Goal: Task Accomplishment & Management: Use online tool/utility

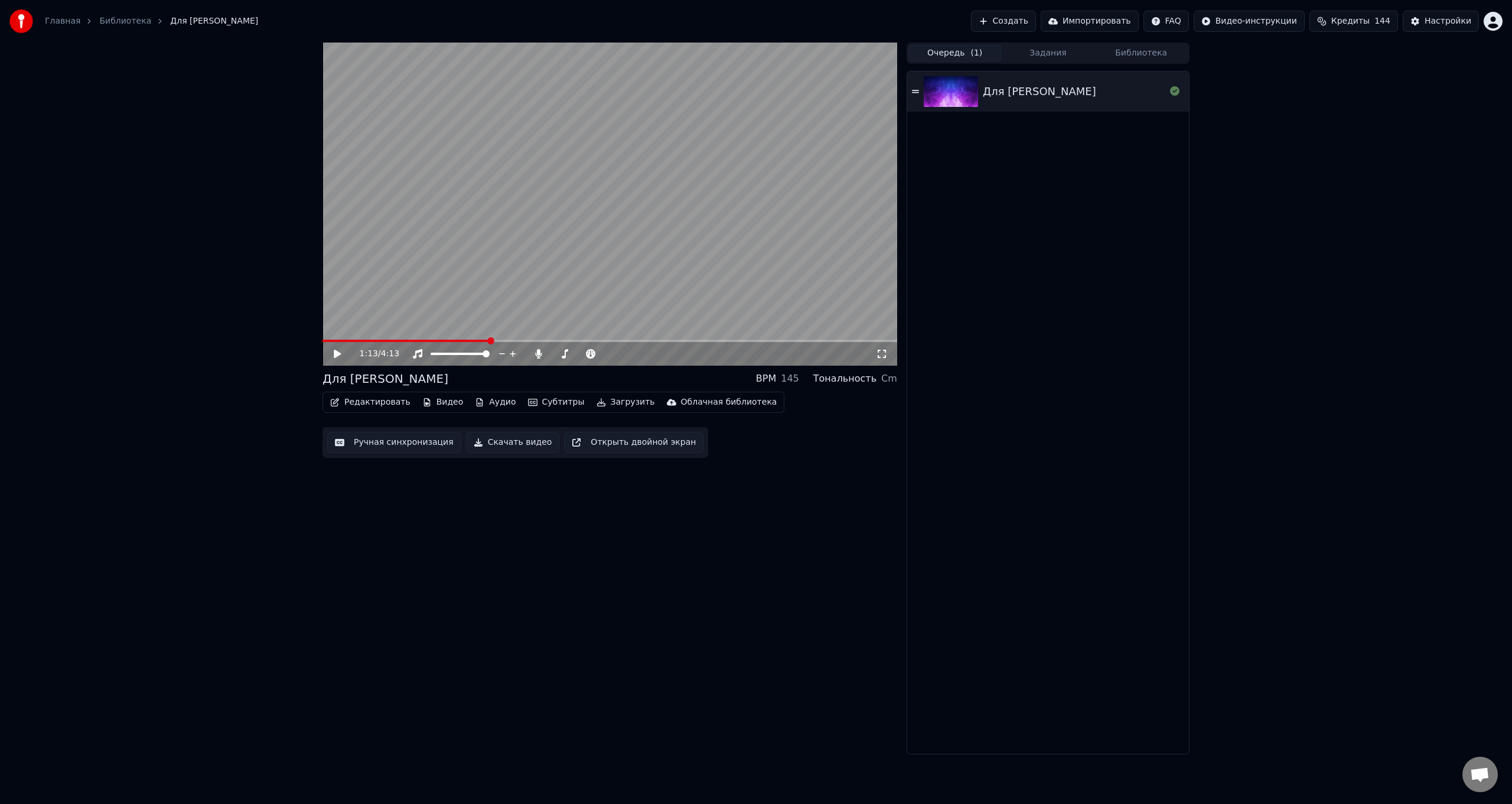
click at [453, 53] on button "Очередь ( 1 )" at bounding box center [956, 53] width 94 height 17
click at [323, 321] on span at bounding box center [326, 341] width 7 height 7
click at [374, 321] on span at bounding box center [610, 341] width 575 height 2
click at [426, 321] on video at bounding box center [610, 204] width 575 height 323
click at [424, 321] on video at bounding box center [610, 204] width 575 height 323
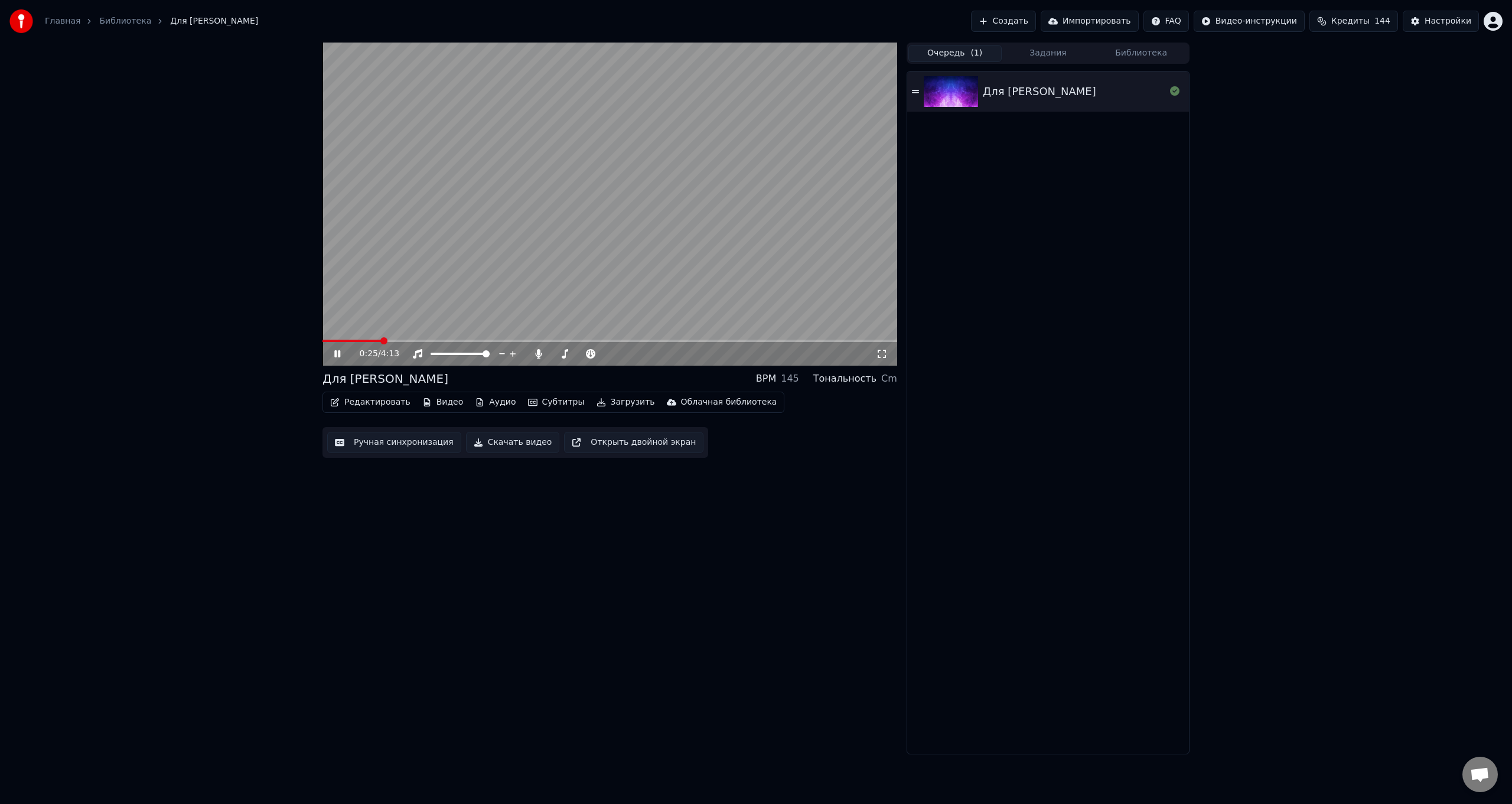
click at [422, 321] on span at bounding box center [610, 341] width 575 height 2
click at [453, 321] on span at bounding box center [610, 341] width 575 height 2
click at [453, 321] on div "1:16 / 4:13 Для Юлии BPM 145 Тональность Cm Редактировать Видео Аудио Субтитры …" at bounding box center [610, 399] width 575 height 712
click at [388, 321] on button "Ручная синхронизация" at bounding box center [394, 442] width 134 height 21
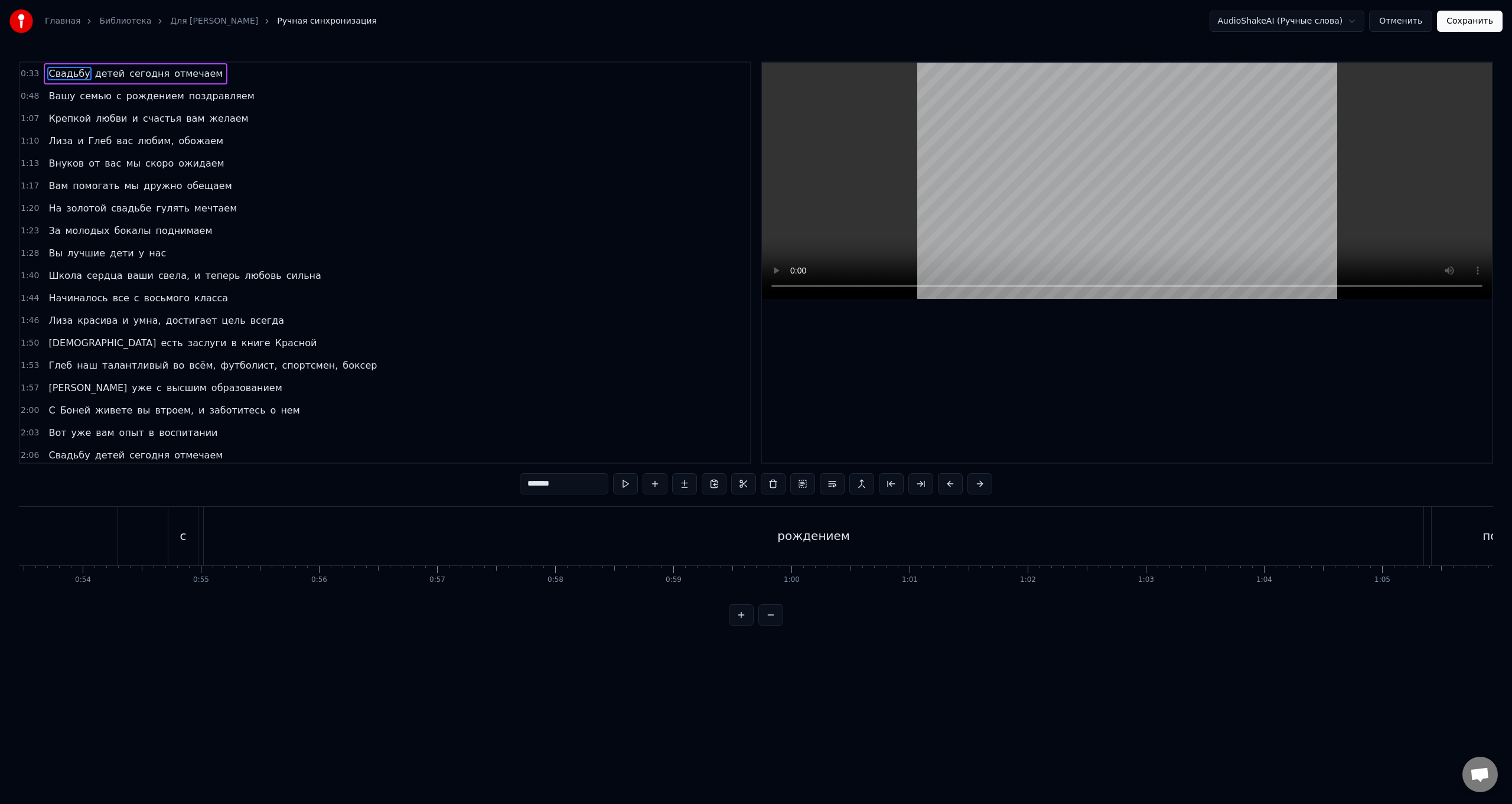
scroll to position [0, 6389]
click at [453, 321] on div "рождением" at bounding box center [741, 536] width 1220 height 58
type input "*********"
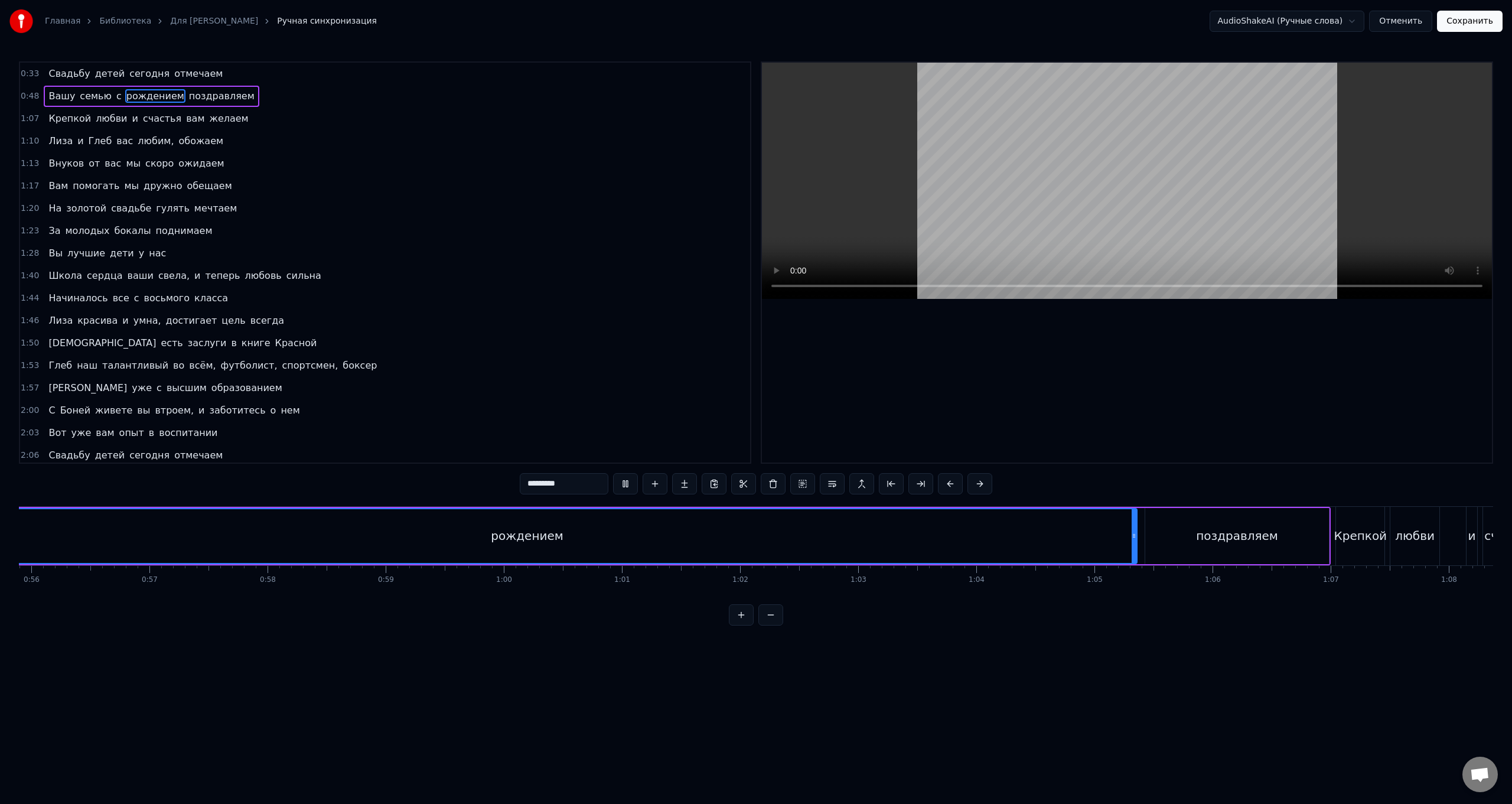
scroll to position [0, 6495]
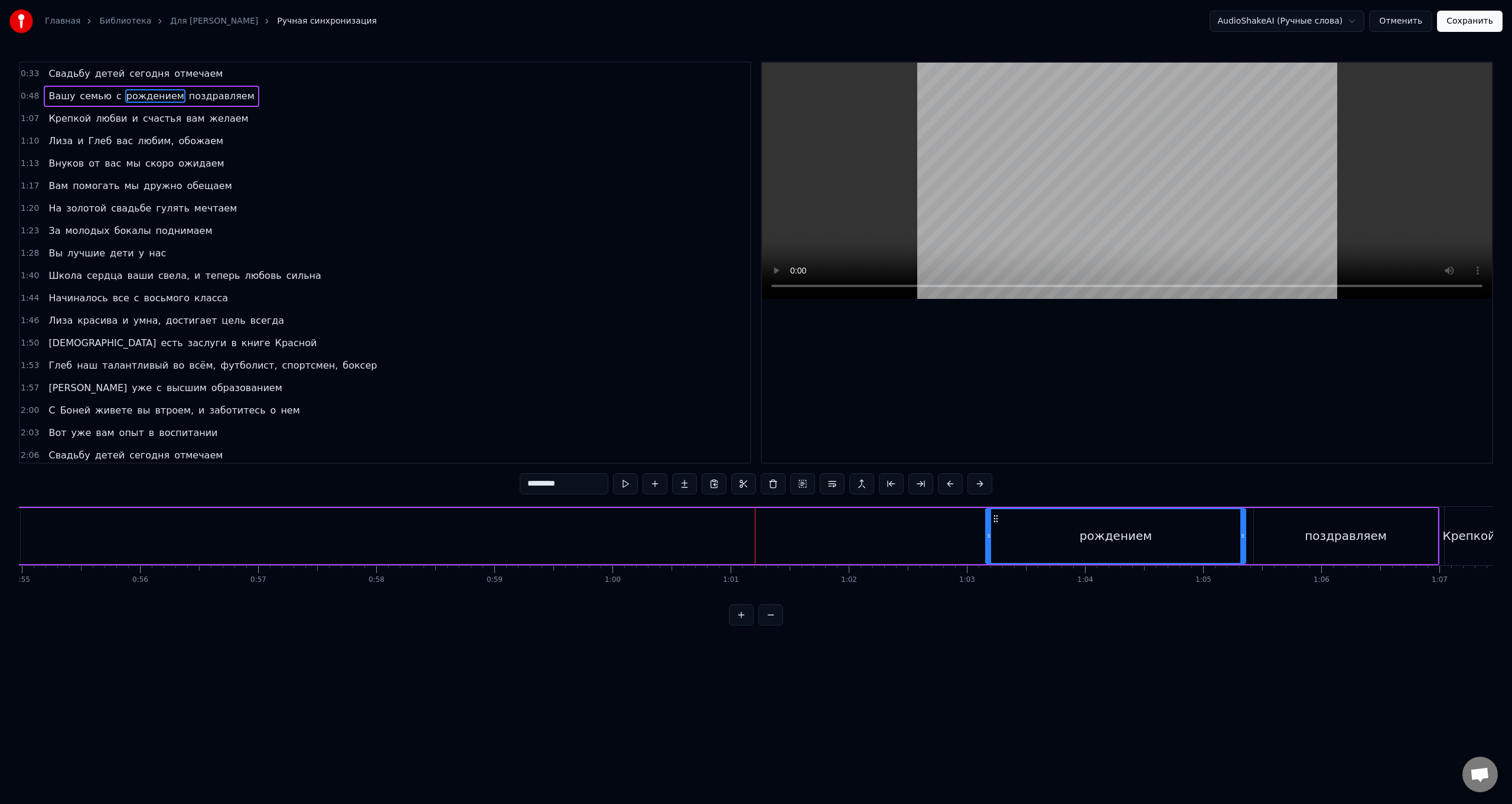
drag, startPoint x: 30, startPoint y: 536, endPoint x: 990, endPoint y: 584, distance: 961.2
click at [453, 321] on div "Свадьбу детей сегодня отмечаем Вашу семью с рождением поздравляем Крепкой любви…" at bounding box center [756, 551] width 1474 height 89
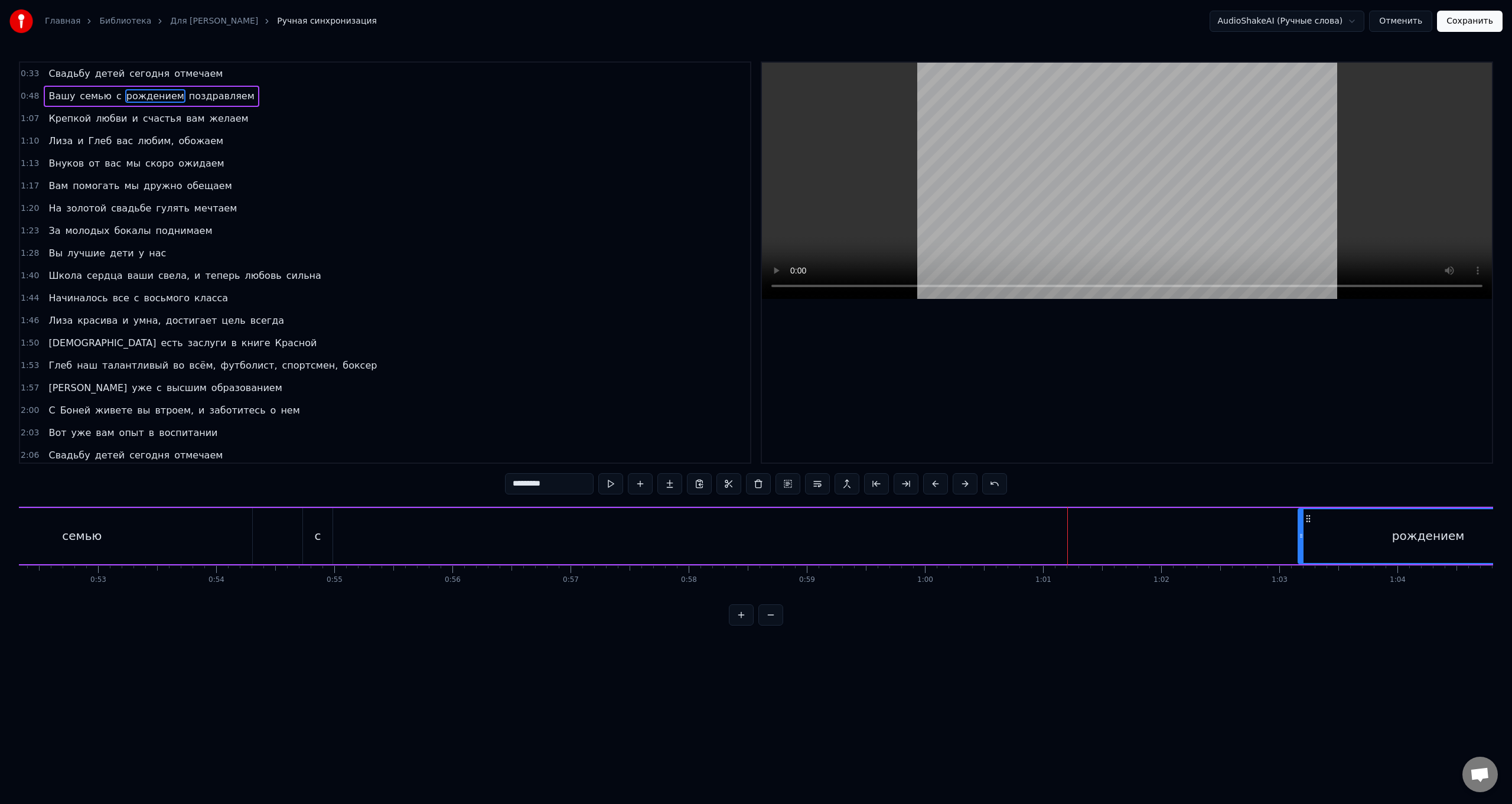
scroll to position [0, 6267]
drag, startPoint x: 237, startPoint y: 543, endPoint x: 527, endPoint y: 540, distance: 290.0
click at [453, 321] on div "Вашу семью с рождением поздравляем" at bounding box center [548, 536] width 2237 height 58
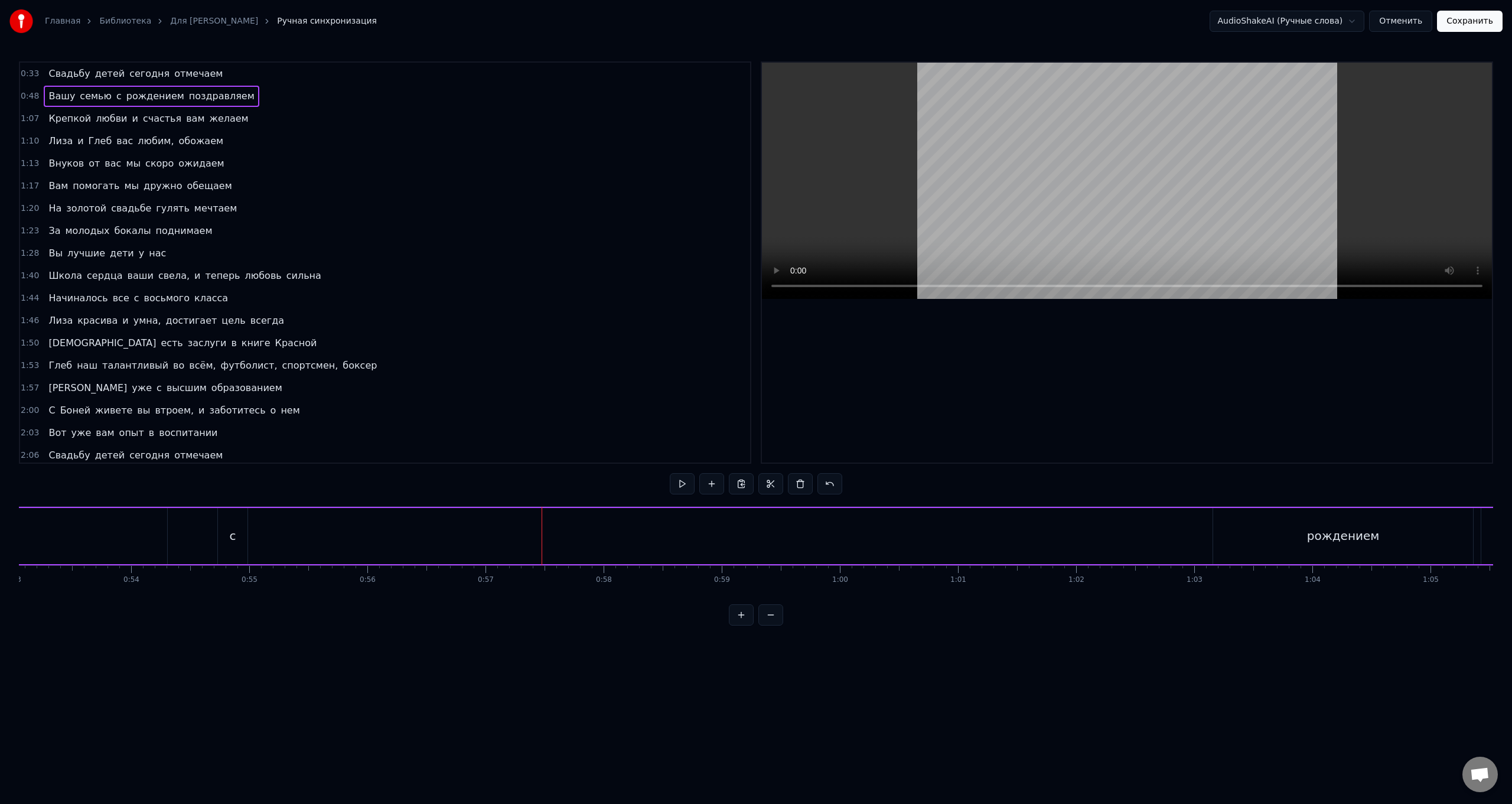
click at [234, 321] on div "с" at bounding box center [233, 535] width 7 height 18
click at [236, 321] on div "с" at bounding box center [233, 536] width 29 height 53
drag, startPoint x: 229, startPoint y: 521, endPoint x: 1154, endPoint y: 556, distance: 925.7
click at [453, 321] on div "с" at bounding box center [1158, 536] width 29 height 53
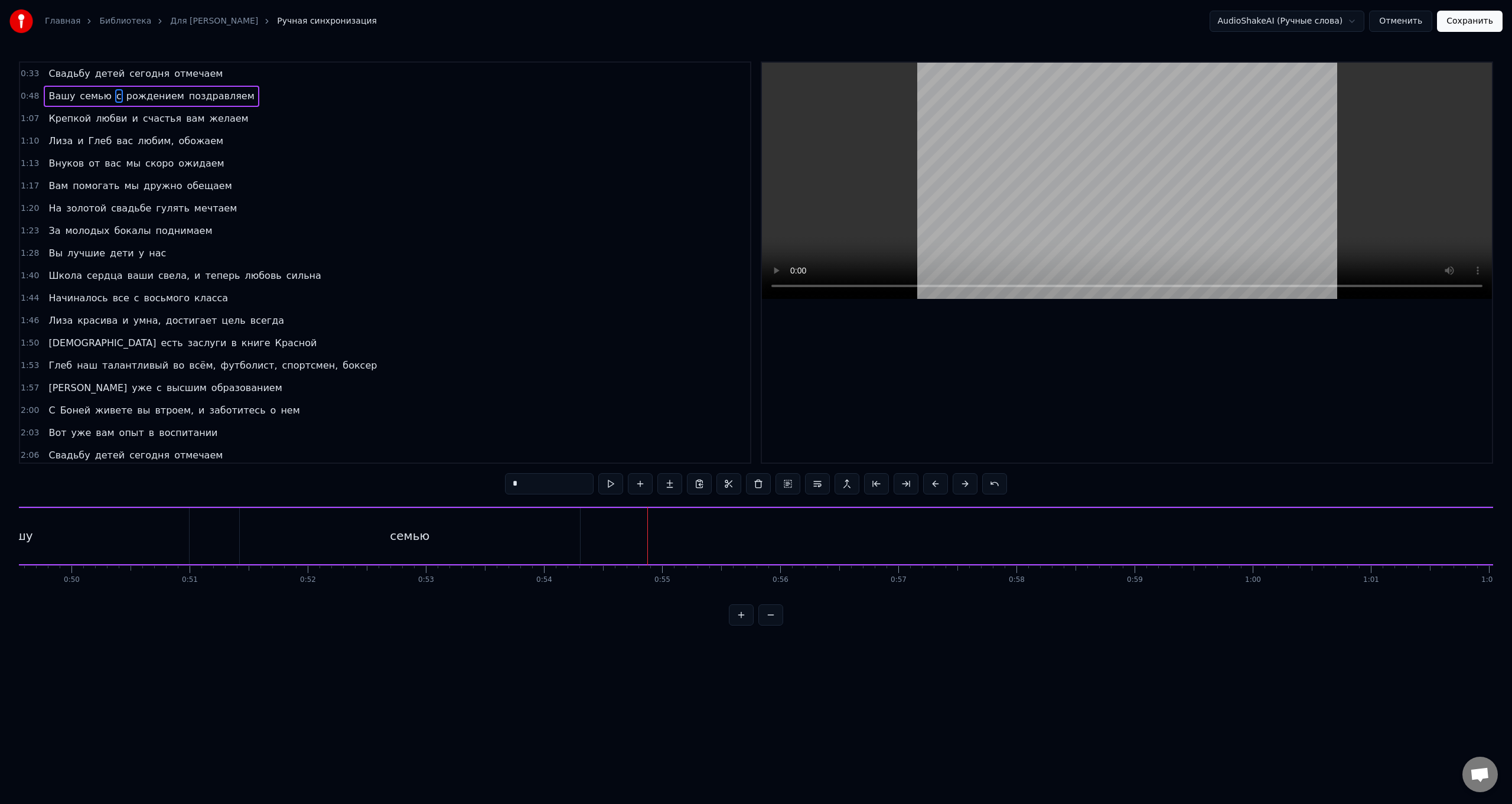
click at [388, 321] on div "семью" at bounding box center [410, 536] width 340 height 56
type input "*****"
drag, startPoint x: 249, startPoint y: 519, endPoint x: 1126, endPoint y: 529, distance: 877.1
click at [453, 321] on div "семью" at bounding box center [1288, 536] width 339 height 53
click at [403, 321] on div "Вашу семью с рождением поздравляем" at bounding box center [960, 536] width 2237 height 58
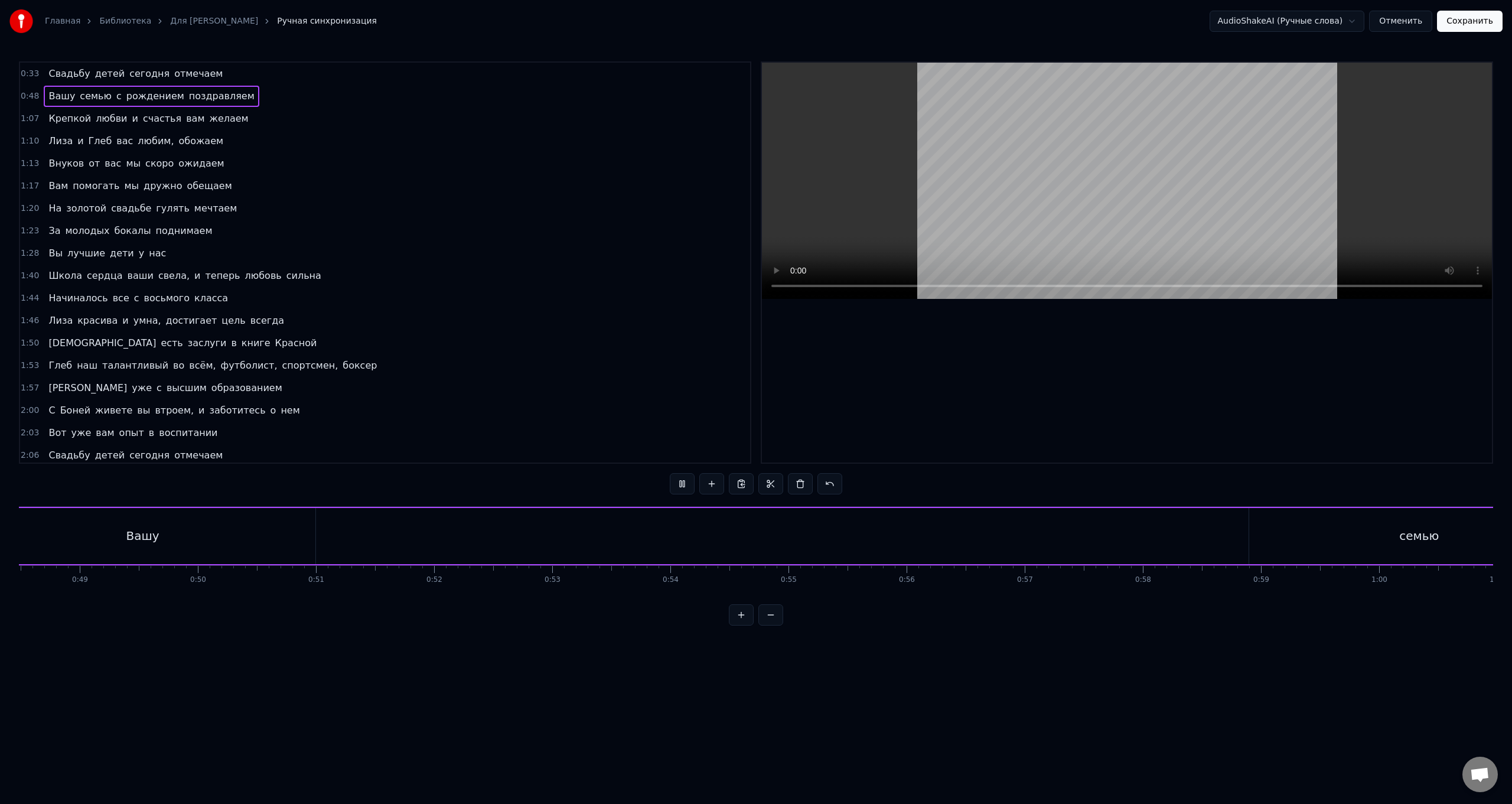
scroll to position [0, 5645]
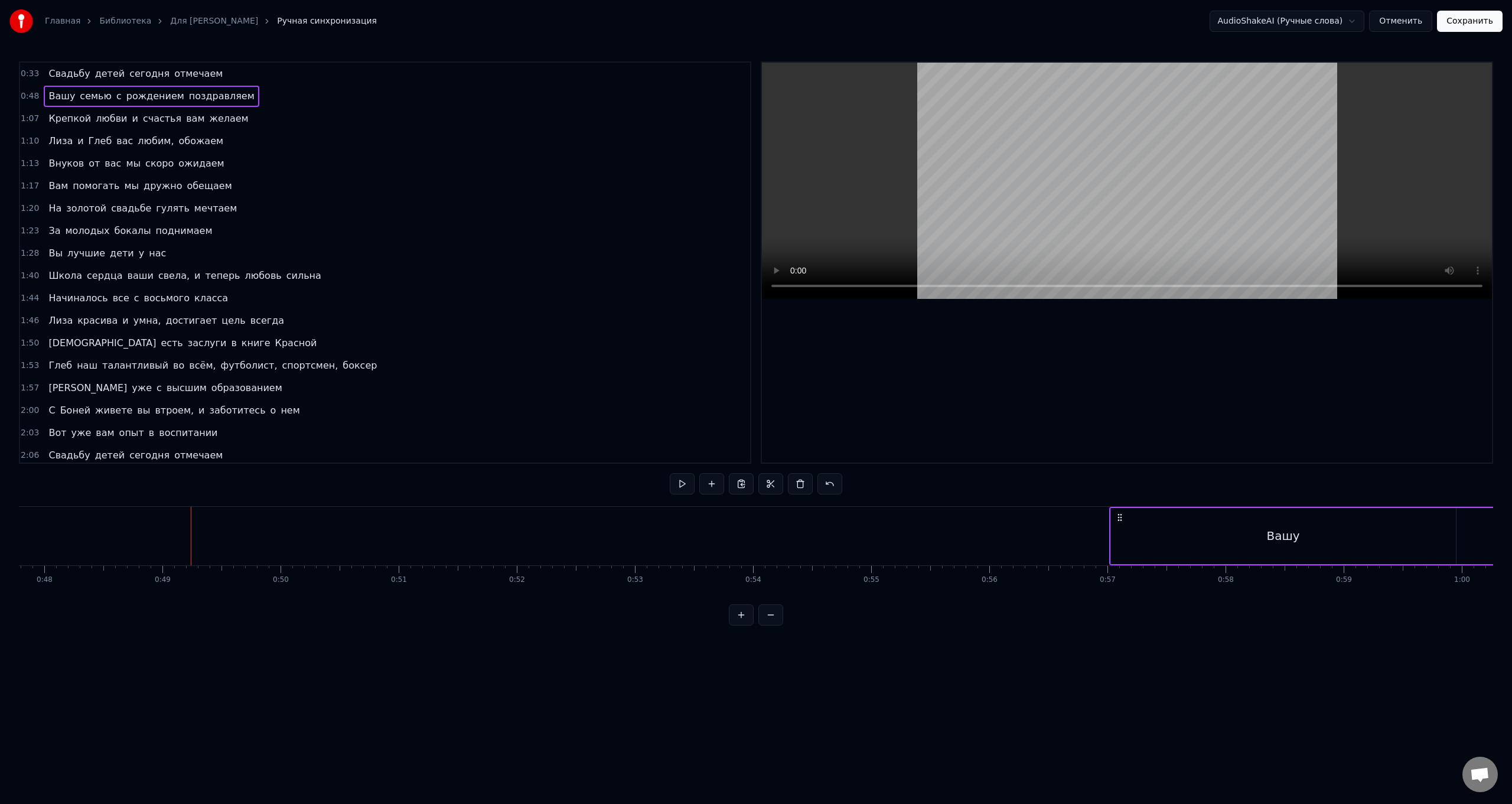
drag, startPoint x: 64, startPoint y: 519, endPoint x: 1122, endPoint y: 523, distance: 1058.0
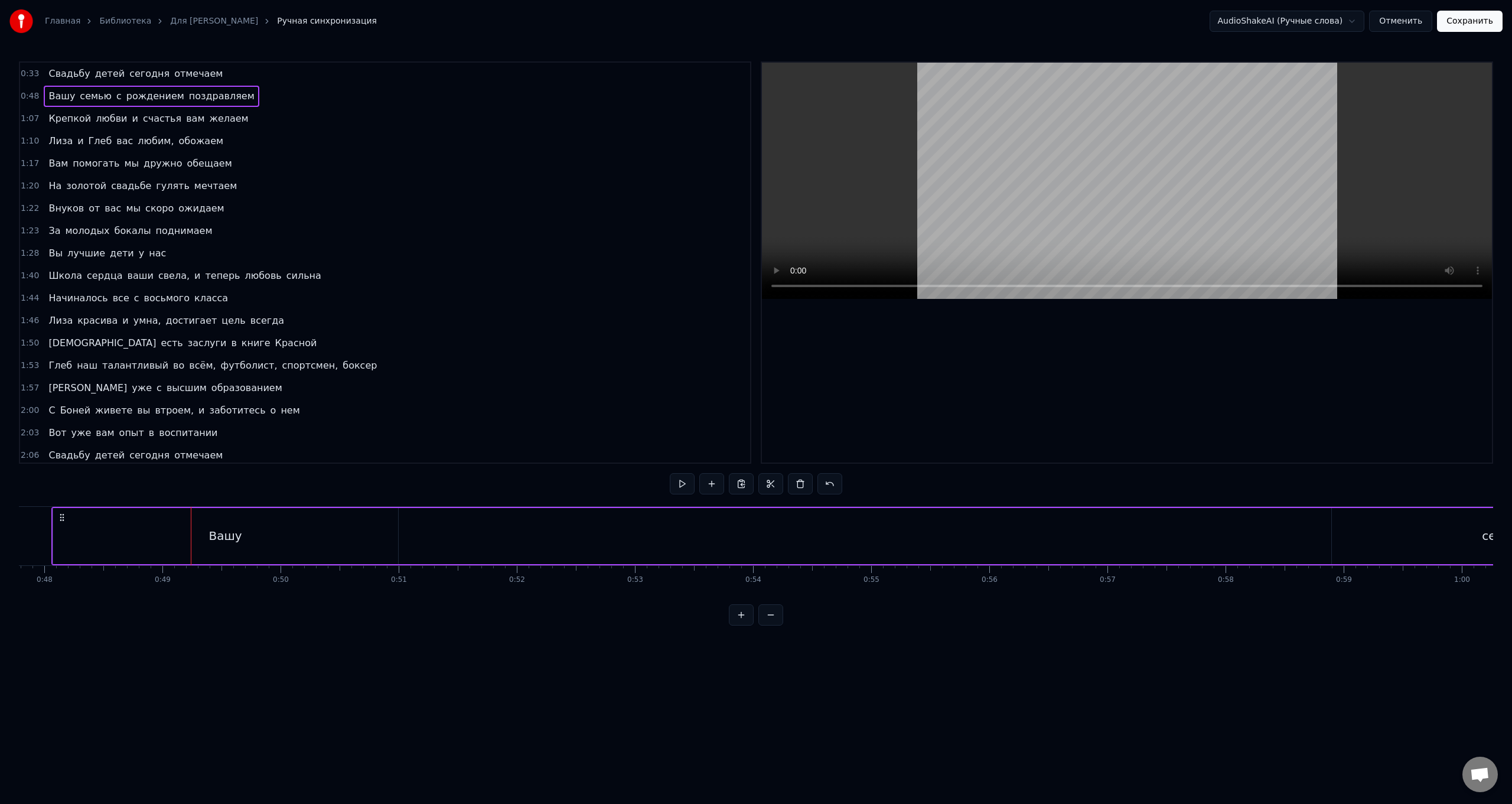
click at [199, 321] on div "Вашу" at bounding box center [226, 536] width 345 height 56
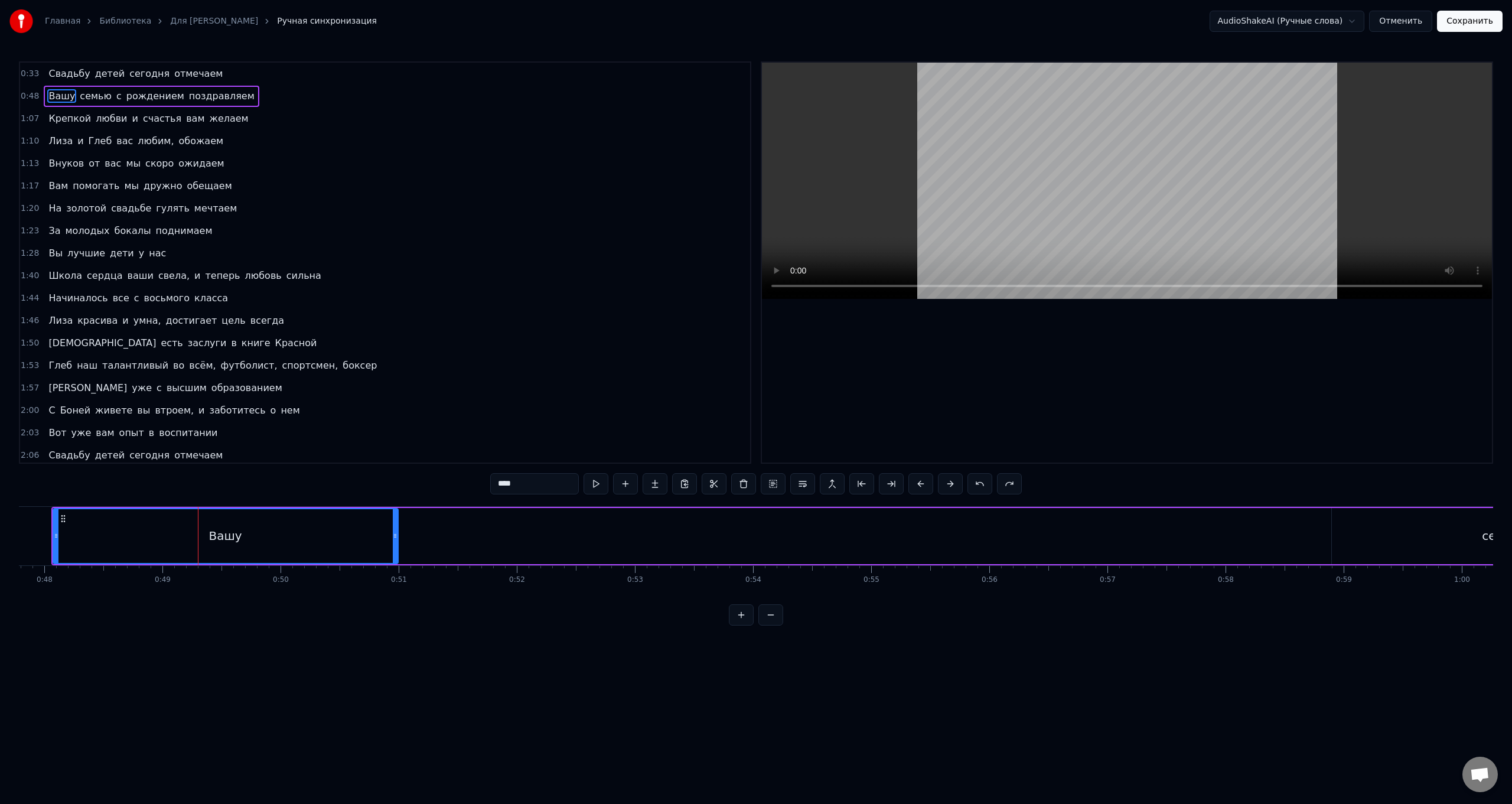
click at [134, 321] on div "Вашу" at bounding box center [225, 536] width 344 height 53
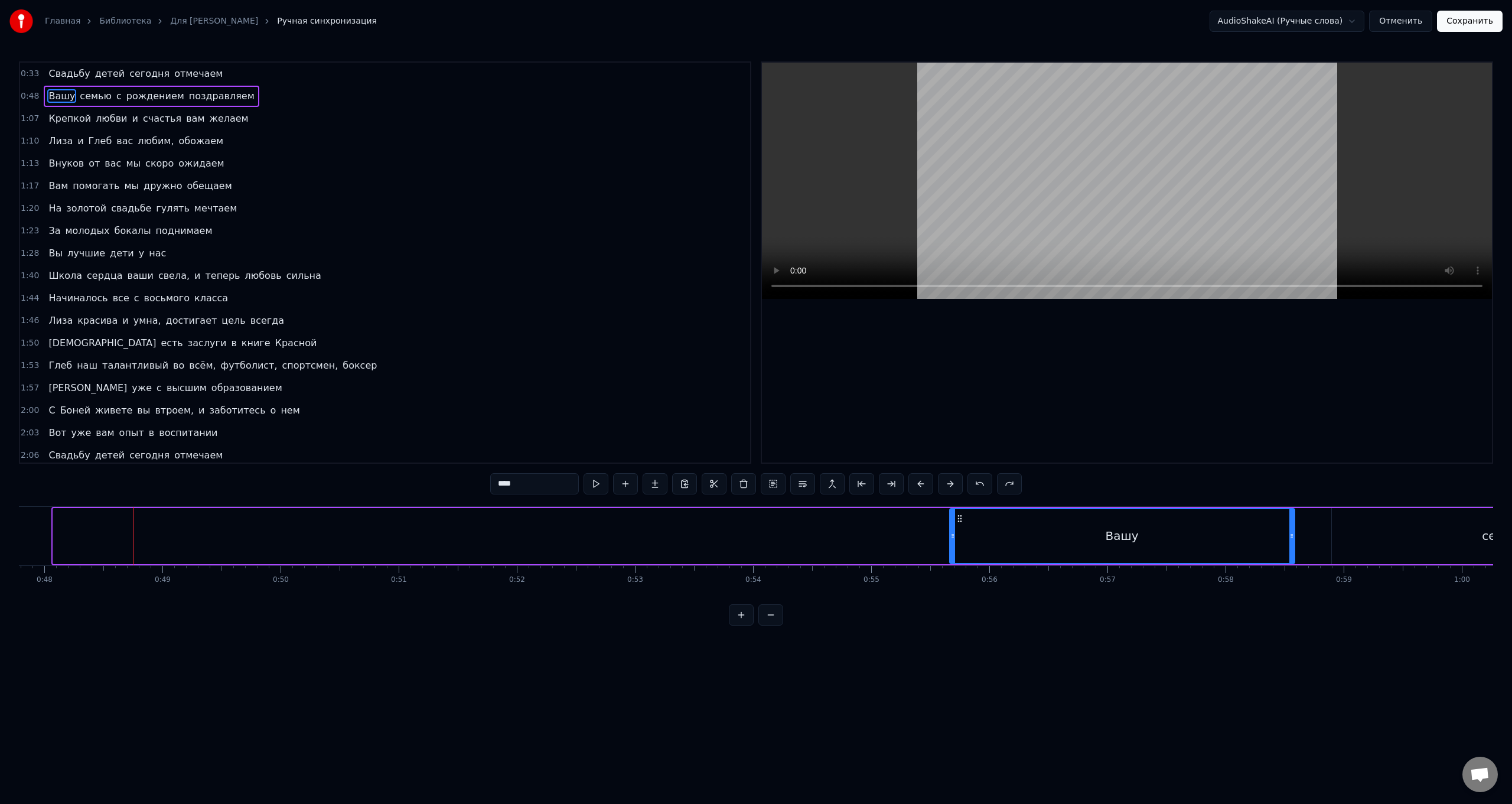
drag, startPoint x: 63, startPoint y: 518, endPoint x: 960, endPoint y: 553, distance: 897.7
click at [453, 321] on div "Вашу" at bounding box center [1123, 536] width 344 height 53
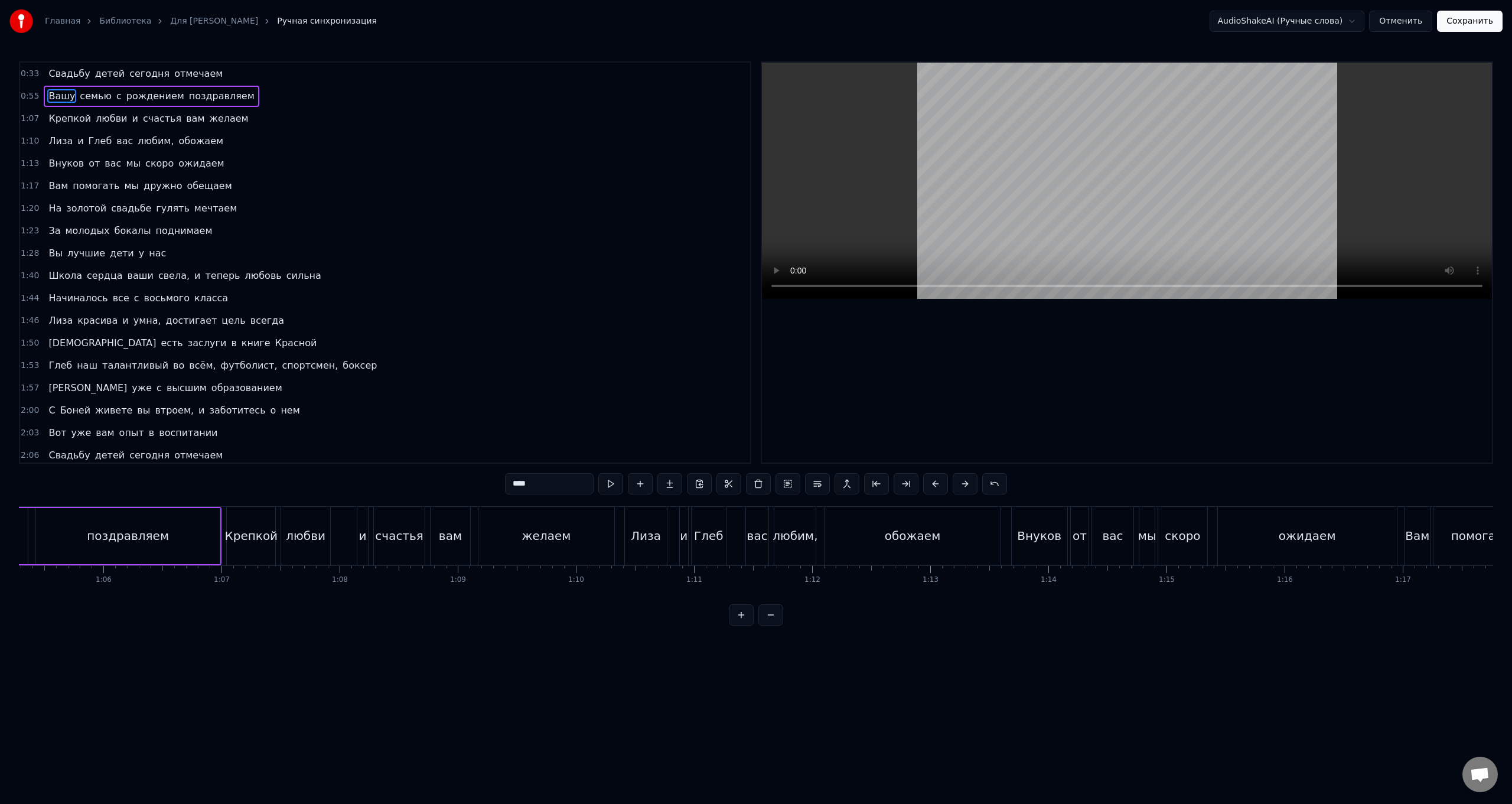
scroll to position [0, 7652]
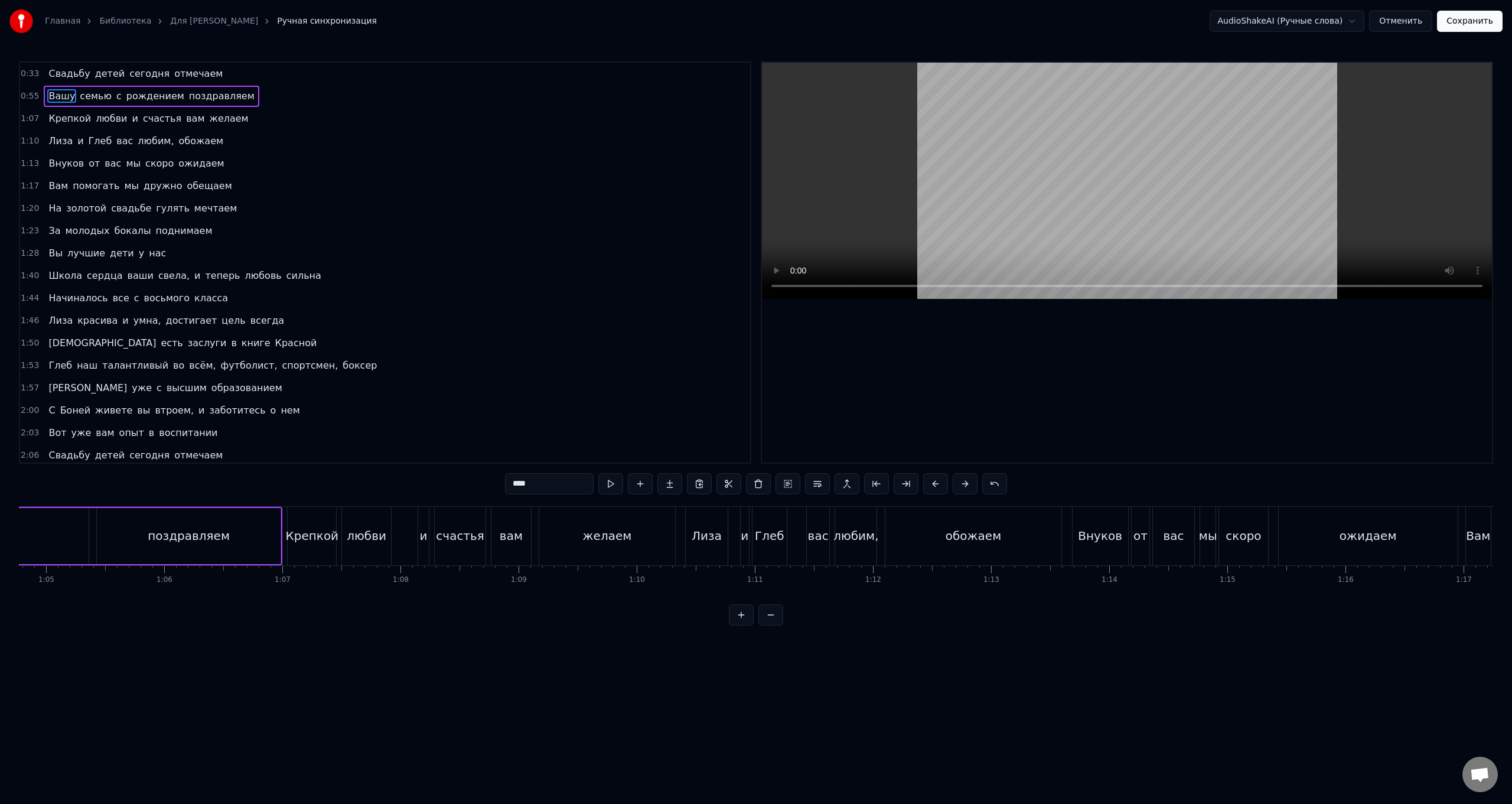
click at [260, 321] on div "поздравляем" at bounding box center [188, 536] width 183 height 56
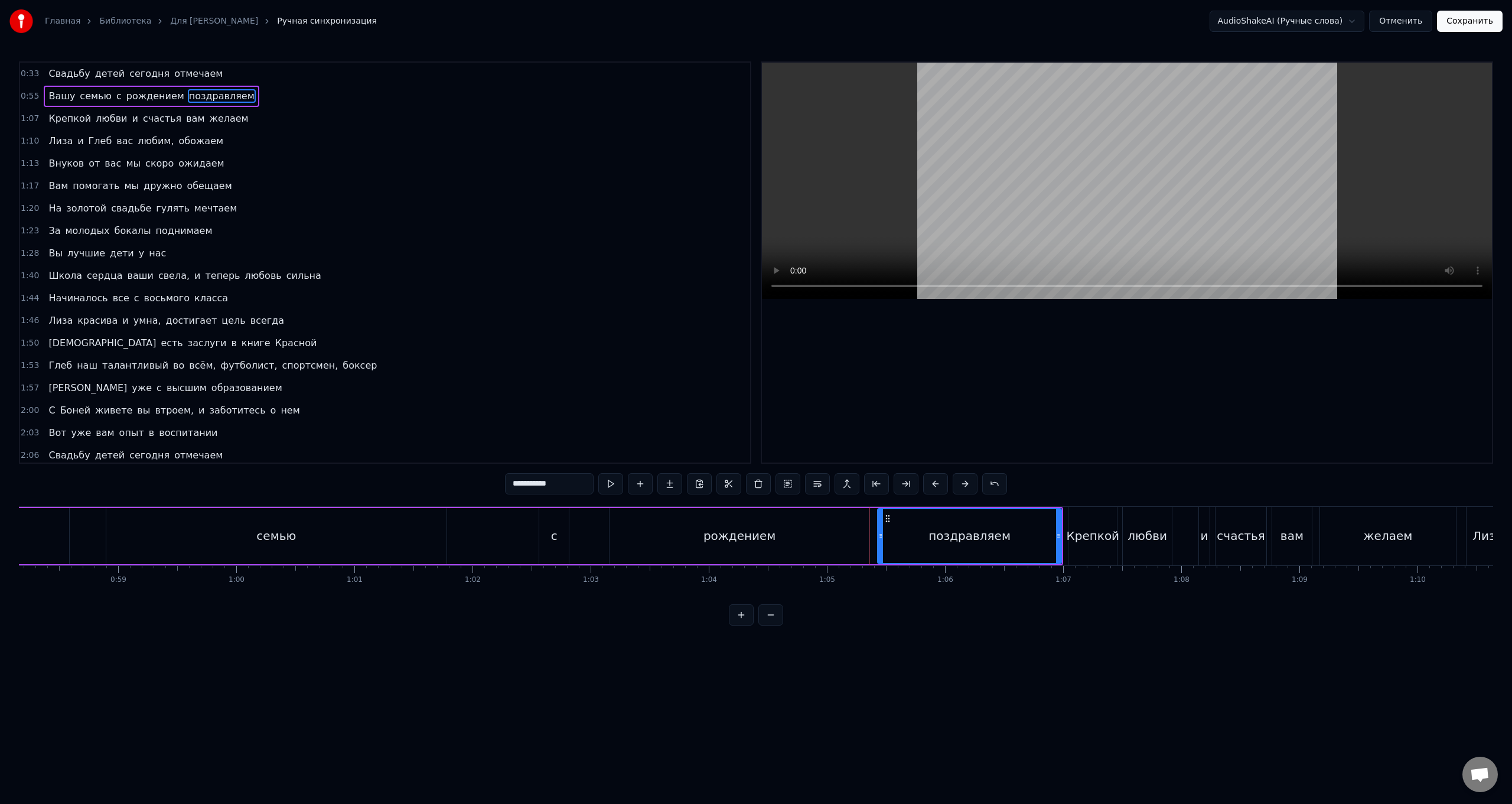
scroll to position [0, 6861]
click at [453, 321] on div "рождением" at bounding box center [750, 536] width 260 height 56
type input "*********"
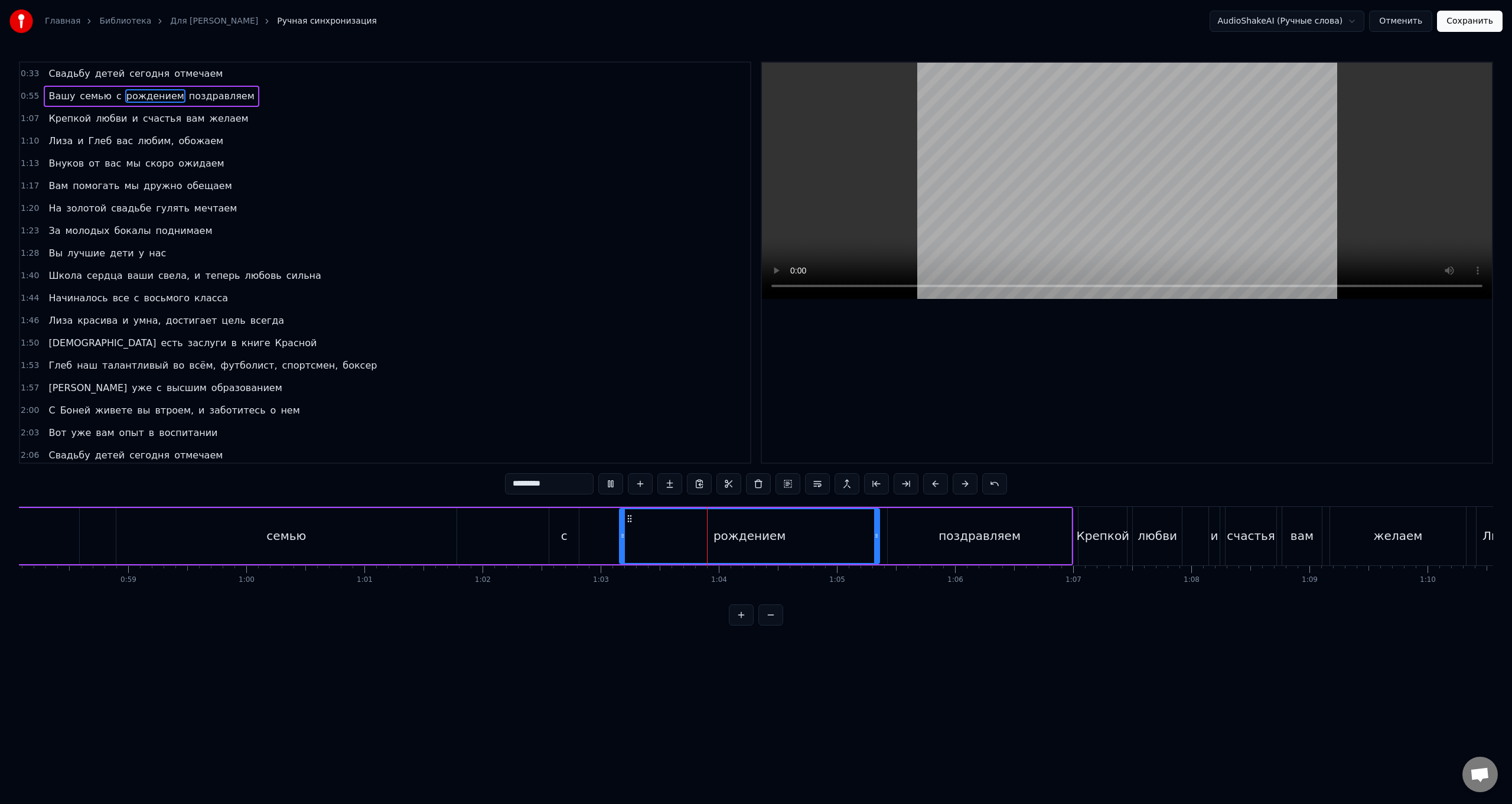
click at [453, 321] on div "Вашу семью с рождением поздравляем" at bounding box center [402, 536] width 1341 height 58
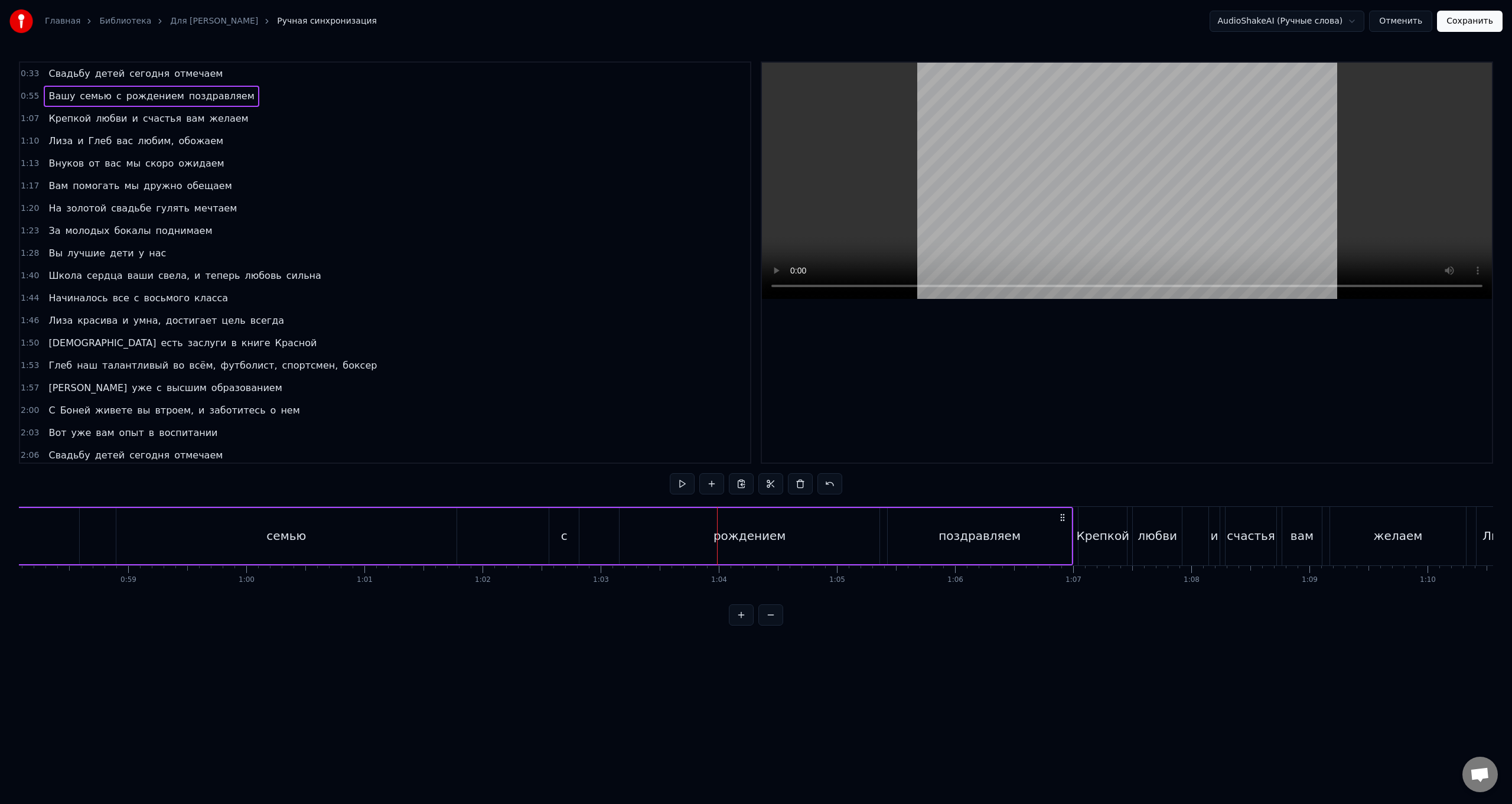
click at [228, 321] on div "семью" at bounding box center [287, 536] width 340 height 56
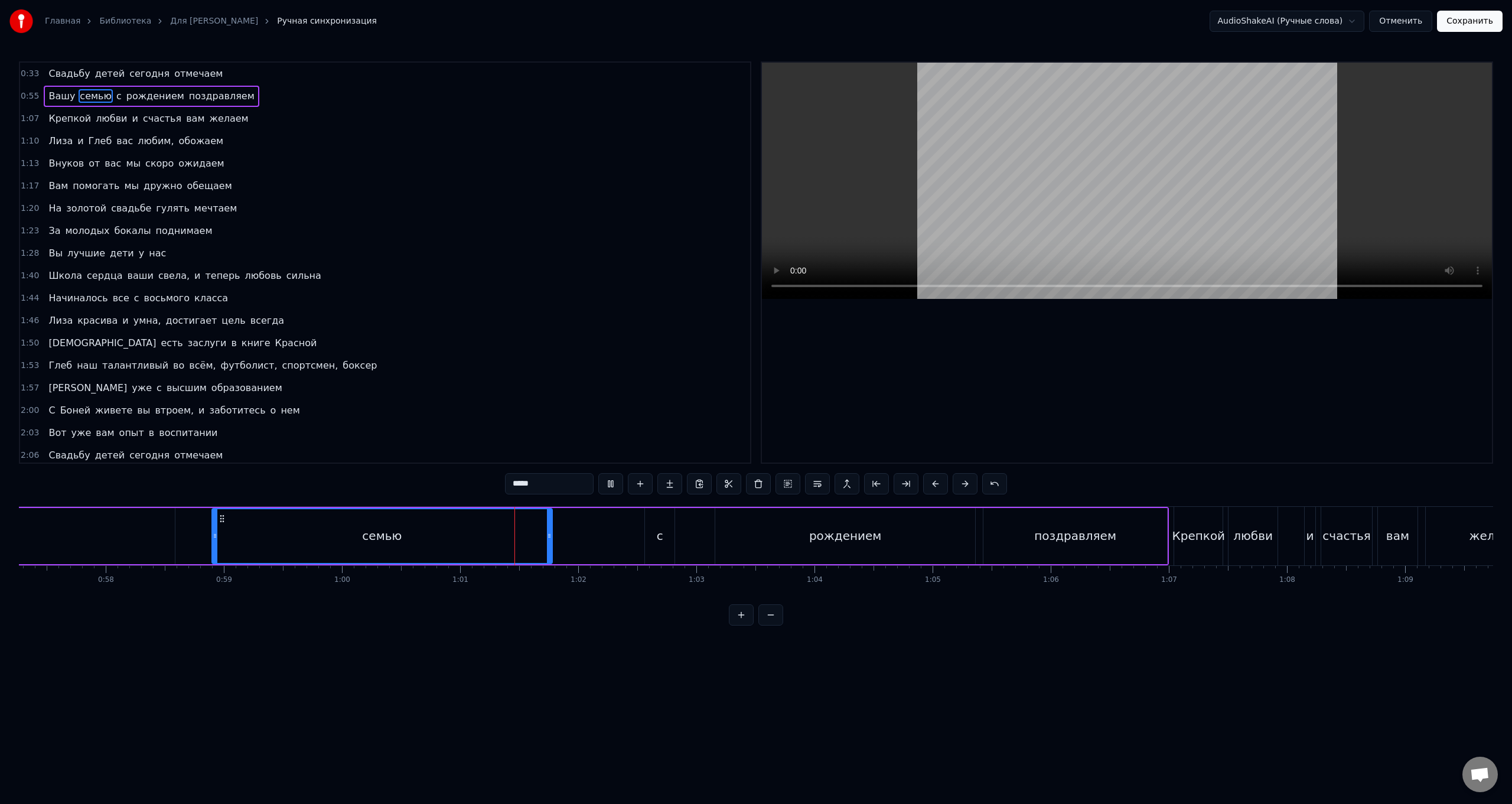
scroll to position [0, 6778]
click at [453, 321] on div "Вашу семью с рождением поздравляем" at bounding box center [486, 536] width 1341 height 58
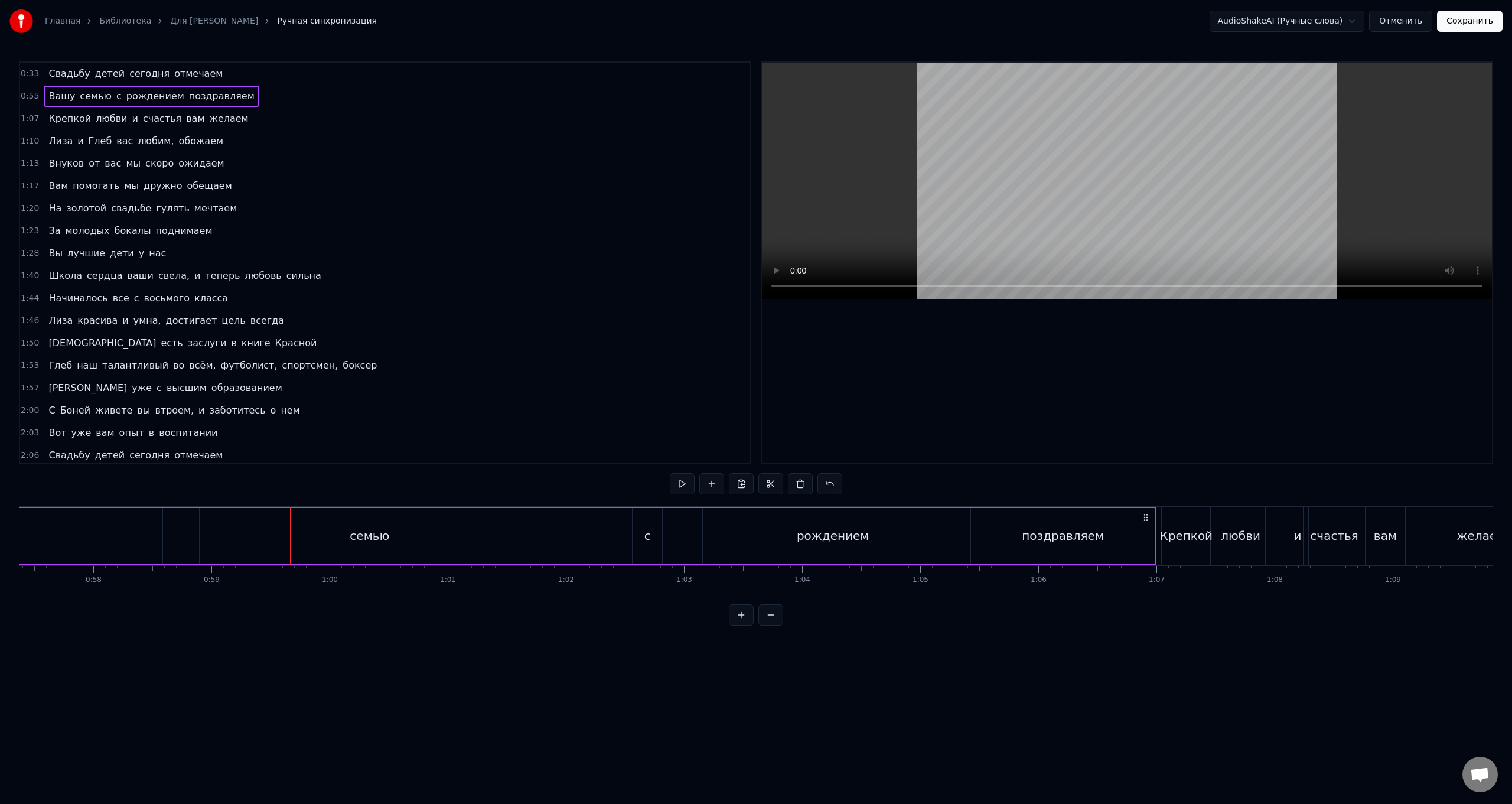
click at [453, 321] on div "Вашу семью с рождением поздравляем" at bounding box center [486, 536] width 1341 height 58
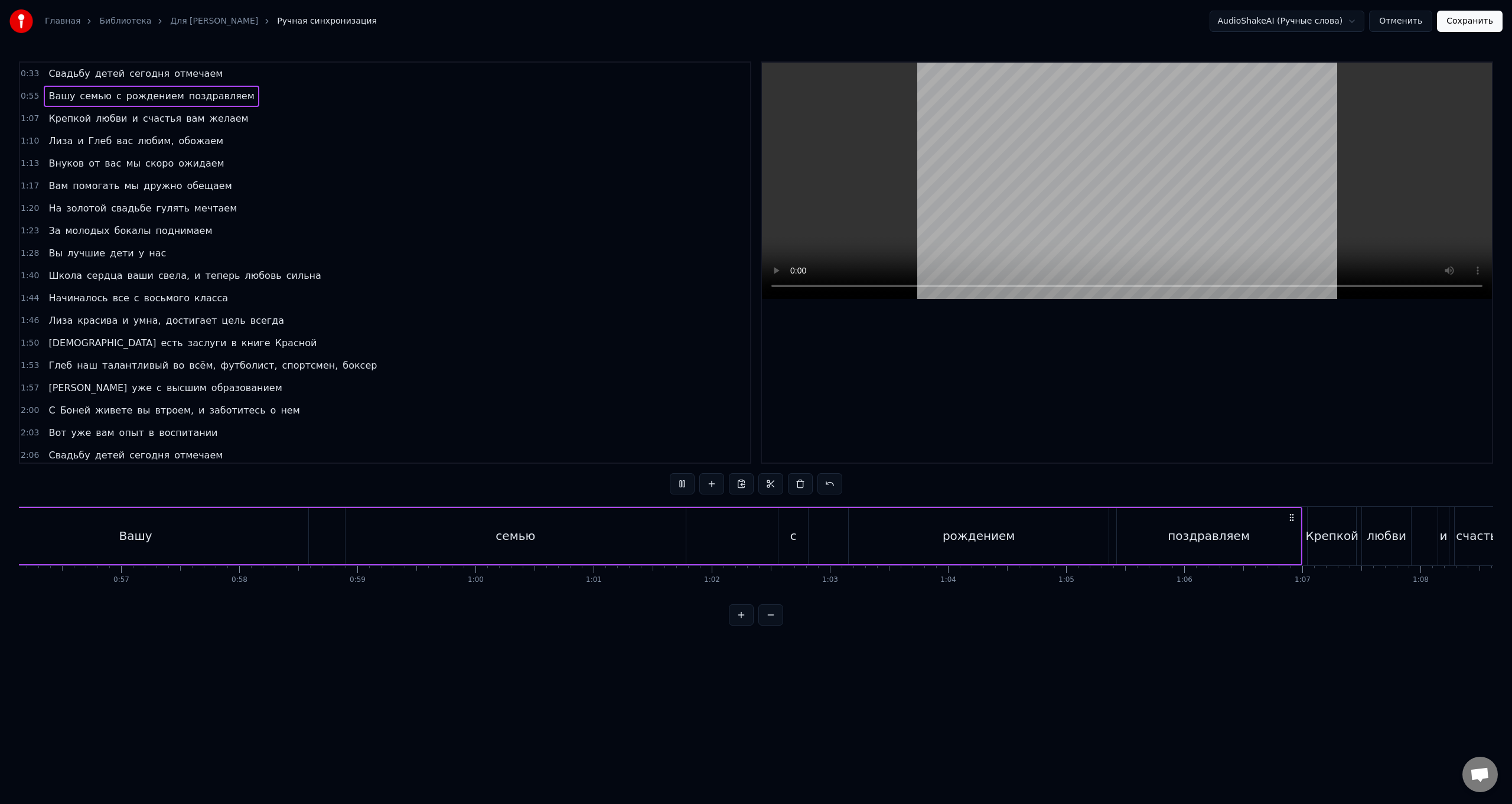
scroll to position [0, 6539]
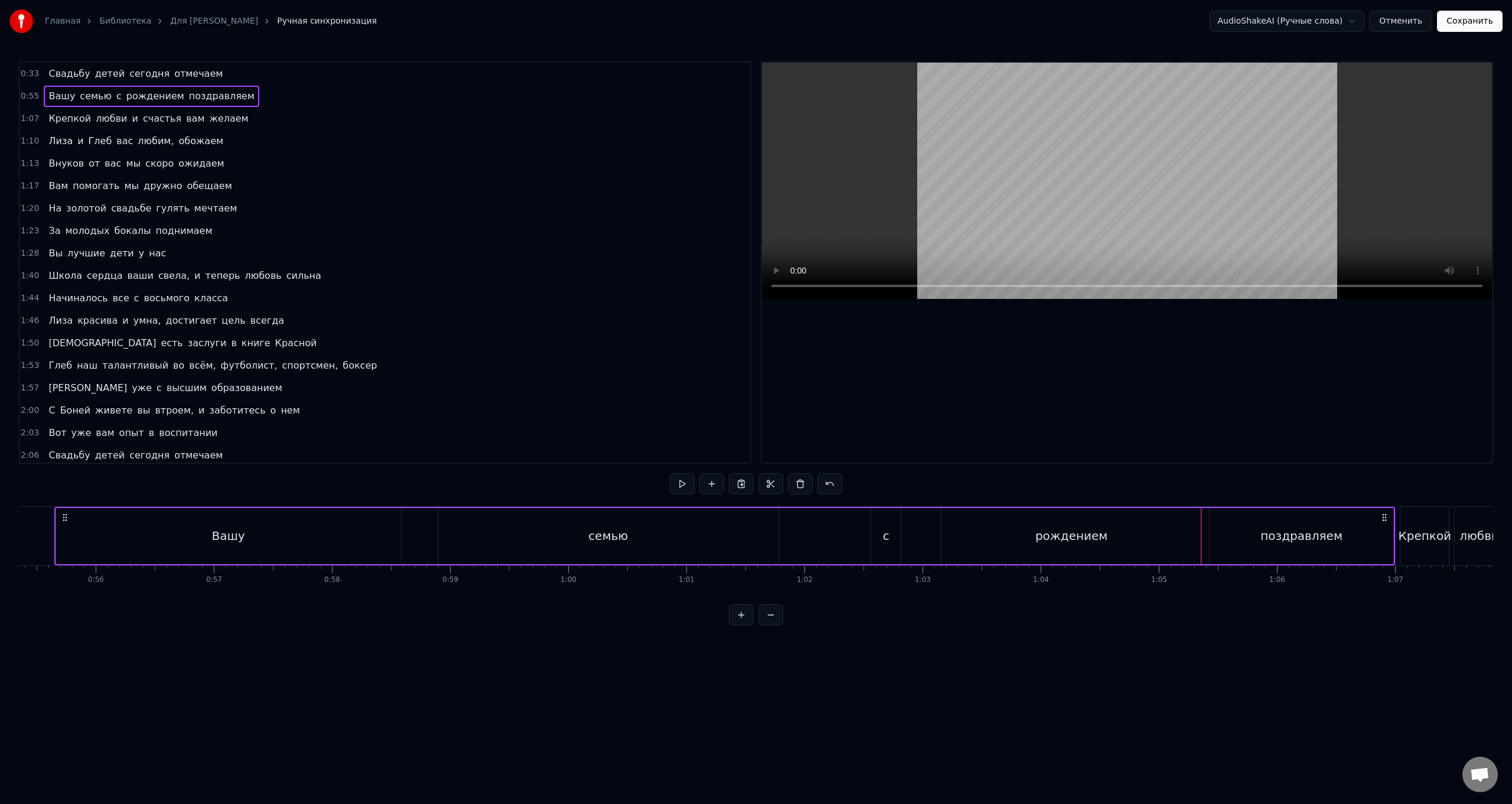
click at [453, 321] on div "рождением" at bounding box center [1072, 536] width 260 height 56
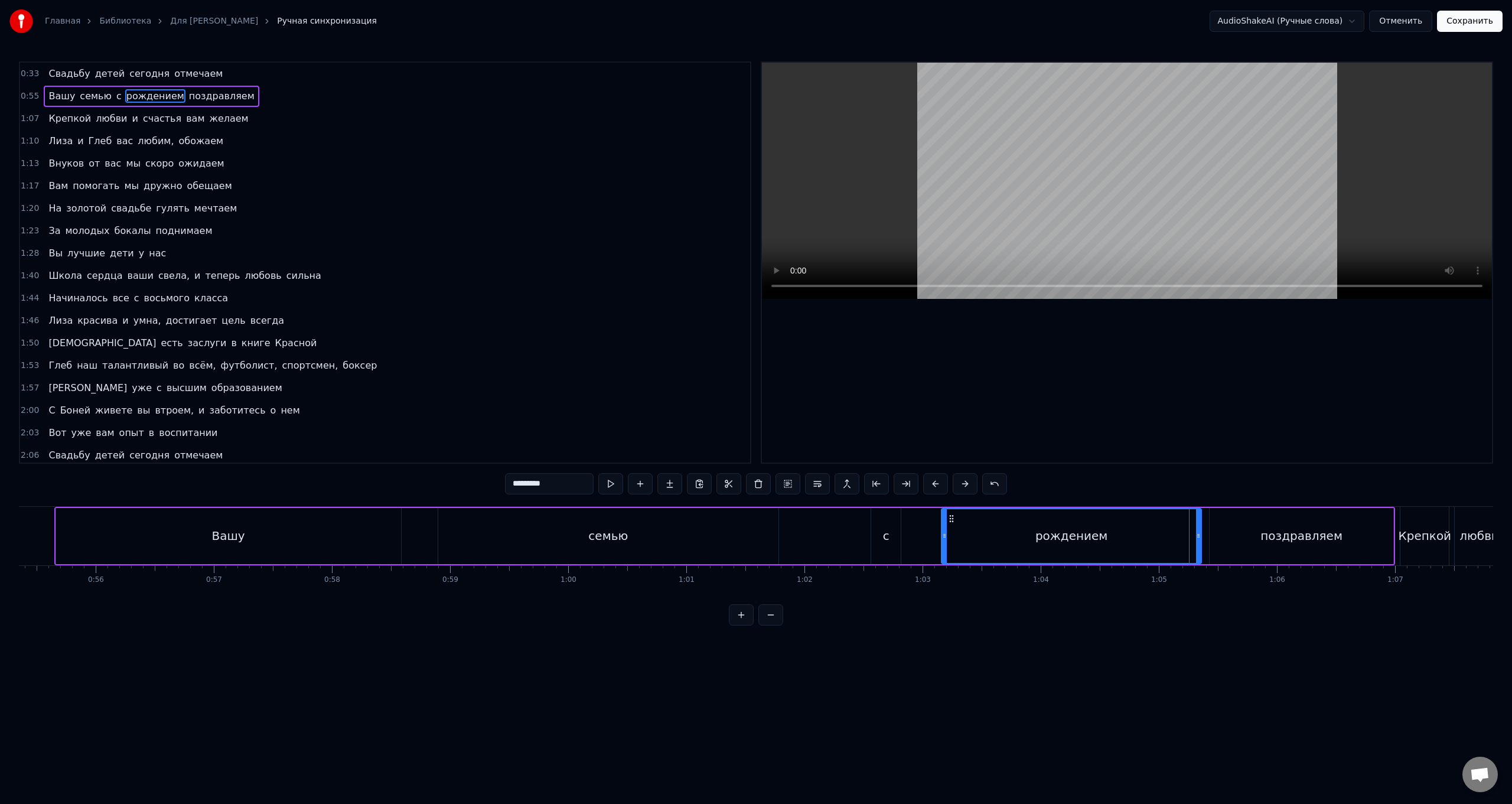
click at [453, 321] on div "Вашу семью с рождением поздравляем" at bounding box center [724, 536] width 1341 height 58
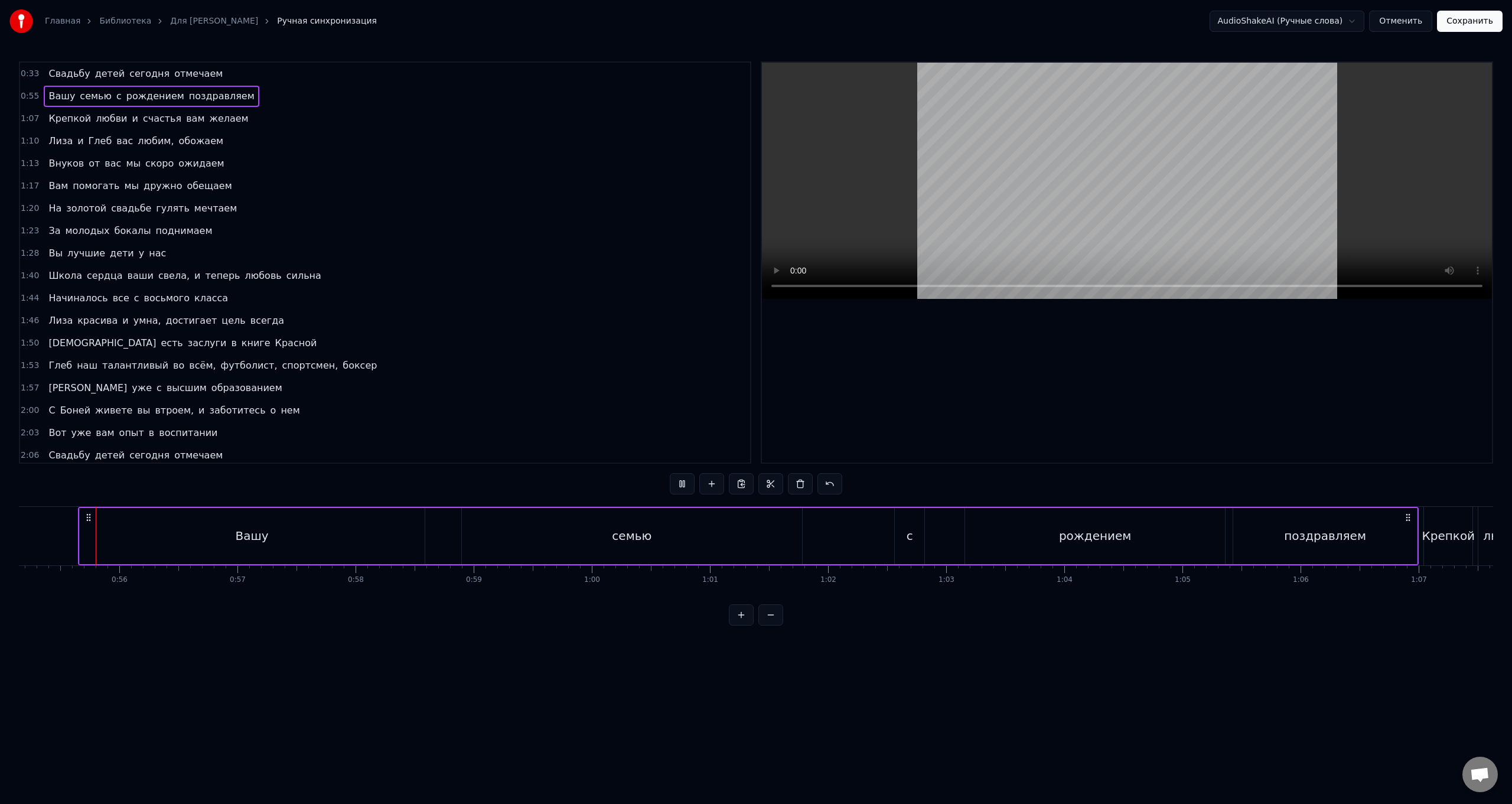
scroll to position [0, 6515]
click at [453, 321] on div "рождением" at bounding box center [1096, 536] width 260 height 56
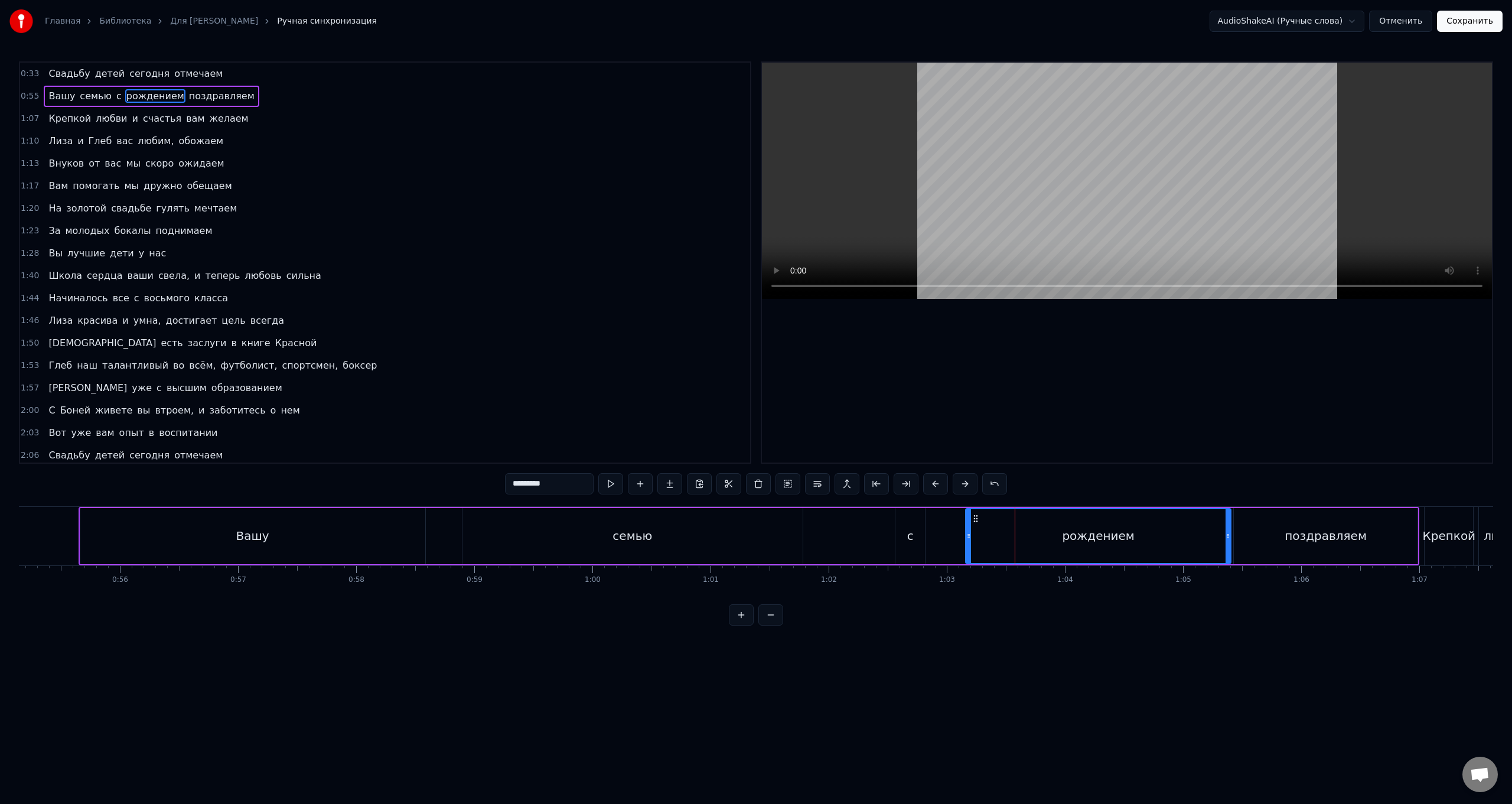
click at [453, 321] on icon at bounding box center [1228, 536] width 5 height 10
click at [453, 321] on div "поздравляем" at bounding box center [1326, 536] width 183 height 56
type input "**********"
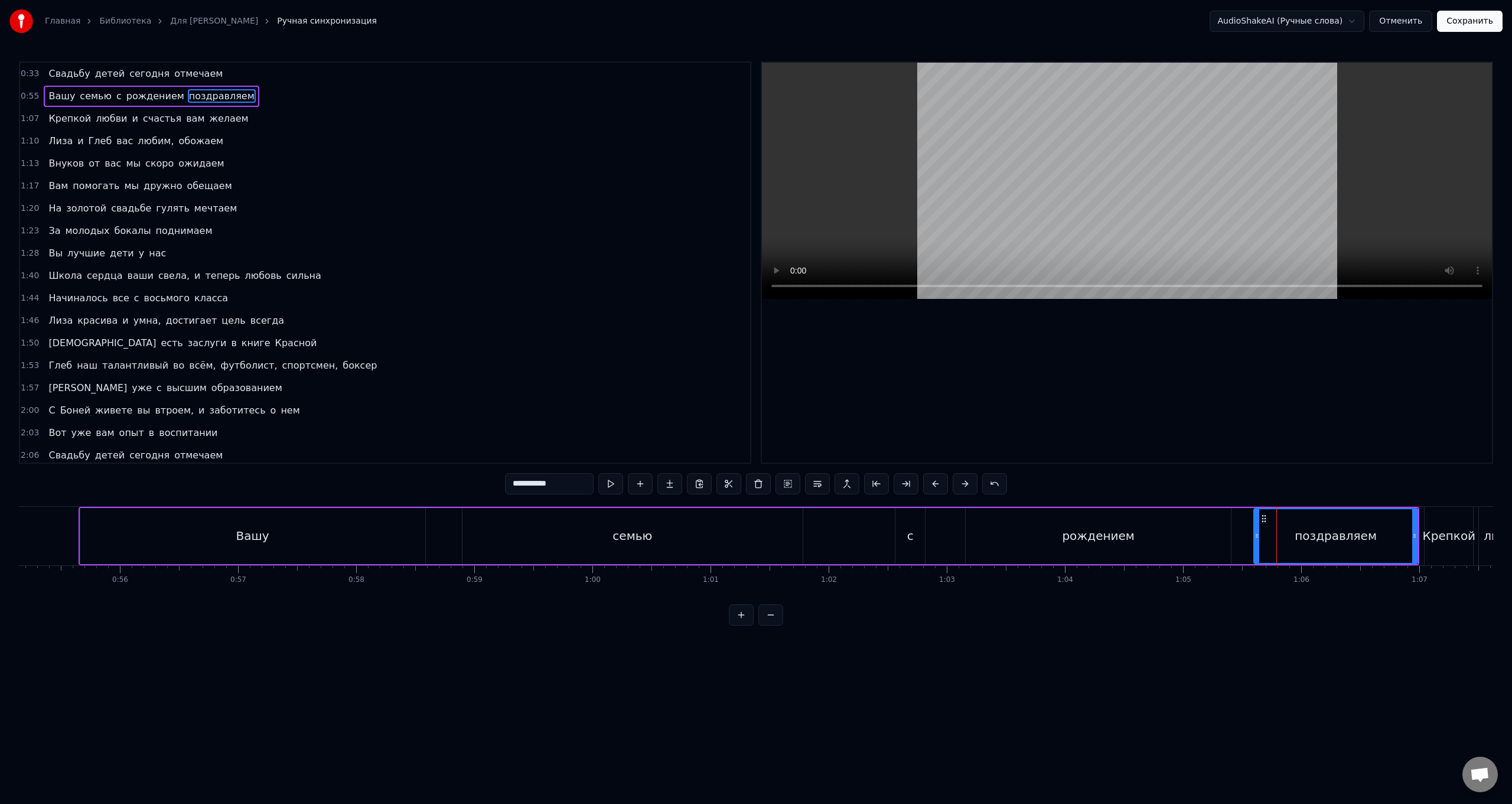
drag, startPoint x: 1237, startPoint y: 537, endPoint x: 1257, endPoint y: 537, distance: 20.0
click at [453, 321] on icon at bounding box center [1257, 536] width 5 height 10
click at [453, 321] on div "Вашу семью с рождением поздравляем" at bounding box center [748, 536] width 1341 height 58
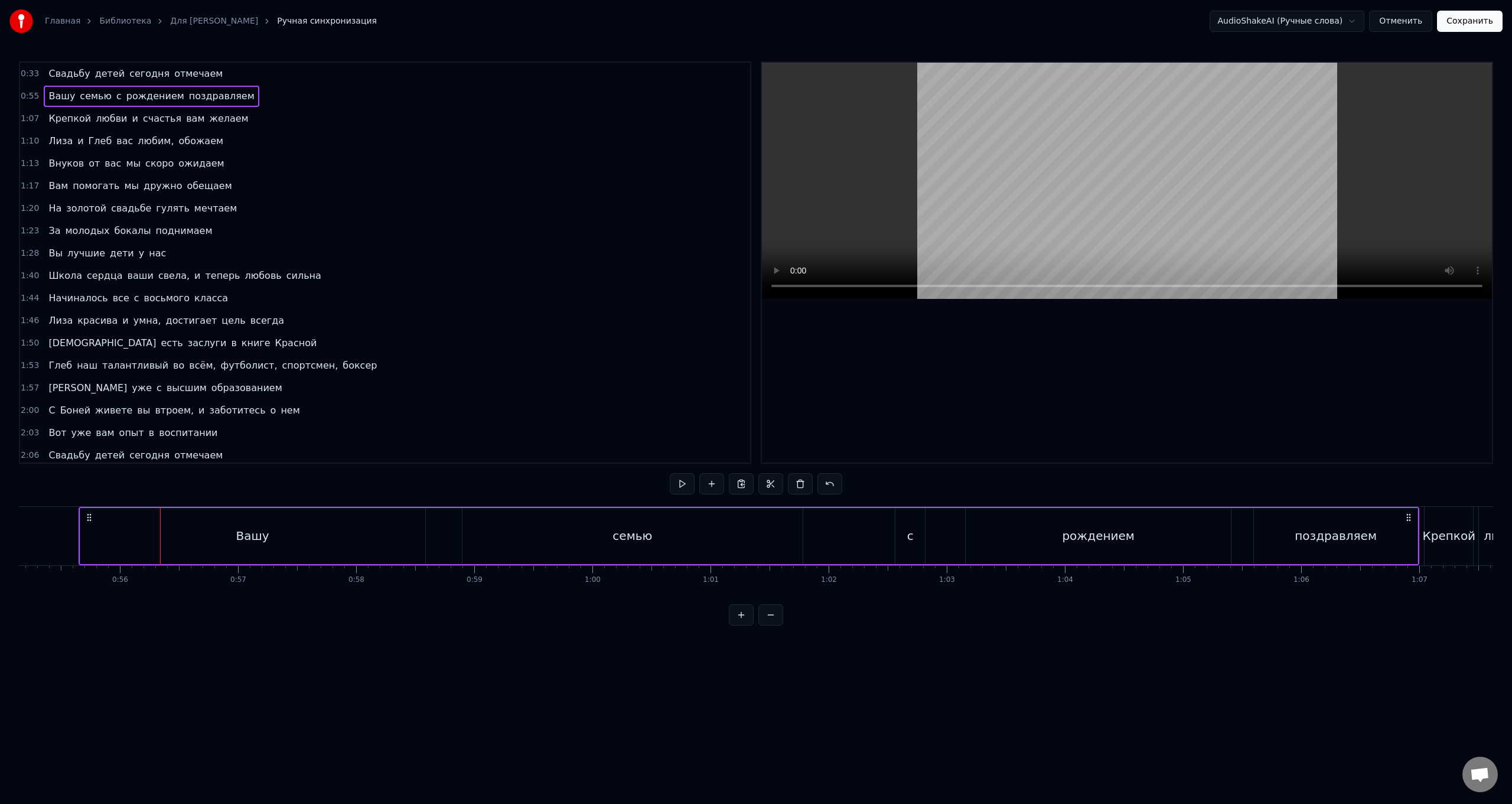
click at [453, 321] on div "Вашу семью с рождением поздравляем" at bounding box center [748, 536] width 1341 height 58
click at [453, 321] on div "поздравляем" at bounding box center [1335, 536] width 163 height 56
click at [453, 321] on div "рождением" at bounding box center [1098, 536] width 265 height 56
type input "*********"
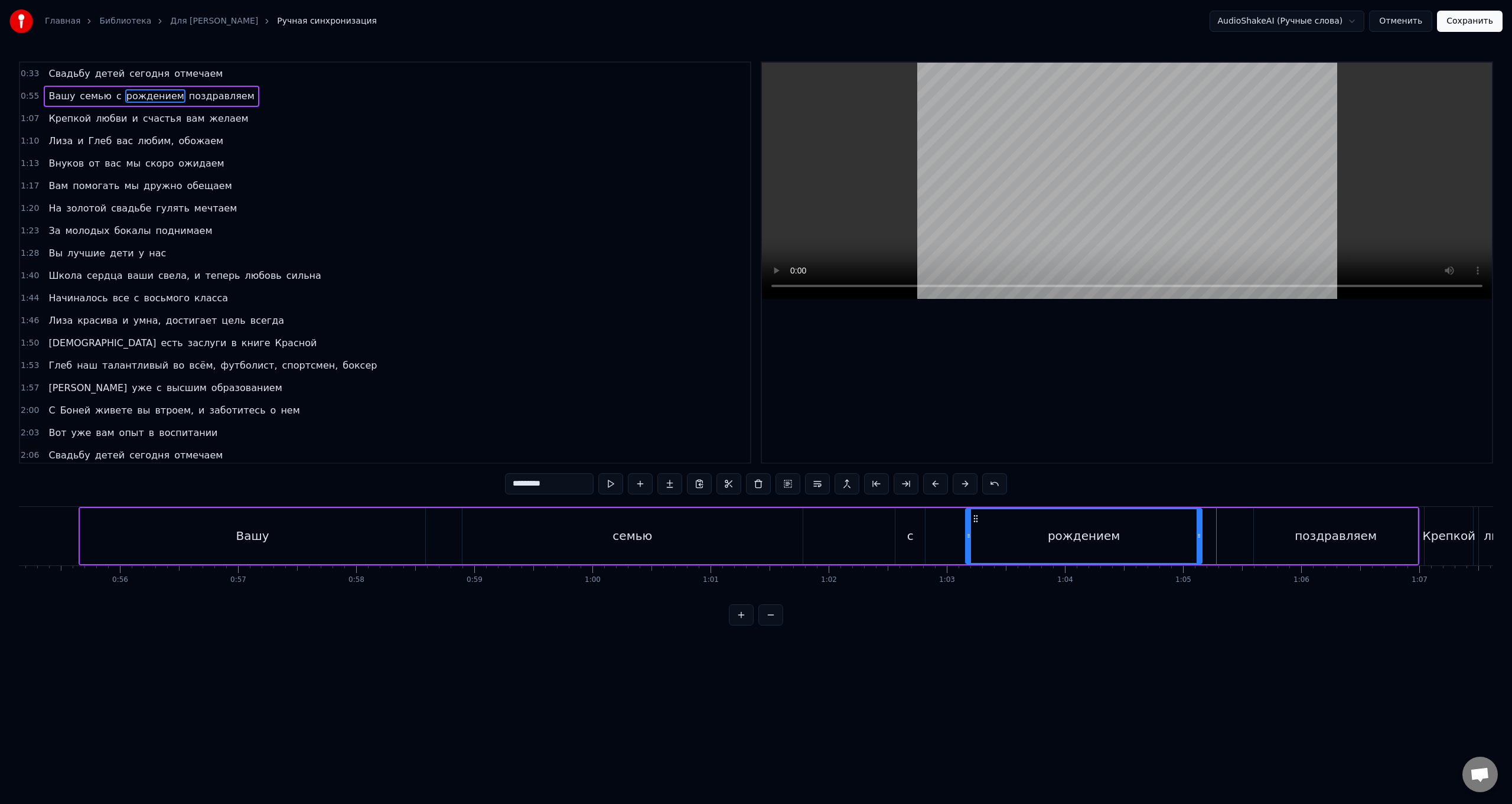
drag, startPoint x: 1229, startPoint y: 537, endPoint x: 1200, endPoint y: 539, distance: 29.1
click at [453, 321] on icon at bounding box center [1199, 536] width 5 height 10
click at [453, 321] on div "Вашу семью с рождением поздравляем" at bounding box center [748, 536] width 1341 height 58
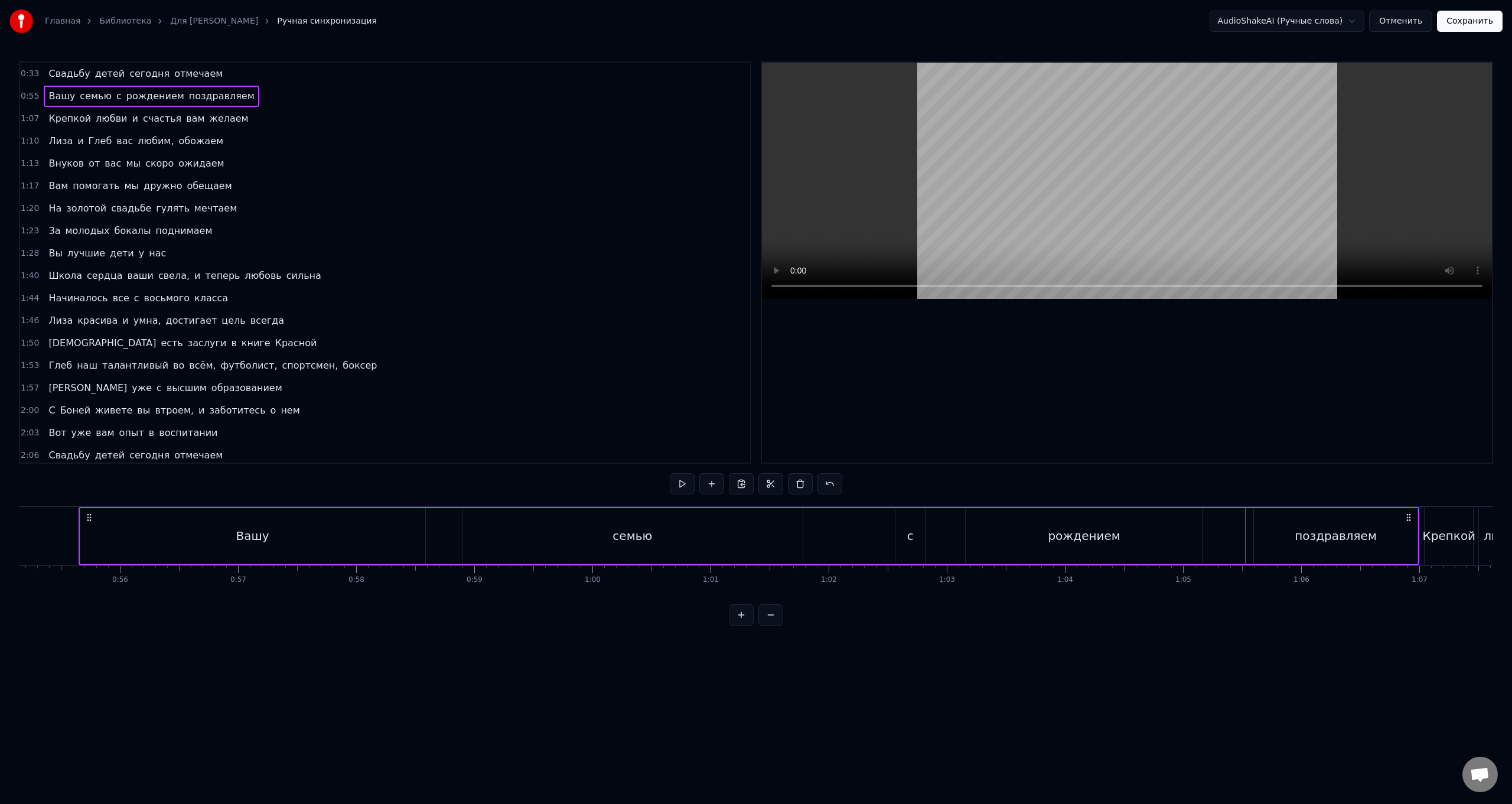
click at [453, 321] on div "поздравляем" at bounding box center [1335, 536] width 163 height 56
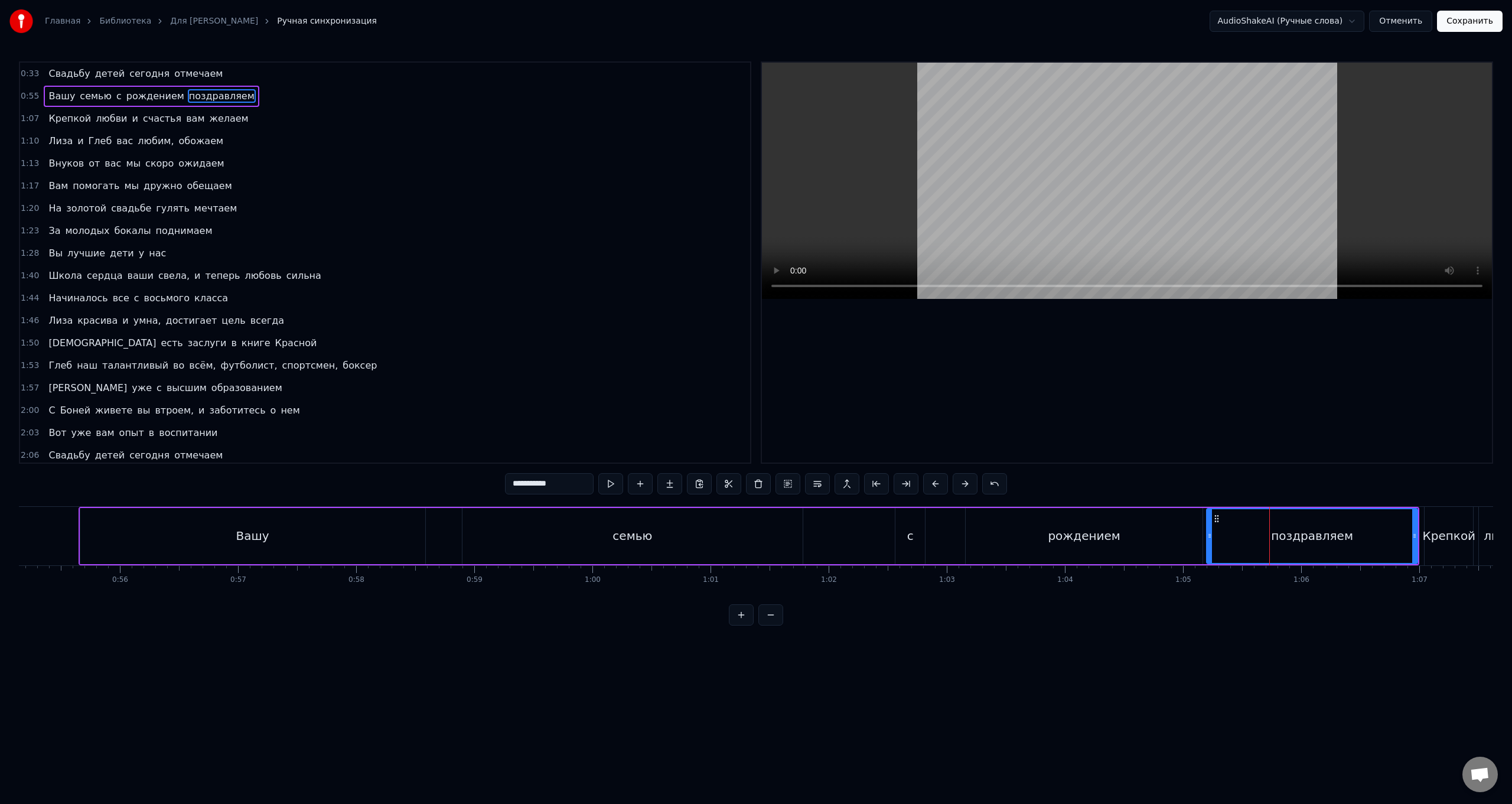
drag, startPoint x: 1258, startPoint y: 538, endPoint x: 1211, endPoint y: 541, distance: 47.1
click at [453, 321] on div at bounding box center [1210, 536] width 5 height 53
click at [453, 321] on div "рождением" at bounding box center [1084, 536] width 237 height 56
type input "*********"
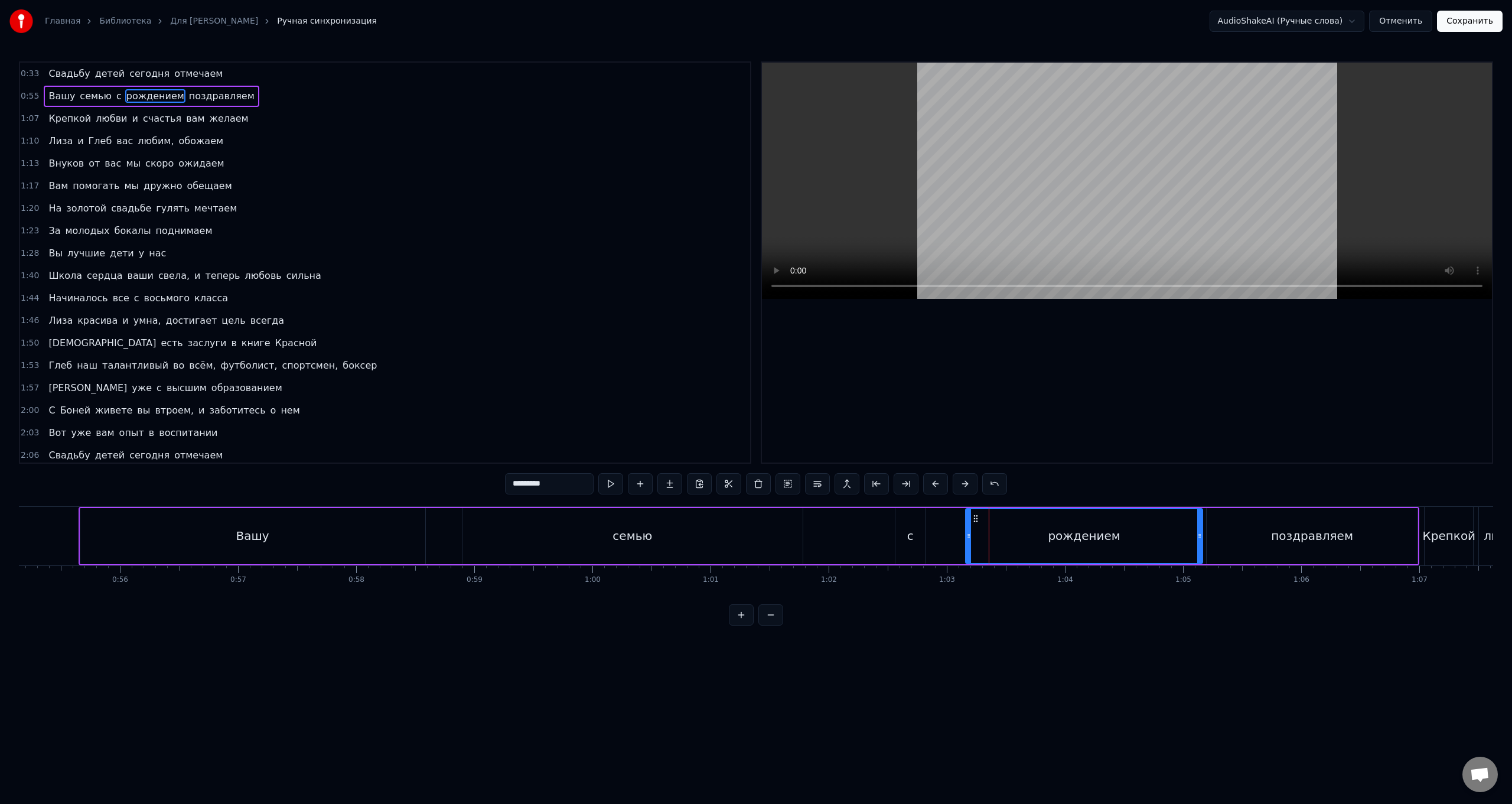
click at [453, 321] on div "Вашу семью с рождением поздравляем" at bounding box center [748, 536] width 1341 height 58
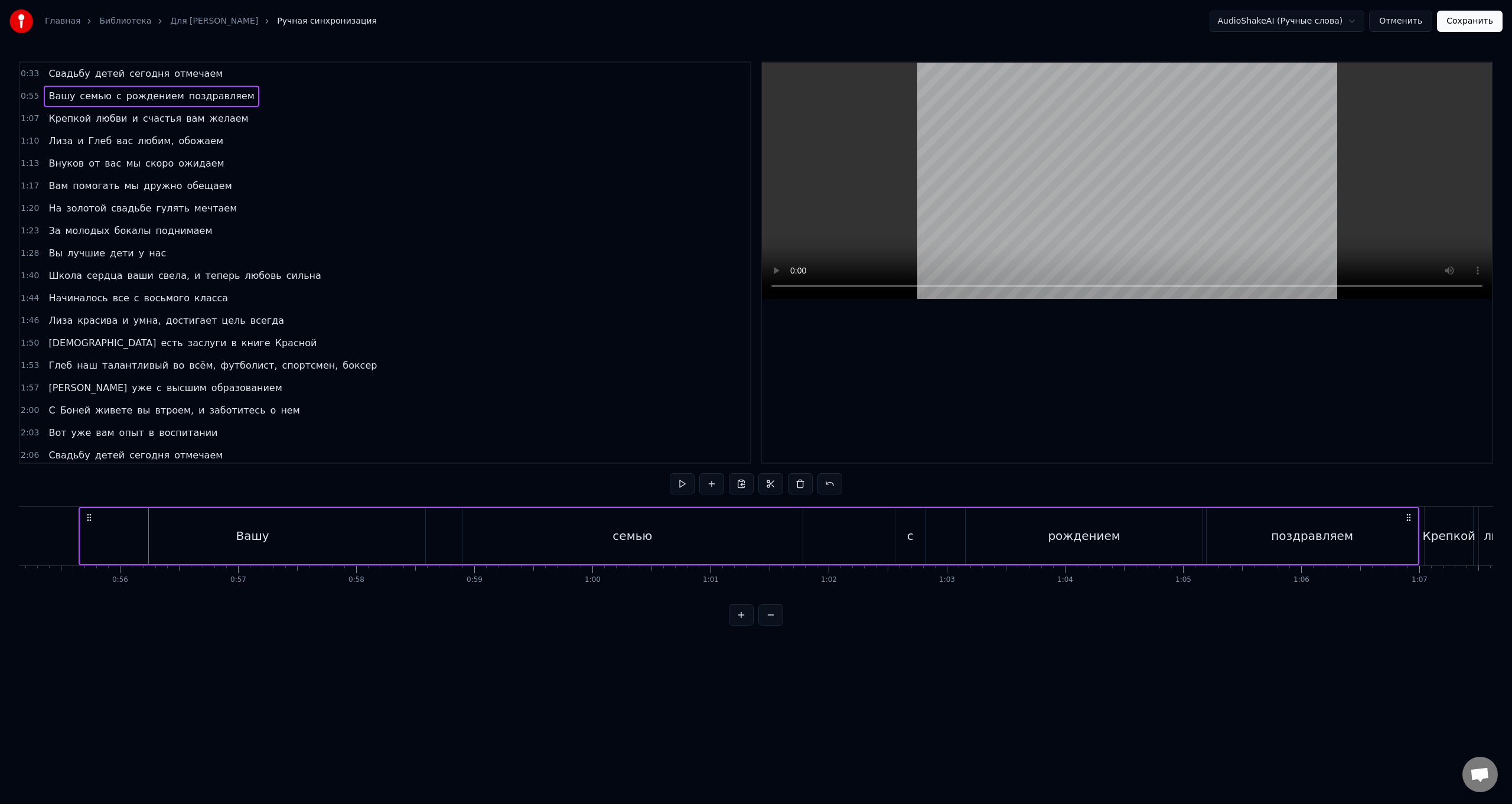
click at [453, 321] on div "рождением" at bounding box center [1084, 536] width 237 height 56
drag, startPoint x: 970, startPoint y: 537, endPoint x: 1160, endPoint y: 547, distance: 190.3
click at [453, 321] on div at bounding box center [1159, 536] width 5 height 53
click at [453, 321] on div "поздравляем" at bounding box center [1312, 536] width 211 height 56
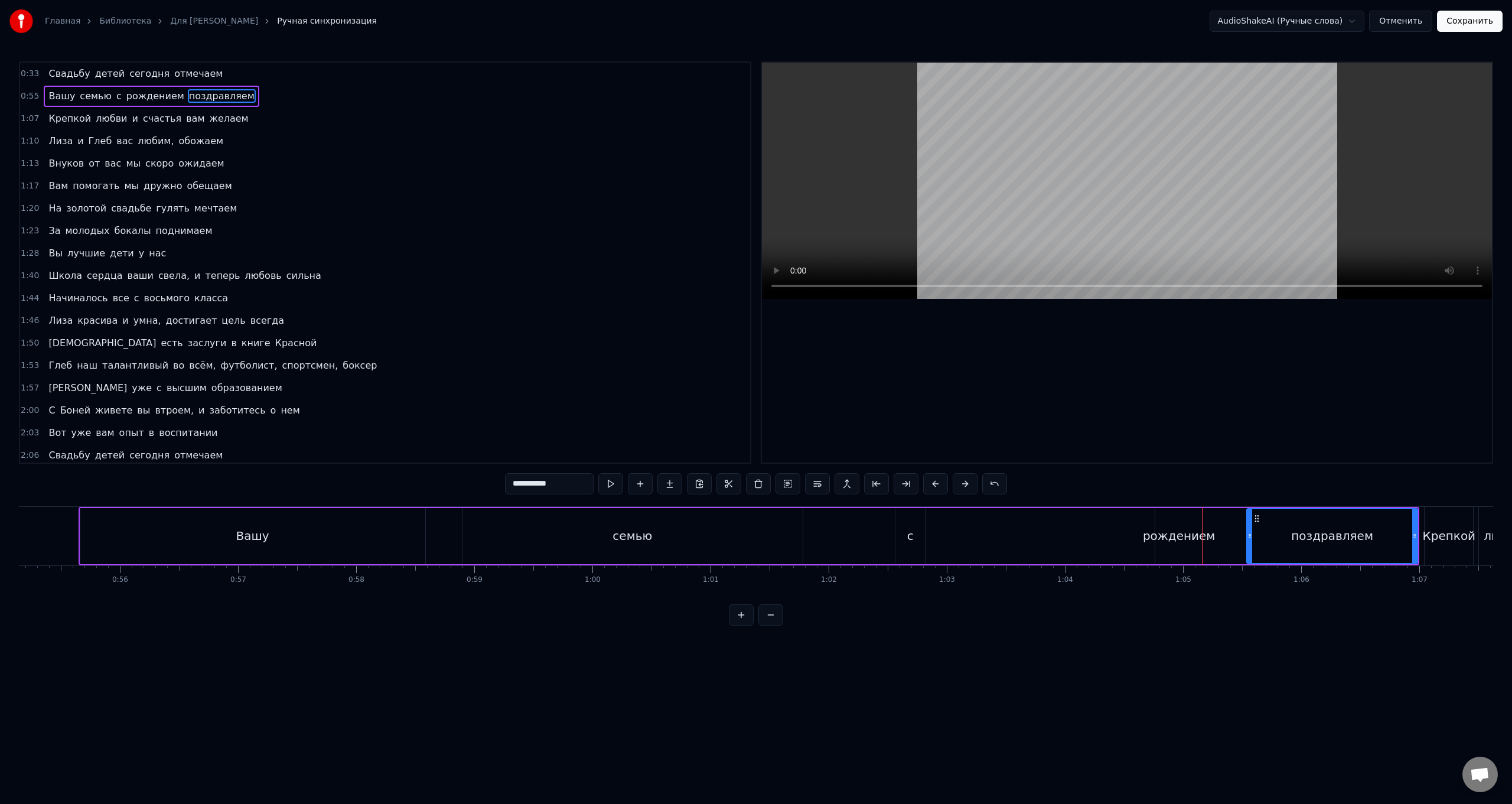
drag, startPoint x: 1211, startPoint y: 535, endPoint x: 1251, endPoint y: 539, distance: 40.2
click at [453, 321] on icon at bounding box center [1250, 536] width 5 height 10
click at [453, 321] on div "рождением" at bounding box center [1180, 535] width 73 height 18
type input "*********"
drag, startPoint x: 1201, startPoint y: 538, endPoint x: 1243, endPoint y: 541, distance: 42.1
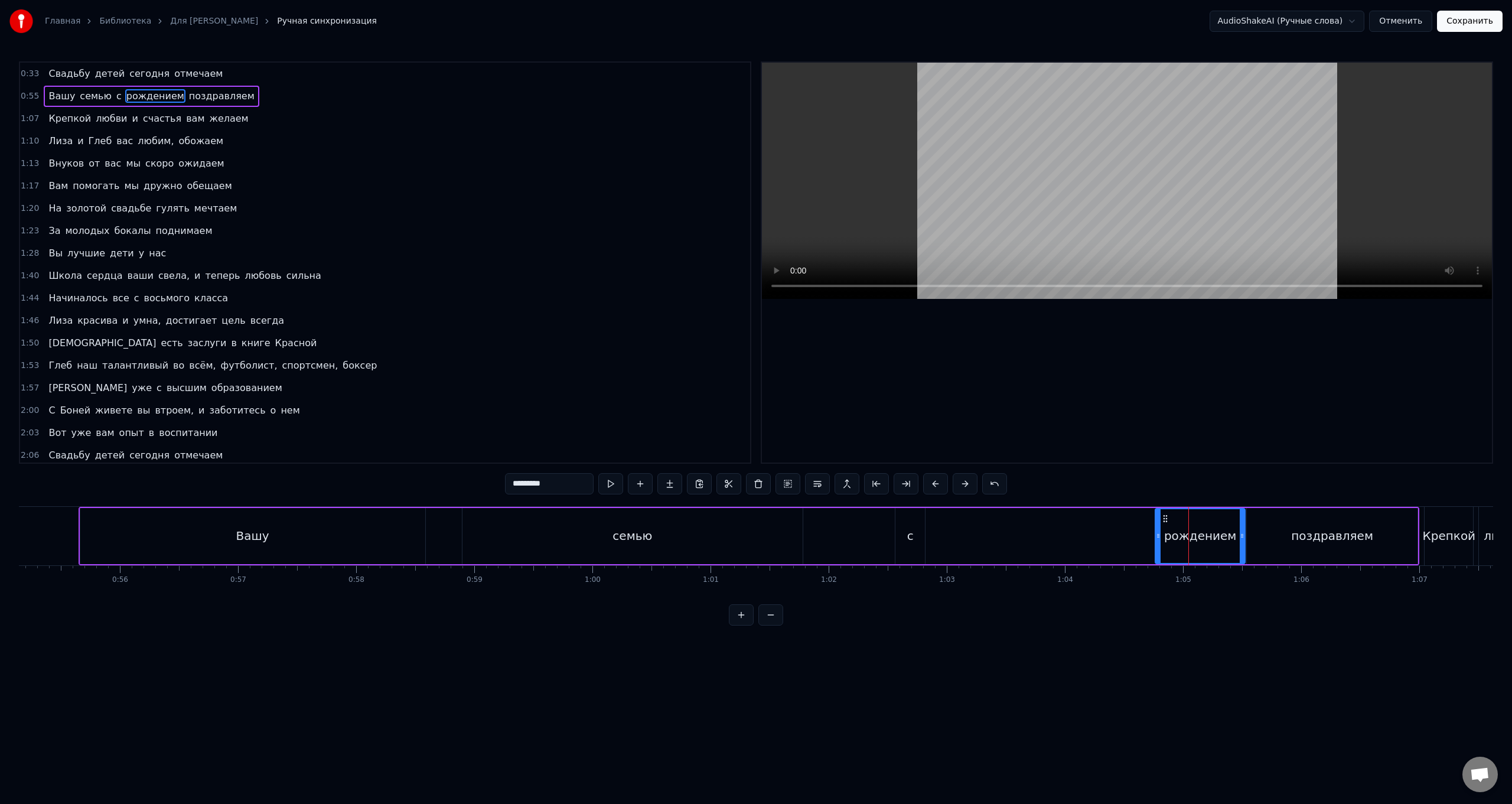
click at [453, 321] on div at bounding box center [1242, 536] width 5 height 53
drag, startPoint x: 912, startPoint y: 542, endPoint x: 1076, endPoint y: 548, distance: 164.1
click at [453, 321] on div "Вашу семью с рождением поздравляем" at bounding box center [748, 536] width 1341 height 58
click at [453, 321] on div "с" at bounding box center [911, 535] width 7 height 18
drag, startPoint x: 906, startPoint y: 520, endPoint x: 1136, endPoint y: 546, distance: 231.5
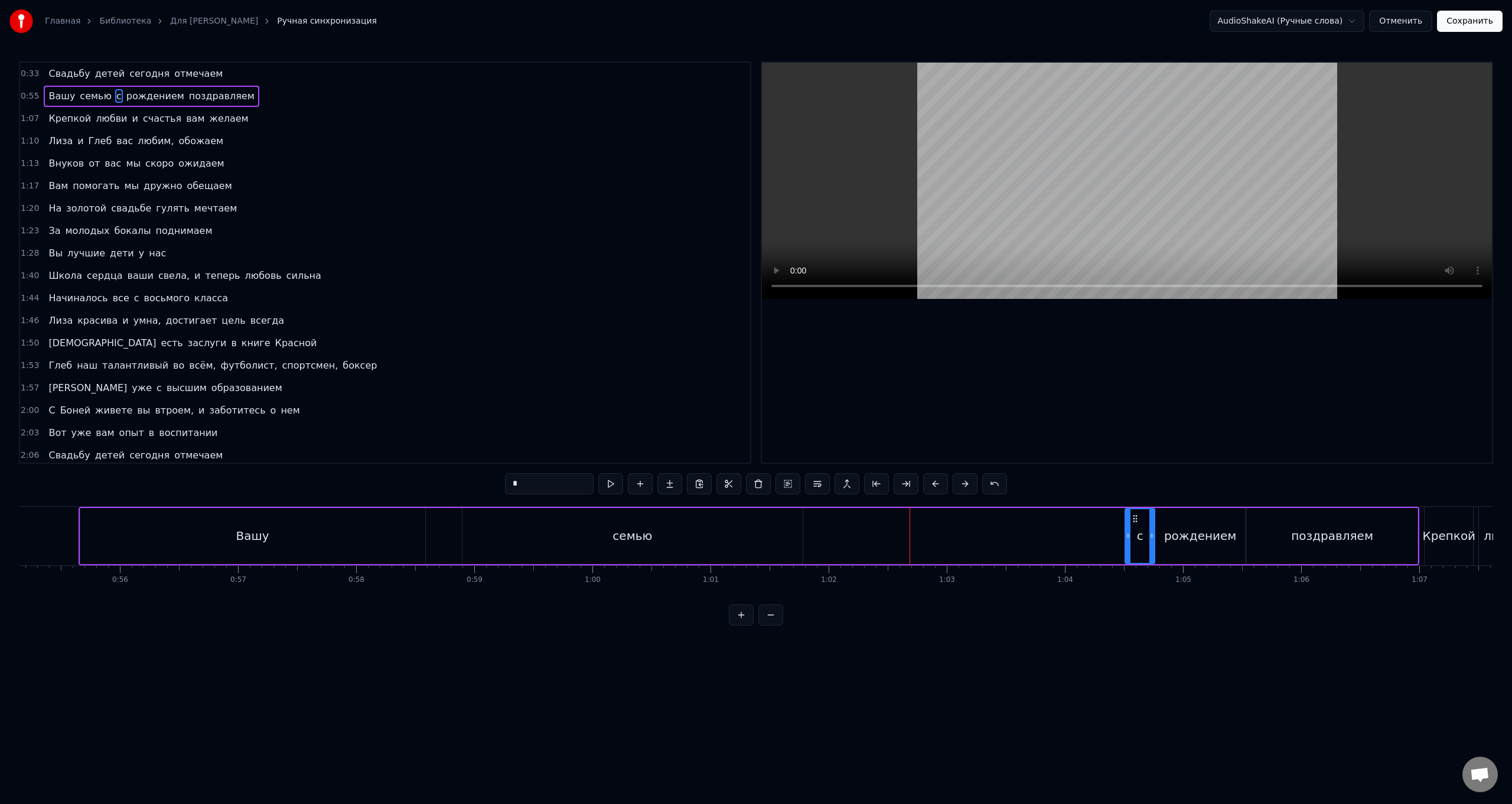
click at [453, 321] on div "с" at bounding box center [1140, 536] width 29 height 53
click at [453, 321] on div "Вашу семью с рождением поздравляем" at bounding box center [748, 536] width 1341 height 58
click at [453, 321] on div "семью" at bounding box center [632, 535] width 39 height 18
drag, startPoint x: 464, startPoint y: 536, endPoint x: 622, endPoint y: 546, distance: 158.3
click at [453, 321] on div at bounding box center [624, 536] width 5 height 53
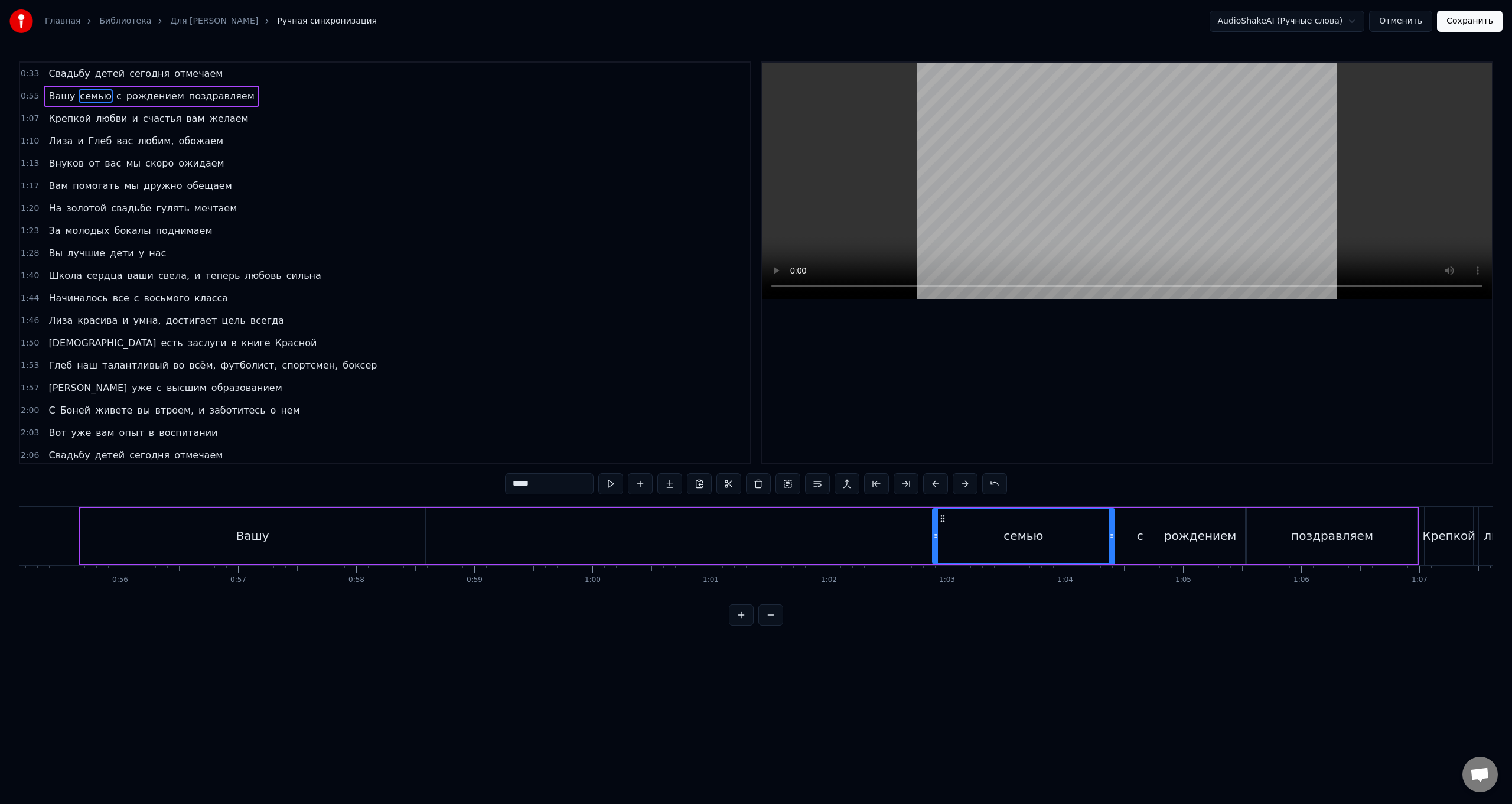
drag, startPoint x: 630, startPoint y: 518, endPoint x: 942, endPoint y: 532, distance: 312.3
click at [453, 321] on div "семью" at bounding box center [1024, 536] width 181 height 53
drag, startPoint x: 935, startPoint y: 533, endPoint x: 853, endPoint y: 531, distance: 82.0
click at [453, 321] on icon at bounding box center [854, 536] width 5 height 10
click at [250, 321] on div "Вашу" at bounding box center [253, 535] width 33 height 18
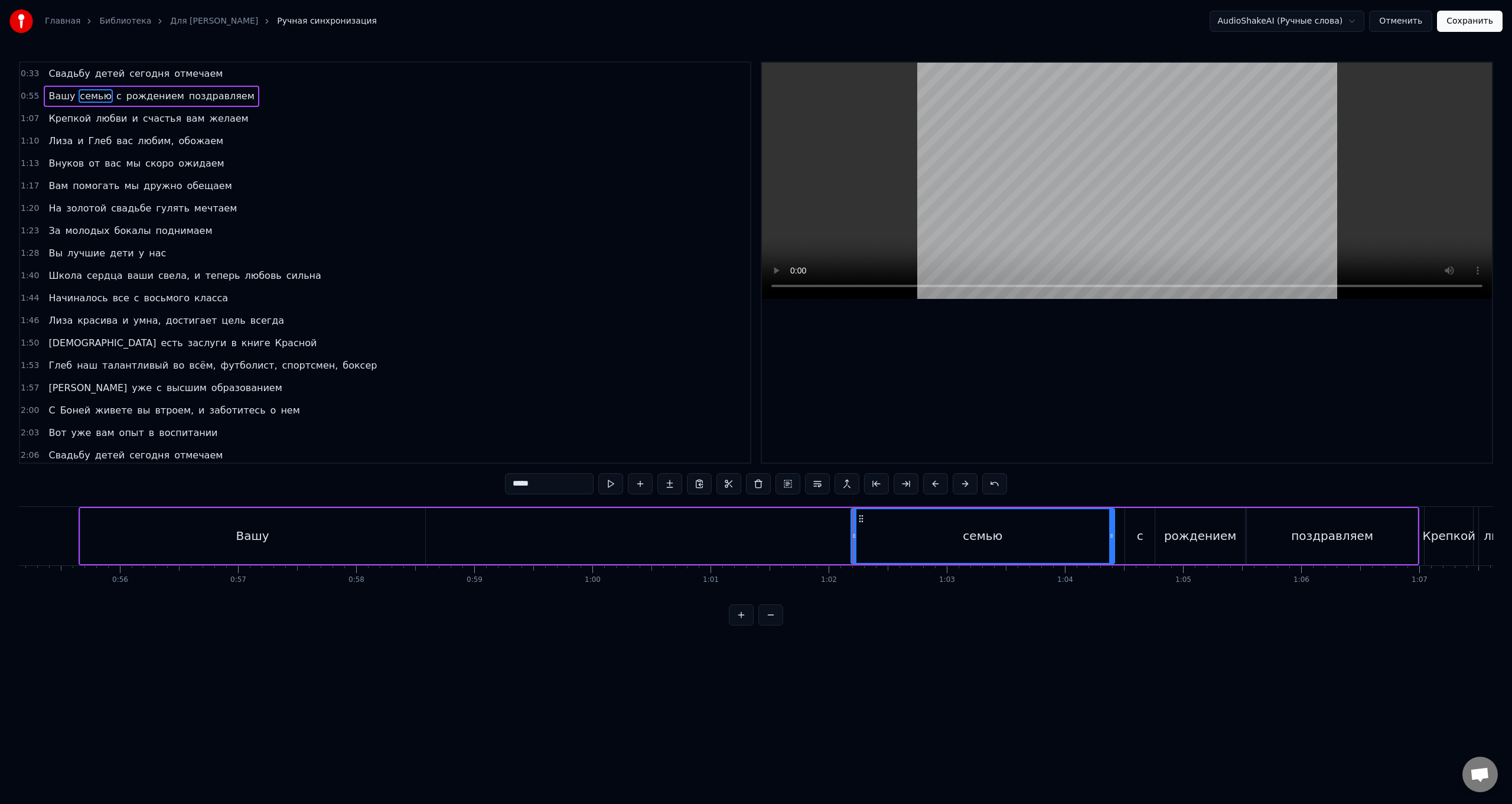
type input "****"
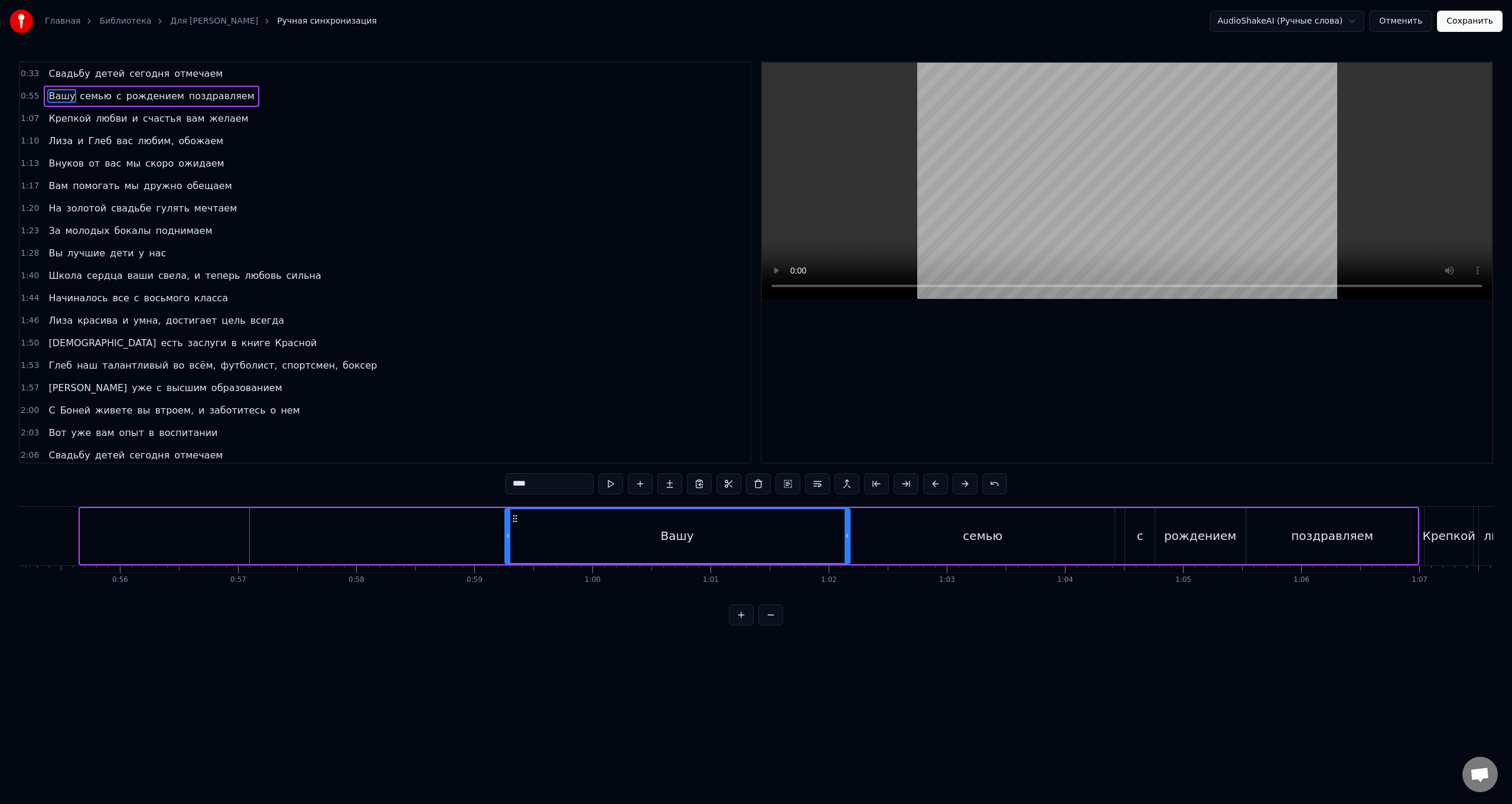
drag, startPoint x: 93, startPoint y: 518, endPoint x: 518, endPoint y: 529, distance: 425.1
click at [453, 321] on div "Вашу" at bounding box center [677, 536] width 344 height 53
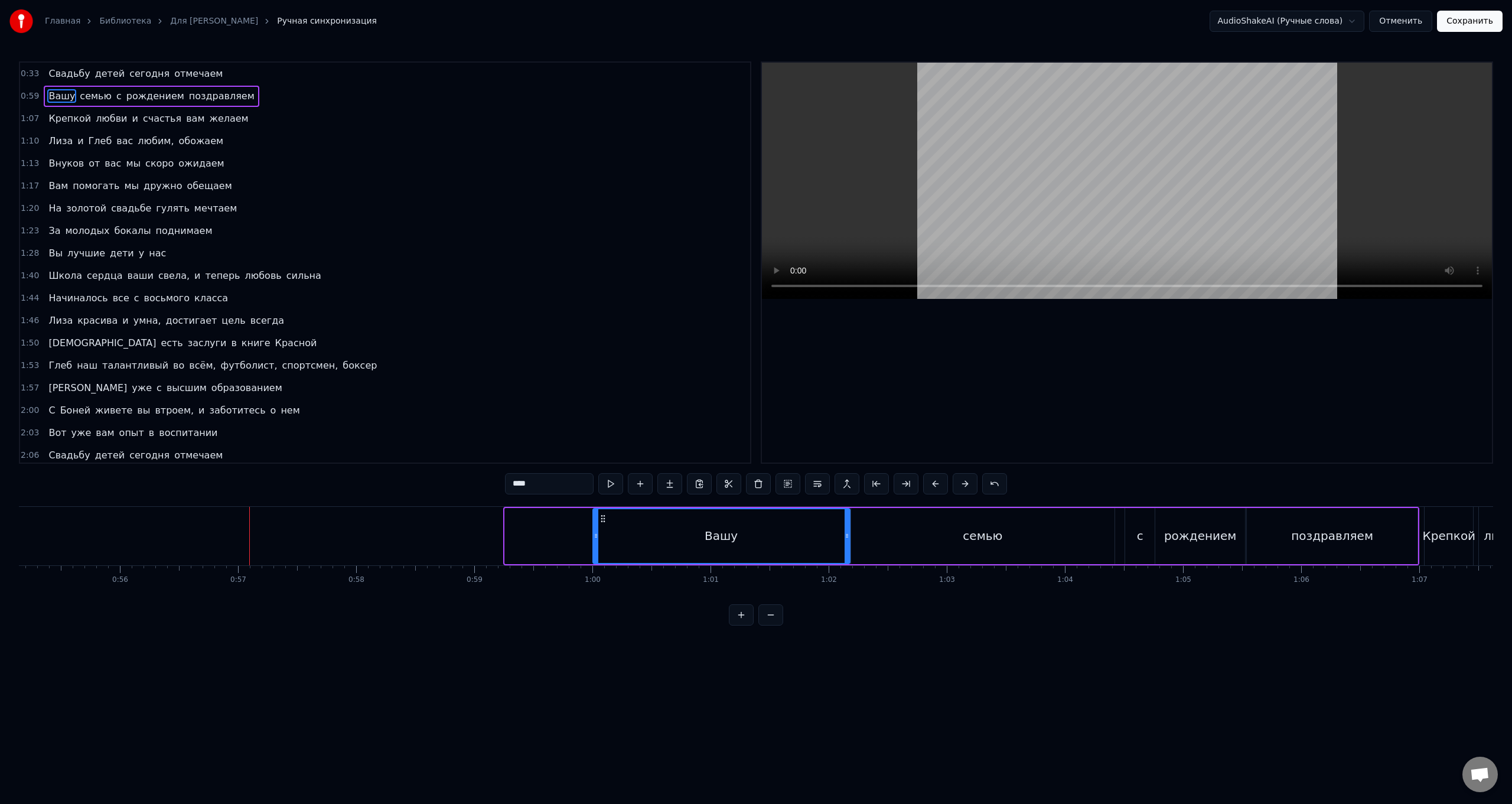
drag, startPoint x: 506, startPoint y: 535, endPoint x: 594, endPoint y: 538, distance: 88.1
click at [453, 321] on icon at bounding box center [596, 536] width 5 height 10
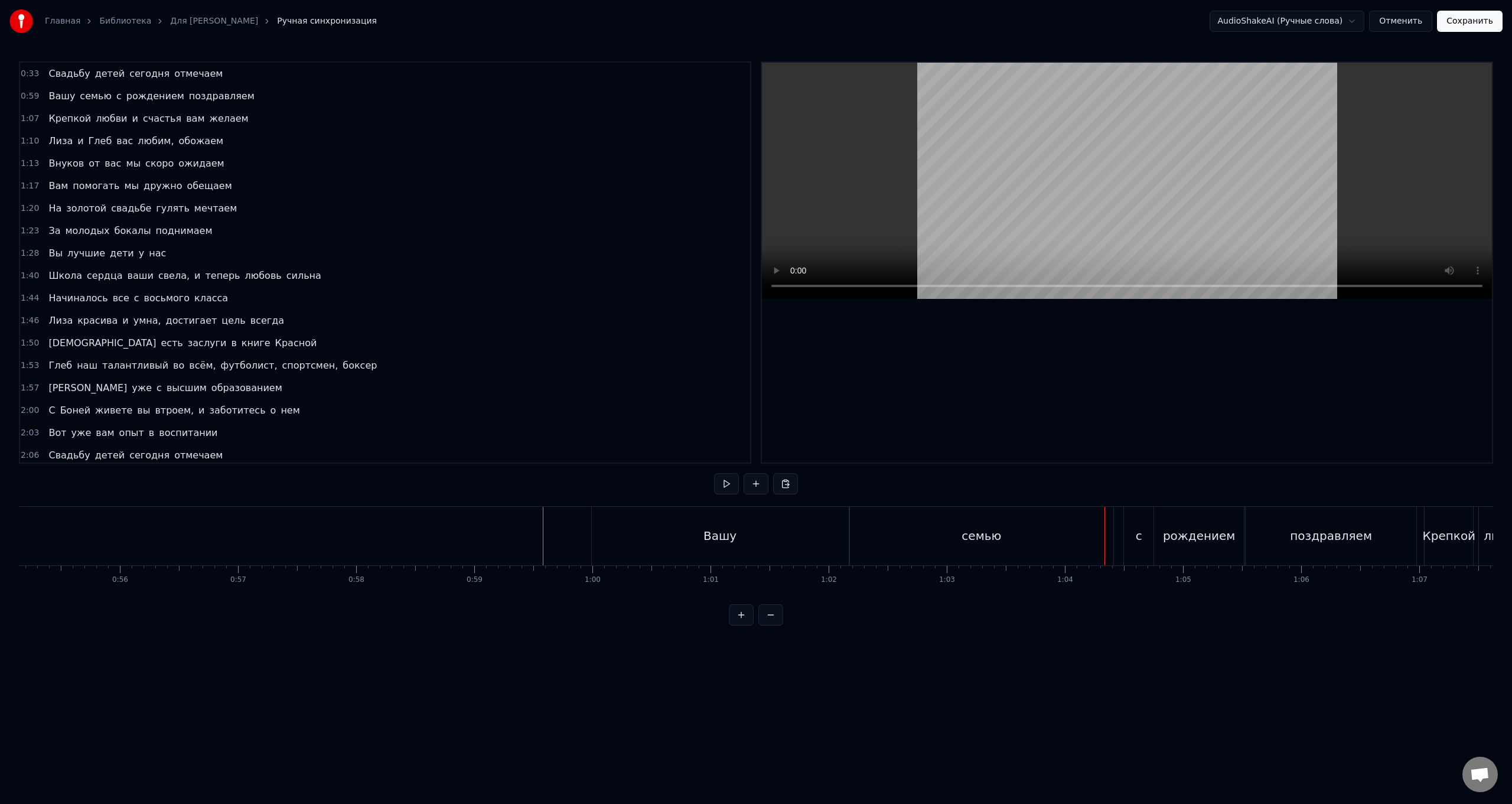
click at [453, 321] on div "семью" at bounding box center [982, 536] width 264 height 58
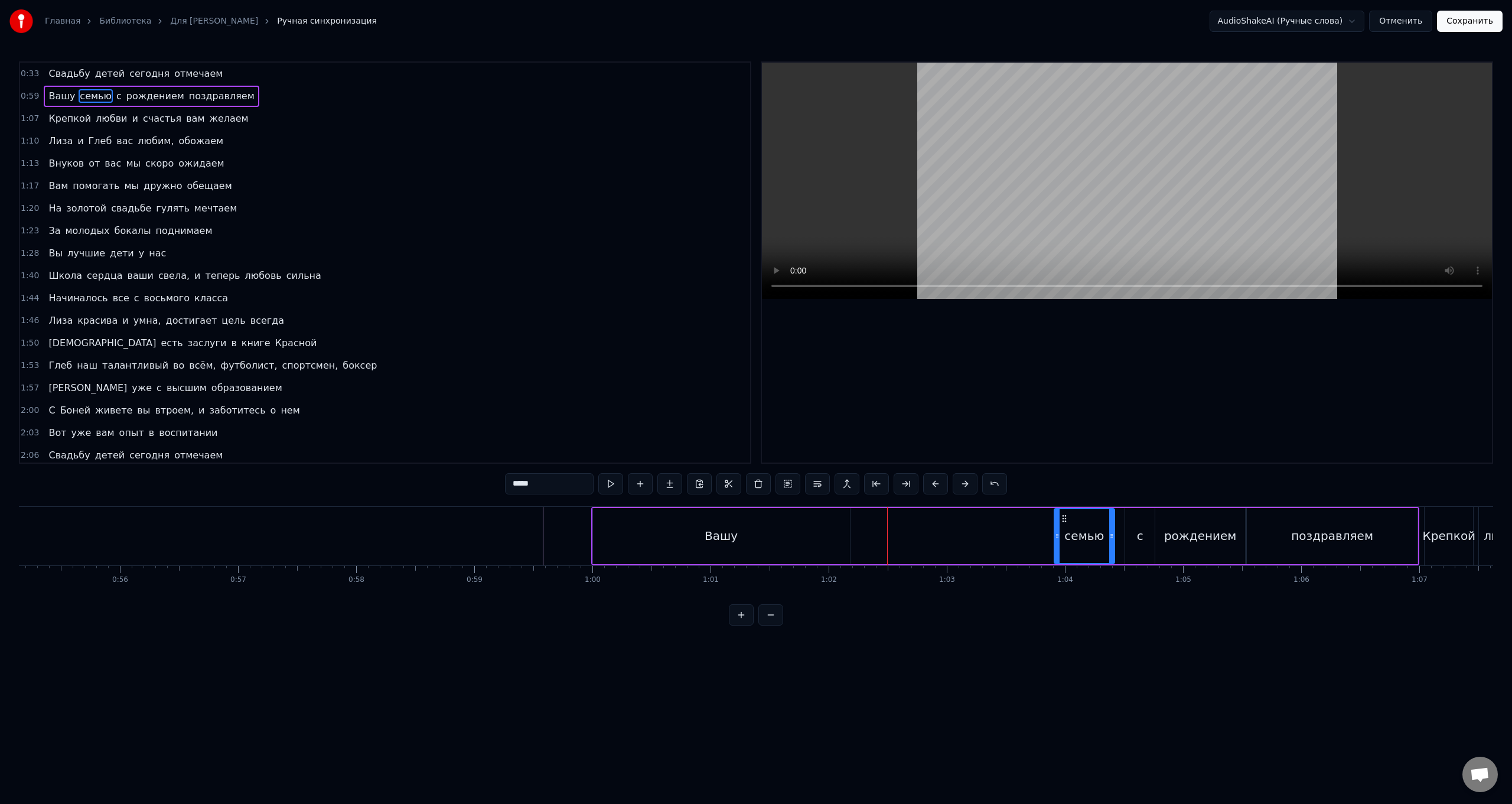
drag, startPoint x: 855, startPoint y: 533, endPoint x: 1059, endPoint y: 548, distance: 204.6
click at [453, 321] on div at bounding box center [1058, 536] width 5 height 53
click at [453, 321] on div "Вашу" at bounding box center [721, 536] width 257 height 56
type input "****"
drag, startPoint x: 604, startPoint y: 520, endPoint x: 809, endPoint y: 531, distance: 205.3
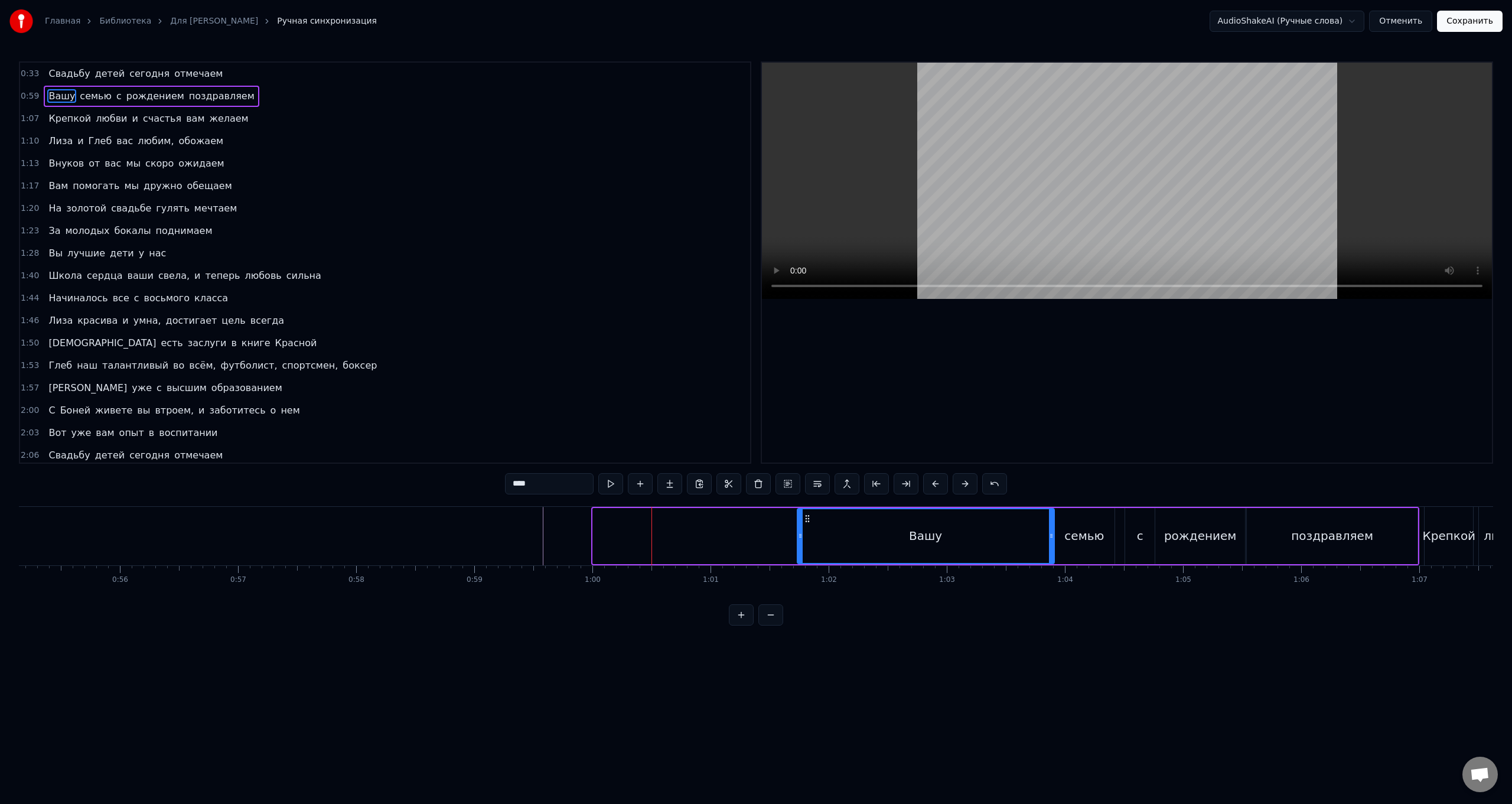
click at [453, 321] on div "Вашу" at bounding box center [926, 536] width 256 height 53
drag, startPoint x: 799, startPoint y: 535, endPoint x: 1009, endPoint y: 553, distance: 210.8
click at [453, 321] on div at bounding box center [1011, 536] width 5 height 53
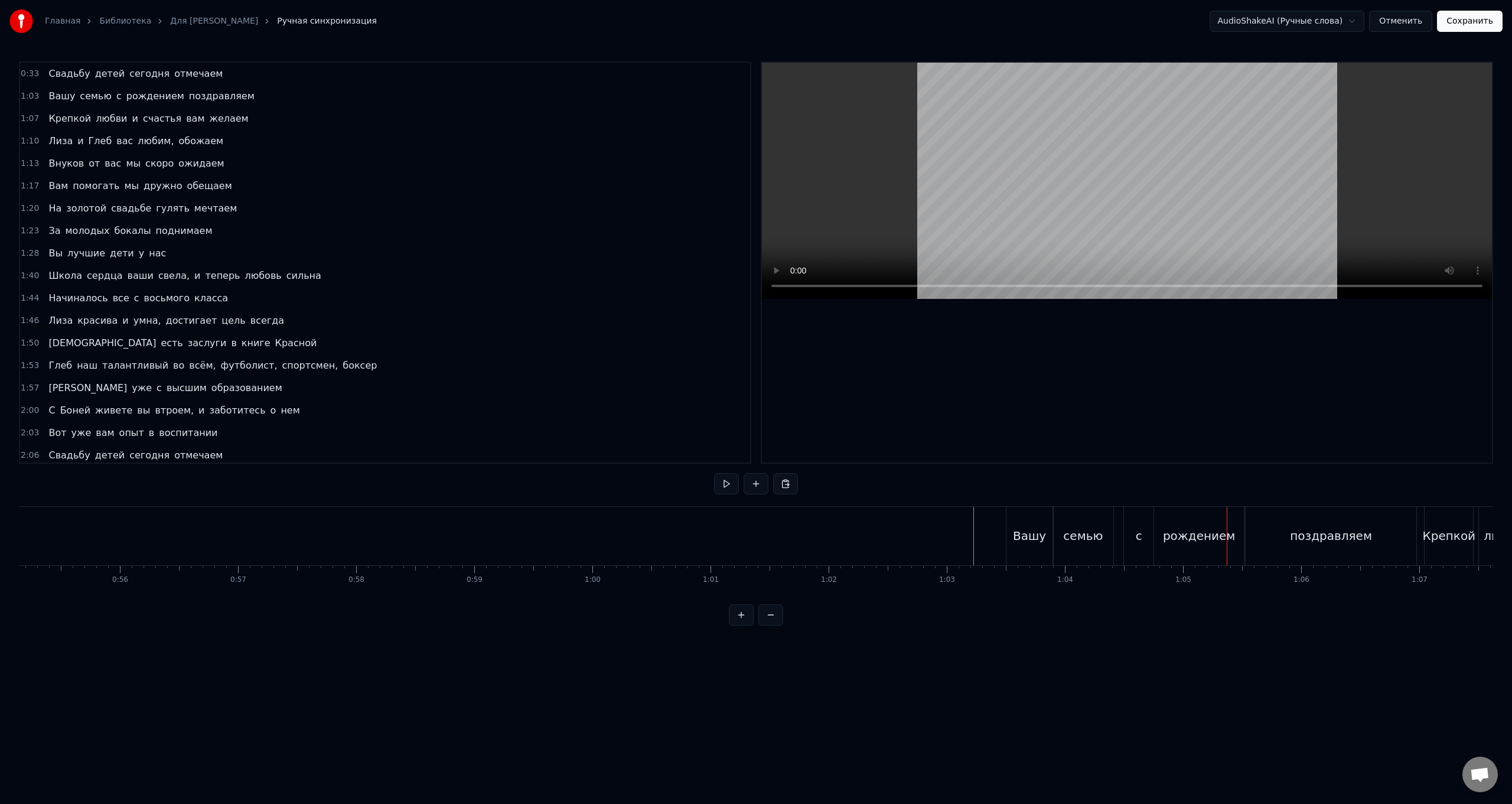
click at [453, 321] on div "рождением" at bounding box center [1199, 536] width 90 height 58
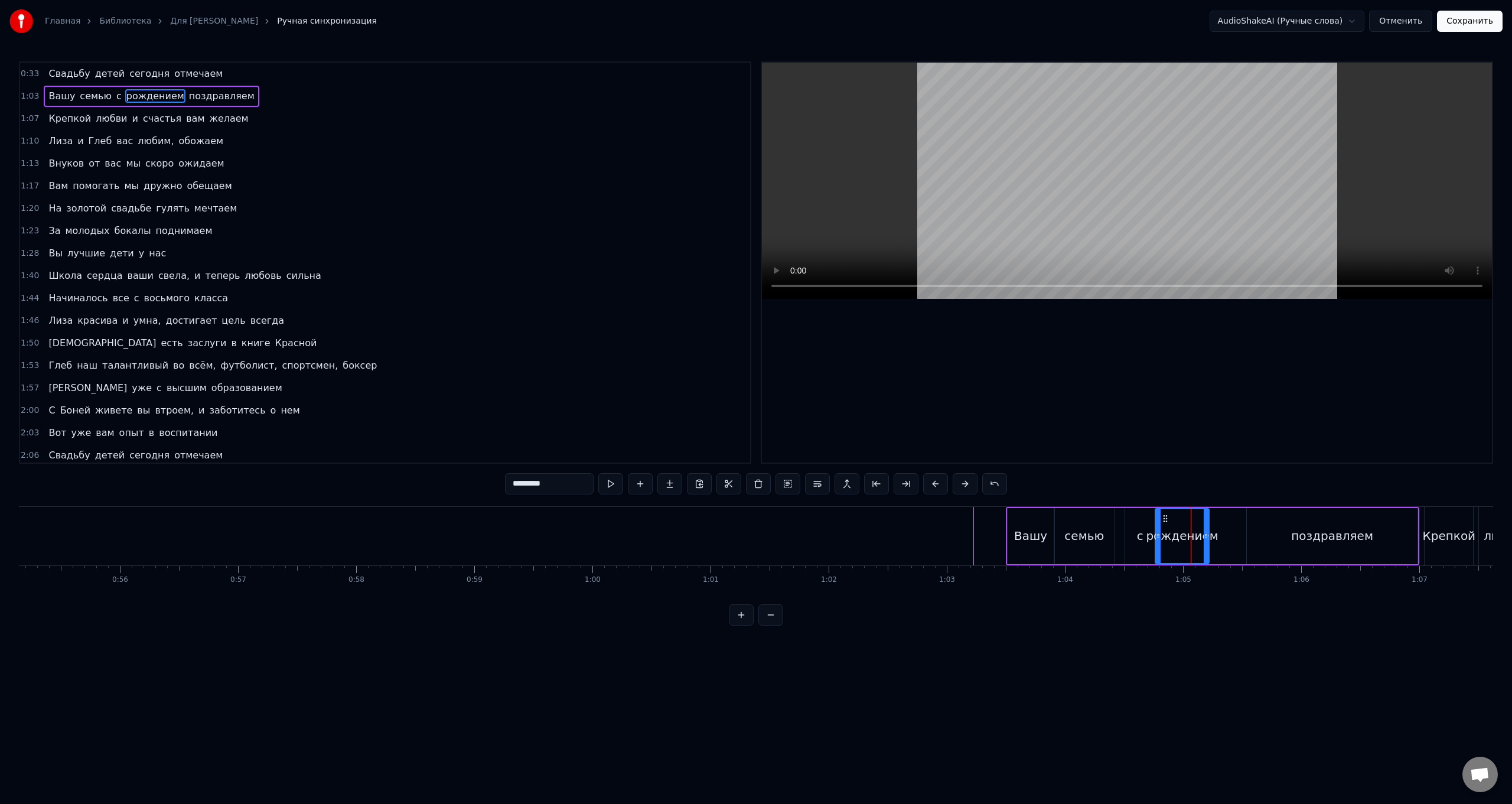
drag, startPoint x: 1241, startPoint y: 537, endPoint x: 1205, endPoint y: 541, distance: 36.2
click at [453, 321] on div at bounding box center [1206, 536] width 5 height 53
click at [453, 321] on div "поздравляем" at bounding box center [1332, 536] width 171 height 56
type input "**********"
drag, startPoint x: 1250, startPoint y: 529, endPoint x: 1217, endPoint y: 531, distance: 33.1
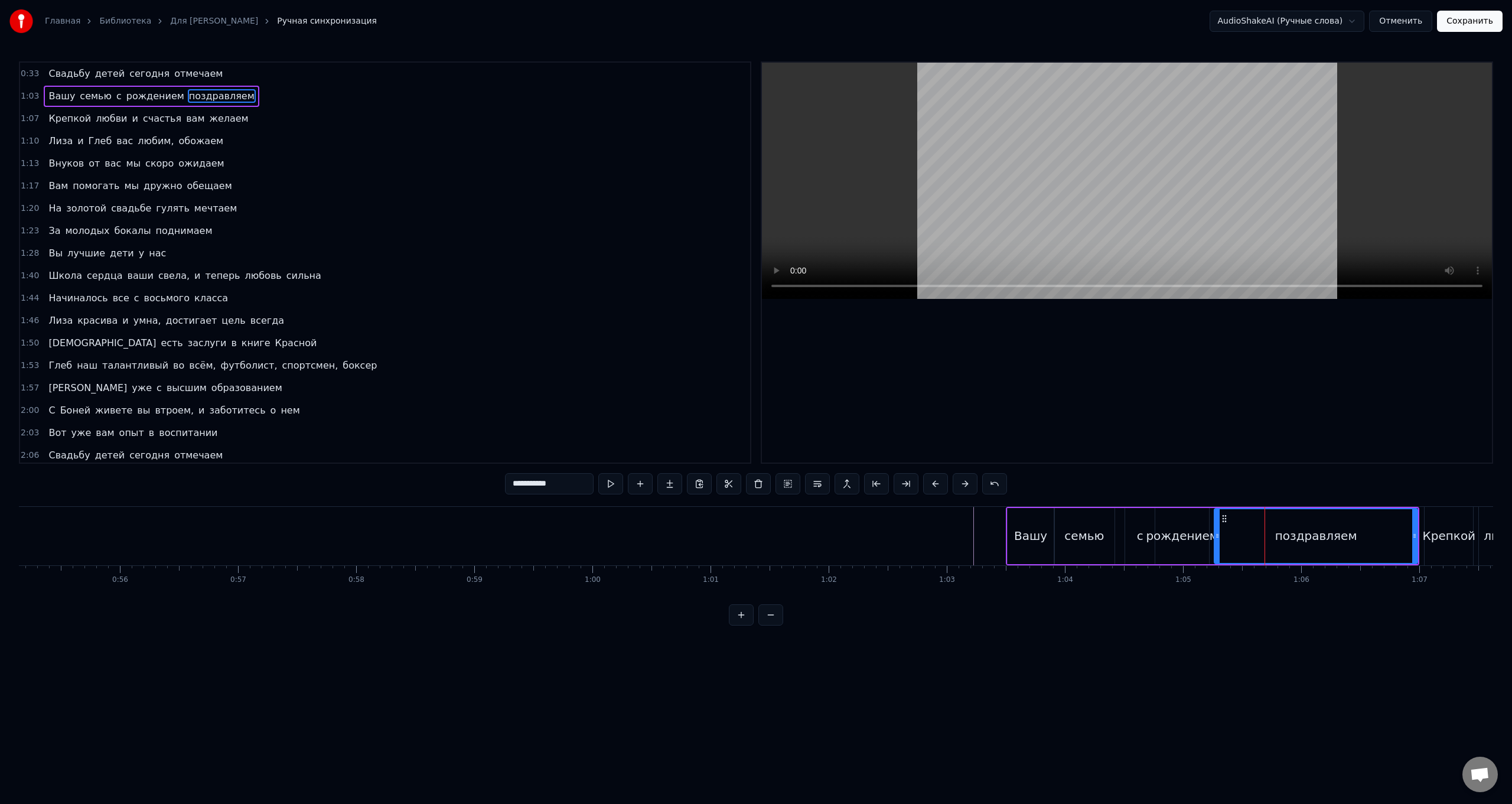
click at [453, 321] on div at bounding box center [1217, 536] width 5 height 53
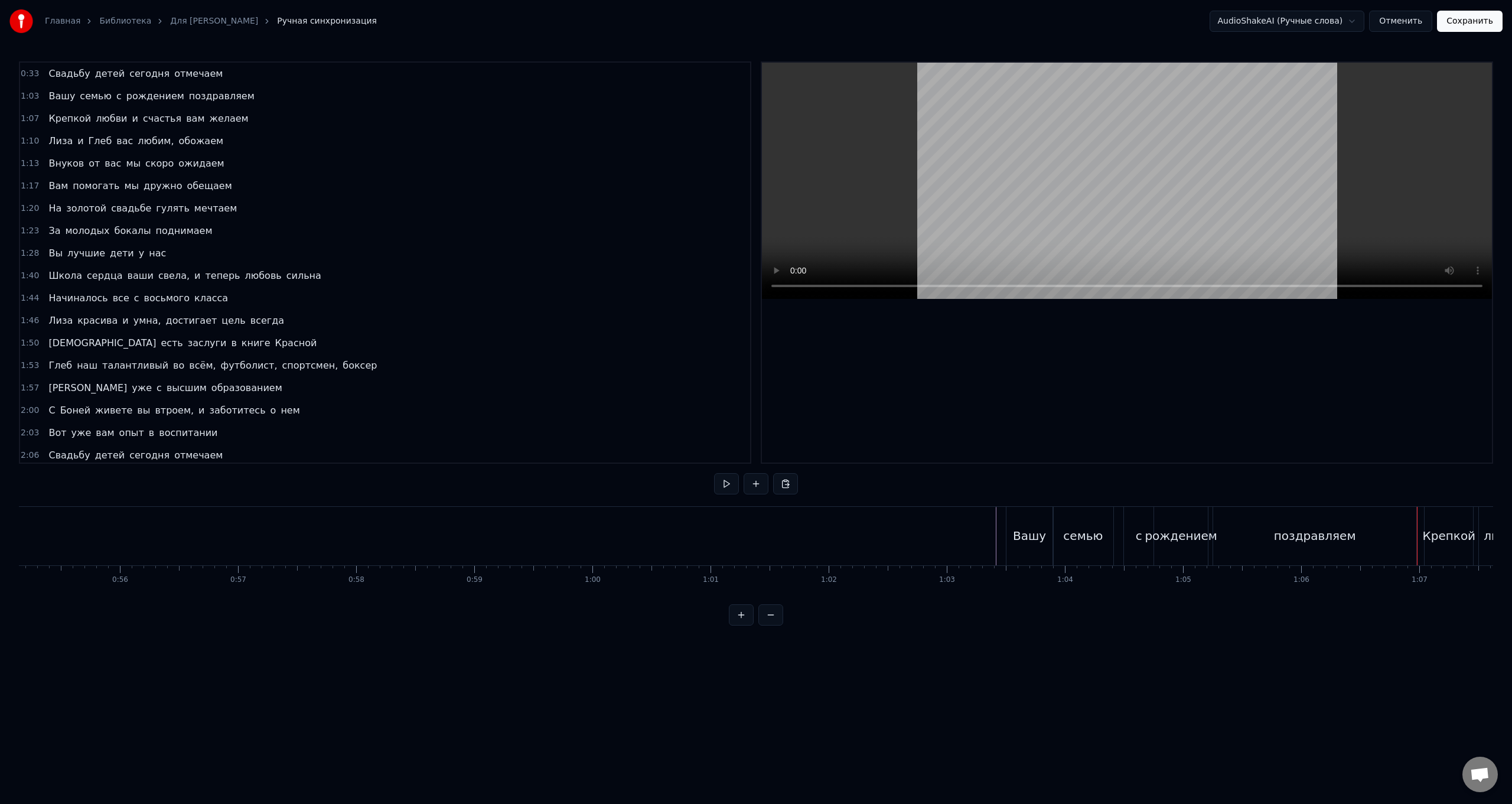
click at [375, 321] on div "Свадьбу" at bounding box center [467, 536] width 238 height 58
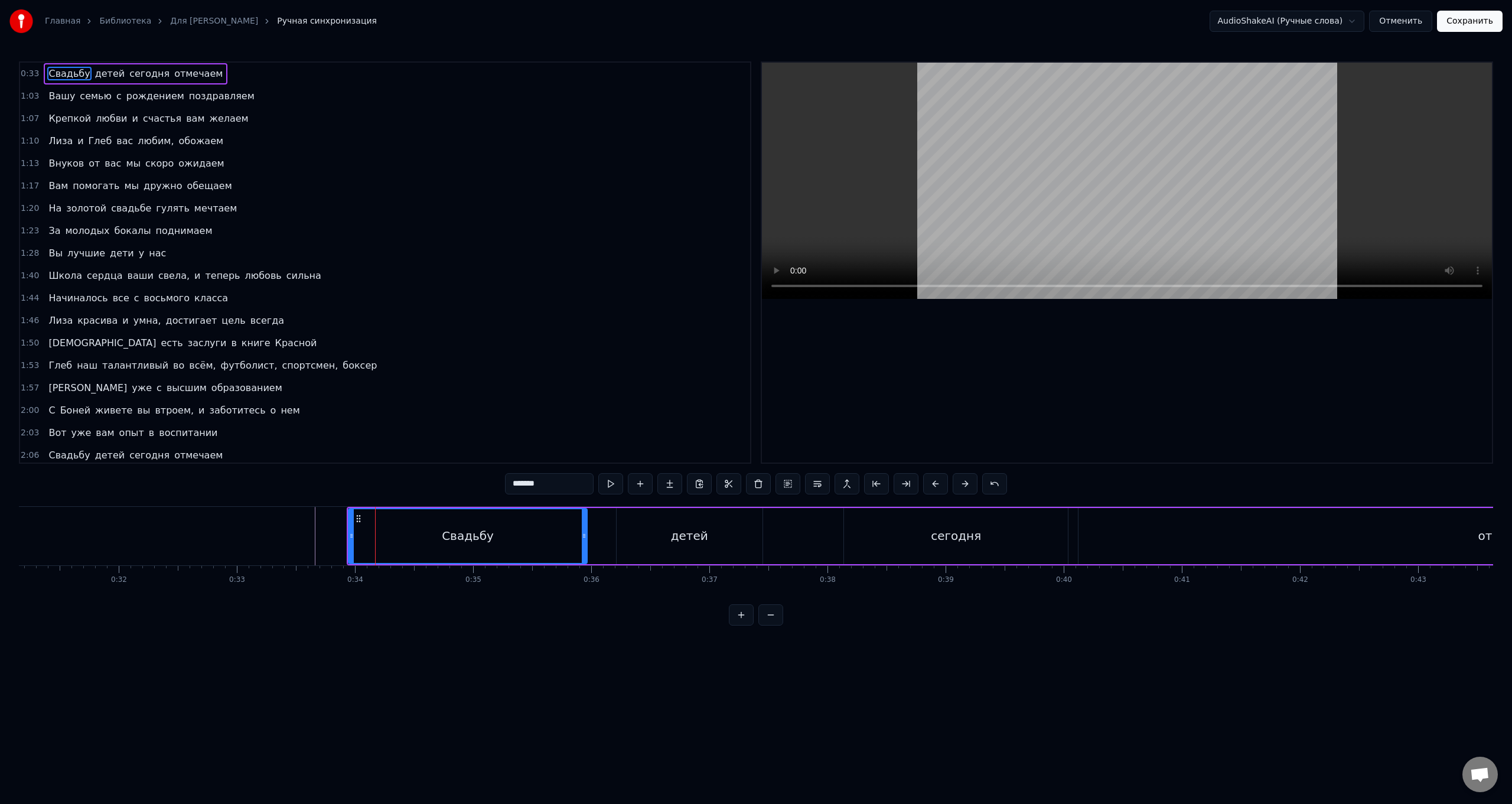
click at [453, 321] on div "Свадьбу детей сегодня отмечаем" at bounding box center [1143, 536] width 1593 height 58
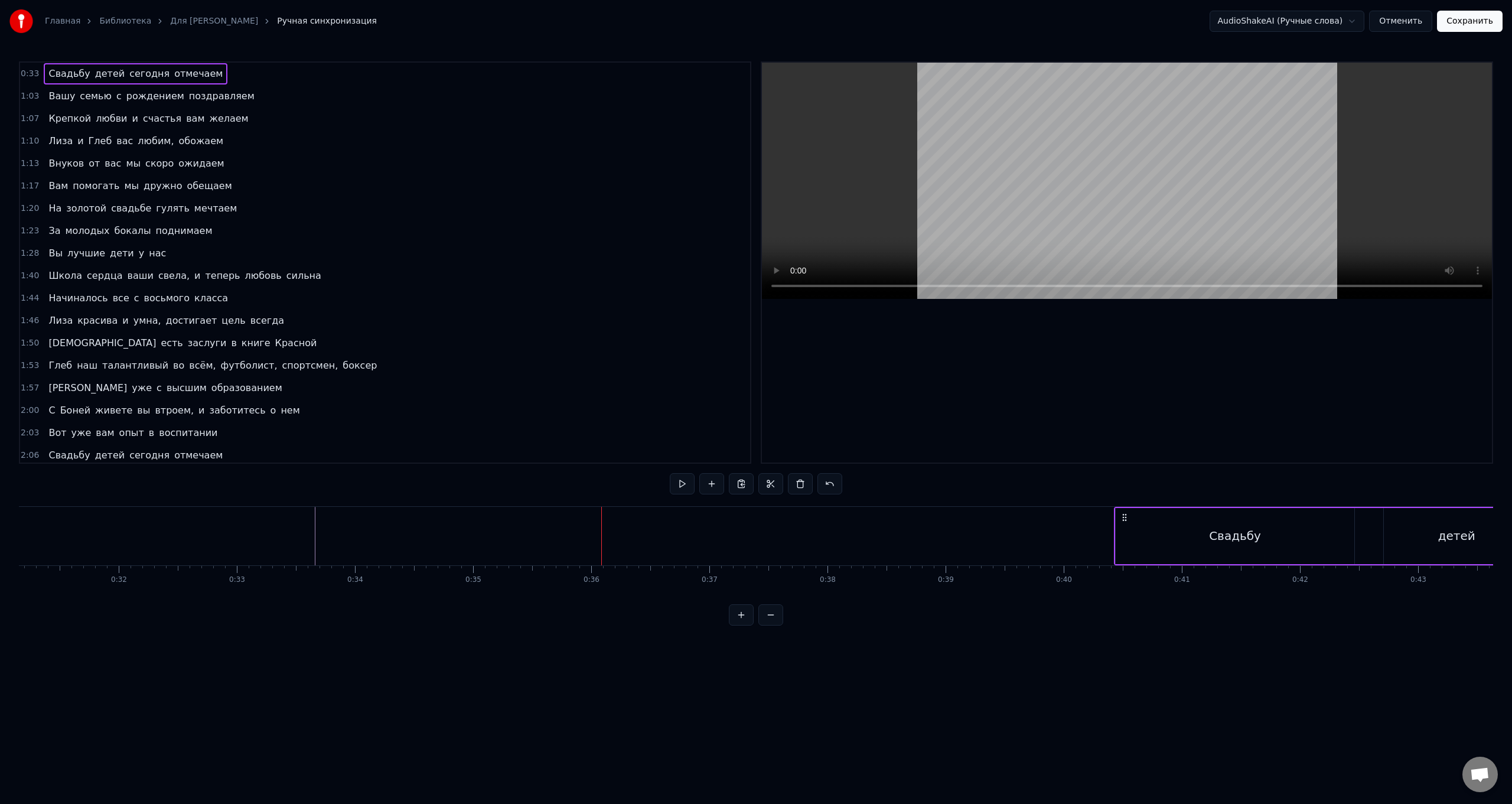
drag, startPoint x: 357, startPoint y: 516, endPoint x: 1124, endPoint y: 552, distance: 767.8
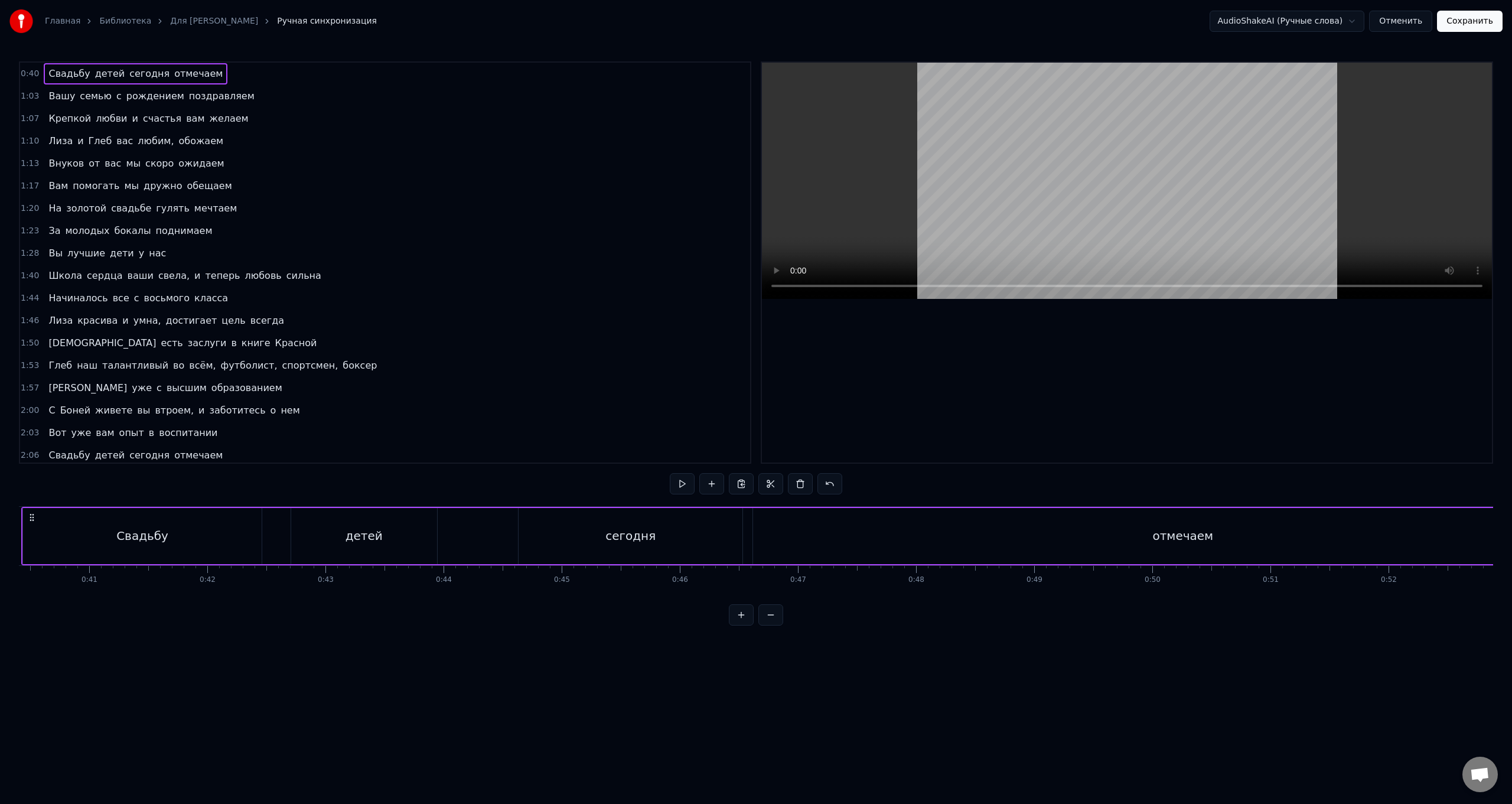
scroll to position [0, 4664]
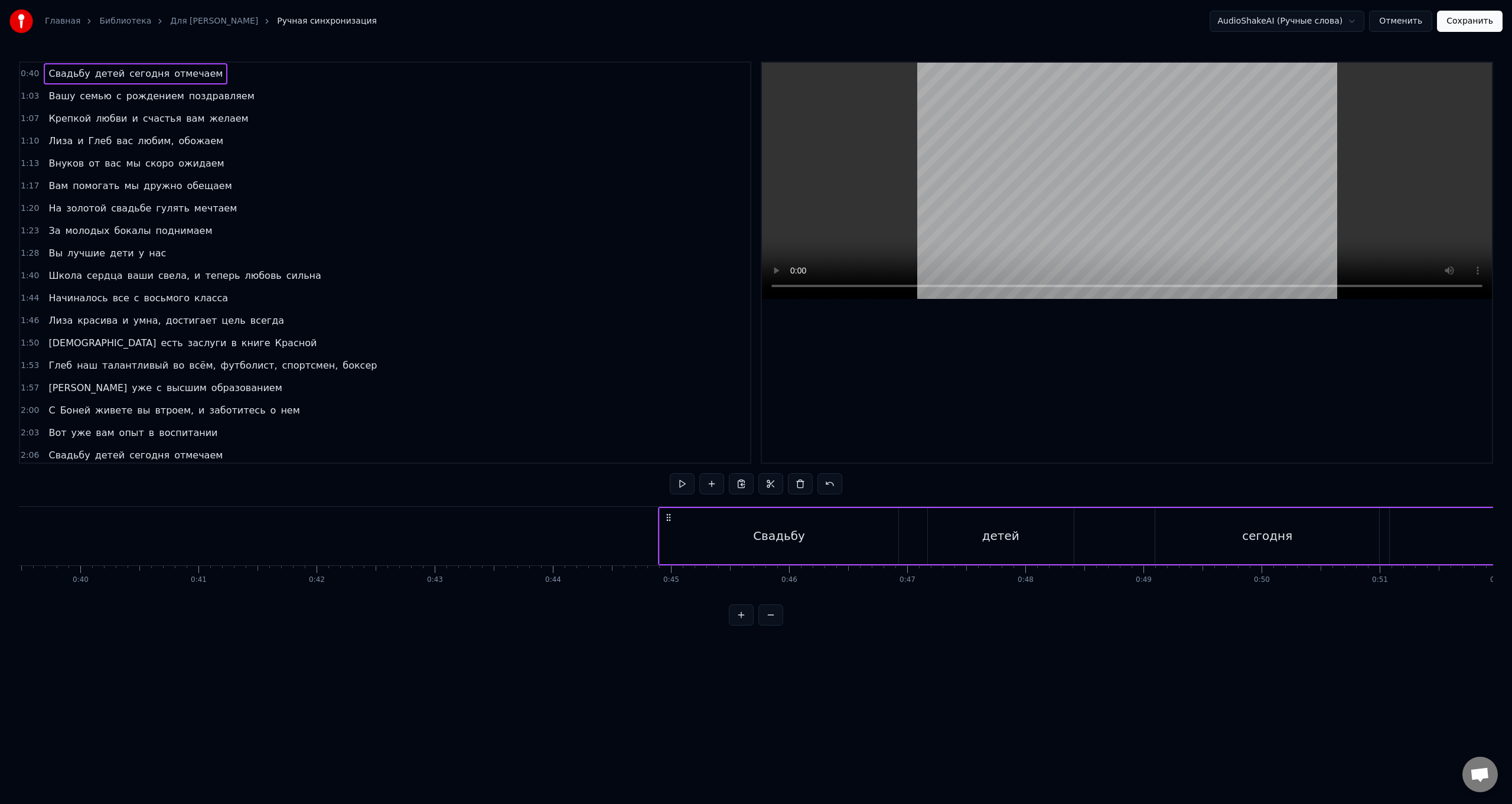
drag, startPoint x: 142, startPoint y: 519, endPoint x: 669, endPoint y: 551, distance: 528.0
click at [453, 321] on div "Свадьбу детей сегодня отмечаем" at bounding box center [1454, 536] width 1593 height 58
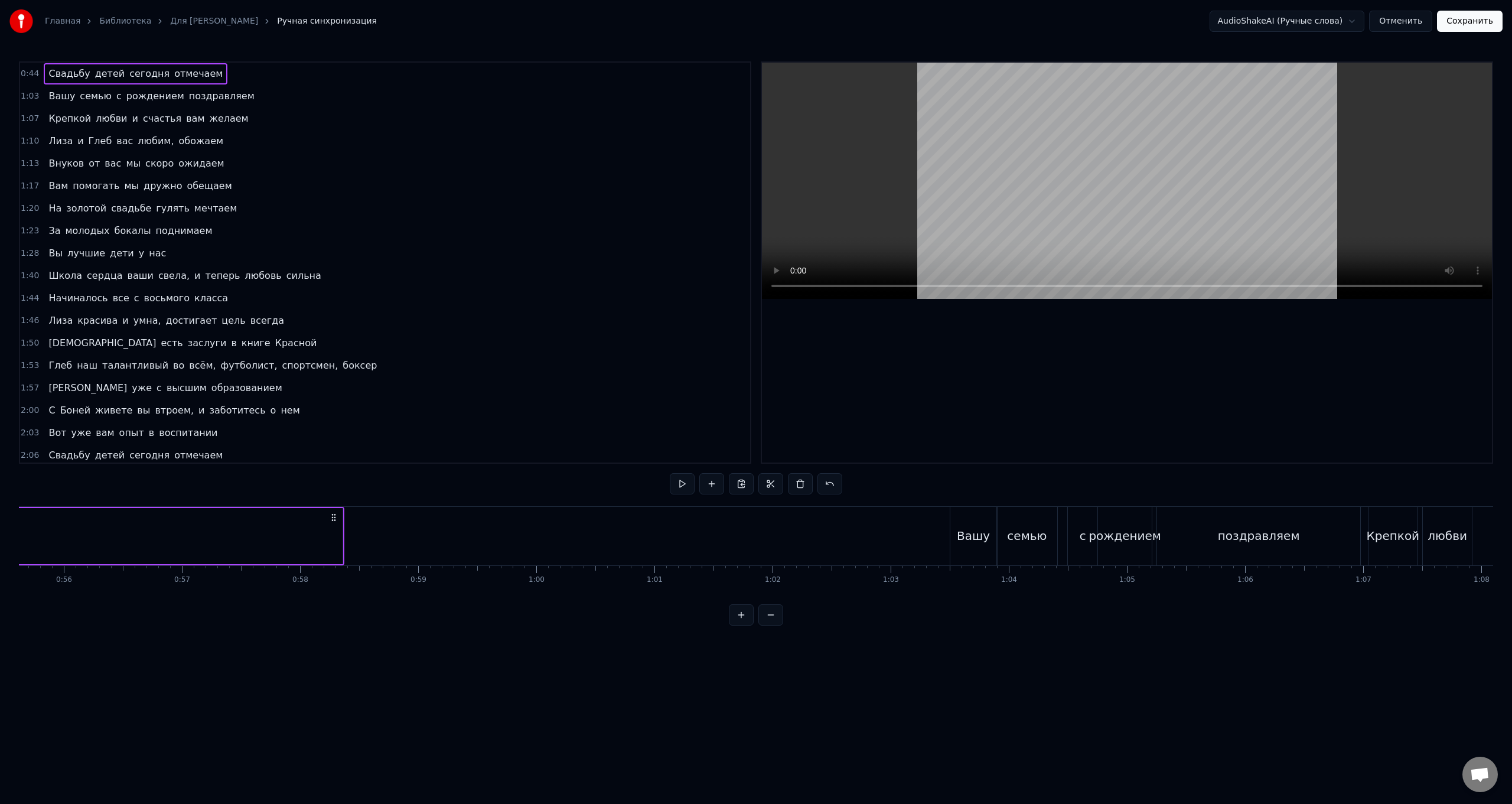
scroll to position [0, 6437]
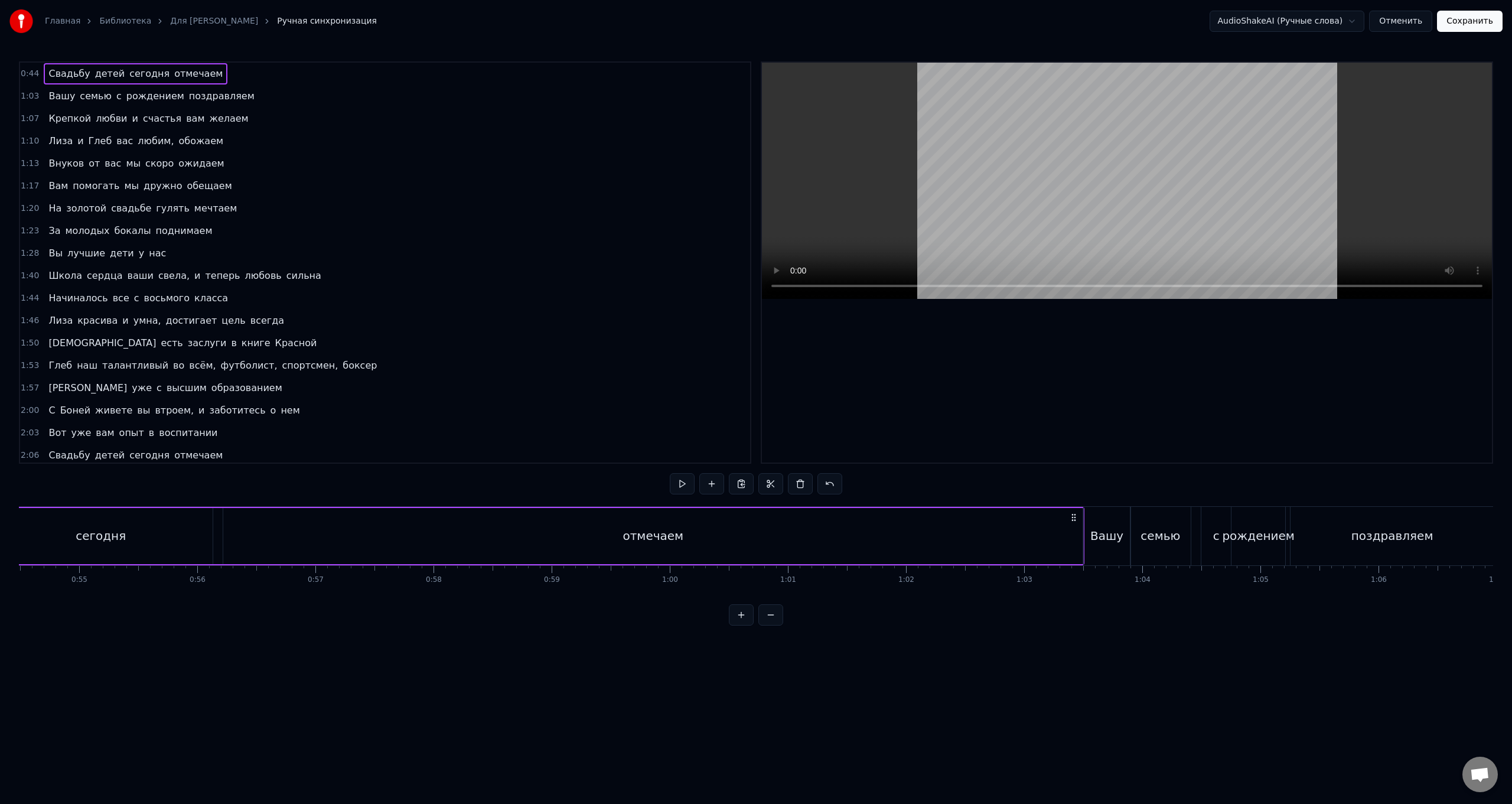
drag, startPoint x: 468, startPoint y: 518, endPoint x: 1075, endPoint y: 530, distance: 607.1
click at [453, 321] on div "Свадьбу детей сегодня отмечаем" at bounding box center [288, 536] width 1593 height 58
click at [332, 321] on div "отмечаем" at bounding box center [653, 536] width 860 height 56
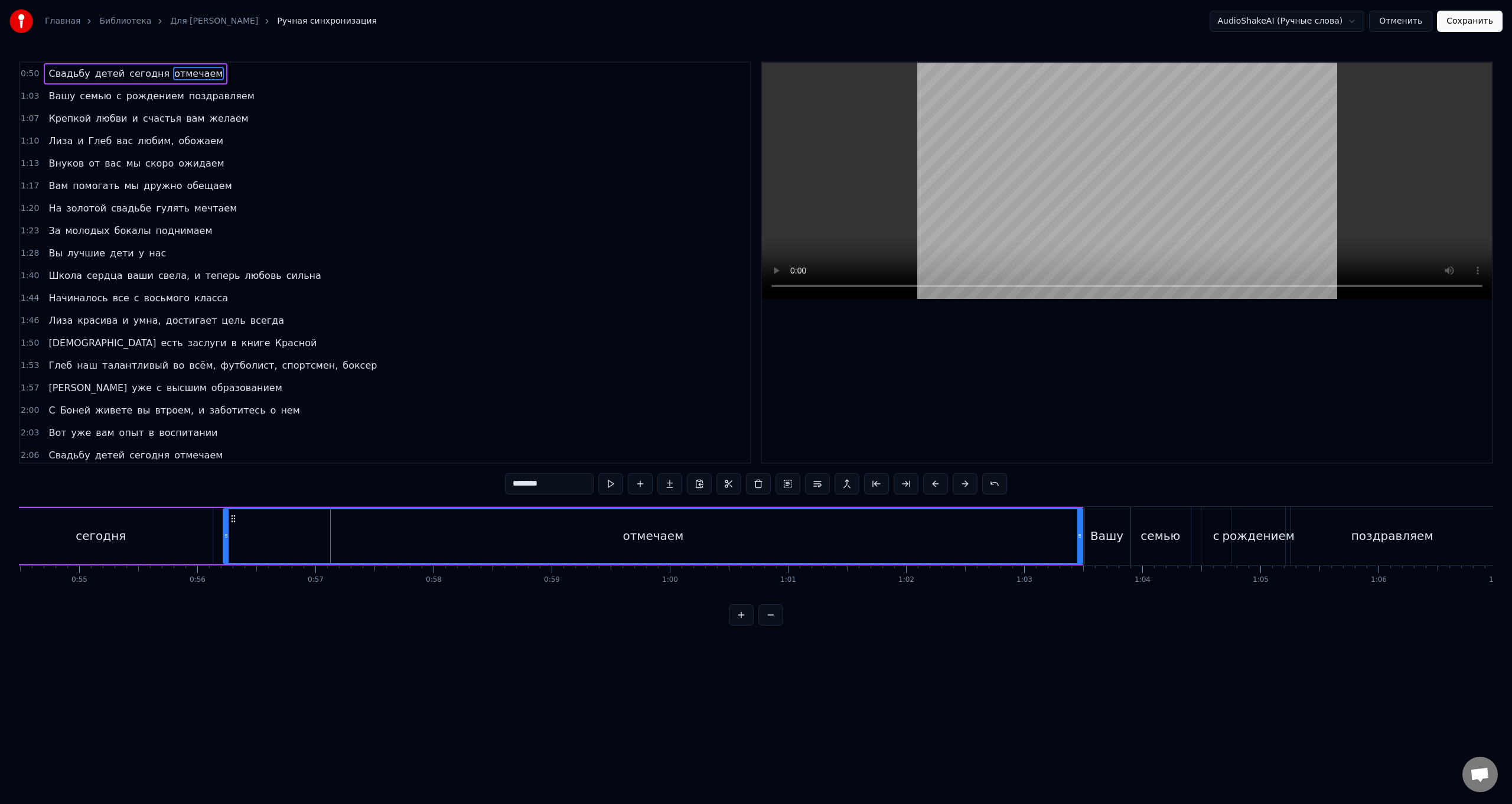
click at [235, 321] on icon at bounding box center [233, 519] width 10 height 10
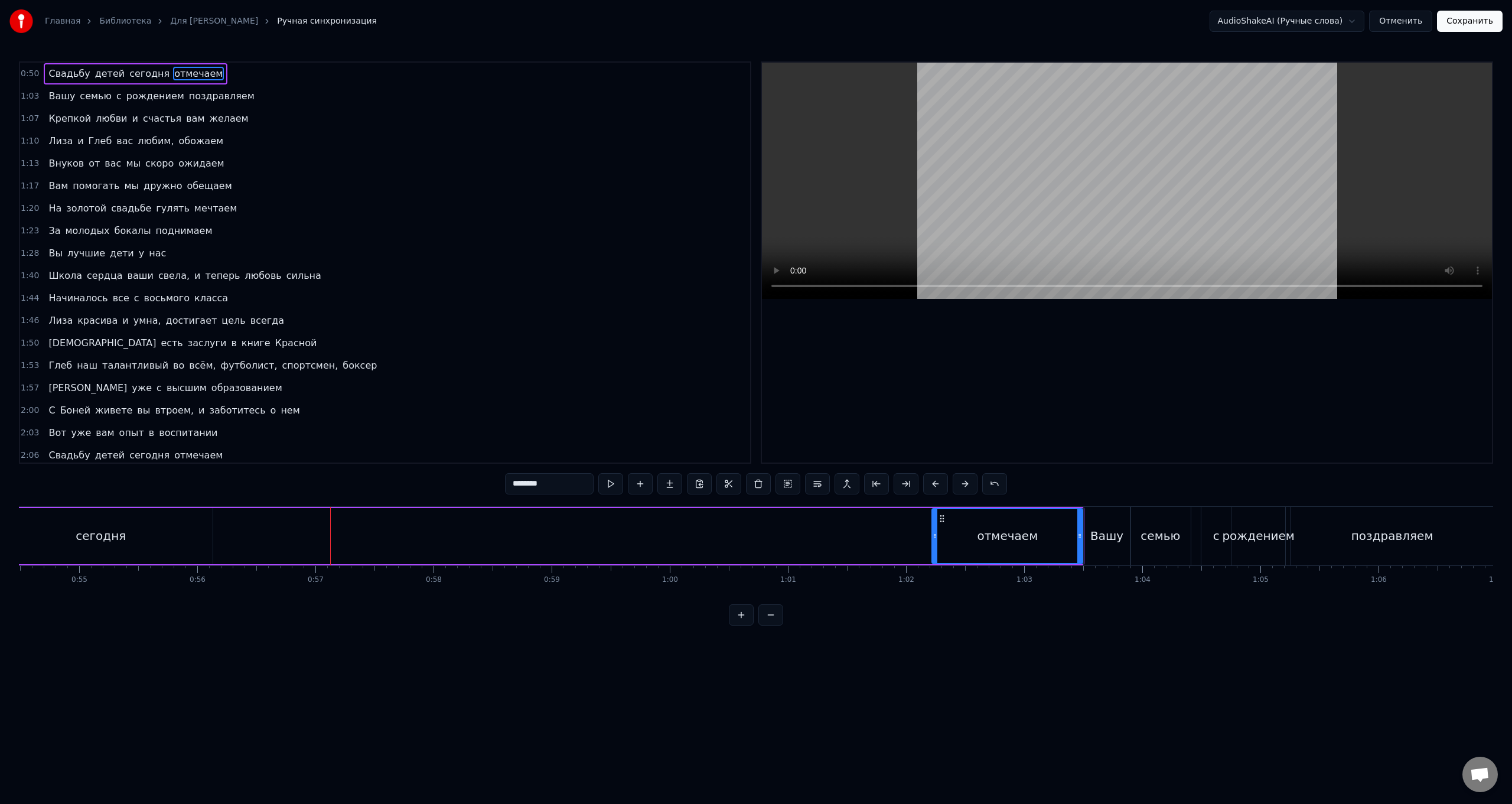
drag, startPoint x: 227, startPoint y: 537, endPoint x: 936, endPoint y: 568, distance: 709.7
click at [453, 321] on div "Свадьбу детей сегодня отмечаем Вашу семью с рождением поздравляем Крепкой любви…" at bounding box center [756, 551] width 1474 height 89
click at [453, 321] on div "Свадьбу детей сегодня отмечаем" at bounding box center [288, 536] width 1593 height 58
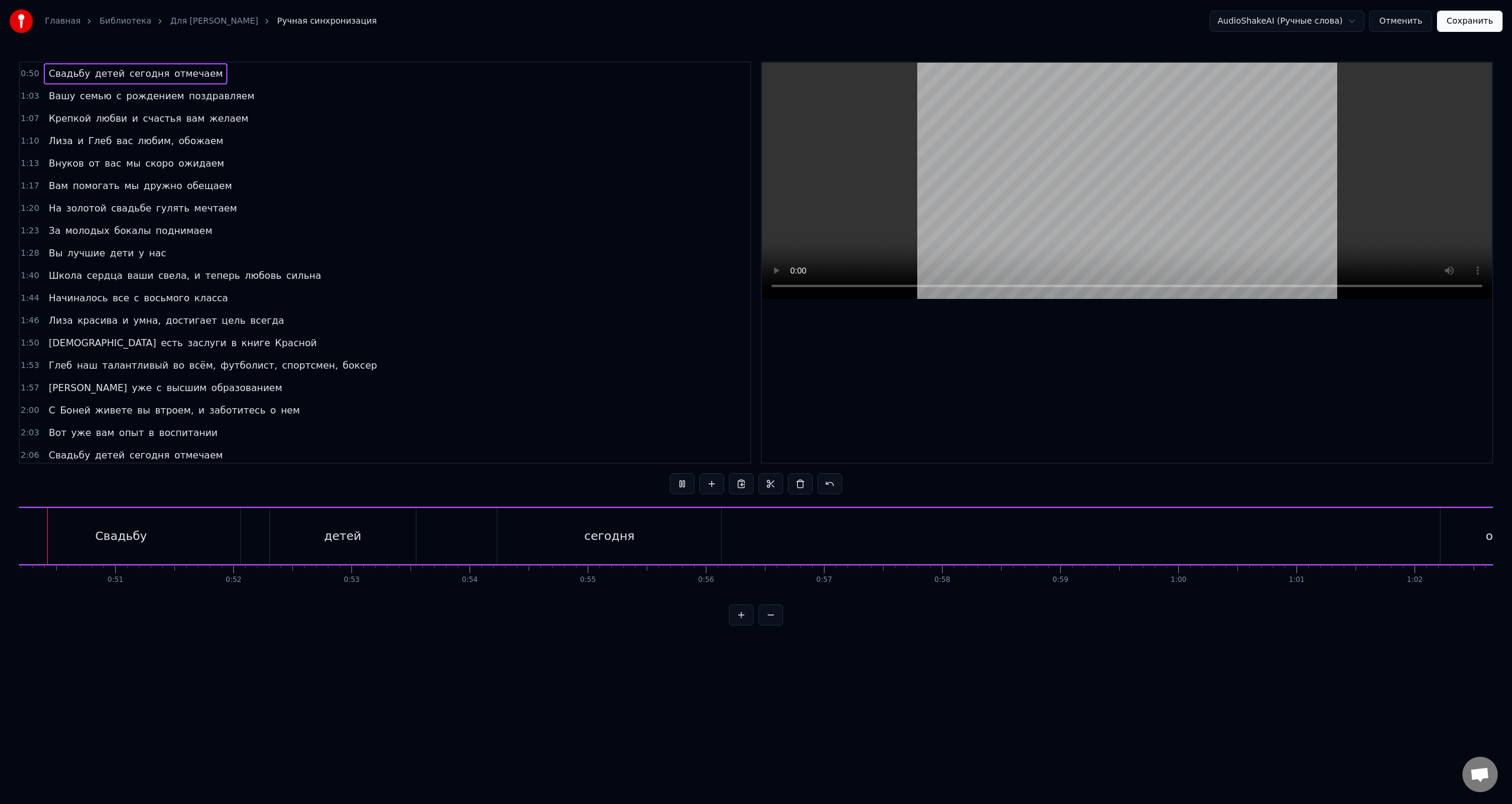
scroll to position [0, 5908]
click at [453, 321] on div "сегодня" at bounding box center [631, 536] width 224 height 56
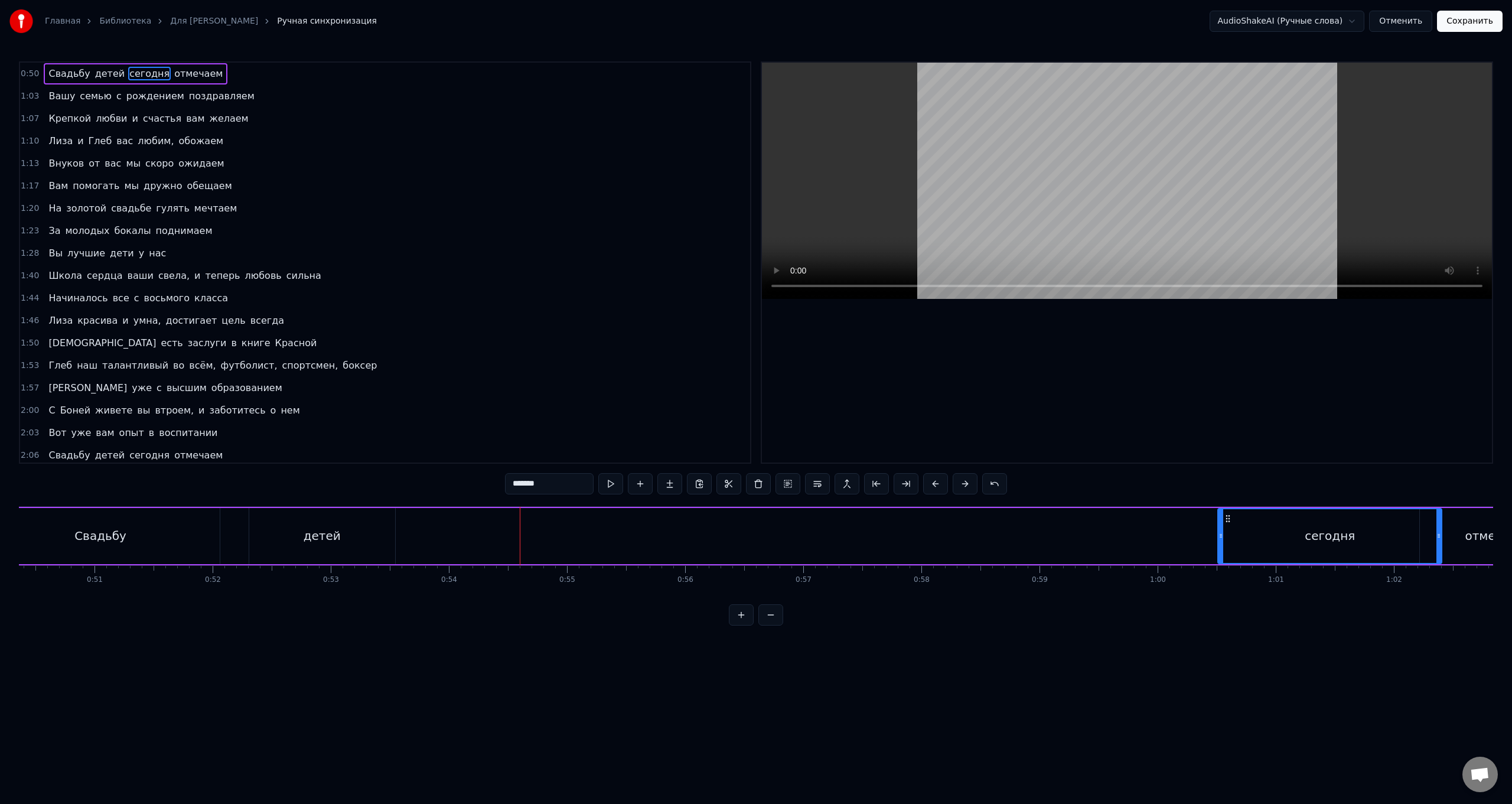
scroll to position [0, 5951]
drag, startPoint x: 529, startPoint y: 519, endPoint x: 1202, endPoint y: 531, distance: 673.1
click at [453, 321] on div "сегодня" at bounding box center [1304, 536] width 223 height 53
click at [332, 321] on div "детей" at bounding box center [321, 535] width 37 height 18
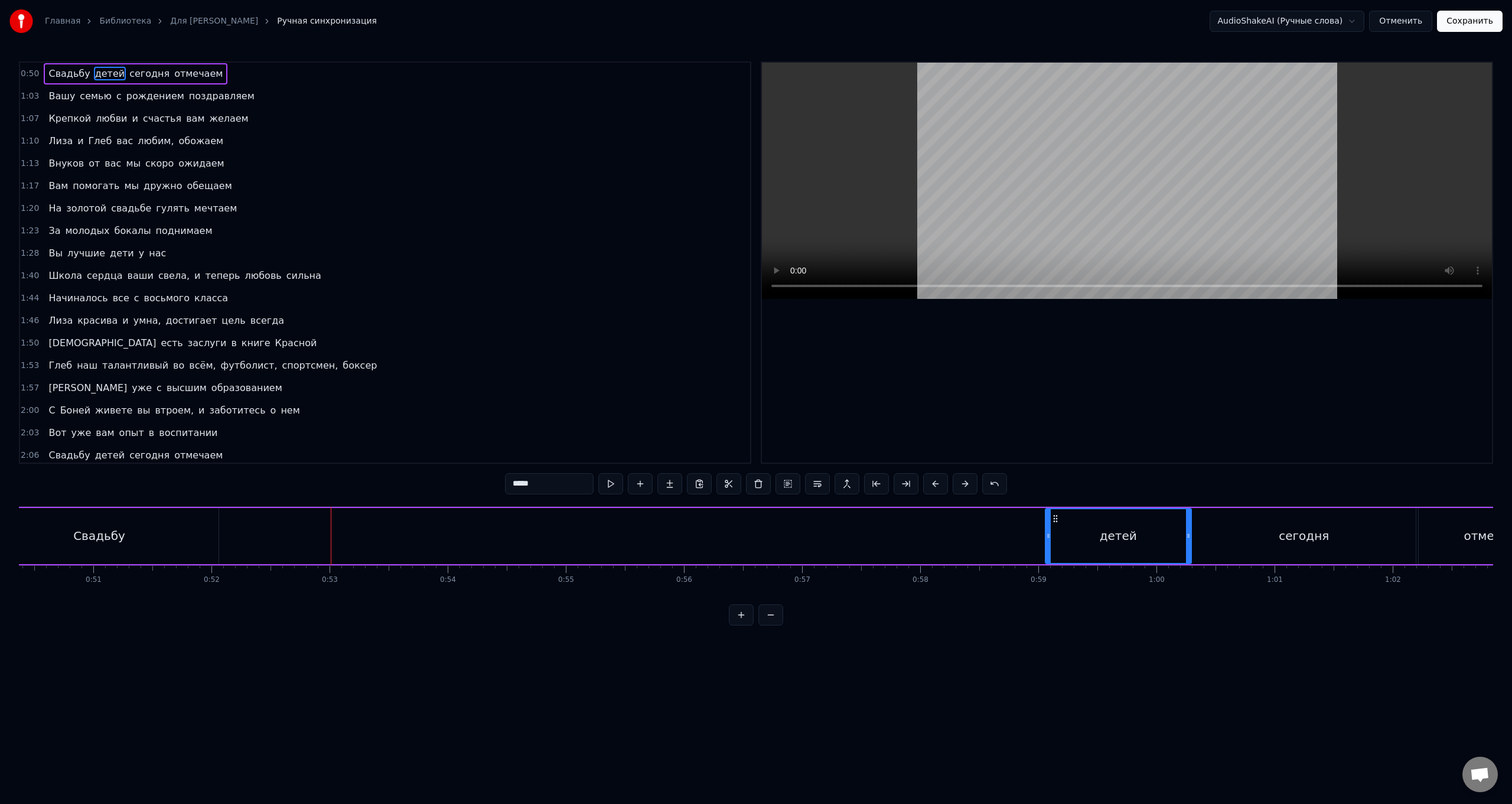
drag, startPoint x: 259, startPoint y: 520, endPoint x: 1057, endPoint y: 546, distance: 798.4
click at [453, 321] on div "детей" at bounding box center [1118, 536] width 145 height 53
click at [111, 321] on div "Свадьбу" at bounding box center [100, 535] width 52 height 18
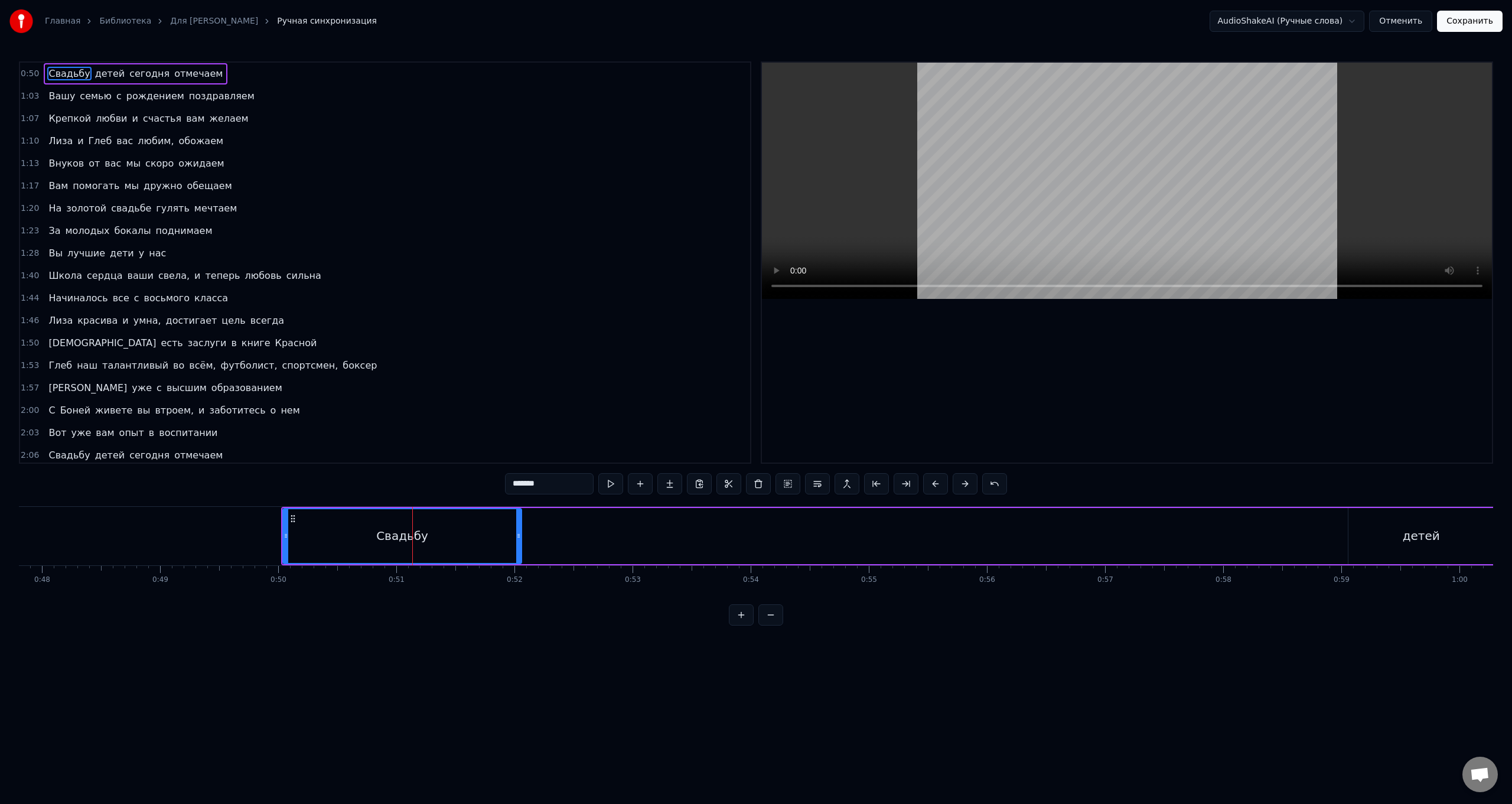
scroll to position [0, 5770]
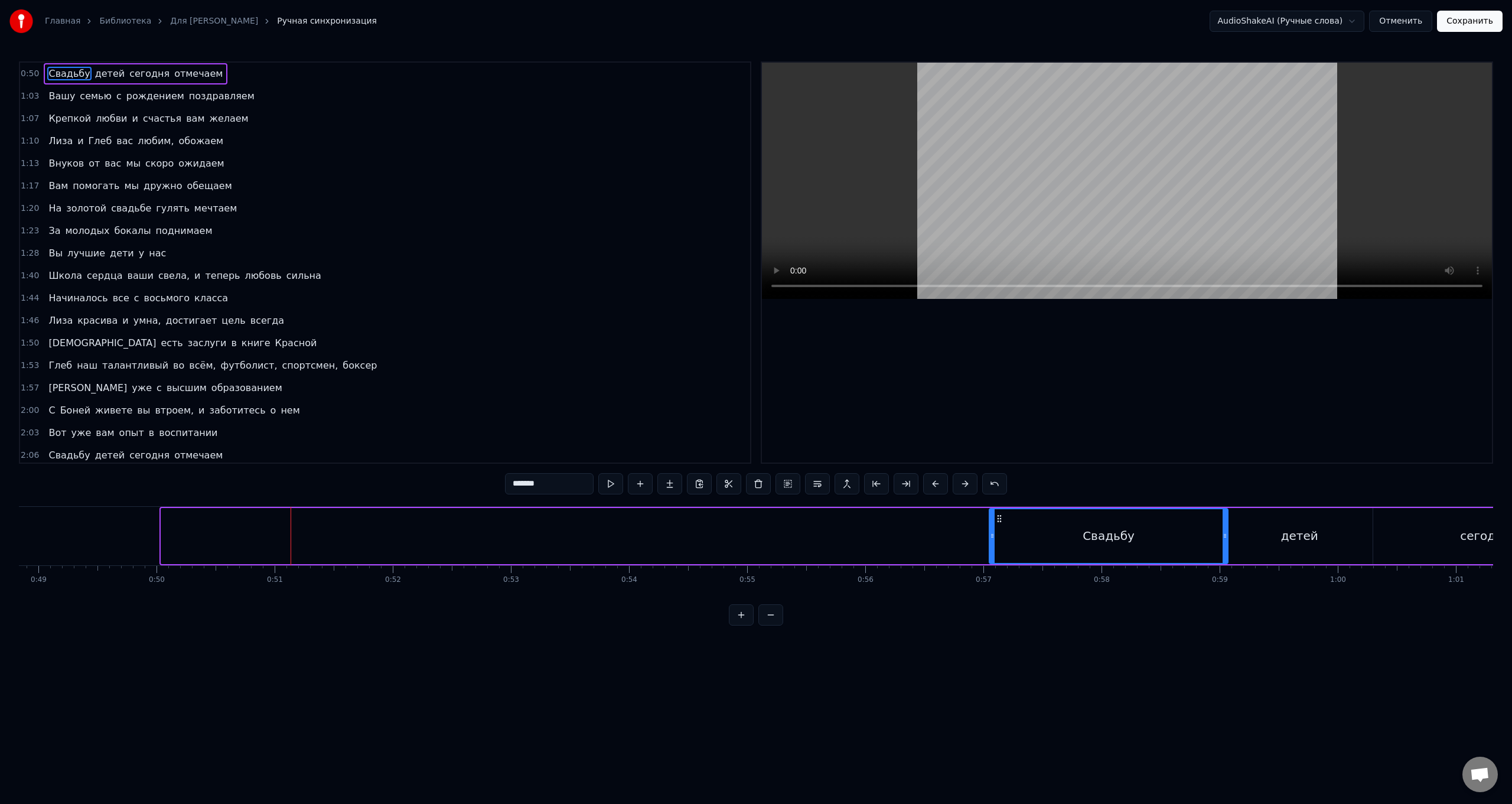
drag, startPoint x: 171, startPoint y: 517, endPoint x: 999, endPoint y: 552, distance: 828.7
click at [453, 321] on div "Свадьбу" at bounding box center [1109, 536] width 237 height 53
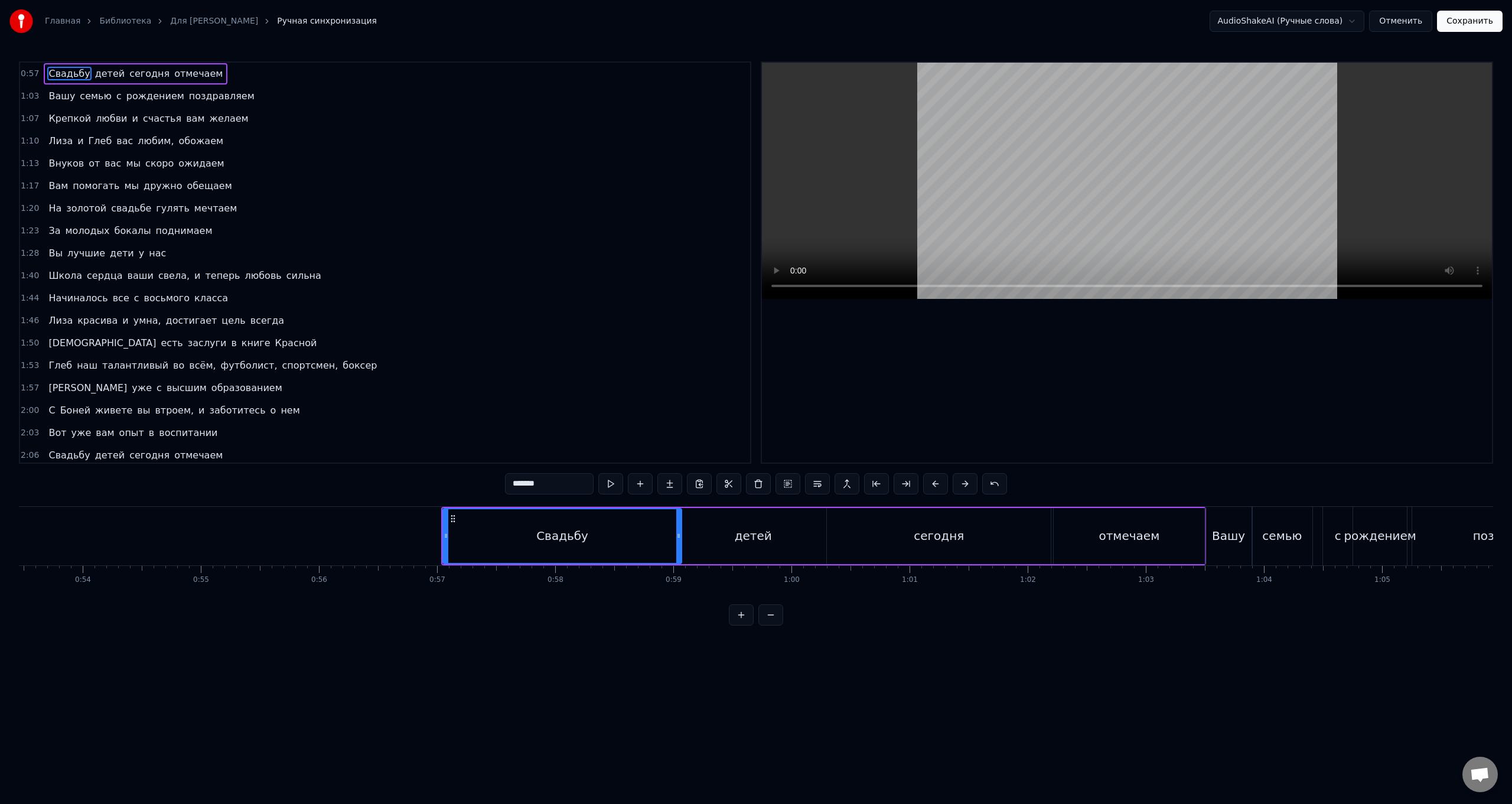
scroll to position [0, 6352]
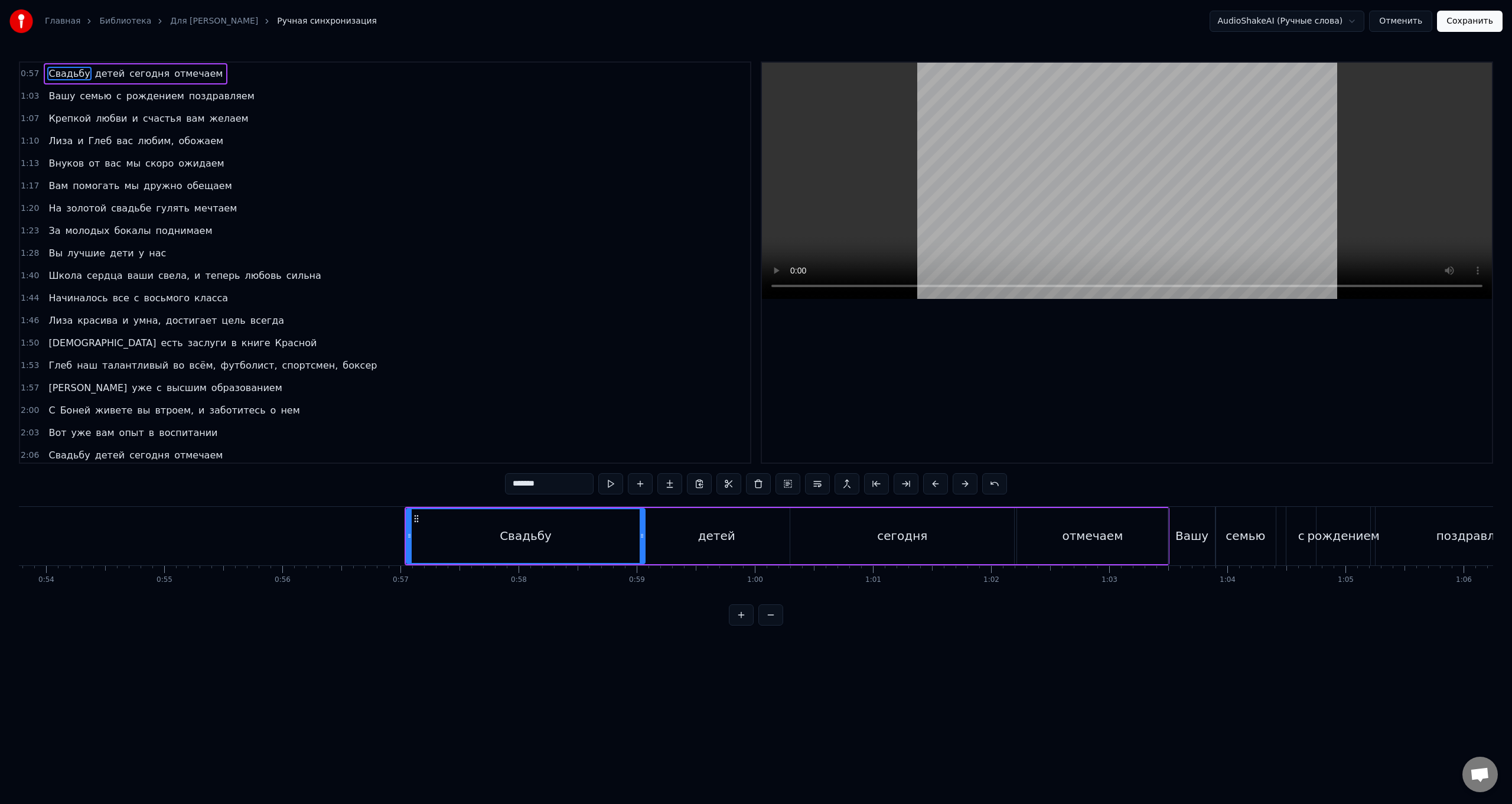
click at [453, 321] on div "сегодня" at bounding box center [902, 536] width 224 height 56
type input "*******"
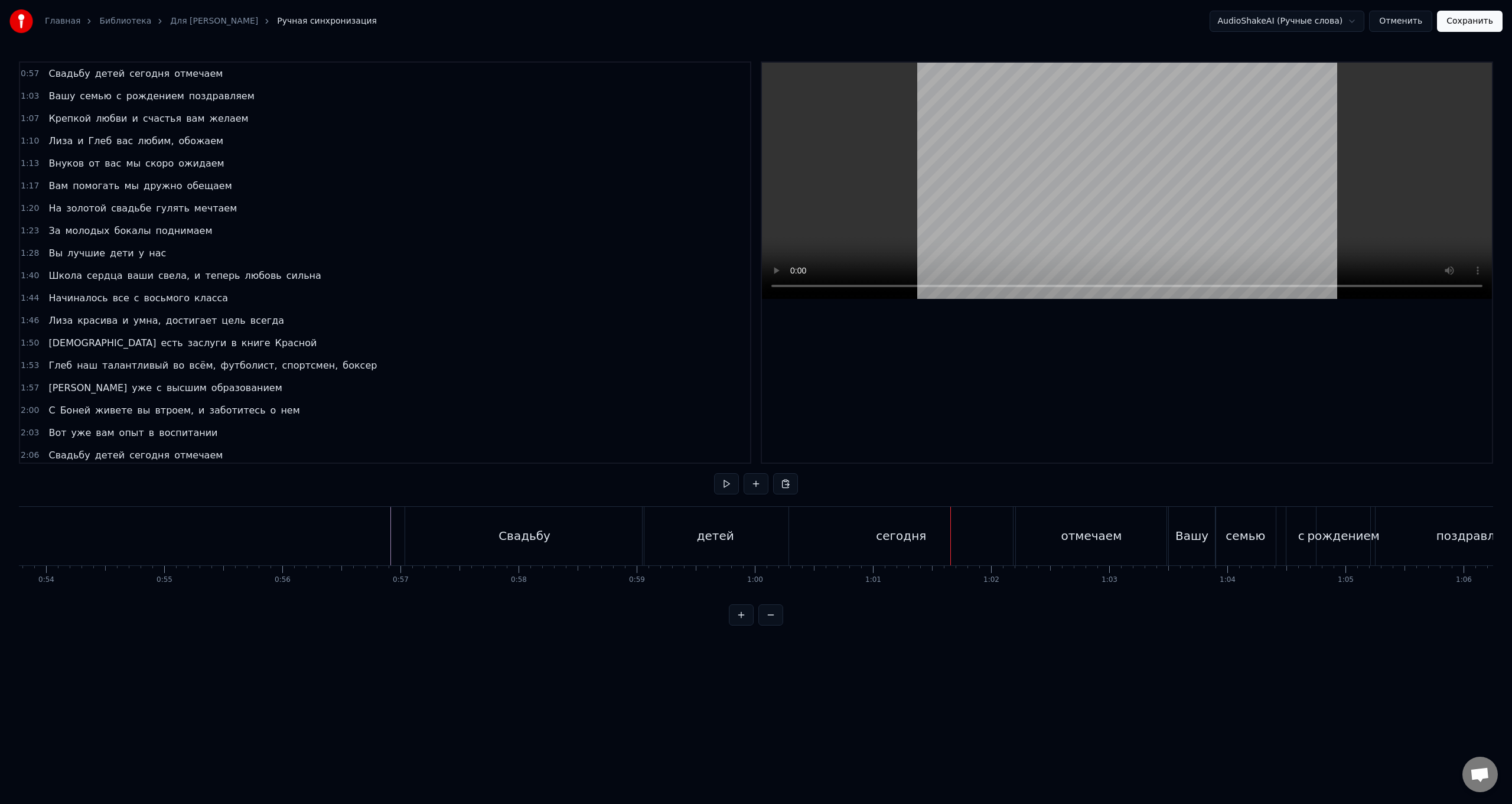
click at [453, 321] on div "сегодня" at bounding box center [901, 536] width 224 height 58
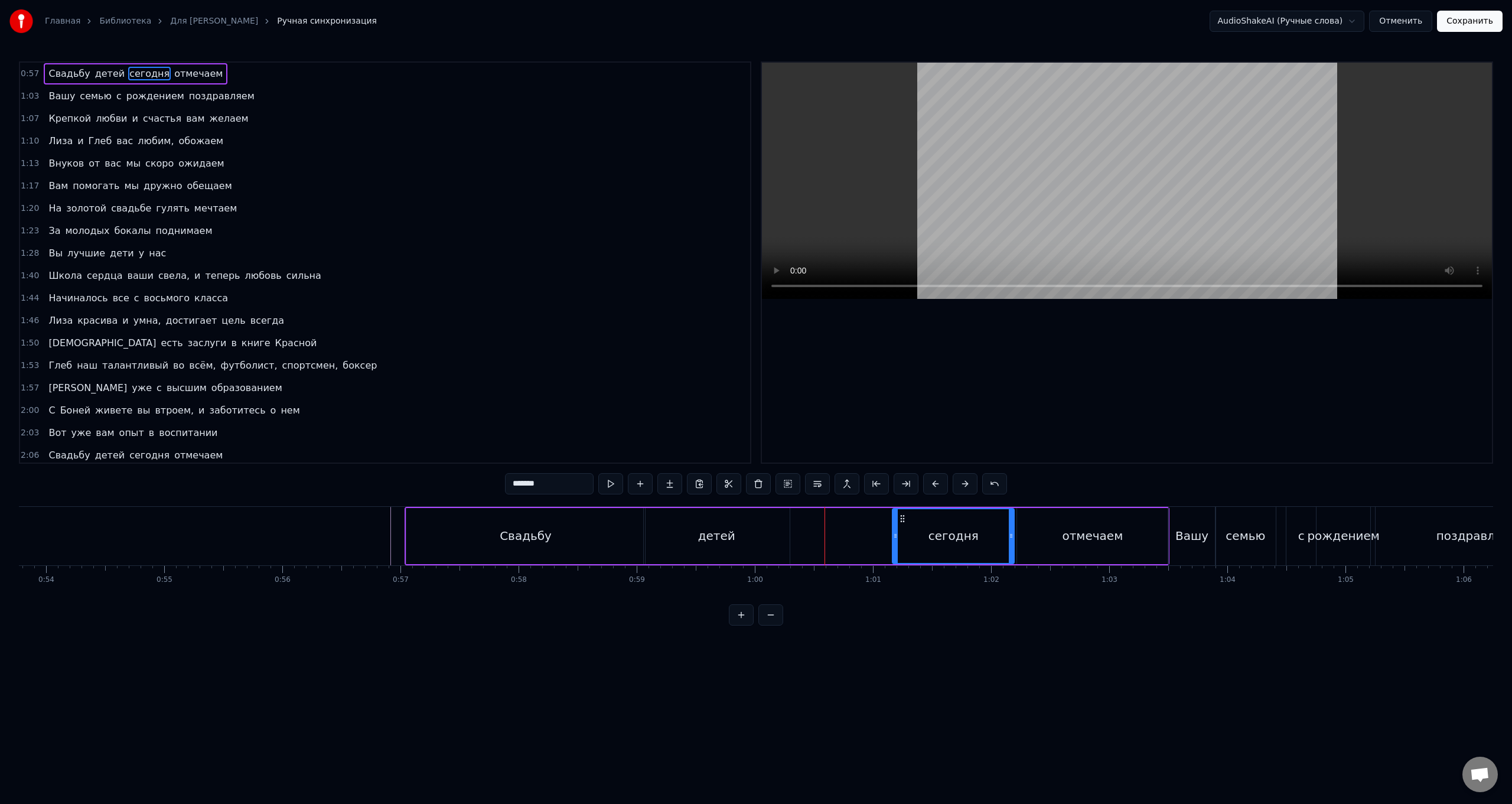
drag, startPoint x: 796, startPoint y: 532, endPoint x: 898, endPoint y: 543, distance: 102.6
click at [453, 321] on div at bounding box center [895, 536] width 5 height 53
click at [453, 321] on div "детей" at bounding box center [716, 535] width 37 height 18
drag, startPoint x: 653, startPoint y: 518, endPoint x: 756, endPoint y: 527, distance: 103.4
click at [453, 321] on div "детей" at bounding box center [819, 536] width 145 height 53
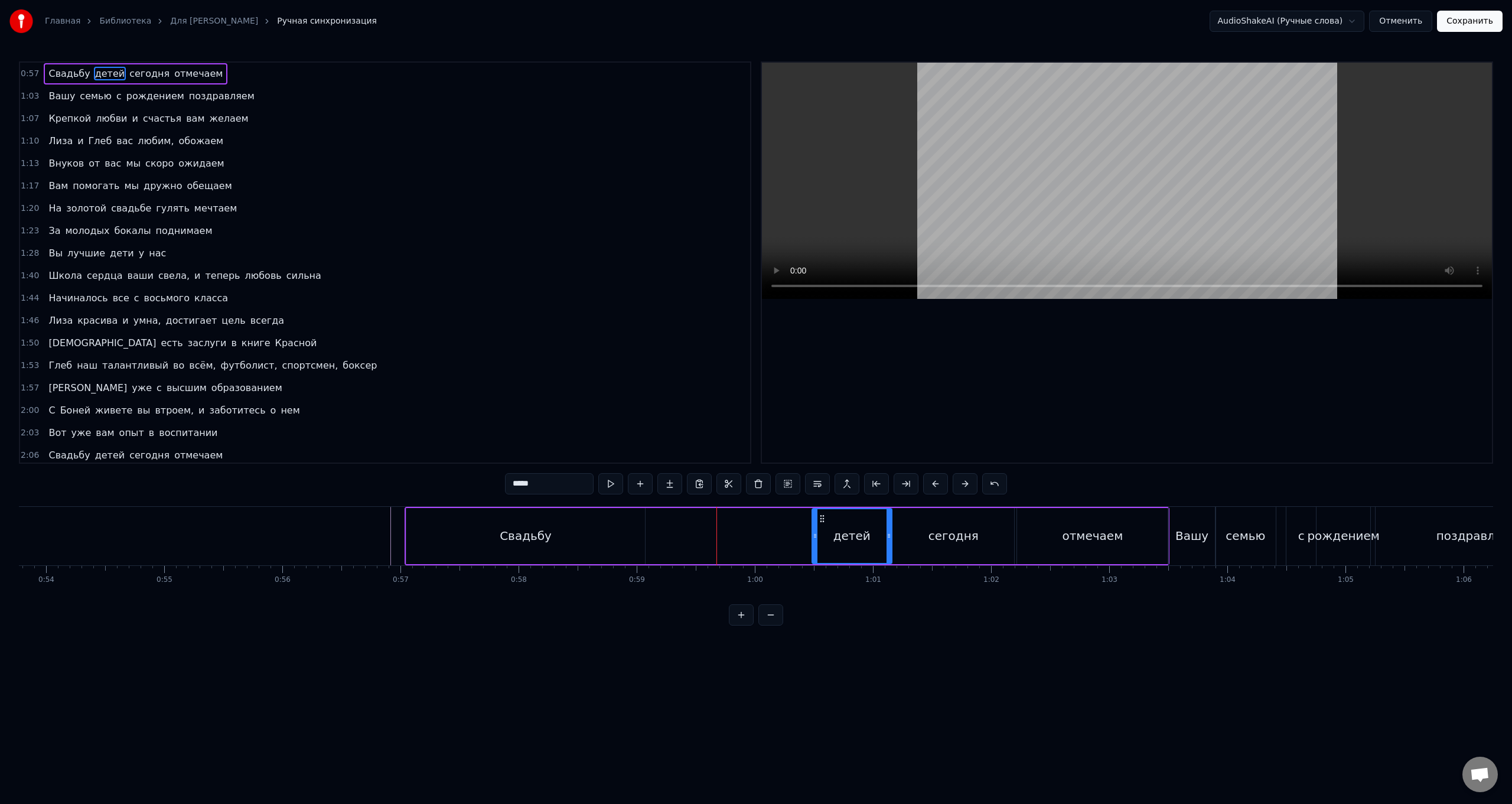
drag, startPoint x: 750, startPoint y: 532, endPoint x: 816, endPoint y: 548, distance: 67.9
click at [453, 321] on div at bounding box center [815, 536] width 5 height 53
click at [453, 321] on div "Свадьбу" at bounding box center [526, 535] width 52 height 18
type input "*******"
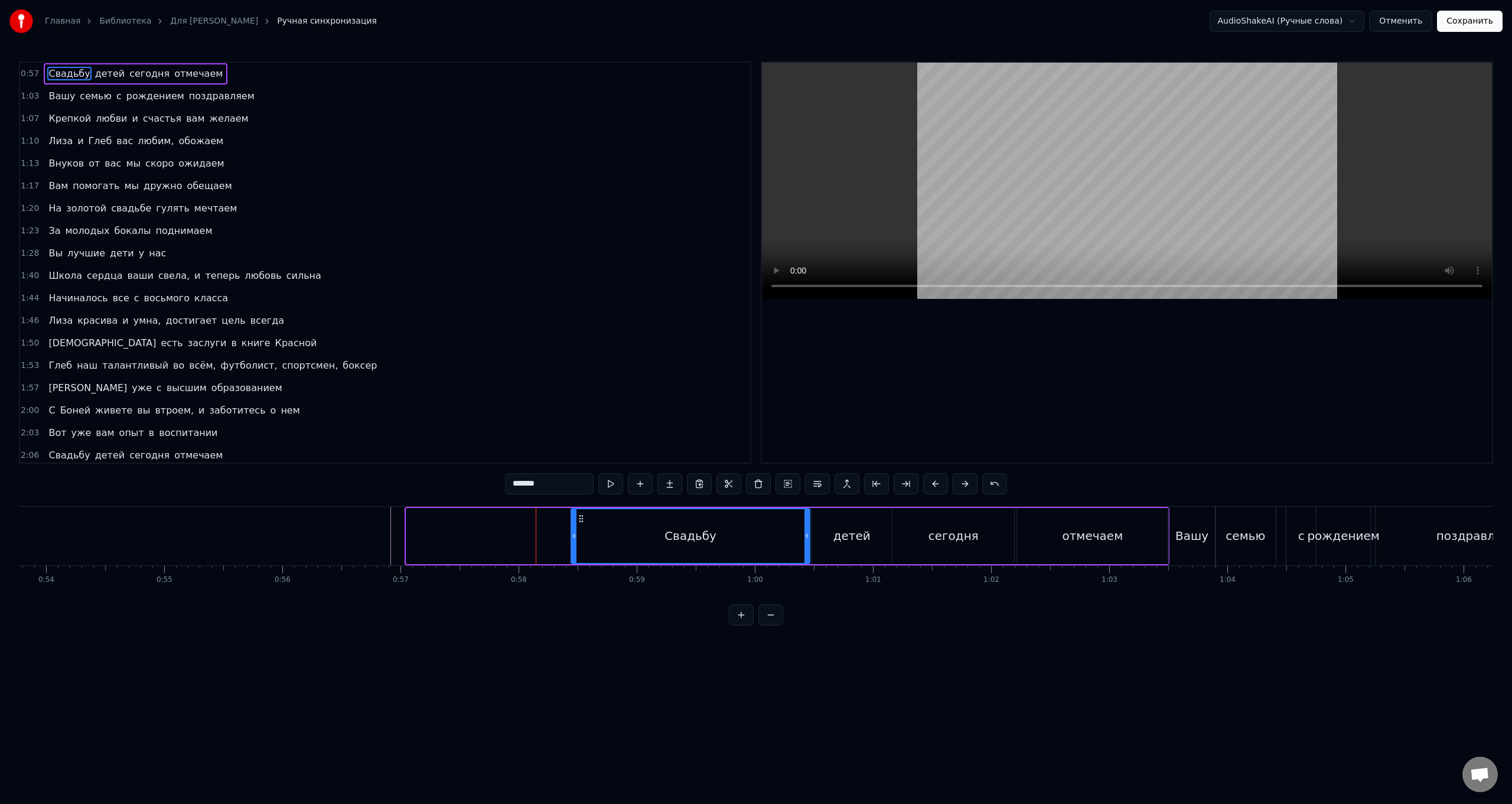
drag, startPoint x: 417, startPoint y: 520, endPoint x: 583, endPoint y: 535, distance: 166.7
click at [453, 321] on div "Свадьбу" at bounding box center [690, 536] width 237 height 53
drag, startPoint x: 574, startPoint y: 536, endPoint x: 758, endPoint y: 549, distance: 184.5
click at [453, 321] on div at bounding box center [755, 536] width 5 height 53
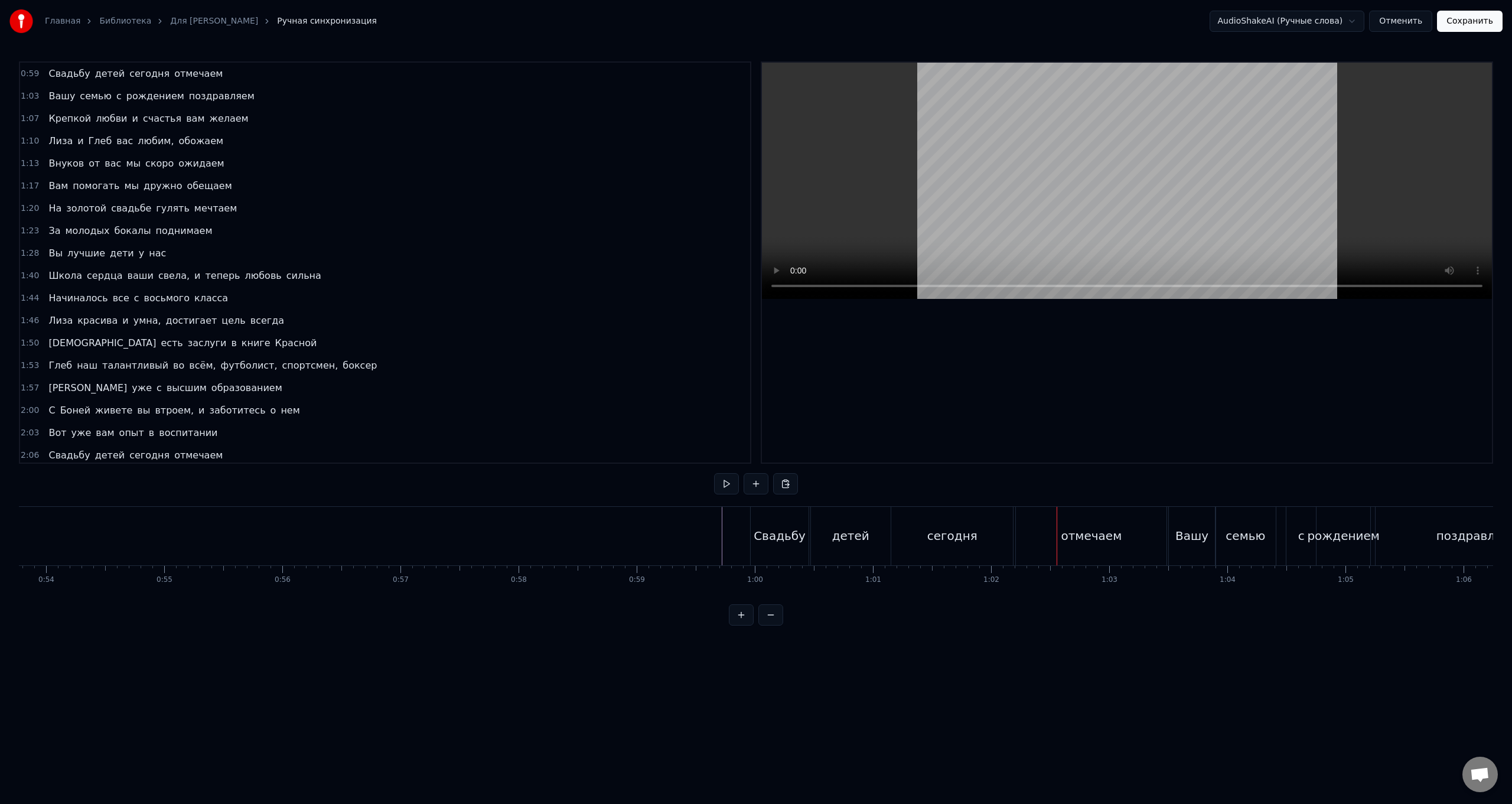
click at [453, 321] on div "сегодня" at bounding box center [952, 536] width 121 height 58
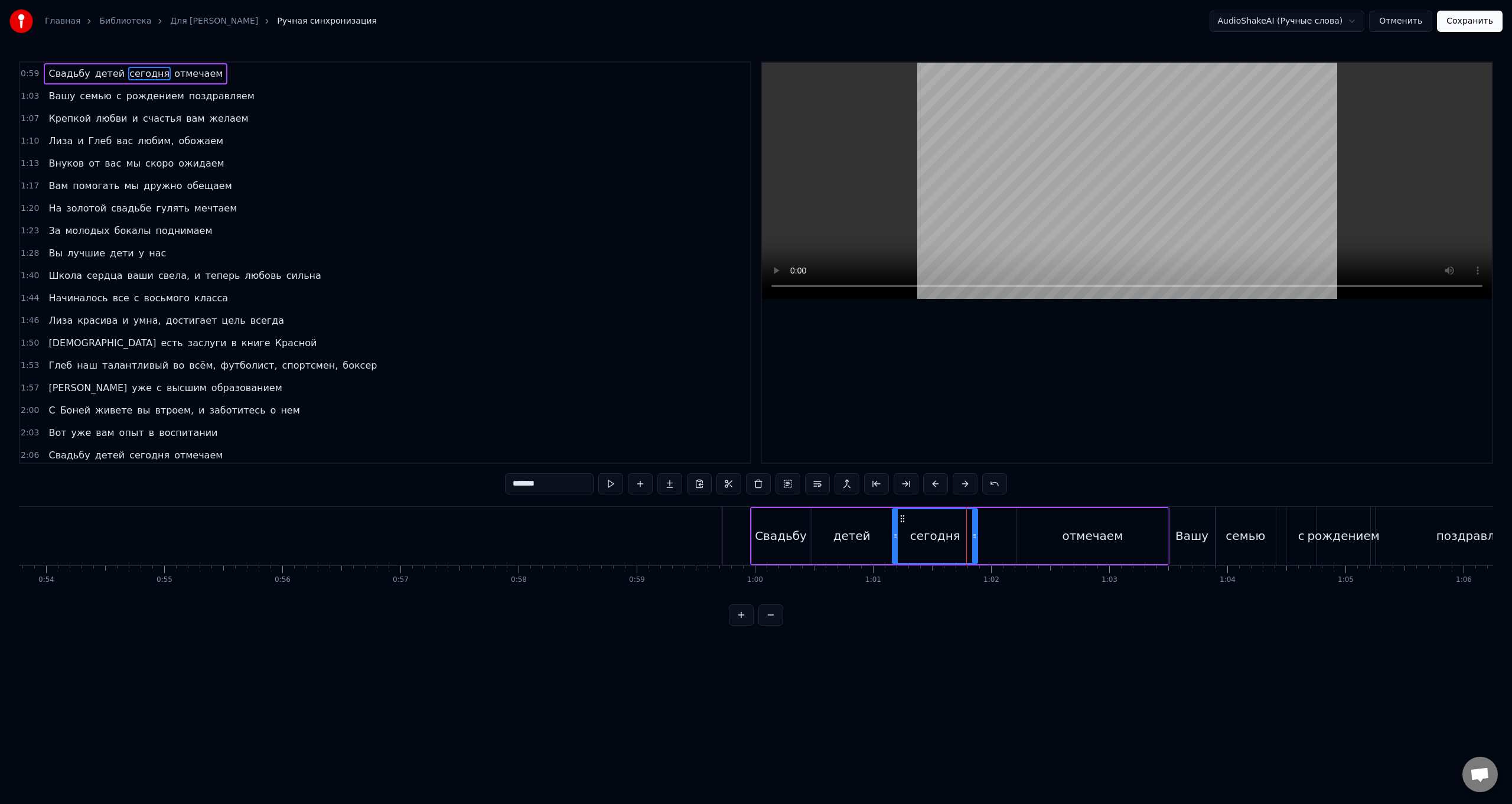
drag, startPoint x: 1012, startPoint y: 538, endPoint x: 975, endPoint y: 545, distance: 37.7
click at [453, 321] on div at bounding box center [975, 536] width 5 height 53
click at [453, 321] on div "отмечаем" at bounding box center [1092, 536] width 151 height 56
type input "********"
drag, startPoint x: 1021, startPoint y: 538, endPoint x: 984, endPoint y: 541, distance: 37.1
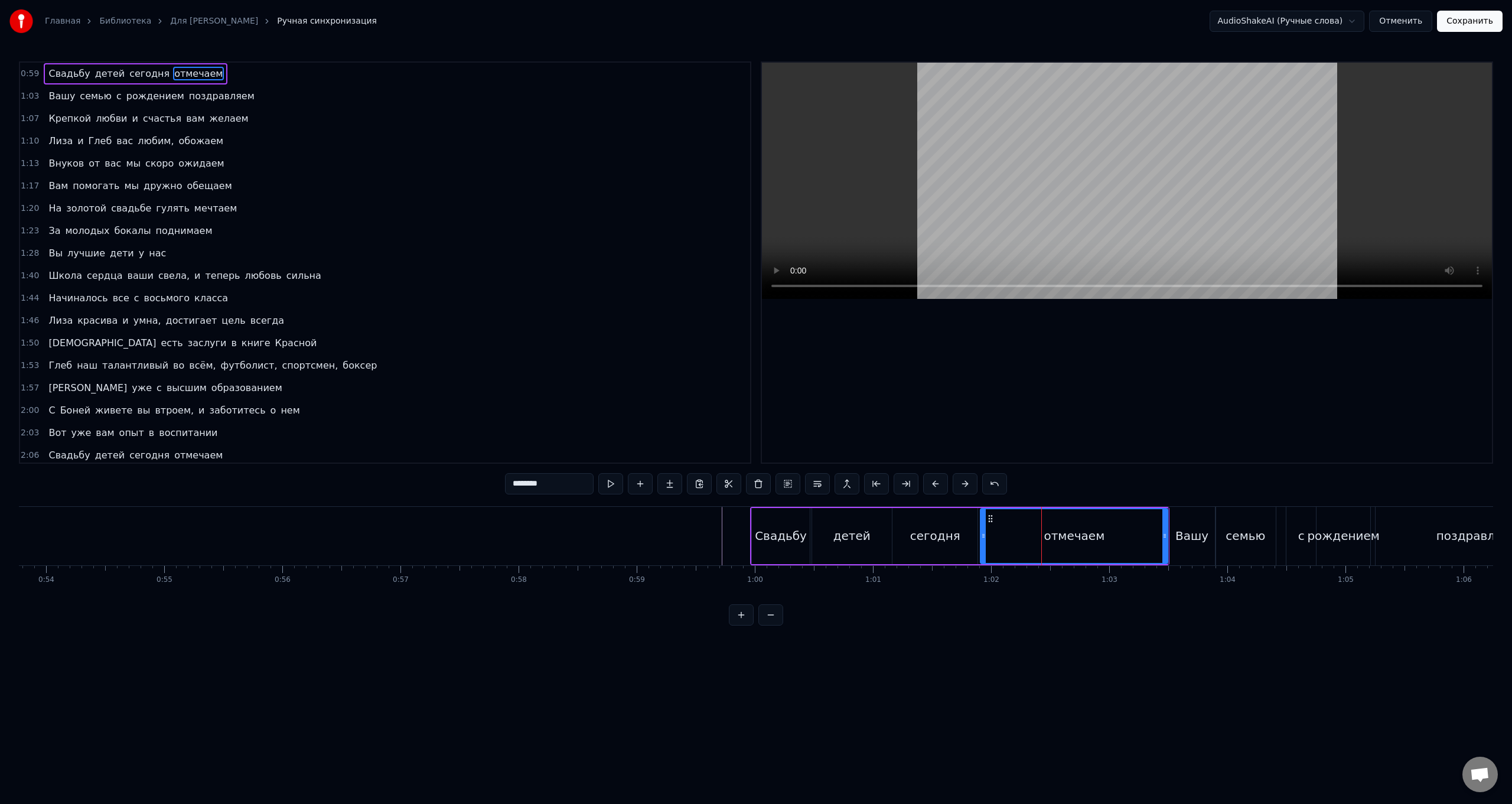
click at [453, 321] on div at bounding box center [983, 536] width 5 height 53
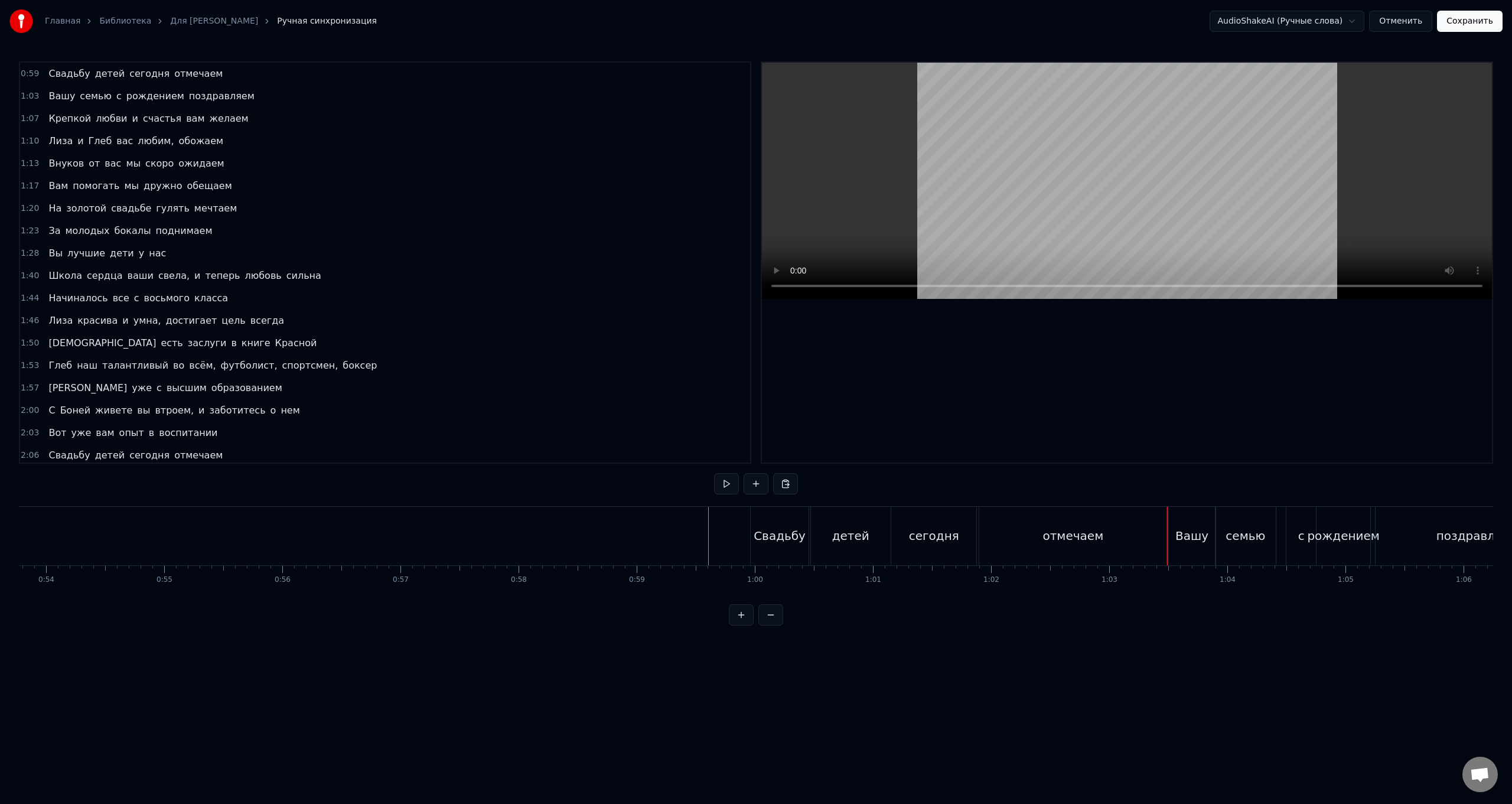
click at [453, 321] on html "Главная Библиотека Для [PERSON_NAME] синхронизация AudioShakeAI (Ручные слова) …" at bounding box center [756, 322] width 1512 height 645
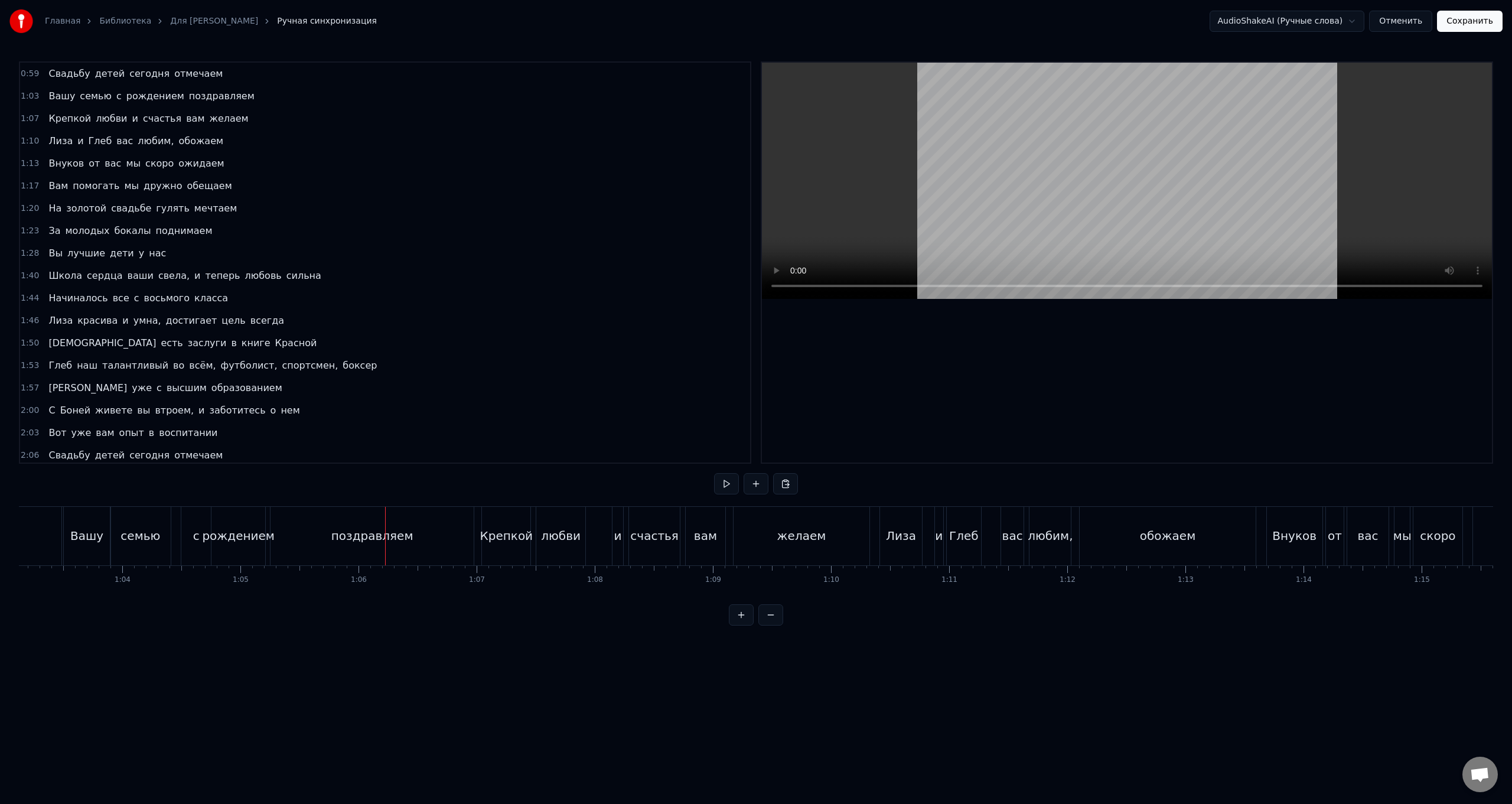
scroll to position [0, 7360]
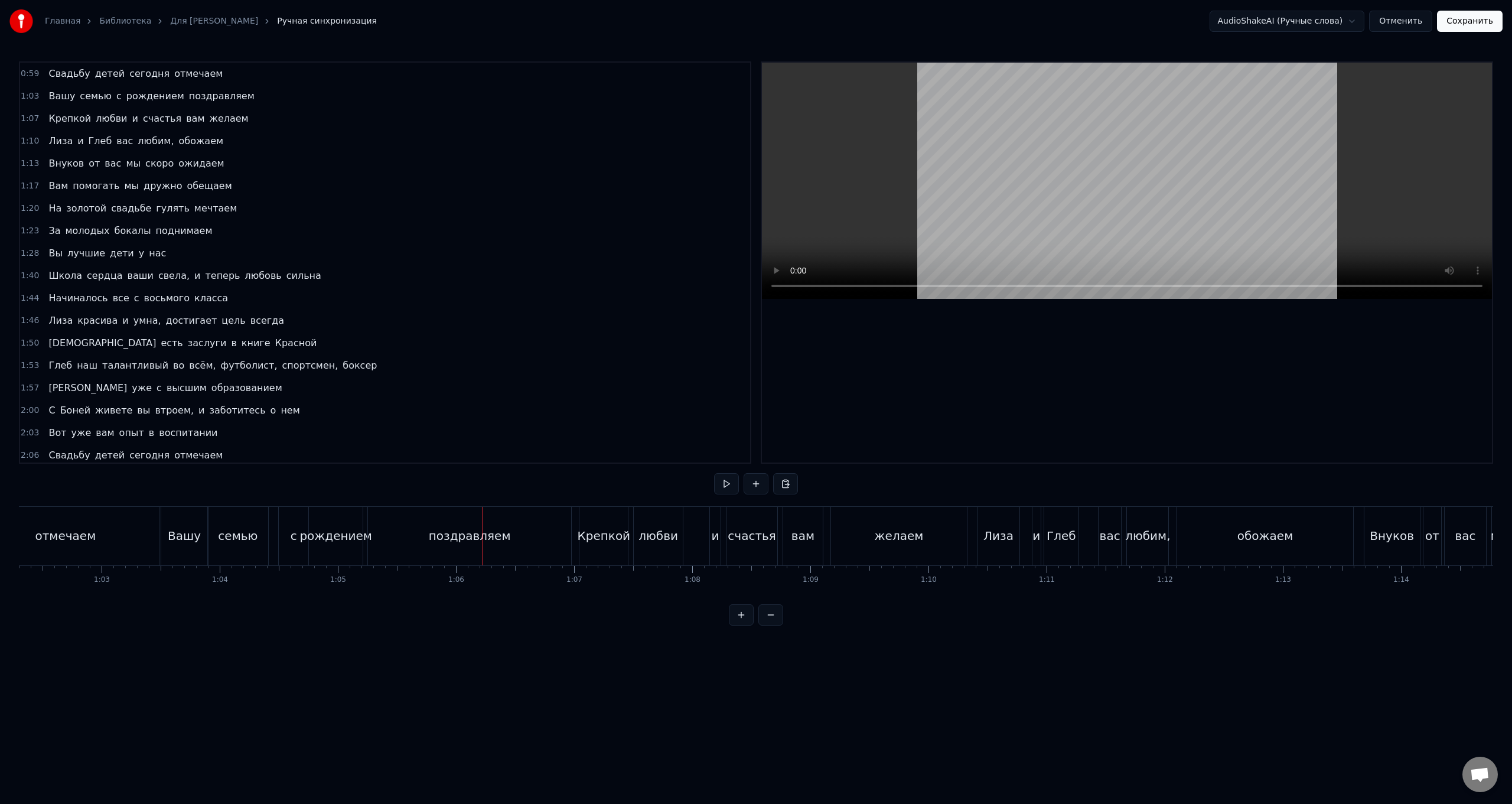
click at [150, 321] on div "отмечаем" at bounding box center [65, 536] width 187 height 58
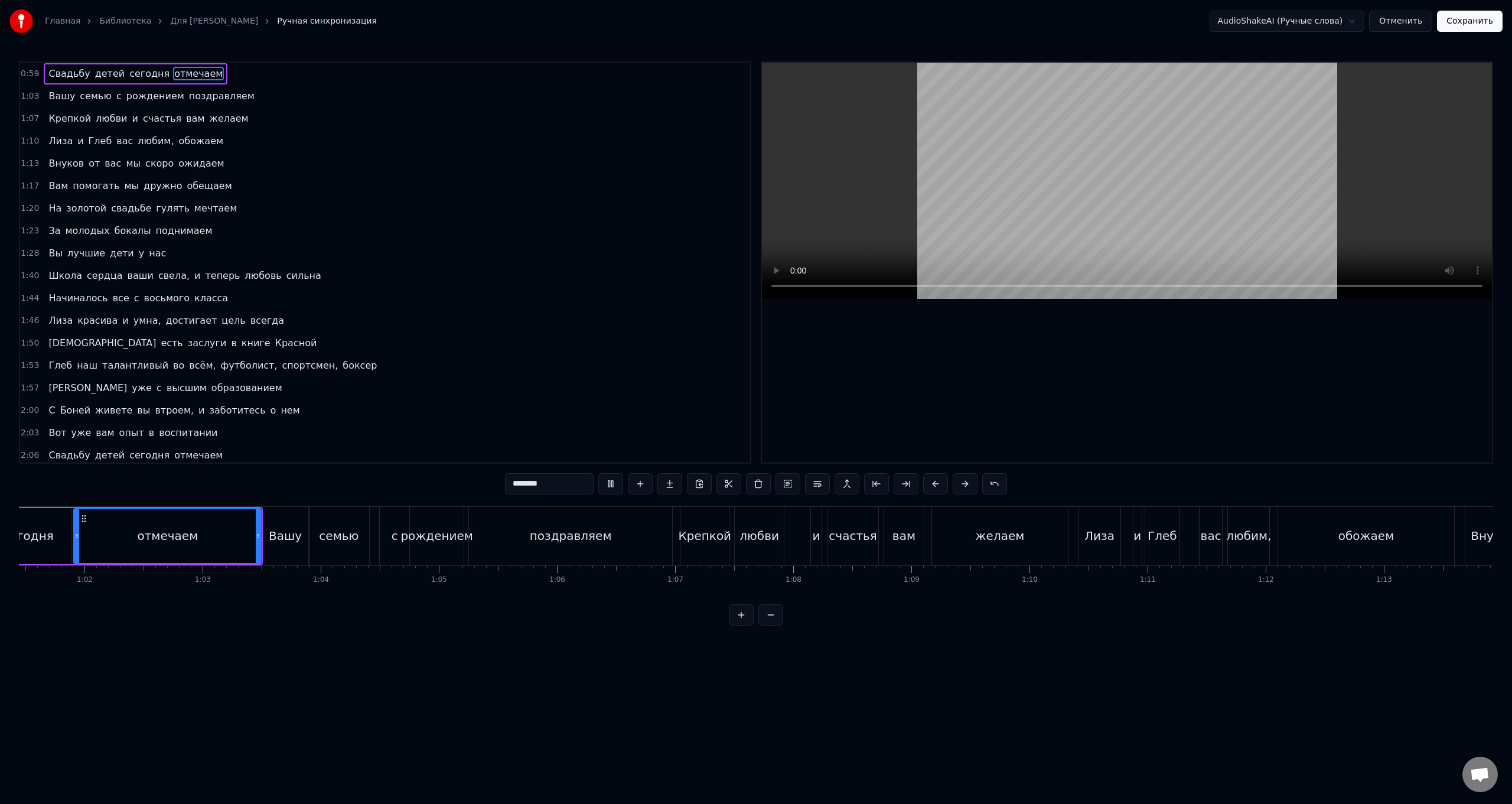
scroll to position [0, 7253]
click at [282, 321] on div "Вашу" at bounding box center [291, 536] width 47 height 58
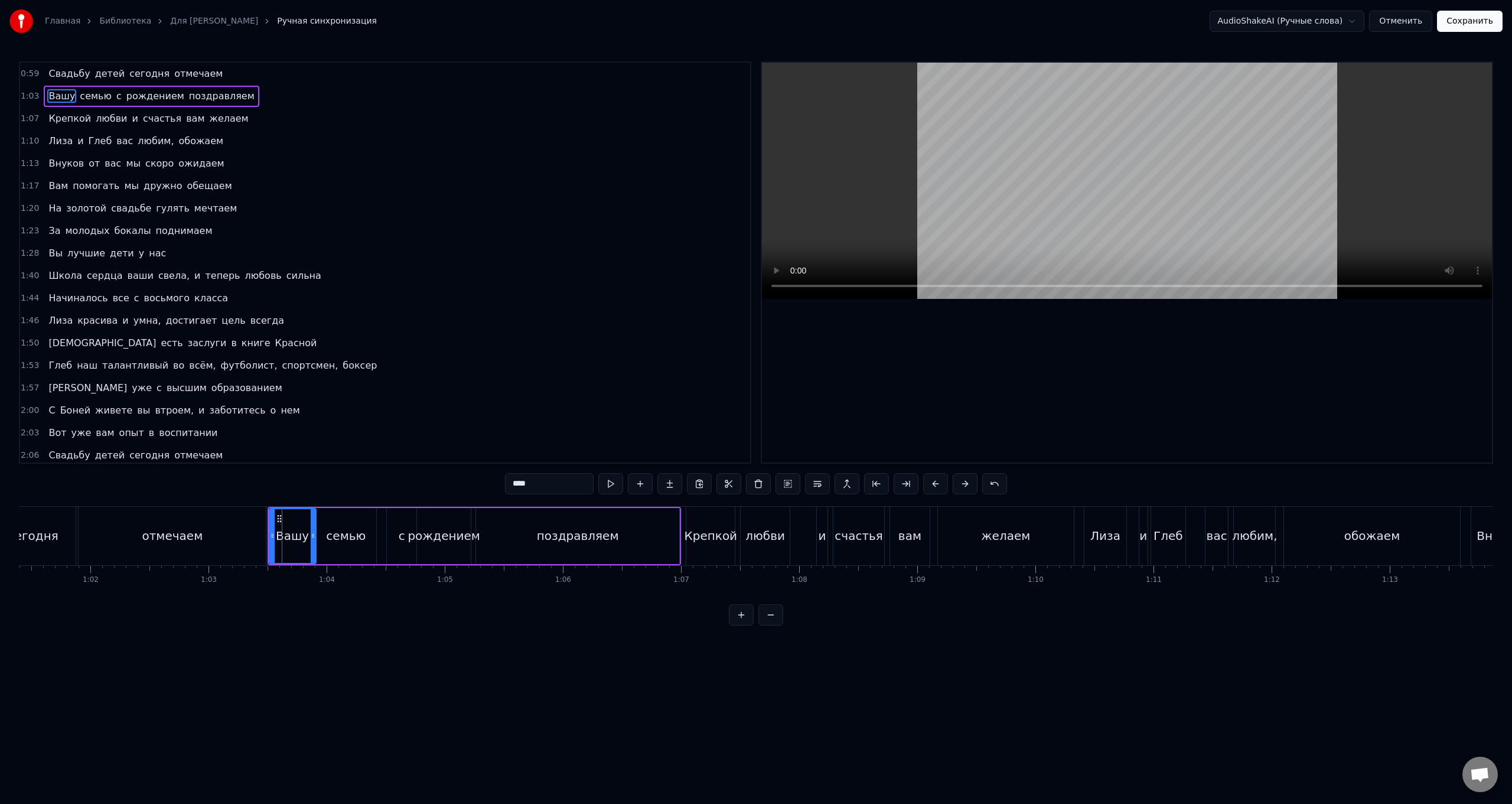
click at [236, 321] on div "0:59 Свадьбу детей сегодня отмечаем 1:03 Вашу семью с рождением поздравляем 1:0…" at bounding box center [756, 343] width 1474 height 565
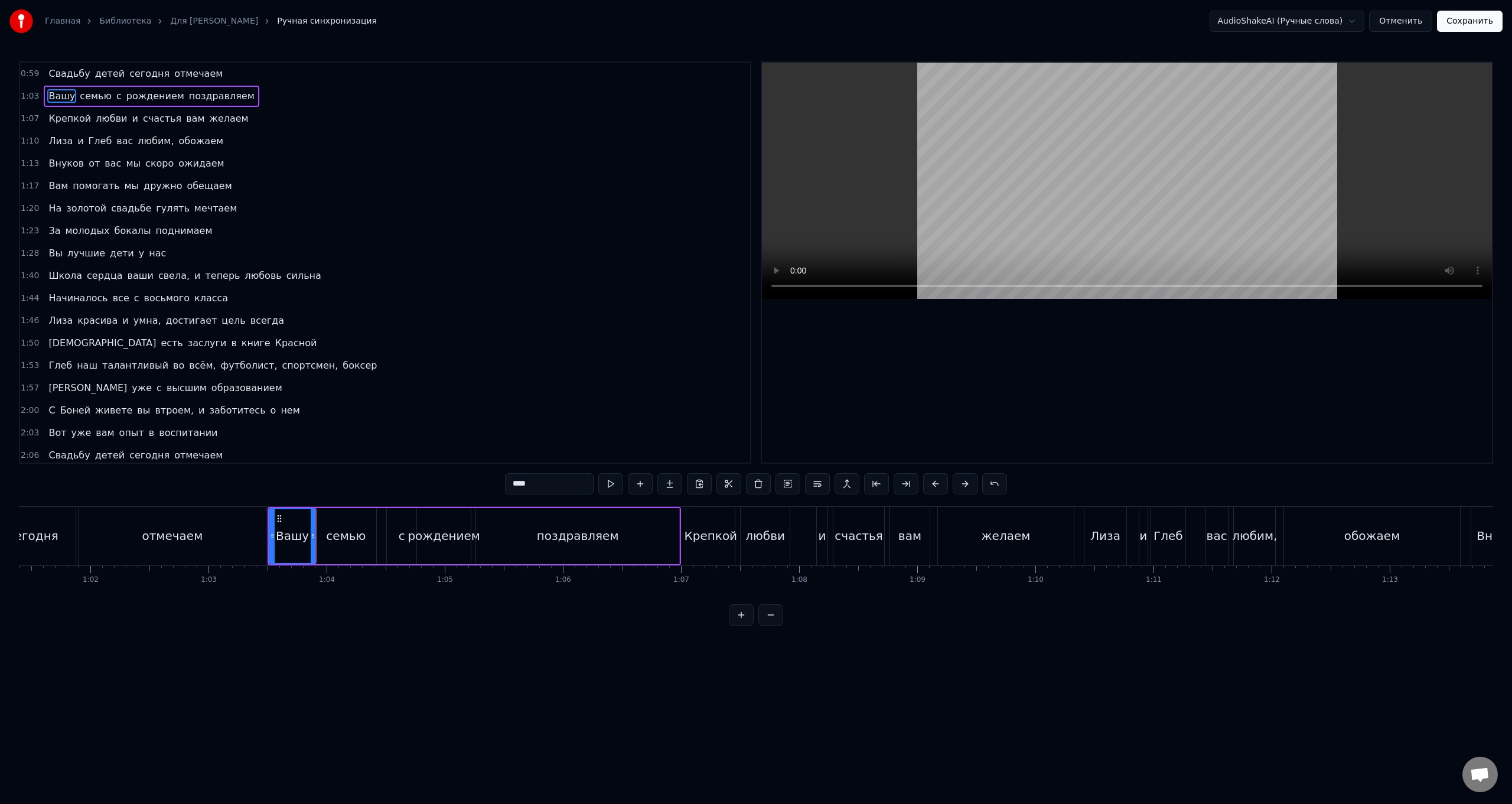
click at [340, 321] on div "семью" at bounding box center [346, 536] width 60 height 56
click at [394, 321] on div "с" at bounding box center [402, 536] width 30 height 56
click at [441, 321] on div "рождением" at bounding box center [444, 536] width 53 height 56
drag, startPoint x: 468, startPoint y: 541, endPoint x: 460, endPoint y: 549, distance: 11.3
click at [453, 321] on div at bounding box center [460, 536] width 5 height 53
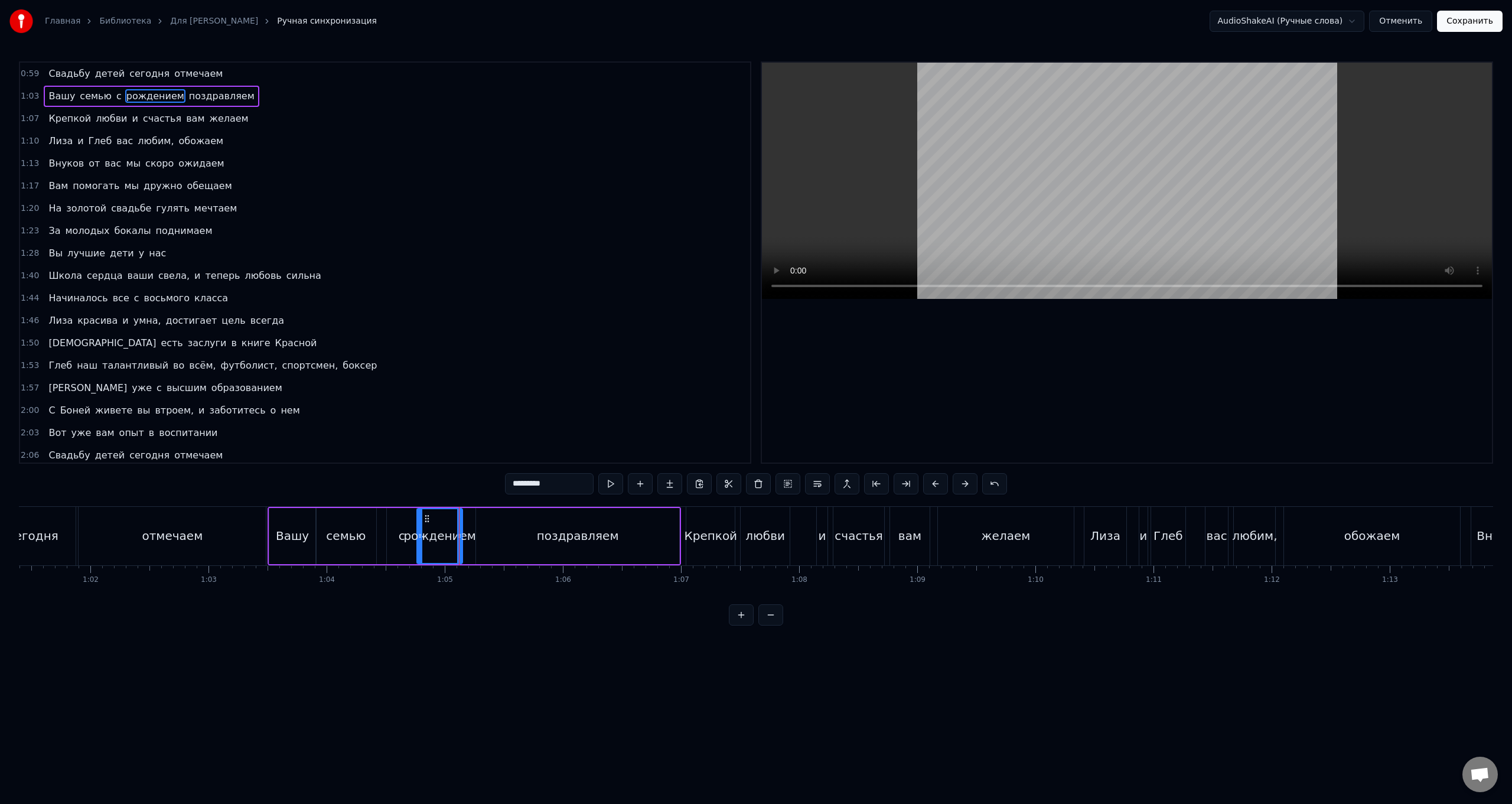
click at [453, 321] on div "поздравляем" at bounding box center [578, 536] width 204 height 56
drag, startPoint x: 477, startPoint y: 543, endPoint x: 466, endPoint y: 545, distance: 11.2
click at [453, 321] on div at bounding box center [468, 536] width 5 height 53
click at [288, 321] on div "Вашу" at bounding box center [292, 536] width 47 height 56
click at [288, 321] on div "Вашу" at bounding box center [292, 536] width 46 height 53
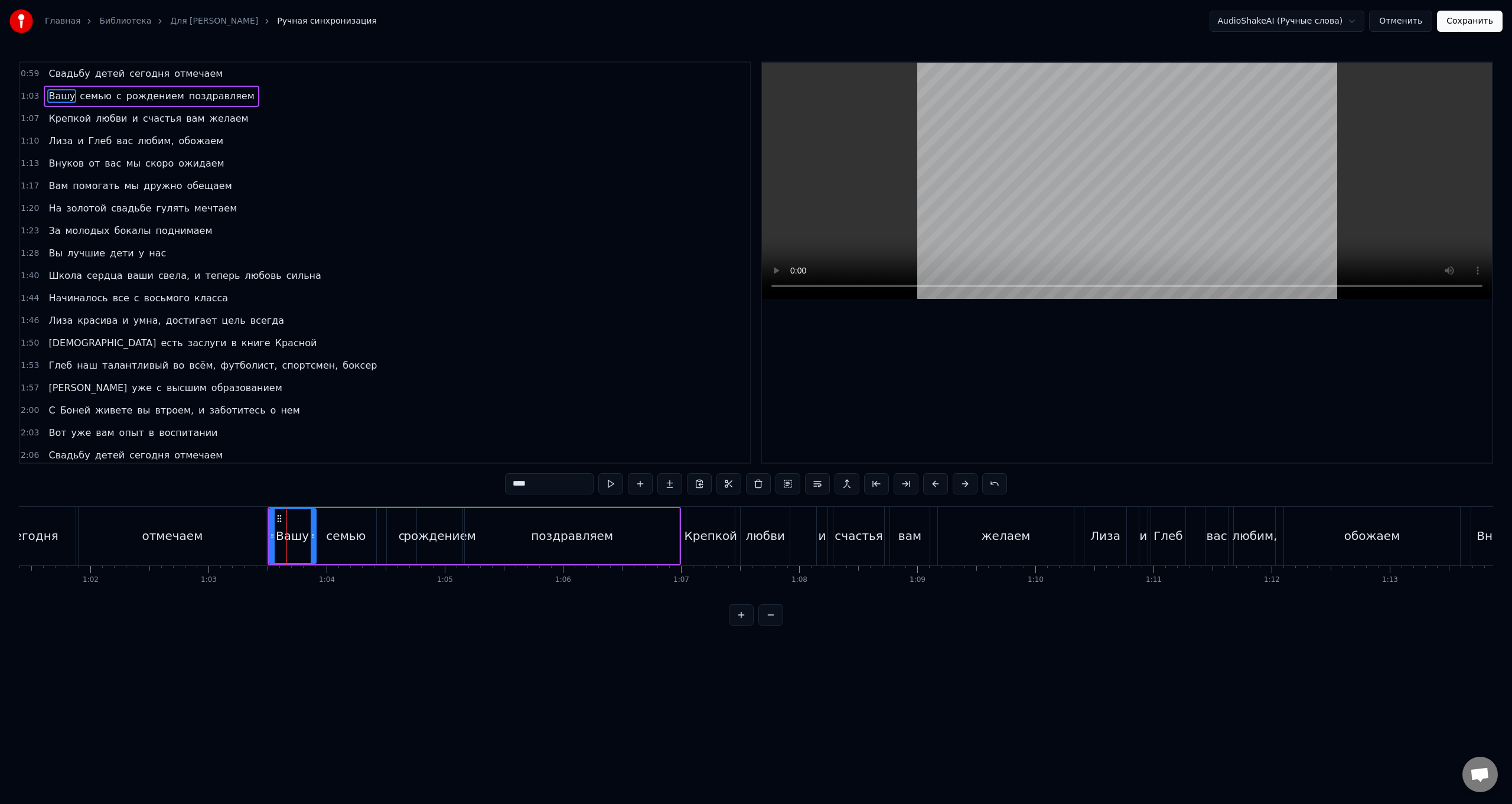
click at [288, 321] on div "Вашу" at bounding box center [292, 536] width 46 height 53
click at [261, 321] on div "отмечаем" at bounding box center [172, 536] width 187 height 58
type input "********"
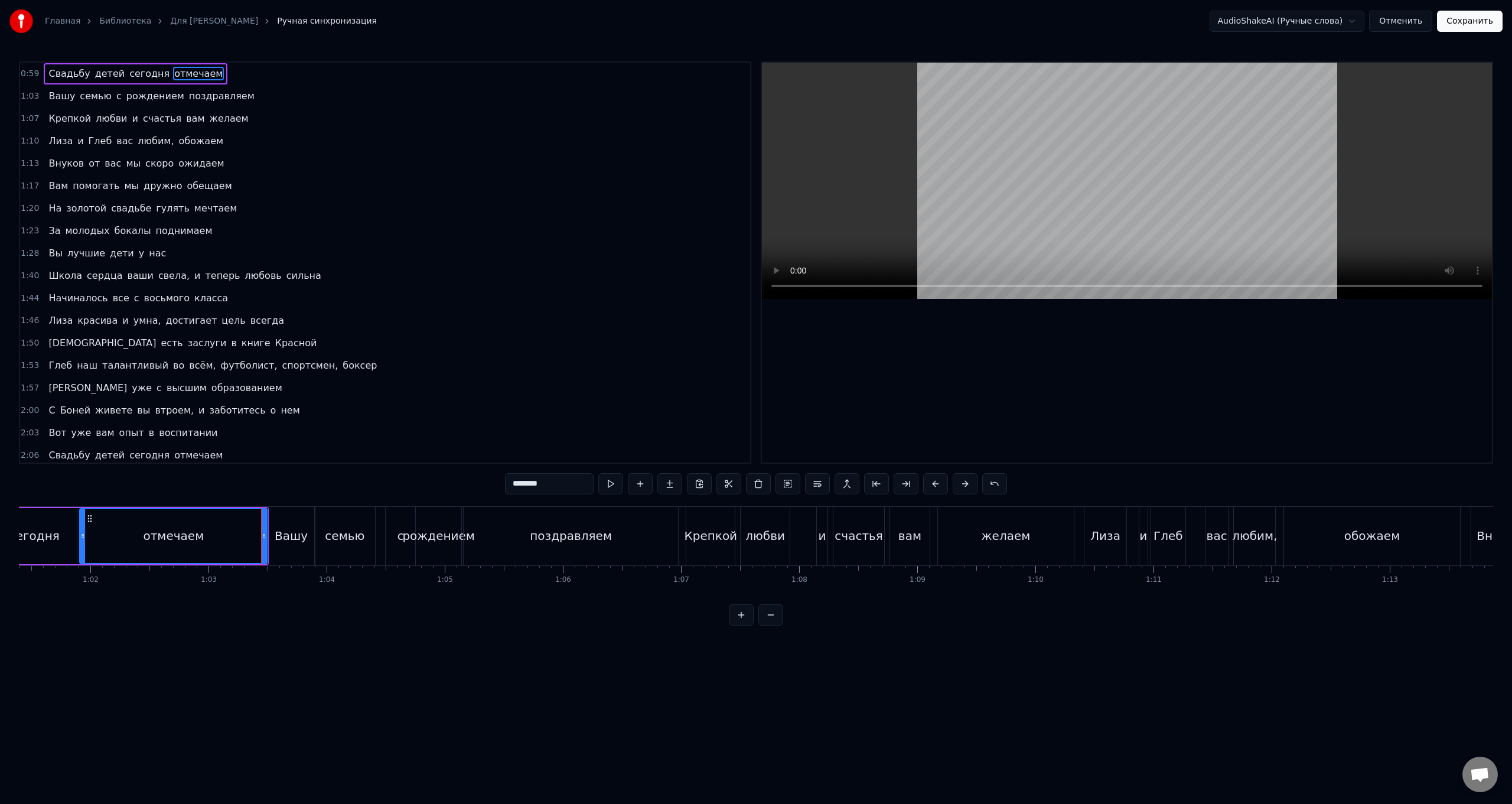
drag, startPoint x: 239, startPoint y: 574, endPoint x: 245, endPoint y: 574, distance: 6.0
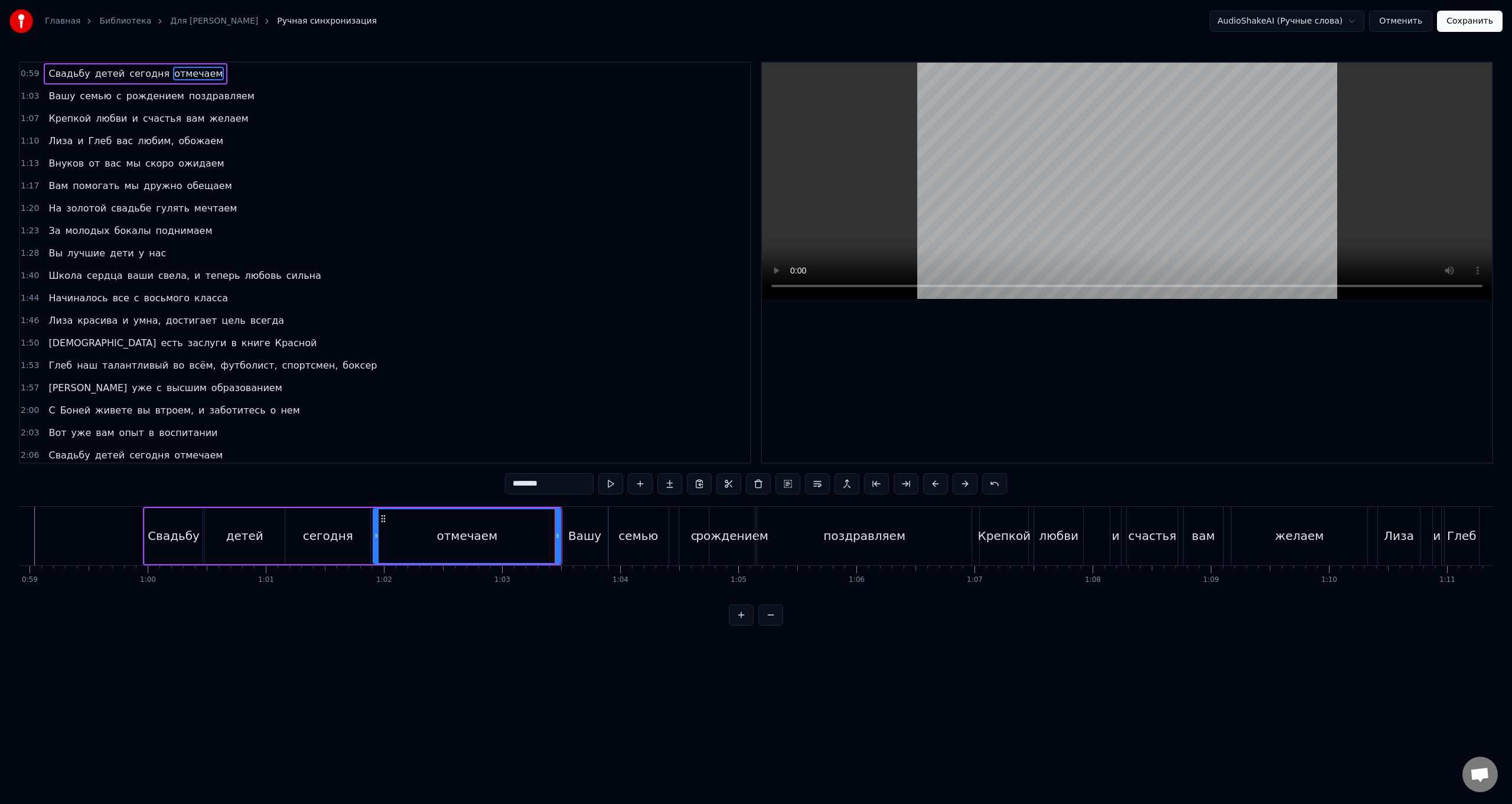
scroll to position [0, 6936]
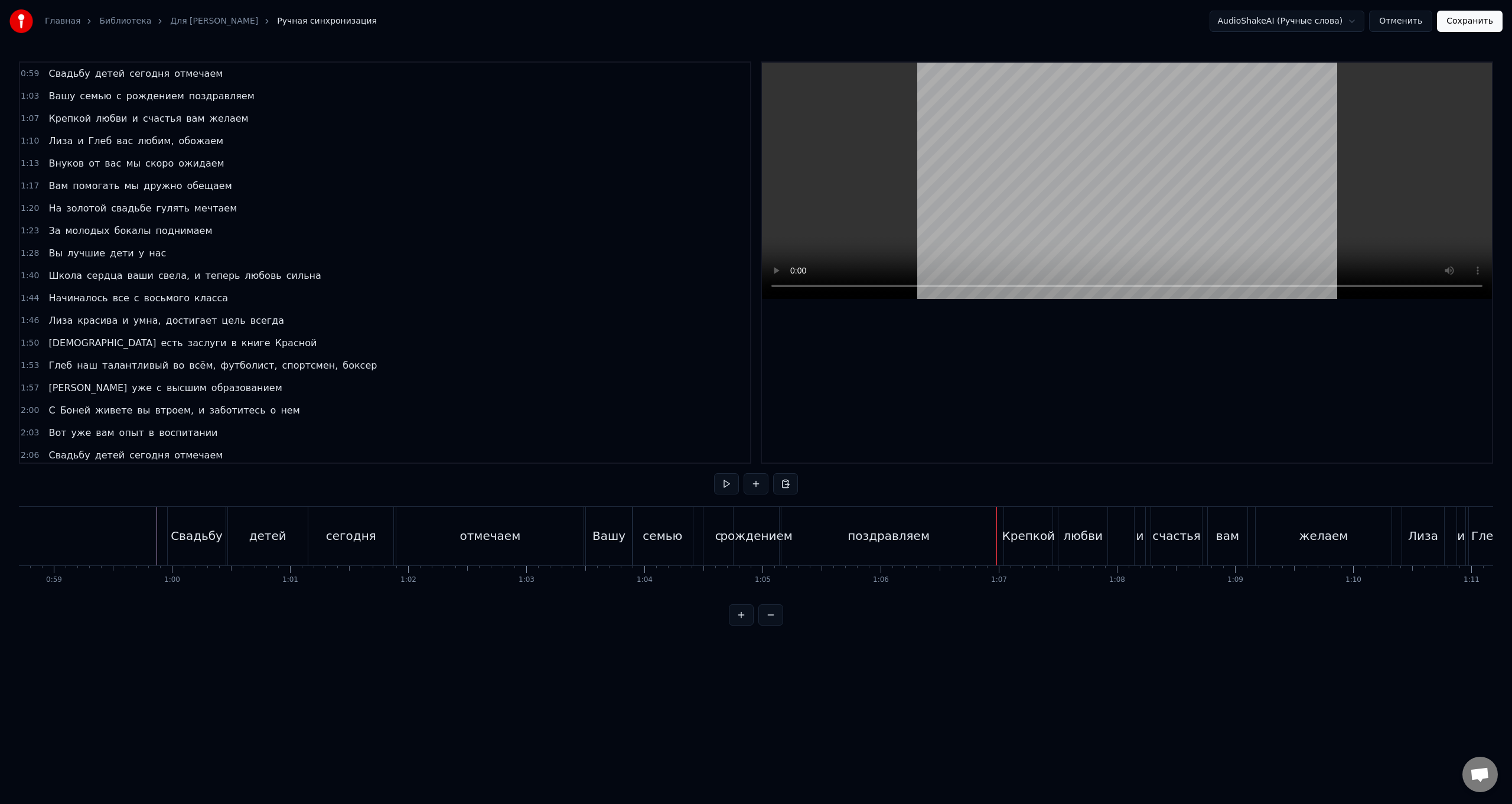
click at [453, 321] on div at bounding box center [1000, 536] width 1 height 58
click at [453, 321] on div "поздравляем" at bounding box center [888, 536] width 214 height 58
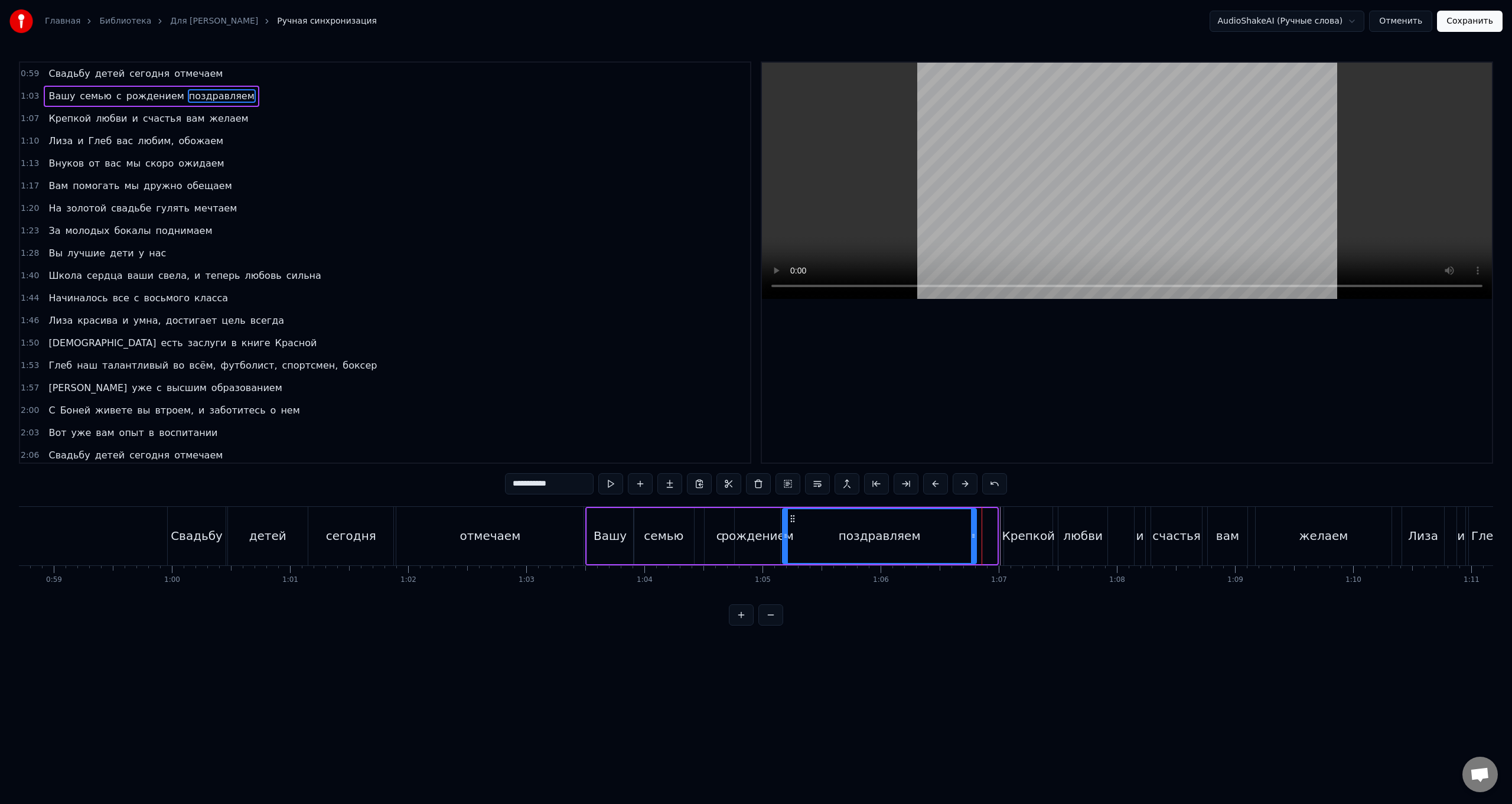
drag, startPoint x: 996, startPoint y: 545, endPoint x: 975, endPoint y: 547, distance: 21.1
click at [453, 321] on div at bounding box center [974, 536] width 5 height 53
click at [453, 321] on div "Крепкой" at bounding box center [1028, 536] width 49 height 58
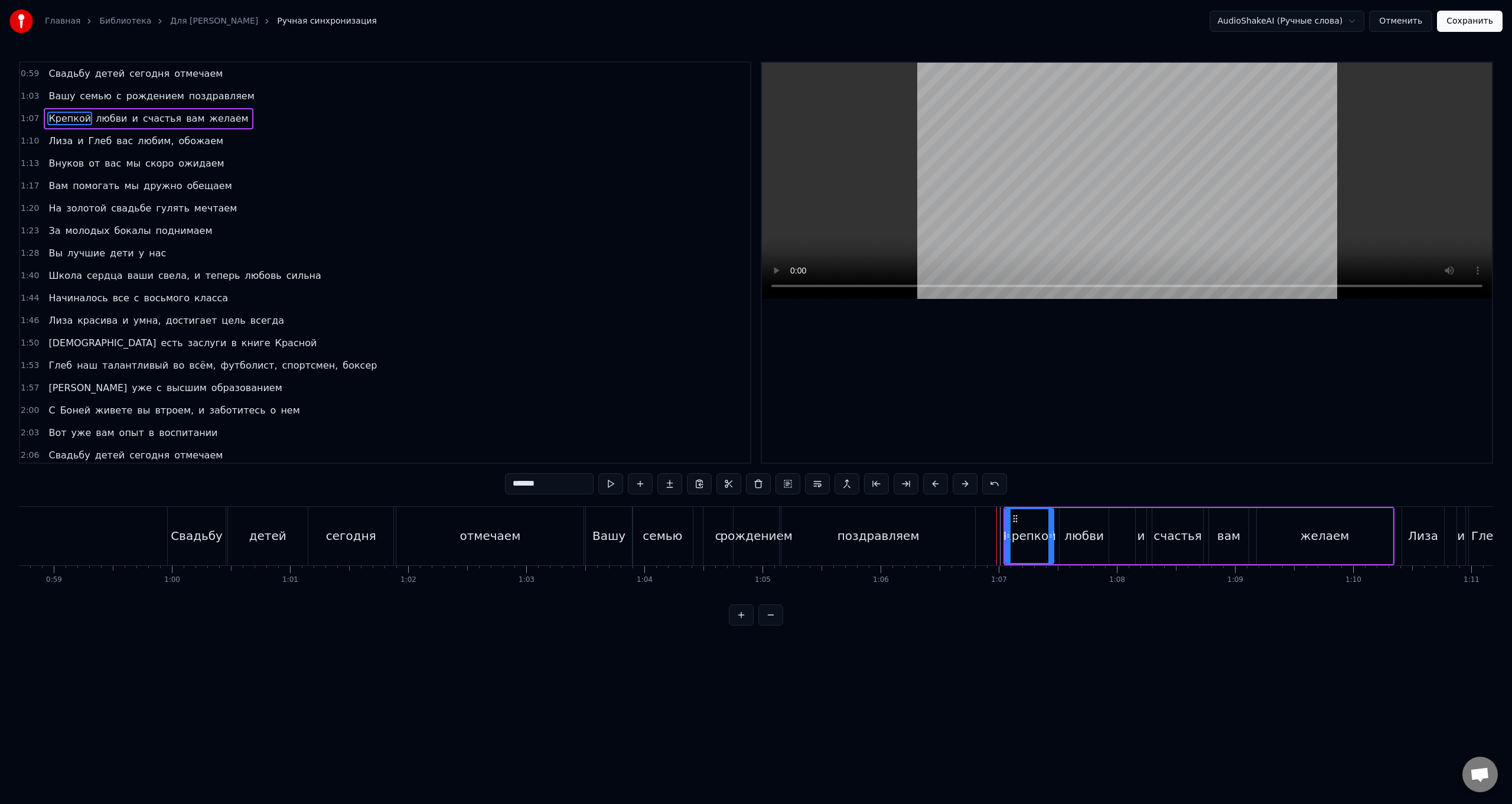
click at [453, 321] on div at bounding box center [1008, 536] width 5 height 53
drag, startPoint x: 1008, startPoint y: 545, endPoint x: 979, endPoint y: 546, distance: 29.0
click at [453, 321] on div at bounding box center [979, 536] width 5 height 53
drag, startPoint x: 1051, startPoint y: 543, endPoint x: 1027, endPoint y: 550, distance: 25.0
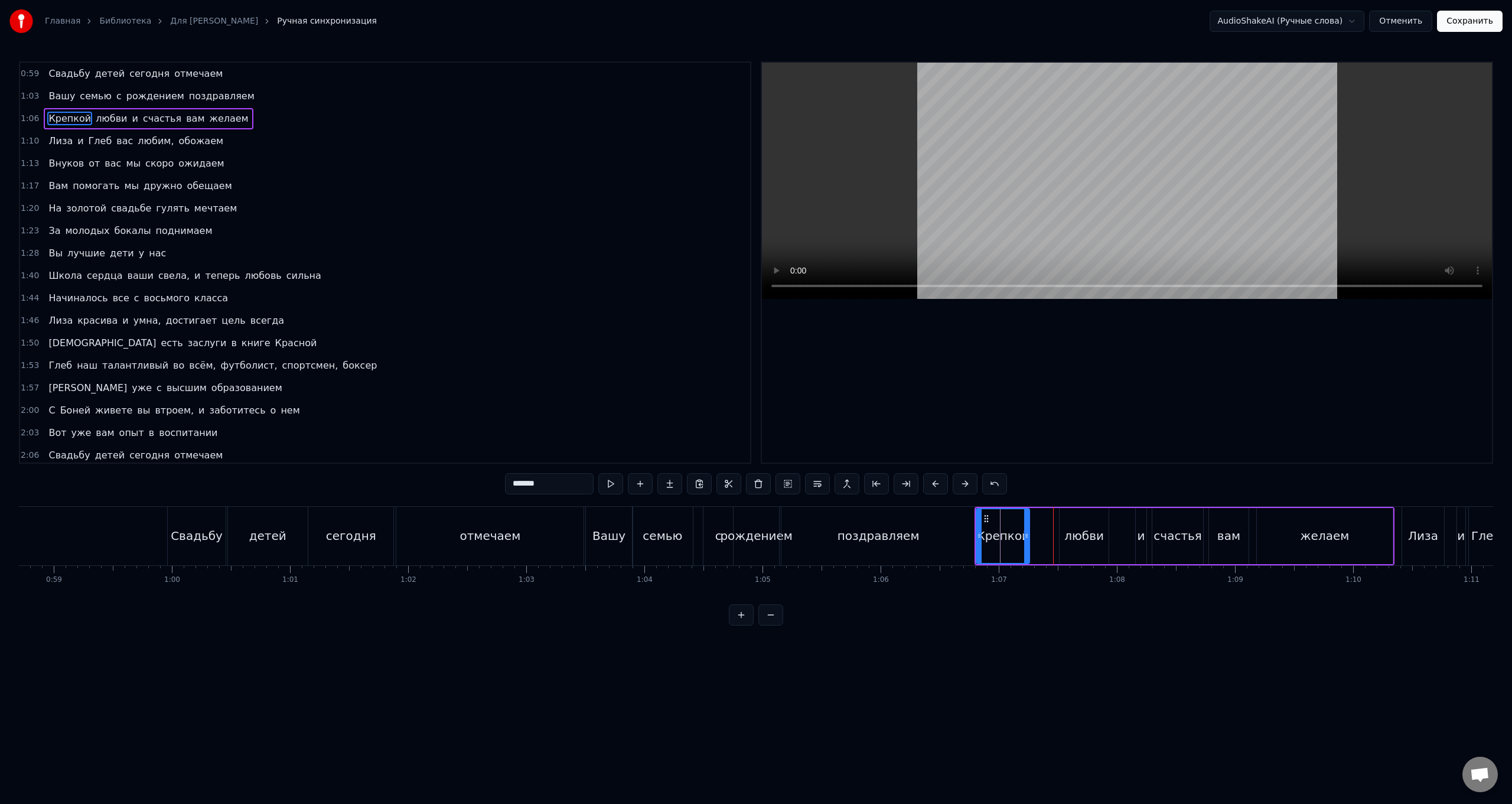
click at [453, 321] on div at bounding box center [1027, 536] width 5 height 53
click at [453, 321] on div "любви" at bounding box center [1084, 535] width 39 height 18
drag, startPoint x: 1062, startPoint y: 543, endPoint x: 1036, endPoint y: 546, distance: 26.2
click at [453, 321] on div at bounding box center [1036, 536] width 5 height 53
click at [453, 321] on div "Крепкой" at bounding box center [1003, 536] width 53 height 56
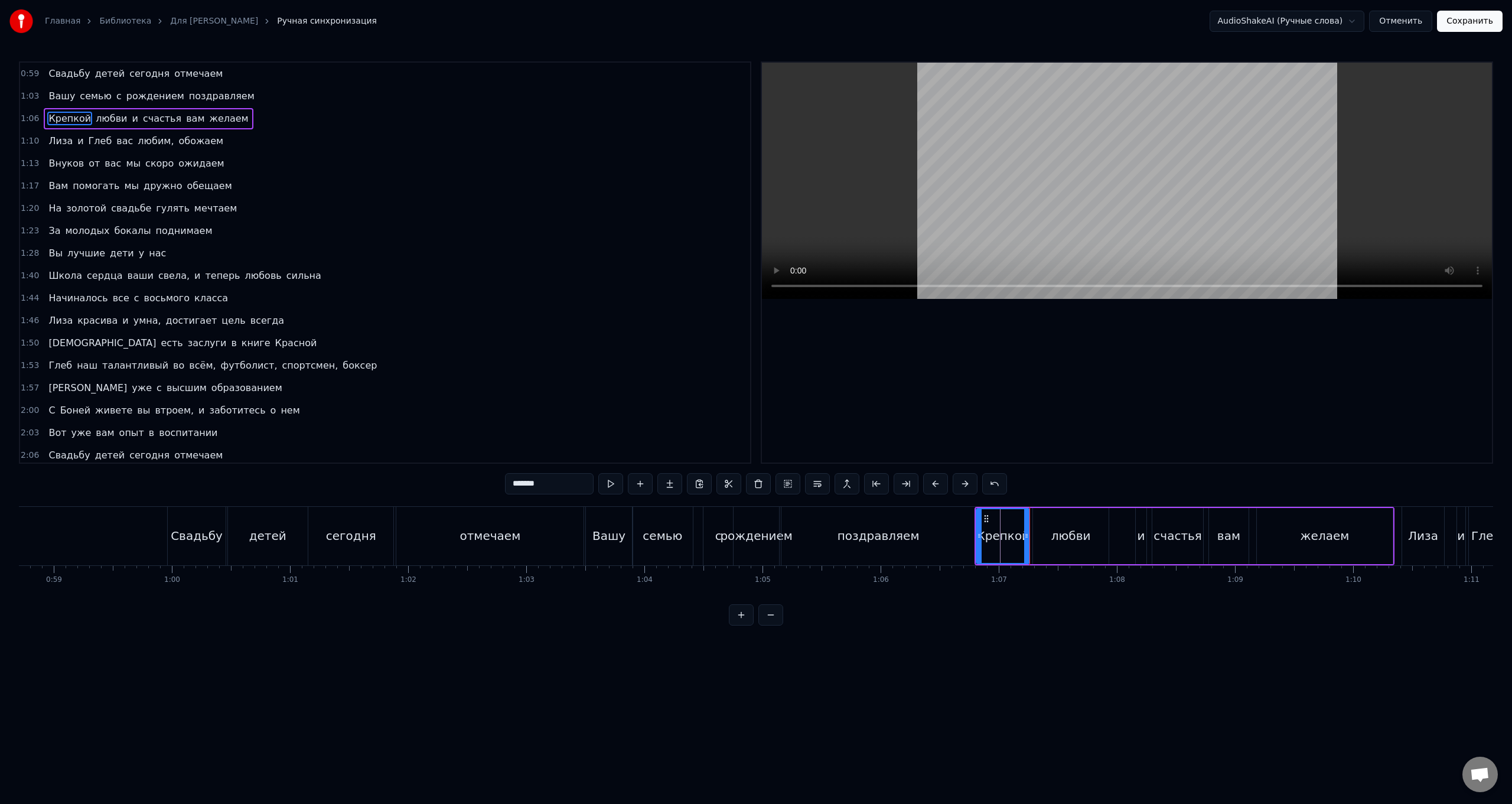
click at [453, 321] on div "любви" at bounding box center [1070, 536] width 75 height 56
drag, startPoint x: 1104, startPoint y: 540, endPoint x: 1096, endPoint y: 546, distance: 10.0
click at [453, 321] on div at bounding box center [1098, 536] width 5 height 53
click at [453, 321] on div "Крепкой" at bounding box center [1003, 536] width 53 height 56
type input "*******"
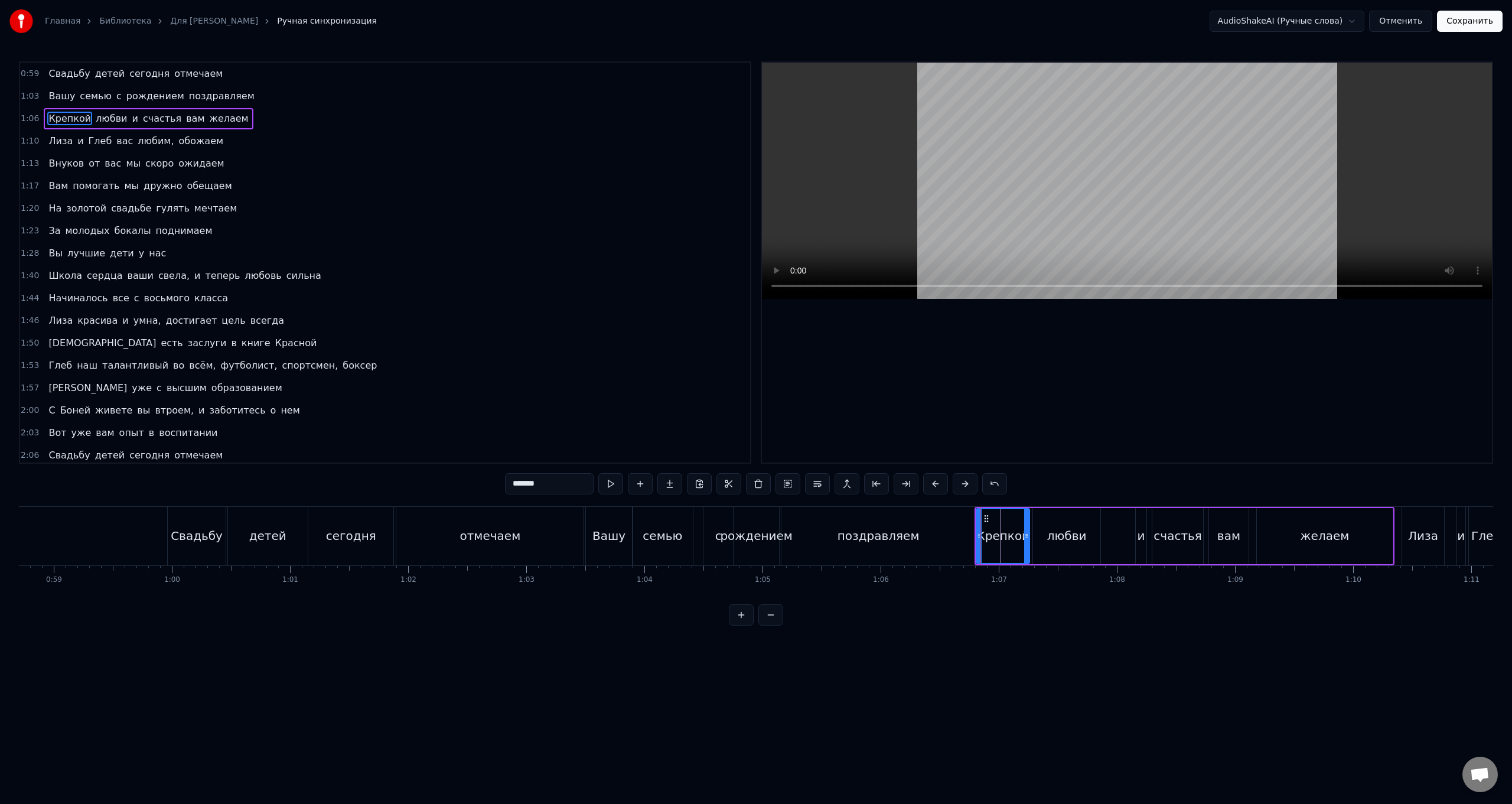
click at [453, 321] on div "Крепкой любви и счастья вам желаем" at bounding box center [1184, 536] width 420 height 58
click at [453, 321] on div "и" at bounding box center [1141, 535] width 8 height 18
drag, startPoint x: 1141, startPoint y: 538, endPoint x: 1148, endPoint y: 540, distance: 7.3
click at [453, 321] on icon at bounding box center [1151, 536] width 5 height 10
click at [453, 321] on div "и" at bounding box center [1145, 535] width 8 height 18
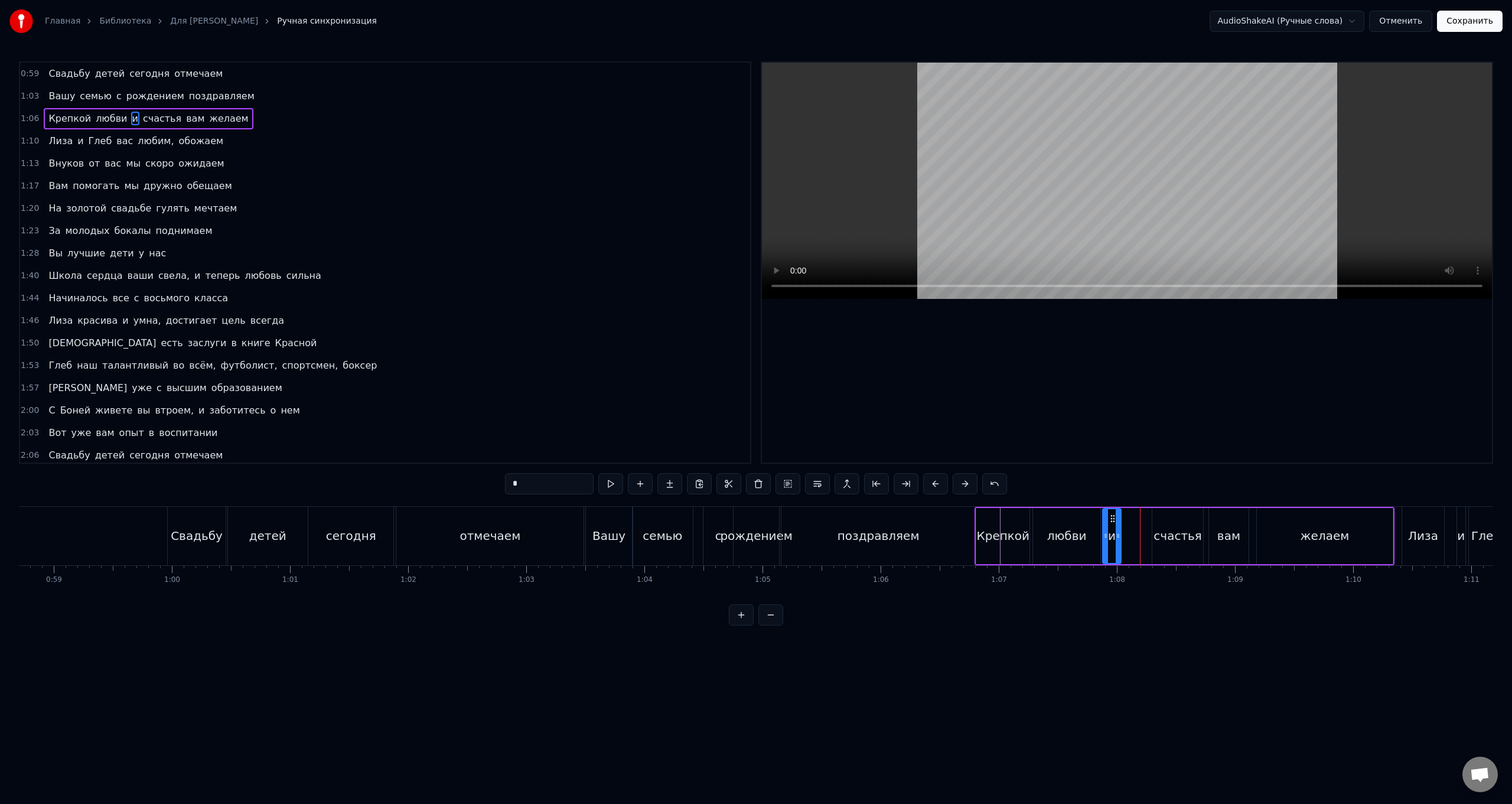
drag, startPoint x: 1146, startPoint y: 521, endPoint x: 1112, endPoint y: 524, distance: 34.1
click at [453, 321] on div "и" at bounding box center [1112, 536] width 17 height 53
click at [453, 321] on div "счастья" at bounding box center [1178, 536] width 51 height 56
drag, startPoint x: 1161, startPoint y: 521, endPoint x: 1134, endPoint y: 523, distance: 27.1
click at [453, 321] on icon at bounding box center [1135, 519] width 10 height 10
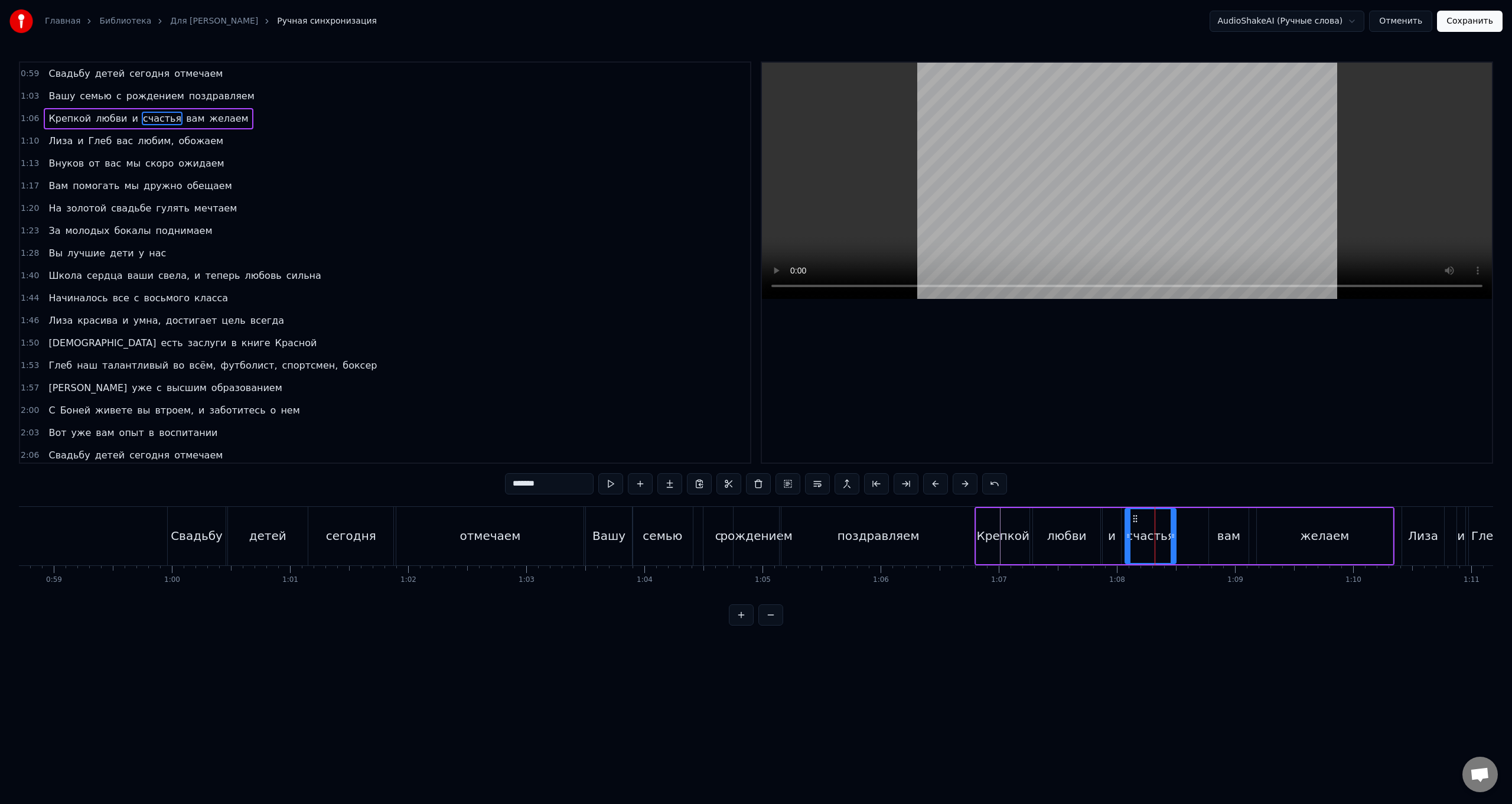
click at [453, 321] on div "вам" at bounding box center [1229, 535] width 23 height 18
drag, startPoint x: 1219, startPoint y: 518, endPoint x: 1188, endPoint y: 523, distance: 31.4
click at [453, 321] on icon at bounding box center [1189, 519] width 10 height 10
click at [453, 321] on div "желаем" at bounding box center [1325, 536] width 137 height 56
drag, startPoint x: 1259, startPoint y: 535, endPoint x: 1226, endPoint y: 547, distance: 35.1
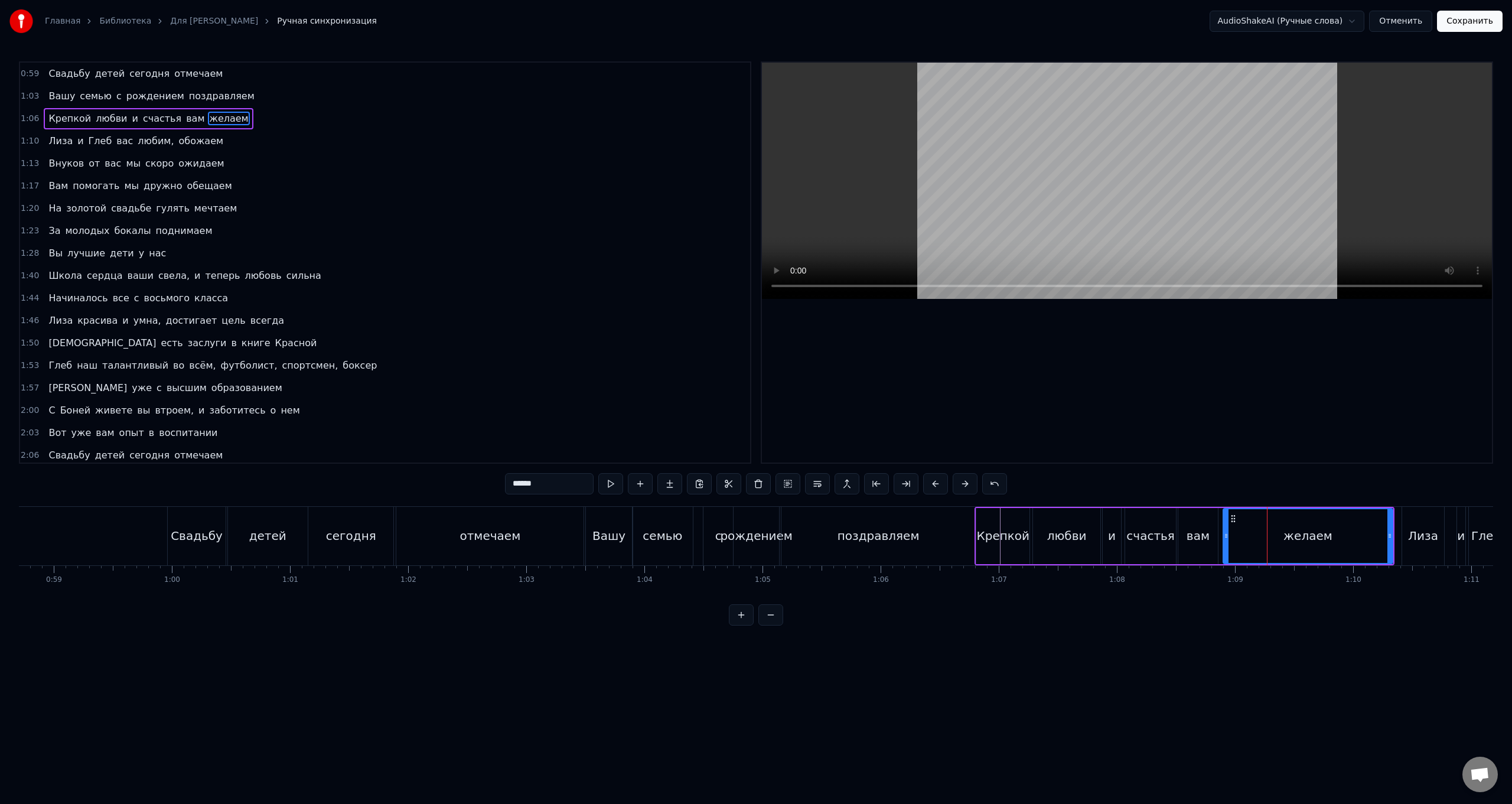
click at [453, 321] on div at bounding box center [1226, 536] width 5 height 53
click at [453, 321] on div "Крепкой" at bounding box center [1003, 536] width 53 height 56
click at [453, 321] on div "поздравляем" at bounding box center [878, 536] width 194 height 58
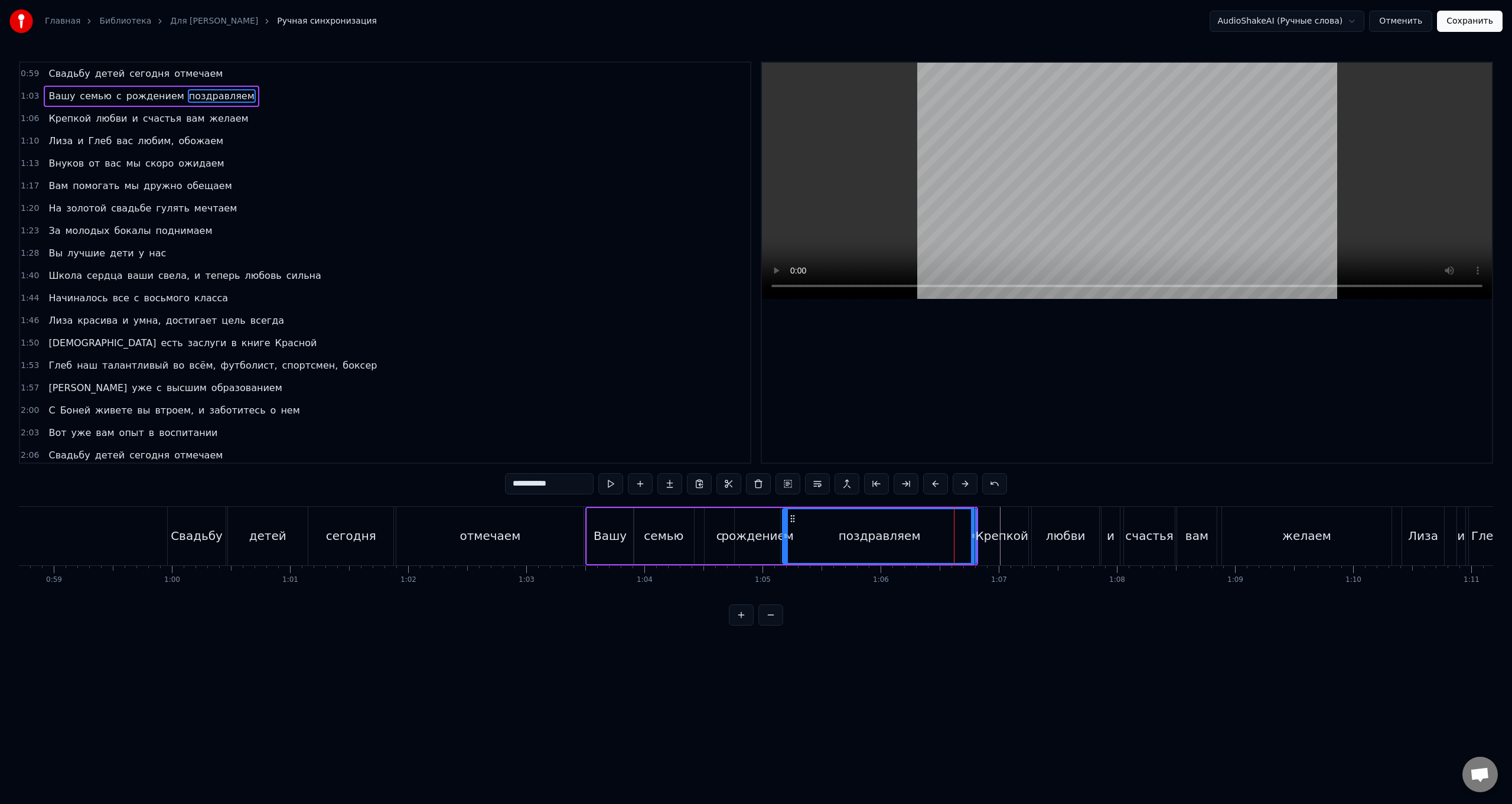
click at [453, 321] on div "Крепкой" at bounding box center [1002, 536] width 53 height 58
type input "*******"
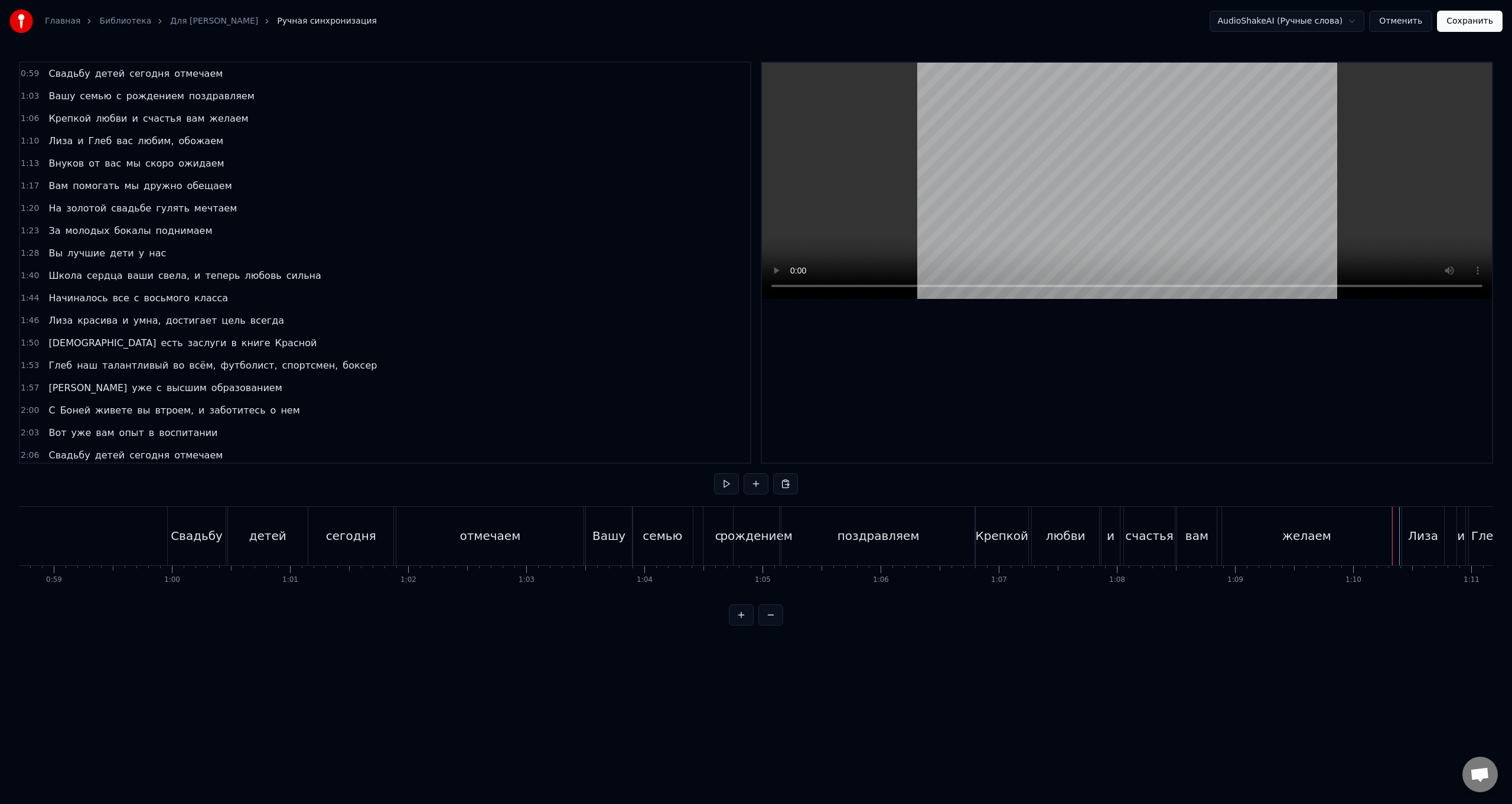
click at [453, 321] on div "Крепкой" at bounding box center [1002, 536] width 53 height 58
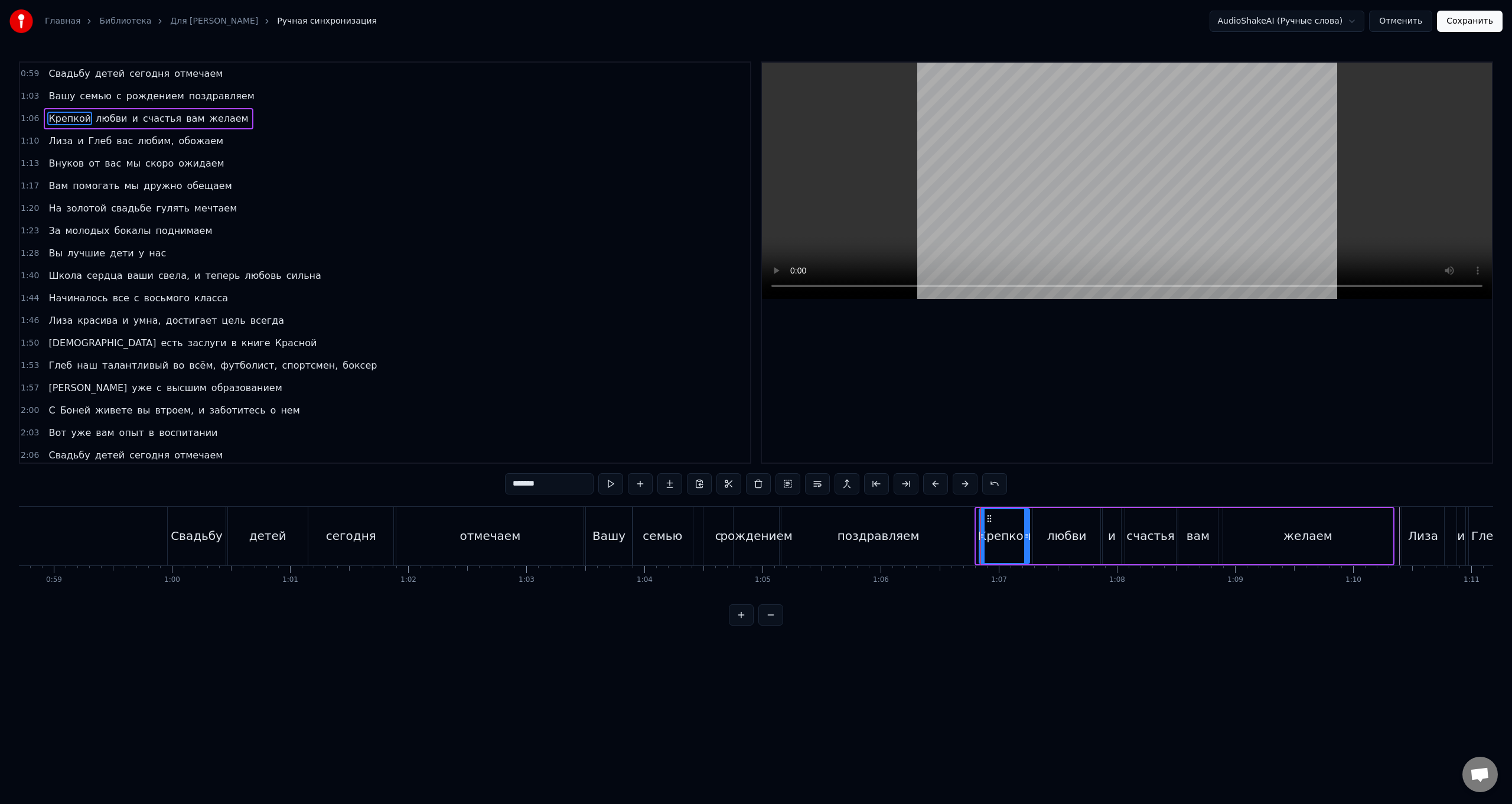
click at [453, 321] on div at bounding box center [982, 536] width 5 height 53
click at [453, 321] on div "Крепкой любви и счастья вам желаем" at bounding box center [1186, 536] width 417 height 58
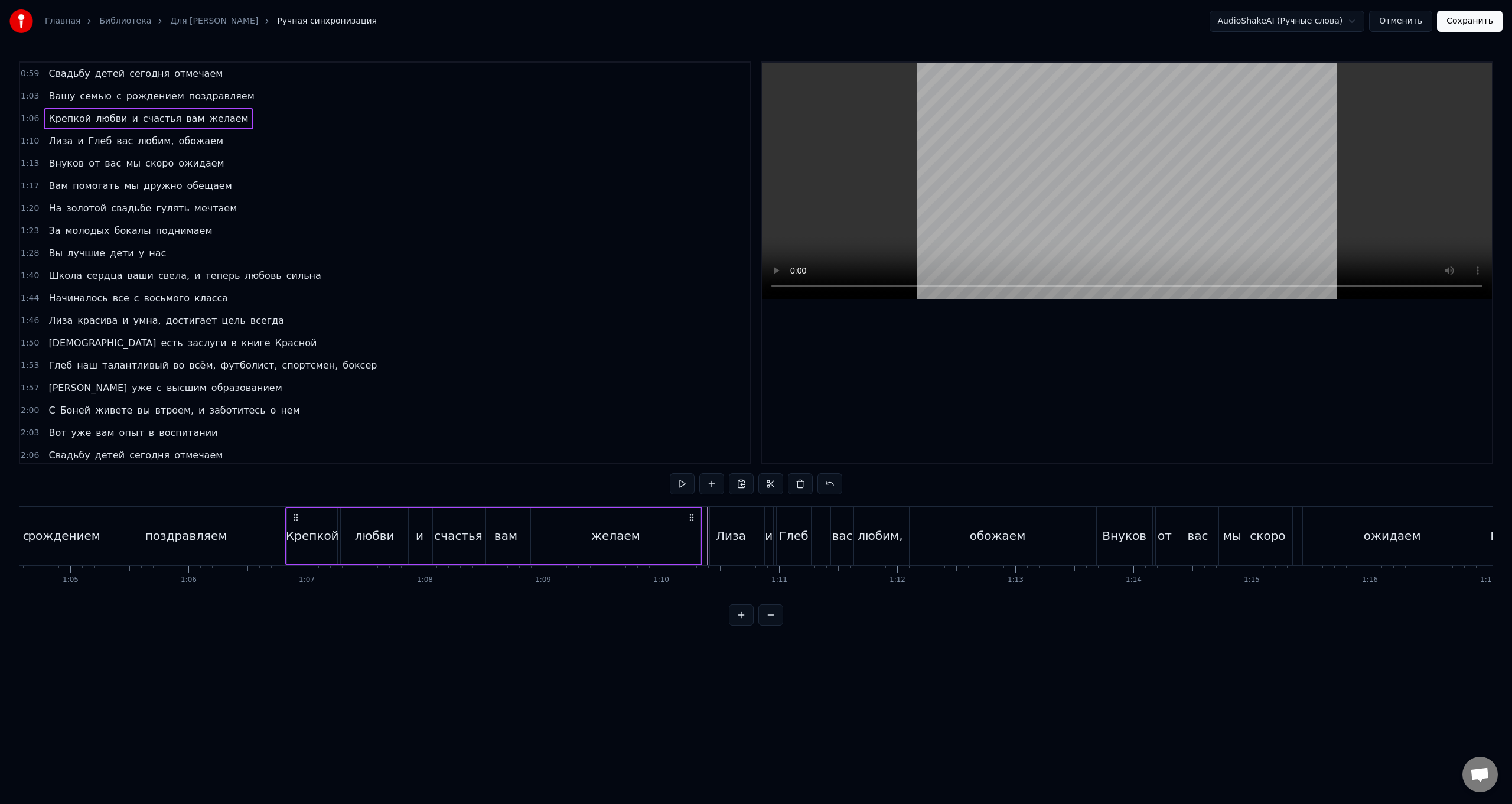
scroll to position [0, 7713]
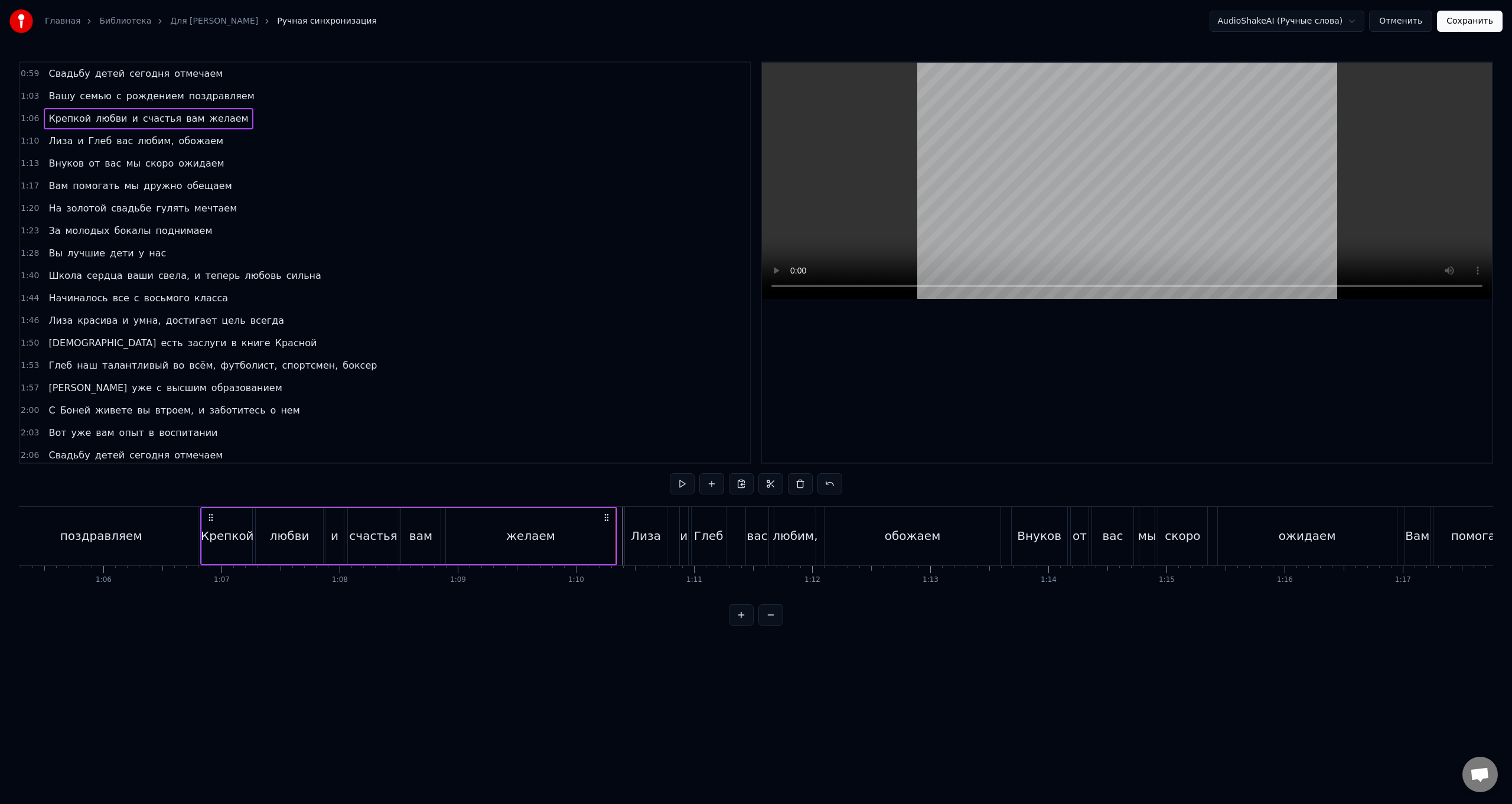
click at [453, 321] on div "желаем" at bounding box center [531, 536] width 170 height 56
drag, startPoint x: 611, startPoint y: 530, endPoint x: 593, endPoint y: 541, distance: 21.1
click at [453, 321] on div at bounding box center [594, 536] width 5 height 53
click at [453, 321] on div "Лиза" at bounding box center [646, 535] width 30 height 18
type input "****"
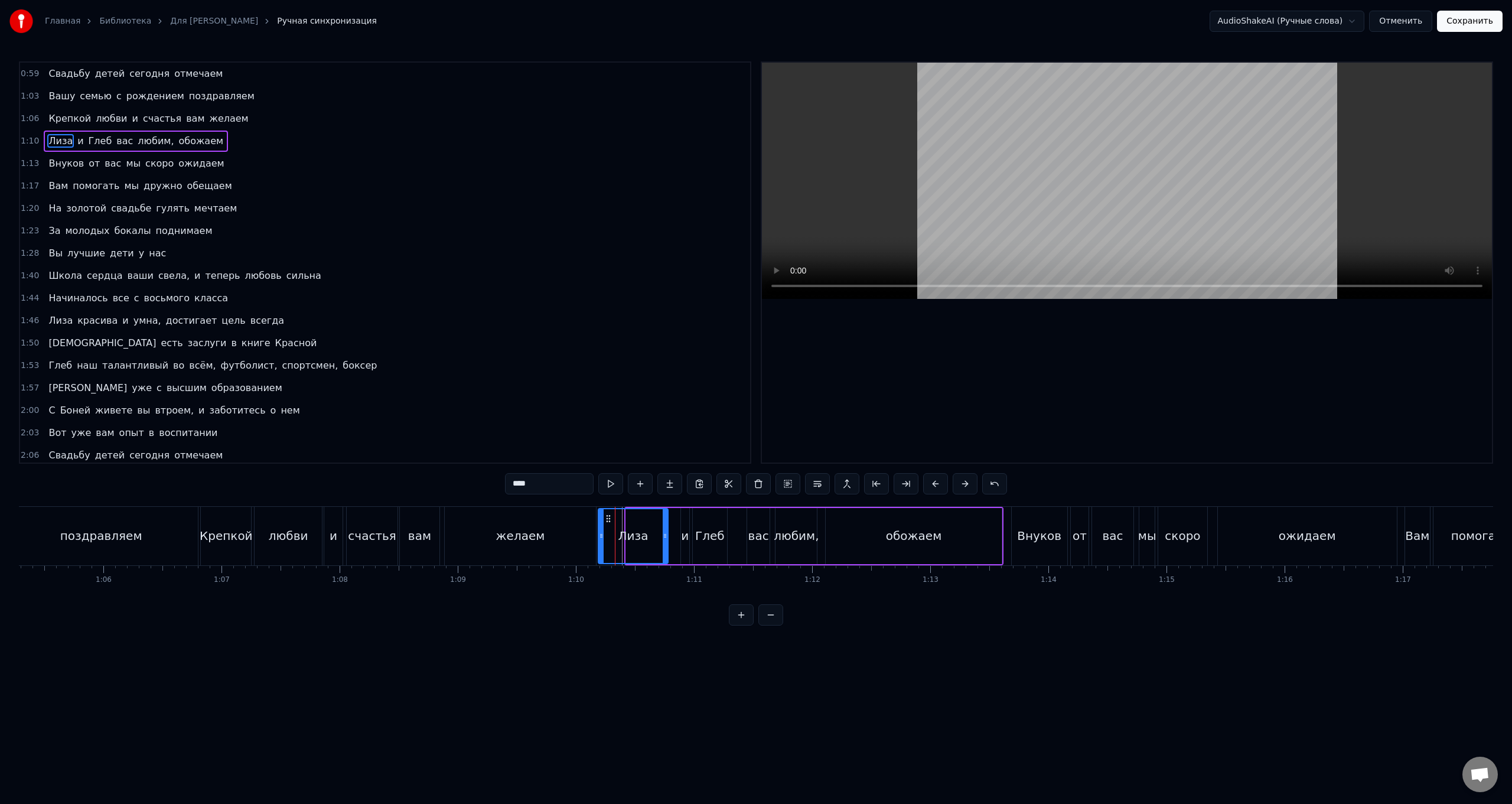
drag, startPoint x: 628, startPoint y: 539, endPoint x: 600, endPoint y: 541, distance: 28.1
click at [453, 321] on div at bounding box center [601, 536] width 5 height 53
drag, startPoint x: 666, startPoint y: 542, endPoint x: 655, endPoint y: 545, distance: 11.4
click at [453, 321] on div at bounding box center [655, 536] width 5 height 53
click at [453, 321] on div "[PERSON_NAME] и Глеб вас любим, обожаем" at bounding box center [800, 536] width 407 height 58
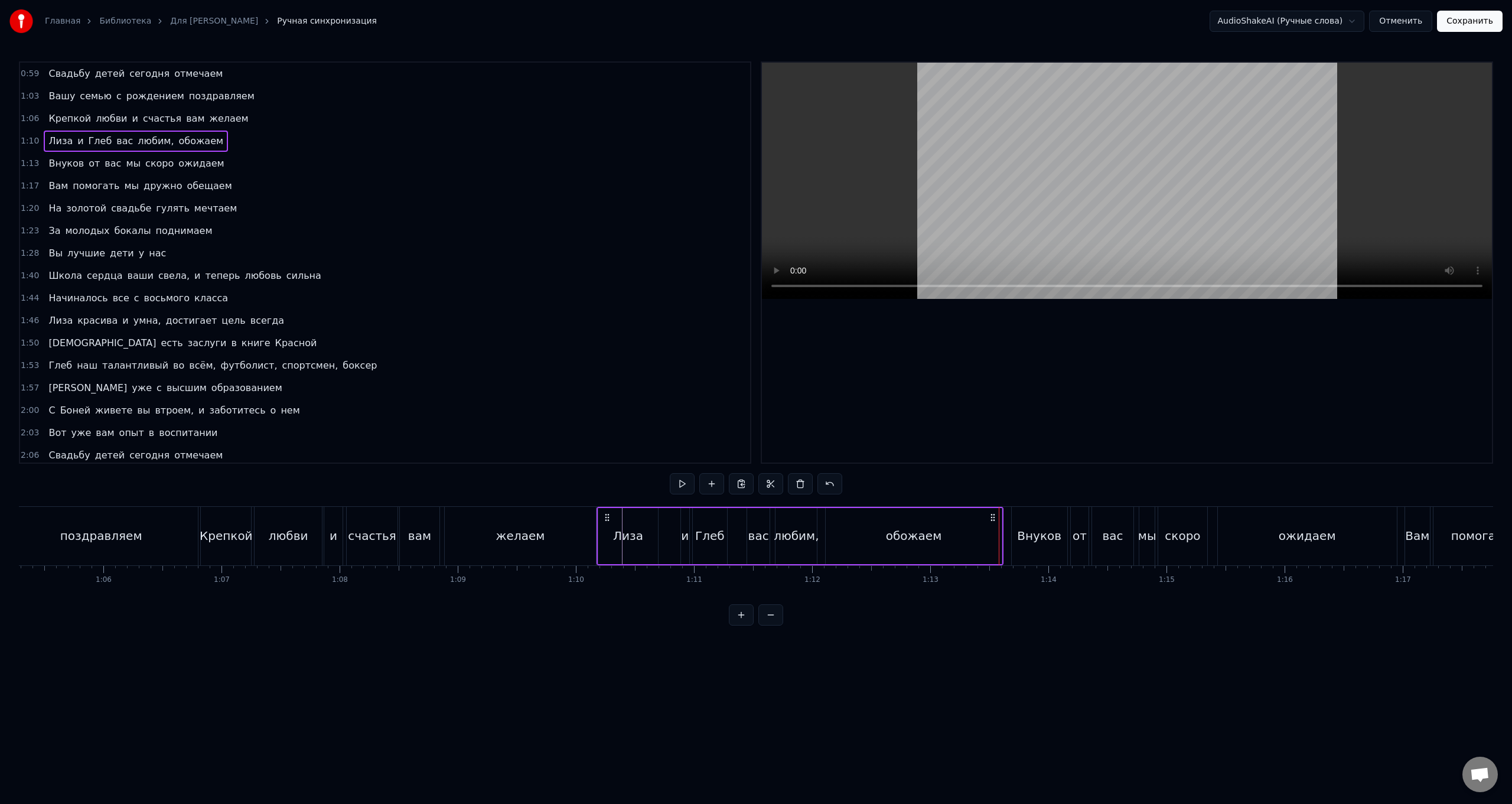
click at [453, 321] on div "[PERSON_NAME] и Глеб вас любим, обожаем" at bounding box center [800, 536] width 407 height 58
click at [453, 321] on div "Лиза" at bounding box center [628, 536] width 59 height 56
drag, startPoint x: 654, startPoint y: 542, endPoint x: 642, endPoint y: 542, distance: 12.0
click at [453, 321] on div at bounding box center [643, 536] width 5 height 53
drag, startPoint x: 683, startPoint y: 541, endPoint x: 657, endPoint y: 540, distance: 26.0
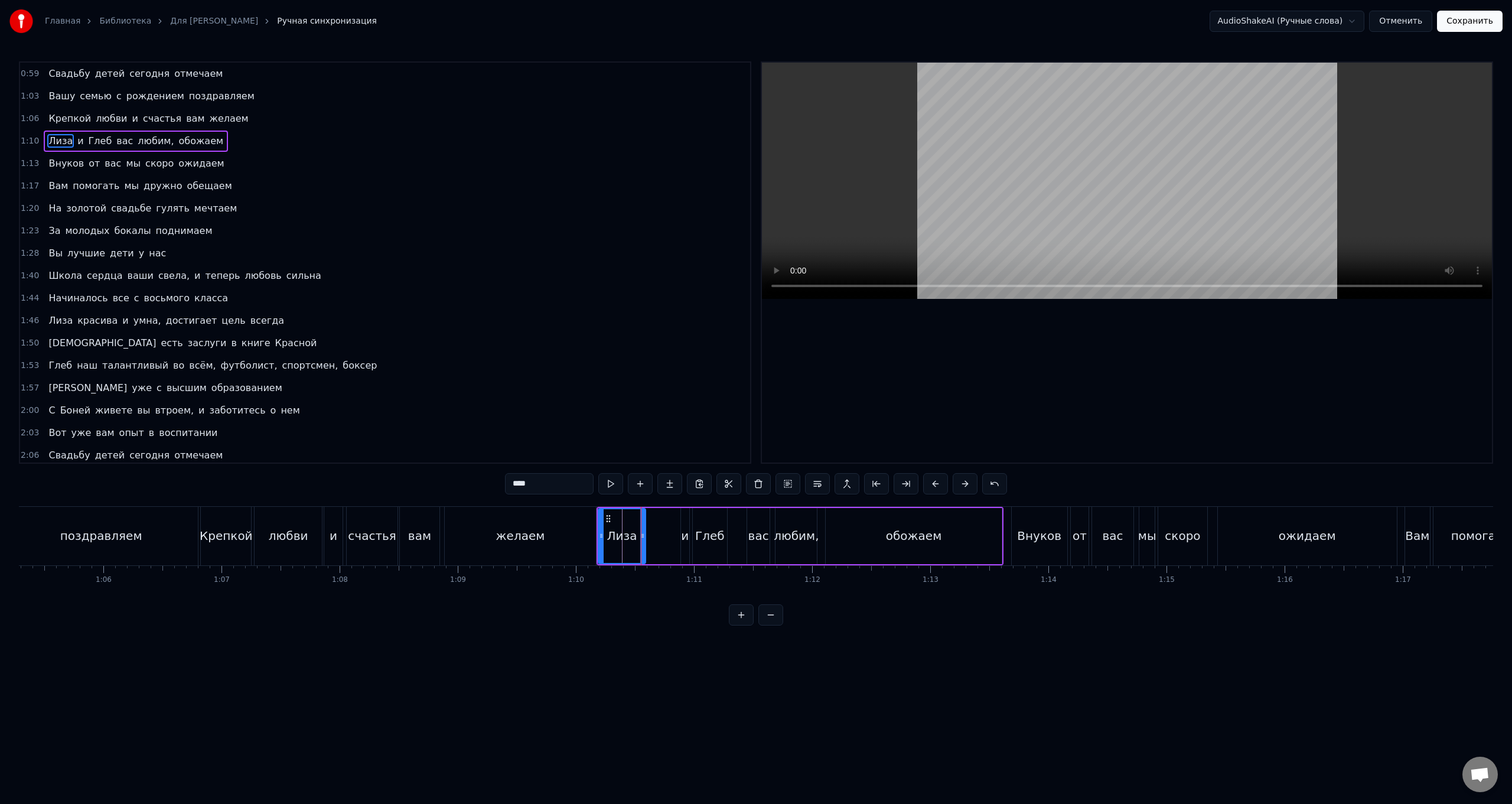
click at [453, 321] on div "[PERSON_NAME] и Глеб вас любим, обожаем" at bounding box center [800, 536] width 407 height 58
click at [453, 321] on div "и" at bounding box center [685, 535] width 8 height 18
drag, startPoint x: 689, startPoint y: 520, endPoint x: 658, endPoint y: 520, distance: 31.0
click at [453, 321] on icon at bounding box center [660, 519] width 10 height 10
click at [453, 321] on div "Глеб" at bounding box center [710, 535] width 30 height 18
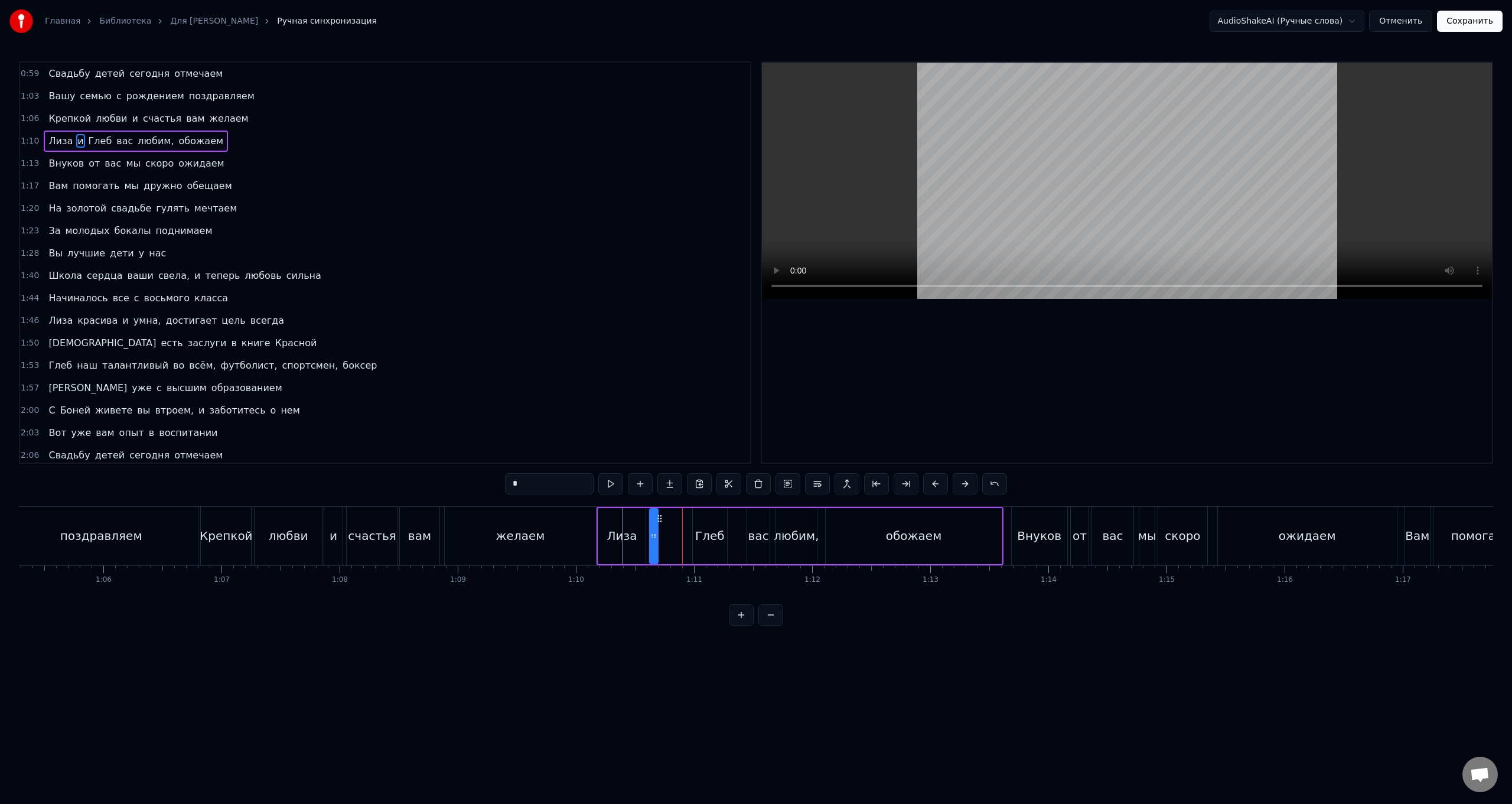
type input "****"
drag, startPoint x: 701, startPoint y: 521, endPoint x: 672, endPoint y: 520, distance: 29.0
click at [453, 321] on icon at bounding box center [674, 519] width 10 height 10
drag, startPoint x: 693, startPoint y: 537, endPoint x: 710, endPoint y: 543, distance: 18.0
click at [453, 321] on div at bounding box center [711, 536] width 5 height 53
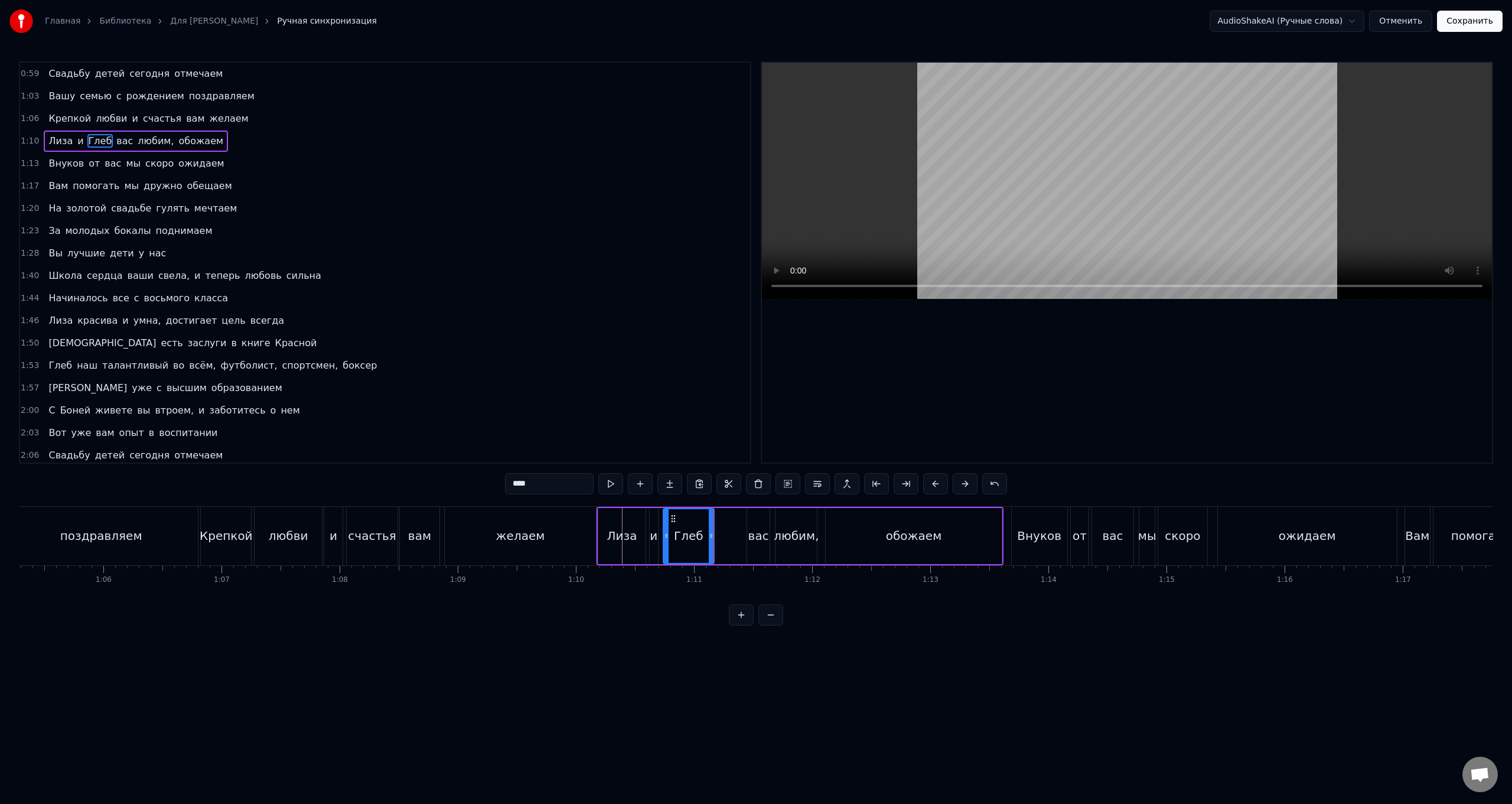
drag, startPoint x: 754, startPoint y: 541, endPoint x: 741, endPoint y: 541, distance: 13.0
click at [453, 321] on div "[PERSON_NAME] и Глеб вас любим, обожаем" at bounding box center [800, 536] width 407 height 58
click at [453, 321] on div "вас" at bounding box center [759, 535] width 21 height 18
drag, startPoint x: 756, startPoint y: 520, endPoint x: 730, endPoint y: 520, distance: 26.0
click at [453, 321] on div "[PERSON_NAME] и Глеб вас любим, обожаем" at bounding box center [800, 536] width 407 height 58
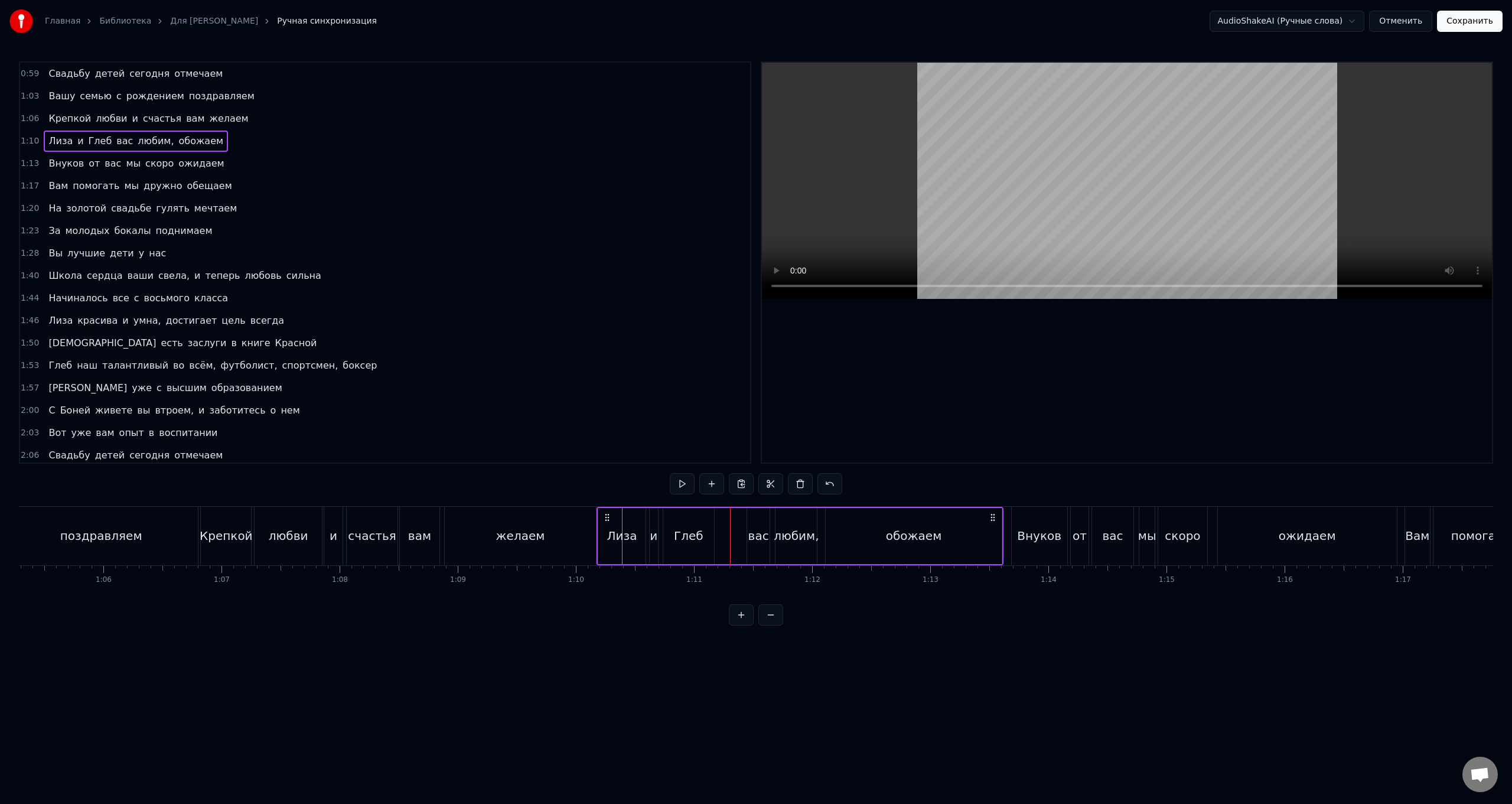
click at [453, 321] on div "вас" at bounding box center [759, 535] width 21 height 18
drag, startPoint x: 758, startPoint y: 518, endPoint x: 743, endPoint y: 518, distance: 15.0
click at [453, 321] on div "[PERSON_NAME] и Глеб вас любим, обожаем" at bounding box center [800, 536] width 407 height 58
click at [453, 321] on div "вас" at bounding box center [758, 536] width 22 height 56
drag, startPoint x: 758, startPoint y: 518, endPoint x: 748, endPoint y: 519, distance: 10.0
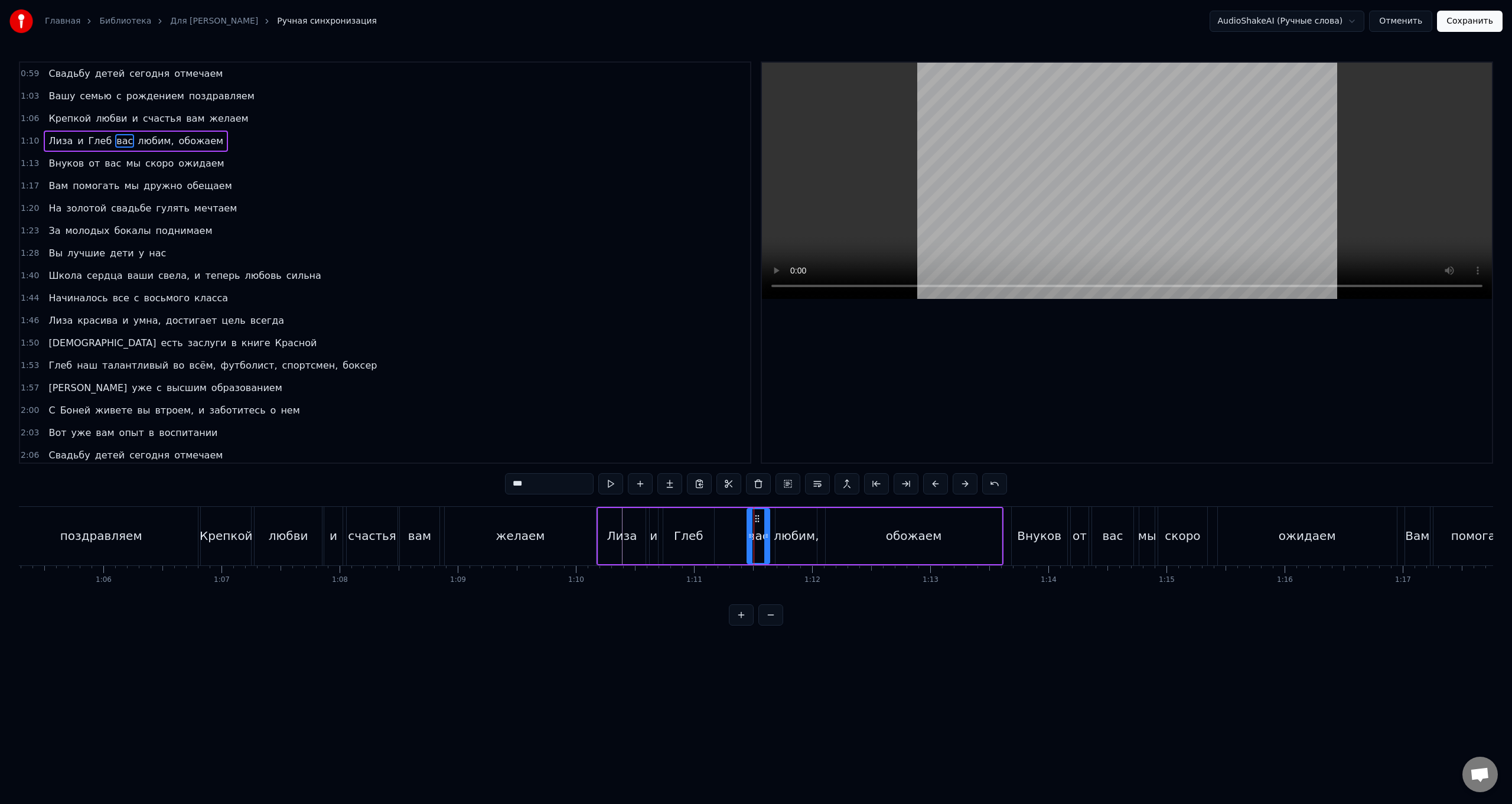
click at [453, 321] on div "вас" at bounding box center [758, 536] width 21 height 53
drag, startPoint x: 748, startPoint y: 528, endPoint x: 741, endPoint y: 529, distance: 7.1
click at [453, 321] on div at bounding box center [743, 536] width 5 height 53
drag, startPoint x: 750, startPoint y: 520, endPoint x: 740, endPoint y: 520, distance: 10.0
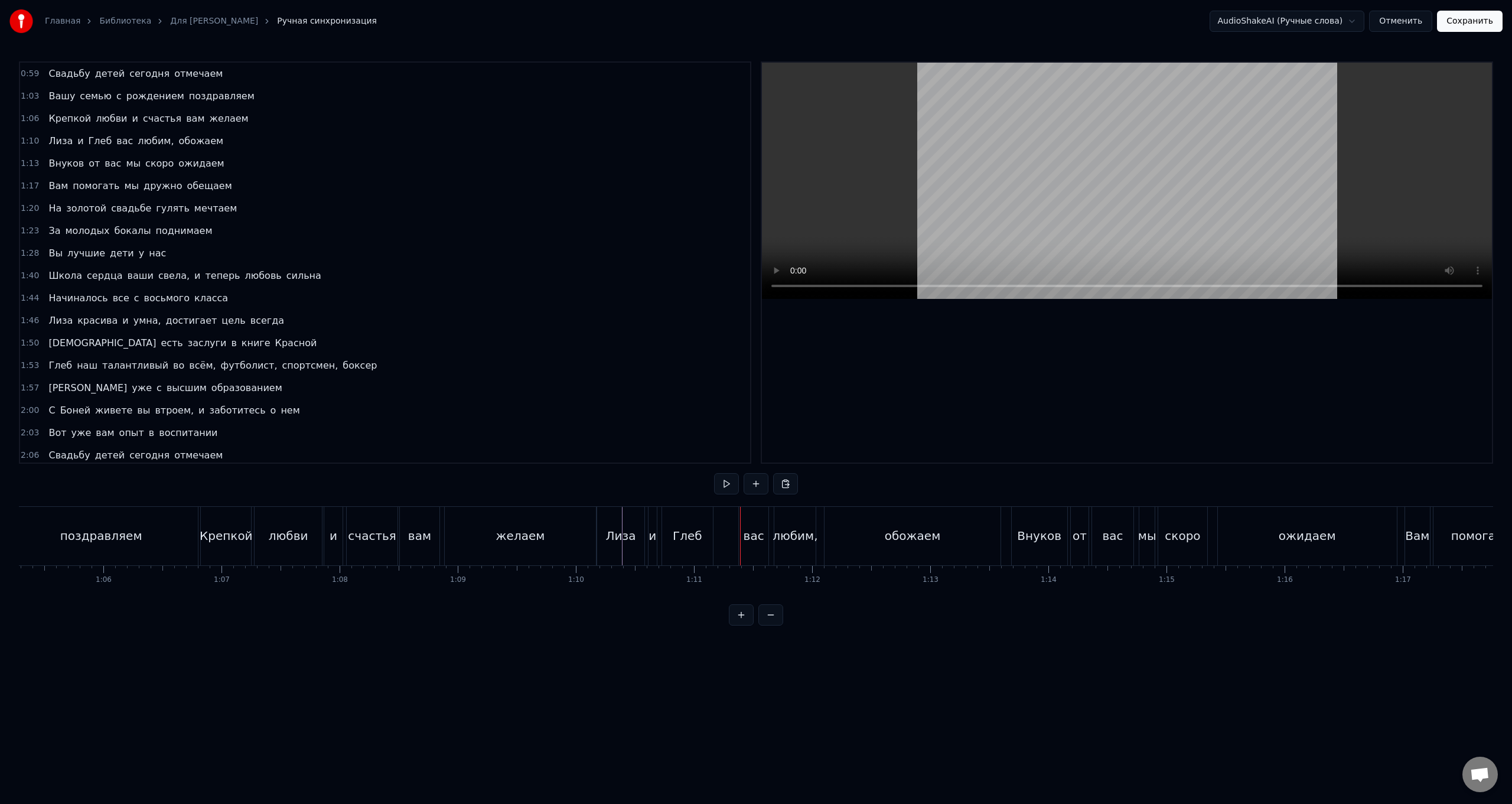
click at [453, 321] on div "вас" at bounding box center [754, 535] width 21 height 18
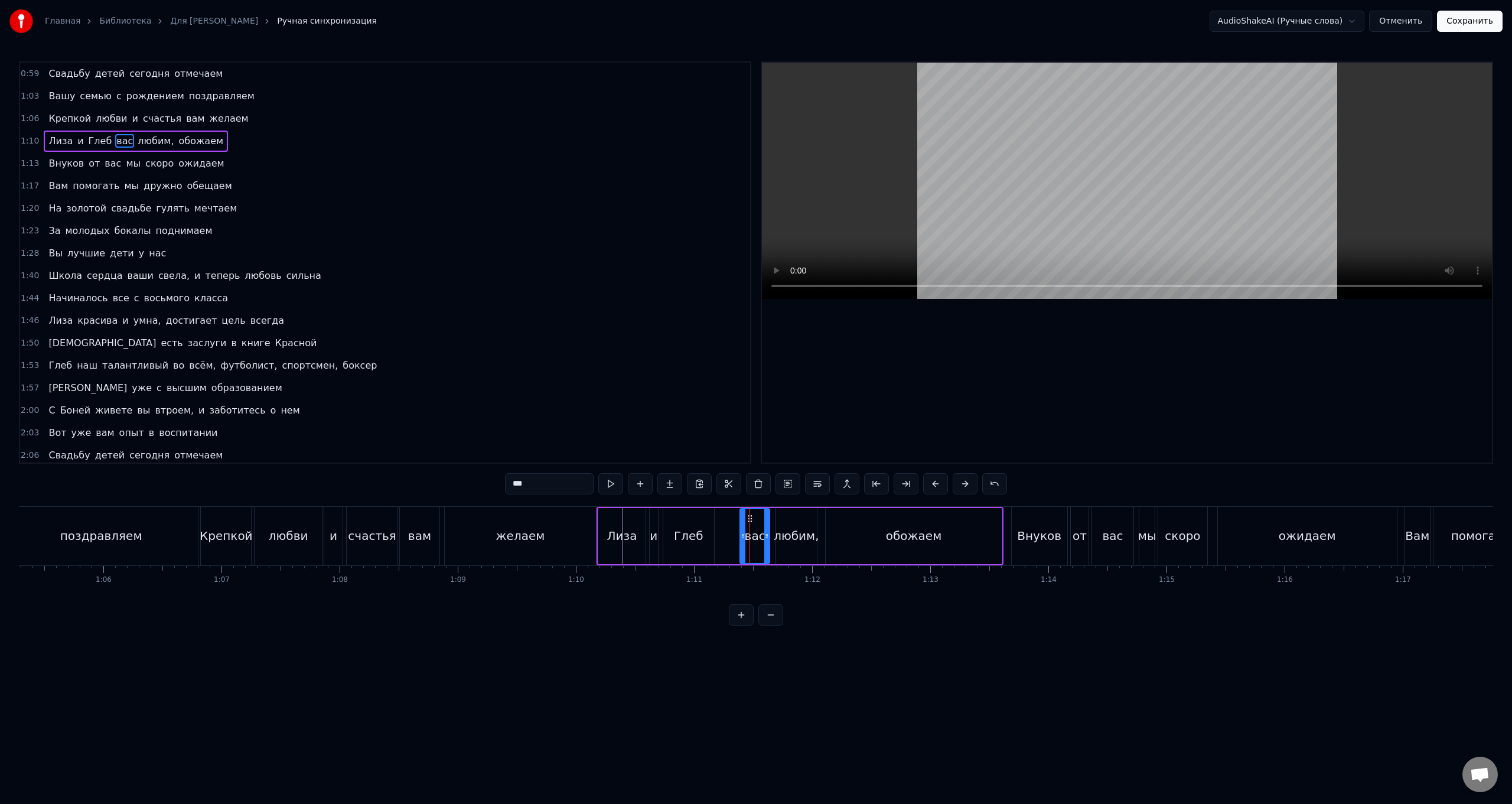
click at [453, 321] on icon at bounding box center [750, 519] width 10 height 10
click at [453, 321] on circle at bounding box center [748, 518] width 1 height 1
click at [453, 321] on div "вас" at bounding box center [755, 535] width 21 height 18
drag, startPoint x: 742, startPoint y: 537, endPoint x: 717, endPoint y: 543, distance: 25.7
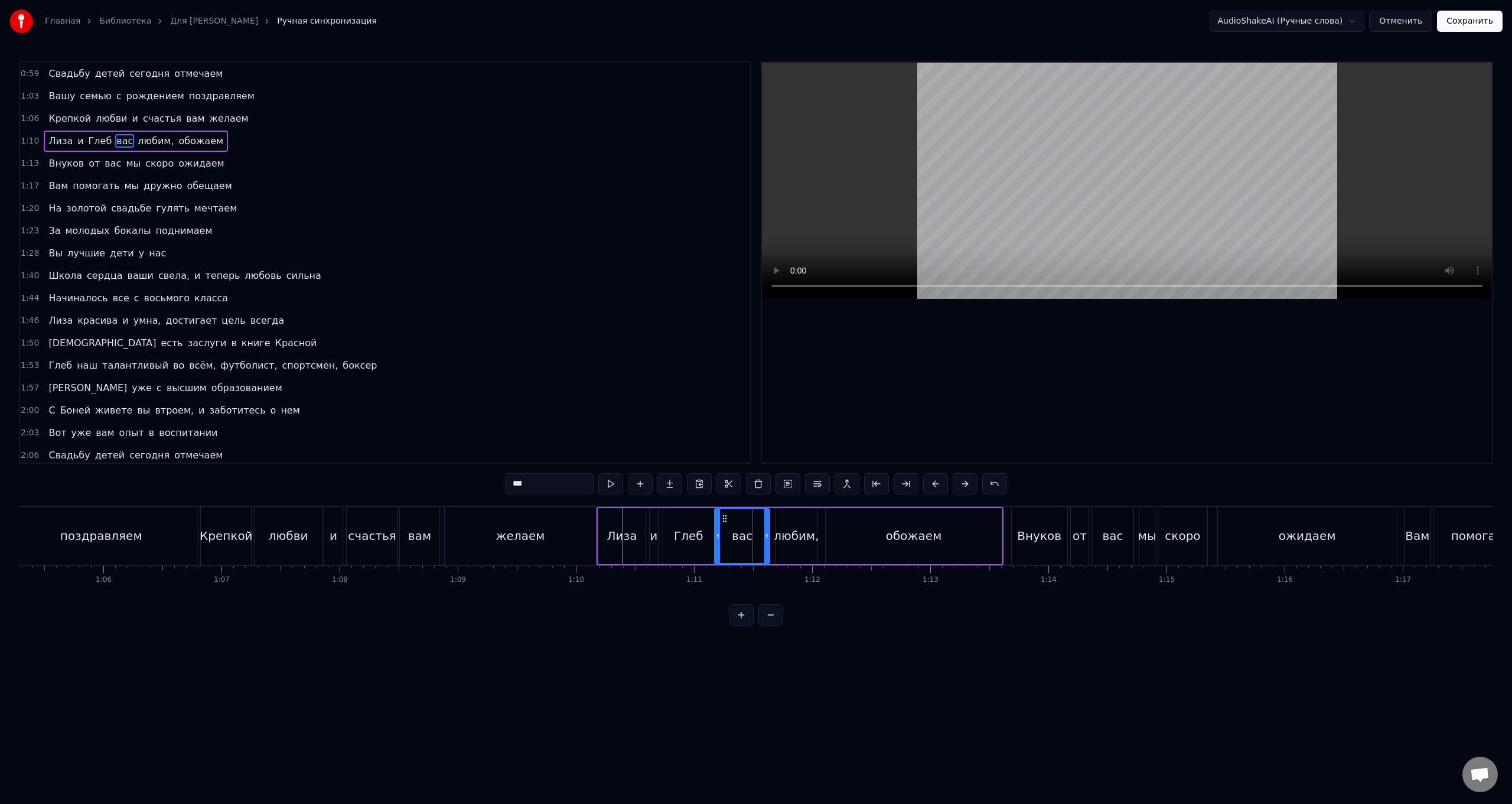
click at [453, 321] on div at bounding box center [718, 536] width 5 height 53
drag, startPoint x: 765, startPoint y: 540, endPoint x: 740, endPoint y: 546, distance: 25.7
click at [453, 321] on div at bounding box center [742, 536] width 5 height 53
click at [453, 321] on div "любим," at bounding box center [796, 535] width 45 height 18
drag, startPoint x: 778, startPoint y: 533, endPoint x: 747, endPoint y: 543, distance: 32.6
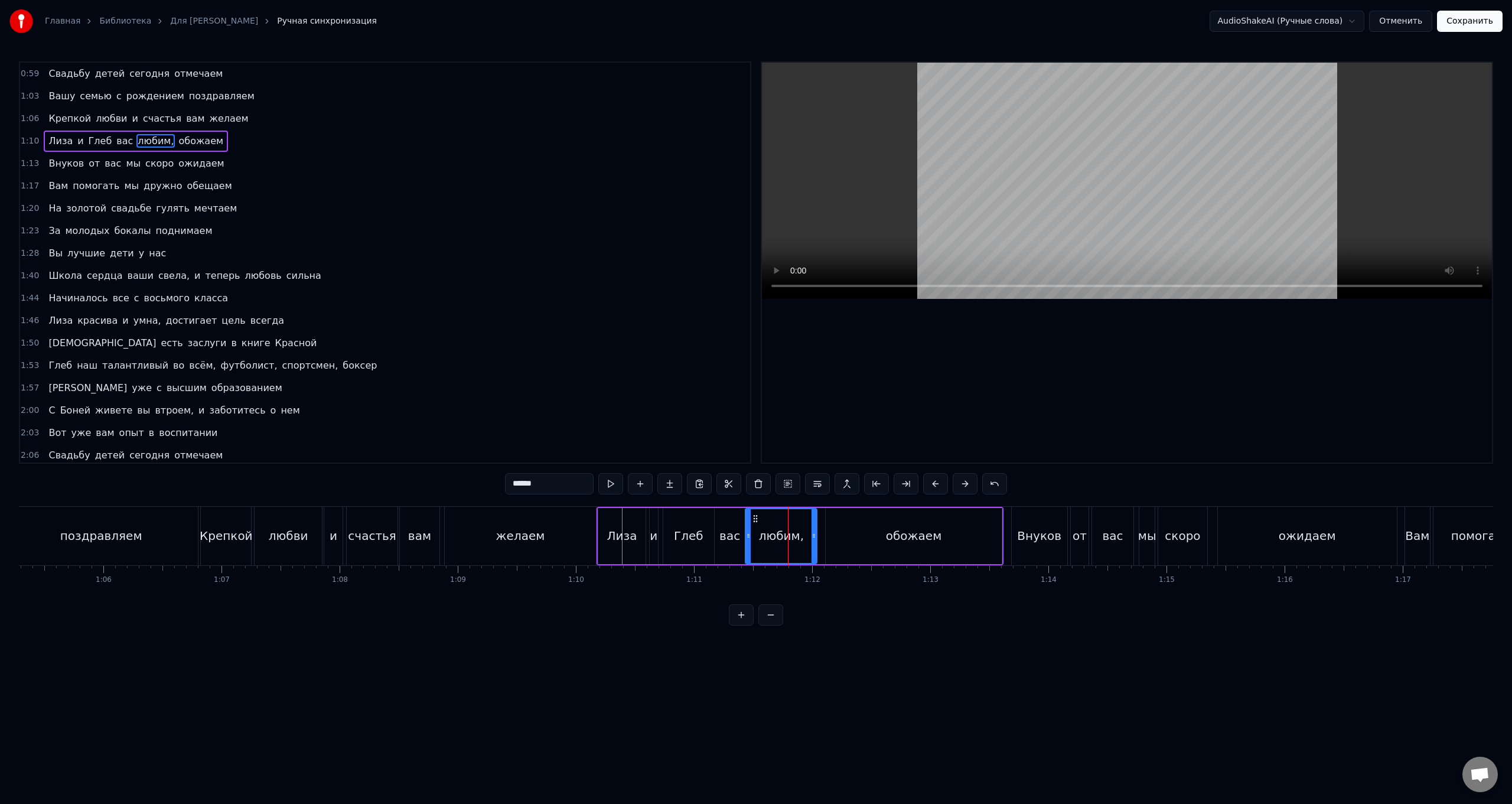
click at [453, 321] on div at bounding box center [748, 536] width 5 height 53
drag, startPoint x: 812, startPoint y: 540, endPoint x: 819, endPoint y: 541, distance: 7.1
click at [453, 321] on div at bounding box center [821, 536] width 5 height 53
click at [453, 321] on div "обожаем" at bounding box center [914, 536] width 177 height 56
click at [453, 321] on div "желаем" at bounding box center [521, 536] width 152 height 58
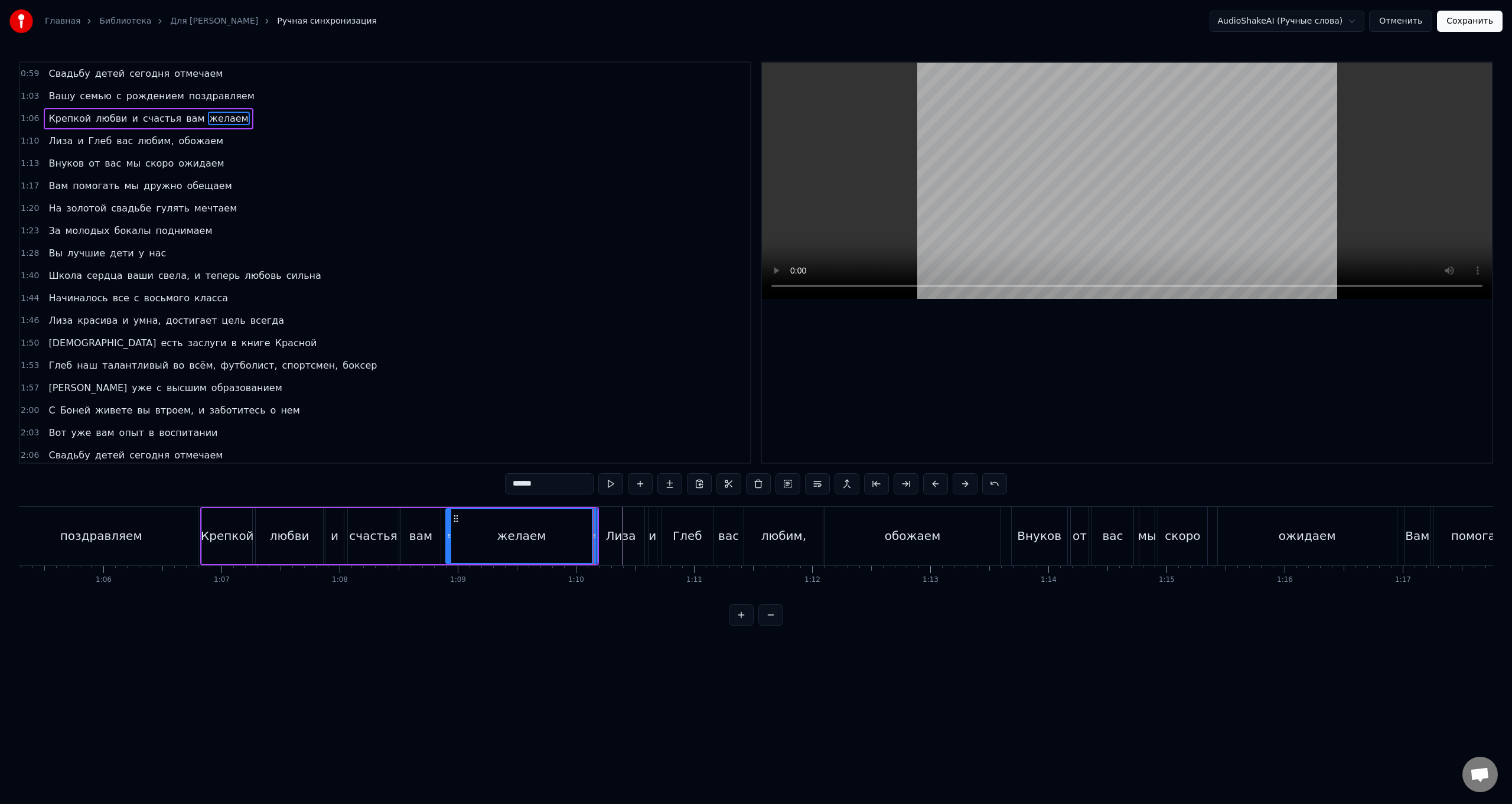
click at [453, 321] on div "Лиза" at bounding box center [620, 536] width 47 height 58
type input "****"
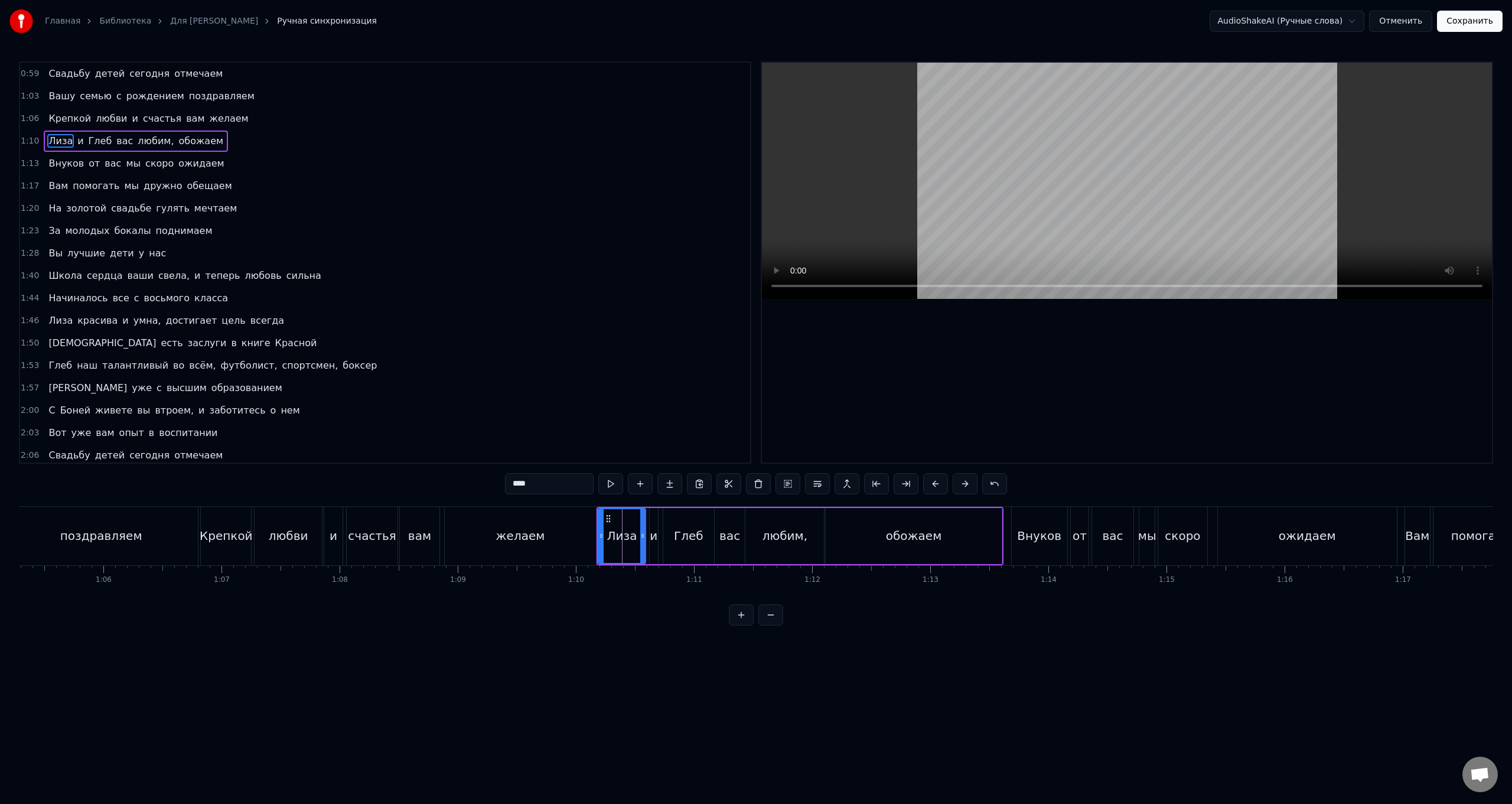
click at [453, 321] on div "[PERSON_NAME] и Глеб вас любим, обожаем" at bounding box center [800, 536] width 407 height 58
click at [453, 321] on div "обожаем" at bounding box center [914, 536] width 177 height 56
click at [453, 321] on div "любим," at bounding box center [784, 536] width 78 height 56
drag, startPoint x: 821, startPoint y: 544, endPoint x: 809, endPoint y: 546, distance: 12.2
click at [453, 321] on div at bounding box center [809, 536] width 5 height 53
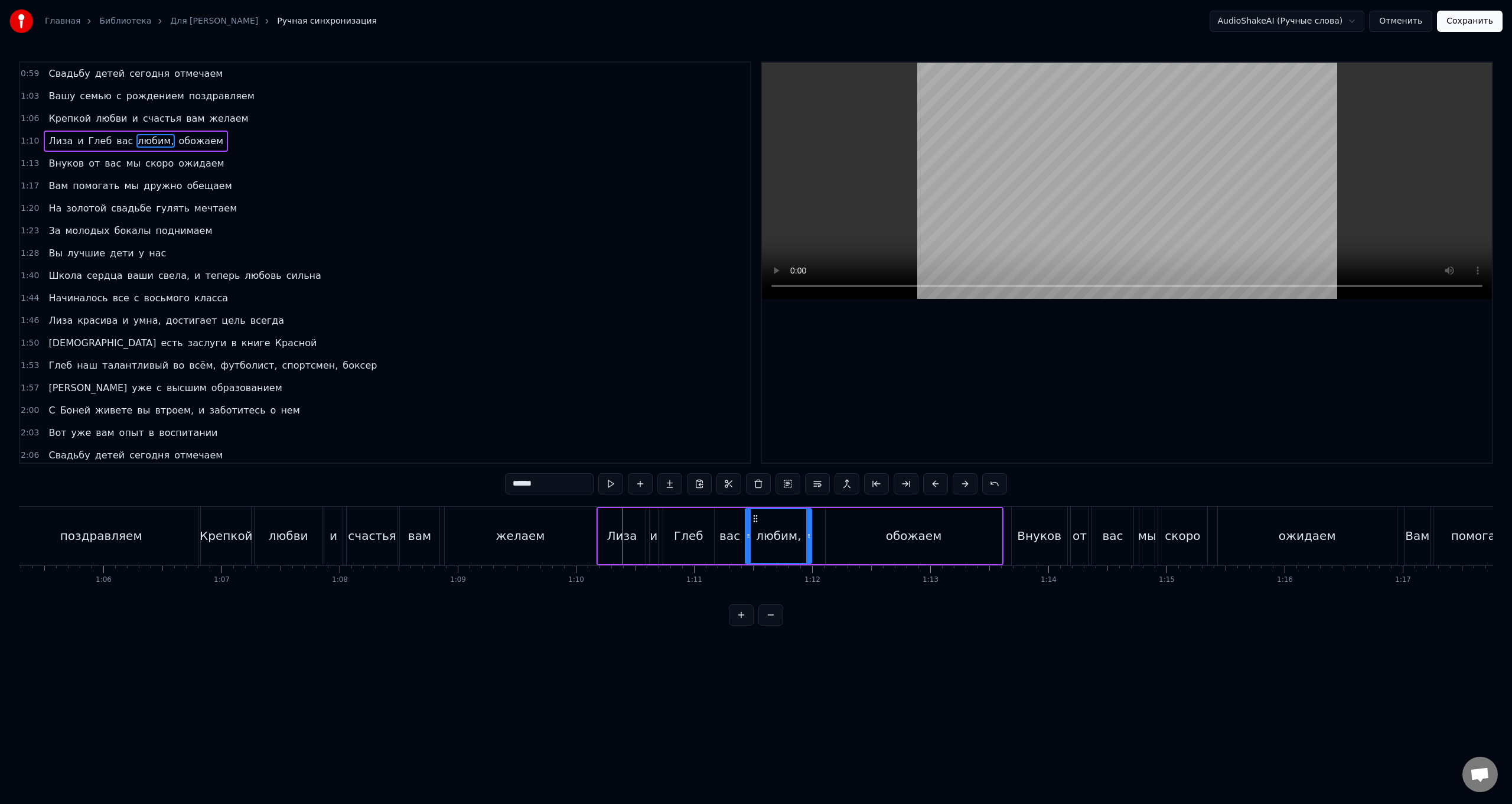
click at [453, 321] on div "обожаем" at bounding box center [914, 536] width 177 height 56
type input "*******"
drag, startPoint x: 829, startPoint y: 543, endPoint x: 815, endPoint y: 543, distance: 14.0
click at [453, 321] on div at bounding box center [815, 536] width 5 height 53
click at [453, 321] on div "[PERSON_NAME] и Глеб вас любим, обожаем" at bounding box center [800, 536] width 407 height 58
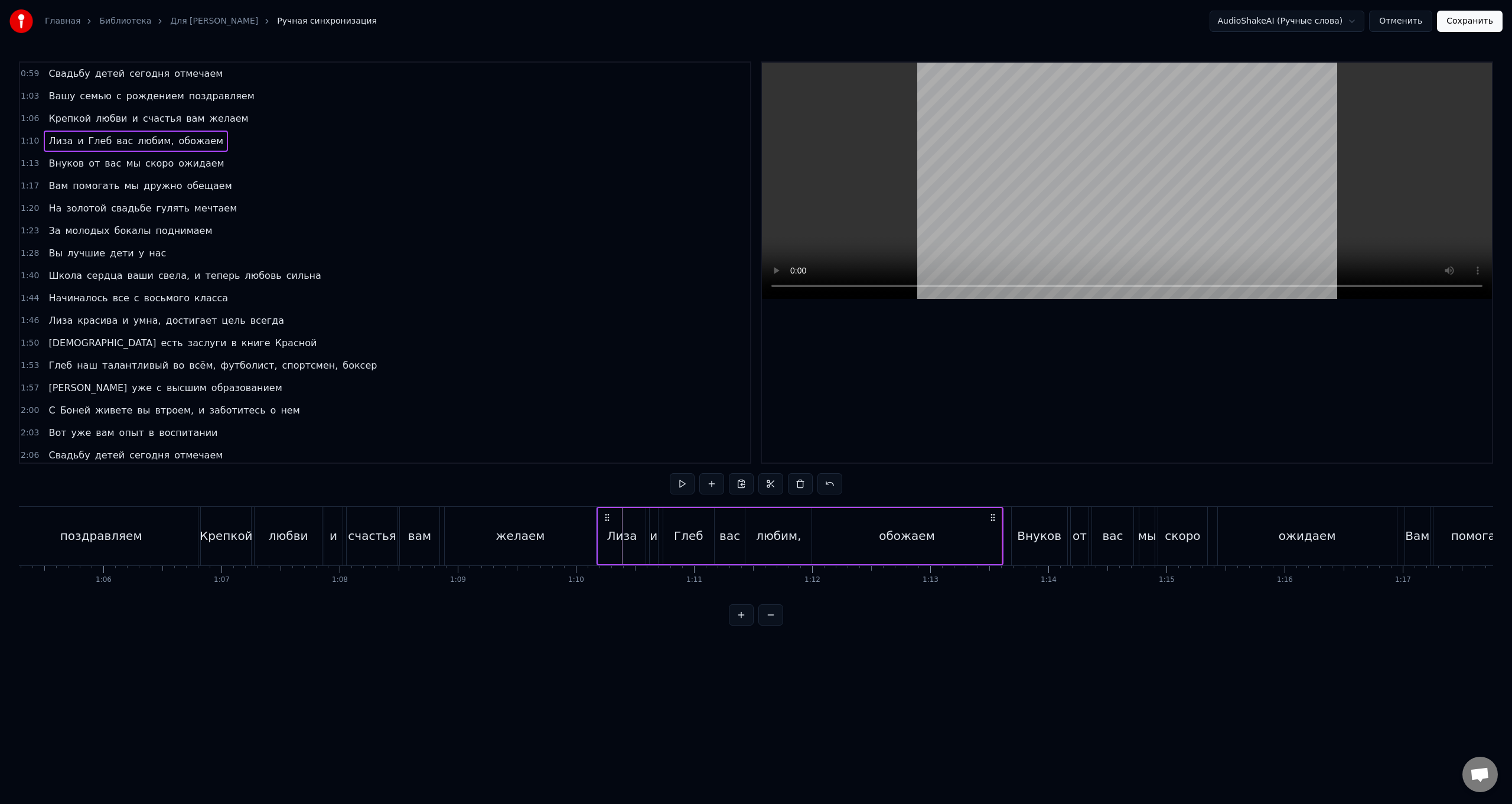
click at [453, 321] on div "обожаем" at bounding box center [907, 536] width 190 height 56
drag, startPoint x: 999, startPoint y: 540, endPoint x: 981, endPoint y: 546, distance: 19.0
click at [453, 321] on div at bounding box center [977, 536] width 5 height 53
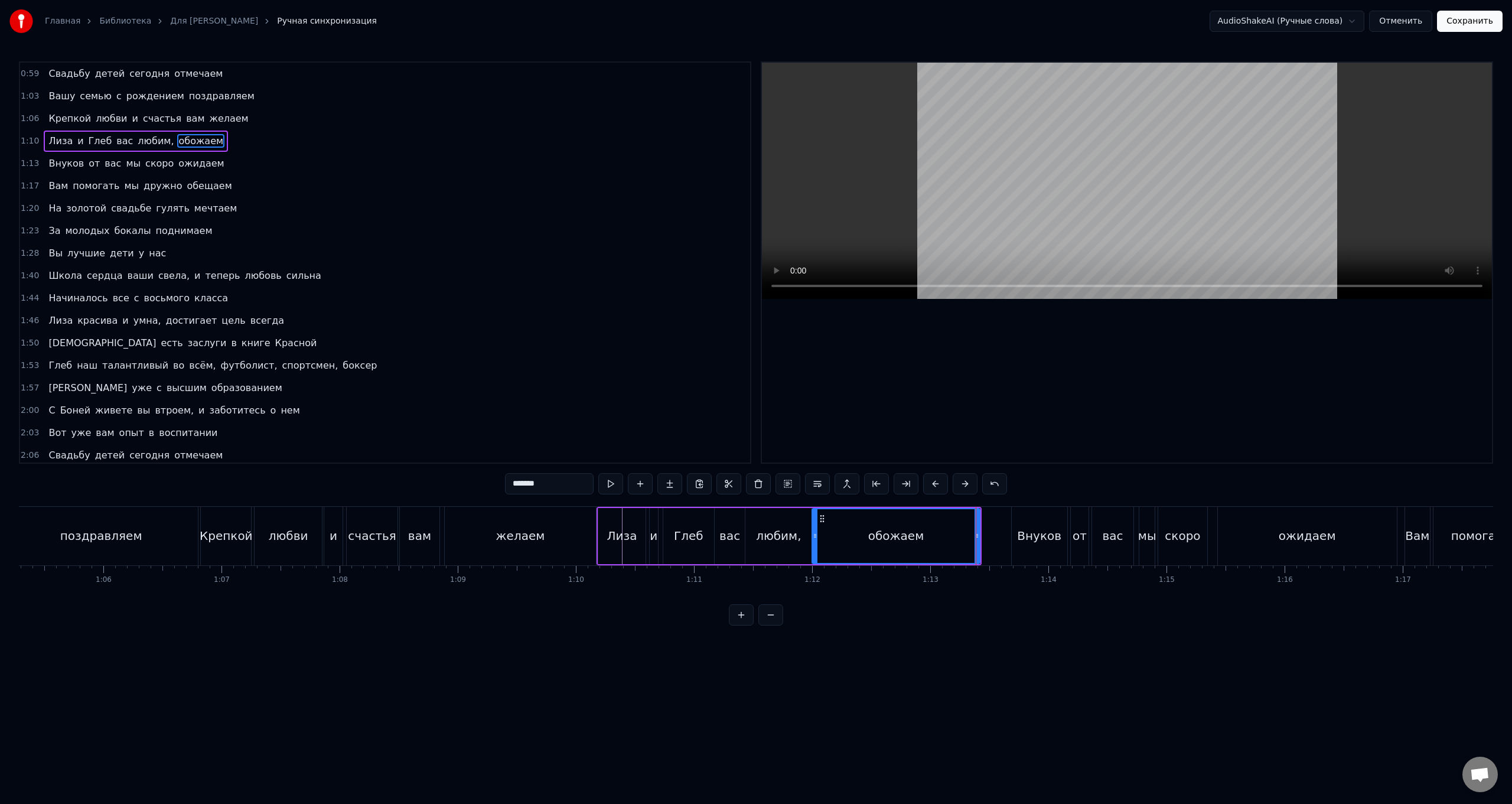
click at [453, 321] on div "Внуков" at bounding box center [1039, 535] width 44 height 18
type input "******"
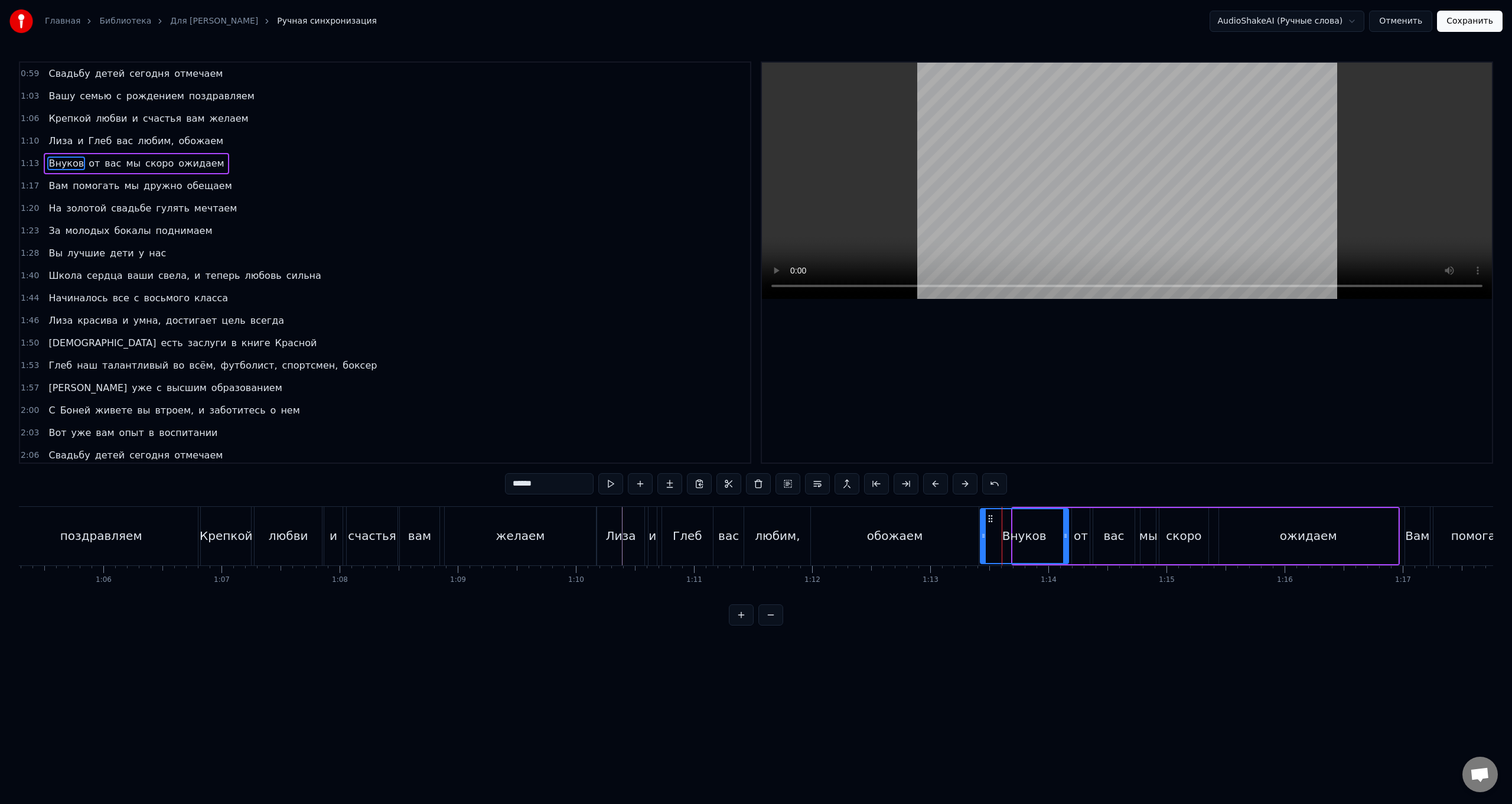
drag, startPoint x: 1016, startPoint y: 539, endPoint x: 983, endPoint y: 543, distance: 33.2
click at [453, 321] on div at bounding box center [983, 536] width 5 height 53
drag, startPoint x: 1064, startPoint y: 542, endPoint x: 1032, endPoint y: 546, distance: 32.2
click at [453, 321] on div at bounding box center [1034, 536] width 5 height 53
click at [453, 321] on div "Внуков от вас мы скоро ожидаем" at bounding box center [1189, 536] width 421 height 58
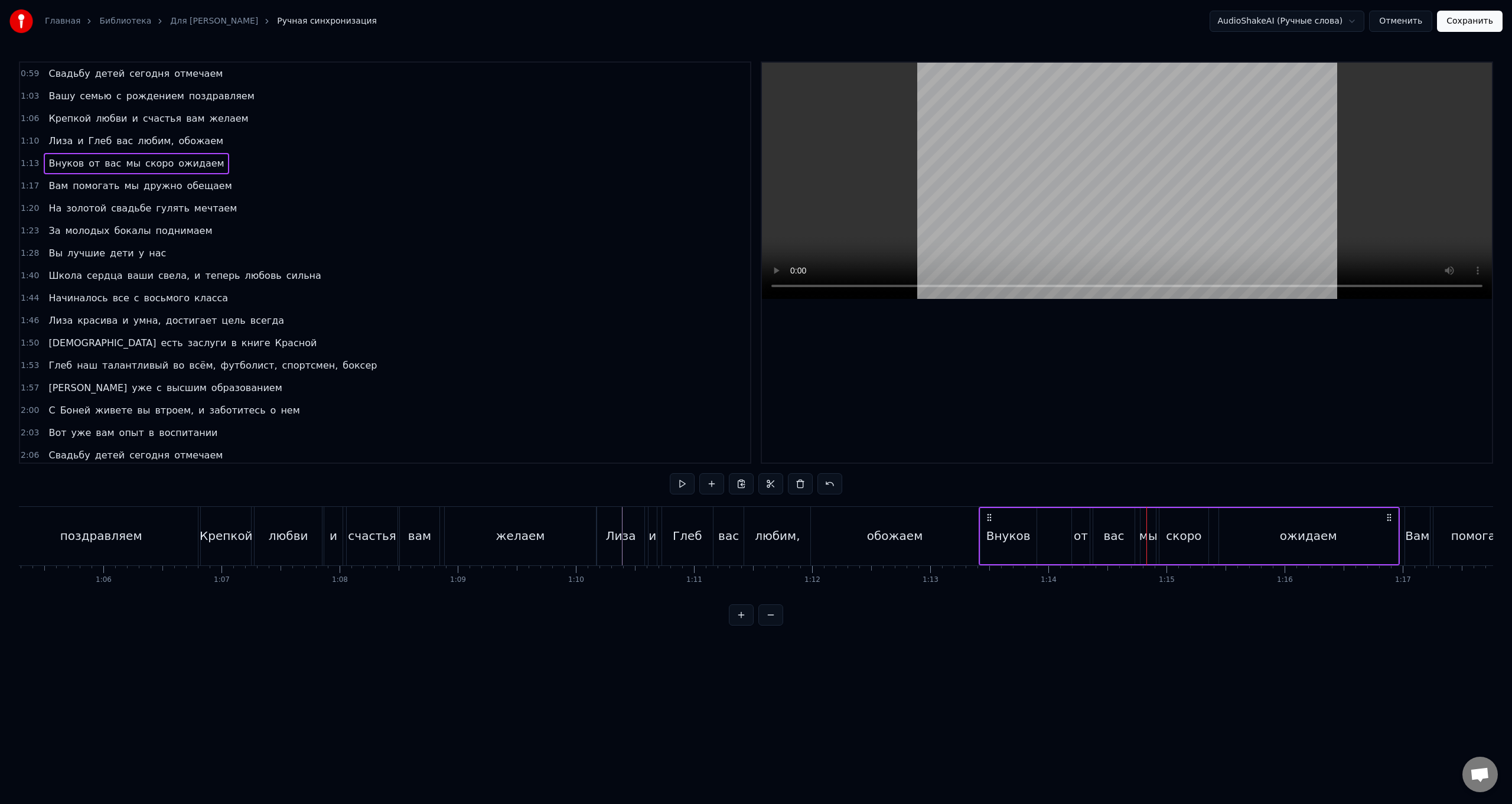
click at [453, 321] on div "от" at bounding box center [1081, 535] width 14 height 18
drag, startPoint x: 1074, startPoint y: 532, endPoint x: 1038, endPoint y: 543, distance: 37.6
click at [453, 321] on div at bounding box center [1040, 536] width 5 height 53
drag, startPoint x: 1087, startPoint y: 538, endPoint x: 1057, endPoint y: 546, distance: 31.0
click at [453, 321] on div at bounding box center [1057, 536] width 5 height 53
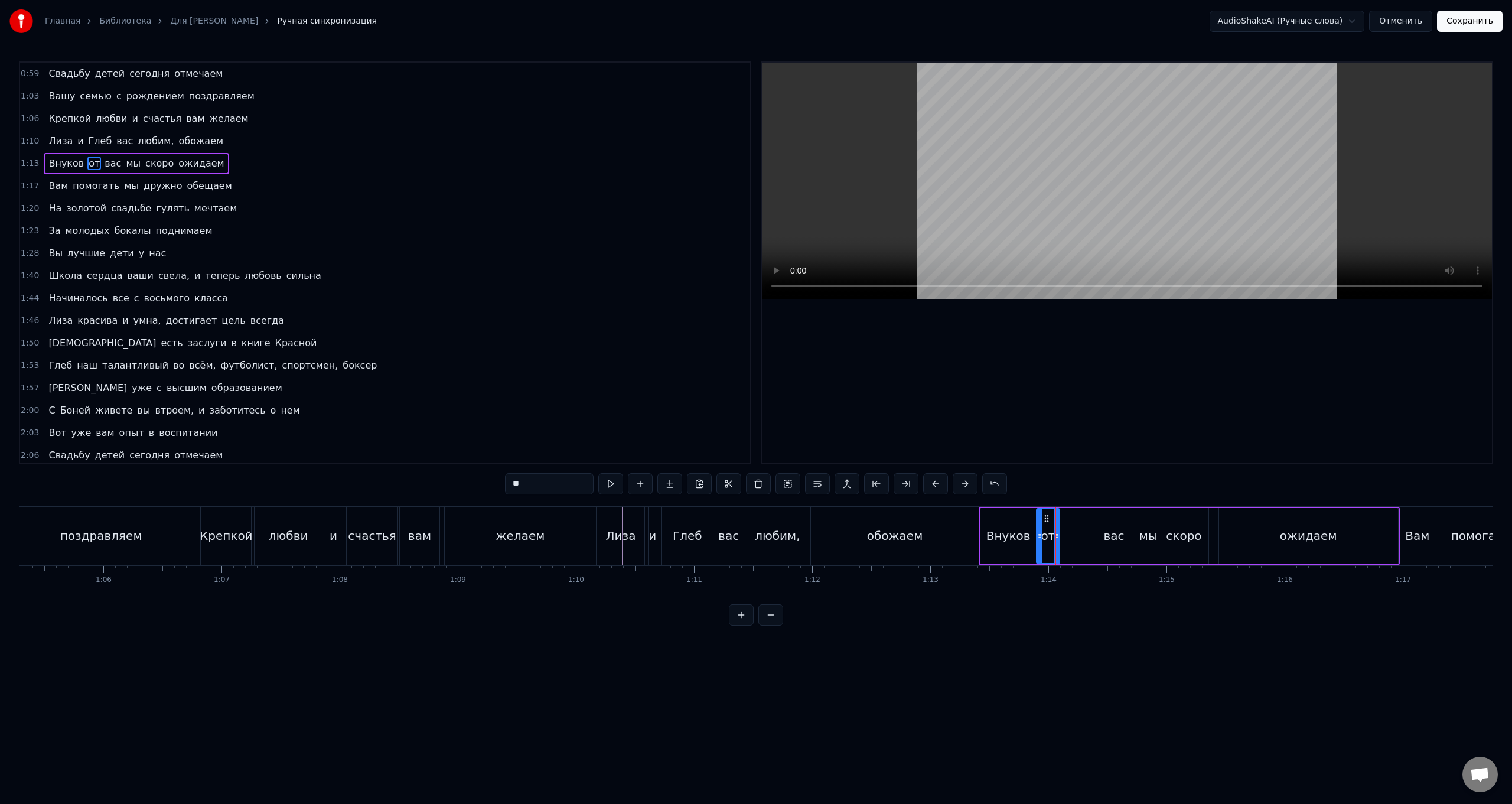
click at [453, 321] on div "вас" at bounding box center [1114, 535] width 21 height 18
drag, startPoint x: 1103, startPoint y: 521, endPoint x: 1069, endPoint y: 526, distance: 34.4
click at [453, 321] on div "вас" at bounding box center [1080, 536] width 40 height 53
drag, startPoint x: 1098, startPoint y: 541, endPoint x: 1102, endPoint y: 558, distance: 17.5
click at [453, 321] on div at bounding box center [1102, 536] width 5 height 53
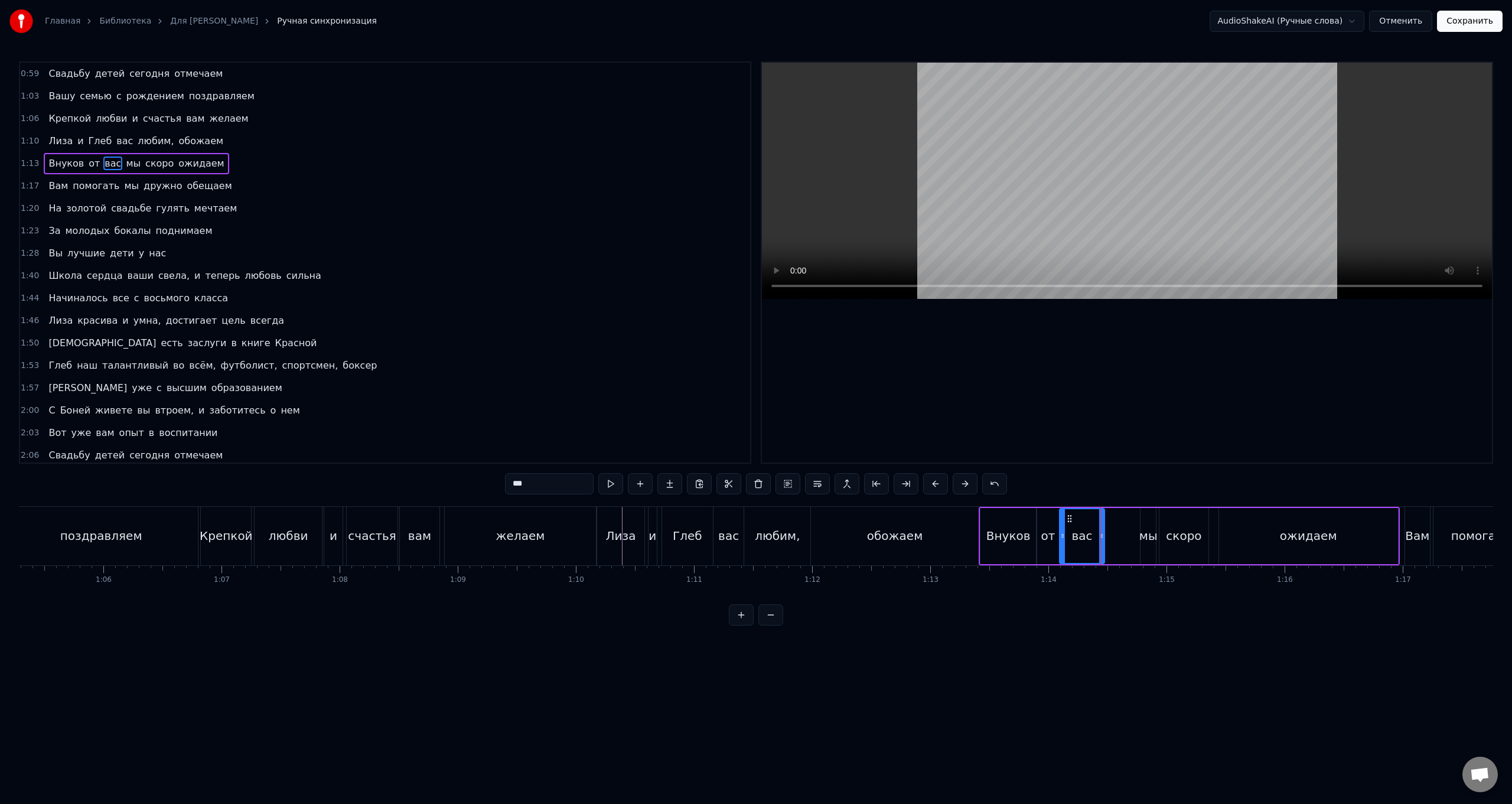
click at [453, 321] on div "Внуков" at bounding box center [1008, 536] width 56 height 56
drag, startPoint x: 1032, startPoint y: 545, endPoint x: 1022, endPoint y: 545, distance: 10.0
click at [453, 321] on div at bounding box center [1024, 536] width 5 height 53
click at [453, 321] on div "от" at bounding box center [1047, 535] width 14 height 18
click at [453, 321] on div at bounding box center [1031, 536] width 5 height 53
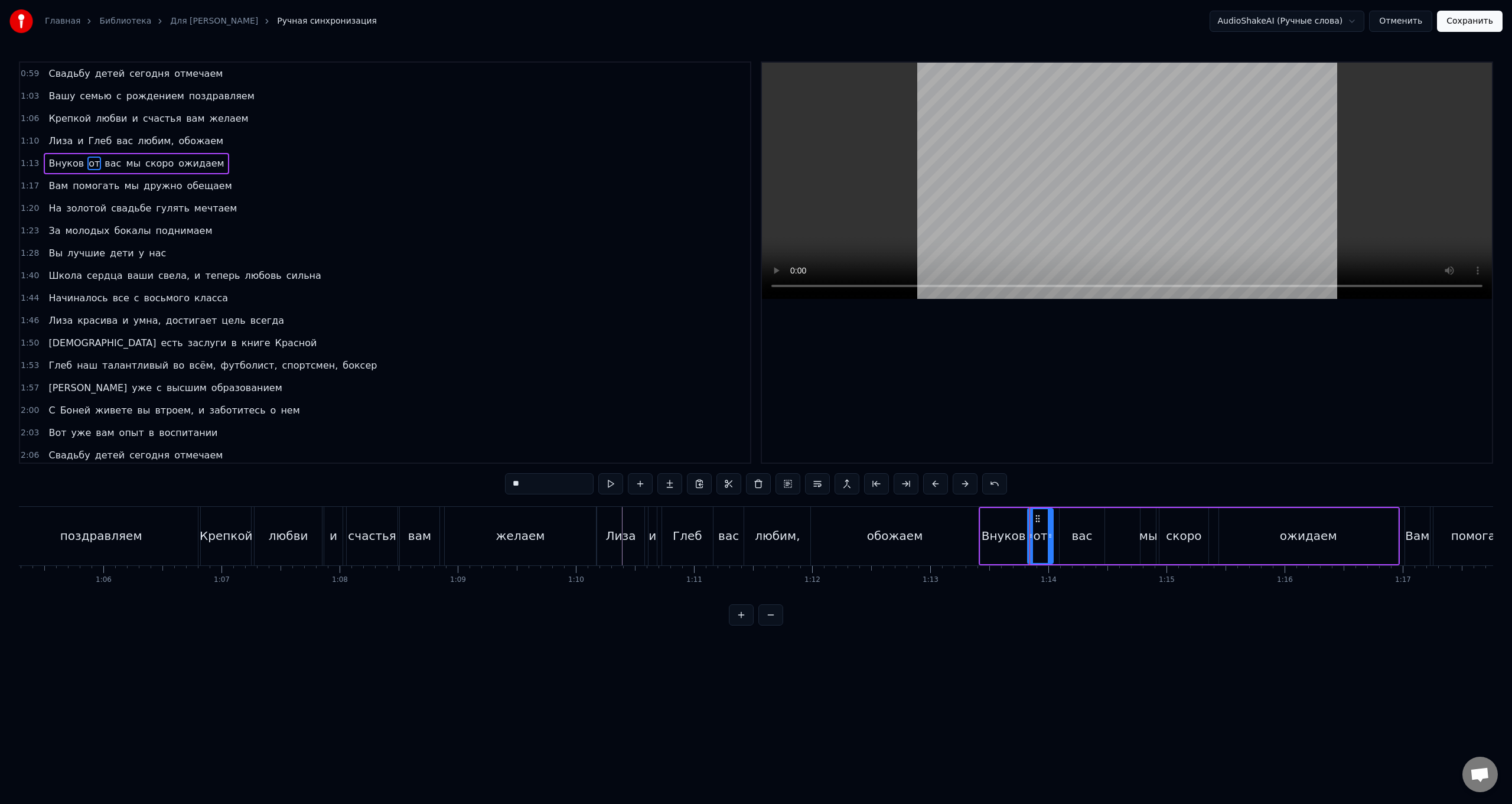
drag, startPoint x: 1056, startPoint y: 543, endPoint x: 1050, endPoint y: 545, distance: 6.3
click at [453, 321] on div at bounding box center [1050, 536] width 5 height 53
click at [453, 321] on div "вас" at bounding box center [1083, 535] width 21 height 18
drag, startPoint x: 1101, startPoint y: 541, endPoint x: 1084, endPoint y: 543, distance: 17.1
click at [453, 321] on div at bounding box center [1086, 536] width 5 height 53
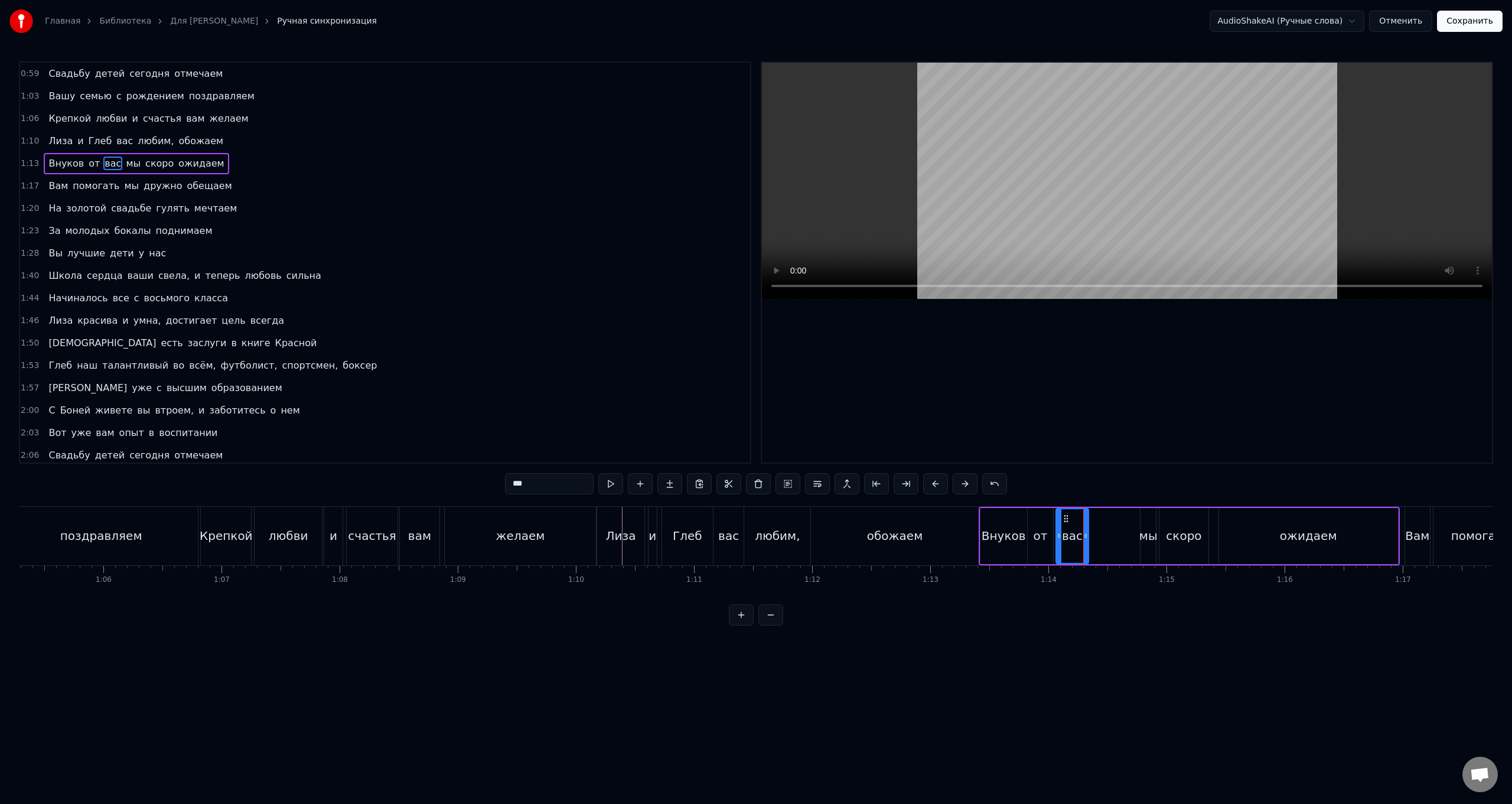
click at [453, 321] on div at bounding box center [1059, 536] width 5 height 53
click at [453, 321] on div "Внуков" at bounding box center [1004, 536] width 47 height 56
click at [453, 321] on div "от" at bounding box center [1040, 535] width 14 height 18
type input "**"
click at [453, 321] on div "Внуков от вас мы скоро ожидаем" at bounding box center [1189, 536] width 421 height 58
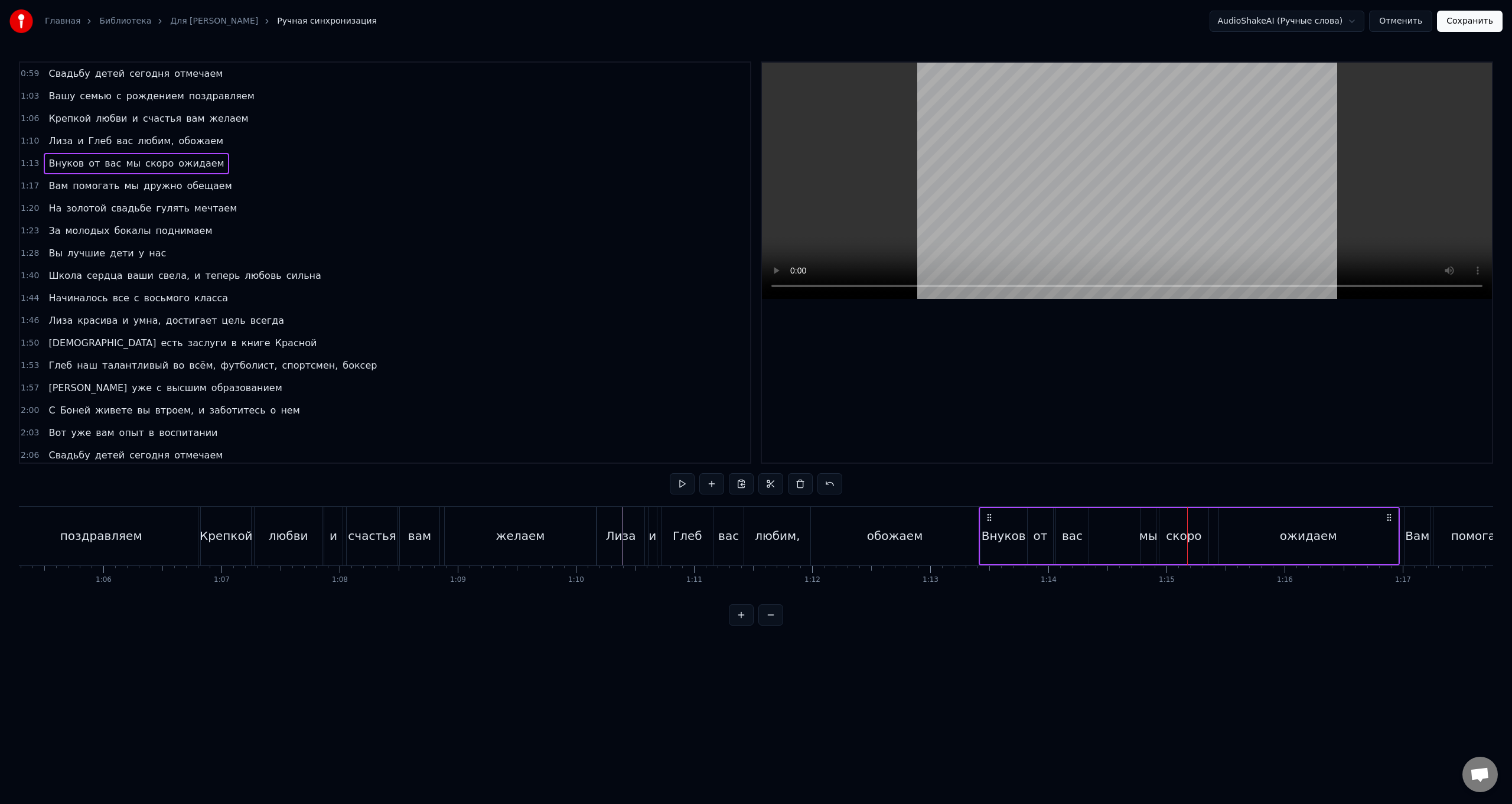
click at [453, 321] on div "мы" at bounding box center [1148, 536] width 15 height 56
click at [453, 321] on div "Внуков от вас мы скоро ожидаем" at bounding box center [1189, 536] width 421 height 58
click at [453, 321] on div "мы" at bounding box center [1149, 535] width 18 height 18
drag, startPoint x: 1144, startPoint y: 538, endPoint x: 1133, endPoint y: 539, distance: 11.0
click at [453, 321] on icon at bounding box center [1132, 536] width 5 height 10
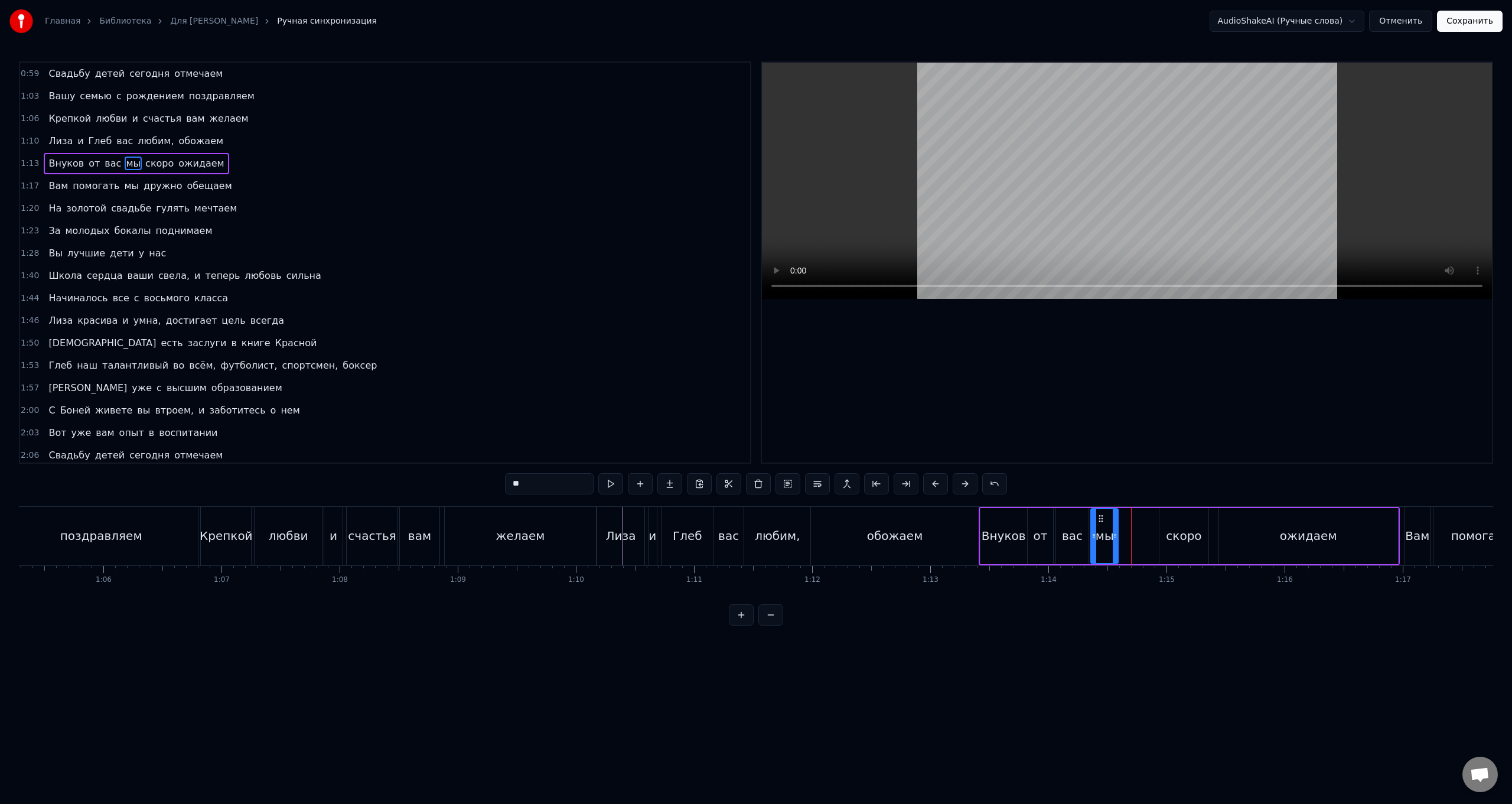
drag, startPoint x: 1124, startPoint y: 520, endPoint x: 1101, endPoint y: 524, distance: 23.3
click at [453, 321] on div "мы" at bounding box center [1104, 536] width 26 height 53
drag, startPoint x: 1115, startPoint y: 536, endPoint x: 1115, endPoint y: 549, distance: 13.0
click at [453, 321] on div at bounding box center [1115, 536] width 5 height 53
click at [453, 321] on div "скоро" at bounding box center [1184, 535] width 35 height 18
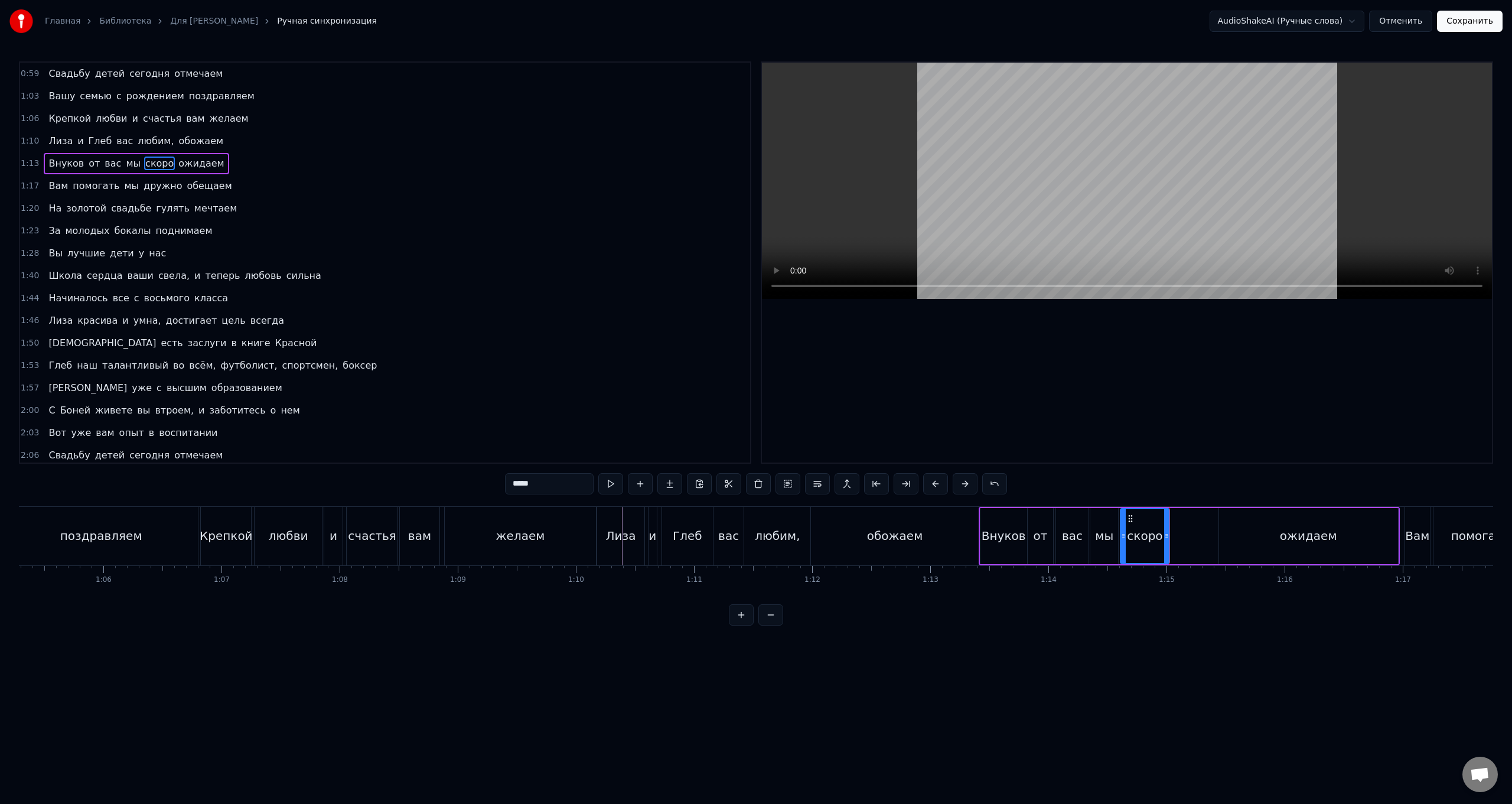
drag, startPoint x: 1169, startPoint y: 519, endPoint x: 1131, endPoint y: 526, distance: 38.6
click at [453, 321] on div "скоро" at bounding box center [1145, 536] width 47 height 53
click at [453, 321] on div "Внуков" at bounding box center [1004, 536] width 47 height 56
click at [453, 321] on div "от" at bounding box center [1041, 536] width 26 height 56
click at [453, 321] on div "вас" at bounding box center [1072, 536] width 32 height 56
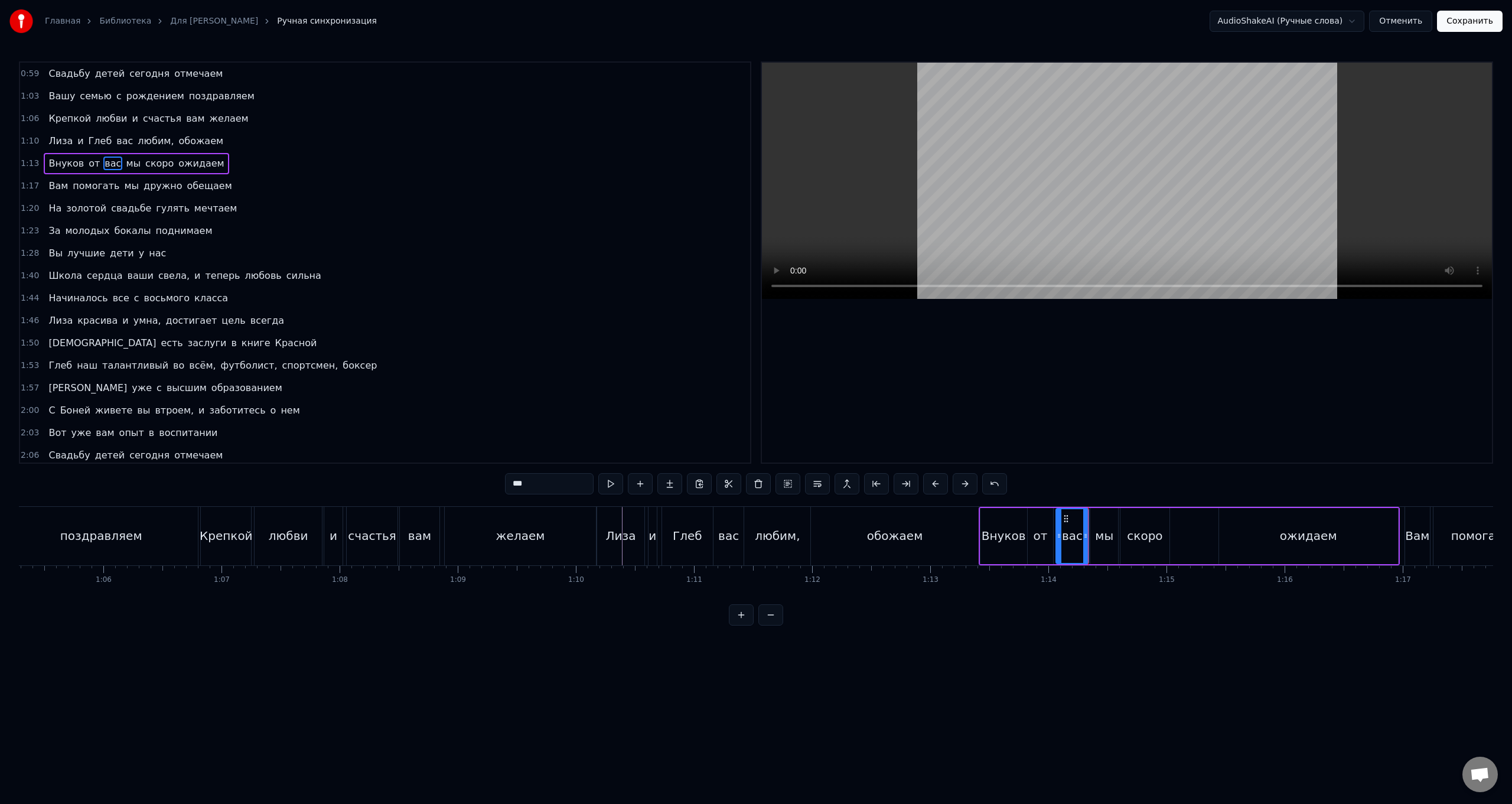
click at [453, 321] on div "мы" at bounding box center [1104, 536] width 28 height 56
click at [453, 321] on div at bounding box center [1100, 536] width 5 height 53
click at [453, 321] on div "скоро" at bounding box center [1145, 536] width 49 height 56
drag, startPoint x: 1122, startPoint y: 545, endPoint x: 1115, endPoint y: 545, distance: 7.0
click at [453, 321] on div at bounding box center [1117, 536] width 5 height 53
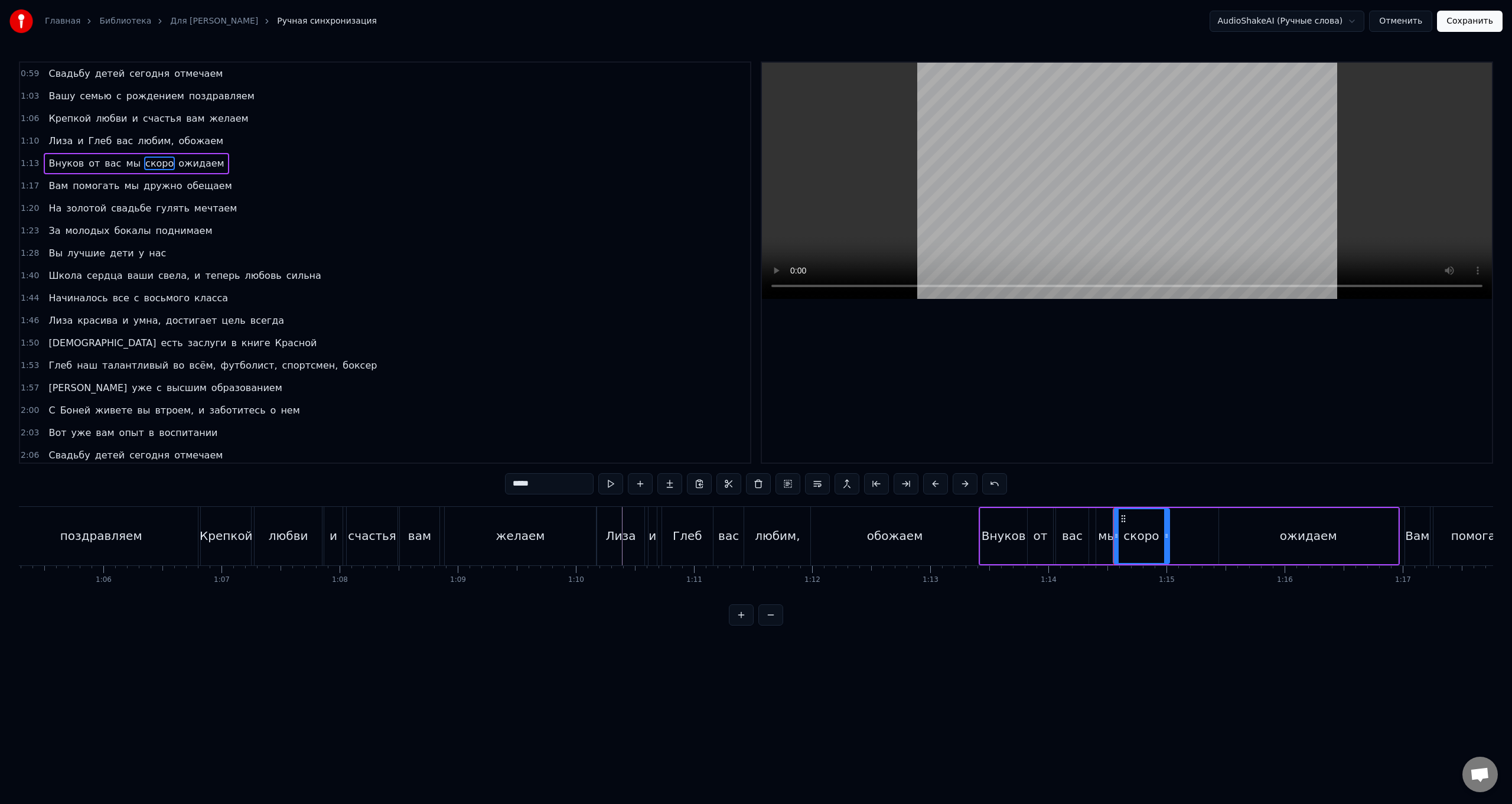
click at [453, 321] on div "мы" at bounding box center [1107, 536] width 22 height 56
click at [453, 321] on div "скоро" at bounding box center [1141, 536] width 55 height 56
click at [453, 321] on div "ожидаем" at bounding box center [1308, 536] width 179 height 56
drag, startPoint x: 1228, startPoint y: 521, endPoint x: 1181, endPoint y: 526, distance: 47.3
click at [453, 321] on div "ожидаем" at bounding box center [1261, 536] width 178 height 53
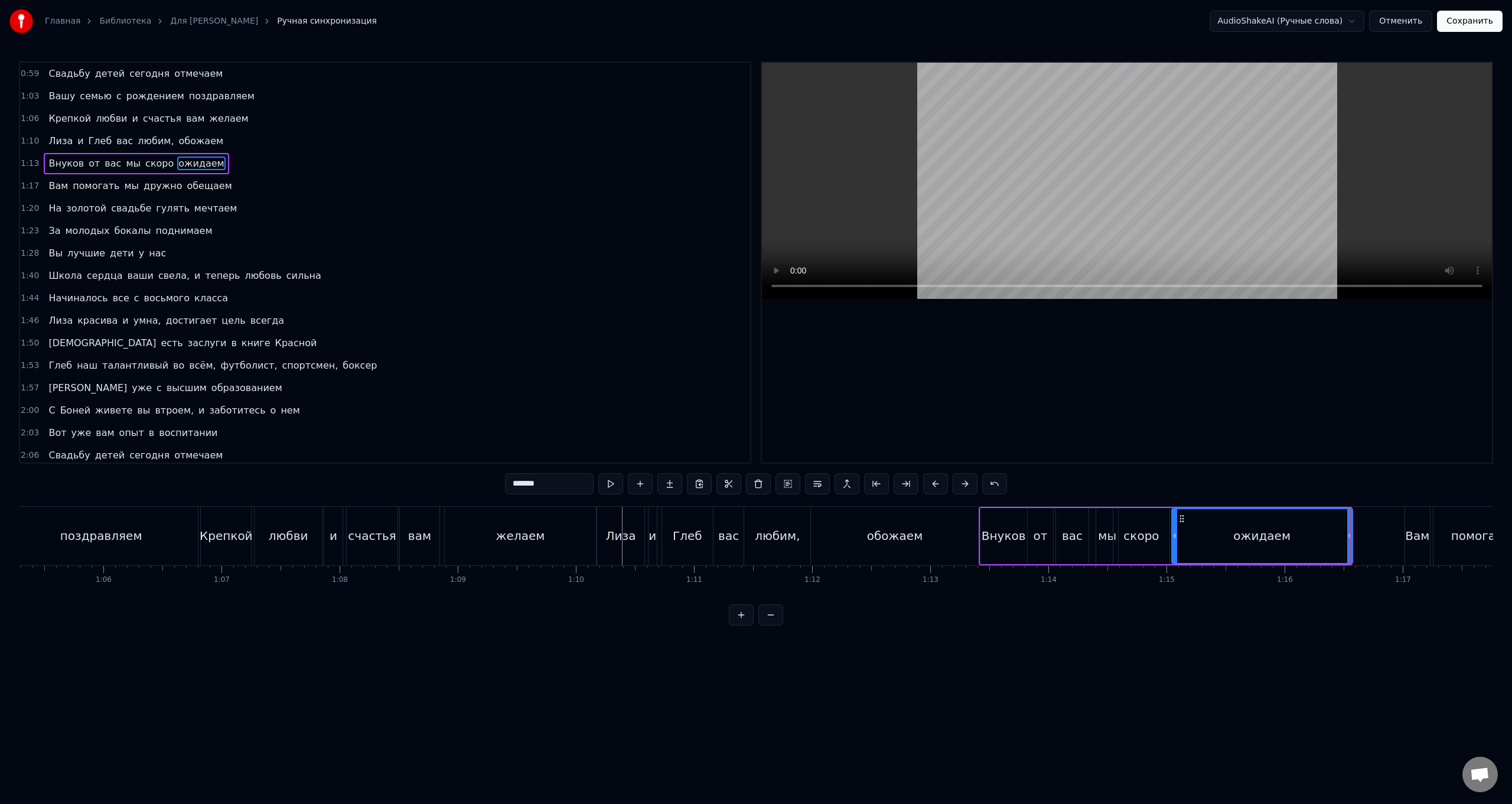
drag, startPoint x: 1347, startPoint y: 540, endPoint x: 1349, endPoint y: 549, distance: 9.2
click at [453, 321] on div at bounding box center [1350, 536] width 5 height 53
click at [453, 321] on div "ожидаем" at bounding box center [1262, 536] width 180 height 53
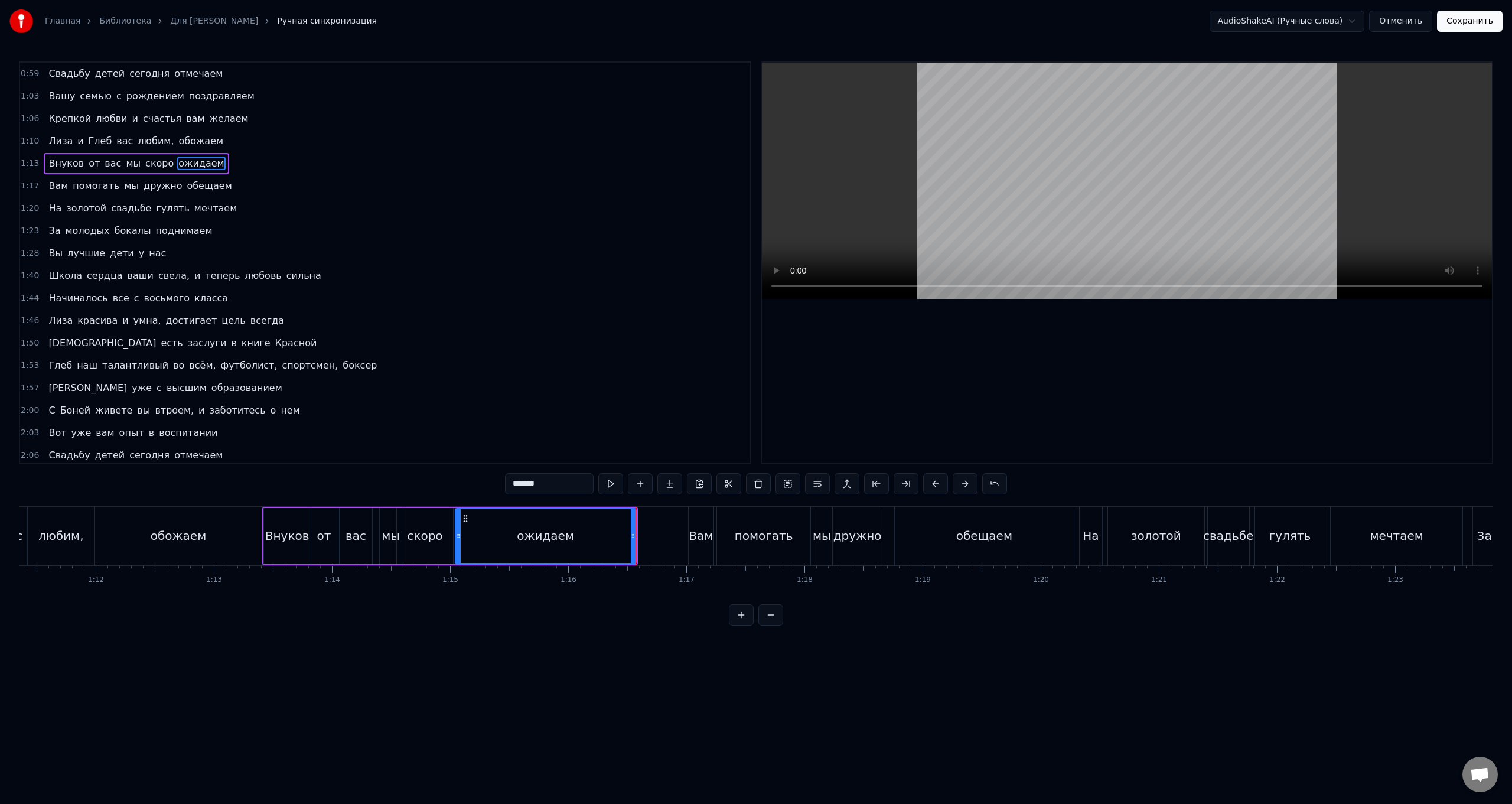
scroll to position [0, 8478]
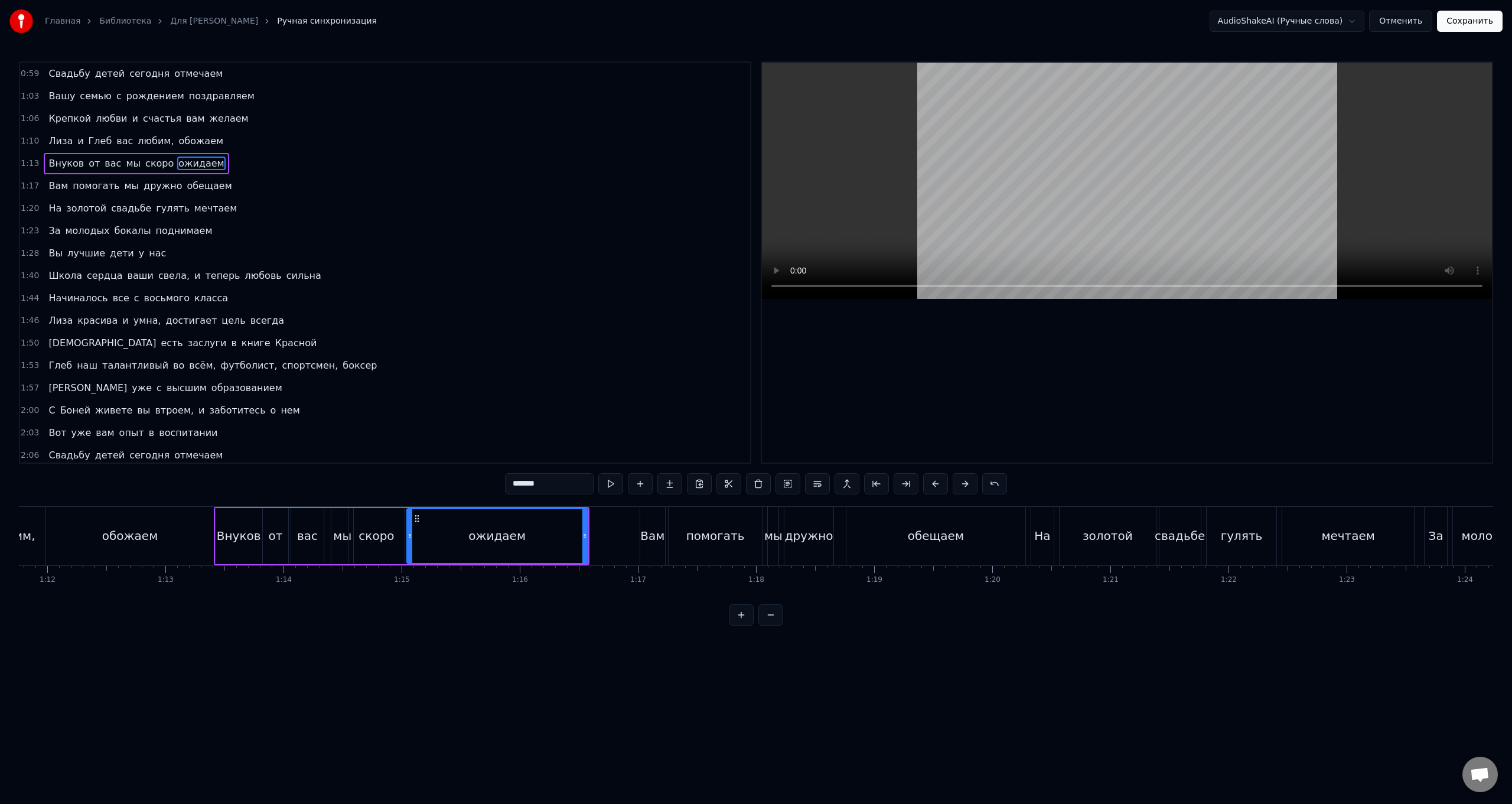
click at [453, 321] on div "Вам" at bounding box center [652, 535] width 24 height 18
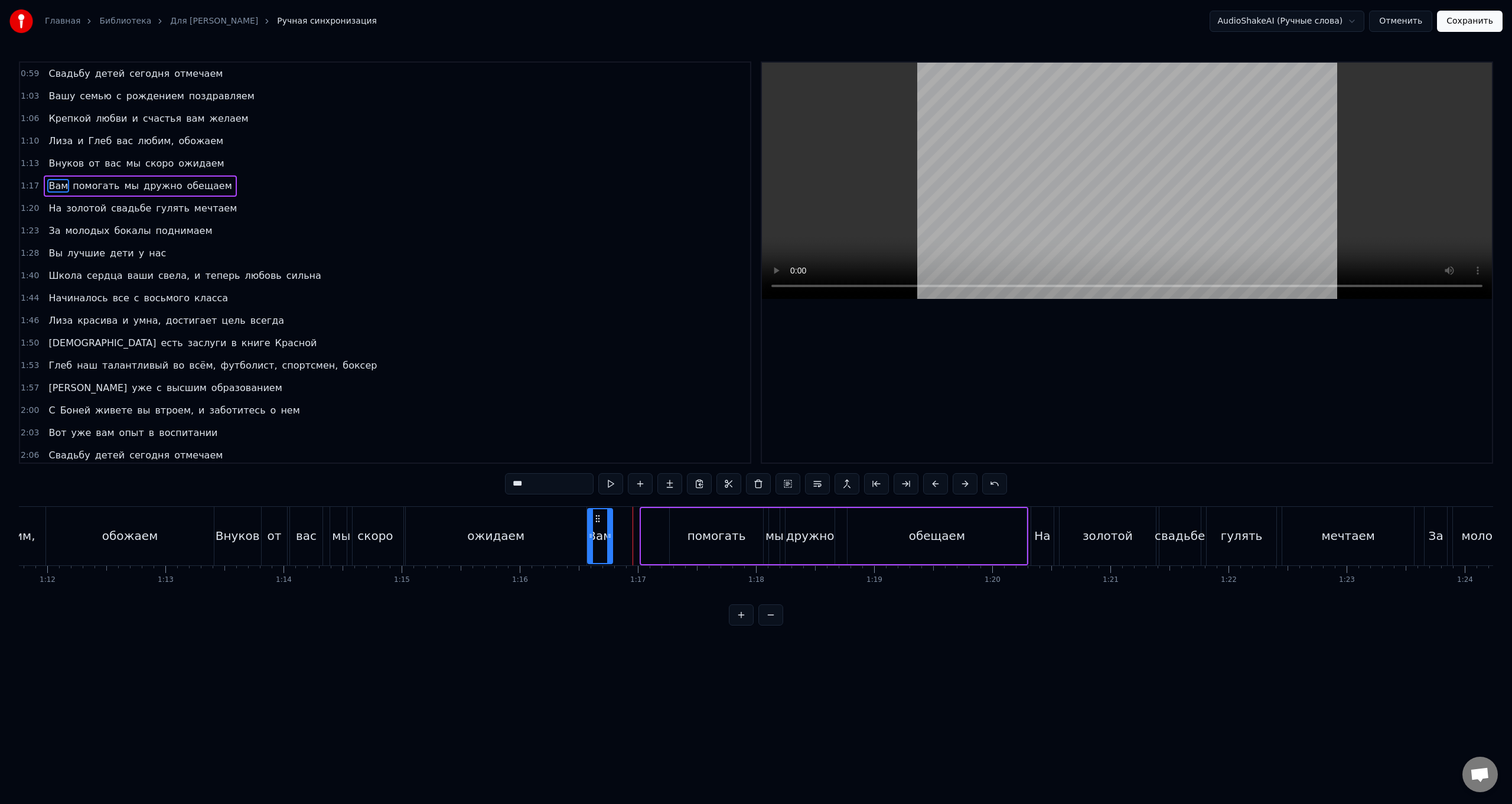
drag, startPoint x: 651, startPoint y: 521, endPoint x: 597, endPoint y: 521, distance: 54.0
click at [453, 321] on circle at bounding box center [596, 521] width 1 height 1
drag, startPoint x: 609, startPoint y: 536, endPoint x: 645, endPoint y: 543, distance: 36.7
click at [453, 321] on div at bounding box center [611, 536] width 5 height 53
click at [453, 321] on div "помогать" at bounding box center [717, 535] width 58 height 18
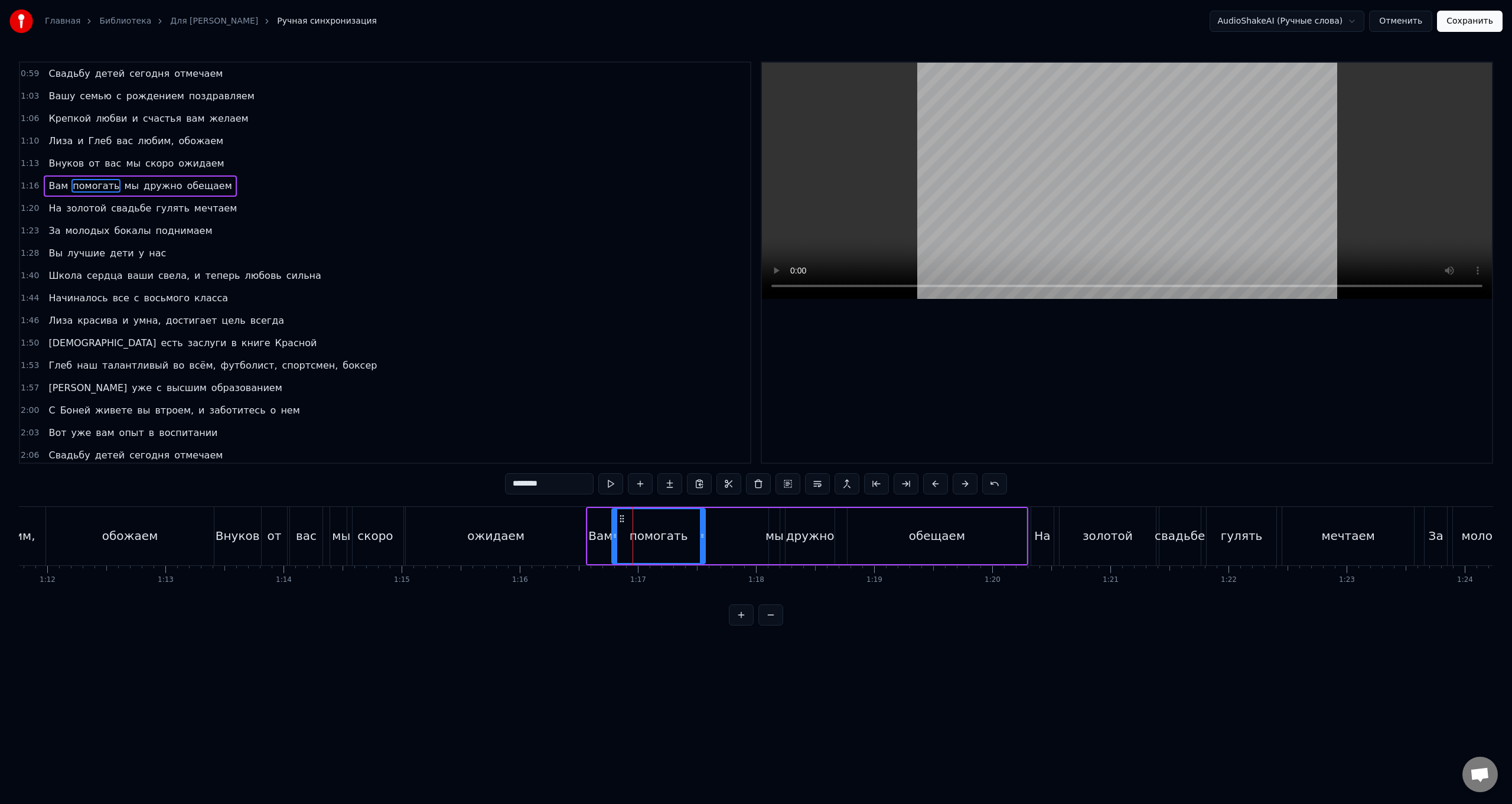
drag, startPoint x: 678, startPoint y: 519, endPoint x: 620, endPoint y: 519, distance: 58.0
click at [453, 321] on circle at bounding box center [620, 518] width 1 height 1
drag, startPoint x: 702, startPoint y: 539, endPoint x: 724, endPoint y: 543, distance: 22.4
click at [453, 321] on div at bounding box center [724, 536] width 5 height 53
click at [453, 321] on div "Вам" at bounding box center [601, 536] width 26 height 56
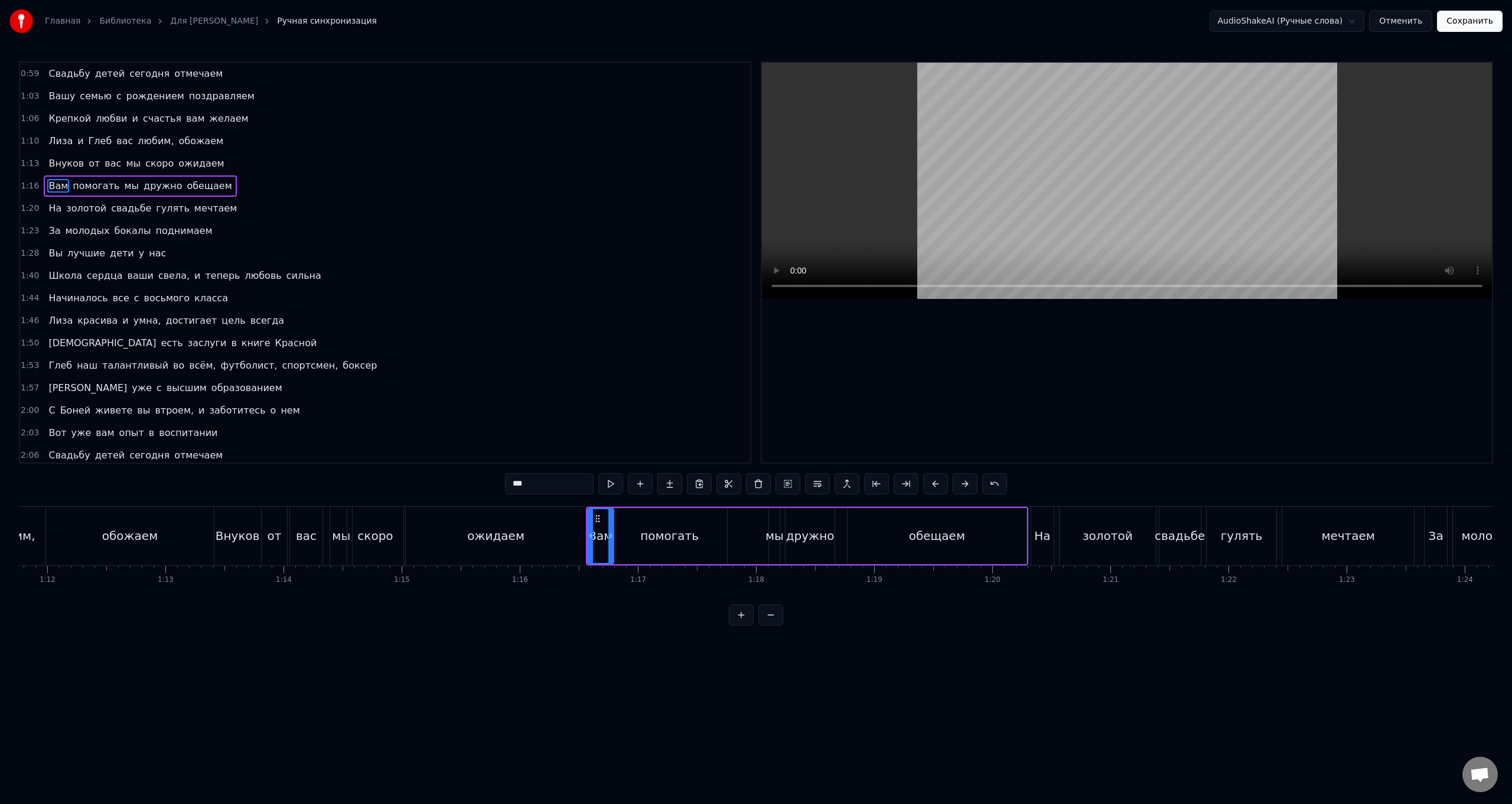
click at [453, 321] on div "помогать" at bounding box center [669, 536] width 116 height 56
type input "********"
click at [453, 321] on div "Вам помогать мы дружно обещаем" at bounding box center [807, 536] width 442 height 58
click at [453, 321] on div "мы" at bounding box center [775, 536] width 11 height 56
drag, startPoint x: 770, startPoint y: 540, endPoint x: 759, endPoint y: 541, distance: 11.0
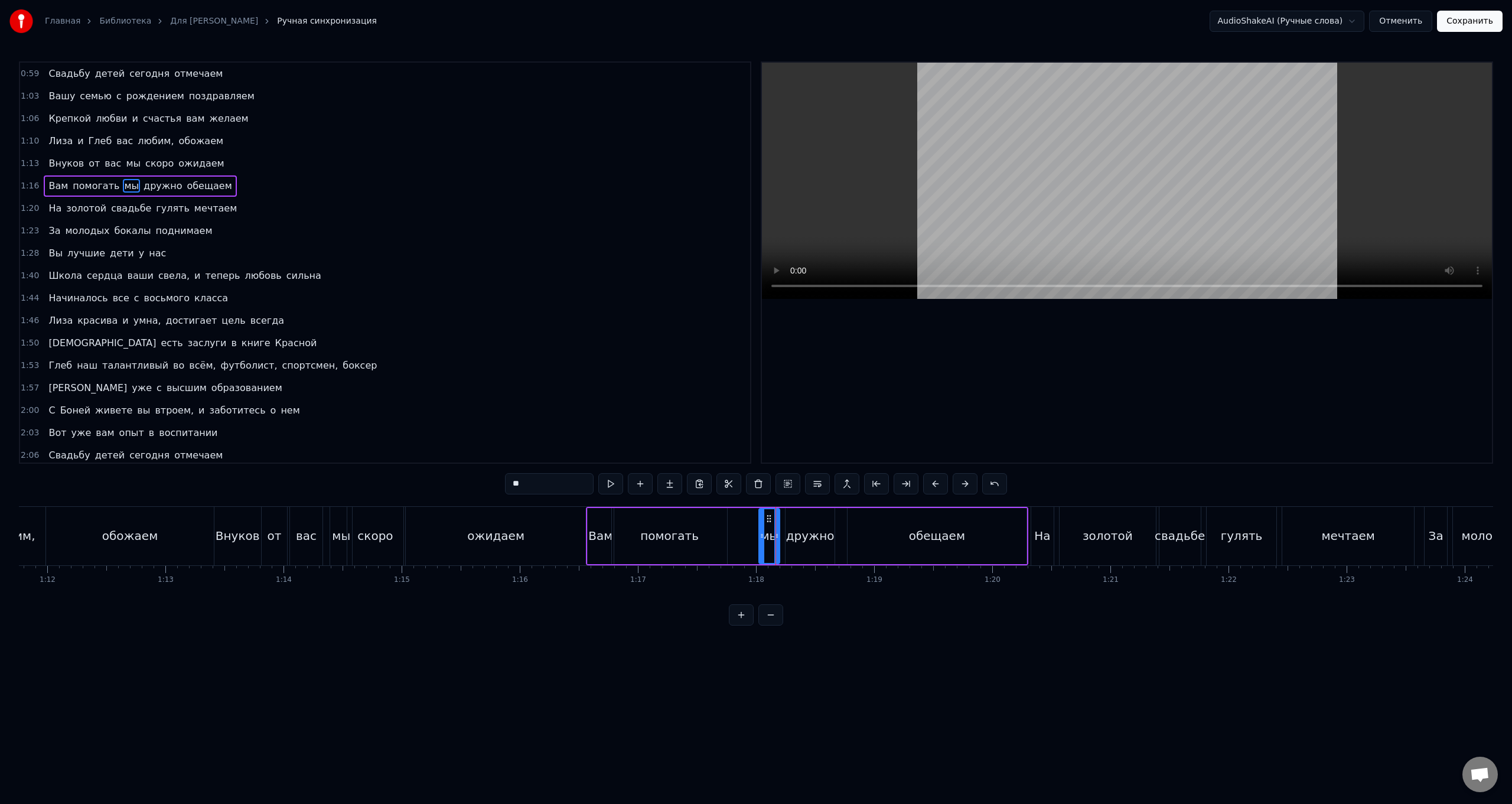
click at [453, 321] on div at bounding box center [762, 536] width 5 height 53
drag, startPoint x: 768, startPoint y: 520, endPoint x: 739, endPoint y: 521, distance: 29.0
click at [453, 321] on icon at bounding box center [740, 519] width 10 height 10
drag, startPoint x: 749, startPoint y: 538, endPoint x: 750, endPoint y: 544, distance: 6.1
click at [453, 321] on div at bounding box center [749, 536] width 5 height 53
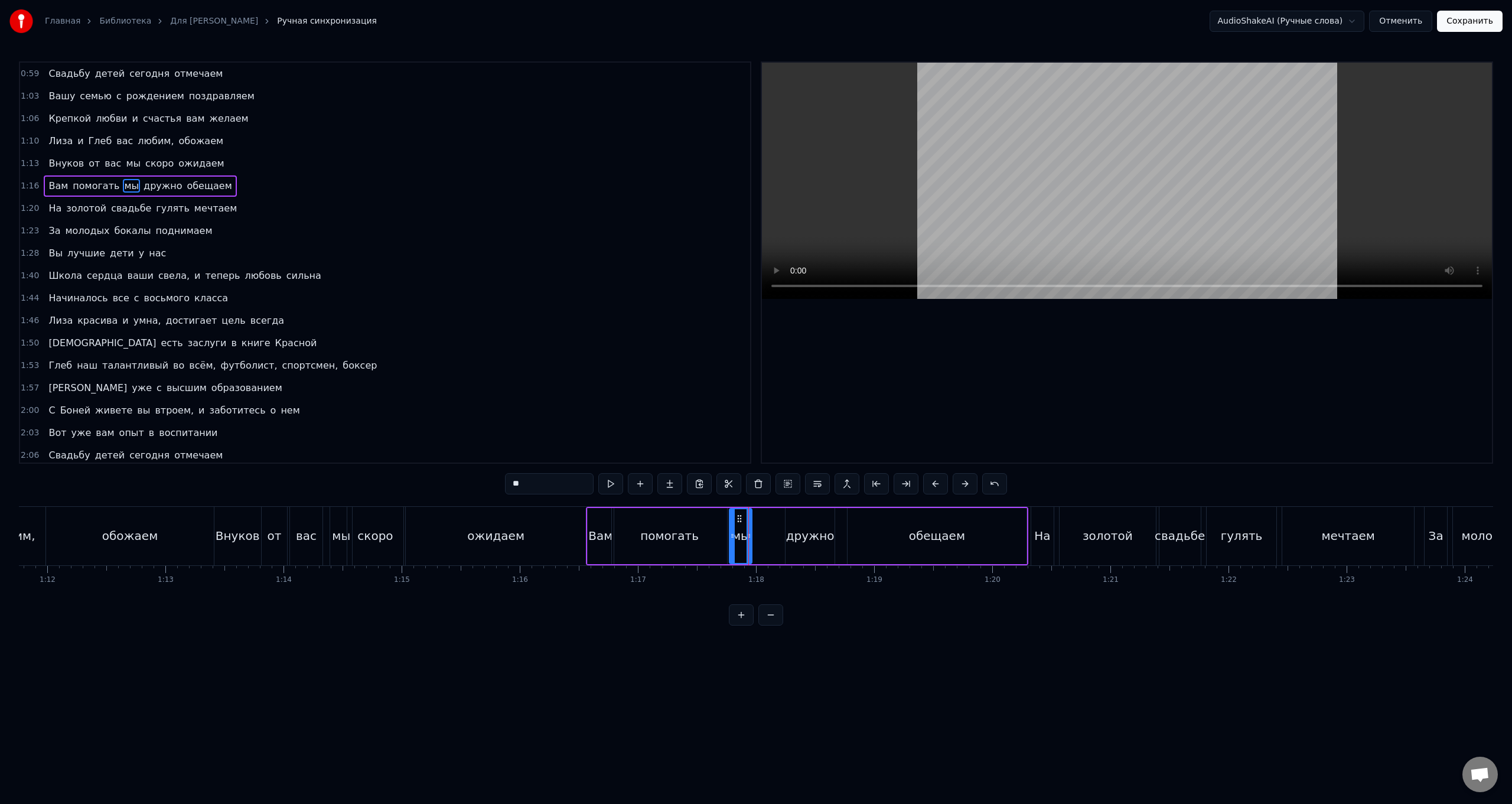
click at [453, 321] on div "дружно" at bounding box center [810, 535] width 49 height 18
type input "******"
drag, startPoint x: 795, startPoint y: 520, endPoint x: 761, endPoint y: 522, distance: 34.1
click at [453, 321] on icon at bounding box center [763, 519] width 10 height 10
drag, startPoint x: 798, startPoint y: 538, endPoint x: 787, endPoint y: 541, distance: 11.4
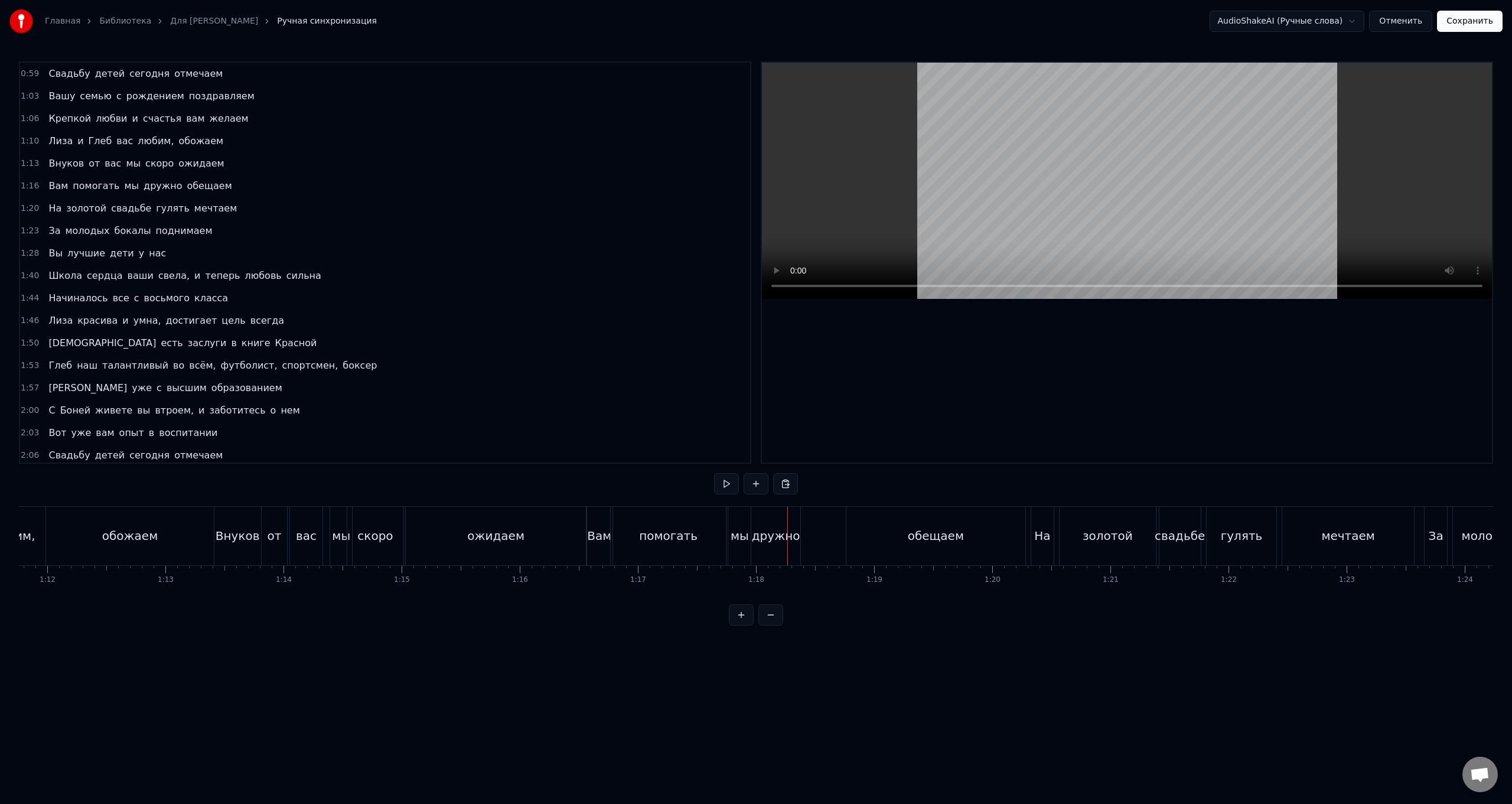
click at [453, 321] on div "Вам" at bounding box center [600, 535] width 24 height 18
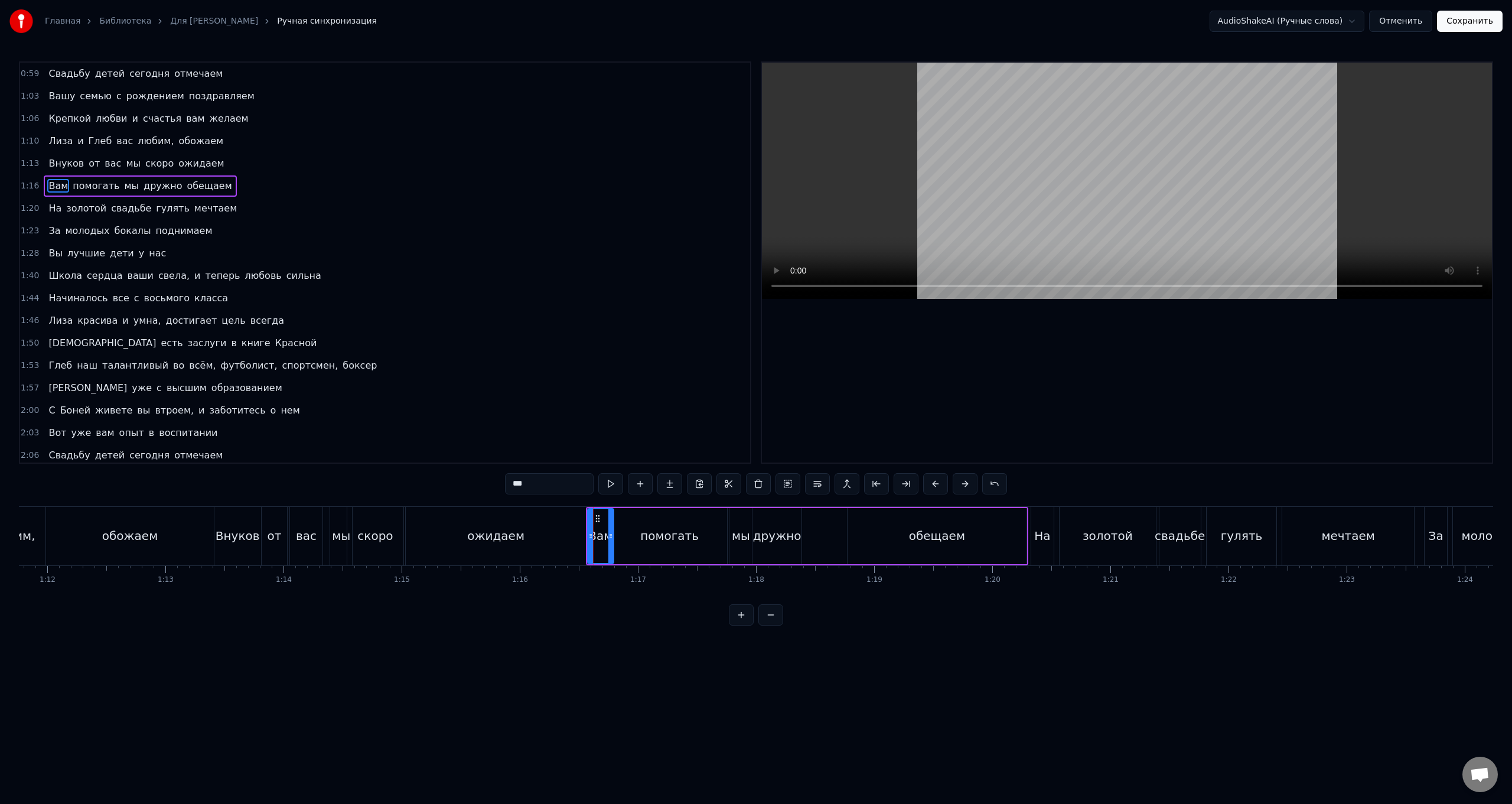
click at [453, 321] on div "ожидаем" at bounding box center [496, 536] width 181 height 58
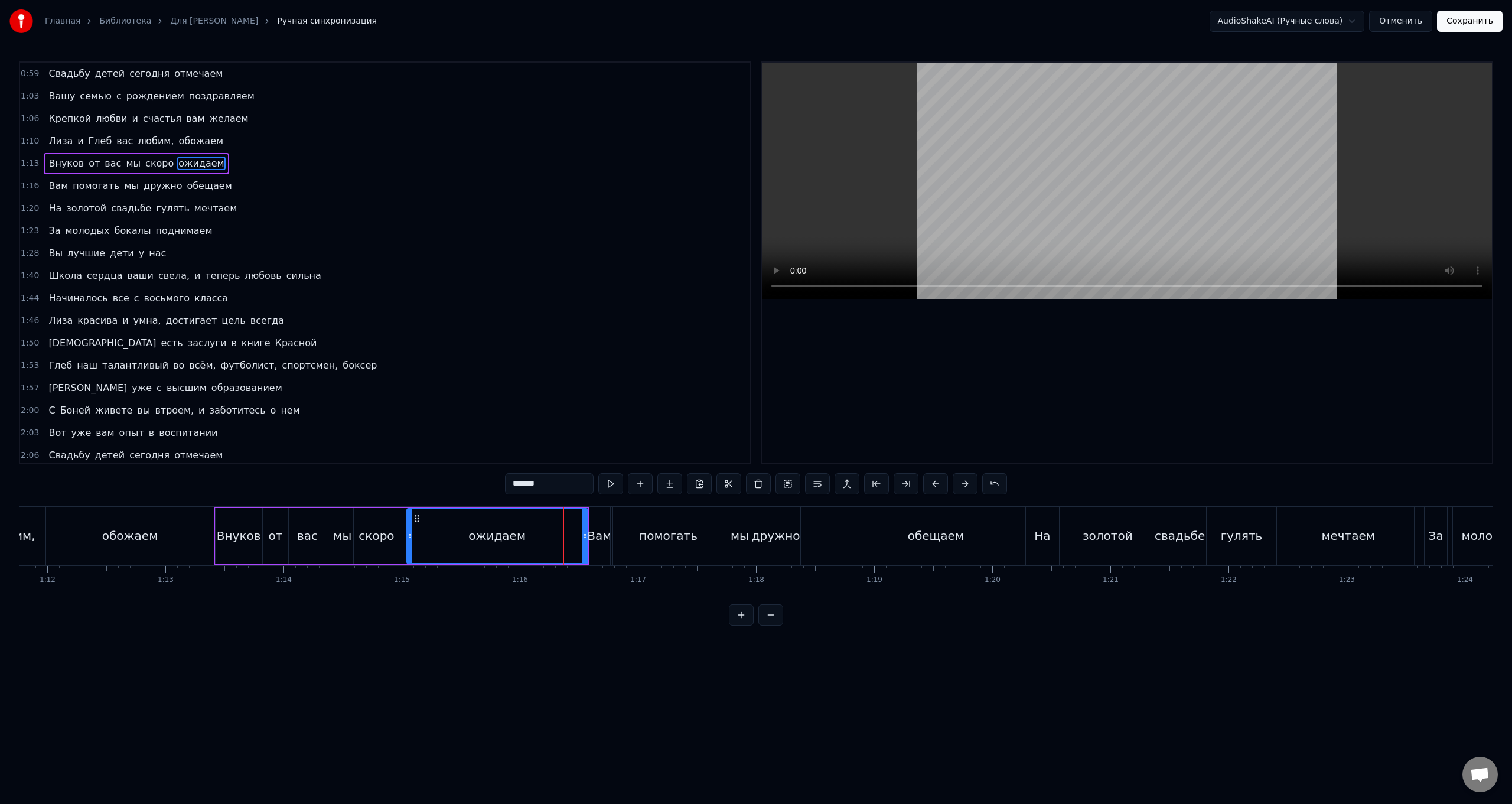
click at [453, 321] on div "Вам" at bounding box center [600, 535] width 24 height 18
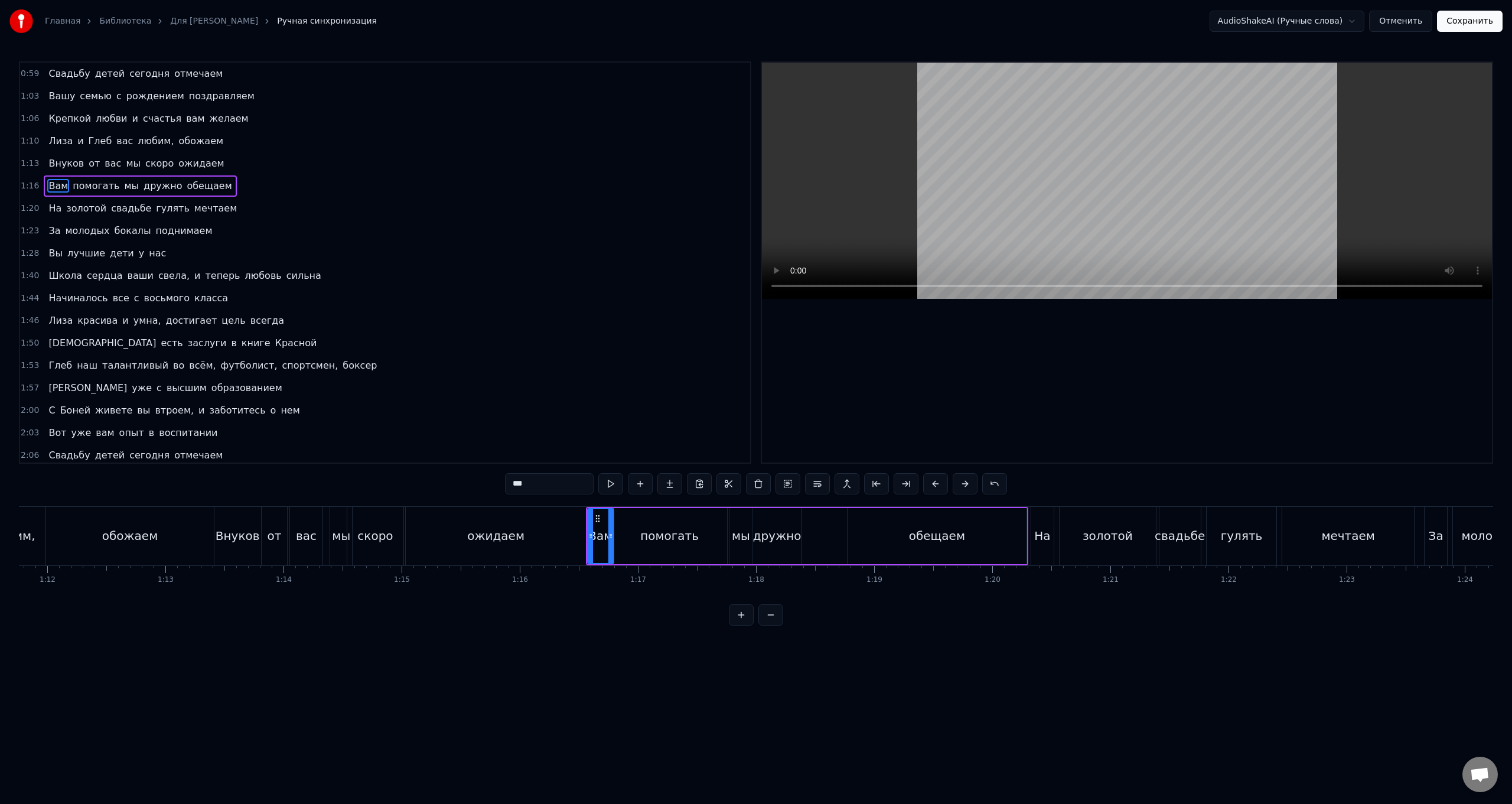
click at [453, 321] on div "помогать" at bounding box center [669, 536] width 116 height 56
click at [453, 321] on div "мы" at bounding box center [741, 536] width 22 height 56
click at [453, 321] on div "дружно" at bounding box center [777, 536] width 49 height 56
type input "******"
click at [453, 321] on div "Вам помогать мы дружно обещаем" at bounding box center [807, 536] width 442 height 58
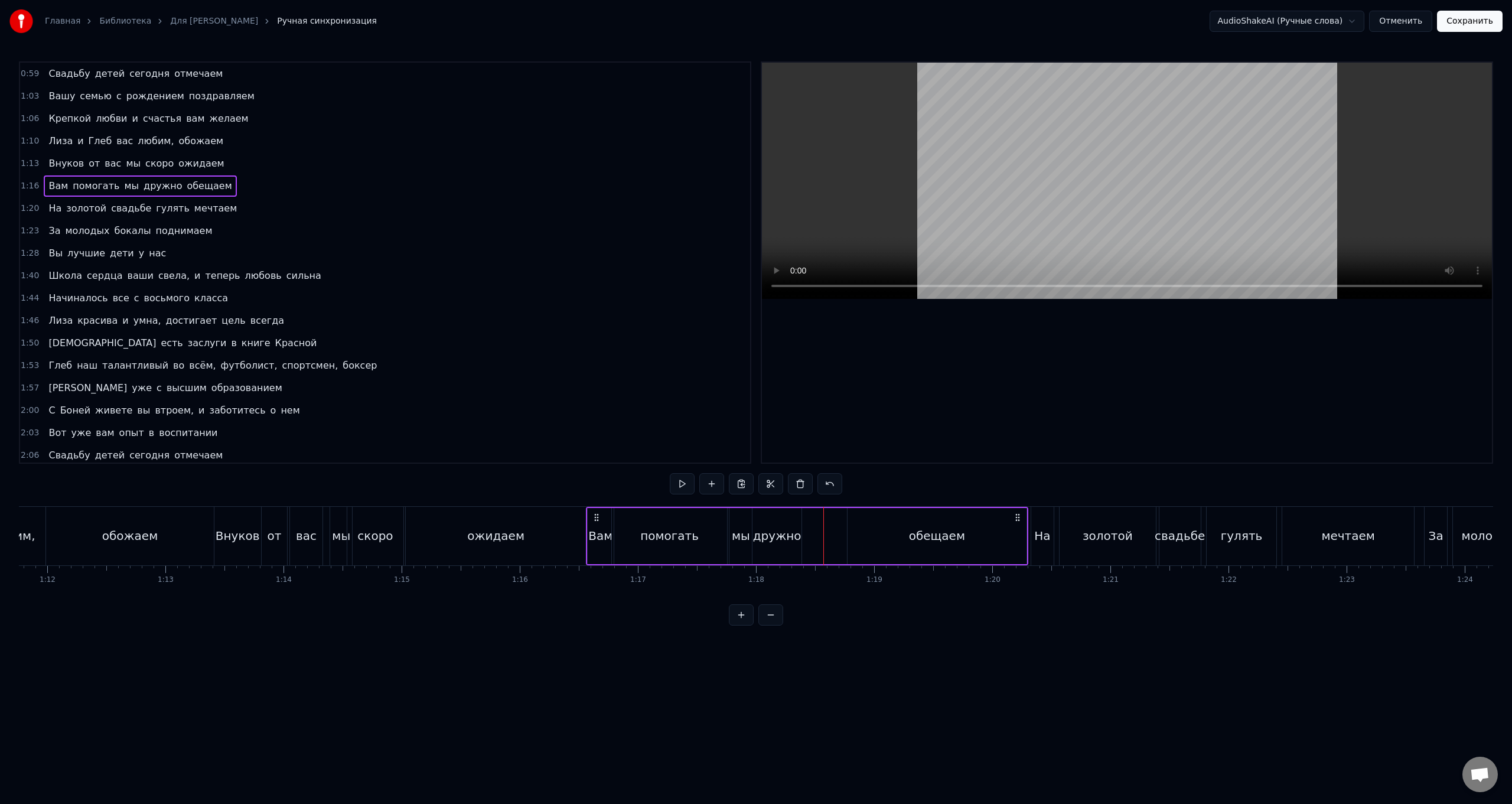
click at [453, 321] on div "обещаем" at bounding box center [937, 536] width 179 height 56
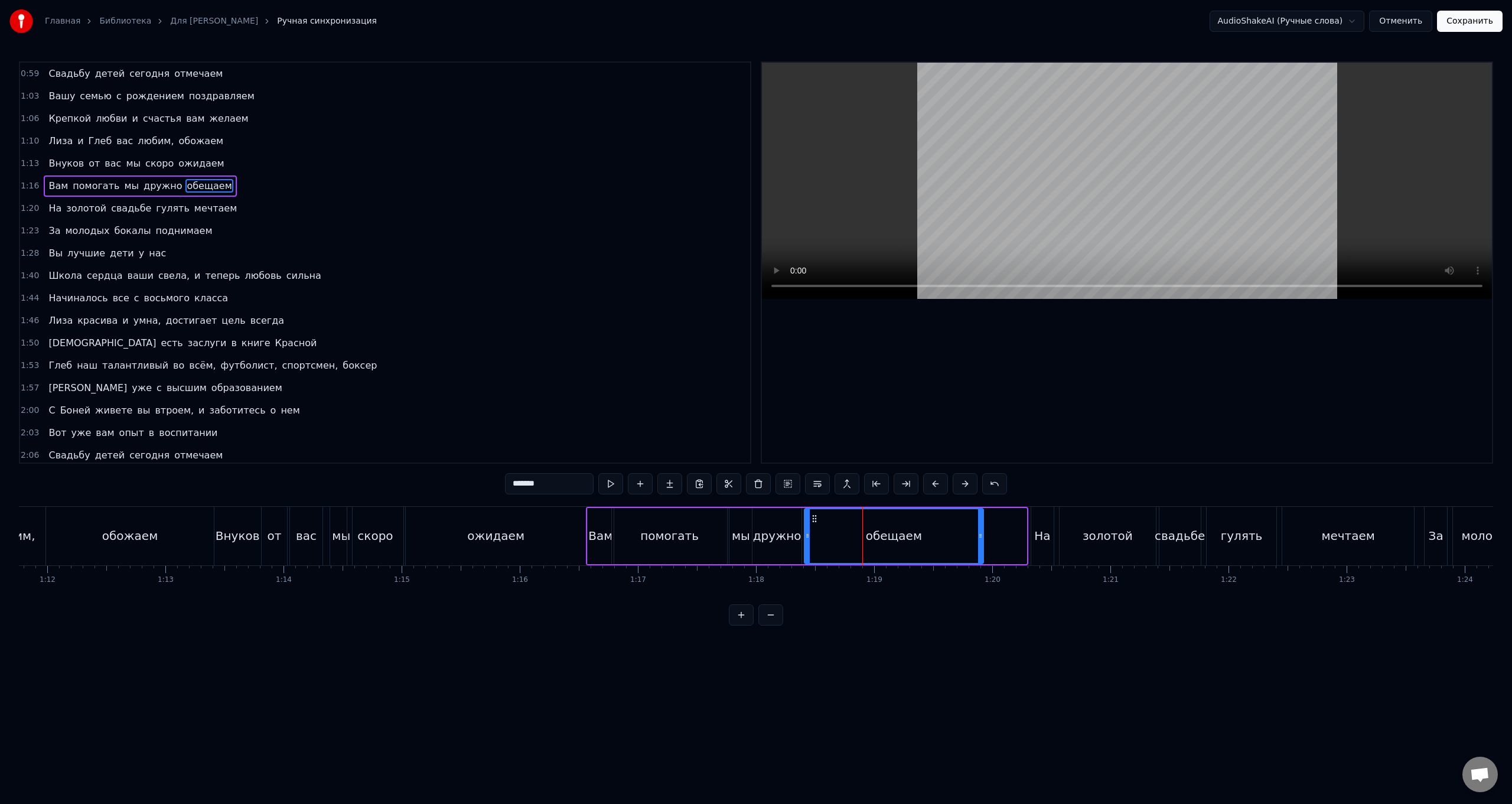
drag, startPoint x: 857, startPoint y: 520, endPoint x: 814, endPoint y: 522, distance: 43.0
click at [453, 321] on icon at bounding box center [815, 519] width 10 height 10
click at [453, 321] on div "На" at bounding box center [1042, 535] width 16 height 18
type input "**"
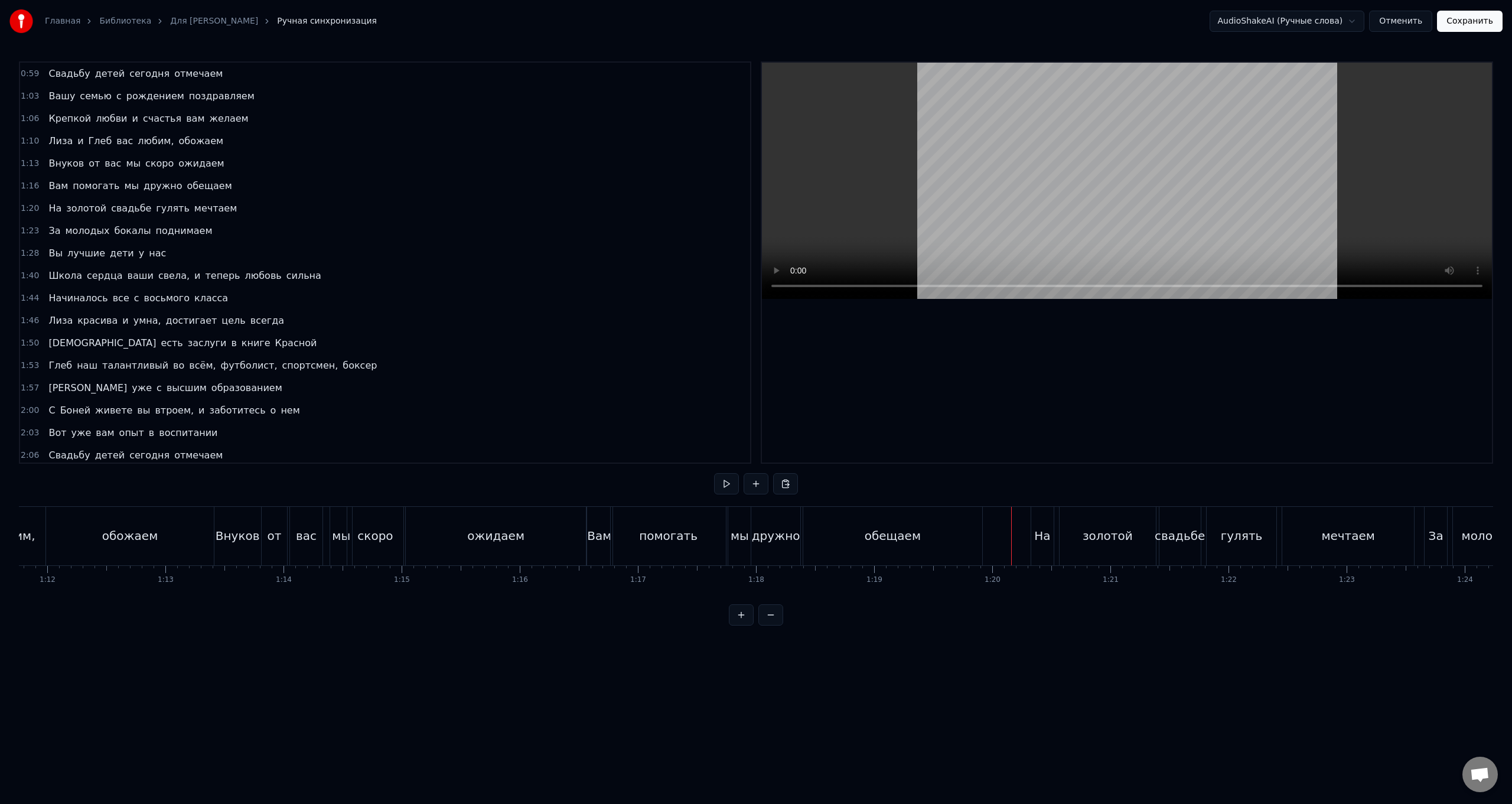
click at [453, 321] on div "На" at bounding box center [1042, 535] width 16 height 18
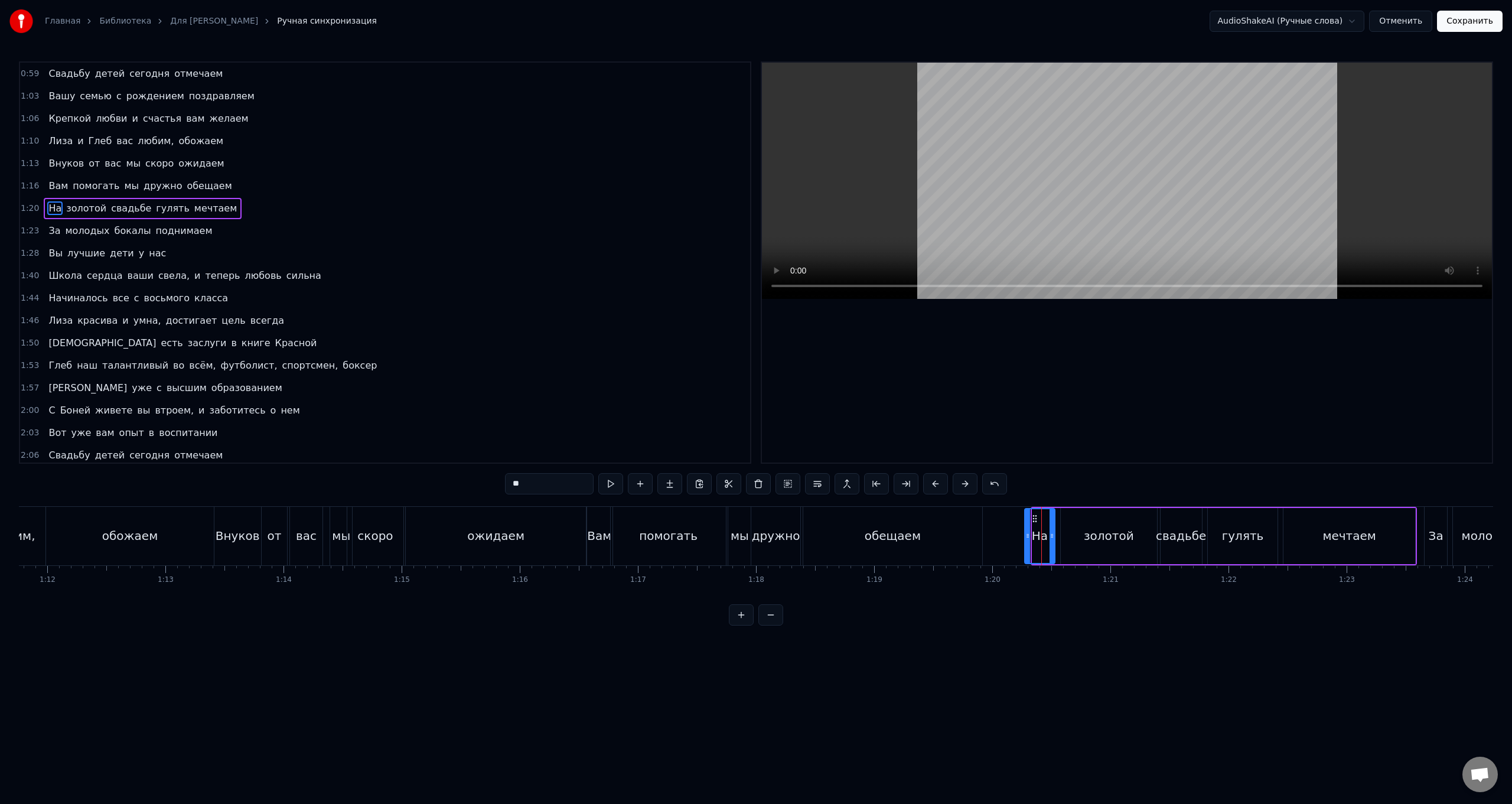
click at [453, 321] on icon at bounding box center [1028, 536] width 5 height 10
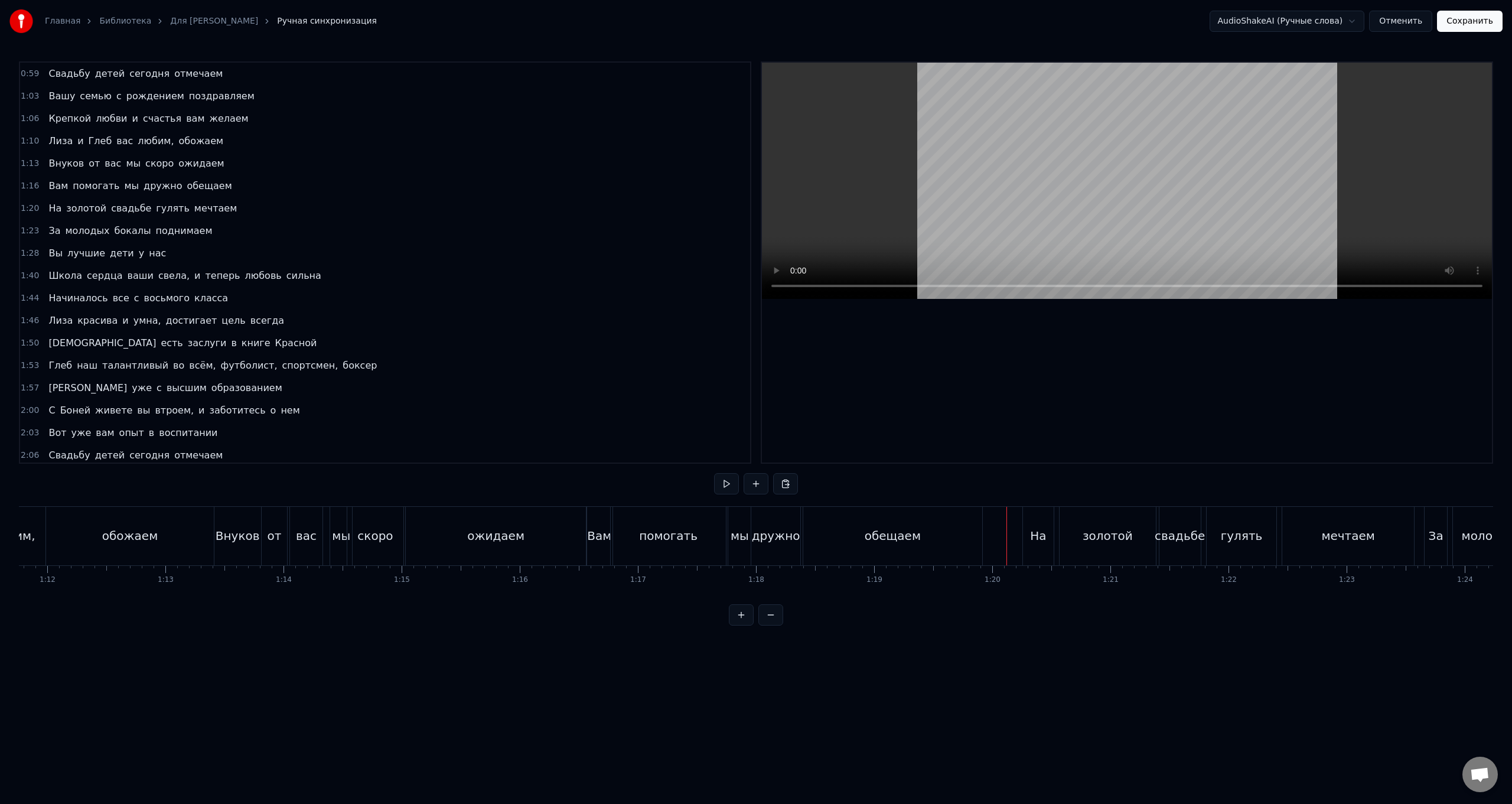
click at [453, 321] on div "На" at bounding box center [1038, 535] width 16 height 18
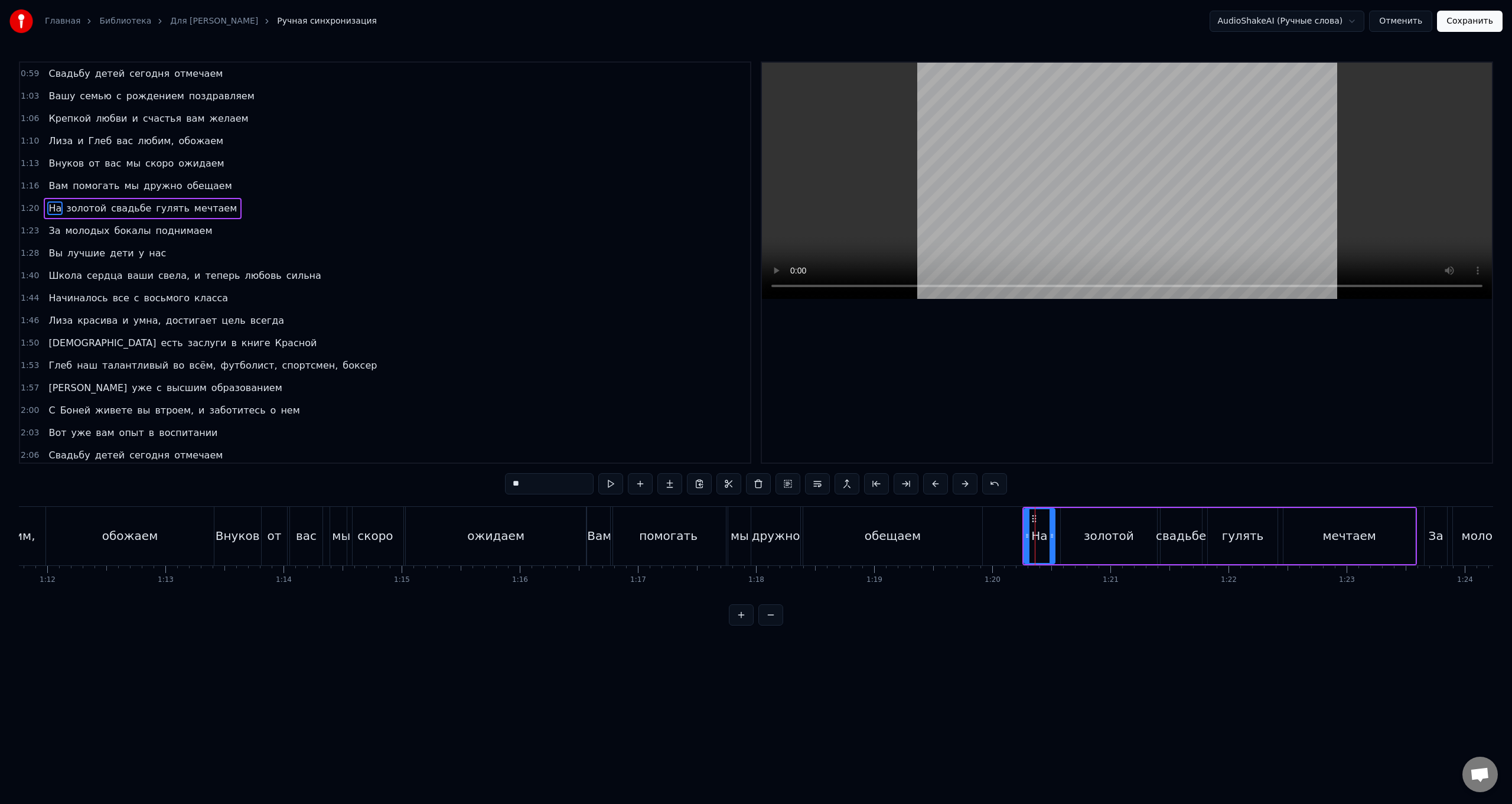
drag, startPoint x: 1034, startPoint y: 518, endPoint x: 1024, endPoint y: 519, distance: 10.0
click at [453, 321] on div "На" at bounding box center [1039, 536] width 32 height 56
drag, startPoint x: 1025, startPoint y: 531, endPoint x: 999, endPoint y: 532, distance: 26.0
click at [453, 321] on div at bounding box center [1001, 536] width 5 height 53
drag, startPoint x: 1051, startPoint y: 540, endPoint x: 1020, endPoint y: 543, distance: 31.1
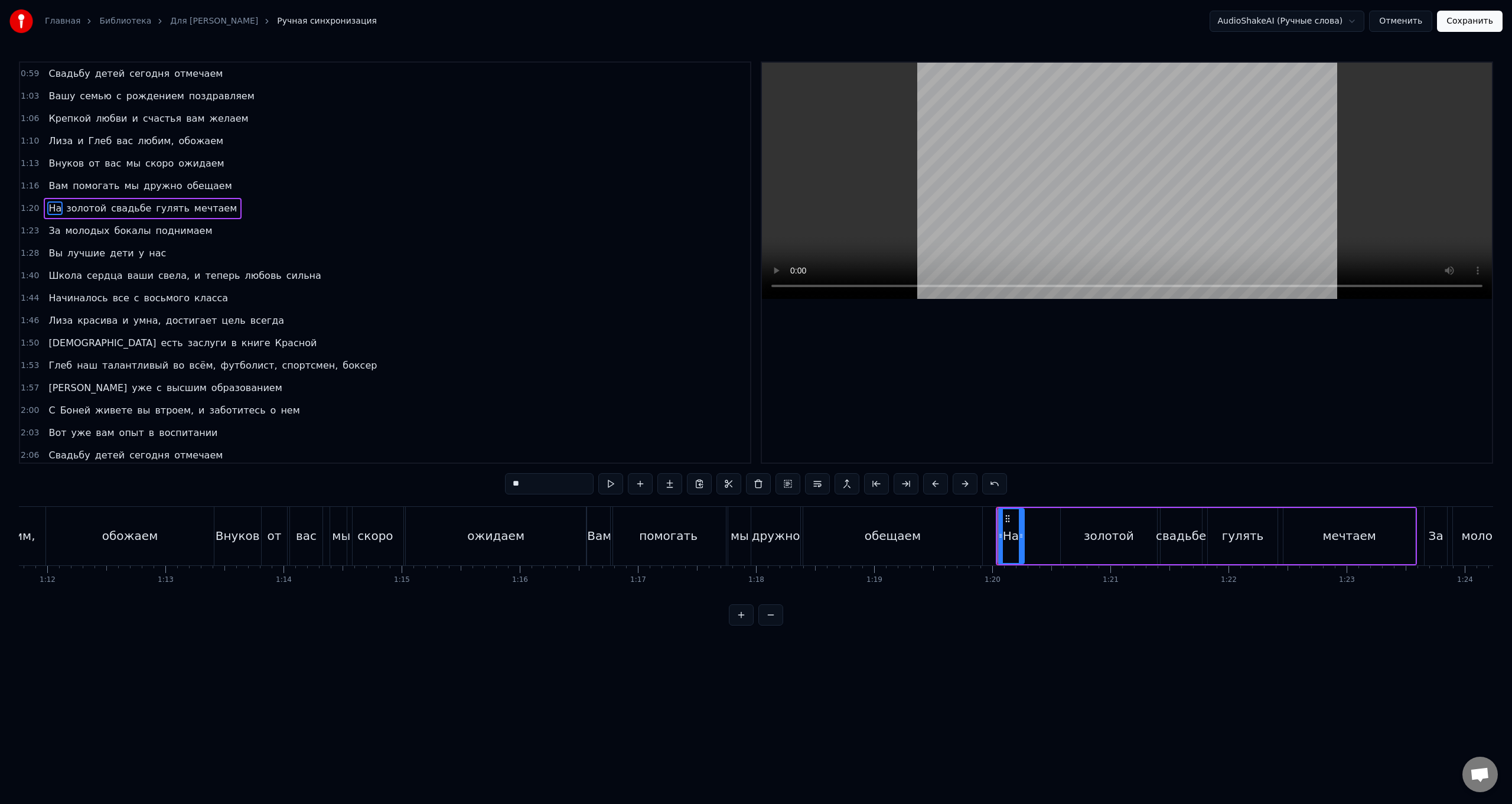
click at [453, 321] on div at bounding box center [1021, 536] width 5 height 53
click at [453, 321] on div "золотой" at bounding box center [1109, 536] width 97 height 56
type input "*******"
drag, startPoint x: 1072, startPoint y: 520, endPoint x: 1050, endPoint y: 523, distance: 22.2
click at [453, 321] on div "На золотой свадьбе гулять мечтаем" at bounding box center [1206, 536] width 421 height 58
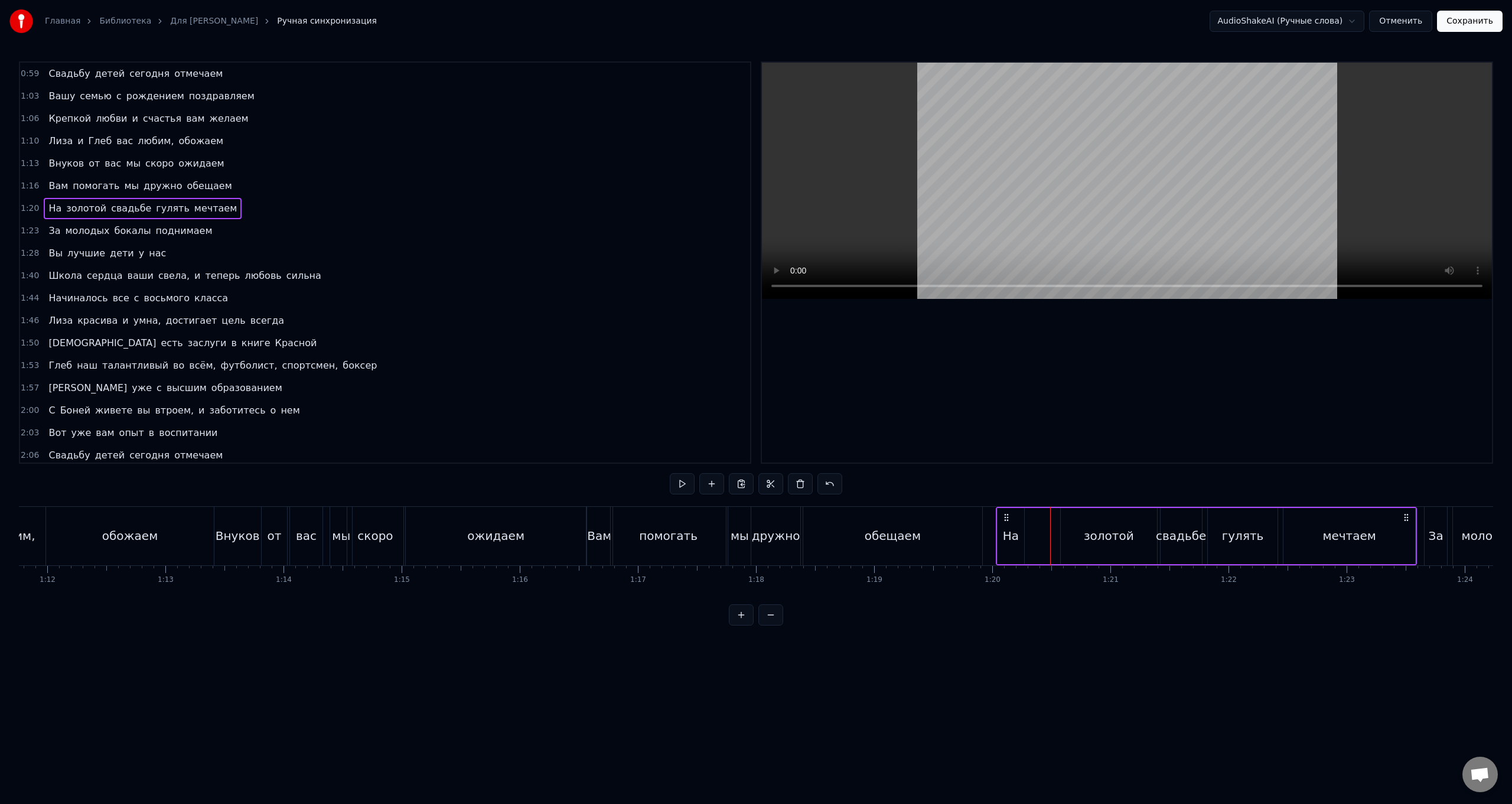
click at [453, 321] on div "золотой" at bounding box center [1109, 535] width 50 height 18
drag, startPoint x: 1070, startPoint y: 518, endPoint x: 1081, endPoint y: 520, distance: 11.2
click at [453, 321] on div "золотой" at bounding box center [1109, 536] width 95 height 53
drag, startPoint x: 1062, startPoint y: 532, endPoint x: 1028, endPoint y: 544, distance: 36.1
click at [453, 321] on div at bounding box center [1029, 536] width 5 height 53
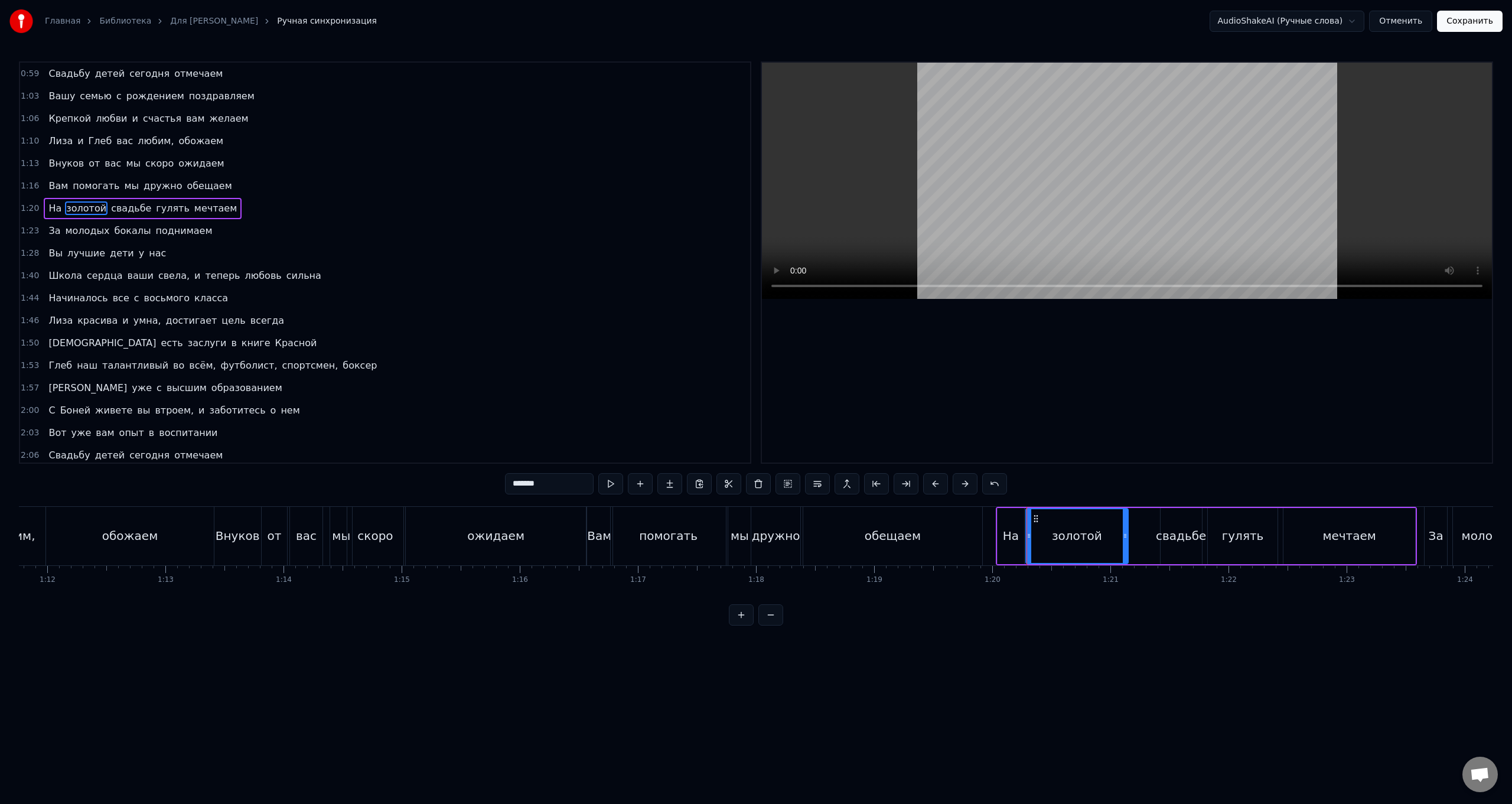
drag, startPoint x: 1152, startPoint y: 537, endPoint x: 1123, endPoint y: 545, distance: 30.1
click at [453, 321] on div at bounding box center [1126, 536] width 5 height 53
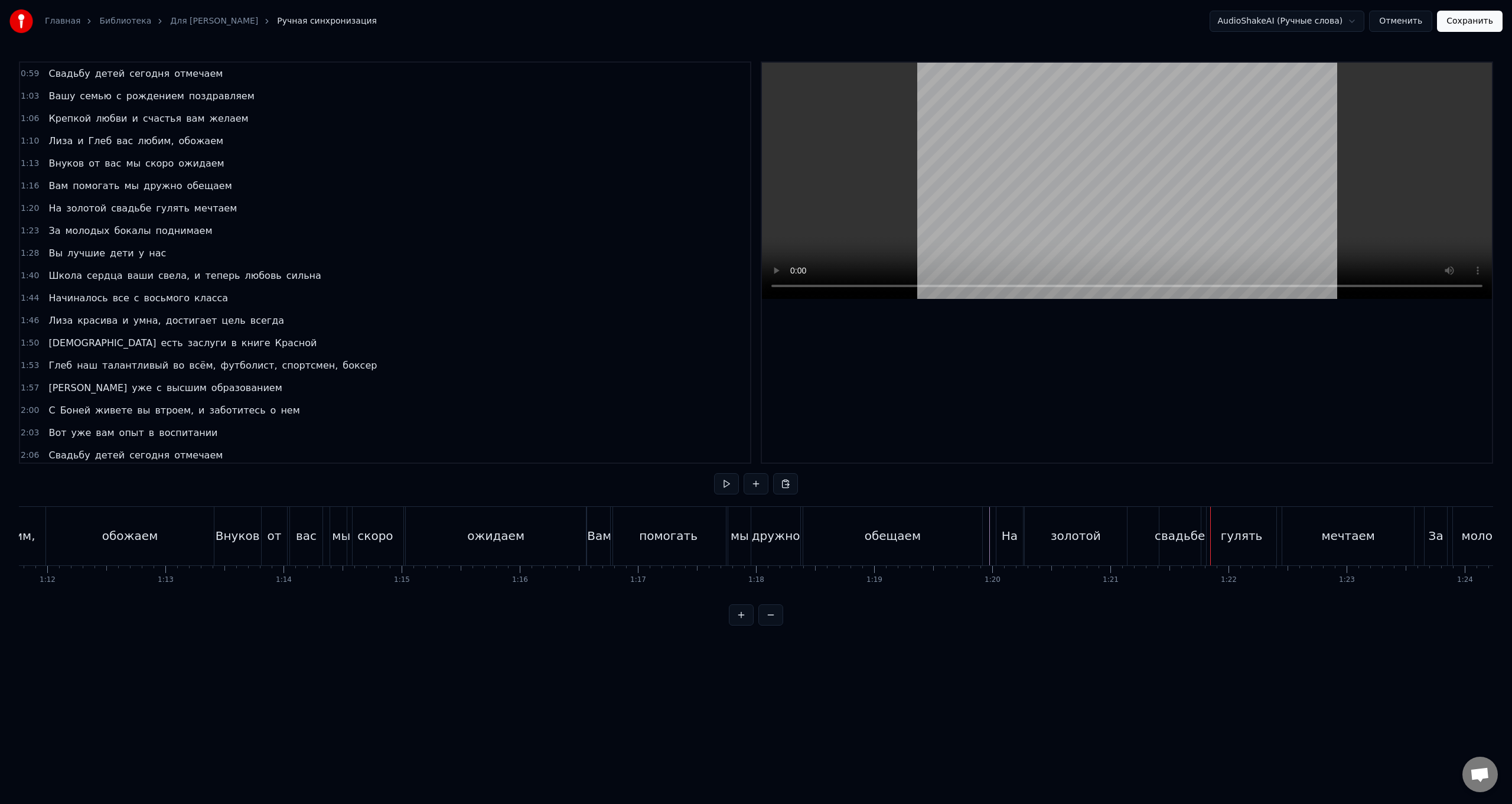
click at [453, 321] on div "свадьбе" at bounding box center [1180, 535] width 50 height 18
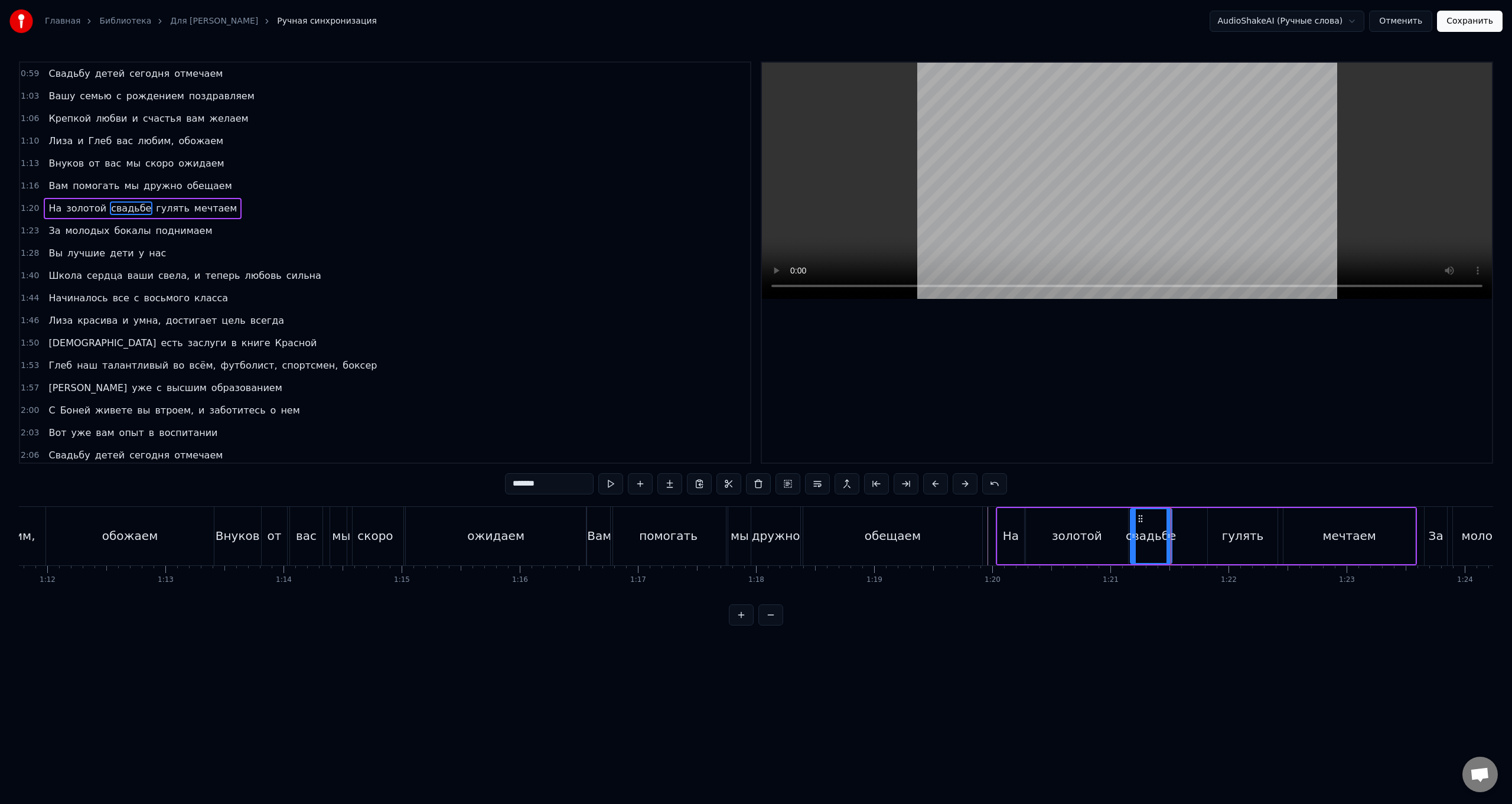
drag, startPoint x: 1169, startPoint y: 519, endPoint x: 1140, endPoint y: 522, distance: 29.2
click at [453, 321] on icon at bounding box center [1141, 519] width 10 height 10
click at [453, 321] on div at bounding box center [1166, 536] width 5 height 53
click at [453, 321] on div "гулять" at bounding box center [1243, 536] width 70 height 56
drag, startPoint x: 1217, startPoint y: 519, endPoint x: 1182, endPoint y: 522, distance: 35.1
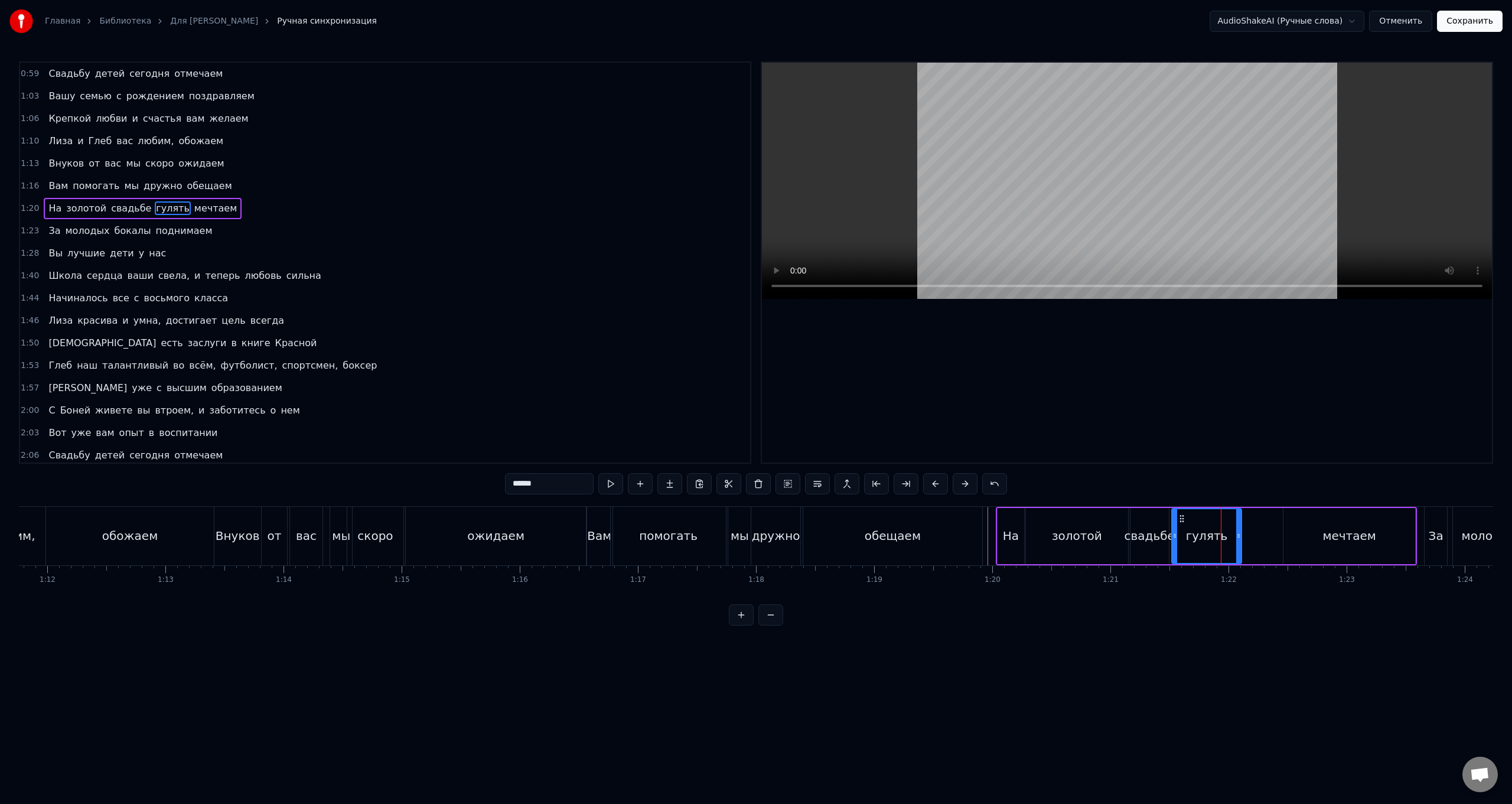
click at [453, 321] on icon at bounding box center [1182, 519] width 10 height 10
drag, startPoint x: 1239, startPoint y: 538, endPoint x: 1228, endPoint y: 542, distance: 11.7
click at [453, 321] on div at bounding box center [1227, 536] width 5 height 53
click at [453, 321] on div "мечтаем" at bounding box center [1349, 536] width 132 height 56
type input "*******"
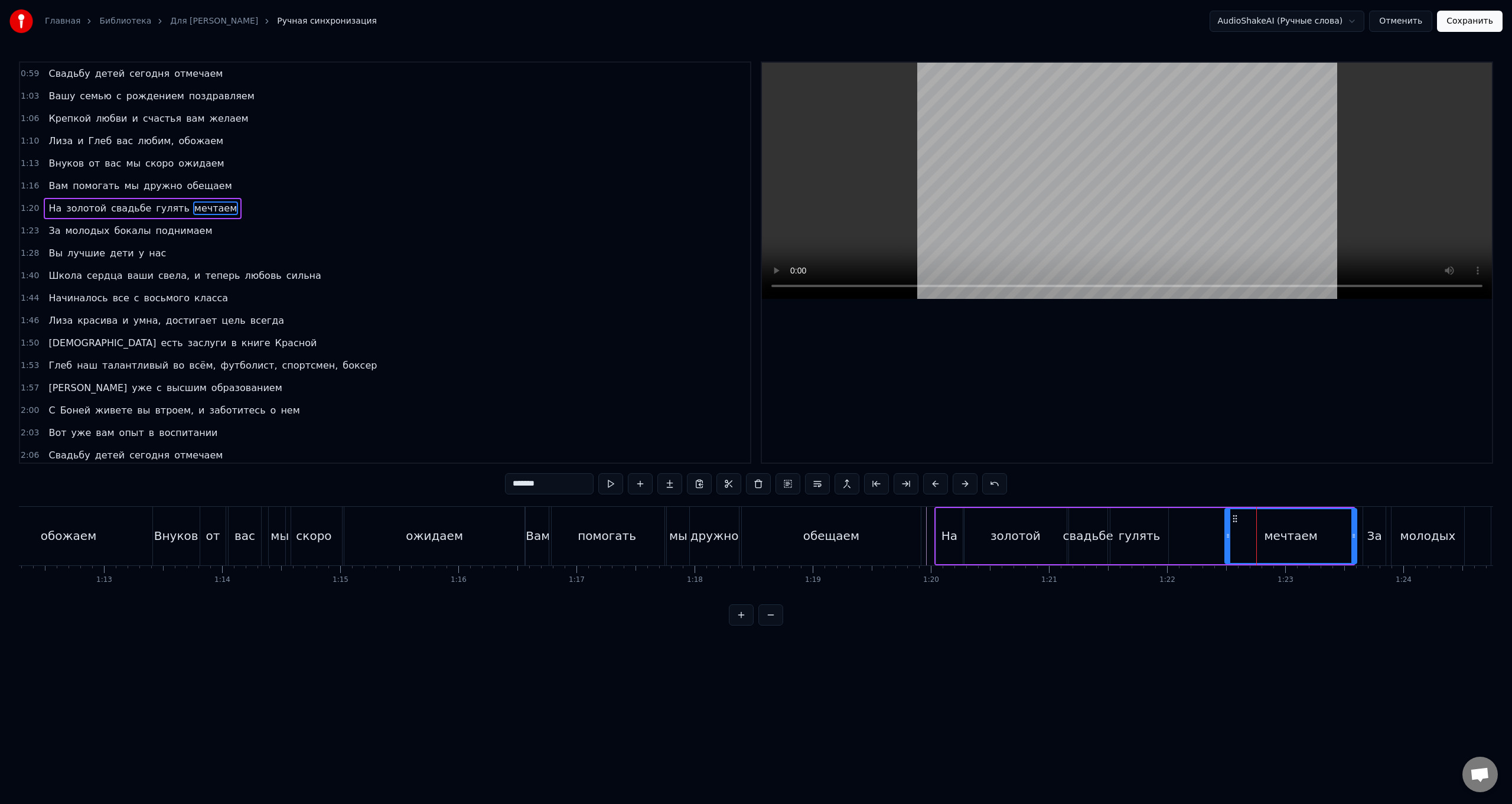
scroll to position [0, 8543]
drag, startPoint x: 1287, startPoint y: 519, endPoint x: 1178, endPoint y: 527, distance: 109.3
click at [453, 321] on div "мечтаем" at bounding box center [1234, 536] width 131 height 53
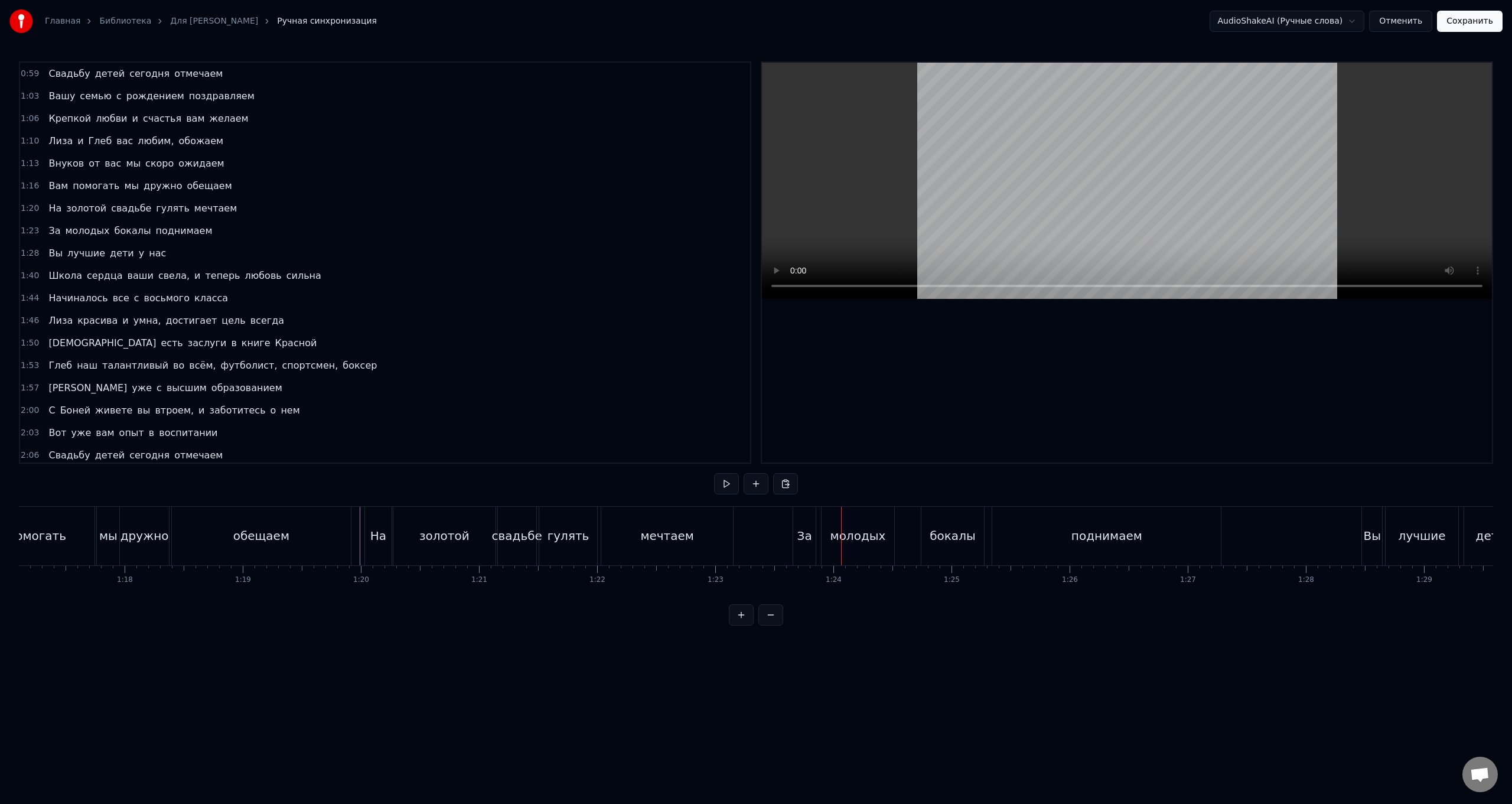
scroll to position [0, 9207]
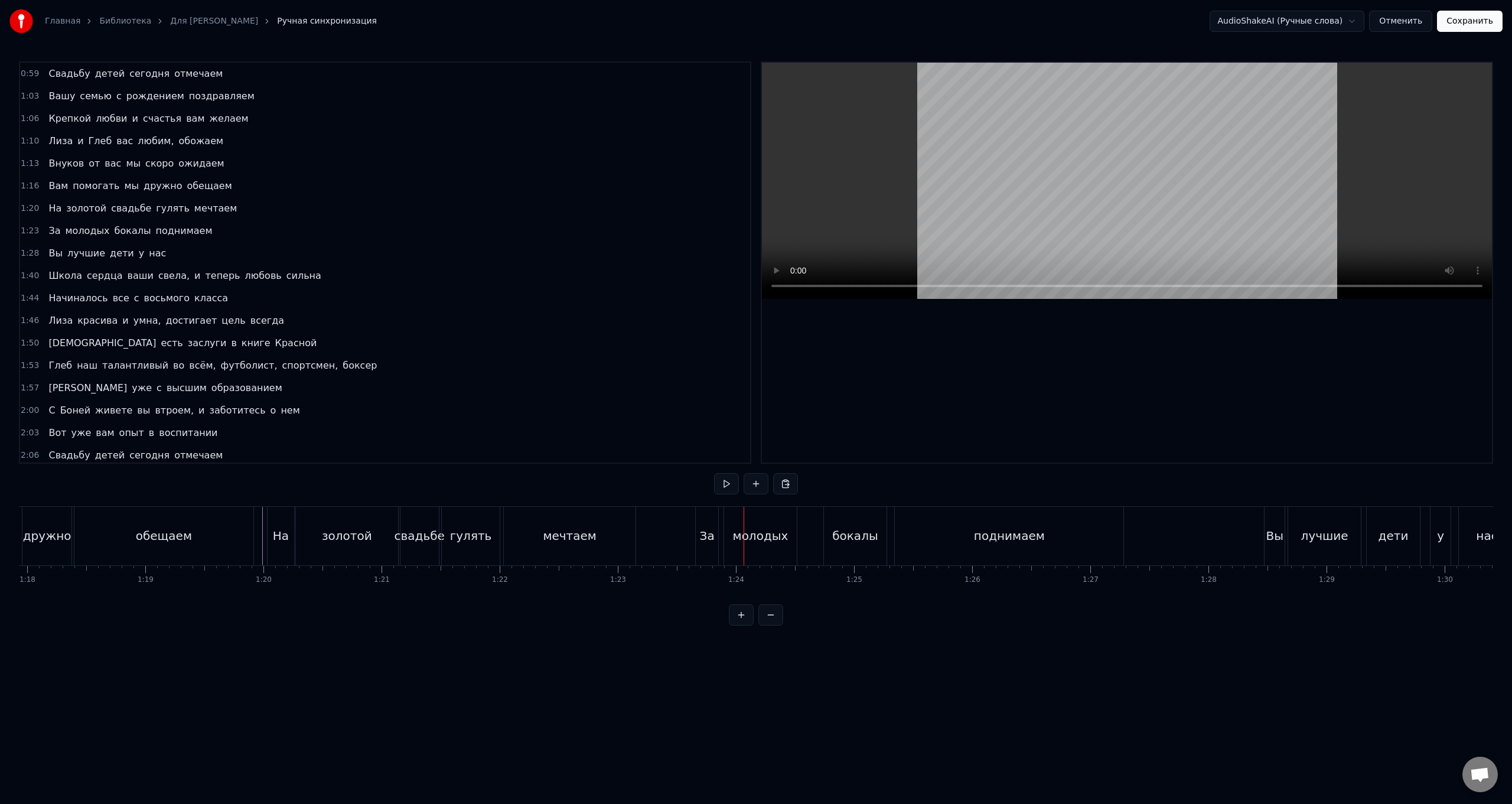
click at [453, 321] on div "За" at bounding box center [707, 535] width 15 height 18
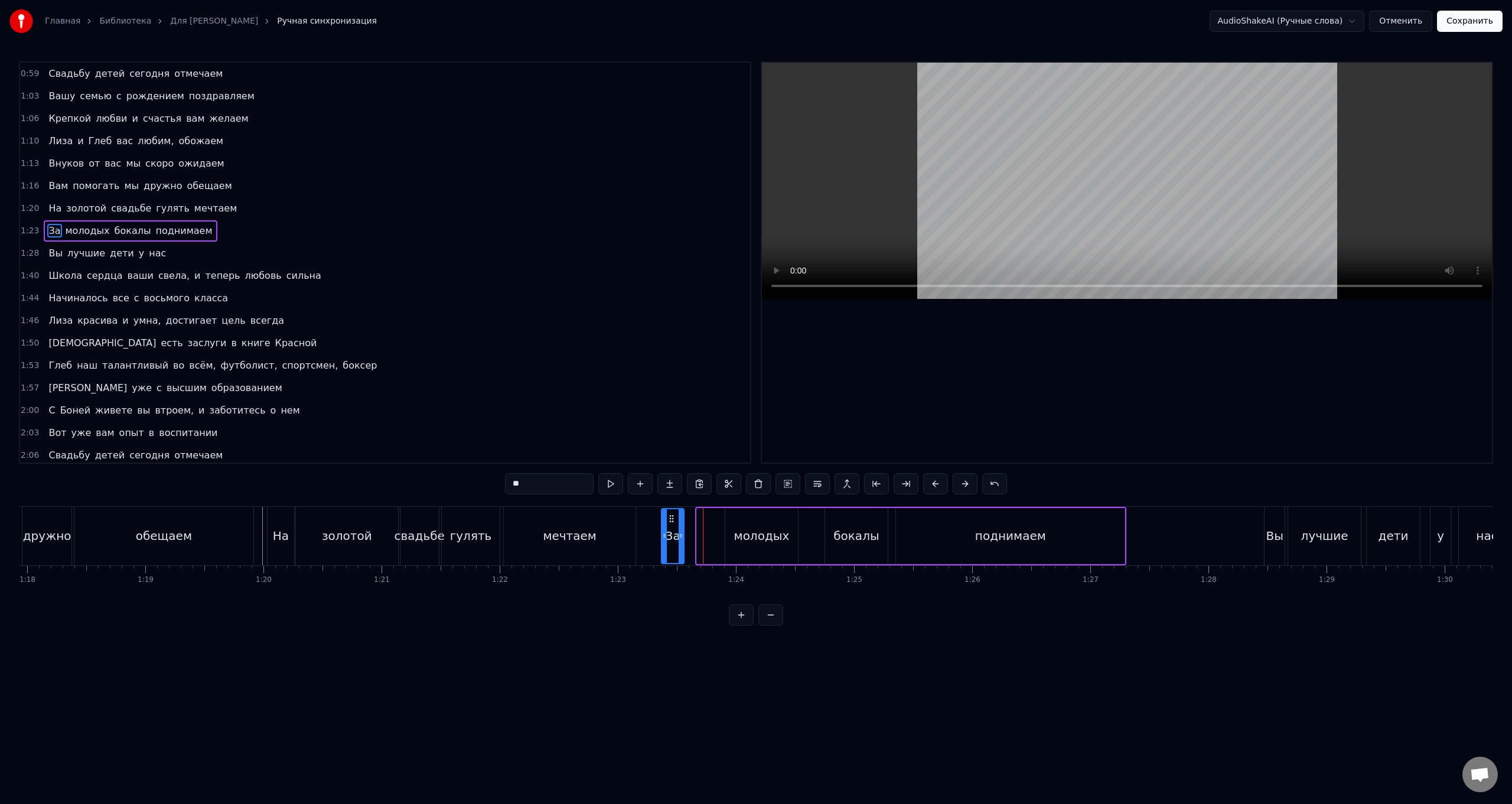
drag, startPoint x: 706, startPoint y: 520, endPoint x: 671, endPoint y: 519, distance: 35.0
click at [453, 321] on icon at bounding box center [672, 519] width 10 height 10
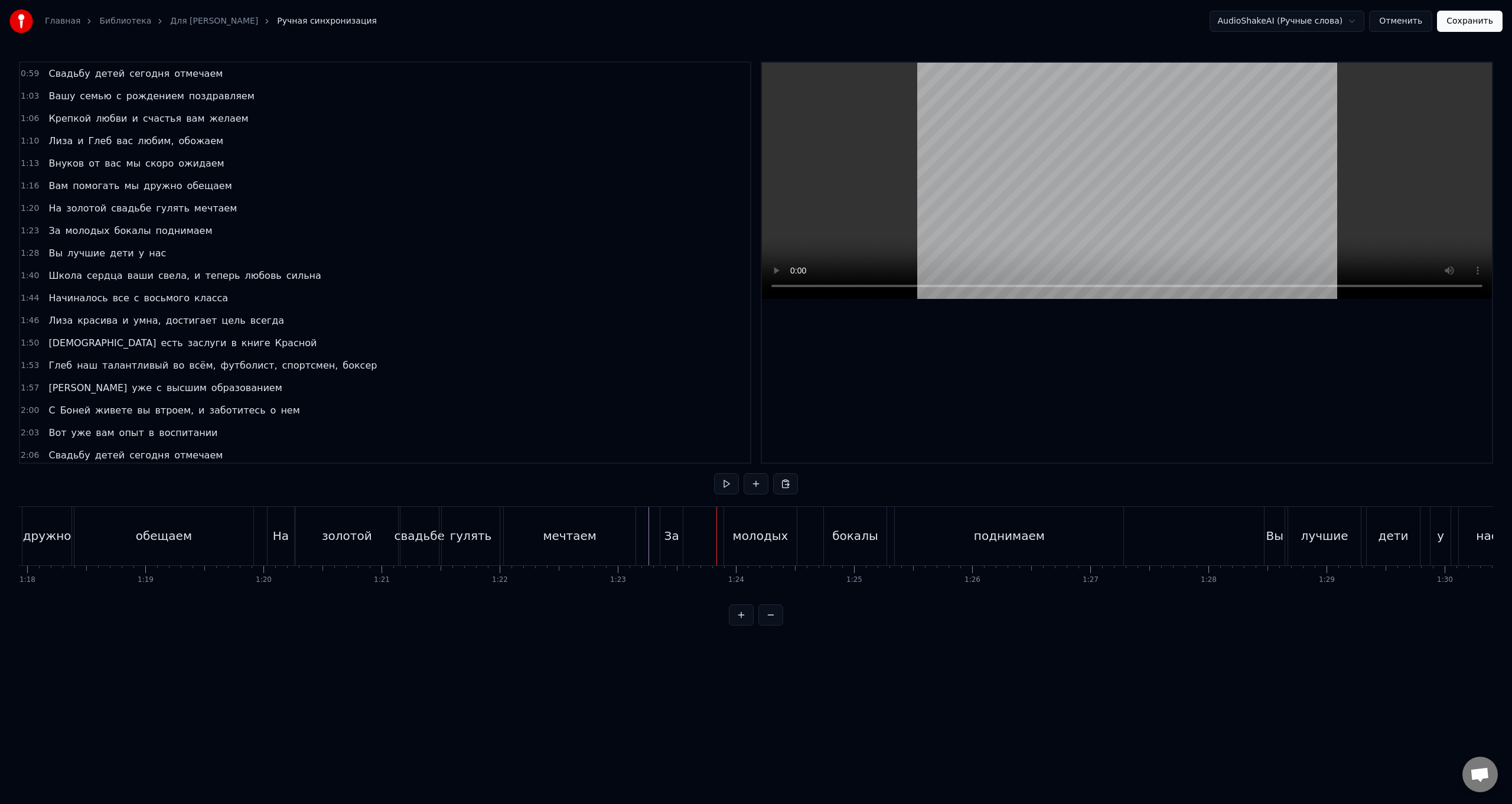
click at [453, 321] on div "молодых" at bounding box center [761, 535] width 55 height 18
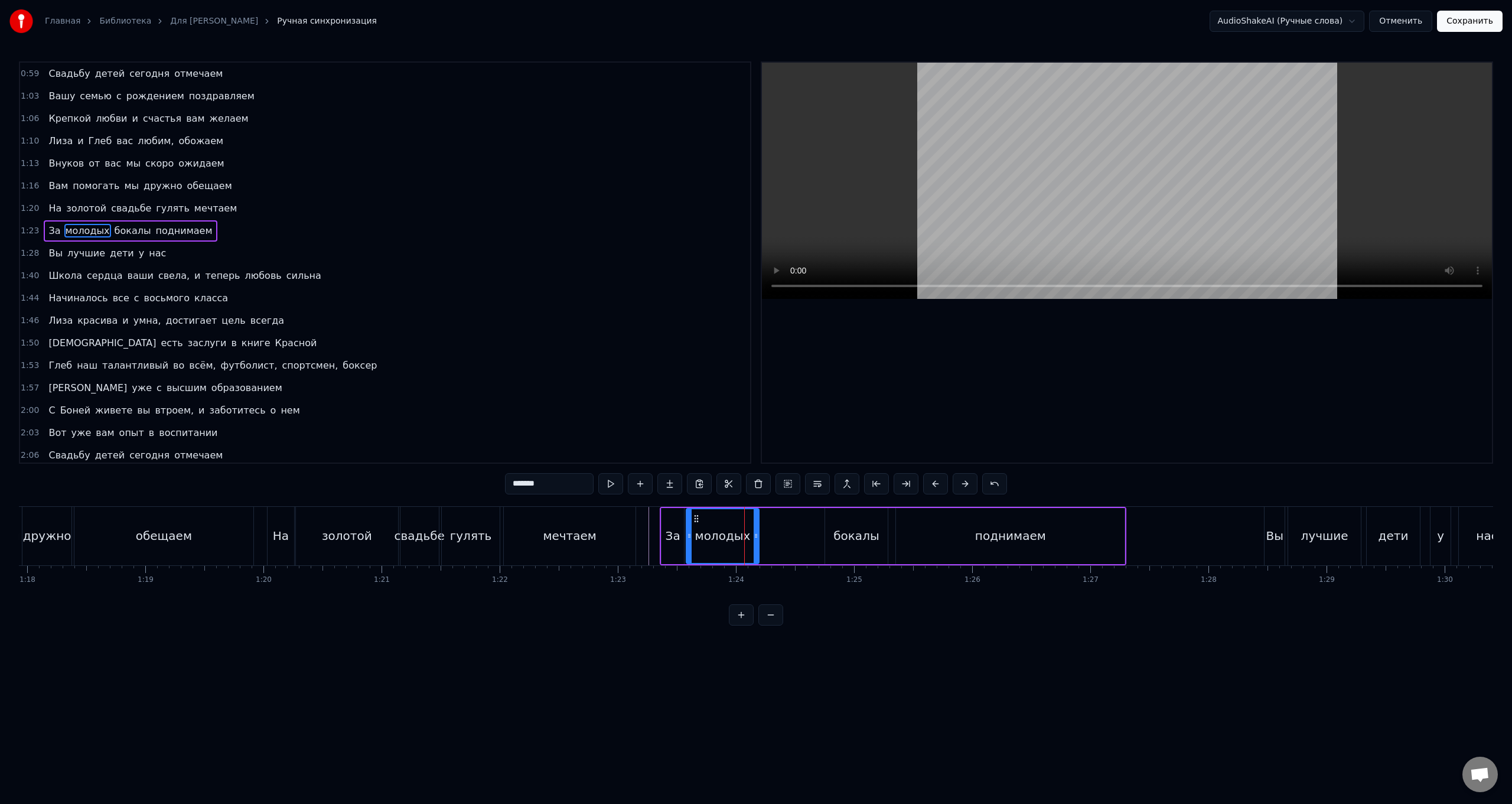
drag, startPoint x: 736, startPoint y: 520, endPoint x: 696, endPoint y: 519, distance: 40.0
click at [453, 321] on icon at bounding box center [697, 519] width 10 height 10
click at [453, 321] on div "бокалы" at bounding box center [856, 535] width 46 height 18
drag, startPoint x: 819, startPoint y: 518, endPoint x: 795, endPoint y: 518, distance: 24.0
click at [453, 321] on icon at bounding box center [796, 519] width 10 height 10
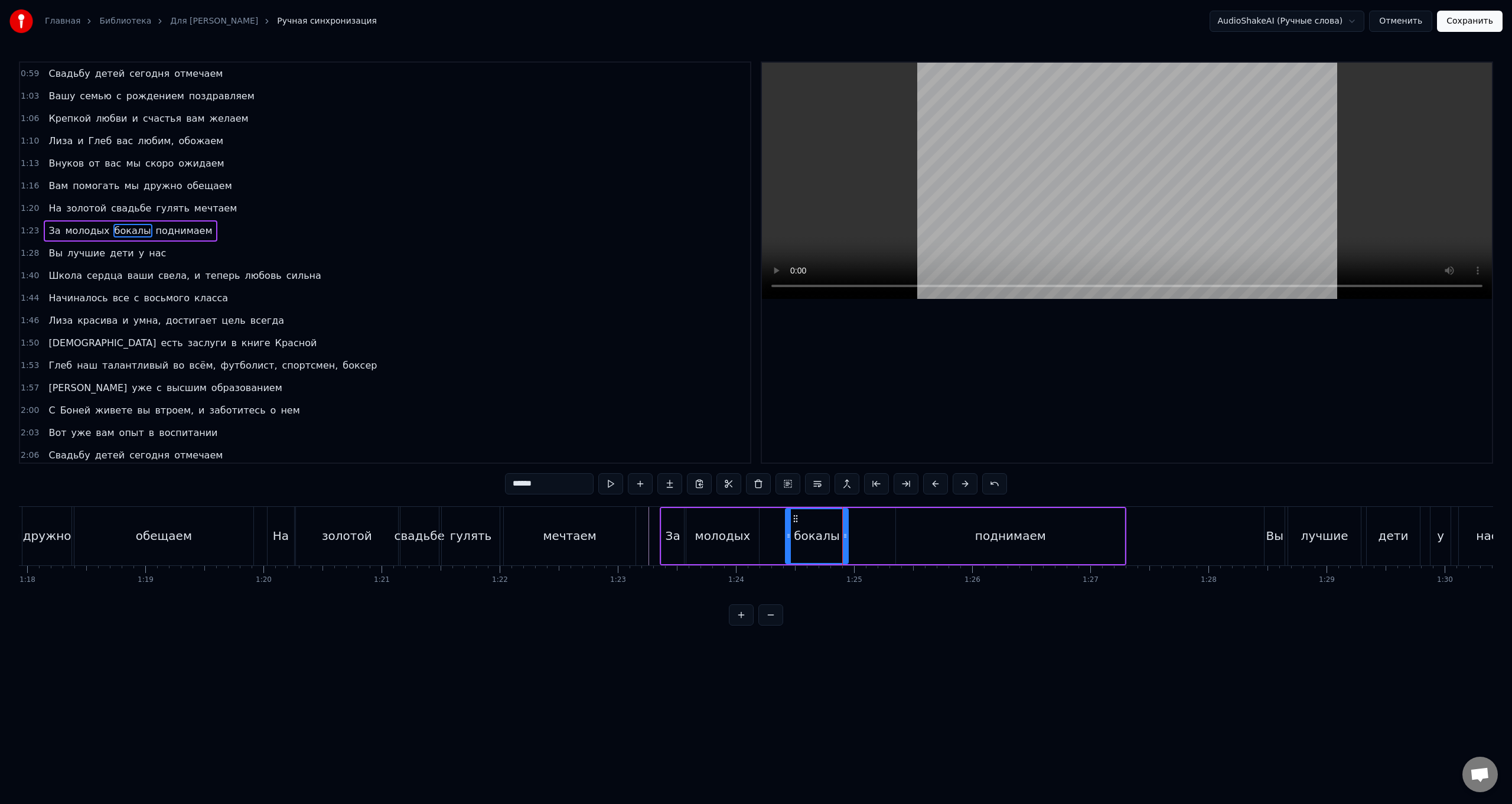
click at [453, 321] on div "поднимаем" at bounding box center [1010, 536] width 228 height 56
type input "*********"
drag, startPoint x: 906, startPoint y: 519, endPoint x: 866, endPoint y: 520, distance: 40.0
click at [453, 321] on icon at bounding box center [866, 519] width 10 height 10
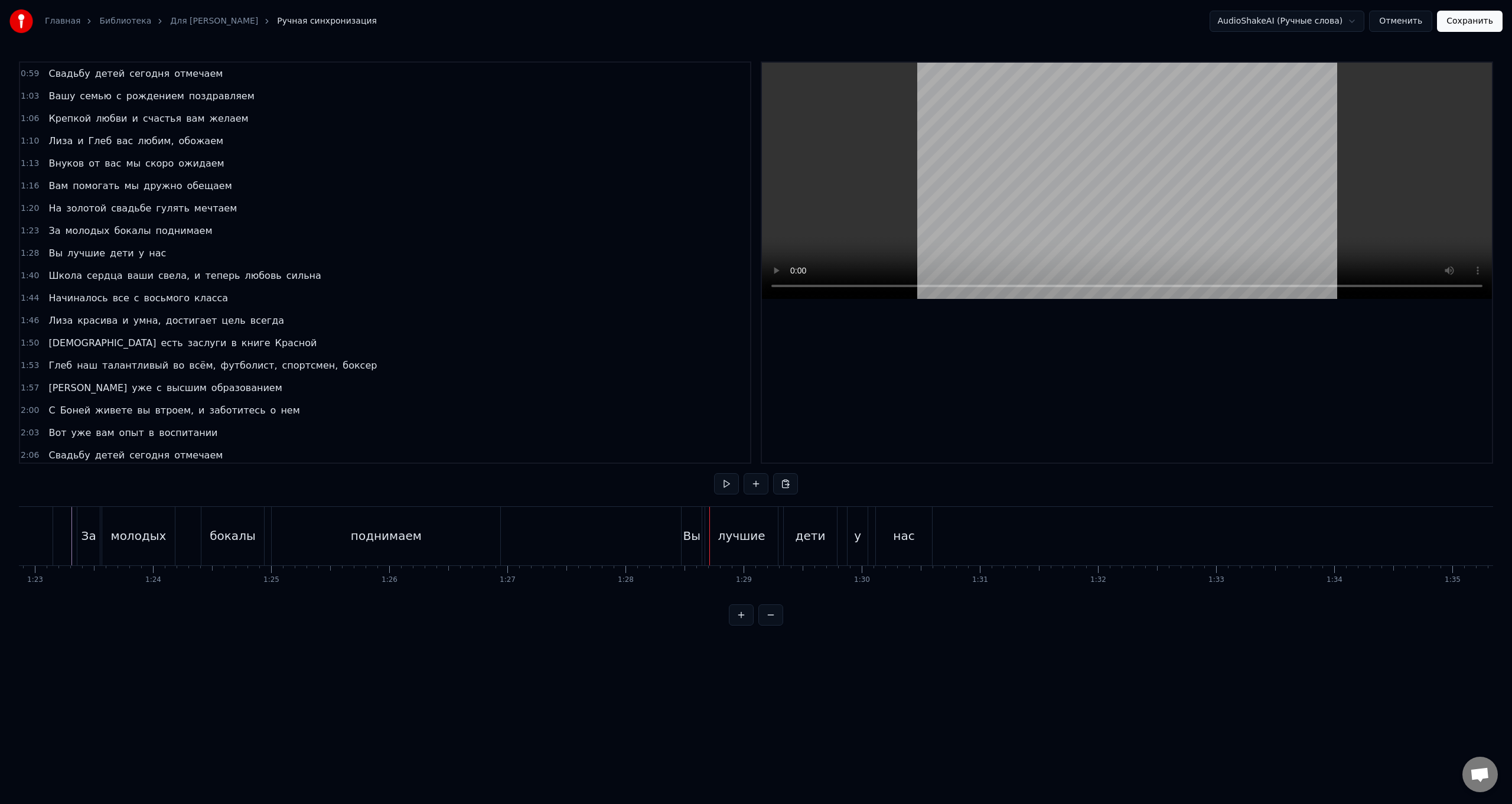
scroll to position [0, 9814]
click at [453, 321] on div "Вы" at bounding box center [667, 536] width 20 height 58
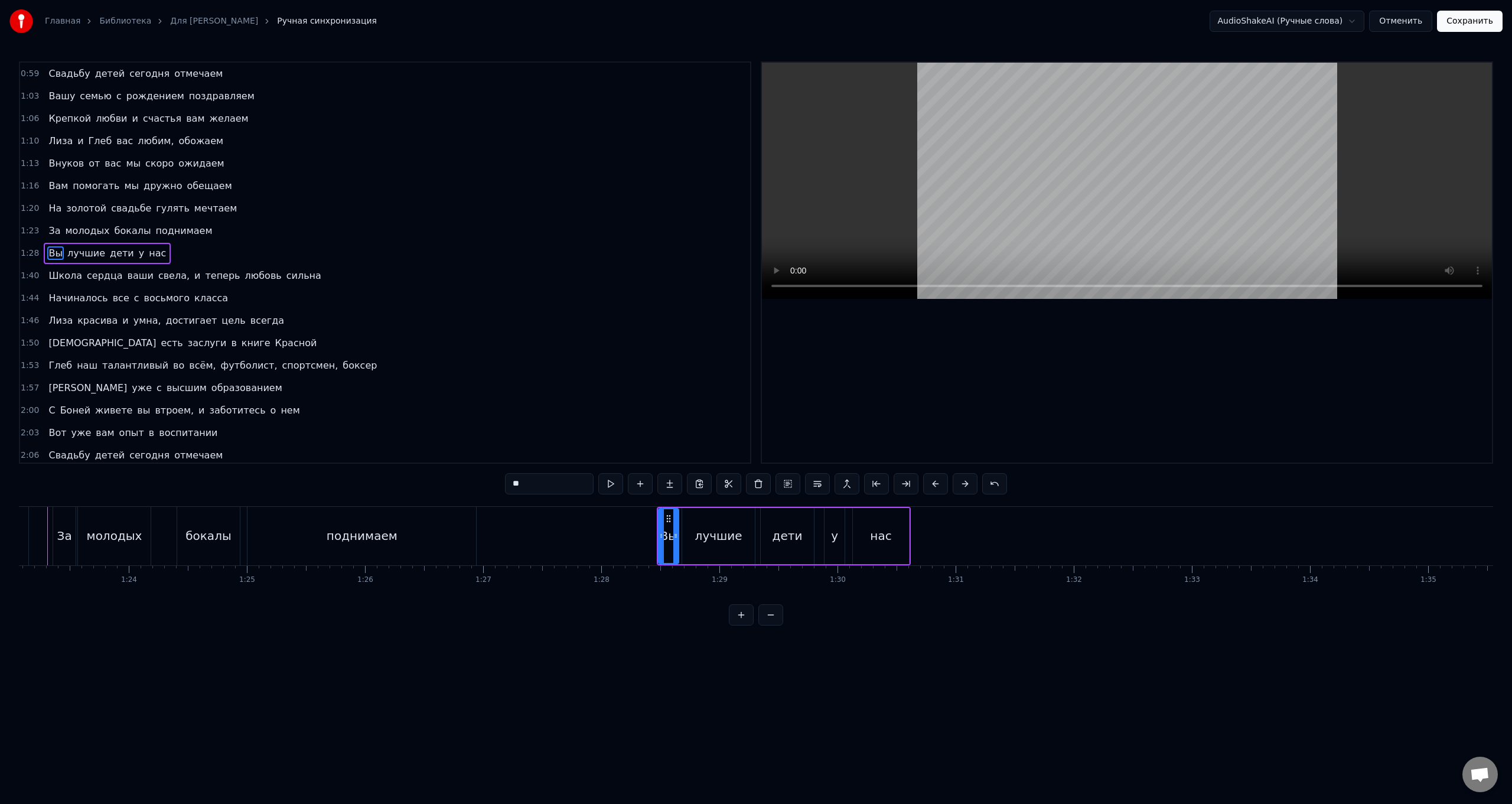
click at [453, 321] on div "лучшие" at bounding box center [718, 536] width 72 height 56
click at [453, 321] on div "дети" at bounding box center [787, 536] width 53 height 56
type input "****"
click at [453, 321] on div at bounding box center [760, 536] width 1 height 58
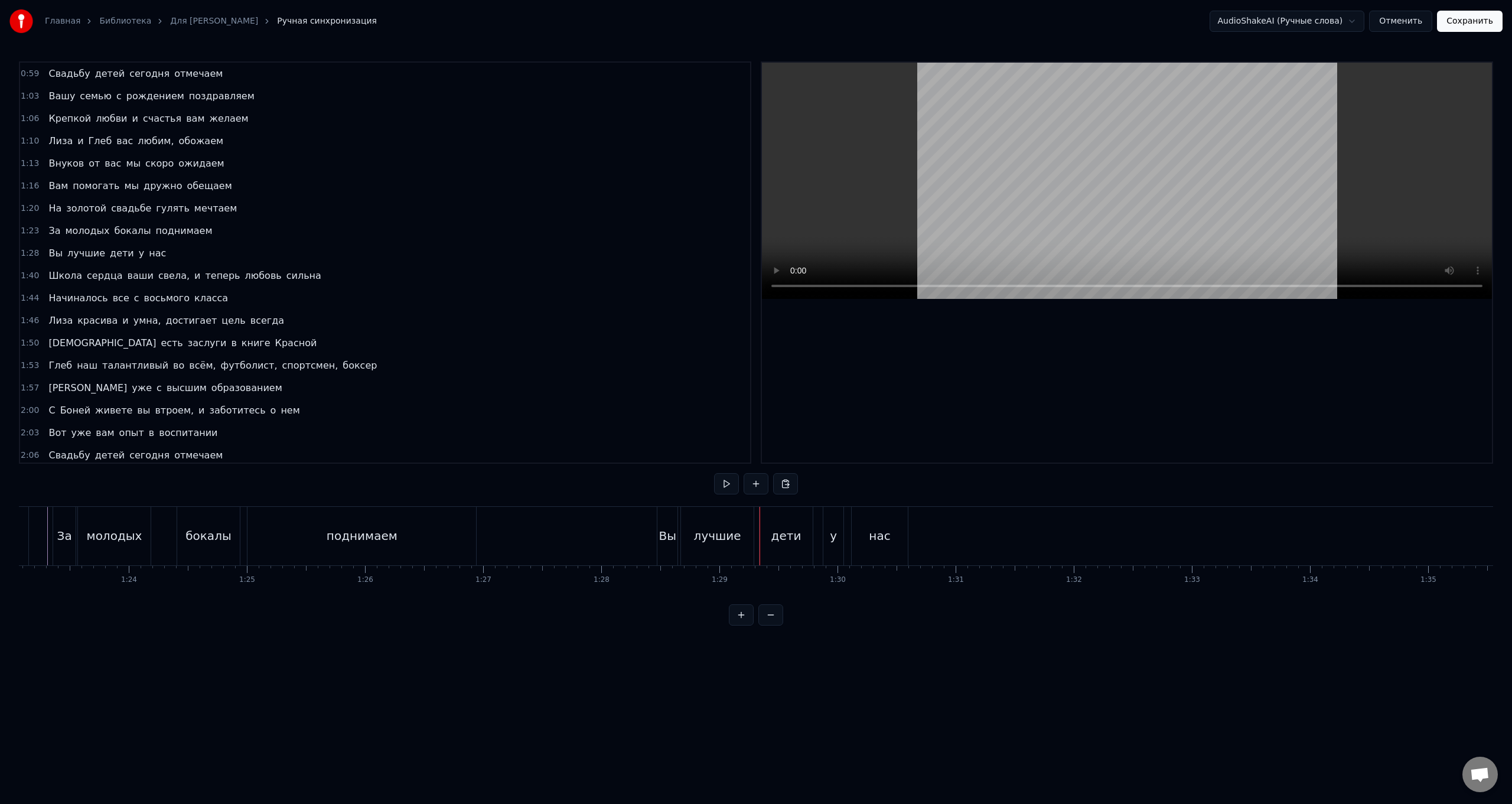
click at [453, 321] on div "лучшие" at bounding box center [717, 536] width 72 height 58
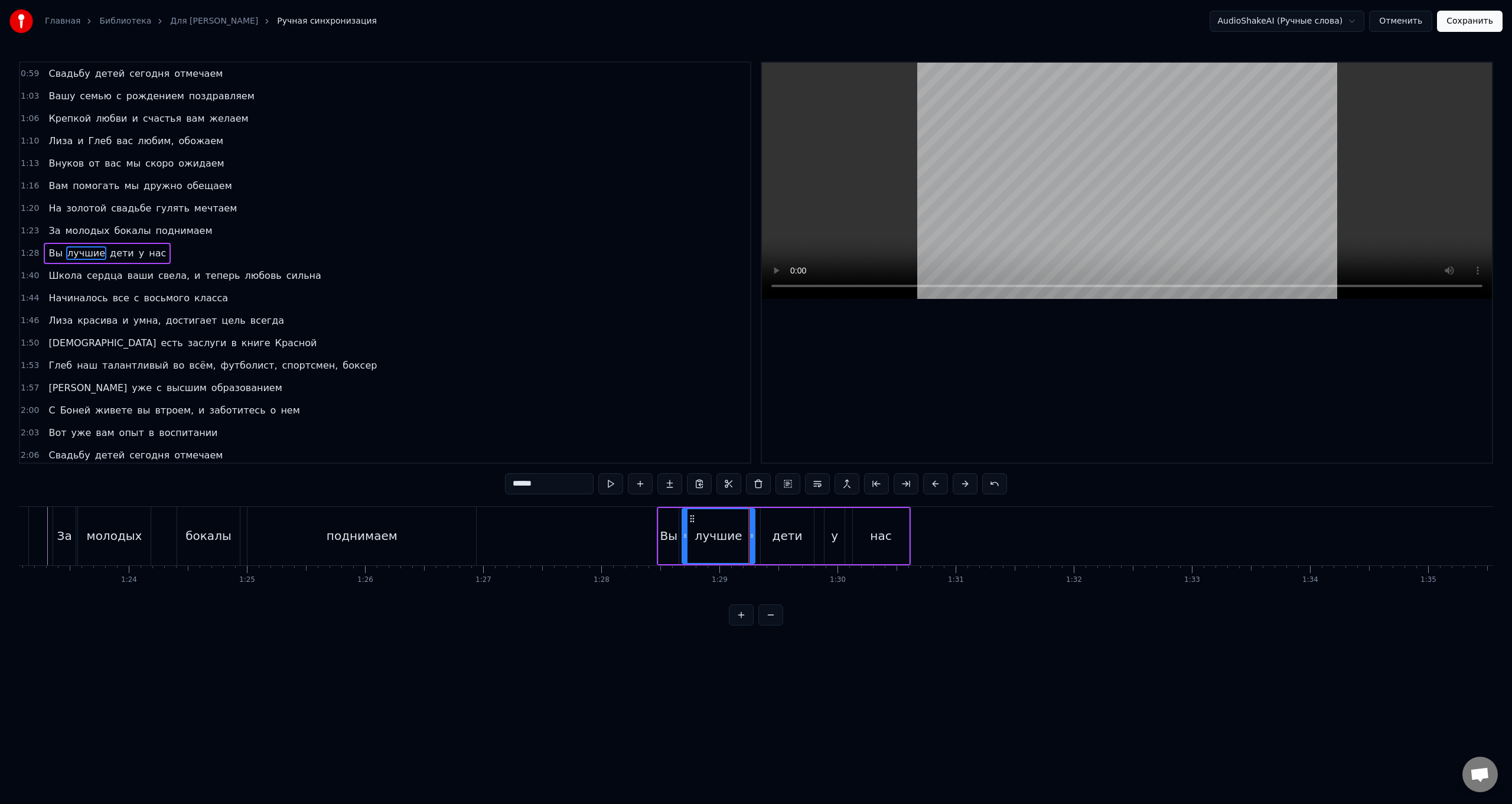
click at [453, 321] on div "дети" at bounding box center [787, 536] width 54 height 56
click at [453, 321] on div "лучшие" at bounding box center [718, 536] width 72 height 56
click at [453, 321] on div at bounding box center [752, 536] width 5 height 53
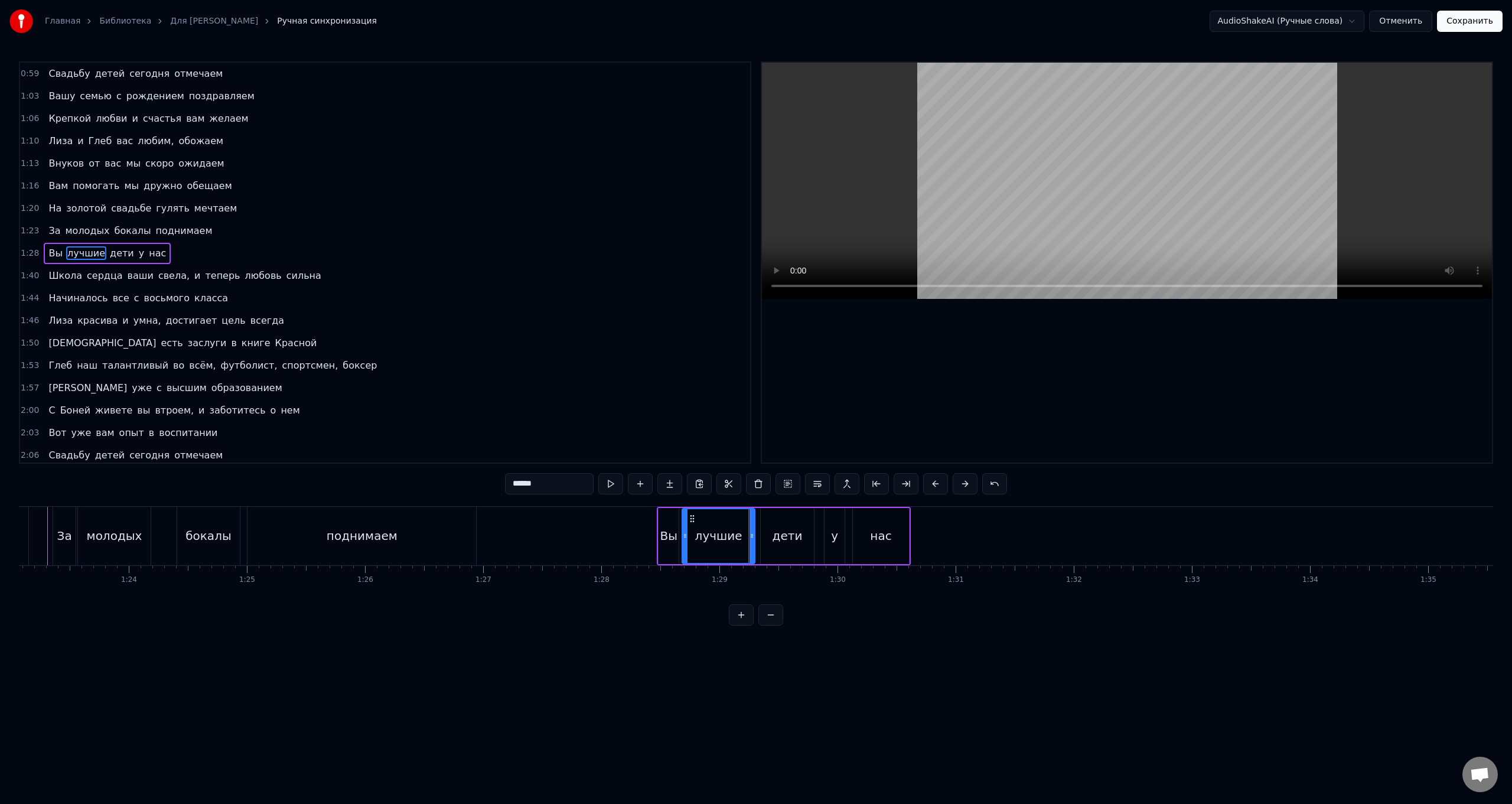
click at [453, 321] on div "нас" at bounding box center [880, 536] width 55 height 56
type input "***"
click at [453, 321] on div "Вы лучшие дети у нас" at bounding box center [783, 536] width 253 height 58
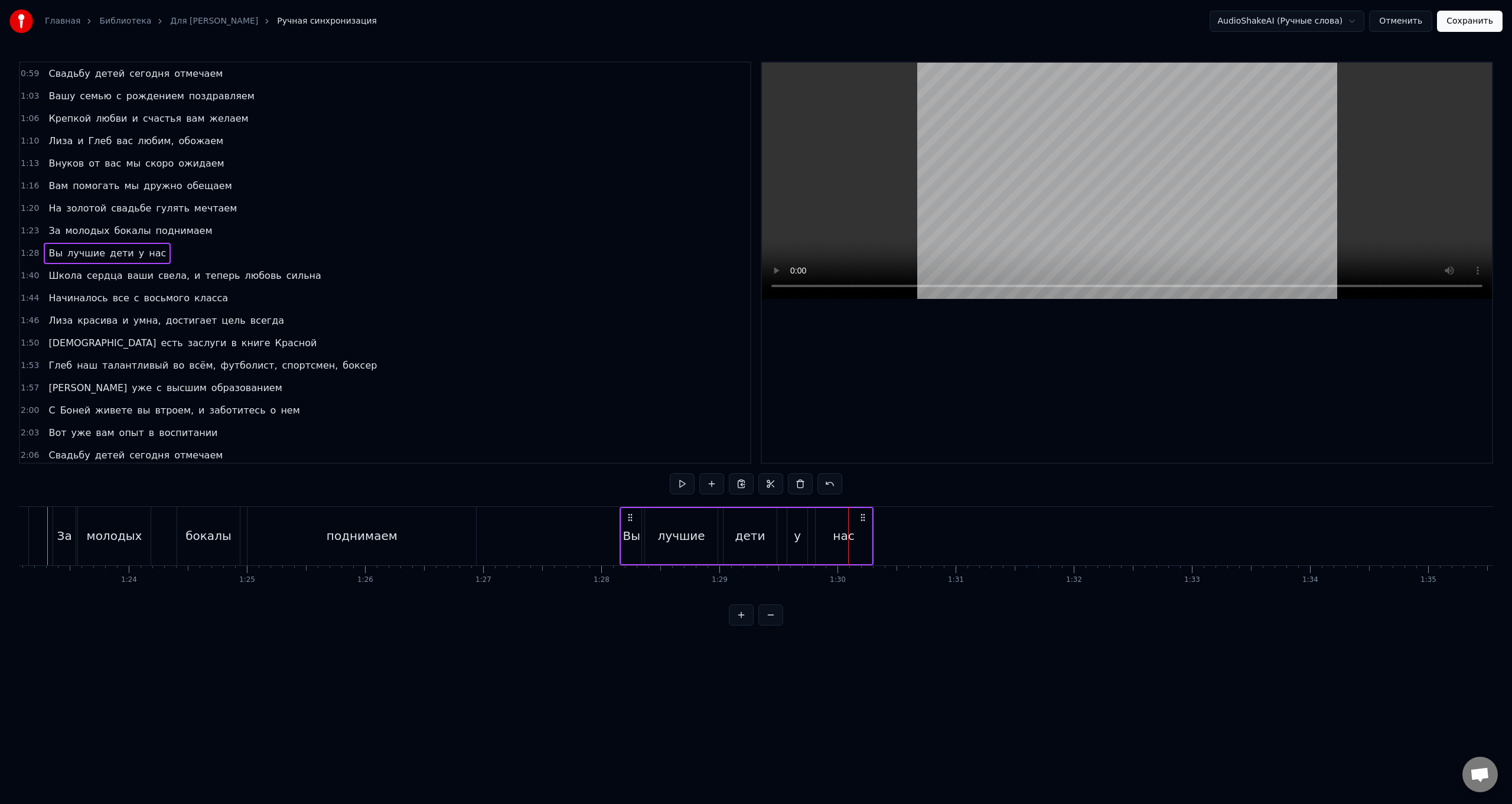
drag, startPoint x: 667, startPoint y: 516, endPoint x: 630, endPoint y: 517, distance: 37.0
click at [453, 321] on icon at bounding box center [631, 518] width 10 height 10
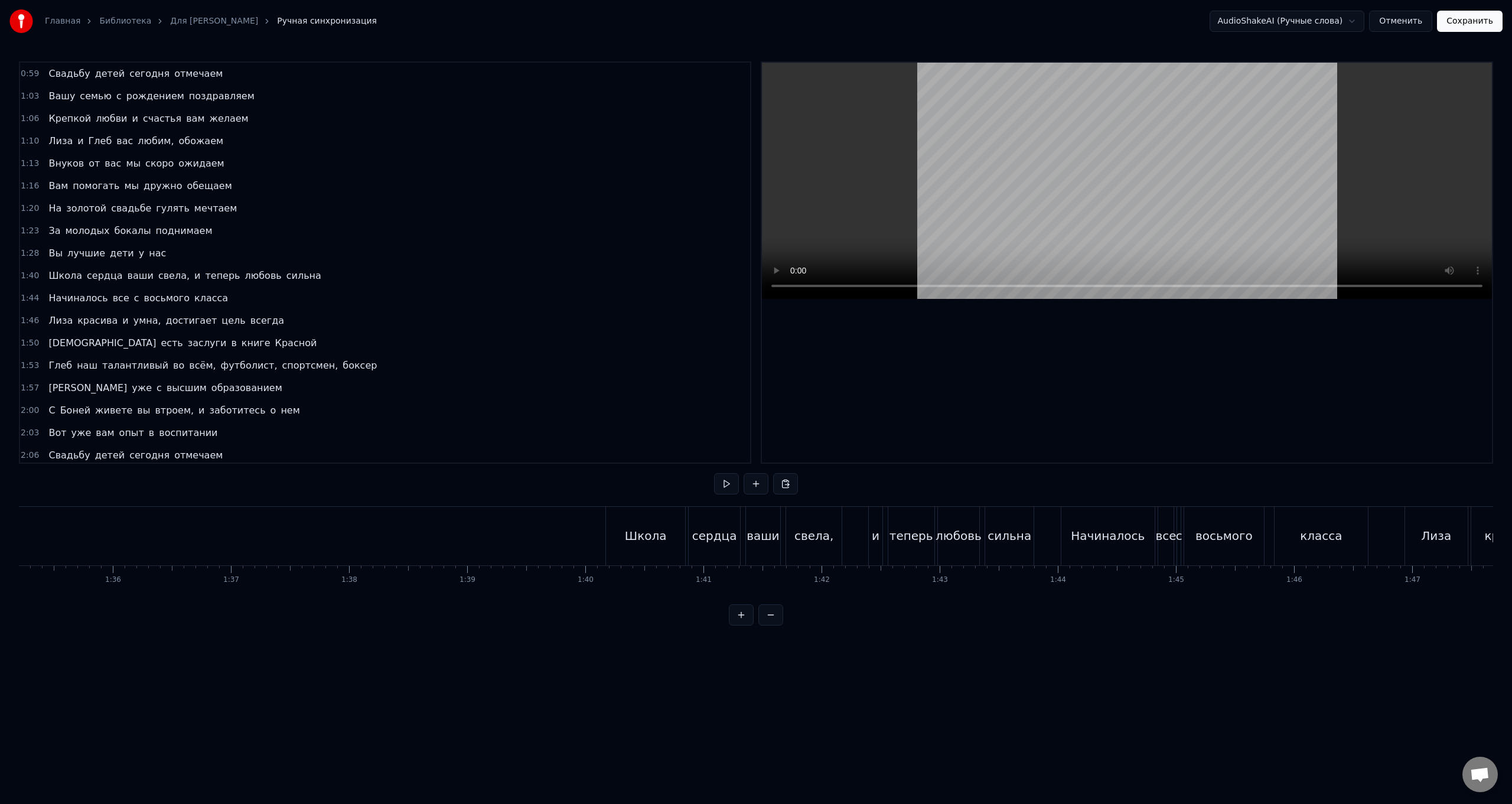
scroll to position [0, 11272]
click at [453, 321] on div "Школа" at bounding box center [621, 536] width 79 height 58
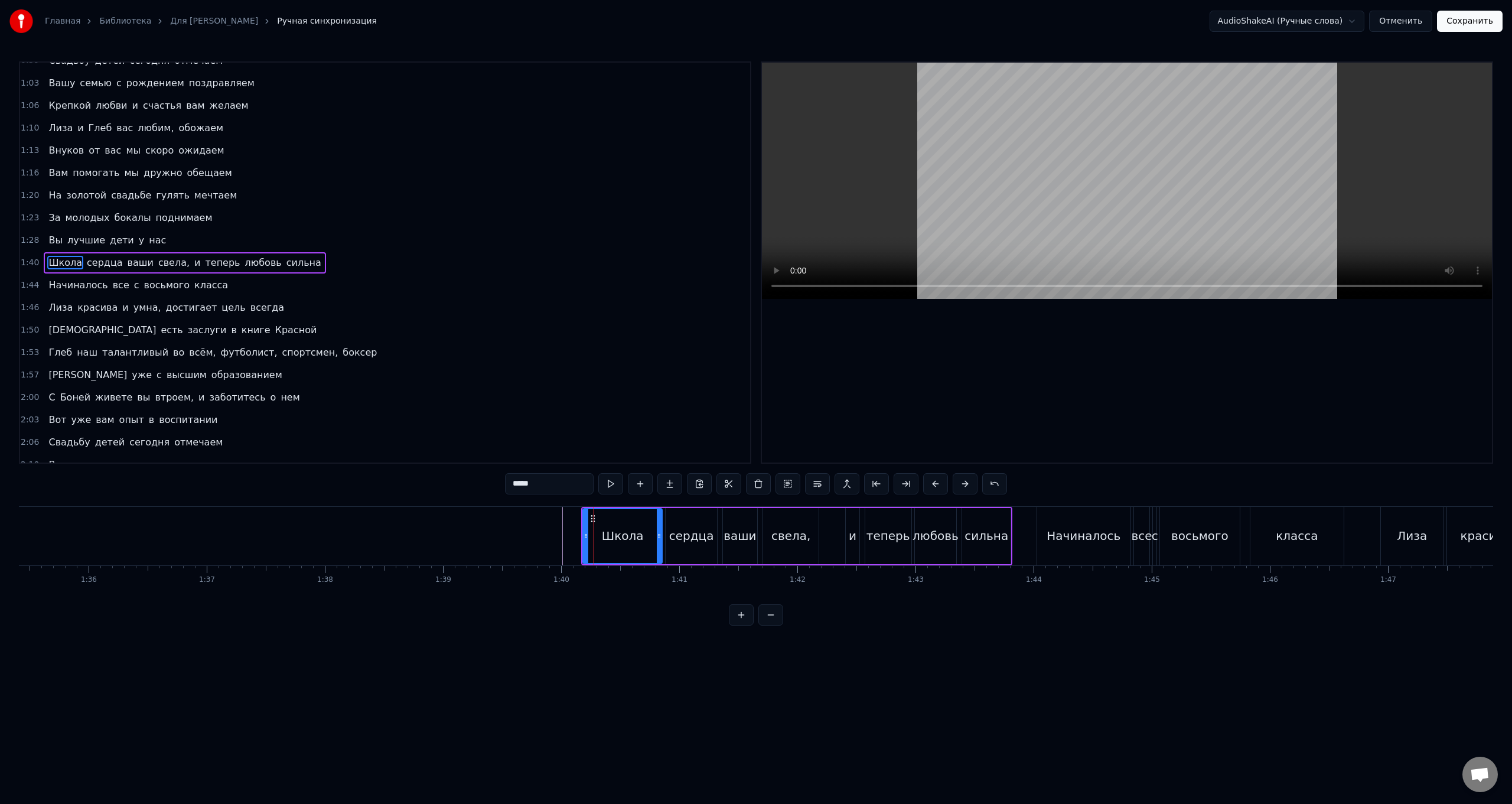
click at [453, 321] on div "Школа сердца ваши свела, и теперь любовь сильна" at bounding box center [797, 536] width 431 height 58
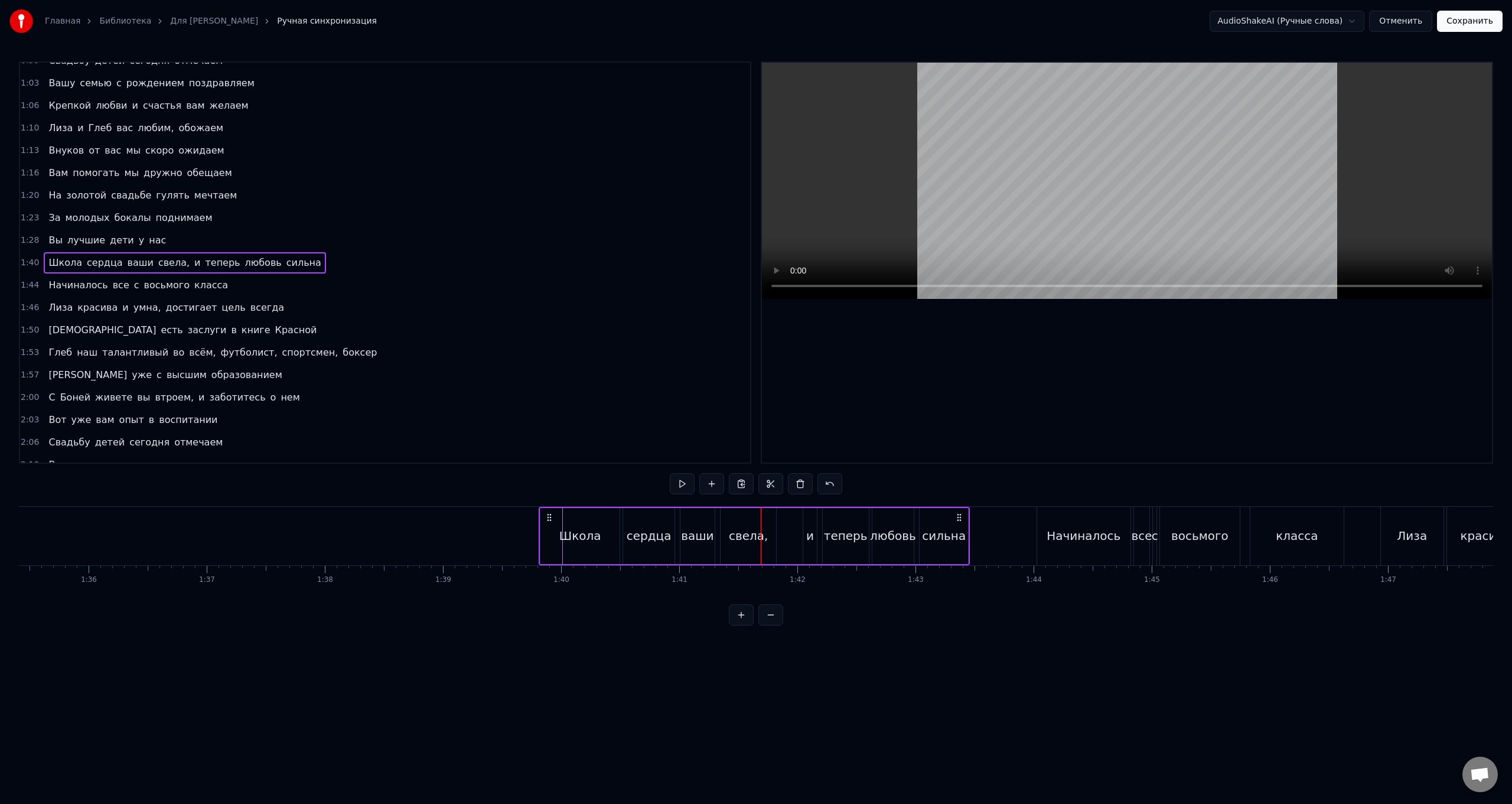
drag, startPoint x: 591, startPoint y: 517, endPoint x: 549, endPoint y: 517, distance: 42.0
click at [453, 321] on icon at bounding box center [550, 518] width 10 height 10
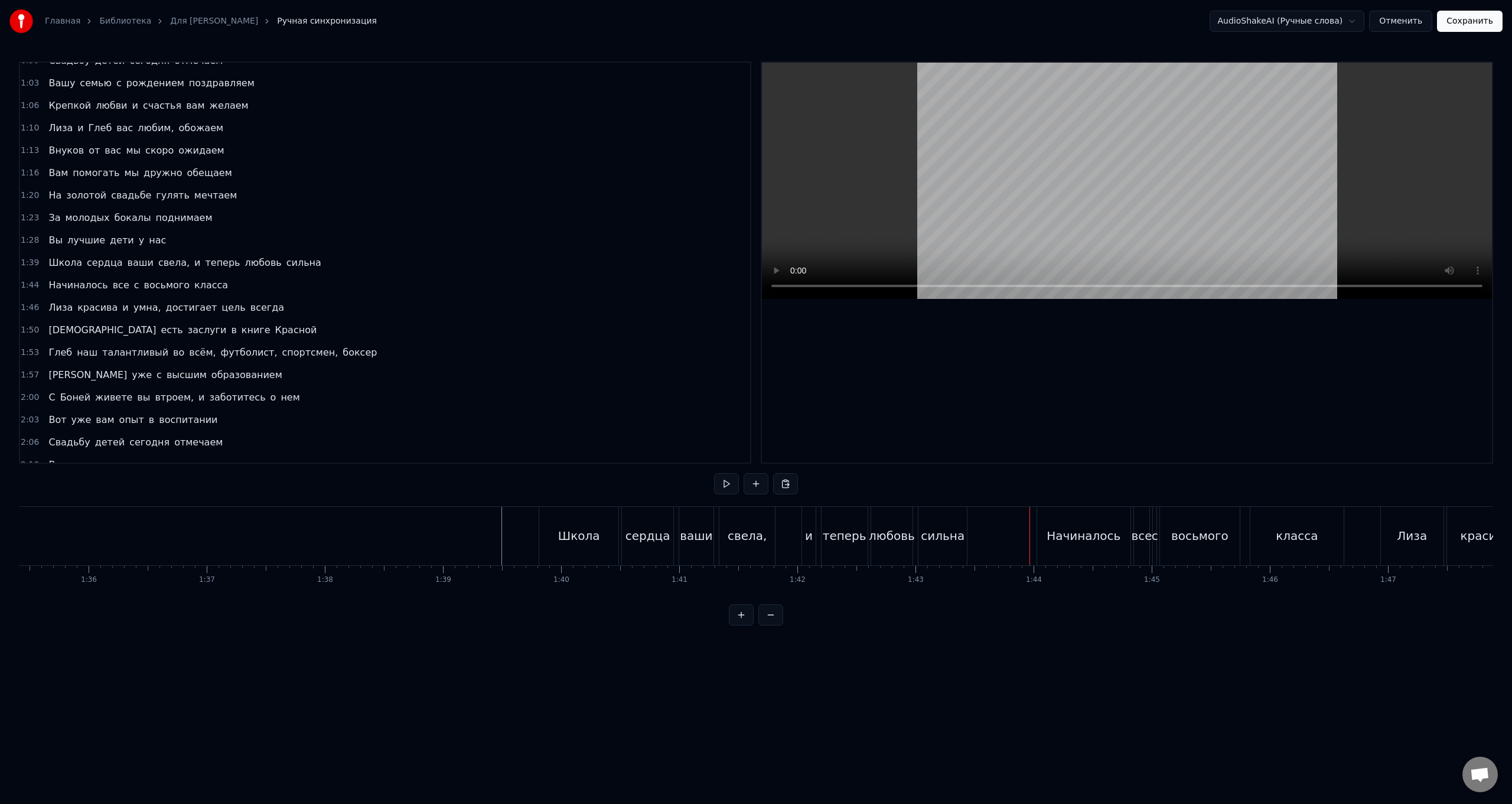
click at [453, 321] on div "Школа сердца ваши свела, и теперь любовь сильна" at bounding box center [754, 536] width 431 height 58
click at [453, 321] on div "Начиналось" at bounding box center [1084, 536] width 94 height 58
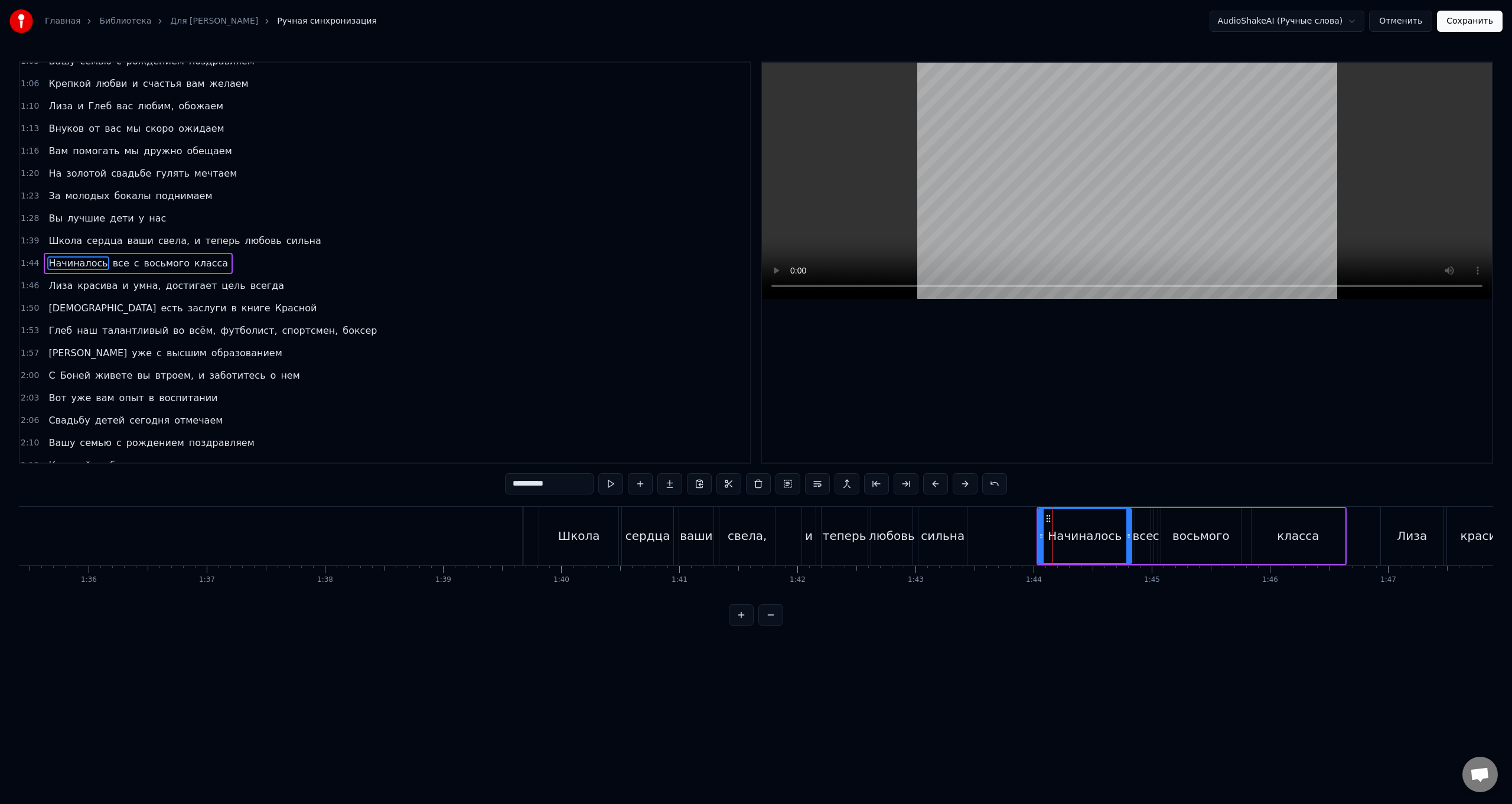
scroll to position [35, 0]
click at [453, 321] on div "Начиналось все с восьмого класса" at bounding box center [1192, 536] width 310 height 58
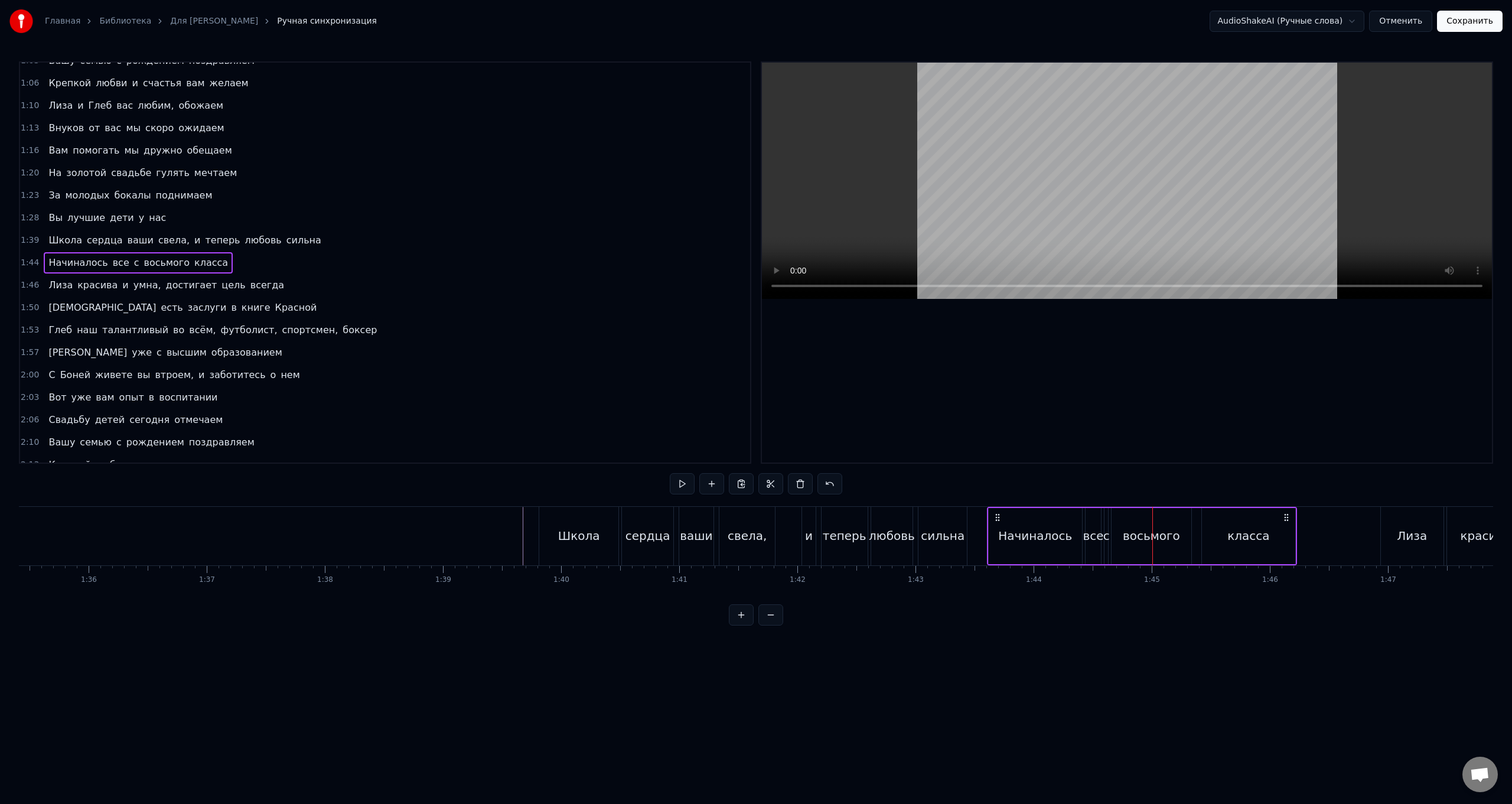
drag, startPoint x: 1046, startPoint y: 517, endPoint x: 996, endPoint y: 515, distance: 50.0
click at [453, 321] on icon at bounding box center [998, 518] width 10 height 10
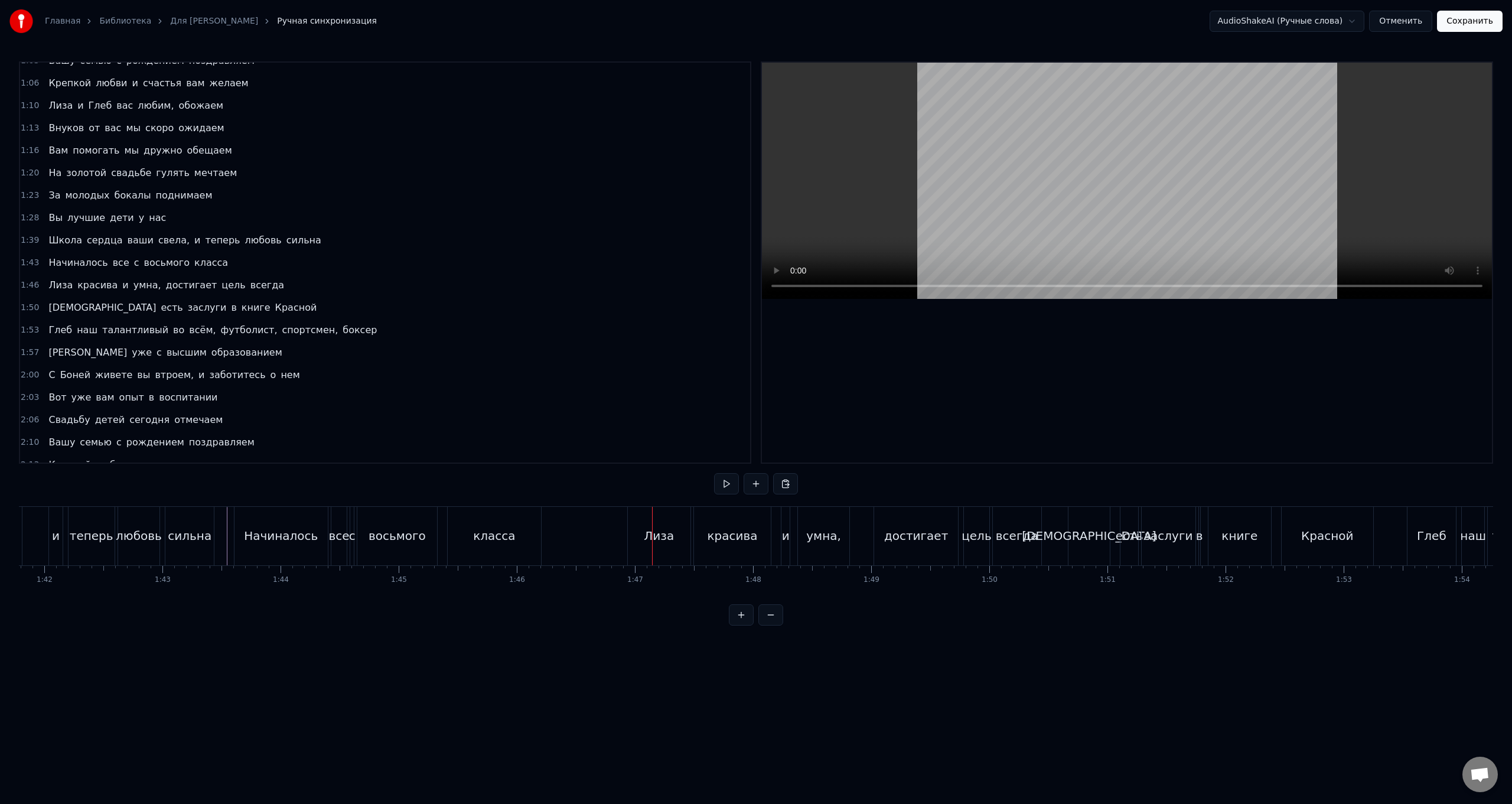
scroll to position [0, 12037]
click at [453, 321] on div "[PERSON_NAME] и умна, достигает цель всегда" at bounding box center [824, 536] width 417 height 58
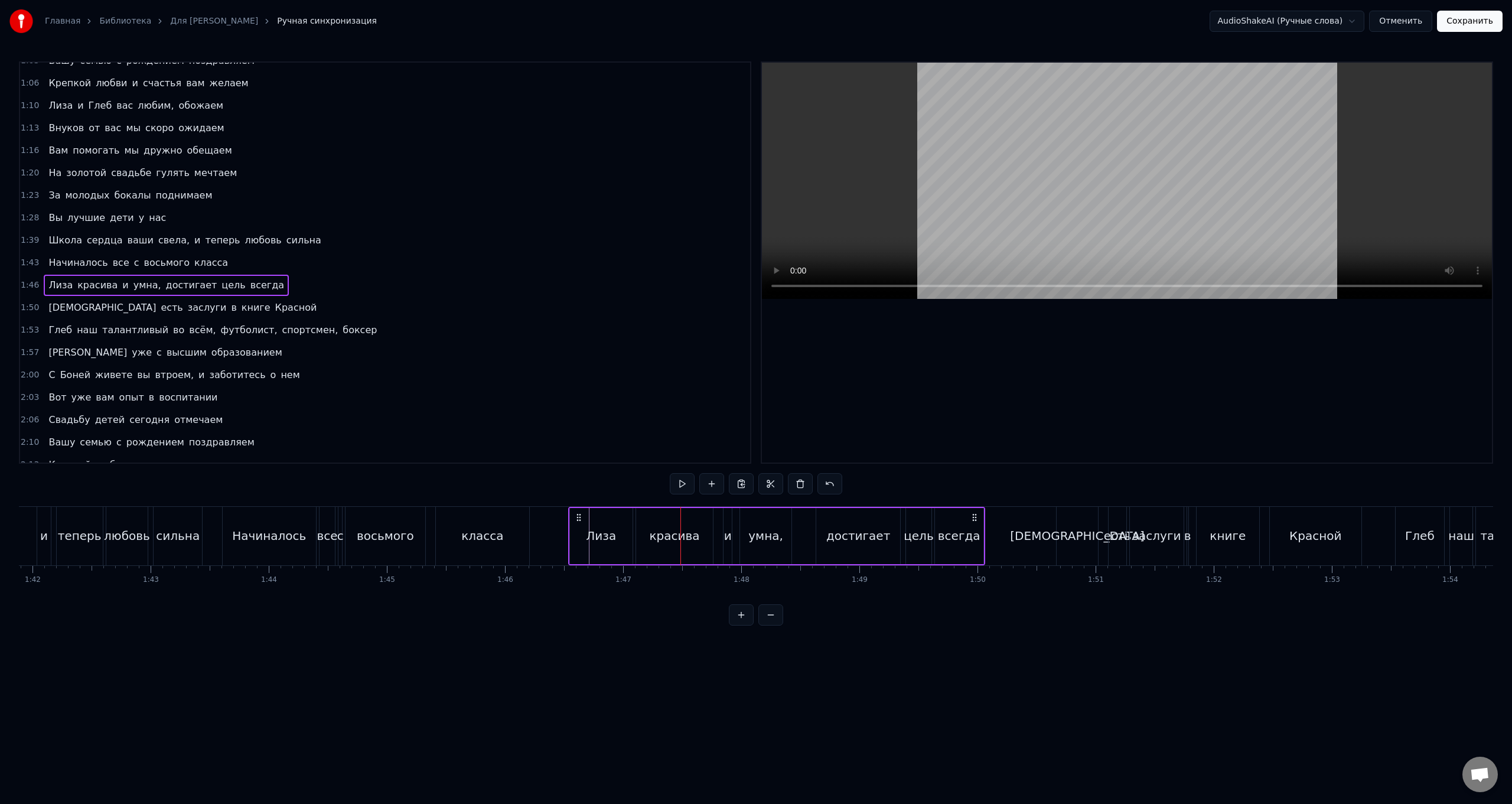
drag, startPoint x: 625, startPoint y: 516, endPoint x: 578, endPoint y: 518, distance: 47.0
click at [453, 321] on icon at bounding box center [579, 518] width 10 height 10
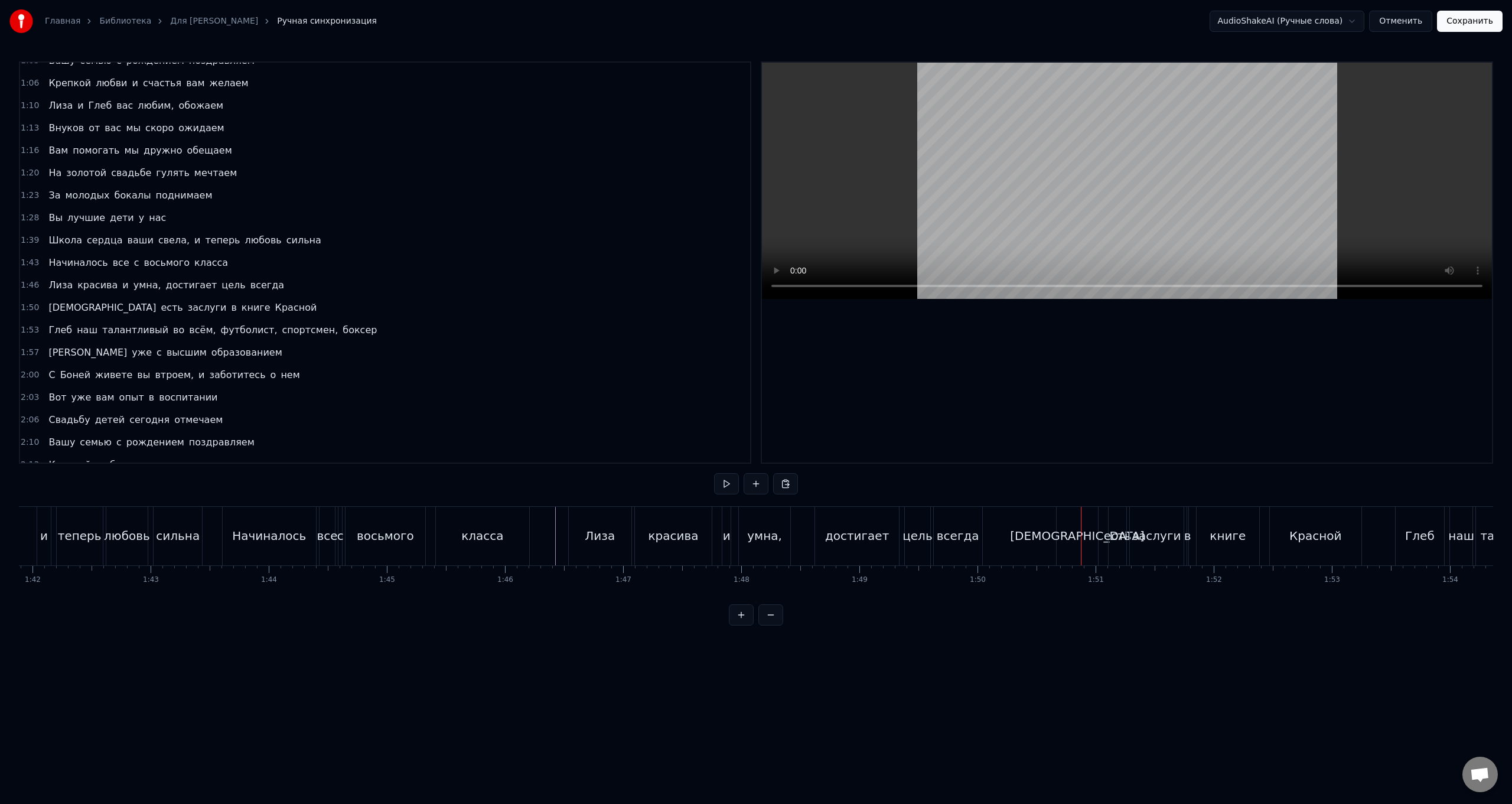
click at [453, 321] on div "Даже есть заслуги в книге Красной" at bounding box center [1211, 536] width 309 height 58
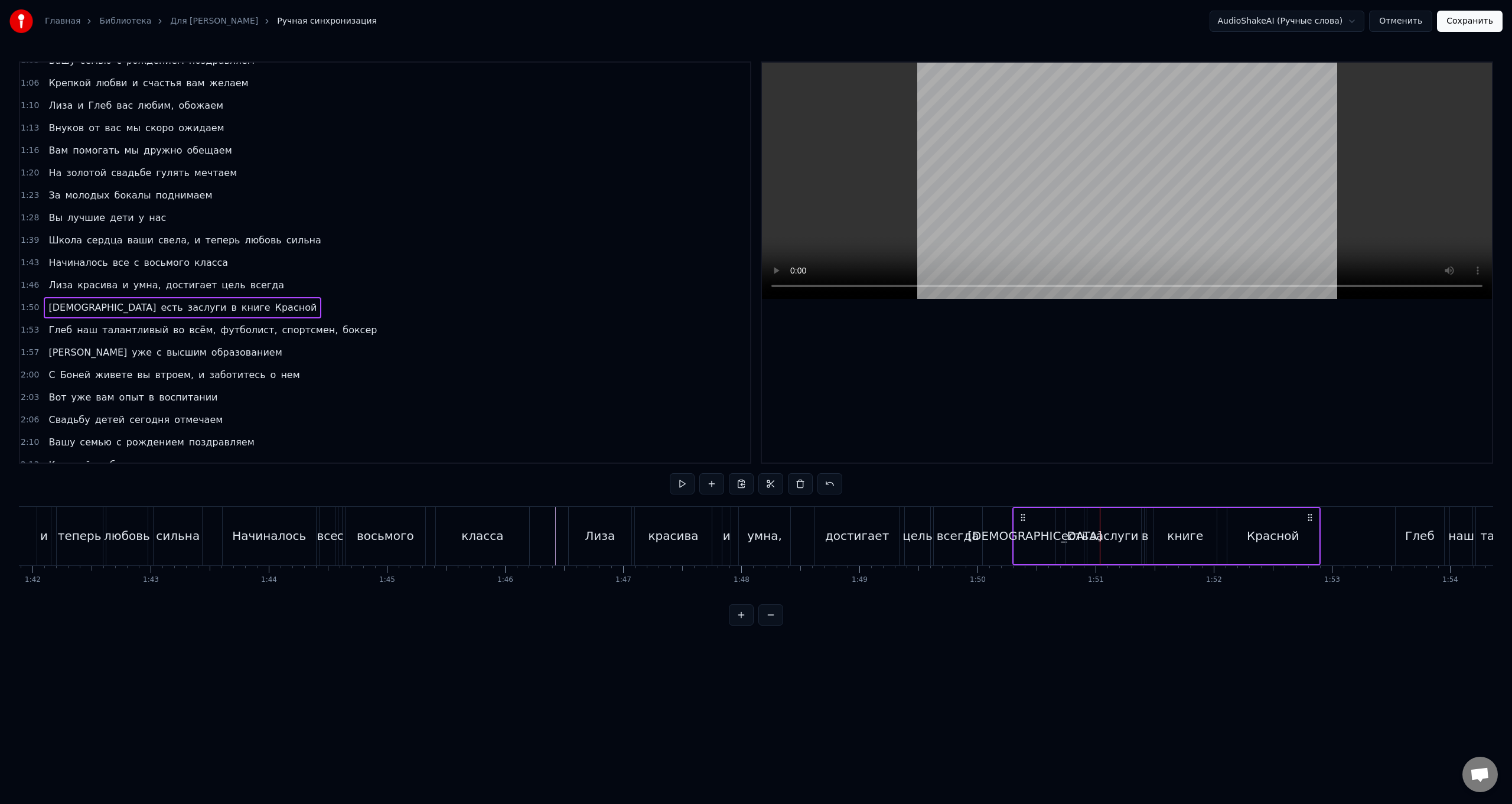
drag, startPoint x: 1066, startPoint y: 517, endPoint x: 1022, endPoint y: 518, distance: 44.0
click at [453, 321] on circle at bounding box center [1021, 517] width 1 height 1
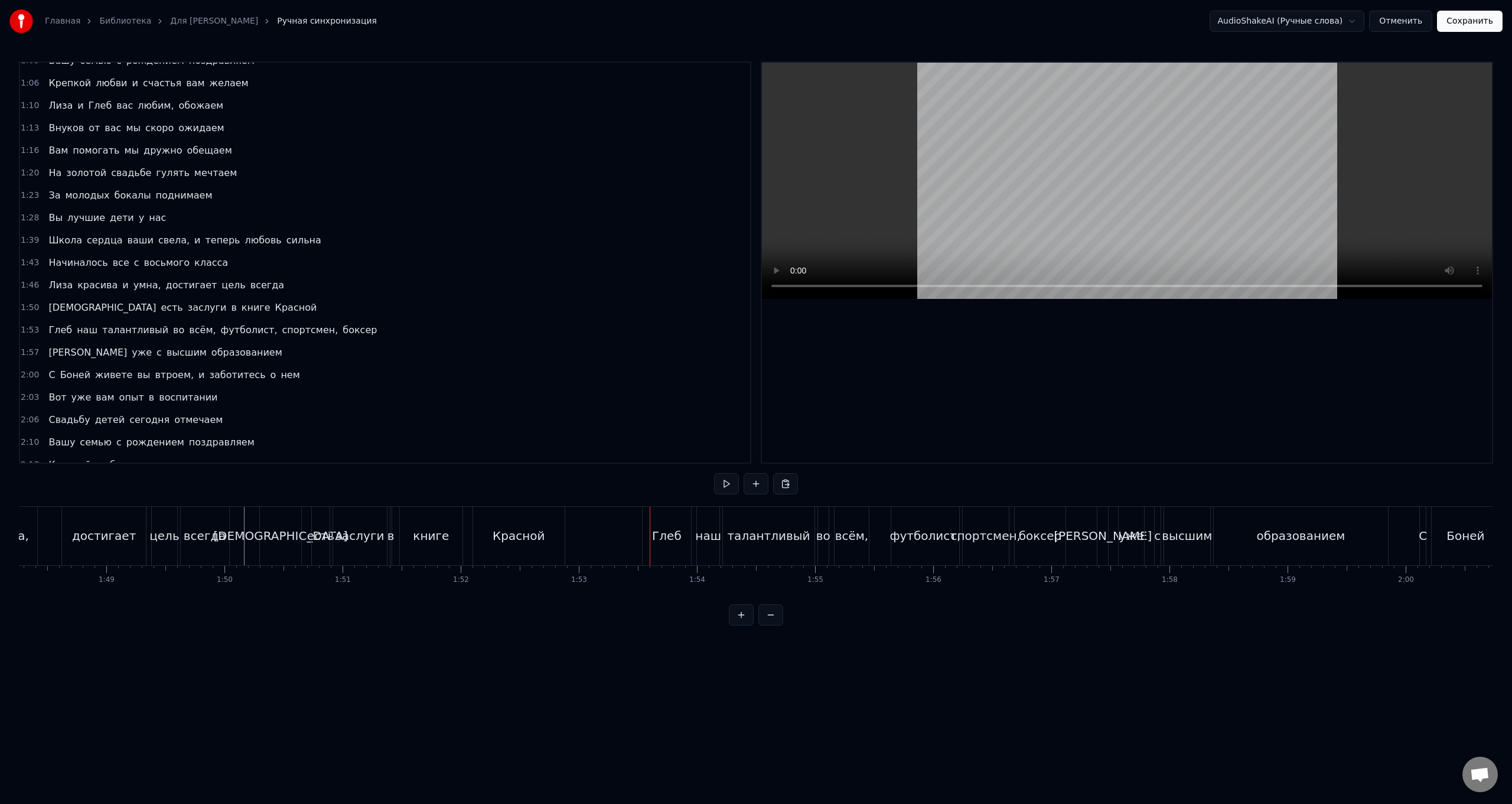
scroll to position [0, 12802]
click at [453, 321] on div "Глеб наш талантливый во всём, футболист, спортсмен, боксер" at bounding box center [843, 536] width 426 height 58
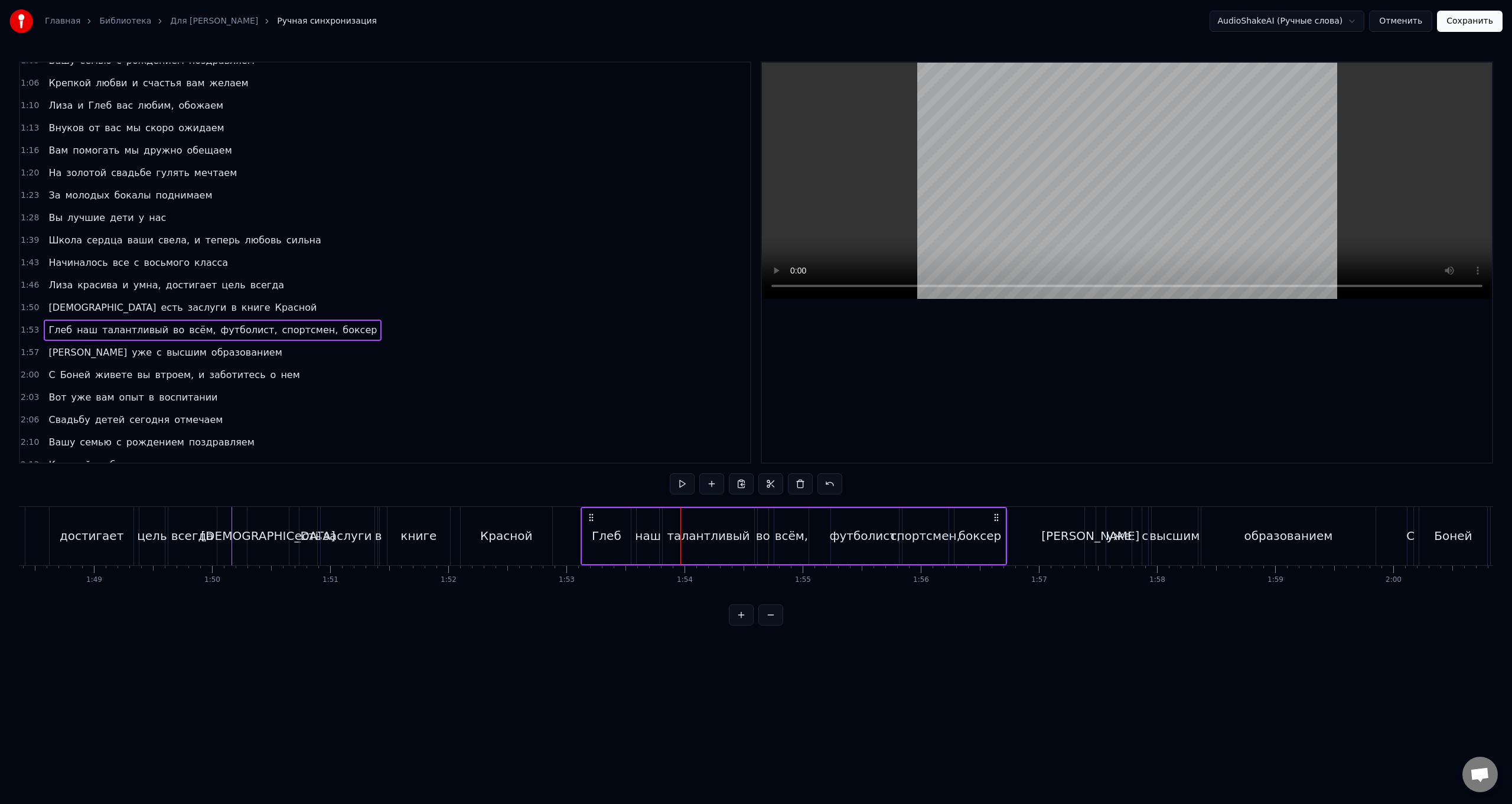
drag, startPoint x: 640, startPoint y: 518, endPoint x: 590, endPoint y: 517, distance: 50.0
click at [453, 321] on circle at bounding box center [589, 517] width 1 height 1
click at [453, 321] on div "И уже с высшим образованием" at bounding box center [1231, 536] width 294 height 58
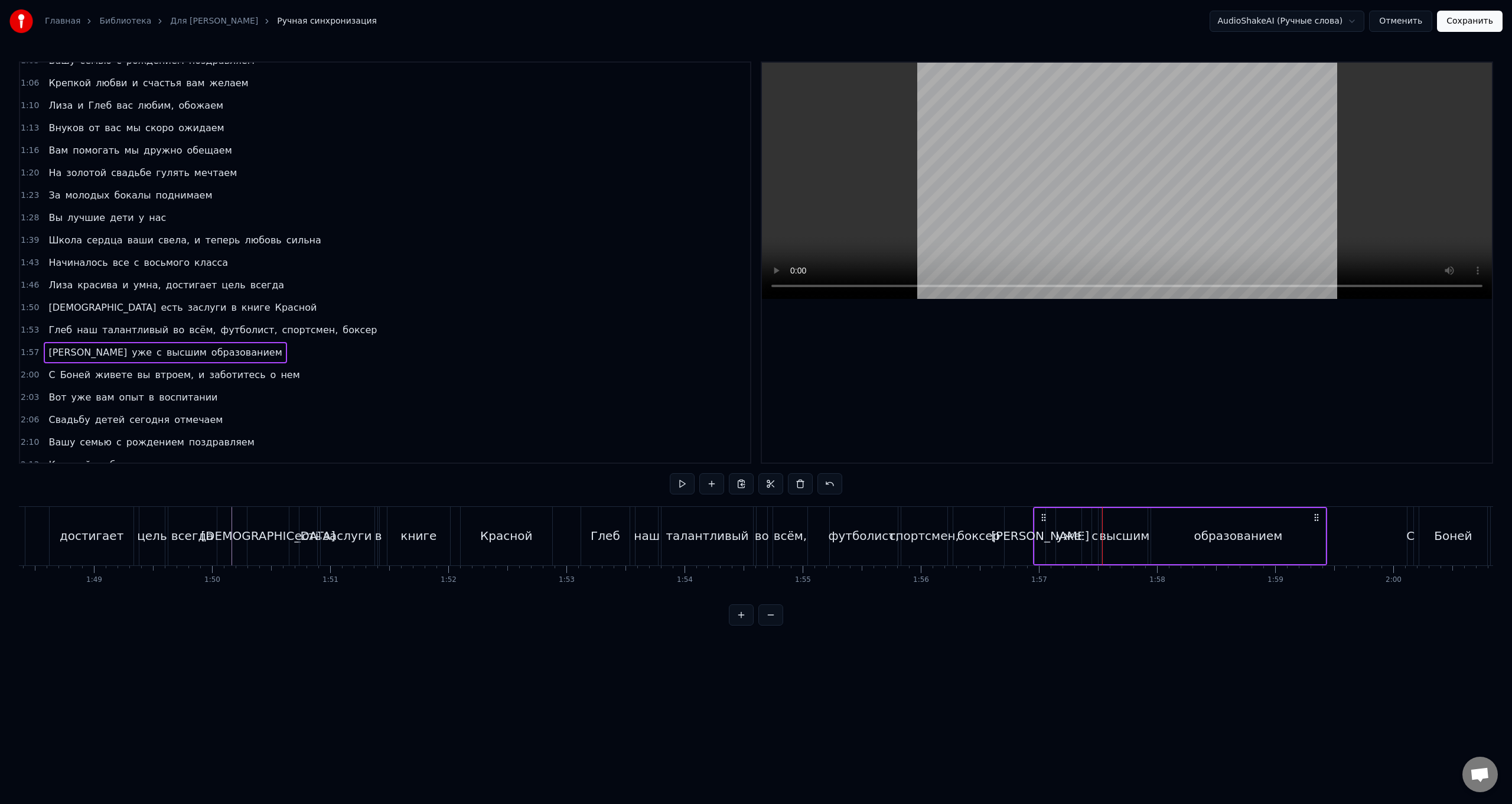
drag, startPoint x: 1093, startPoint y: 517, endPoint x: 1042, endPoint y: 518, distance: 51.0
click at [453, 321] on icon at bounding box center [1044, 518] width 10 height 10
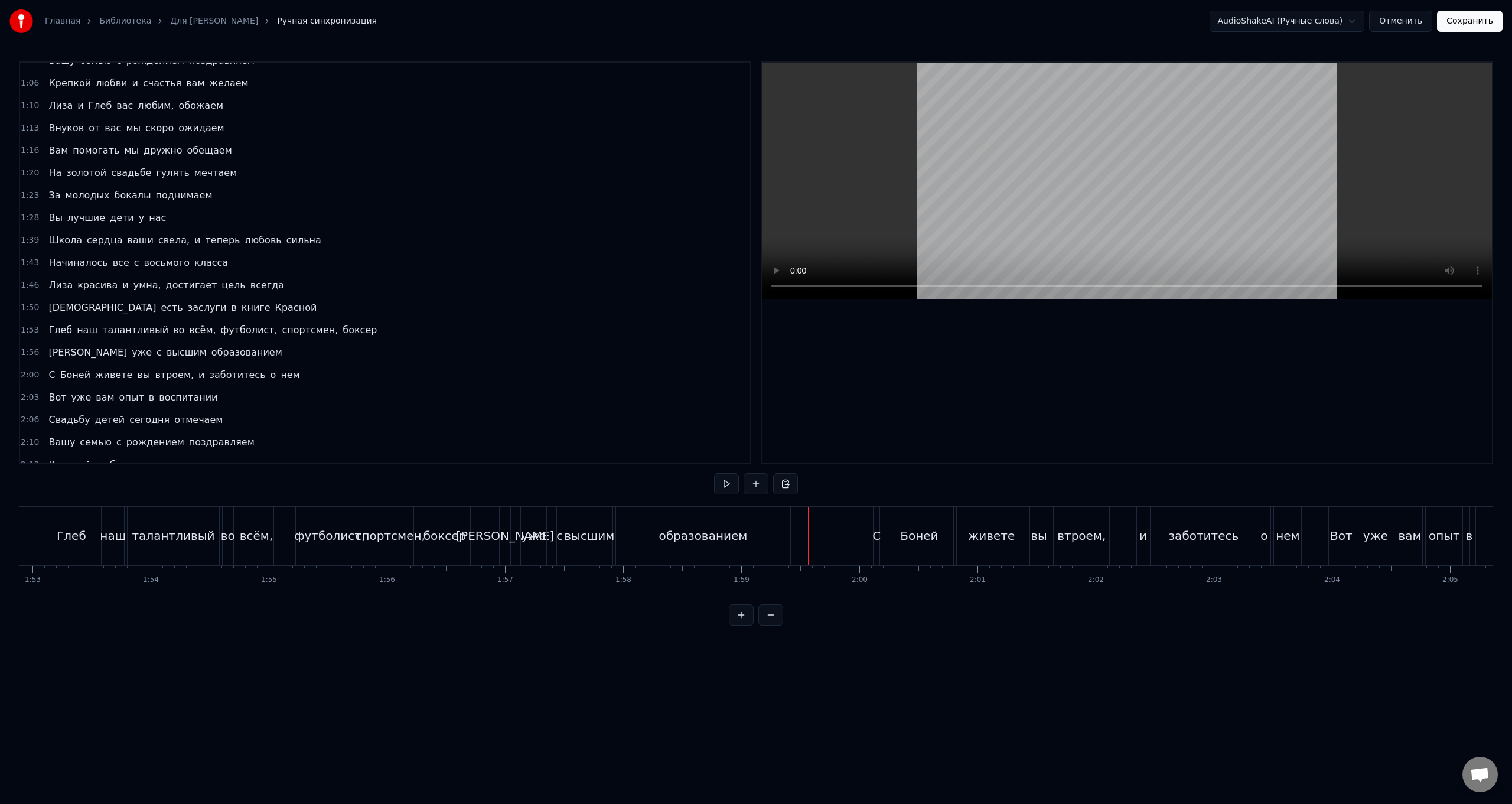
scroll to position [0, 13422]
click at [453, 321] on div "С [PERSON_NAME] живете вы втроем, и заботитесь о нем" at bounding box center [1004, 536] width 431 height 58
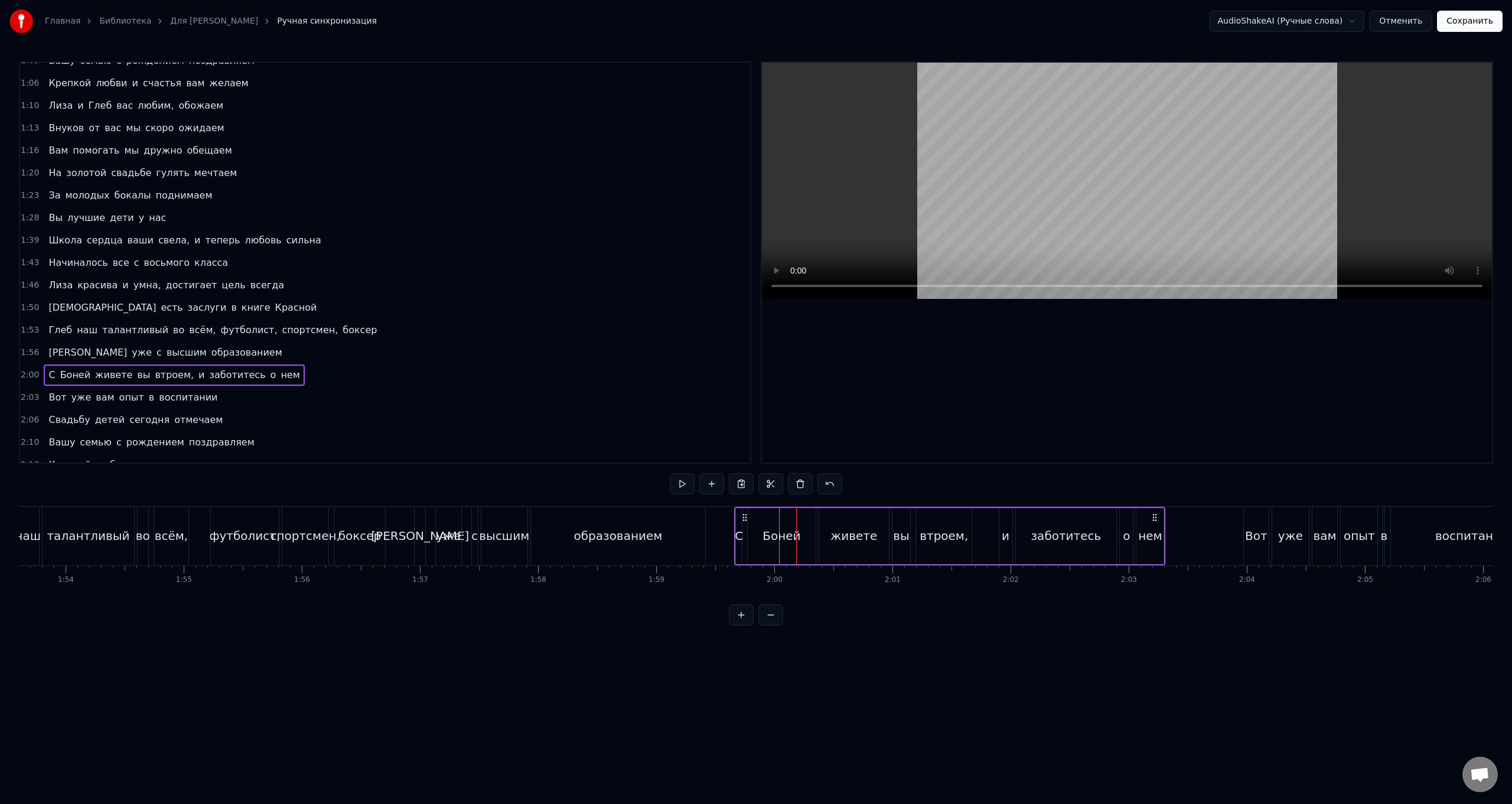
drag, startPoint x: 799, startPoint y: 517, endPoint x: 745, endPoint y: 516, distance: 54.0
click at [453, 321] on icon at bounding box center [745, 518] width 10 height 10
click at [453, 321] on div "уже" at bounding box center [1291, 536] width 38 height 58
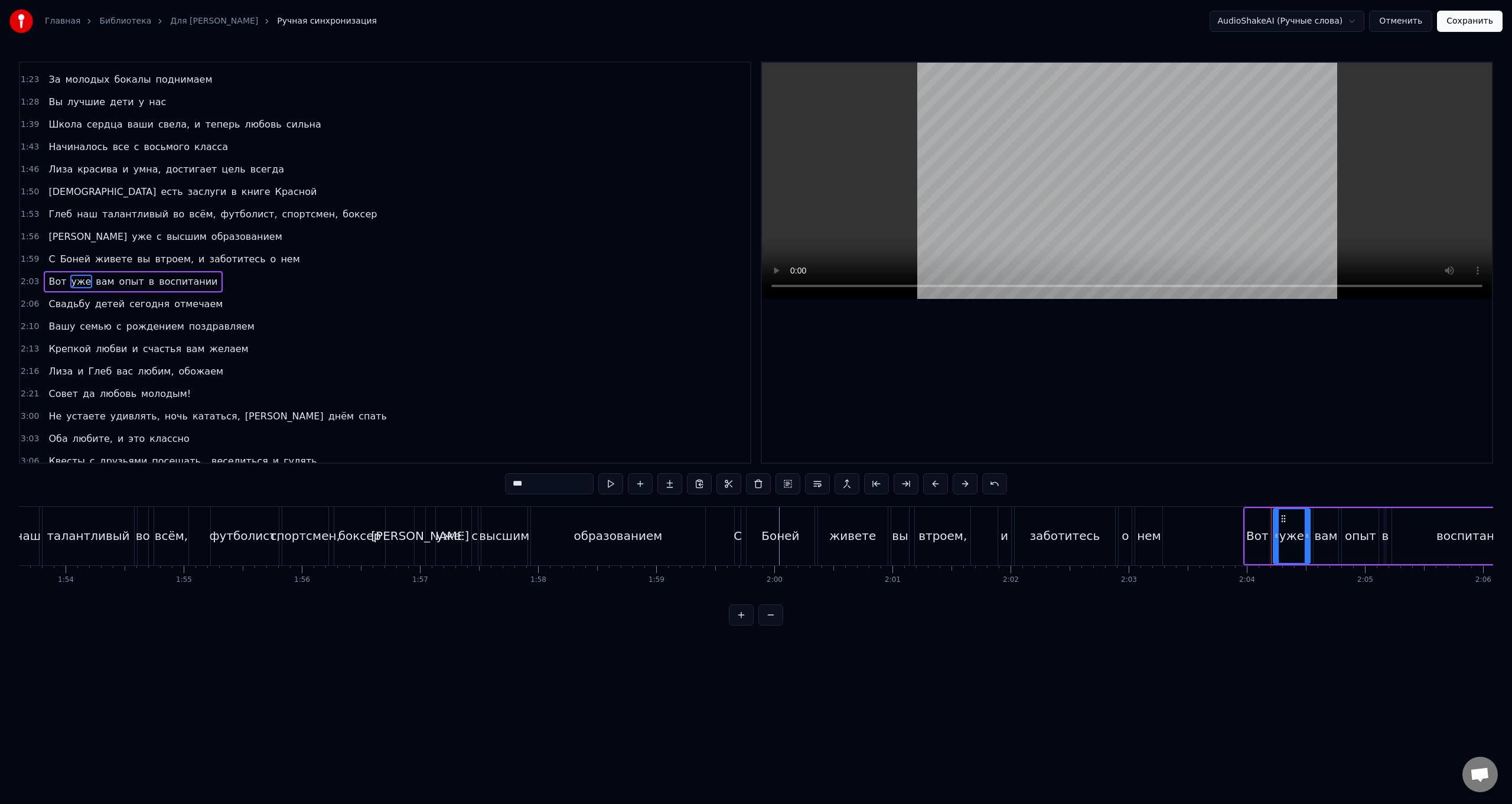
scroll to position [170, 0]
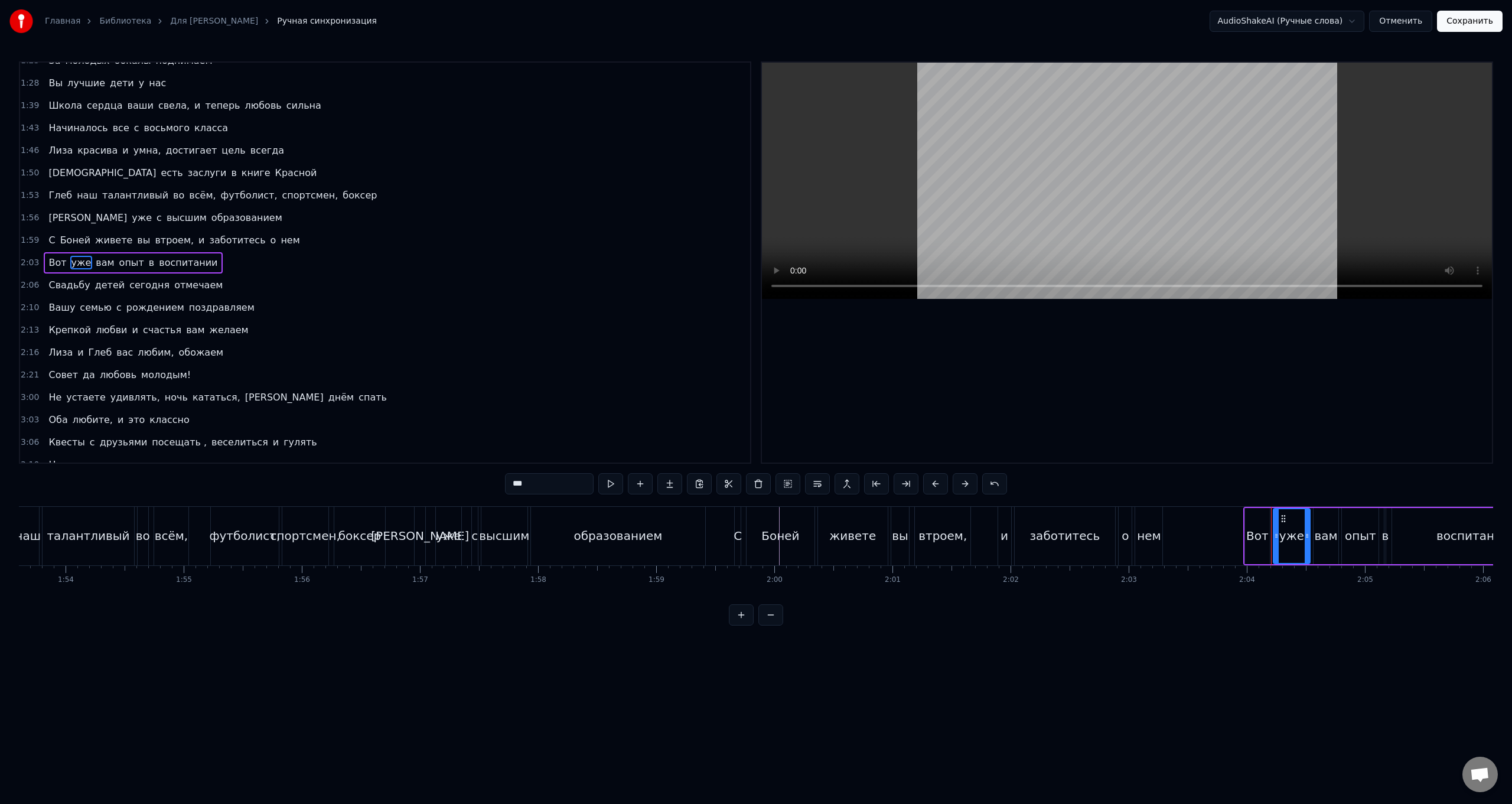
click at [453, 321] on div "Вот уже вам опыт в воспитании" at bounding box center [1400, 536] width 313 height 58
drag, startPoint x: 1254, startPoint y: 519, endPoint x: 1200, endPoint y: 516, distance: 54.1
click at [453, 321] on icon at bounding box center [1200, 518] width 10 height 10
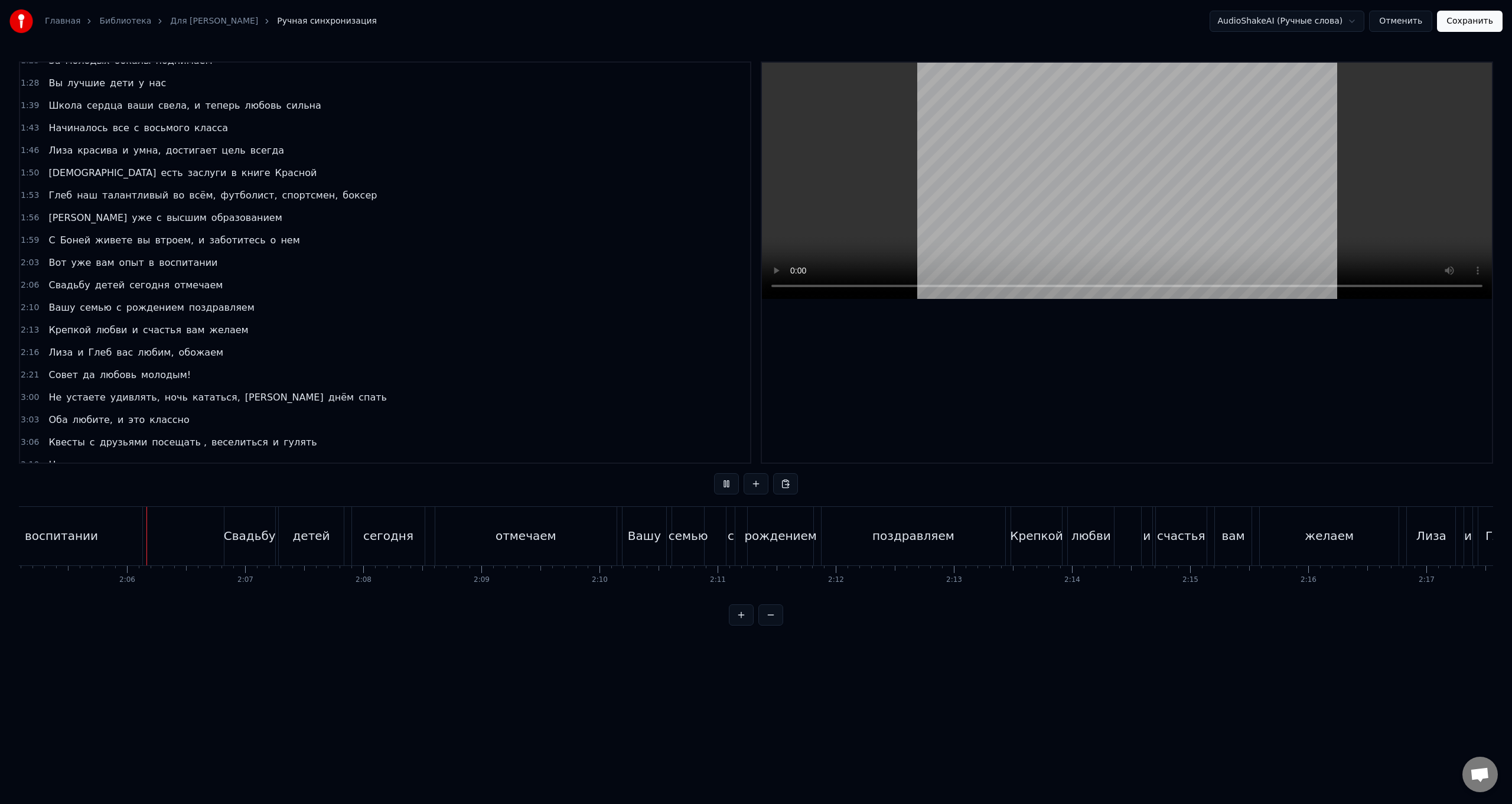
scroll to position [0, 14780]
click at [427, 321] on div "Свадьбу детей сегодня отмечаем" at bounding box center [420, 536] width 396 height 58
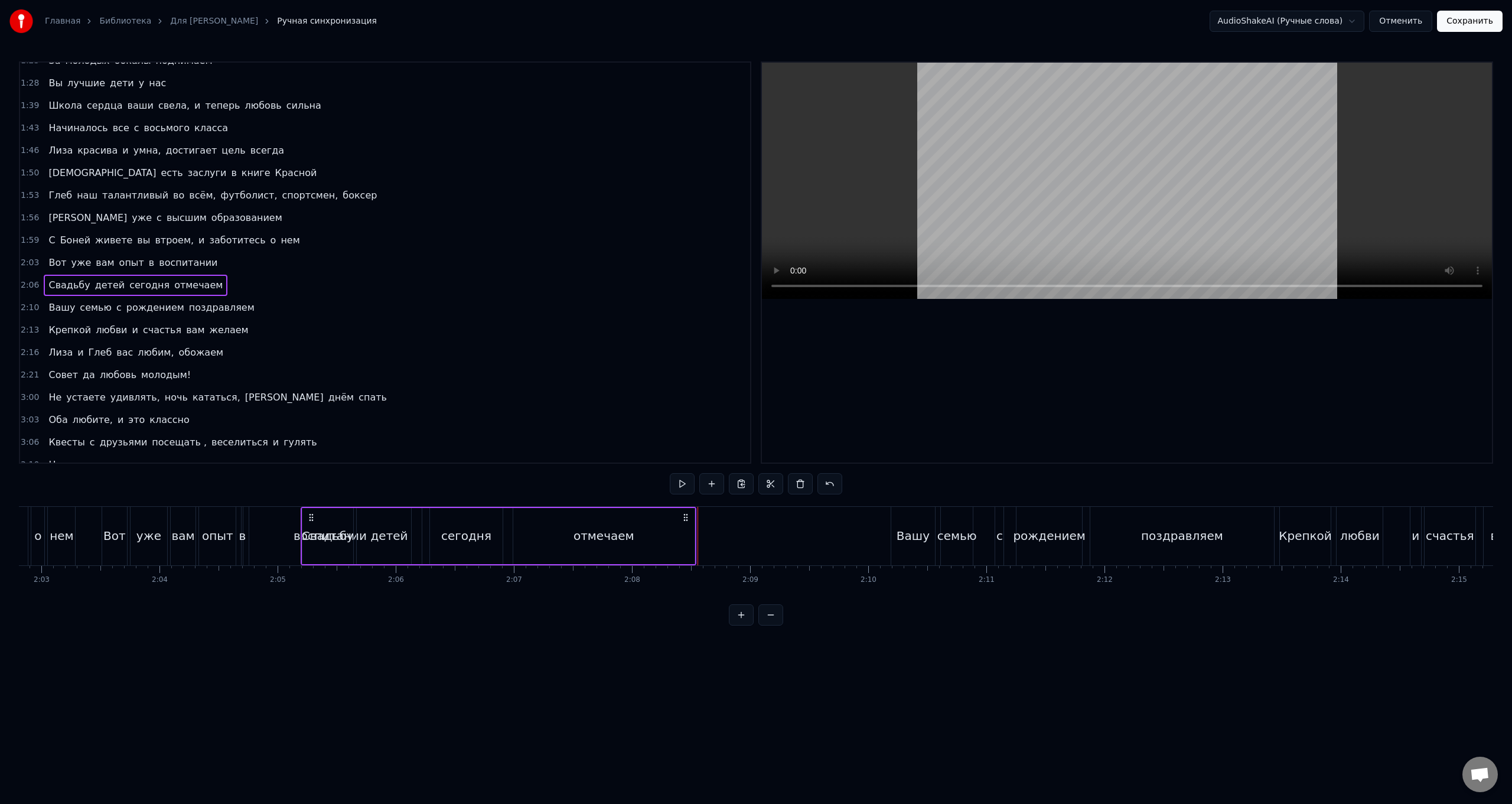
scroll to position [0, 14505]
drag, startPoint x: 231, startPoint y: 515, endPoint x: 438, endPoint y: 557, distance: 211.2
click at [438, 321] on div "Свадьбу детей сегодня отмечаем" at bounding box center [627, 536] width 396 height 58
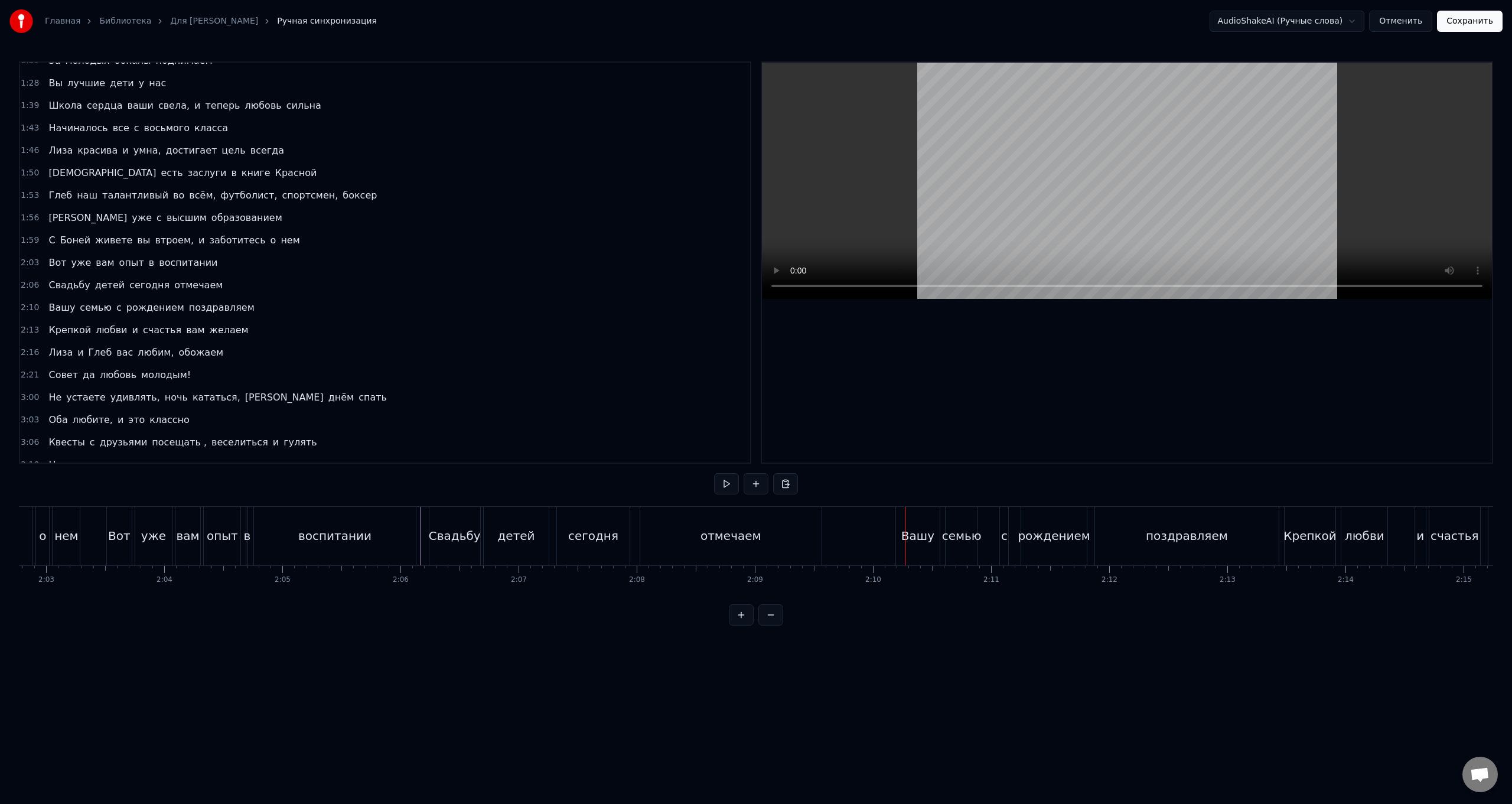
click at [453, 321] on div "Вашу семью с рождением поздравляем" at bounding box center [1089, 536] width 386 height 58
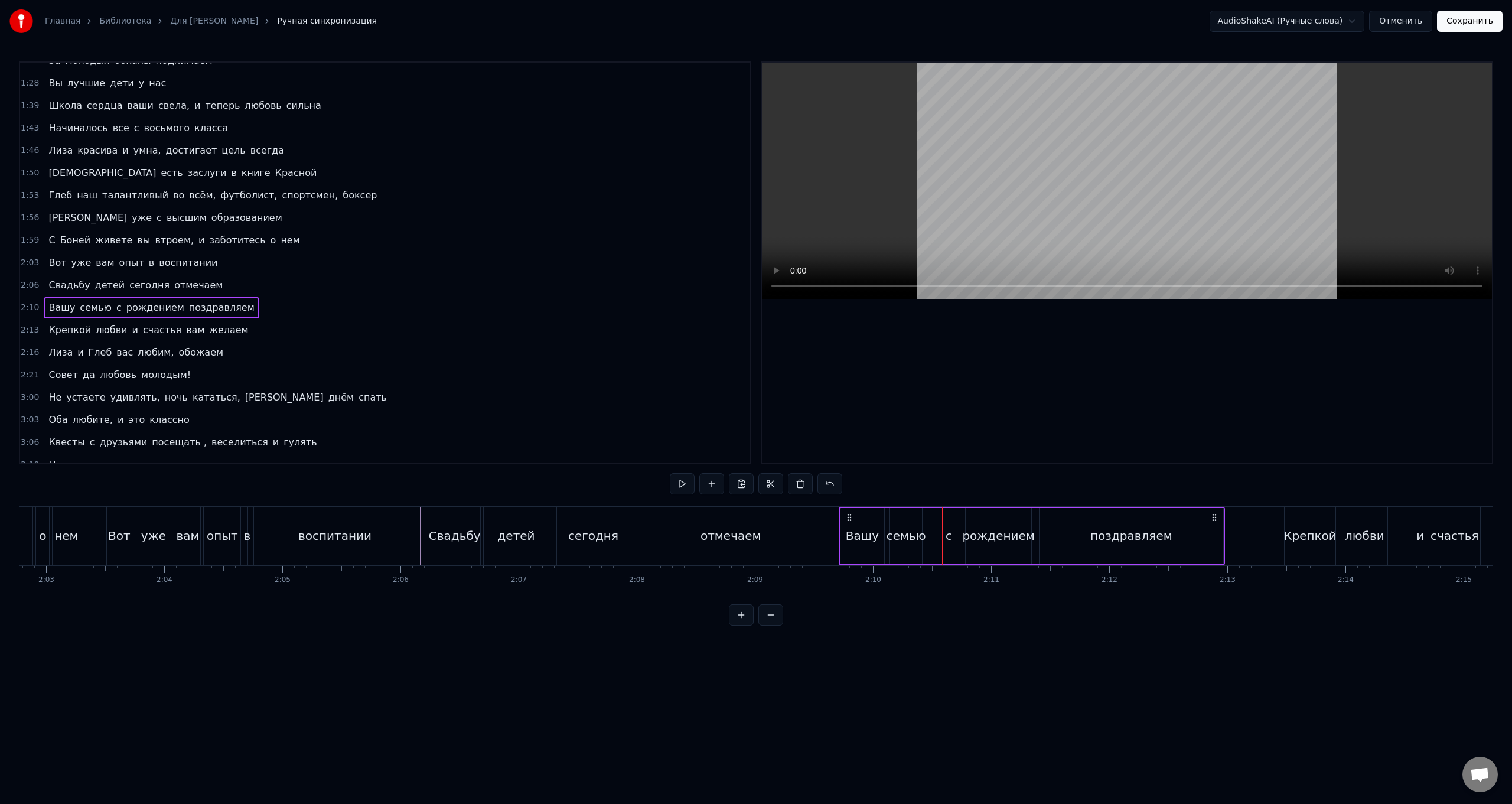
drag, startPoint x: 906, startPoint y: 517, endPoint x: 849, endPoint y: 517, distance: 57.0
click at [453, 321] on icon at bounding box center [850, 518] width 10 height 10
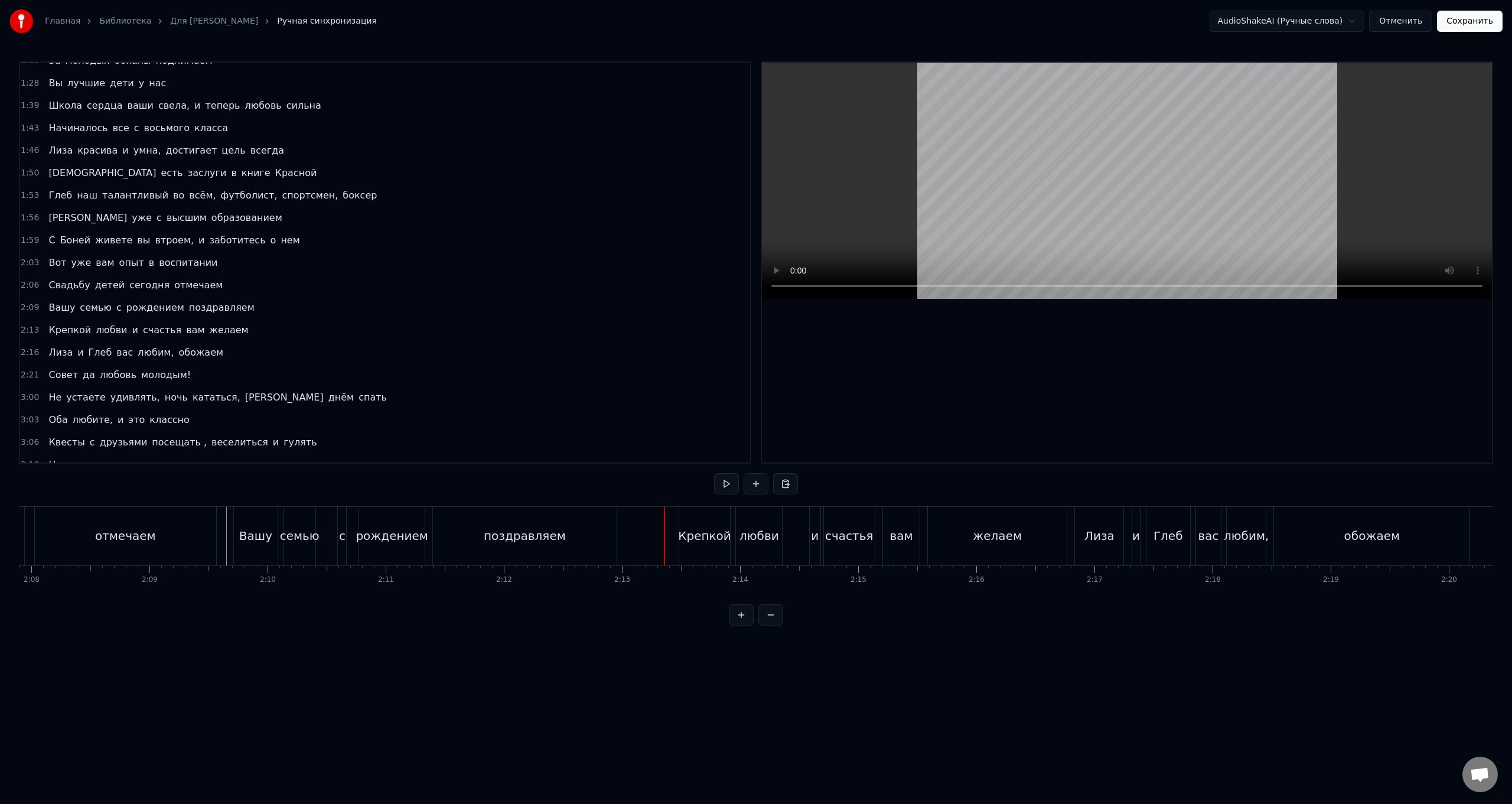
scroll to position [0, 15122]
click at [453, 321] on div "Крепкой любви и счастья вам желаем" at bounding box center [862, 536] width 391 height 58
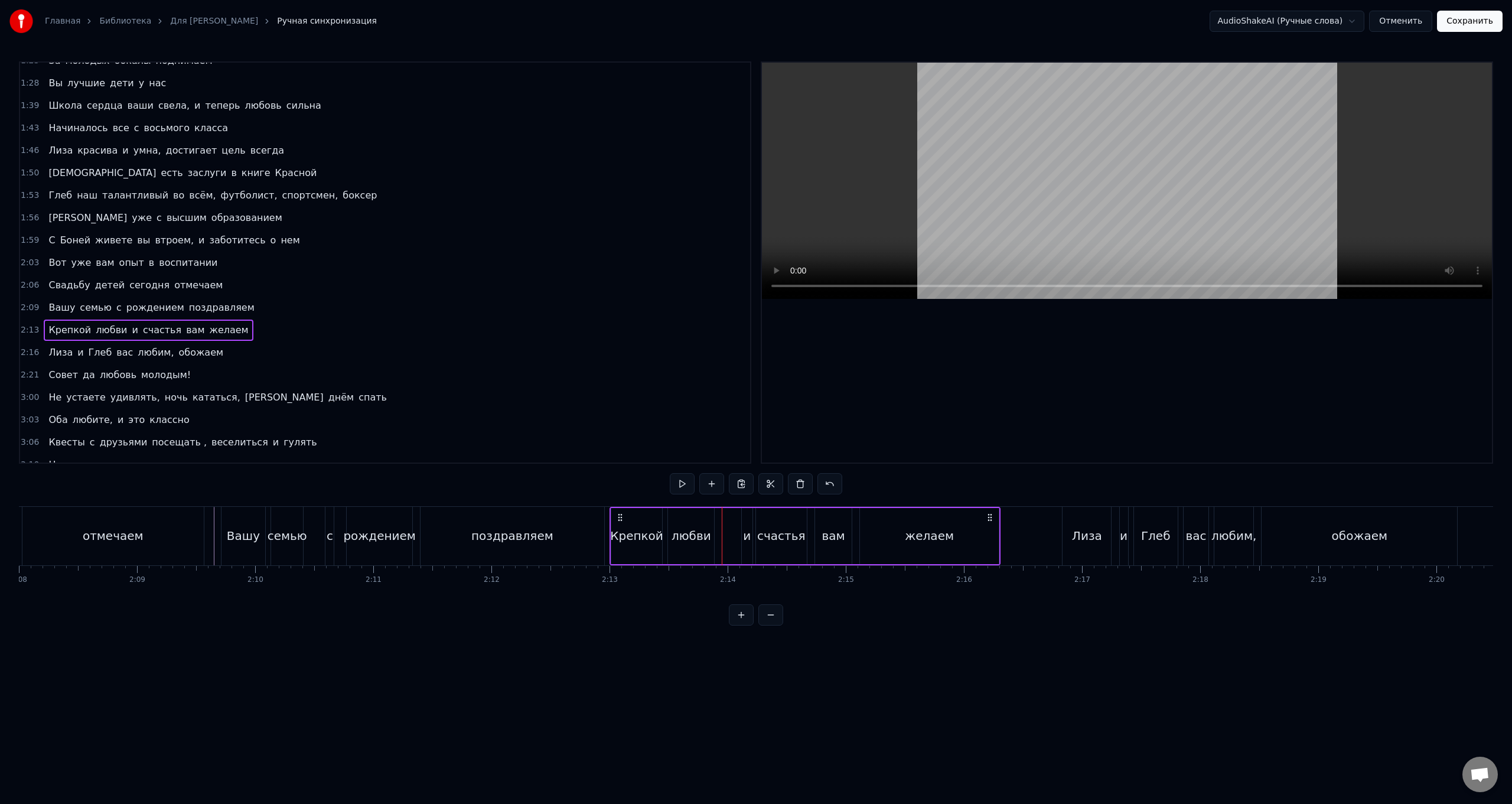
drag, startPoint x: 676, startPoint y: 517, endPoint x: 620, endPoint y: 514, distance: 56.1
click at [453, 321] on icon at bounding box center [620, 518] width 10 height 10
click at [453, 321] on div "[PERSON_NAME] и Глеб вас любим, обожаем" at bounding box center [1261, 536] width 398 height 58
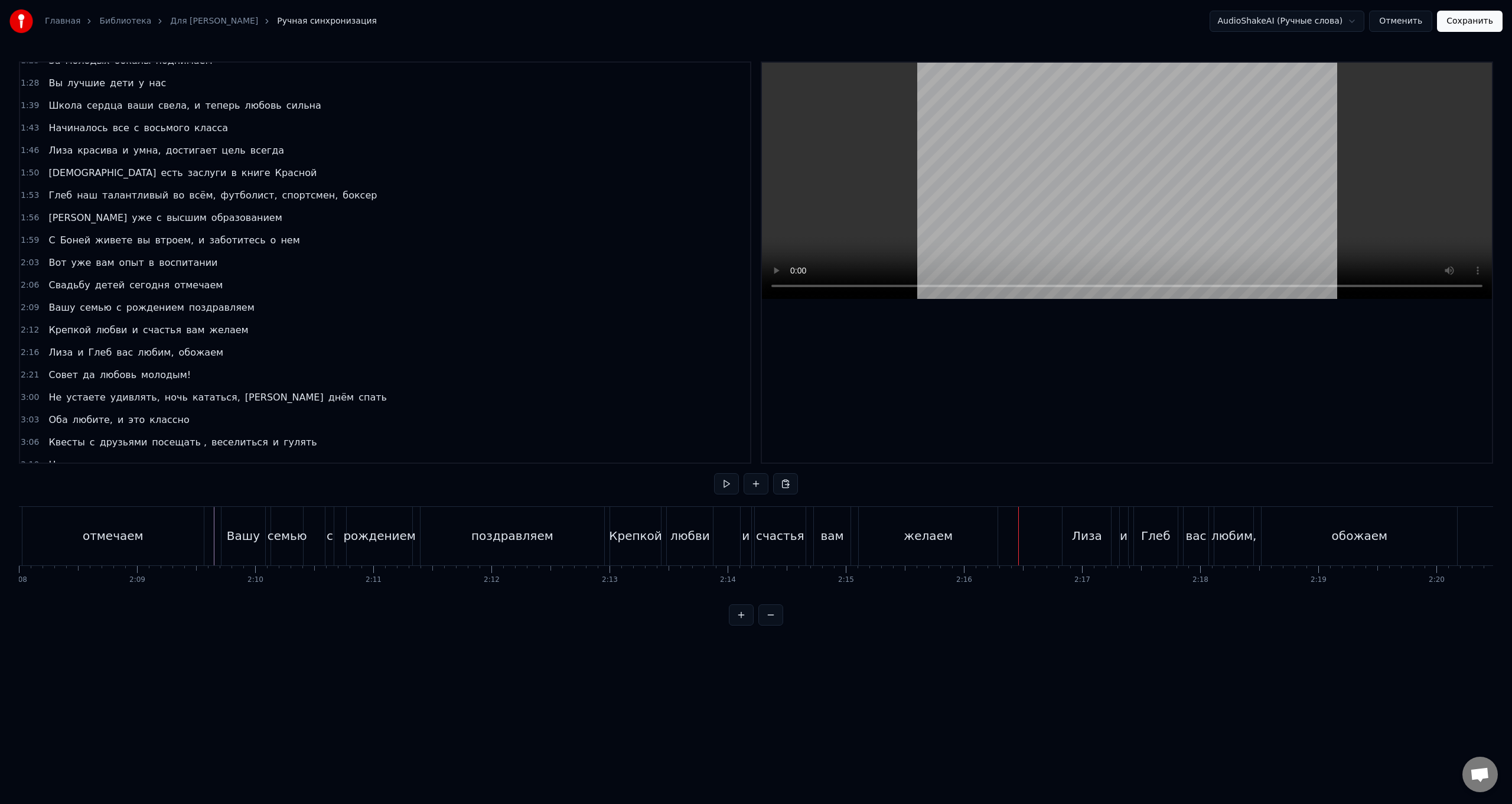
click at [453, 321] on div "[PERSON_NAME] и Глеб вас любим, обожаем" at bounding box center [1261, 536] width 398 height 58
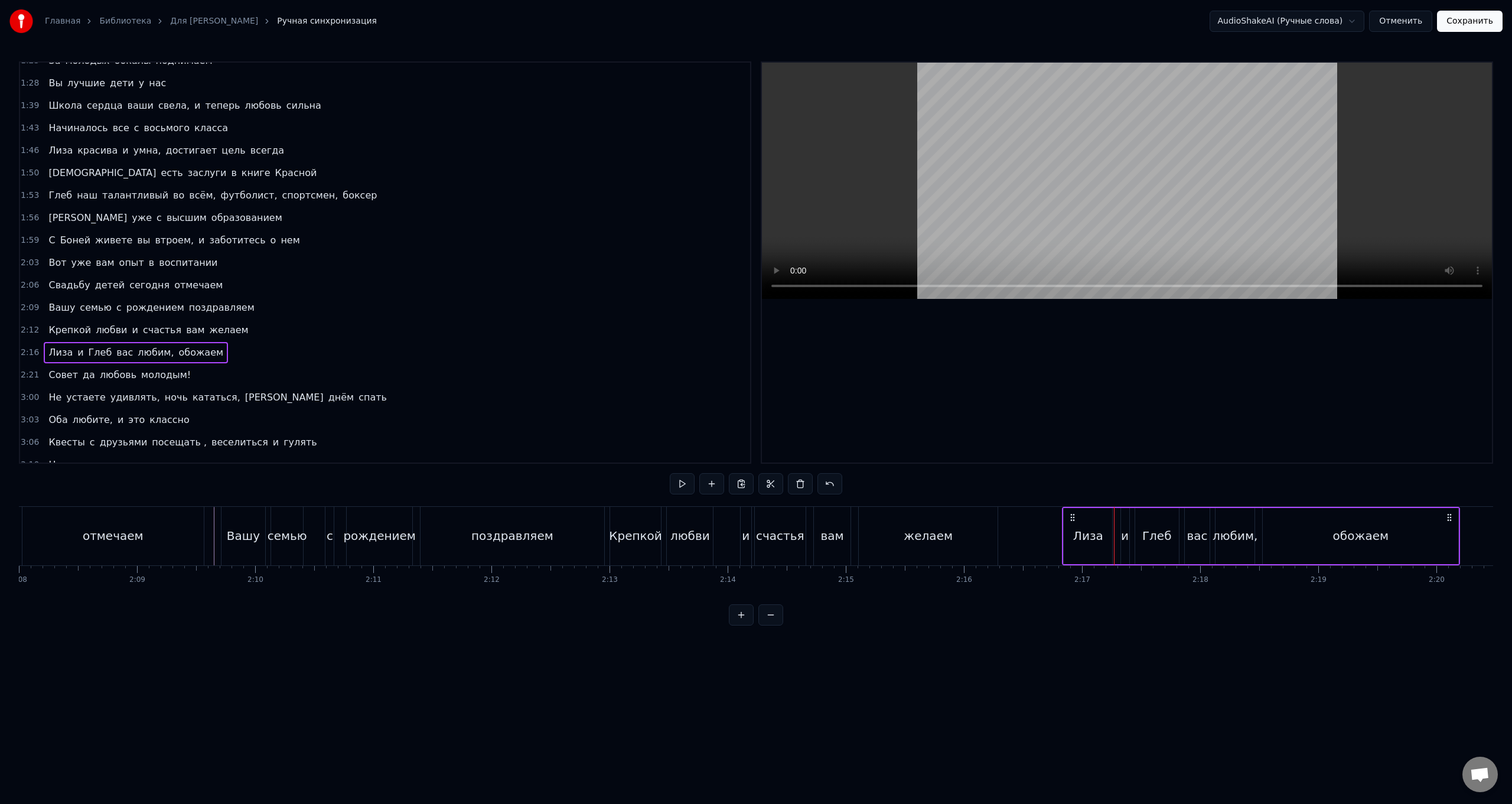
drag, startPoint x: 1073, startPoint y: 518, endPoint x: 1104, endPoint y: 521, distance: 31.1
click at [453, 321] on div "[PERSON_NAME] и Глеб вас любим, обожаем" at bounding box center [1261, 536] width 398 height 58
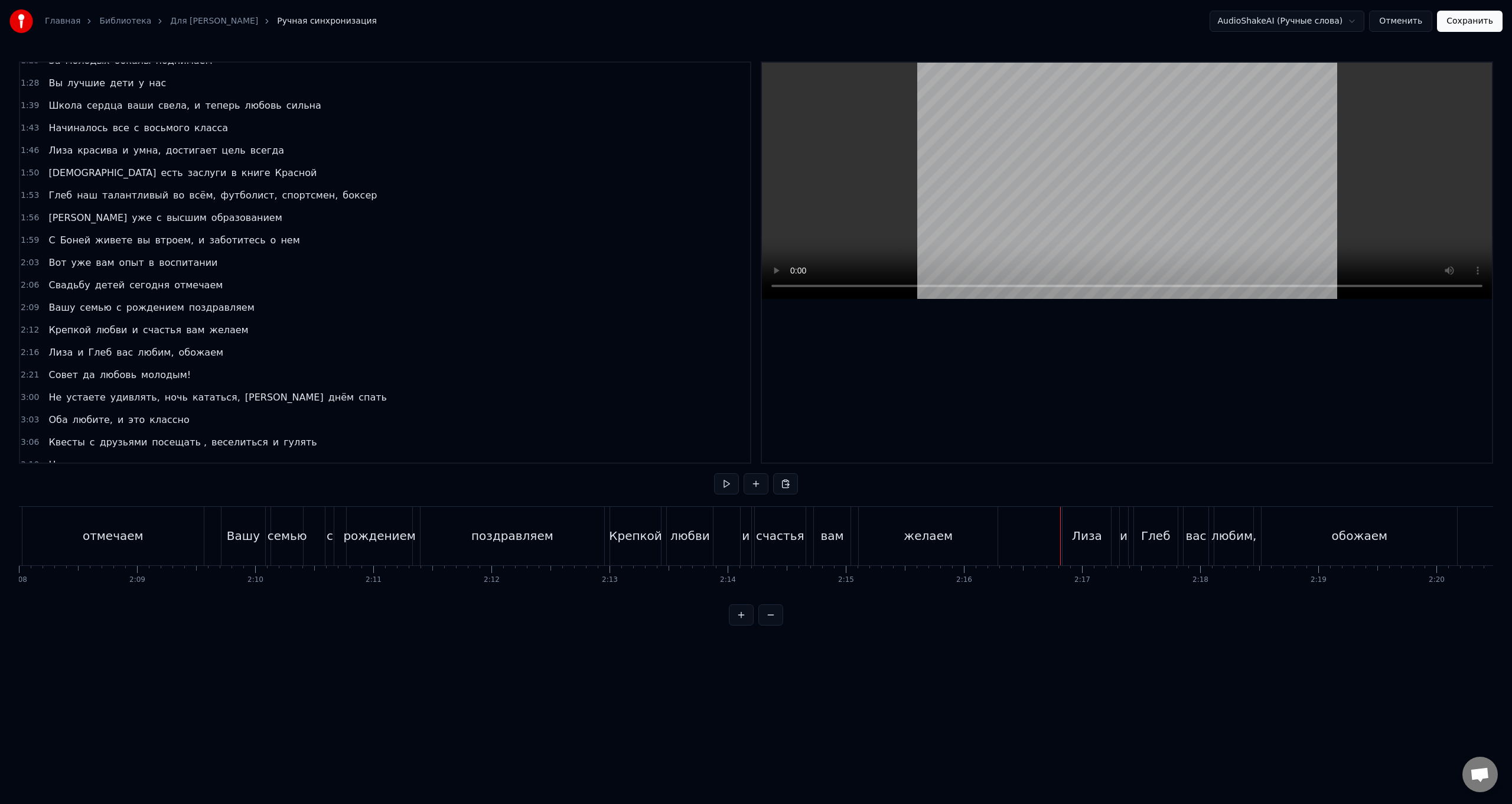
click at [453, 321] on div "[PERSON_NAME] и Глеб вас любим, обожаем" at bounding box center [1261, 536] width 398 height 58
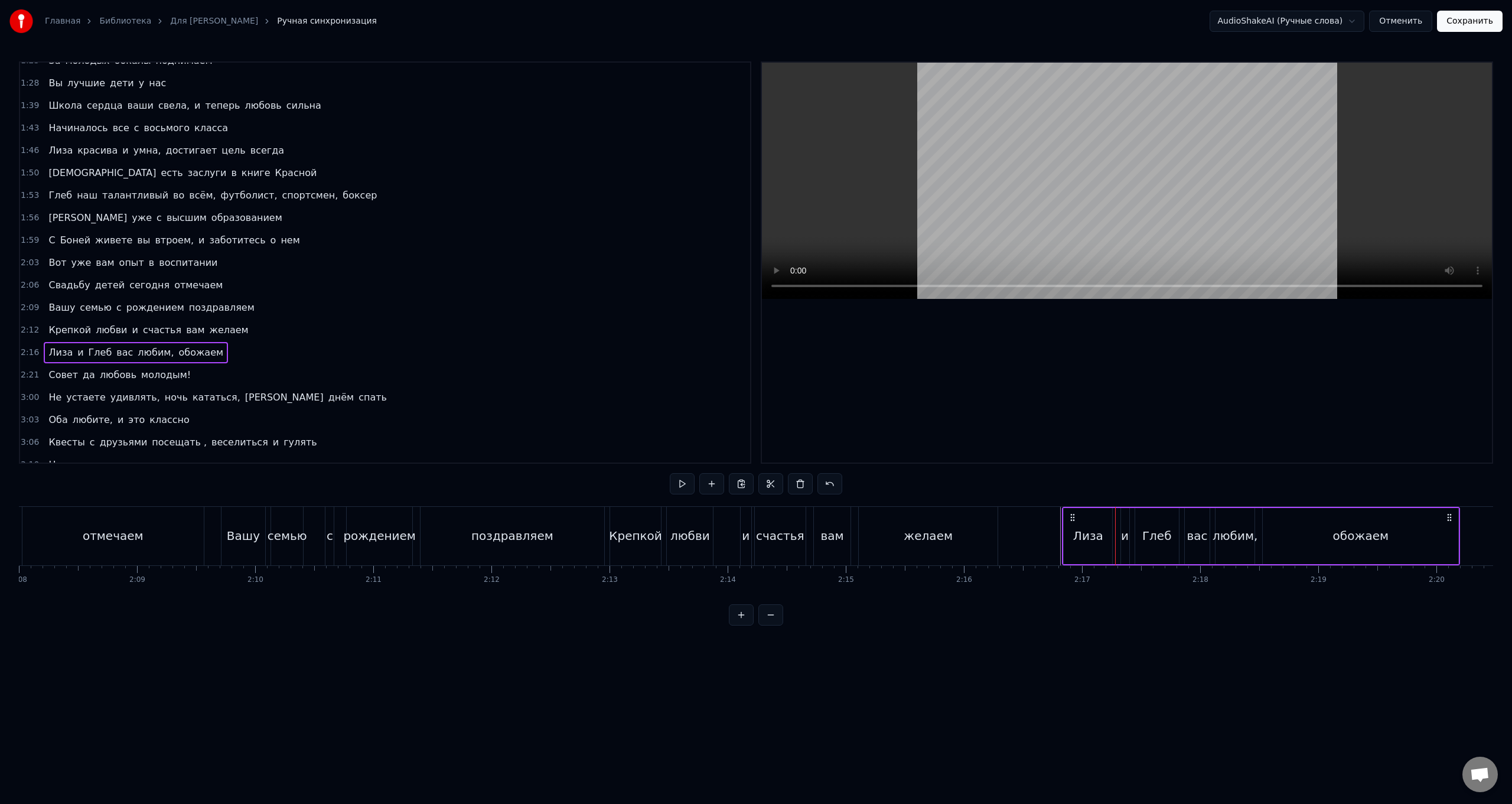
drag, startPoint x: 1075, startPoint y: 518, endPoint x: 1066, endPoint y: 519, distance: 9.1
click at [453, 321] on div "[PERSON_NAME] и Глеб вас любим, обожаем" at bounding box center [1261, 536] width 398 height 58
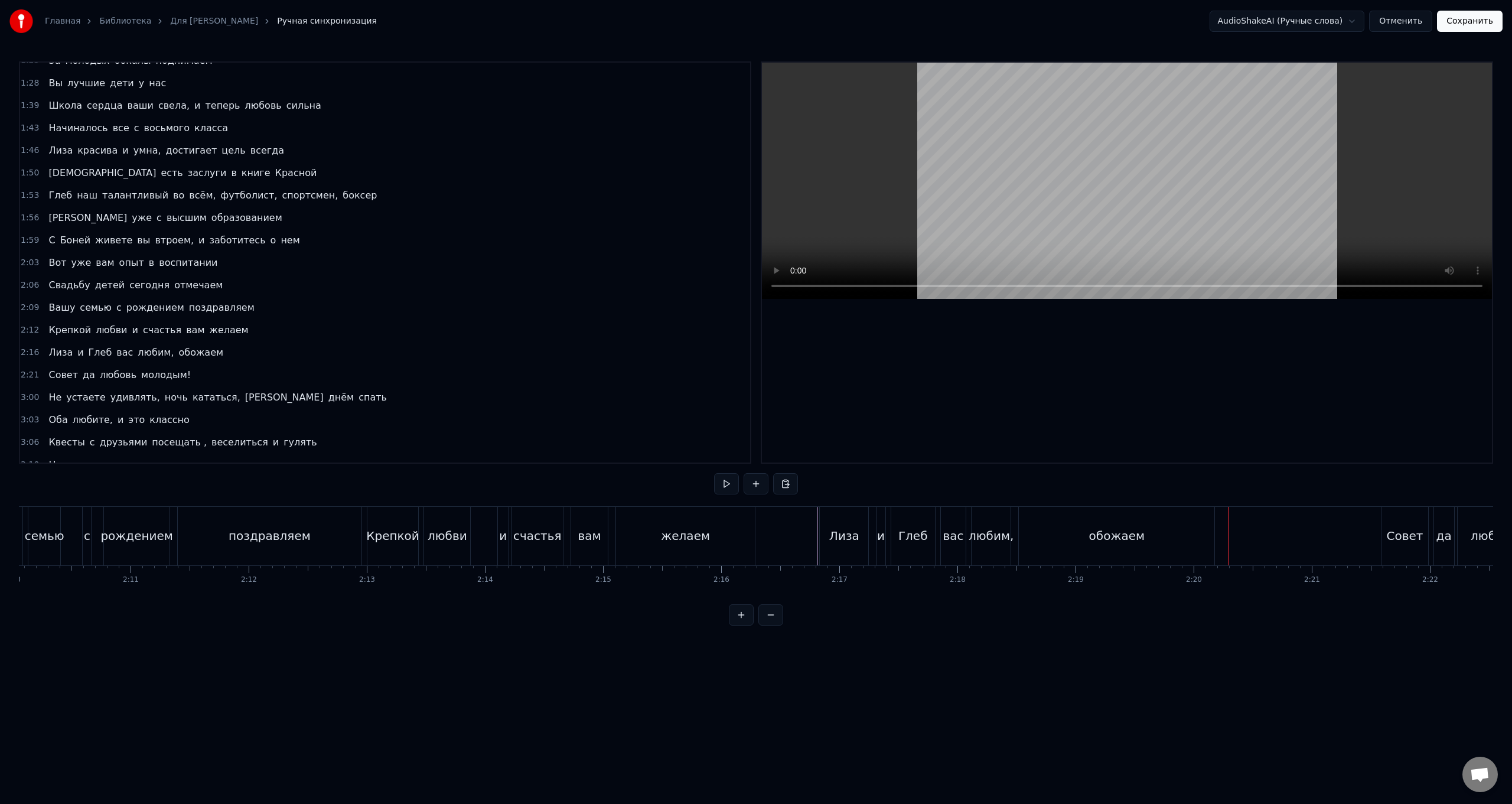
scroll to position [0, 15438]
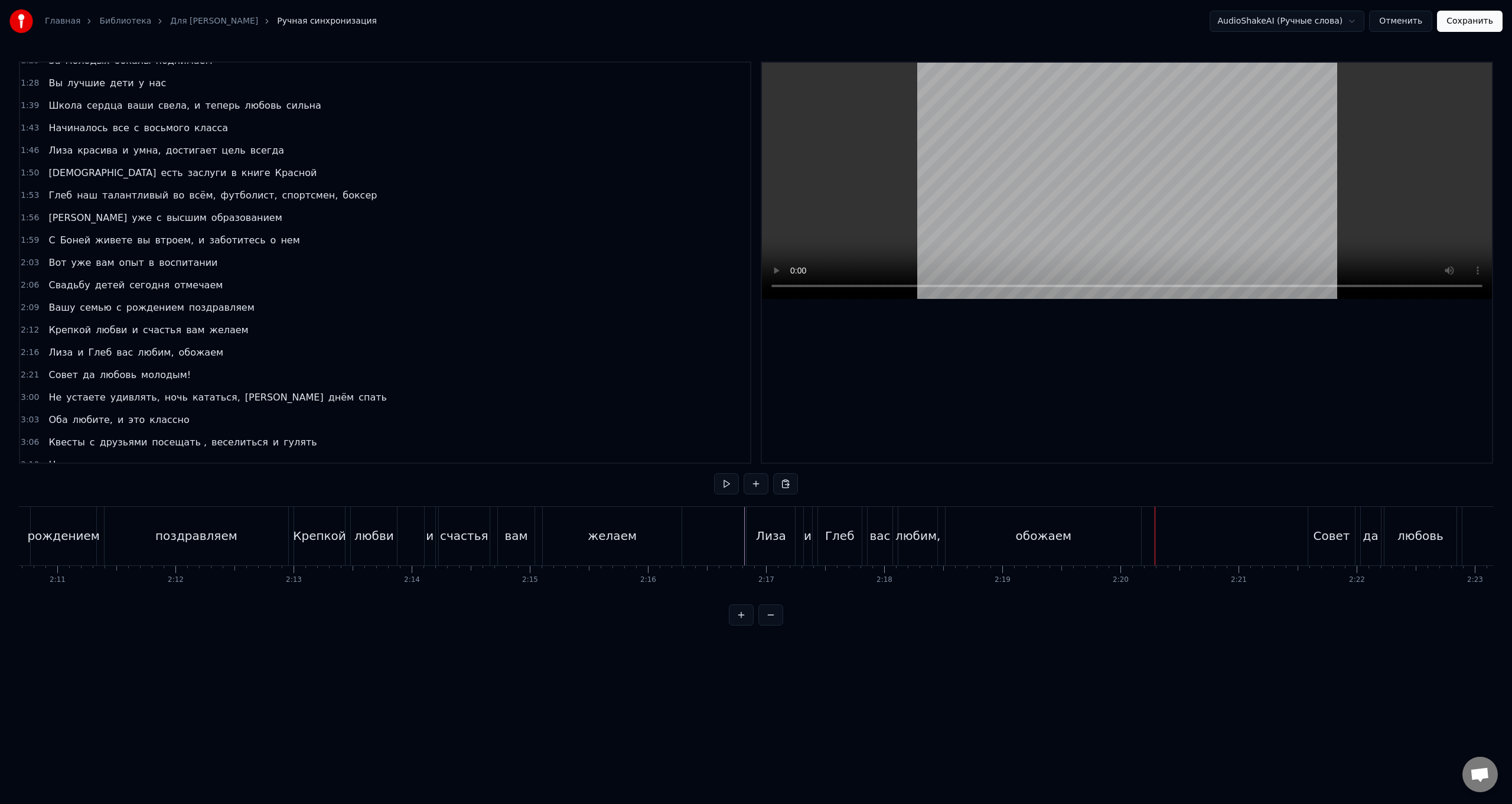
click at [453, 321] on div "[PERSON_NAME] и Глеб вас любим, обожаем" at bounding box center [945, 536] width 398 height 58
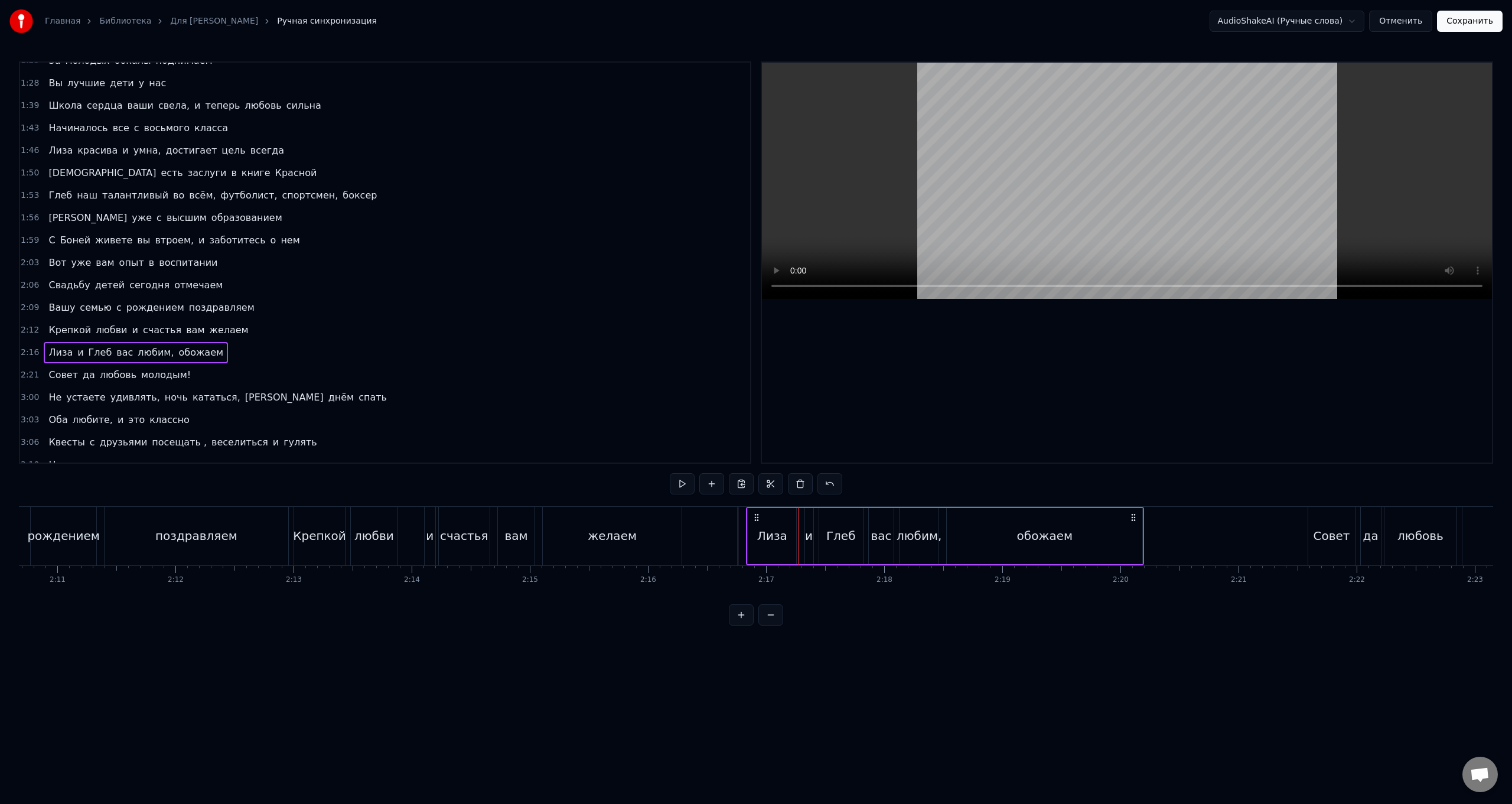
drag, startPoint x: 756, startPoint y: 518, endPoint x: 733, endPoint y: 520, distance: 23.1
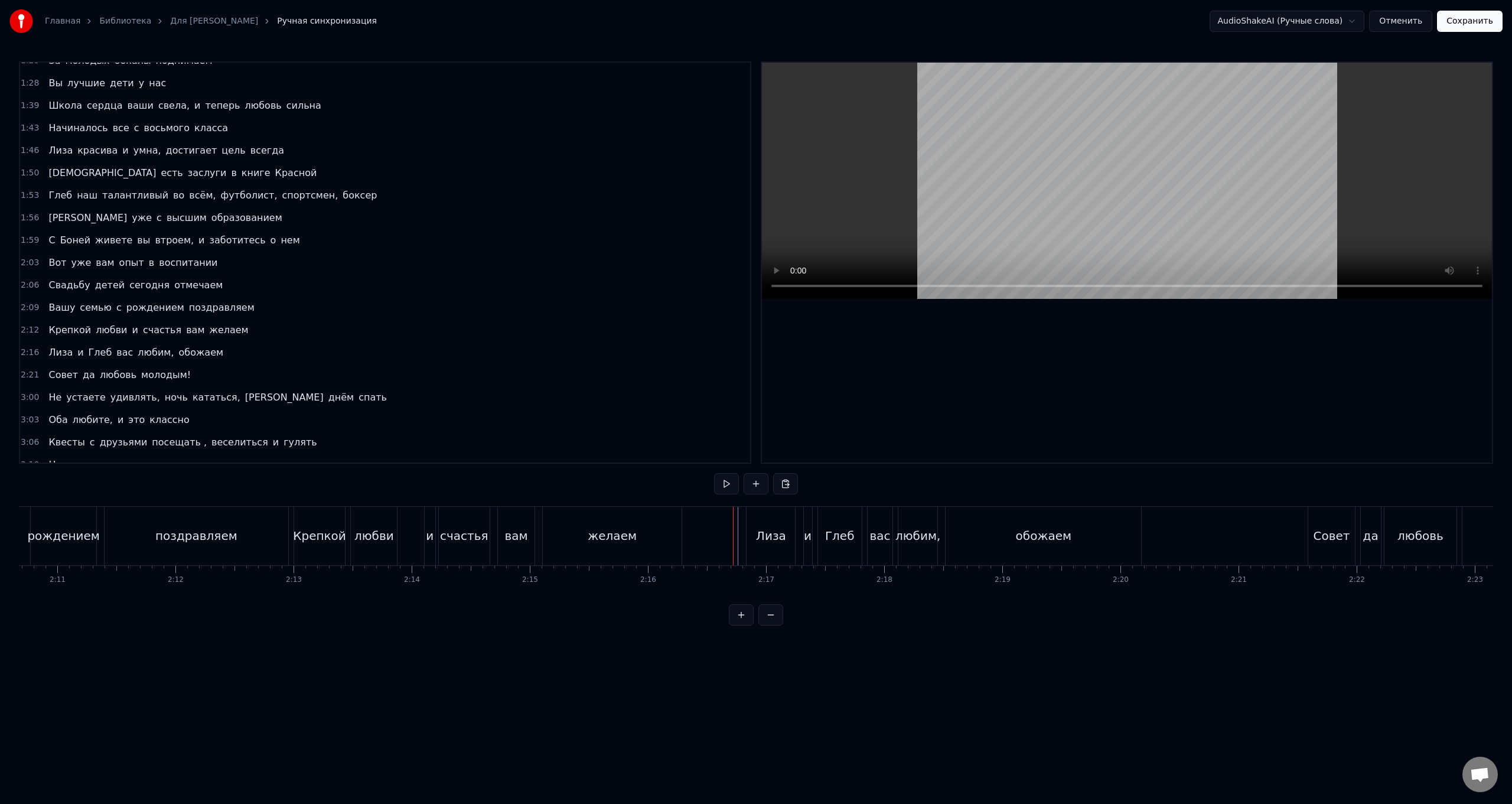
click at [453, 321] on div "[PERSON_NAME] и Глеб вас любим, обожаем" at bounding box center [945, 536] width 398 height 58
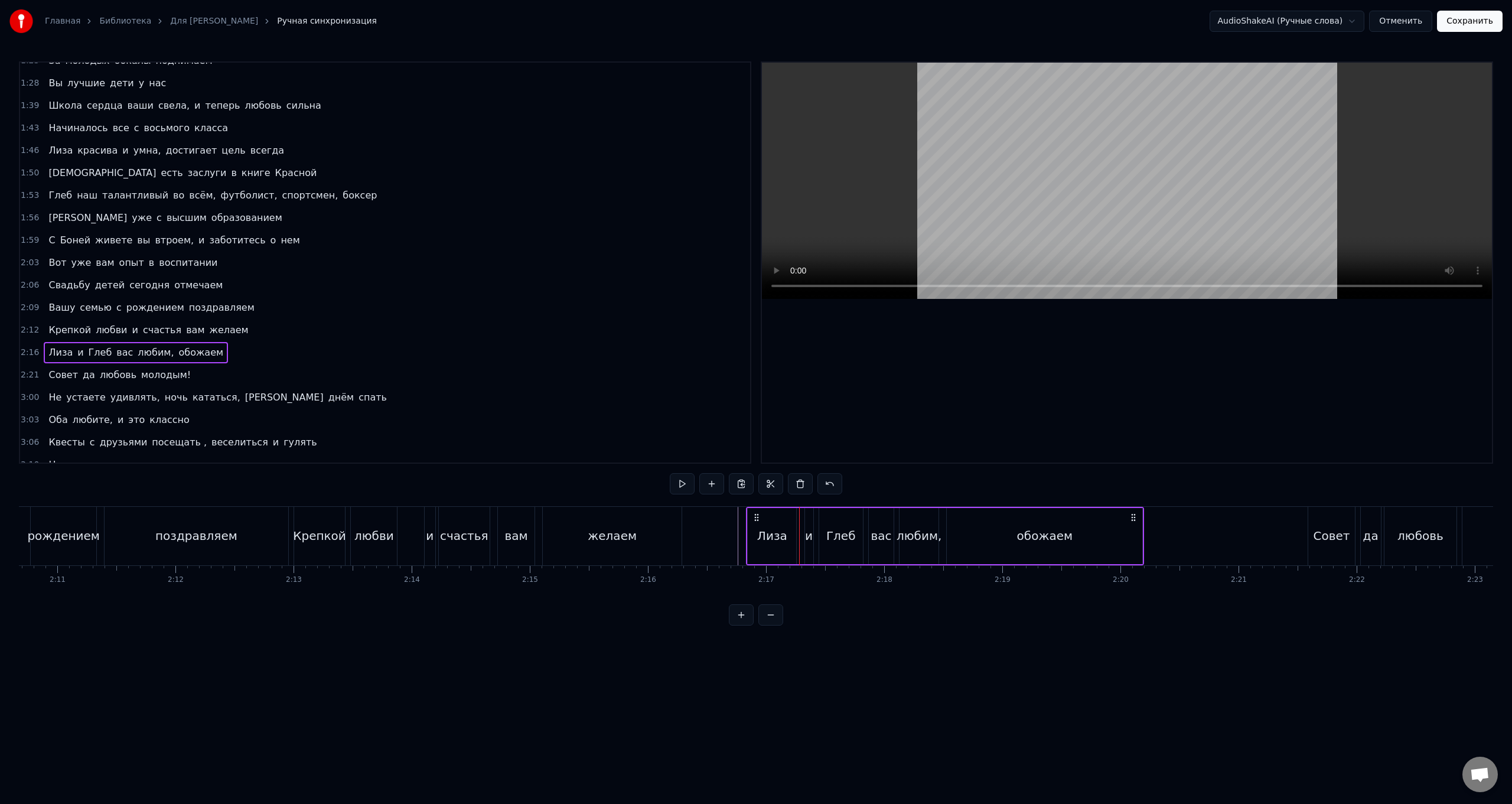
drag, startPoint x: 758, startPoint y: 518, endPoint x: 728, endPoint y: 518, distance: 30.0
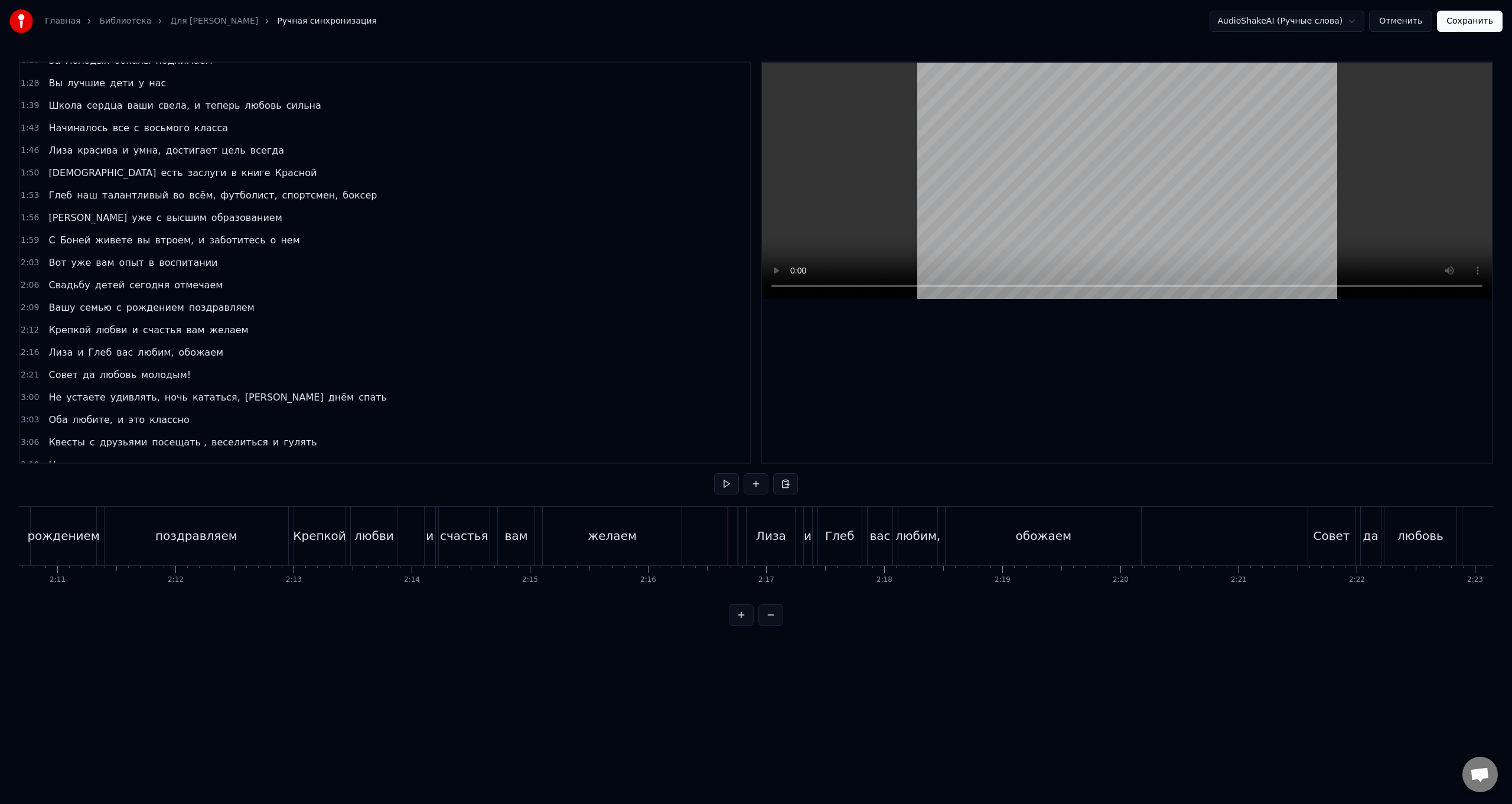
click at [453, 321] on div "[PERSON_NAME] и Глеб вас любим, обожаем" at bounding box center [945, 536] width 398 height 58
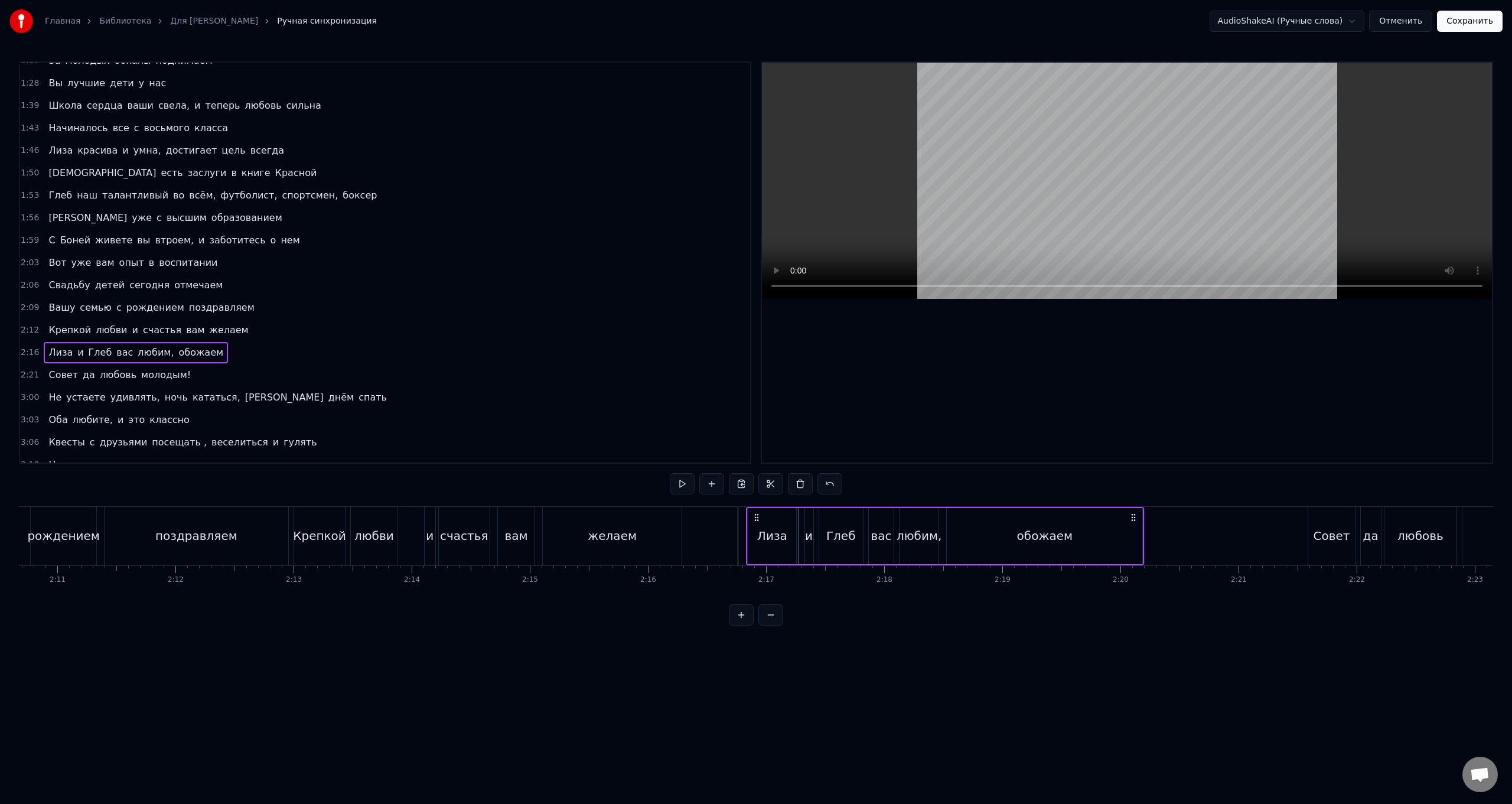
drag, startPoint x: 221, startPoint y: 348, endPoint x: 220, endPoint y: 354, distance: 6.1
click at [220, 321] on div "2:16 [PERSON_NAME] и Глеб вас любим, обожаем" at bounding box center [385, 352] width 730 height 22
click at [242, 321] on html "Главная Библиотека Для [PERSON_NAME] синхронизация AudioShakeAI (Ручные слова) …" at bounding box center [756, 322] width 1512 height 645
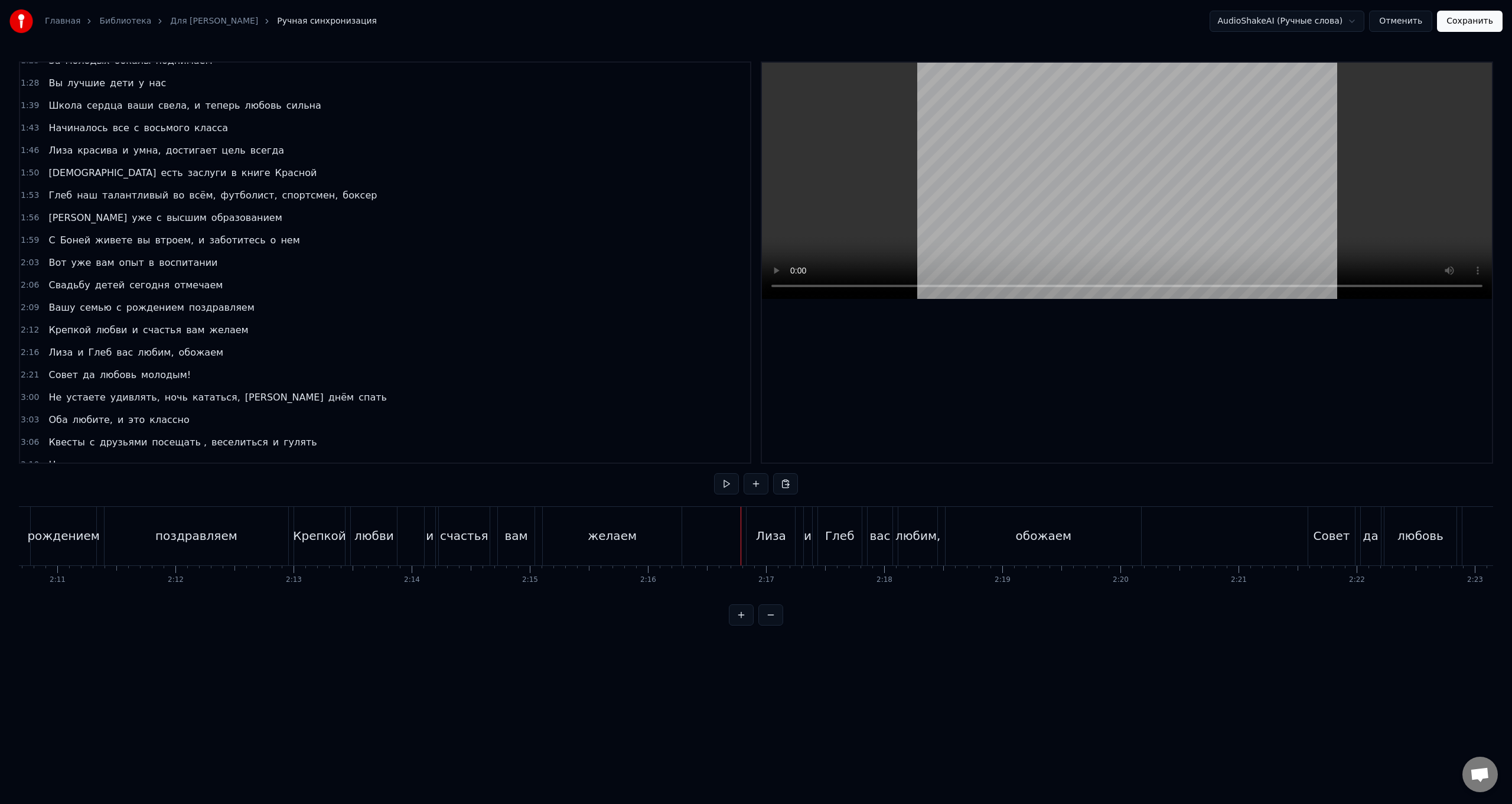
click at [453, 321] on div "[PERSON_NAME] и Глеб вас любим, обожаем" at bounding box center [945, 536] width 398 height 58
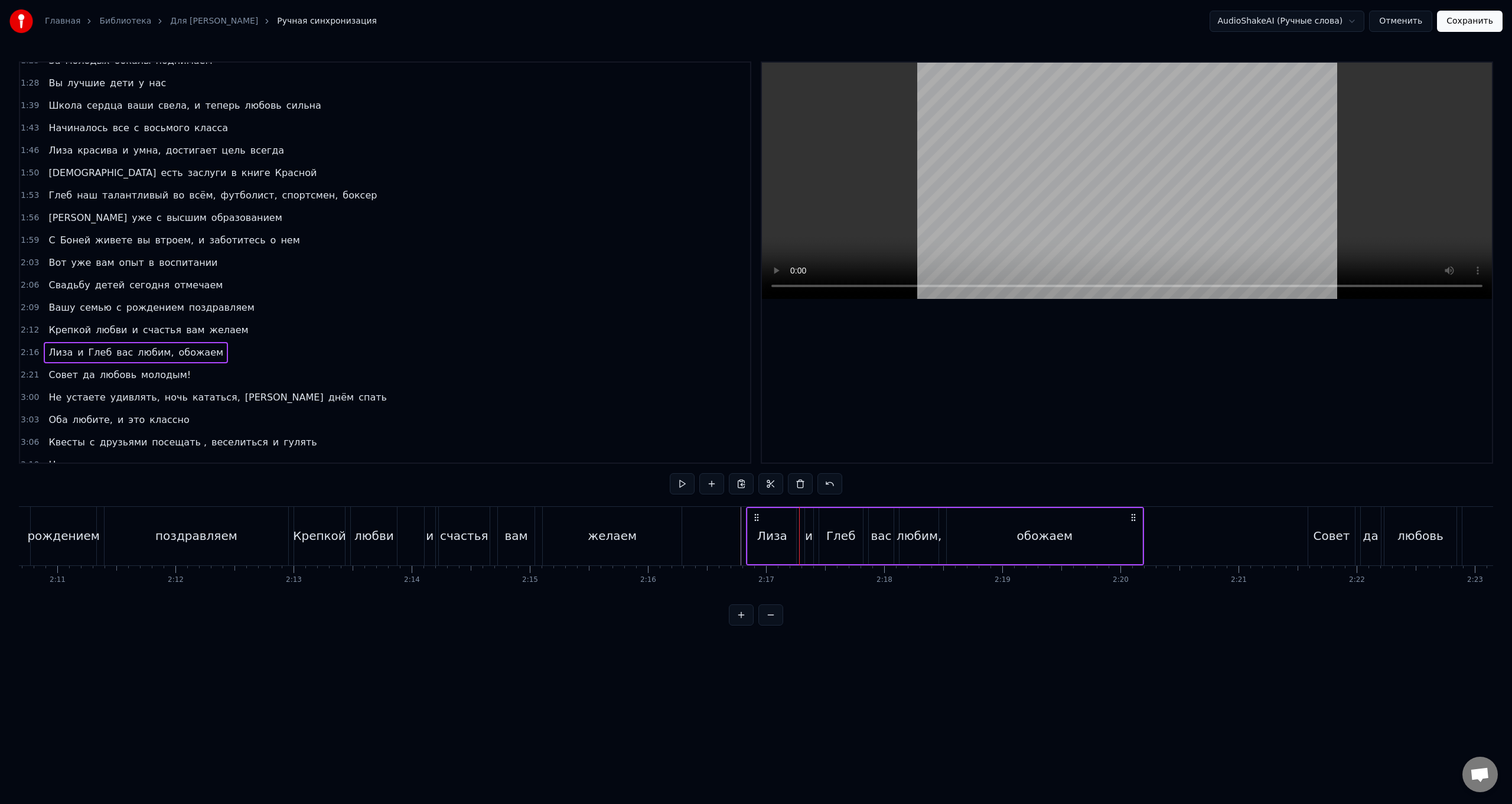
drag, startPoint x: 756, startPoint y: 516, endPoint x: 727, endPoint y: 517, distance: 29.0
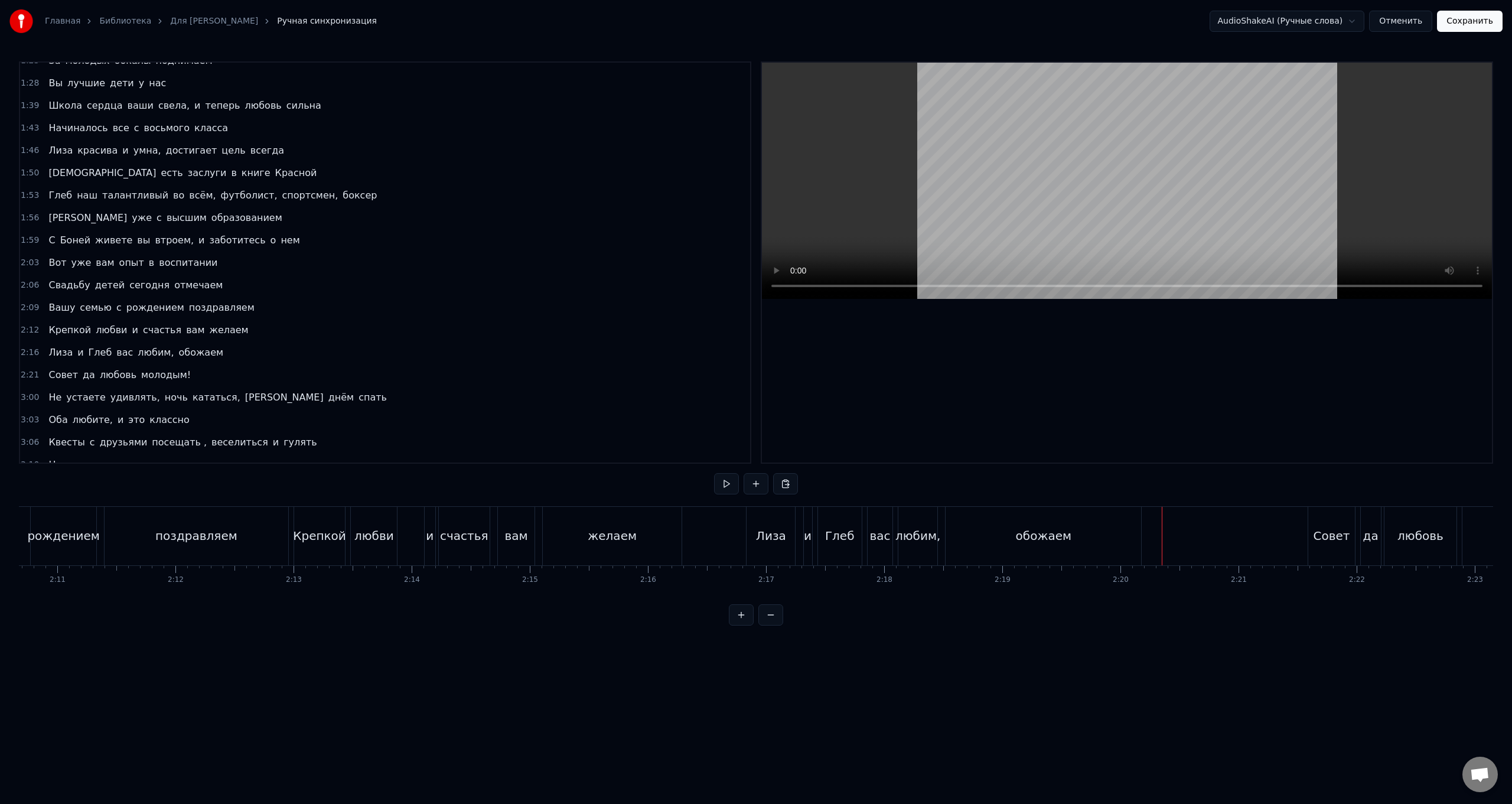
click at [453, 321] on div "Лиза" at bounding box center [771, 535] width 30 height 18
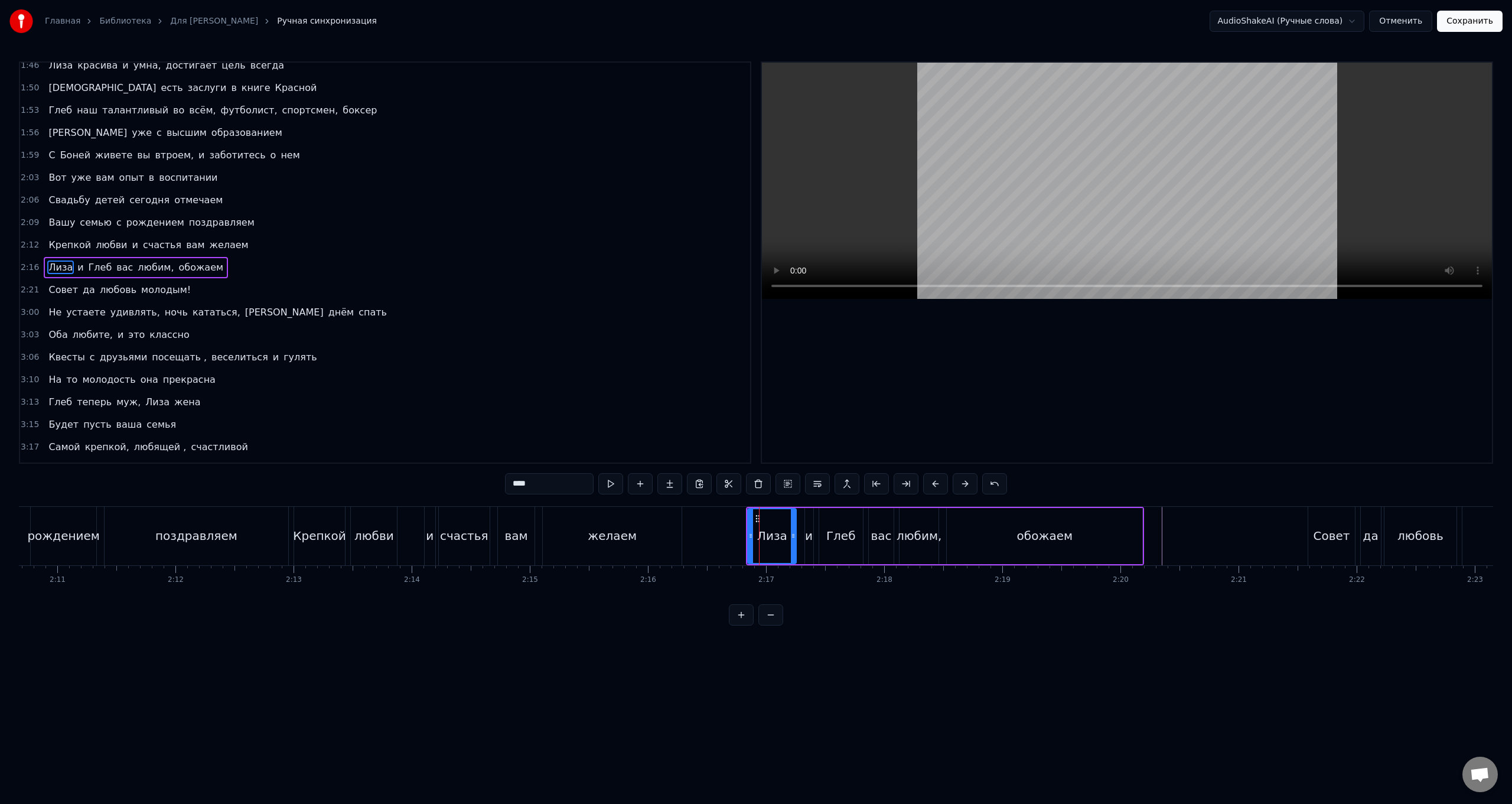
scroll to position [260, 0]
drag, startPoint x: 750, startPoint y: 537, endPoint x: 748, endPoint y: 543, distance: 6.3
click at [453, 321] on div at bounding box center [748, 536] width 5 height 53
click at [453, 321] on div "Лиза" at bounding box center [771, 536] width 50 height 53
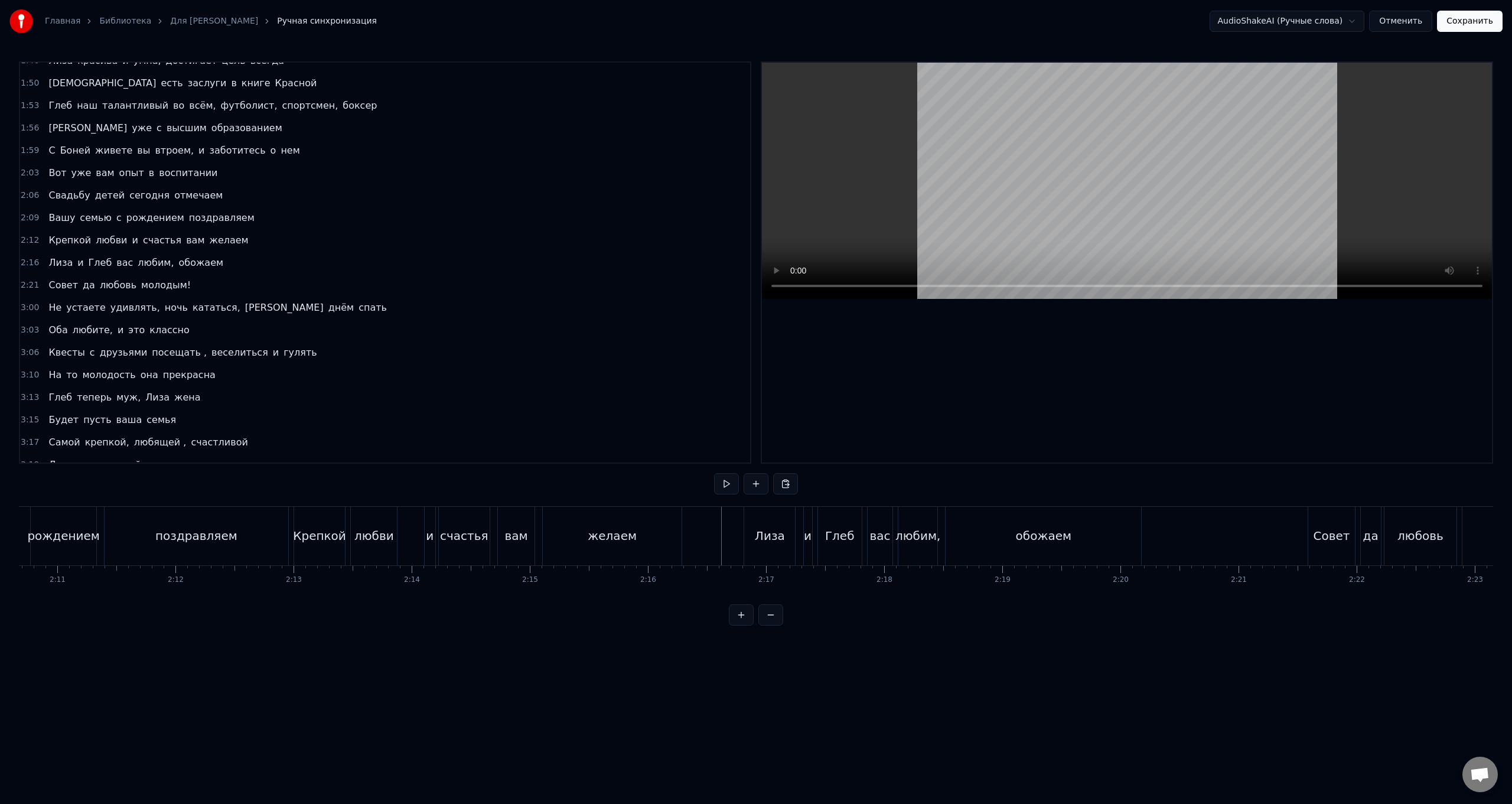
click at [453, 321] on div "[PERSON_NAME] и Глеб вас любим, обожаем" at bounding box center [943, 536] width 400 height 58
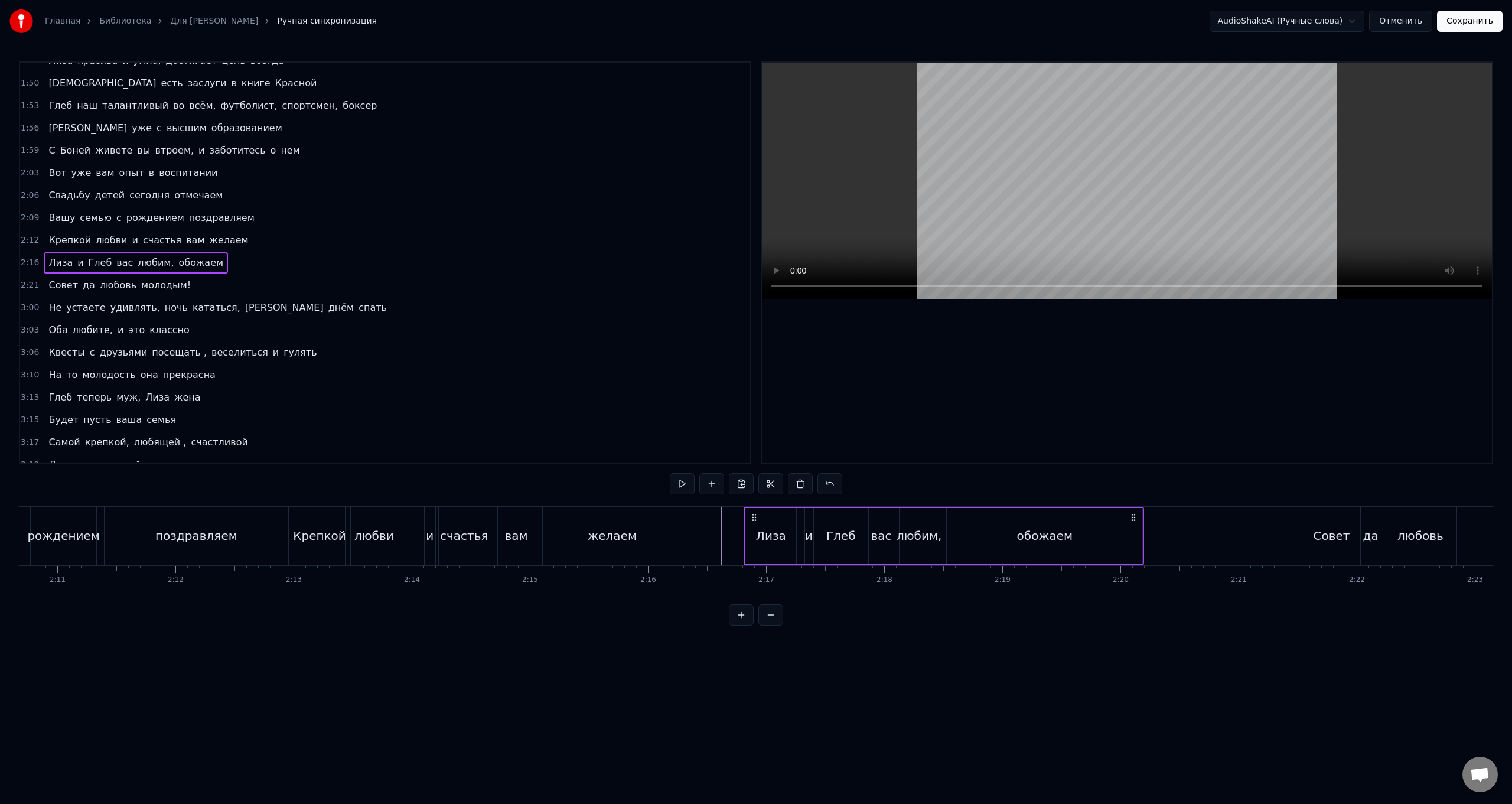
click at [453, 321] on icon at bounding box center [754, 518] width 10 height 10
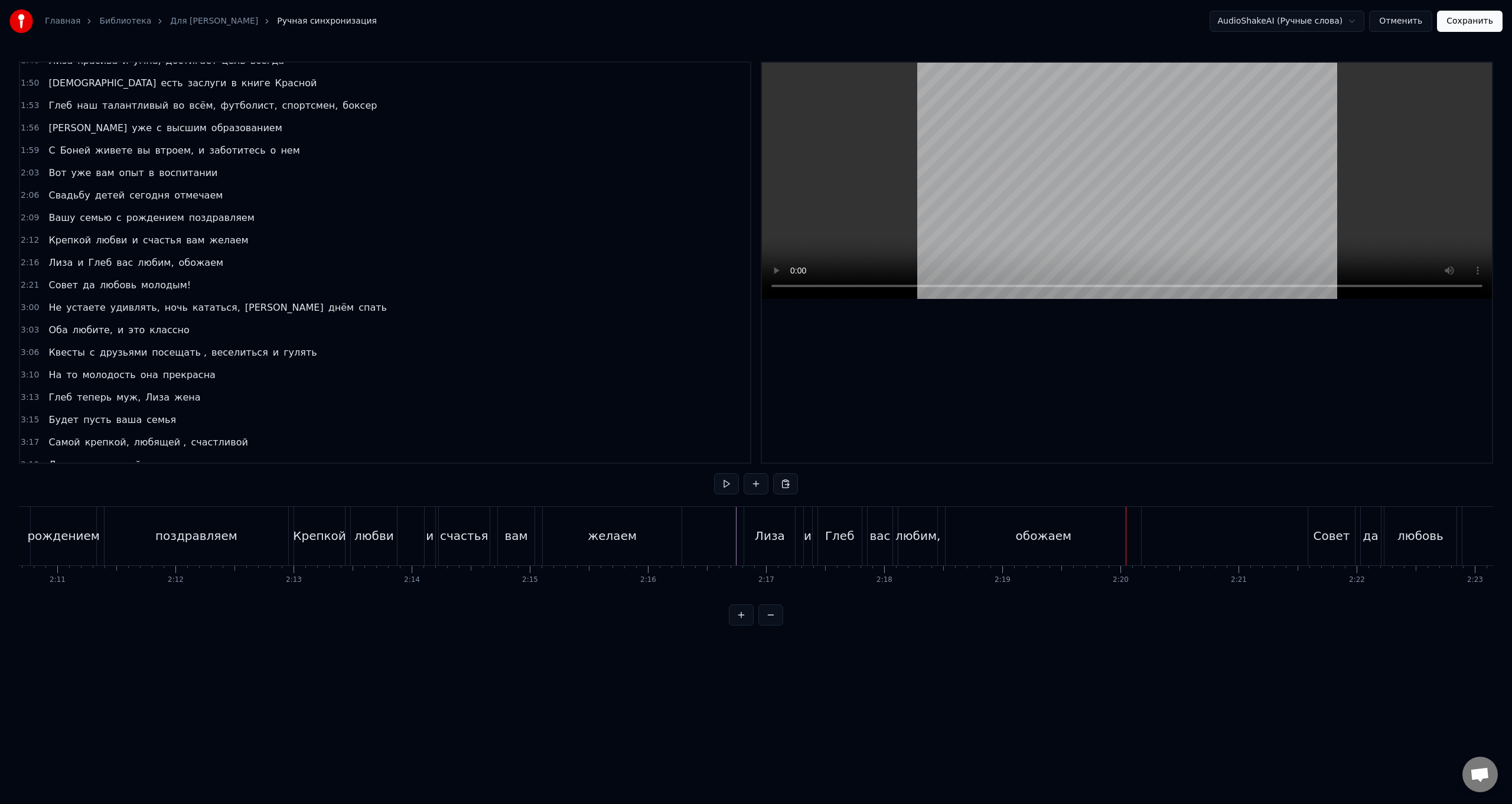
click at [453, 321] on div "обожаем" at bounding box center [1044, 536] width 196 height 58
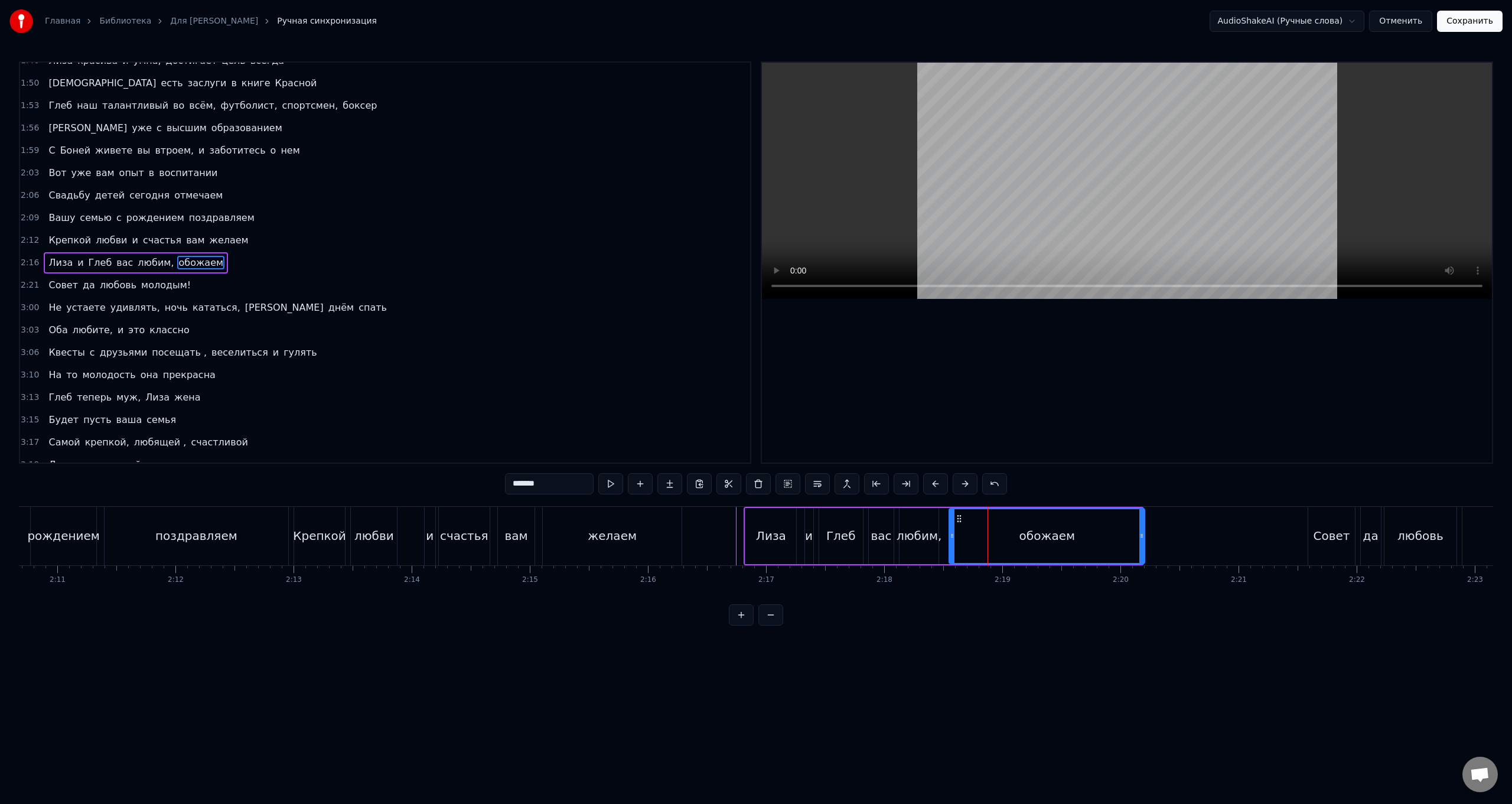
click at [453, 321] on icon at bounding box center [959, 519] width 10 height 10
click at [453, 321] on div "Лиза" at bounding box center [771, 536] width 51 height 56
type input "****"
click at [453, 321] on div "[PERSON_NAME] и Глеб вас любим, обожаем" at bounding box center [945, 536] width 403 height 58
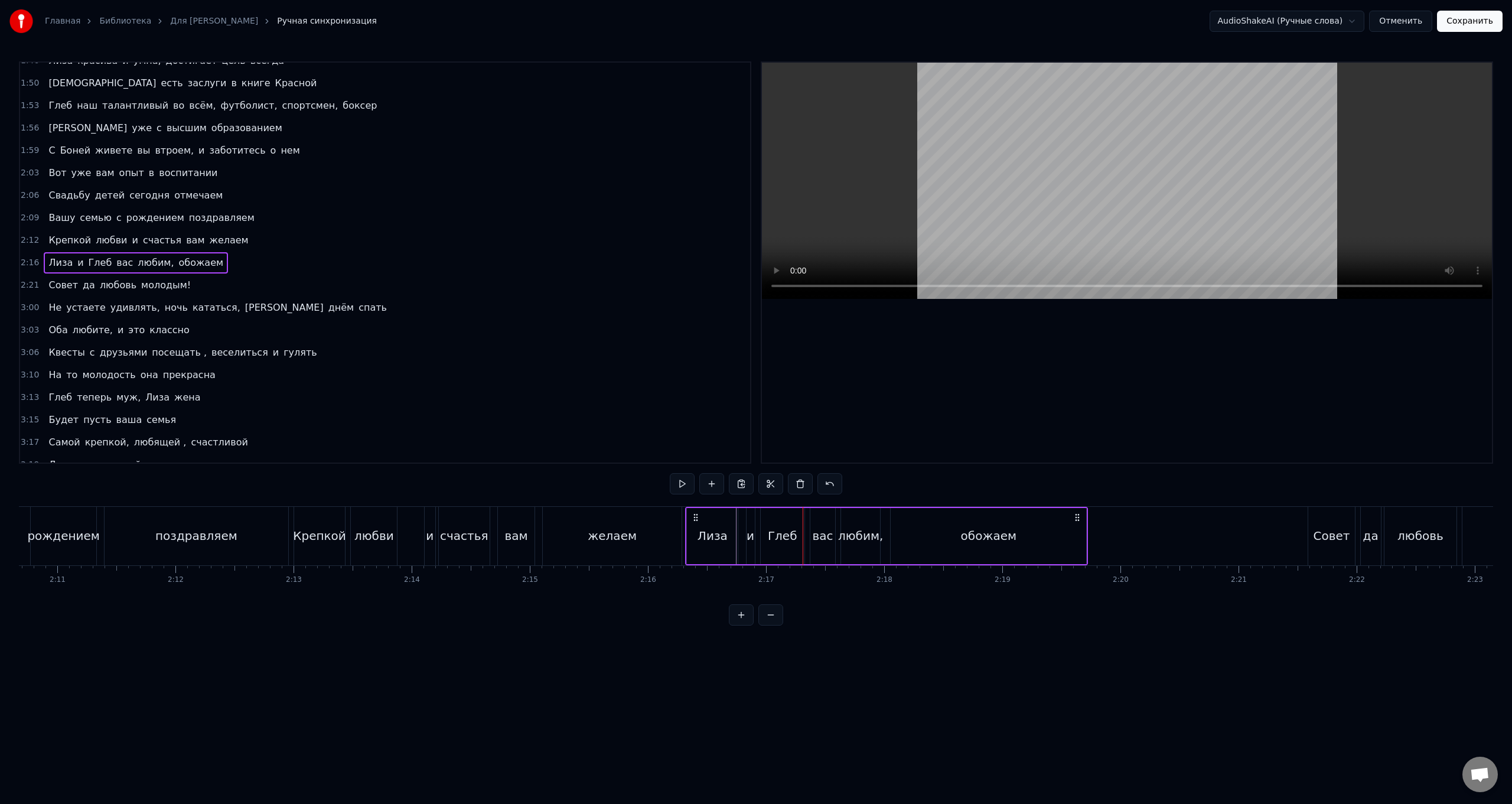
drag, startPoint x: 756, startPoint y: 517, endPoint x: 697, endPoint y: 514, distance: 59.1
click at [453, 321] on icon at bounding box center [696, 518] width 10 height 10
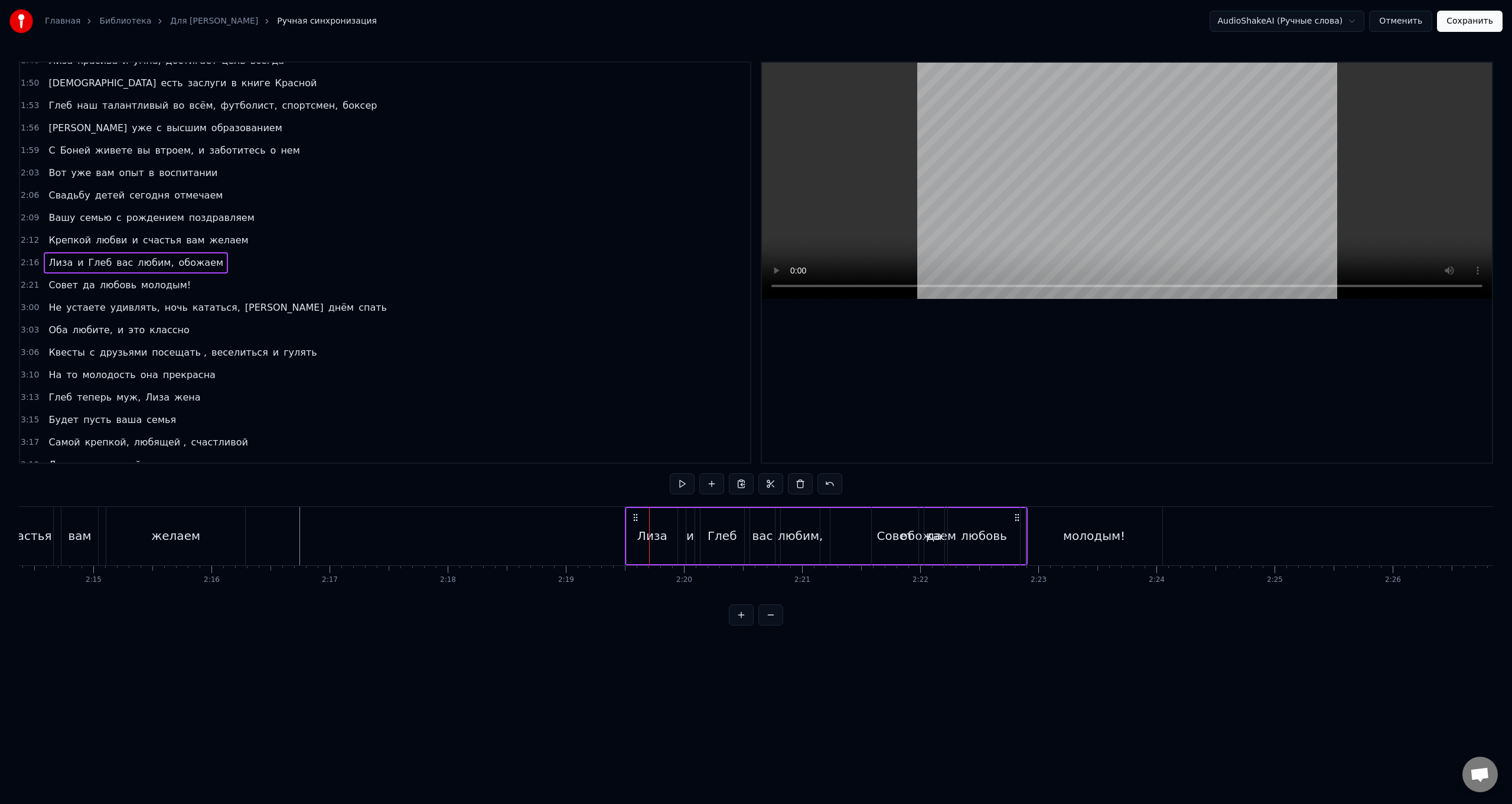
scroll to position [0, 15778]
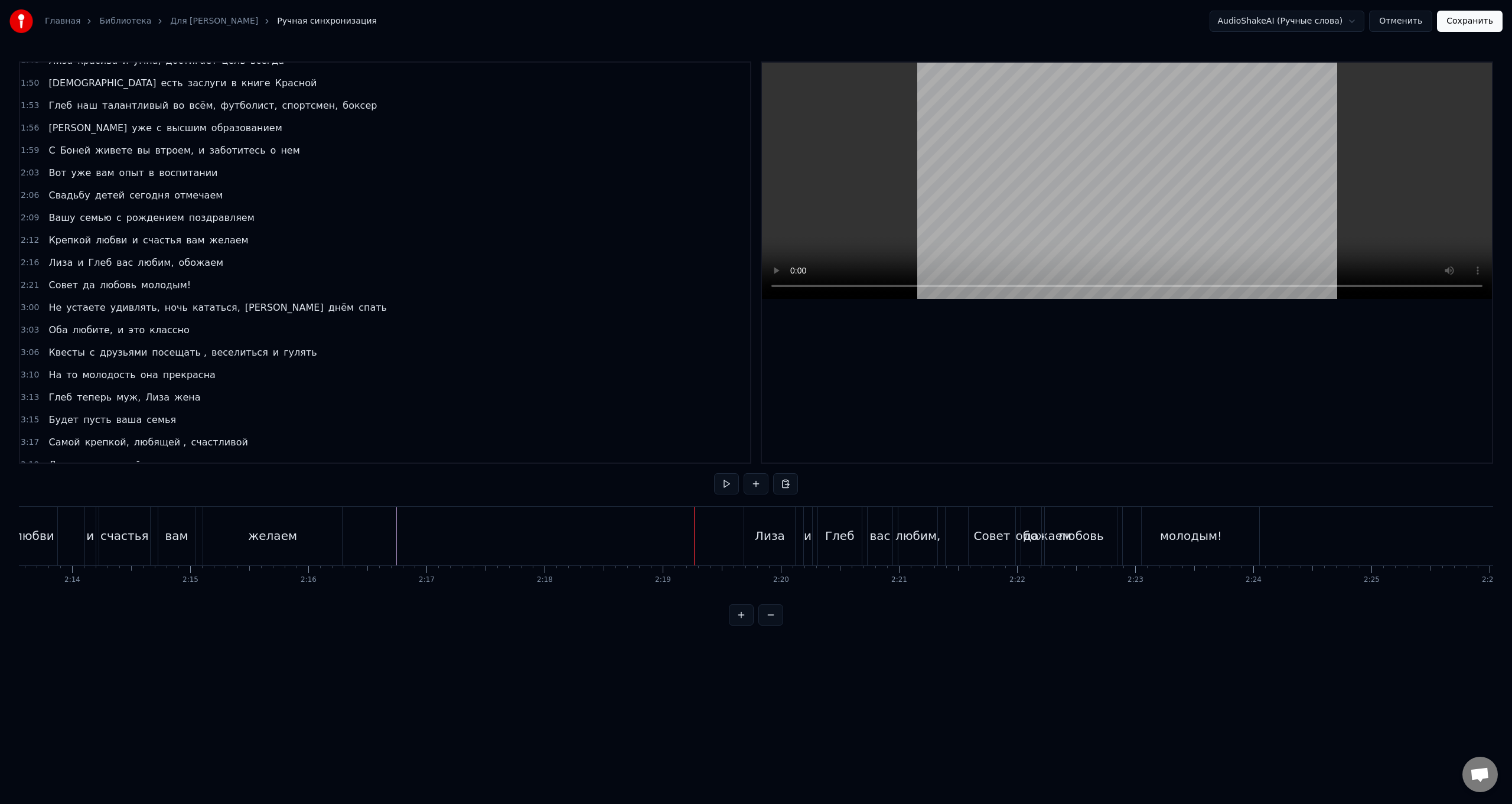
click at [153, 321] on div "Крепкой любви и счастья вам желаем" at bounding box center [149, 536] width 391 height 58
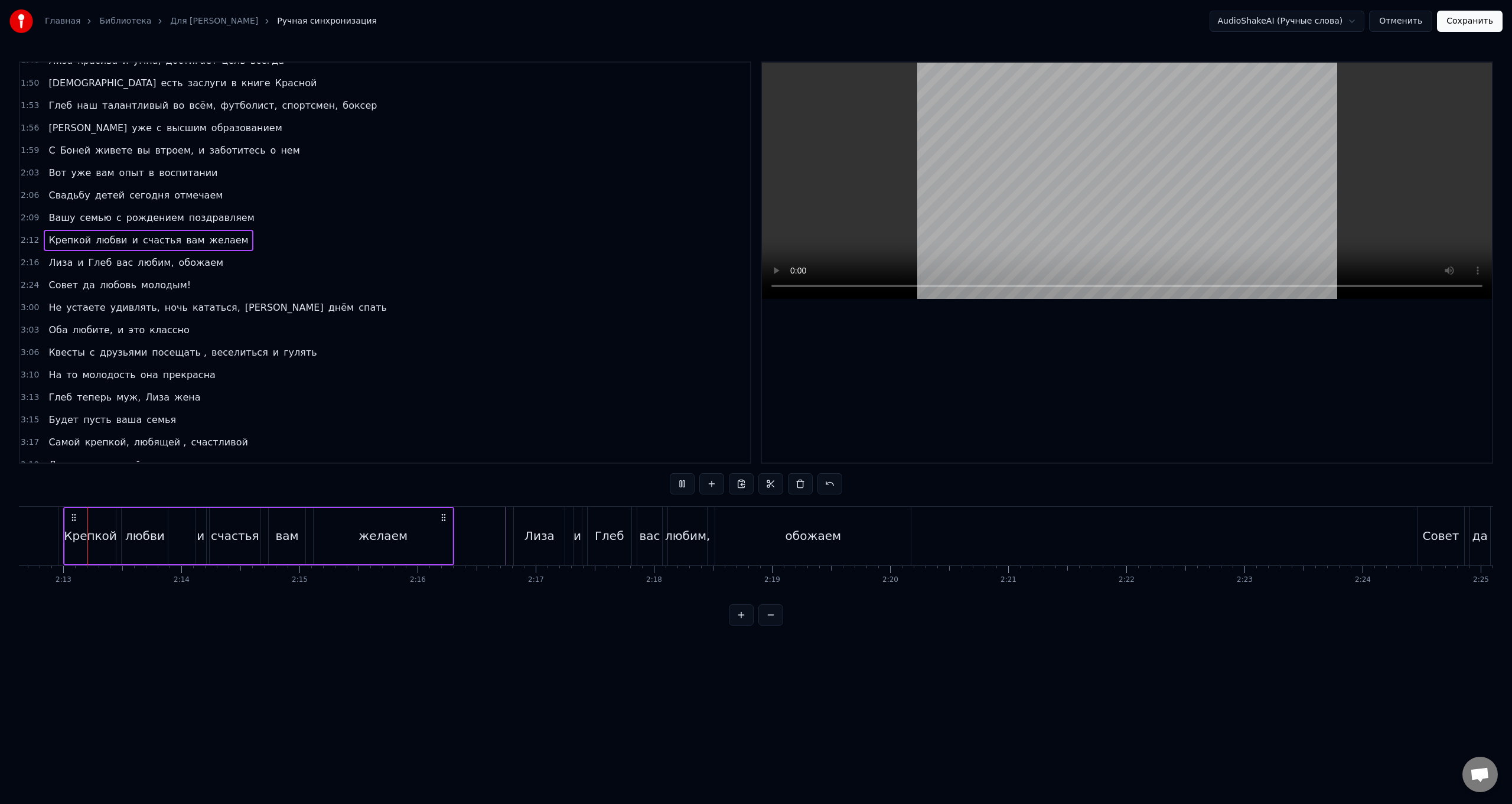
scroll to position [0, 15657]
click at [453, 321] on div "[PERSON_NAME] и Глеб вас любим, обожаем" at bounding box center [725, 536] width 400 height 58
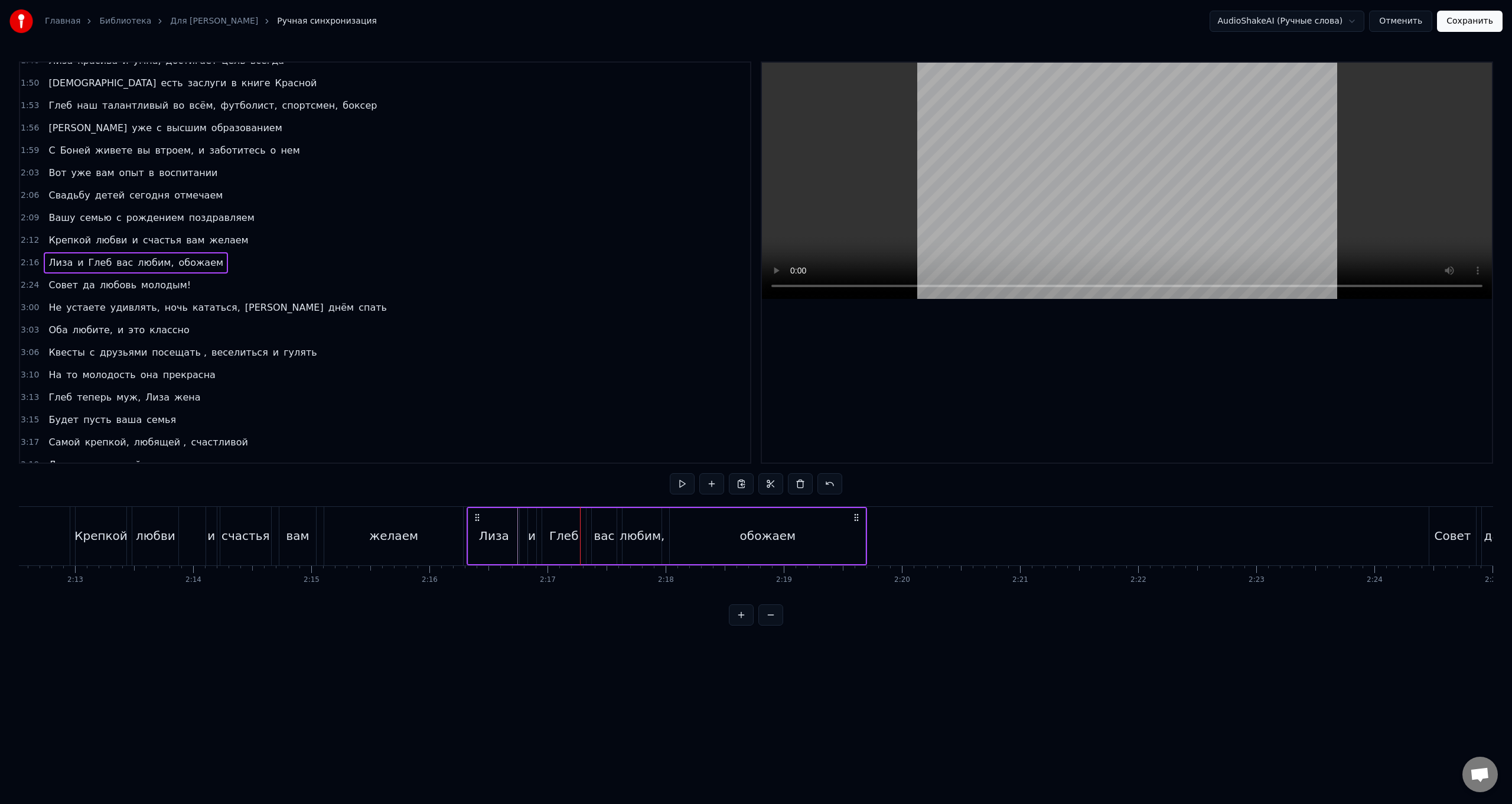
drag, startPoint x: 536, startPoint y: 518, endPoint x: 478, endPoint y: 519, distance: 58.0
click at [453, 321] on icon at bounding box center [477, 518] width 10 height 10
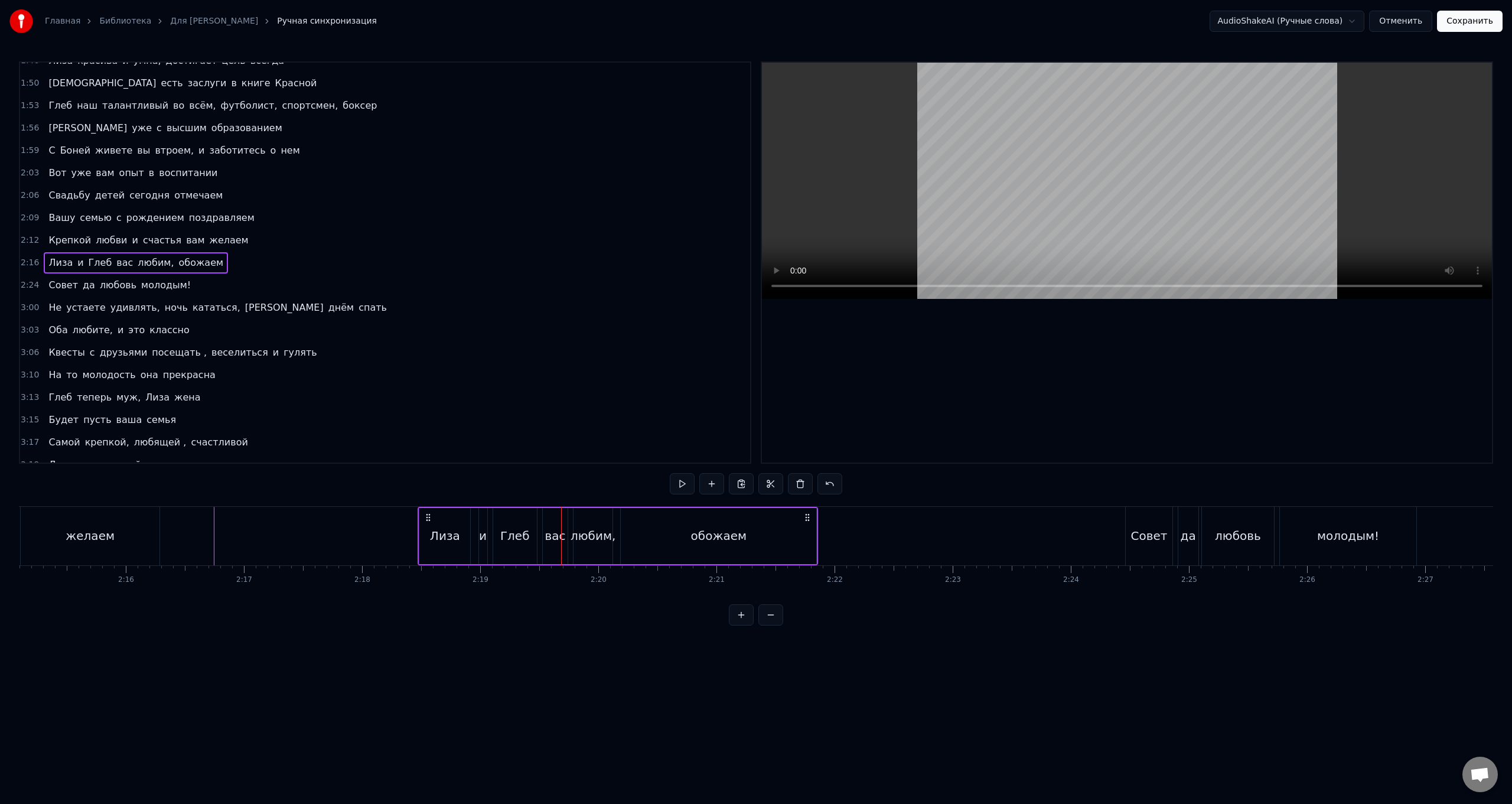
scroll to position [0, 15887]
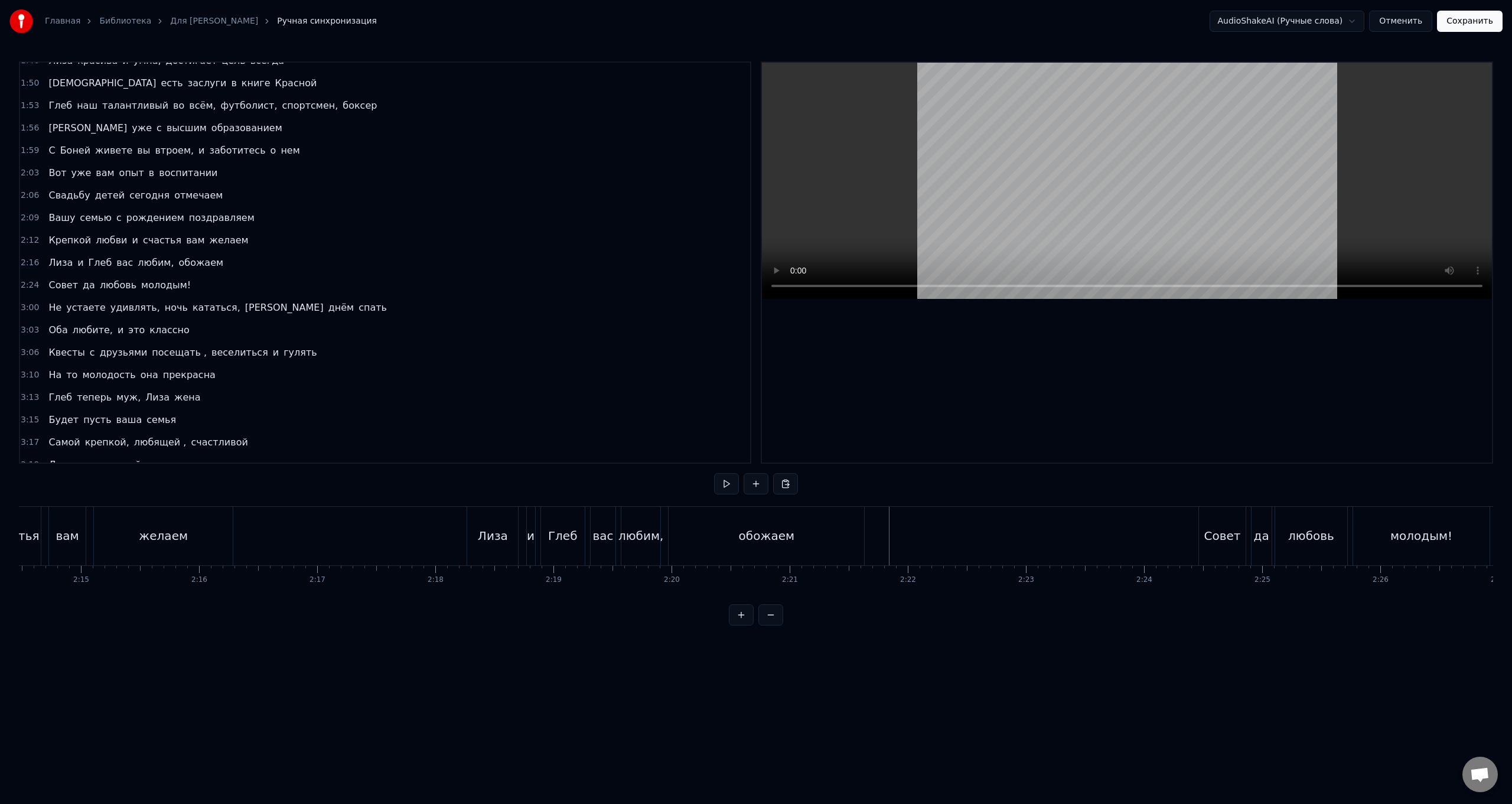
click at [453, 321] on div "[PERSON_NAME] и Глеб вас любим, обожаем" at bounding box center [666, 536] width 400 height 58
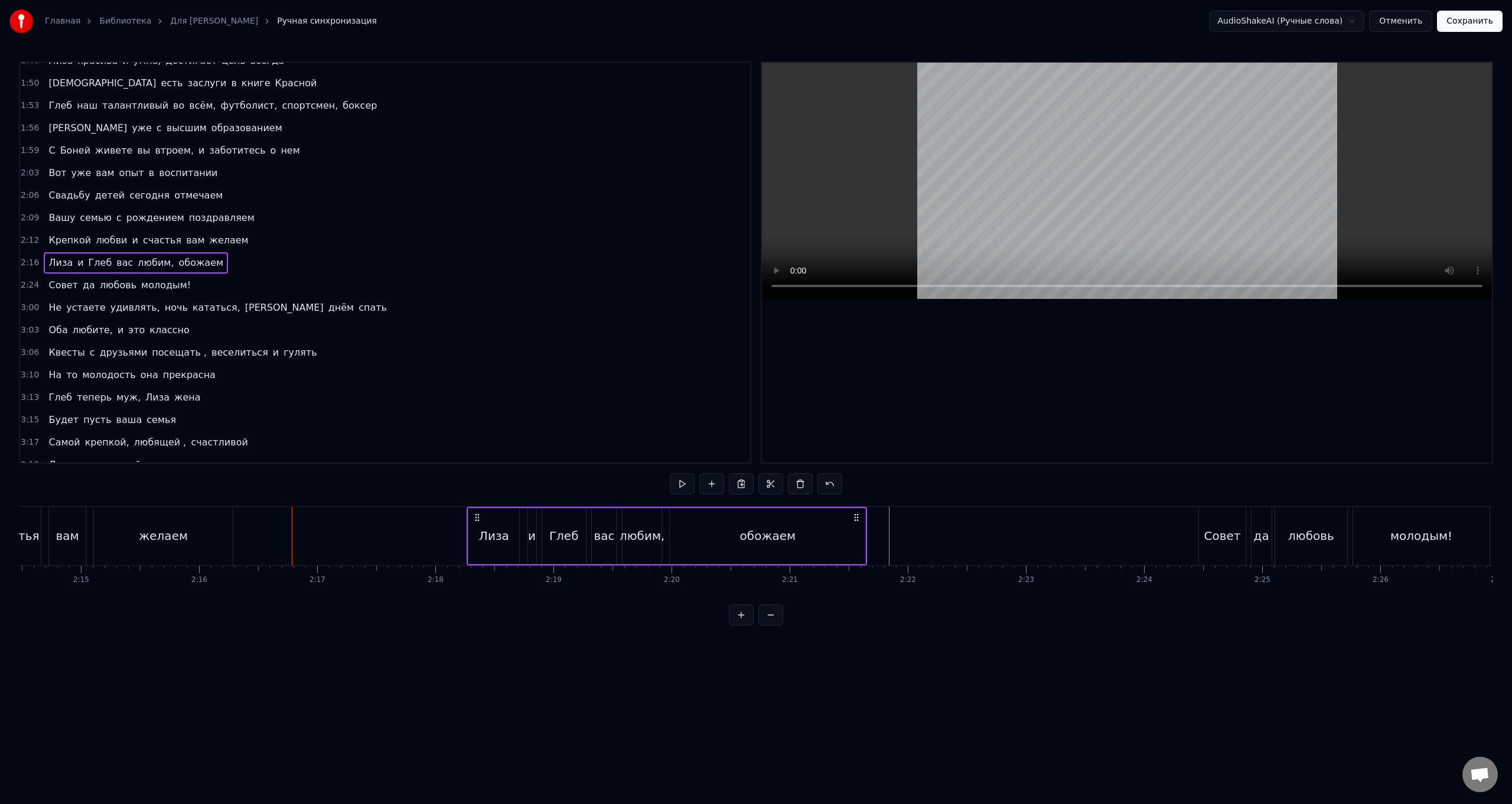
click at [453, 321] on div "[PERSON_NAME] и Глеб вас любим, обожаем" at bounding box center [666, 536] width 400 height 58
drag, startPoint x: 477, startPoint y: 515, endPoint x: 450, endPoint y: 515, distance: 27.0
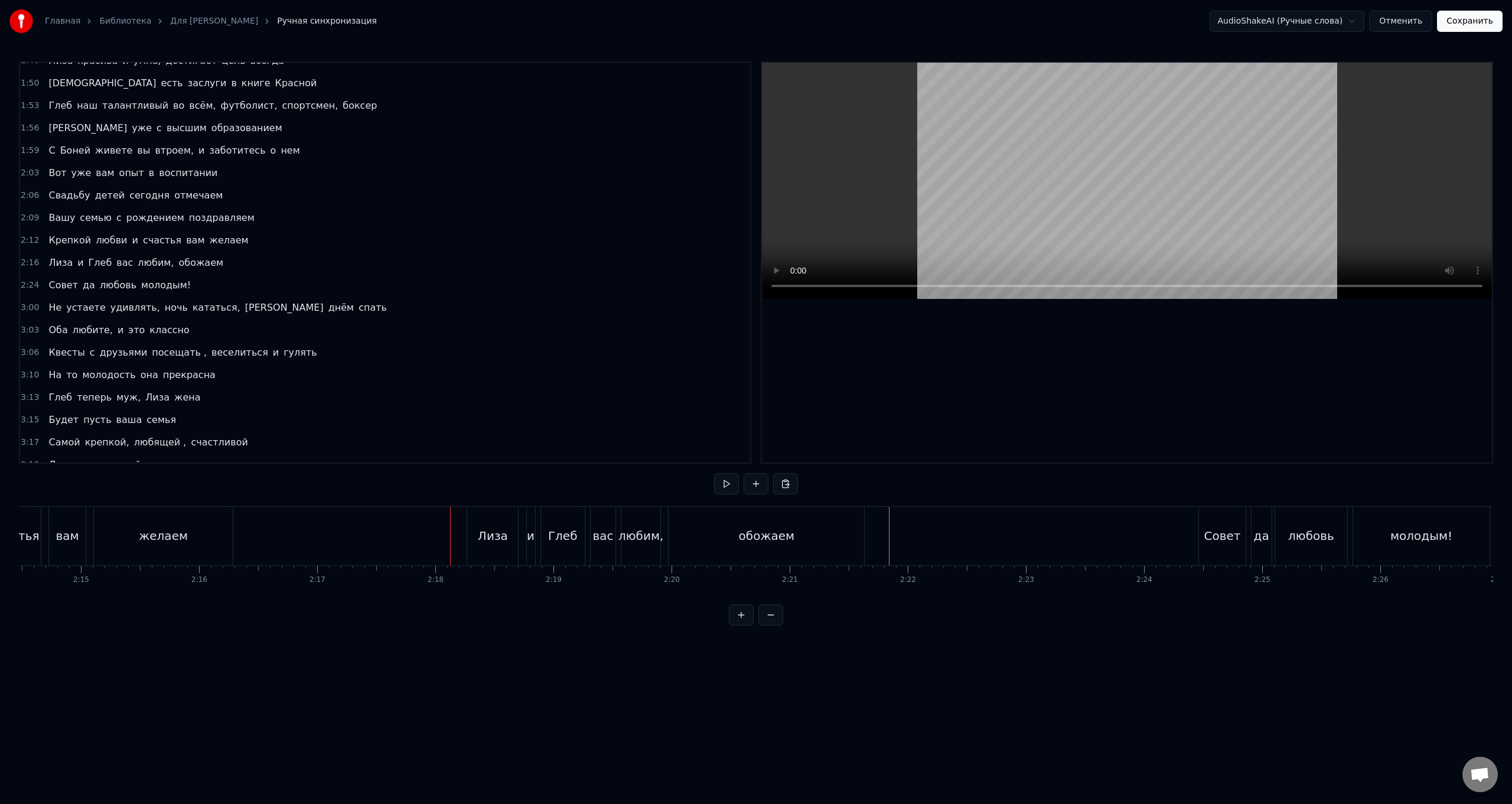
click at [453, 321] on div "Лиза" at bounding box center [493, 536] width 51 height 58
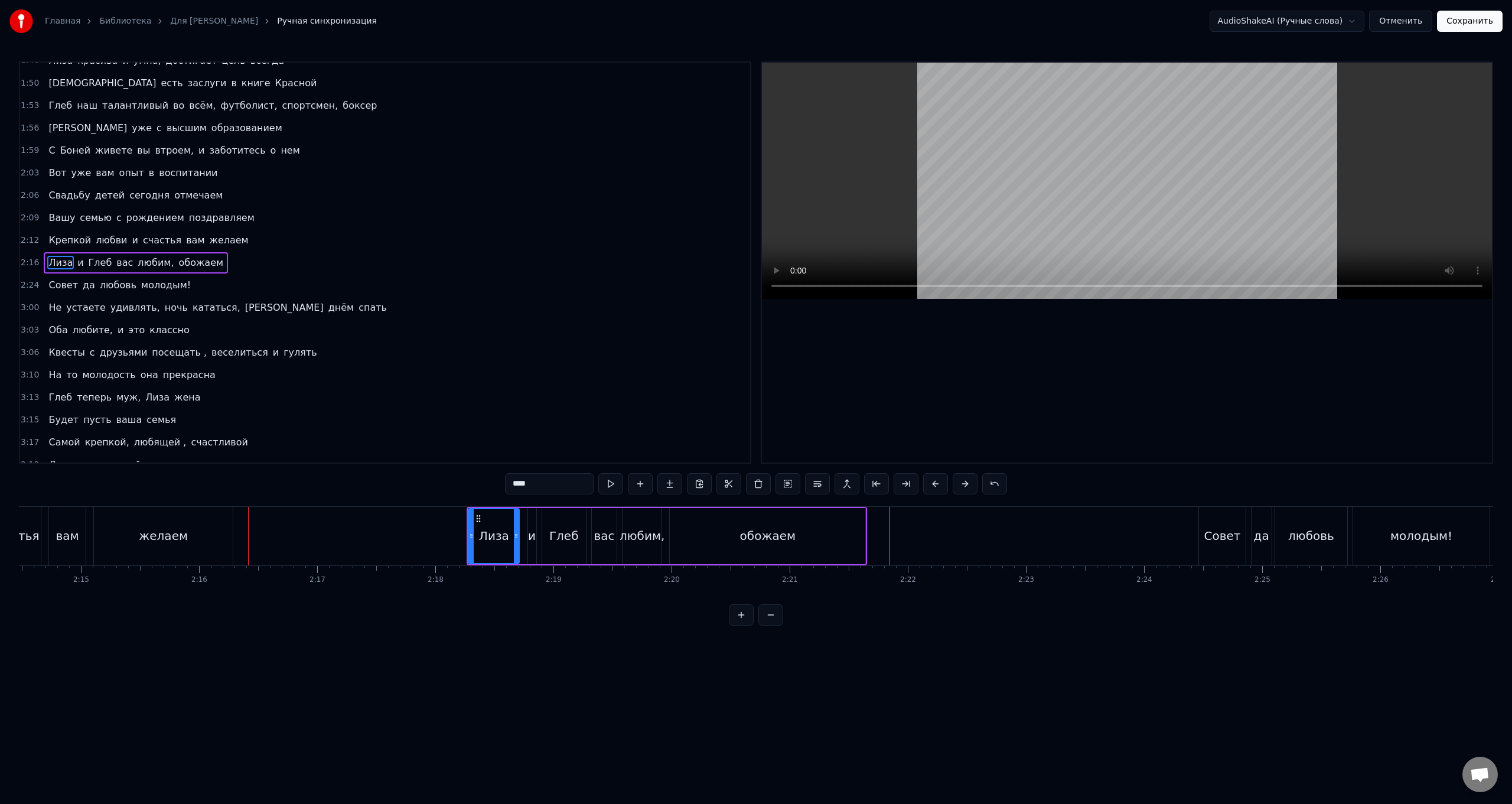
drag, startPoint x: 479, startPoint y: 520, endPoint x: 472, endPoint y: 521, distance: 7.1
click at [453, 321] on div "Лиза" at bounding box center [494, 536] width 50 height 53
click at [453, 321] on div "[PERSON_NAME] и Глеб вас любим, обожаем" at bounding box center [666, 536] width 400 height 58
drag, startPoint x: 476, startPoint y: 517, endPoint x: 455, endPoint y: 517, distance: 21.0
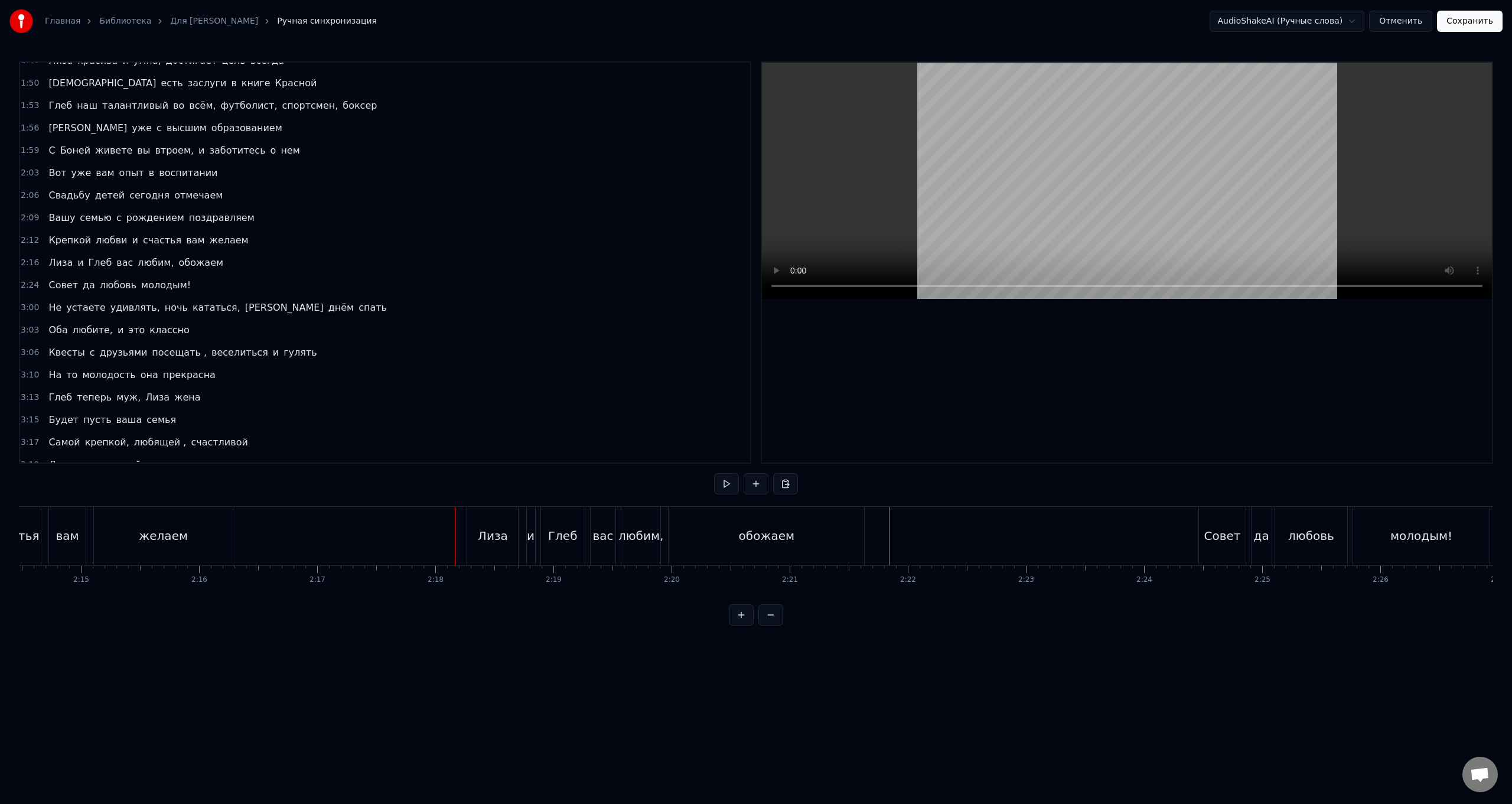
click at [453, 321] on div "обожаем" at bounding box center [767, 536] width 196 height 58
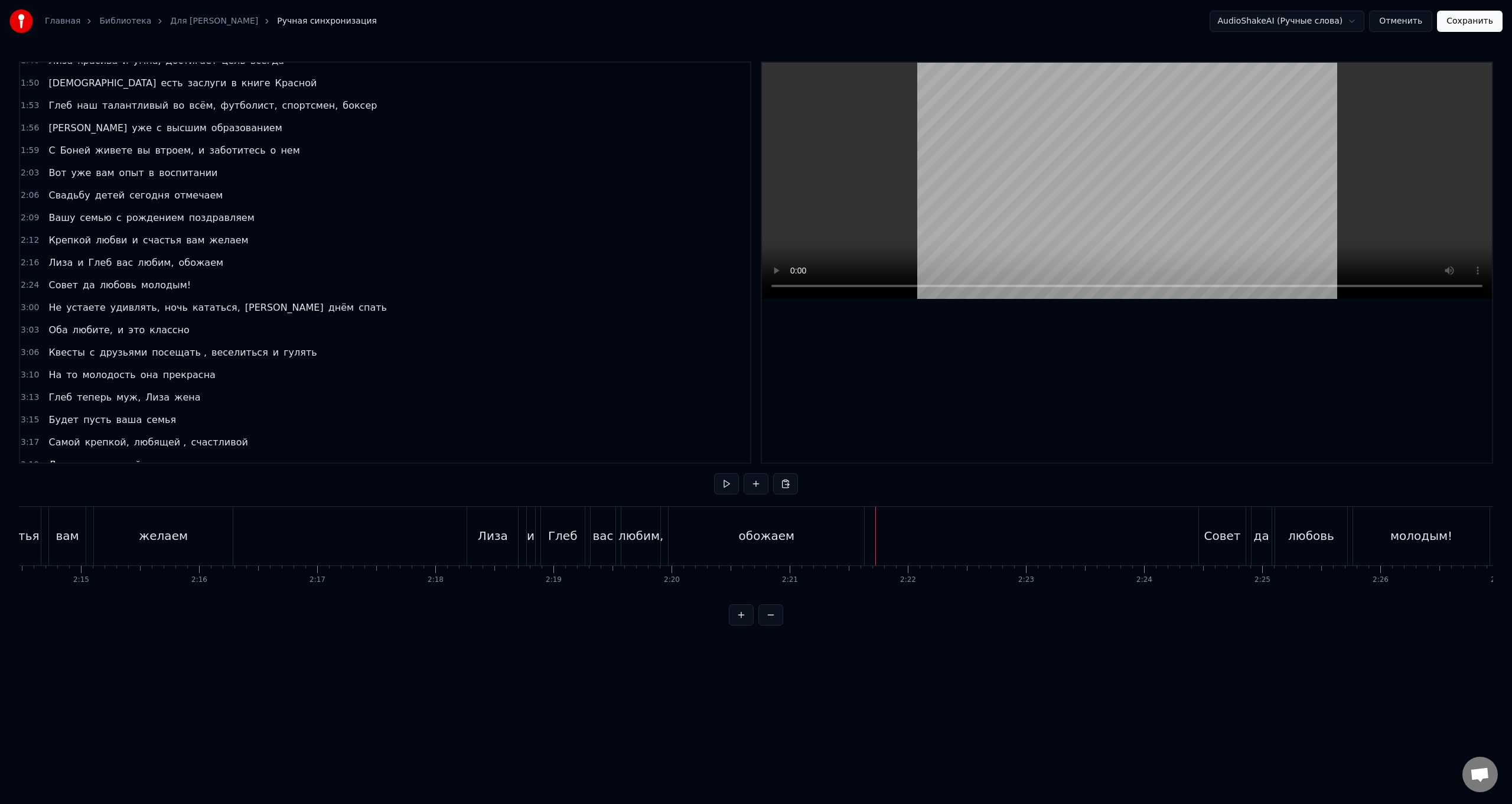
click at [453, 321] on html "Главная Библиотека Для [PERSON_NAME] синхронизация AudioShakeAI (Ручные слова) …" at bounding box center [756, 322] width 1512 height 645
click at [453, 321] on div "[PERSON_NAME] и Глеб вас любим, обожаем" at bounding box center [666, 536] width 400 height 58
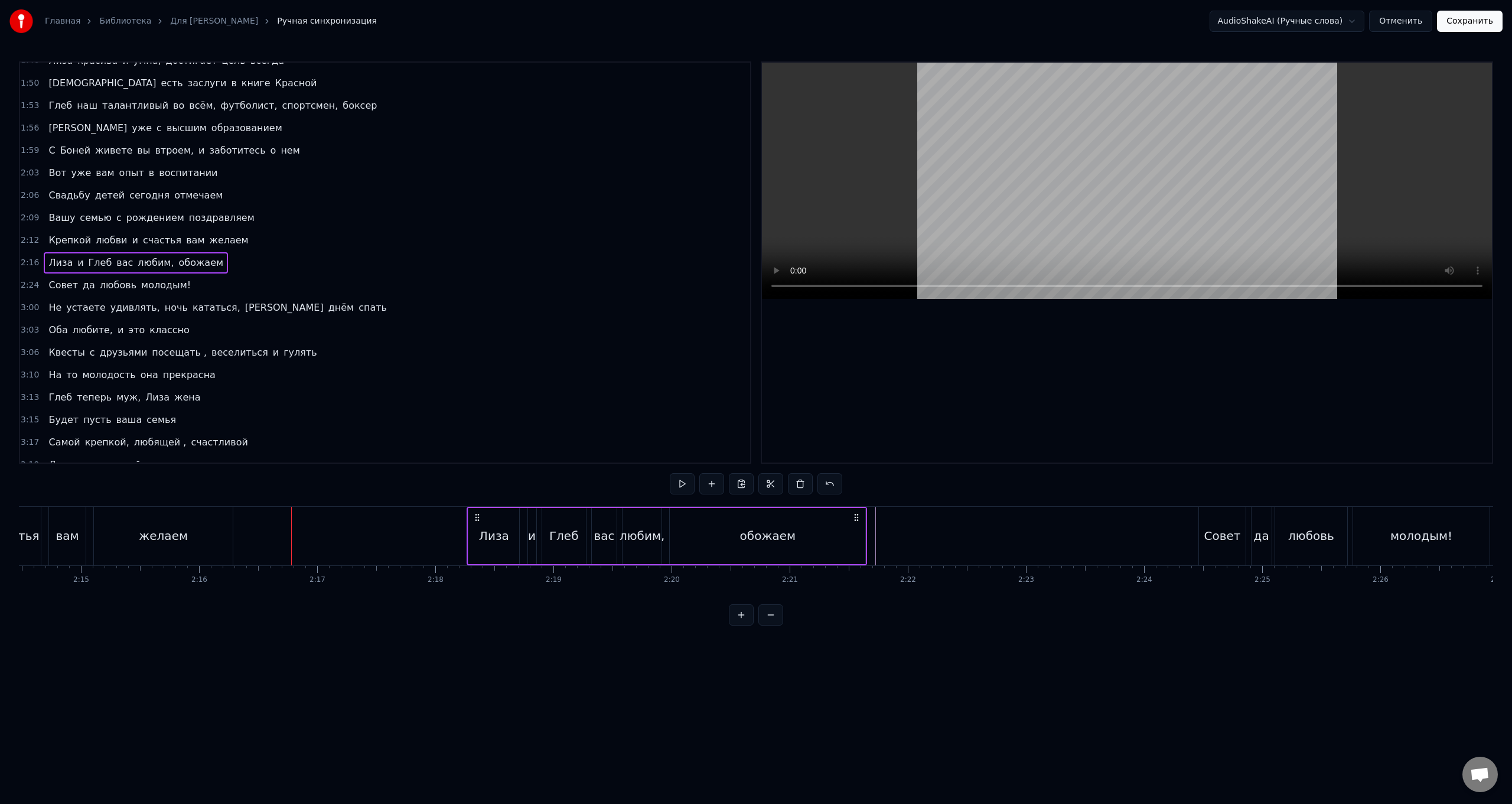
click at [453, 321] on icon at bounding box center [477, 518] width 10 height 10
click at [453, 321] on circle at bounding box center [476, 517] width 1 height 1
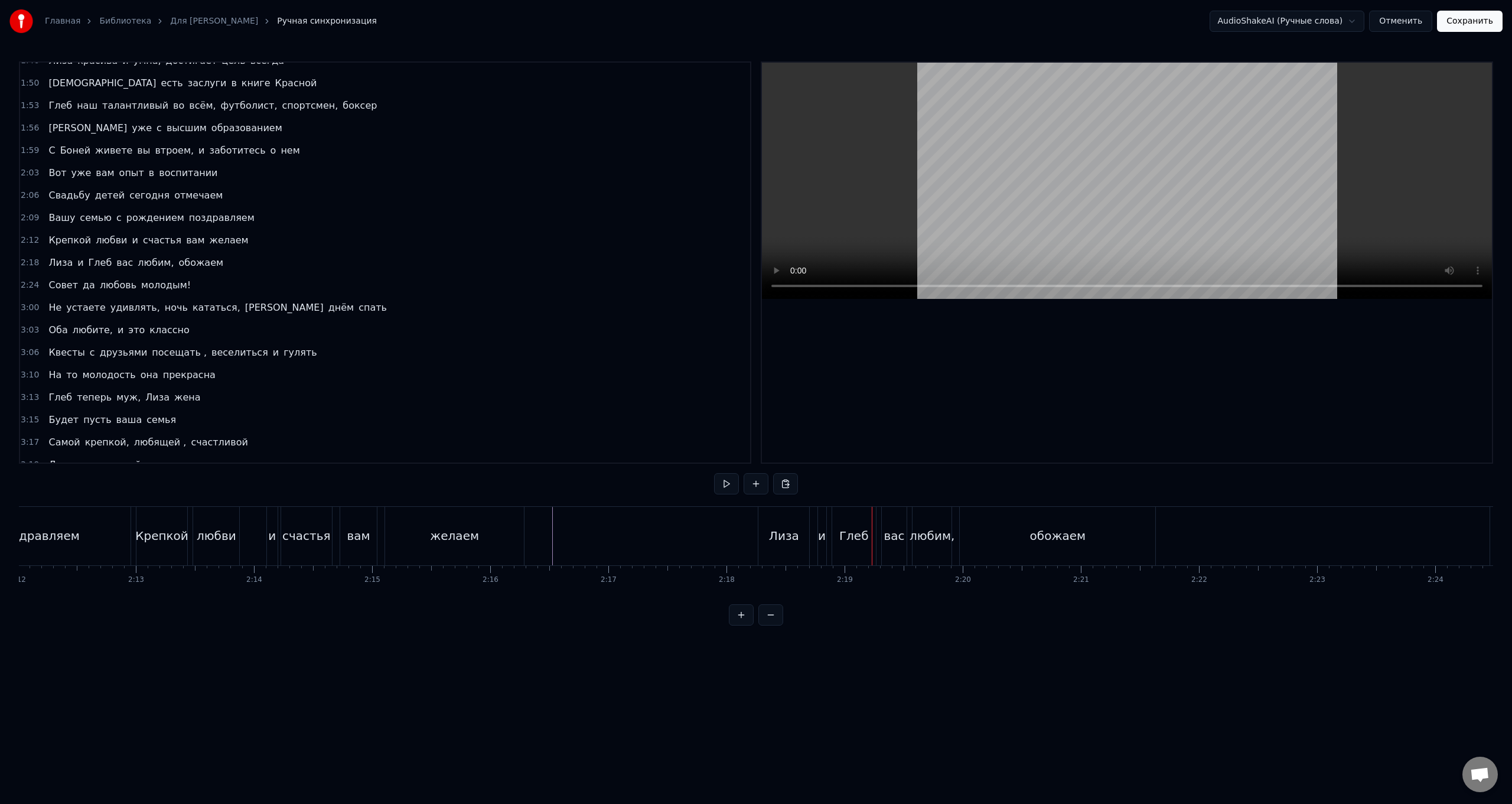
scroll to position [0, 15608]
click at [453, 321] on div "[PERSON_NAME] и Глеб вас любим, обожаем" at bounding box center [946, 536] width 400 height 58
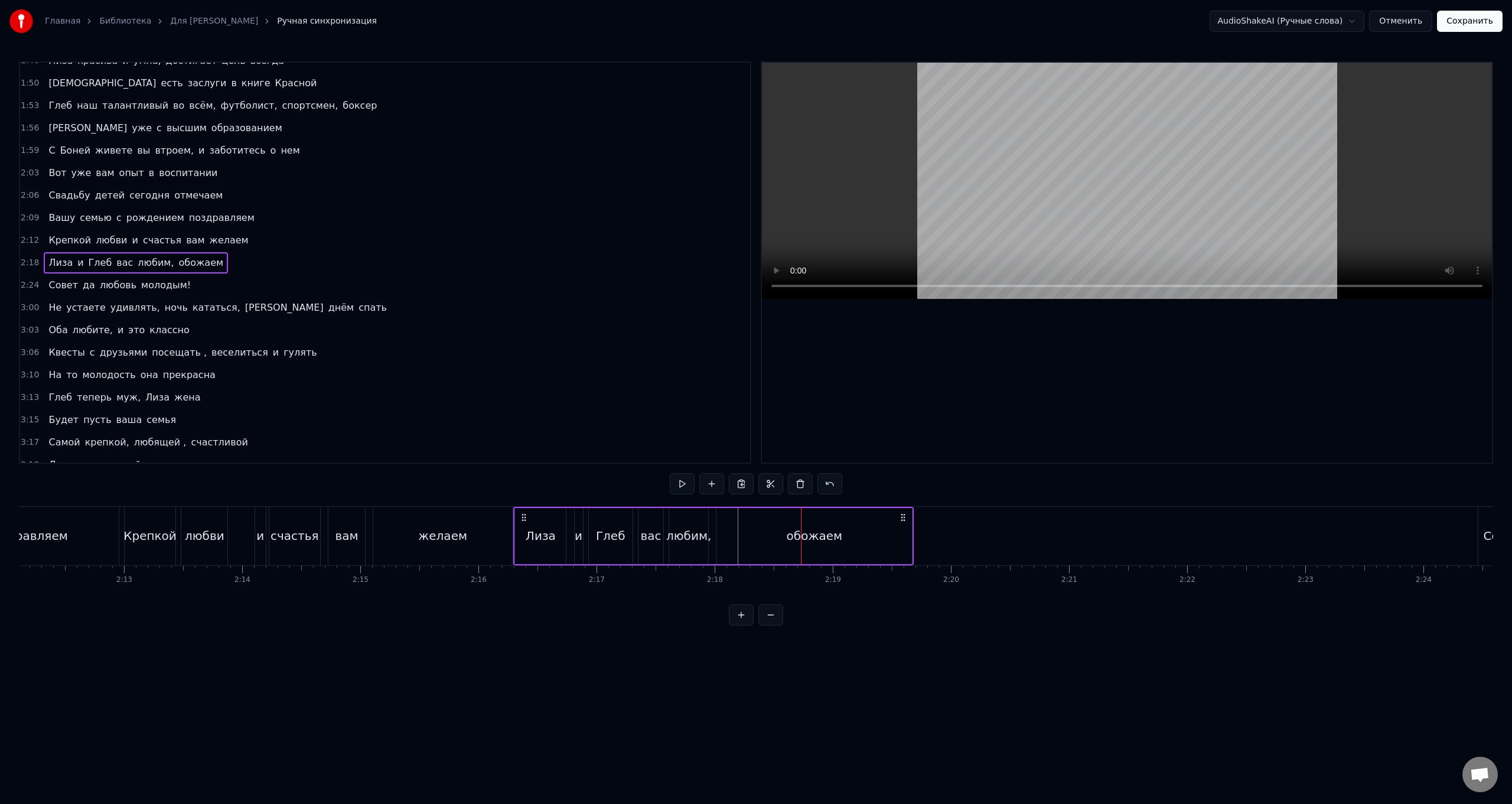
drag, startPoint x: 757, startPoint y: 519, endPoint x: 524, endPoint y: 514, distance: 233.1
click at [453, 321] on icon at bounding box center [524, 518] width 10 height 10
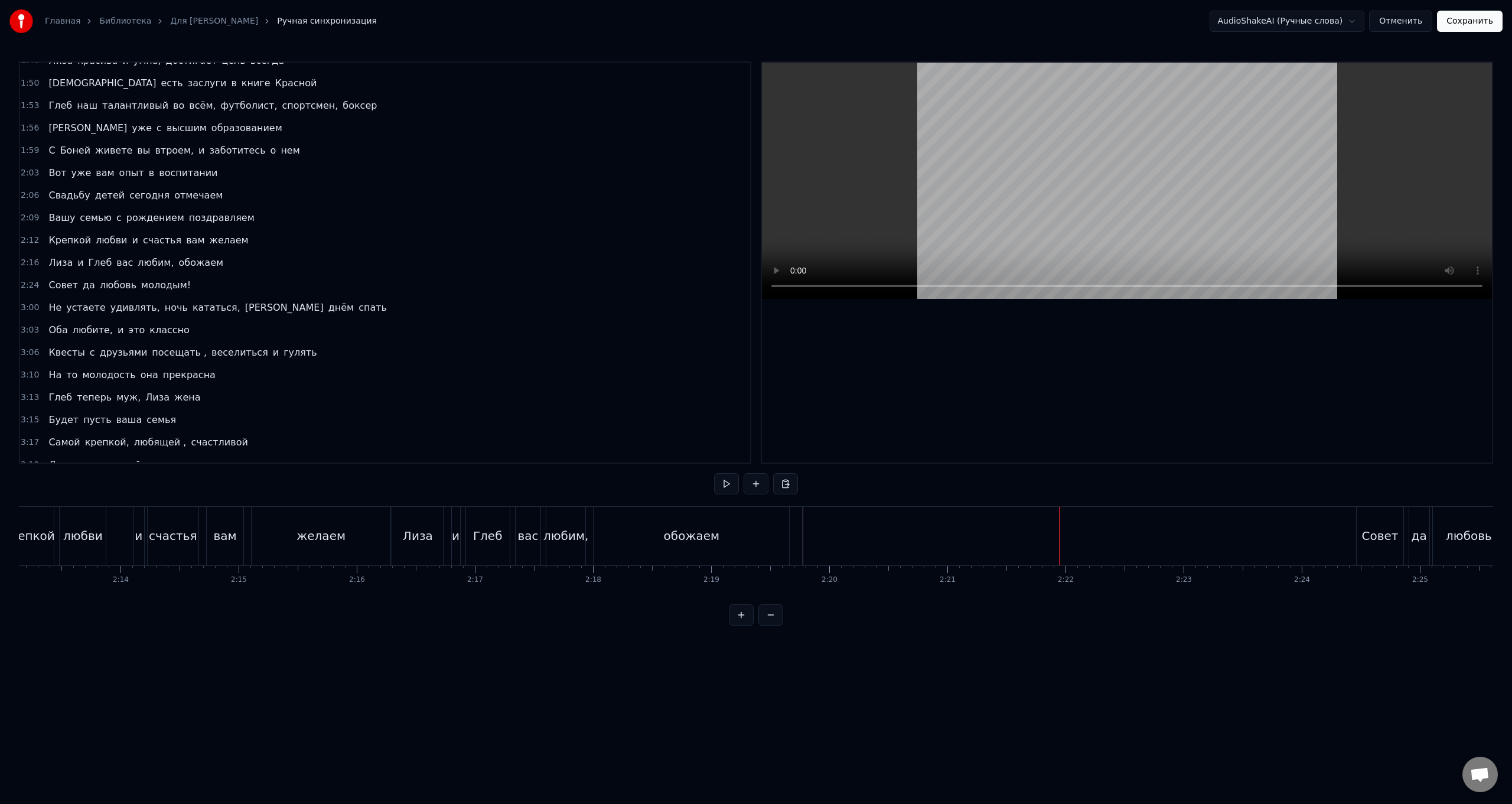
scroll to position [0, 15693]
click at [284, 321] on div "Крепкой любви и счастья вам желаем" at bounding box center [234, 536] width 391 height 58
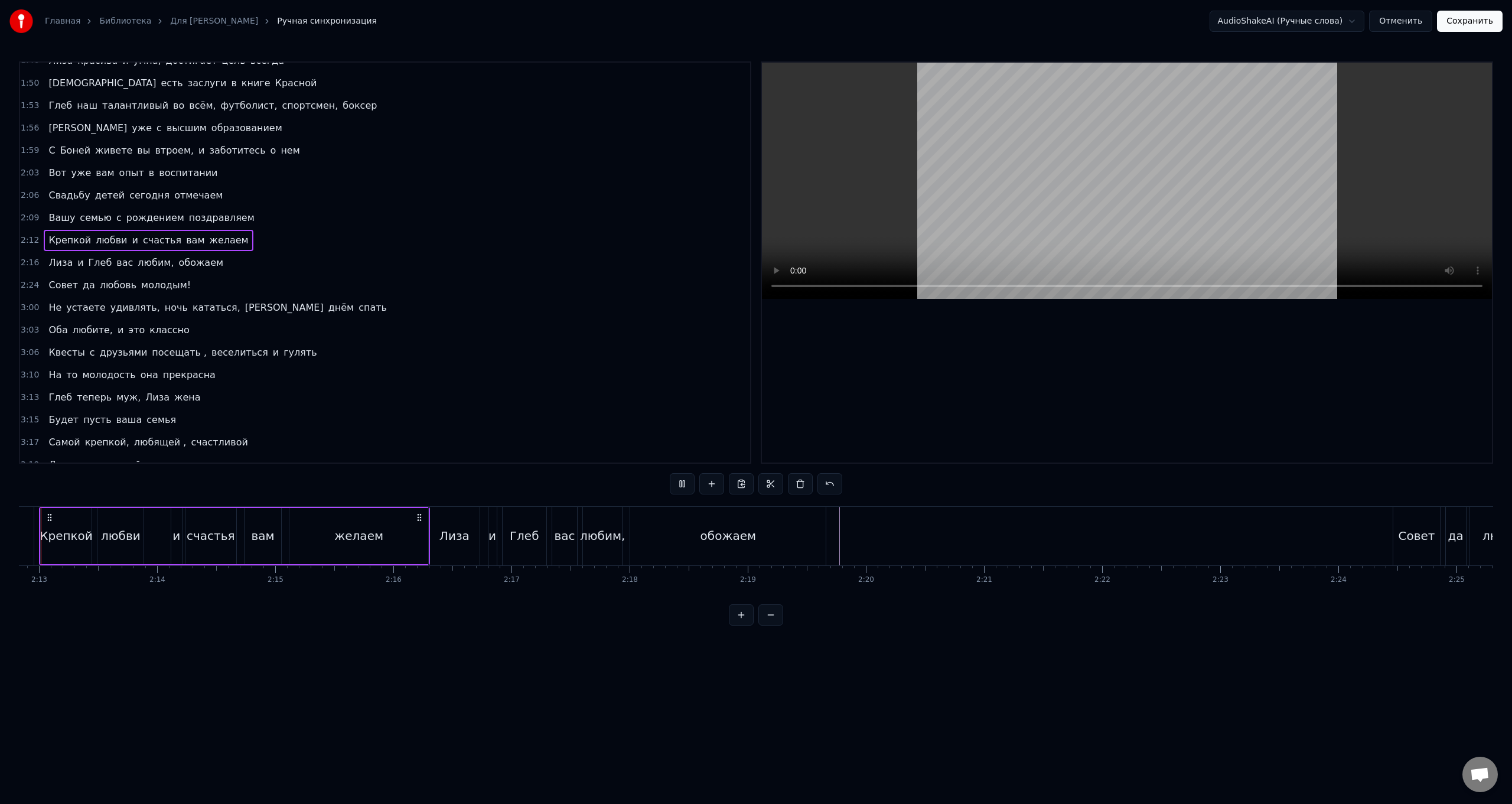
scroll to position [0, 15653]
click at [453, 321] on div "[PERSON_NAME] и Глеб вас любим, обожаем" at bounding box center [668, 536] width 400 height 58
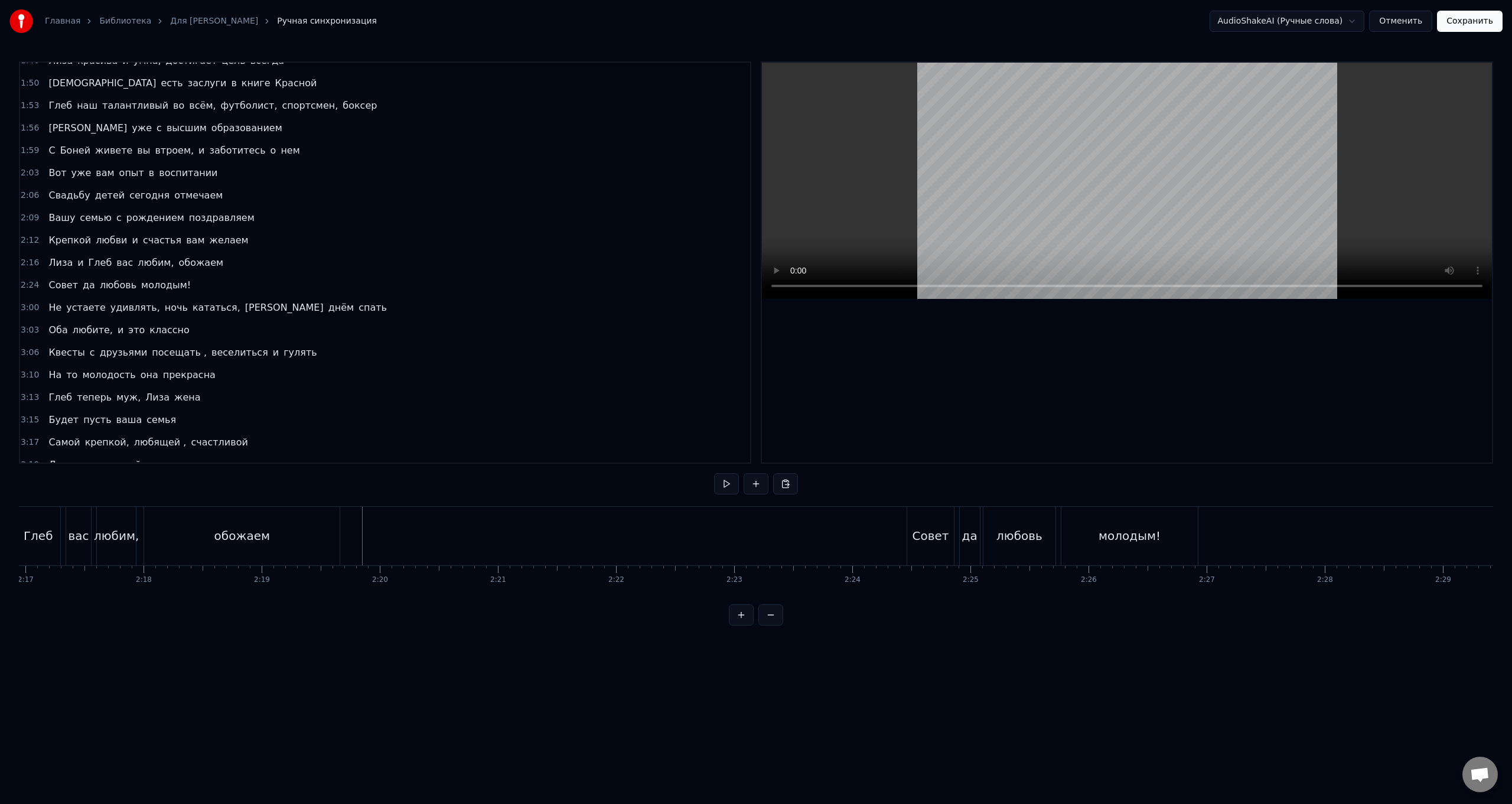
scroll to position [0, 16240]
click at [453, 321] on div "да" at bounding box center [909, 536] width 21 height 58
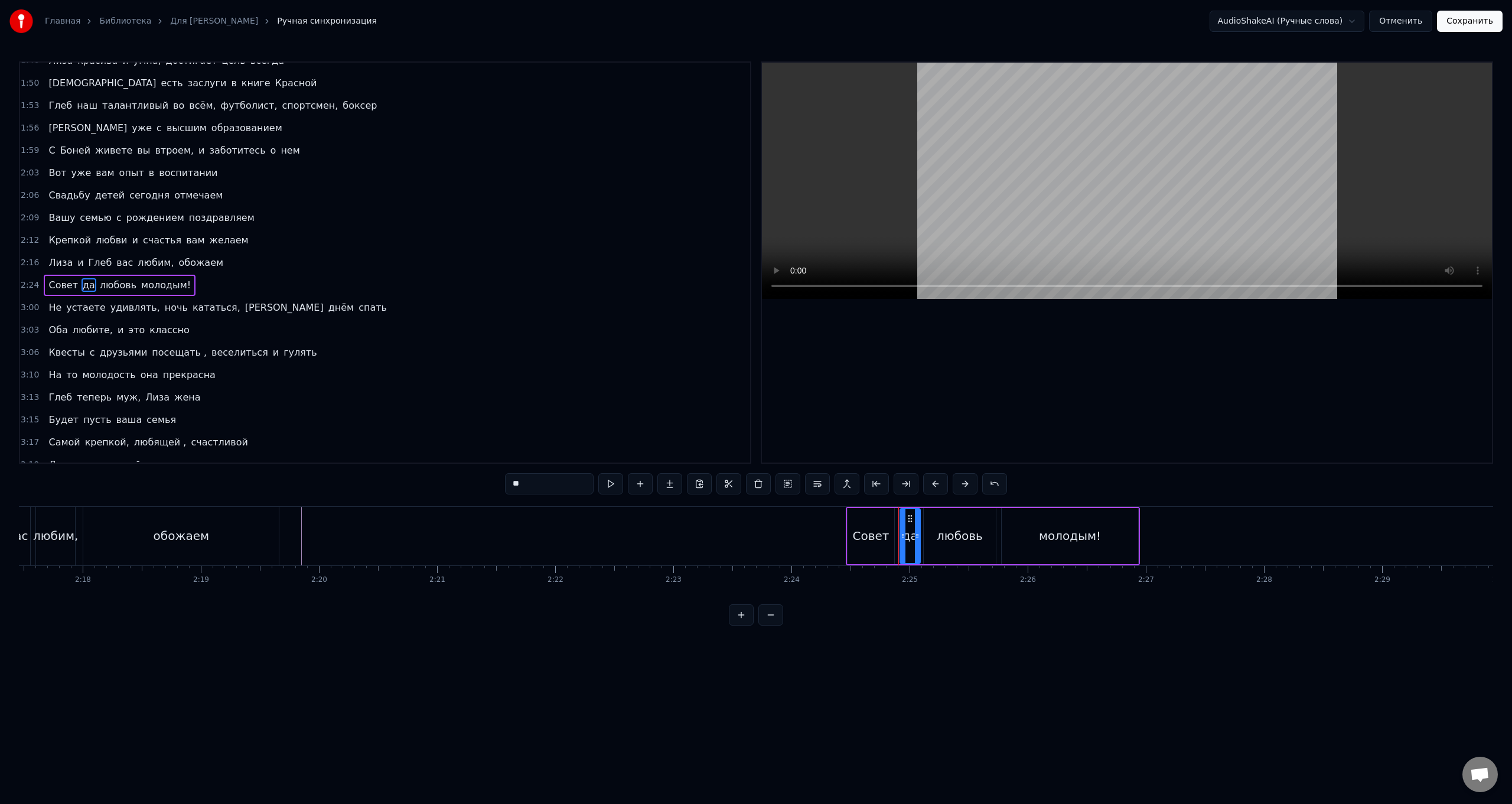
scroll to position [283, 0]
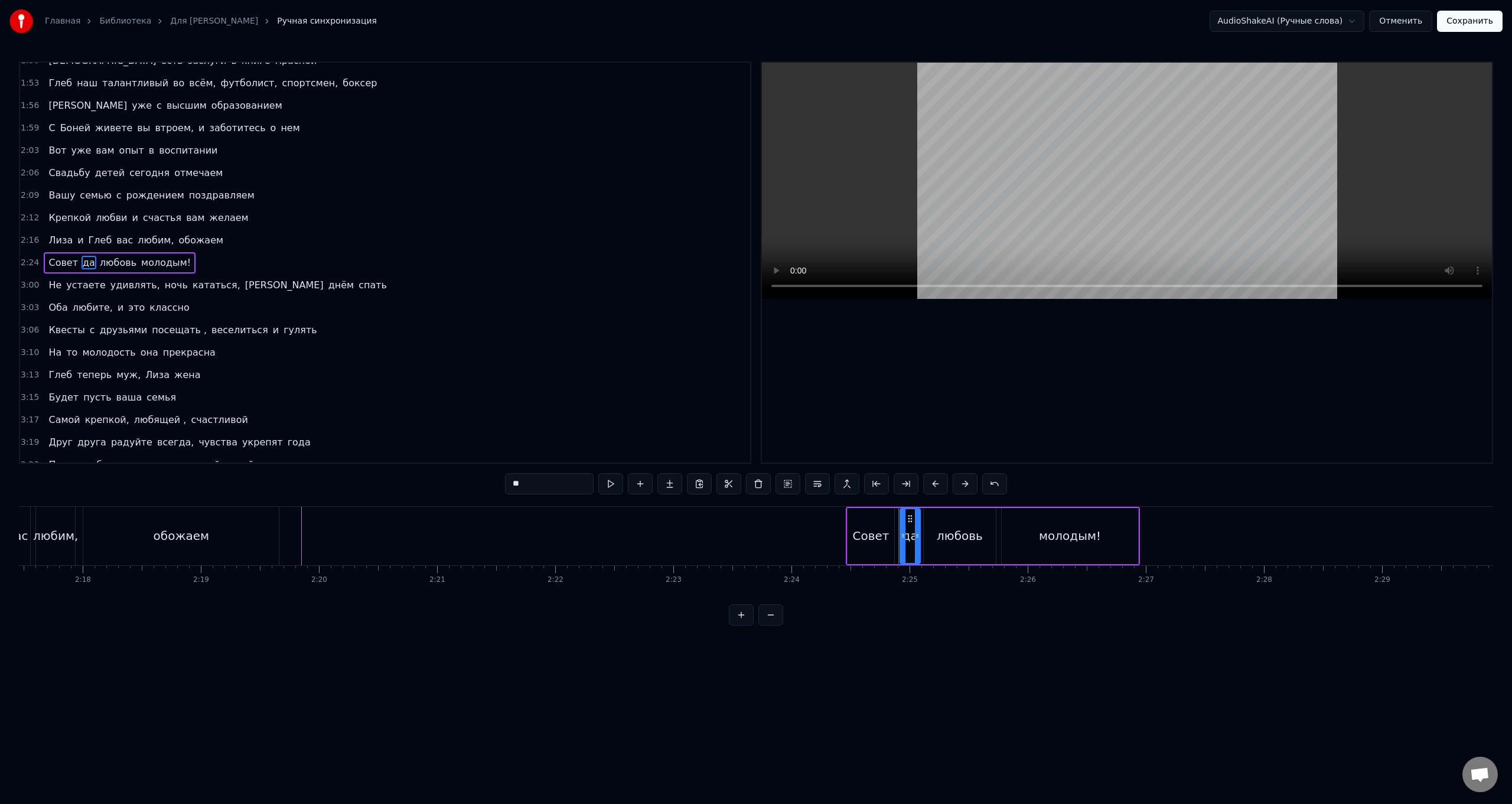
click at [453, 321] on div "Совет да любовь молодым!" at bounding box center [993, 536] width 294 height 58
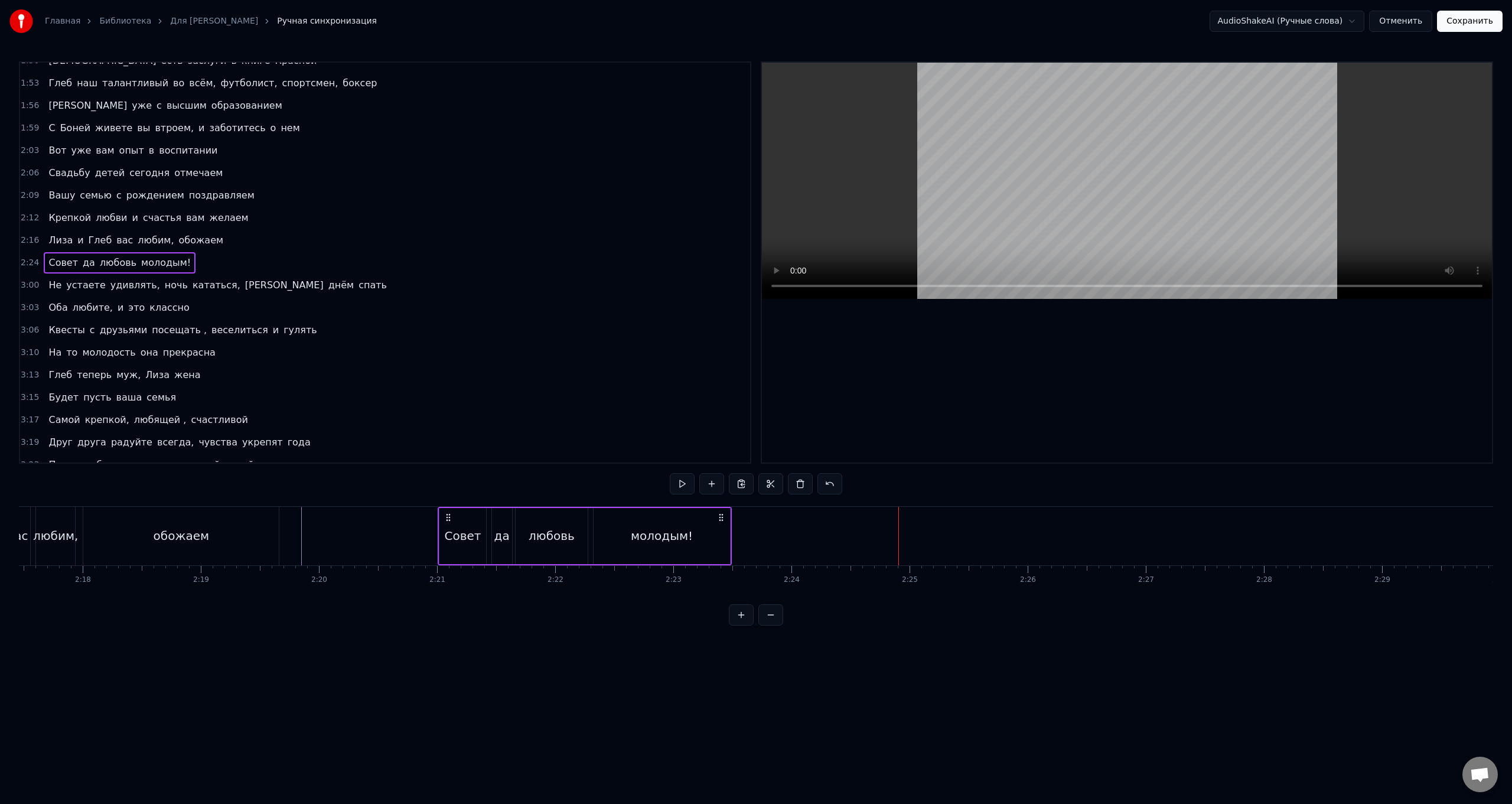
drag, startPoint x: 855, startPoint y: 517, endPoint x: 447, endPoint y: 507, distance: 408.1
click at [447, 321] on div "Совет да любовь молодым!" at bounding box center [585, 536] width 294 height 58
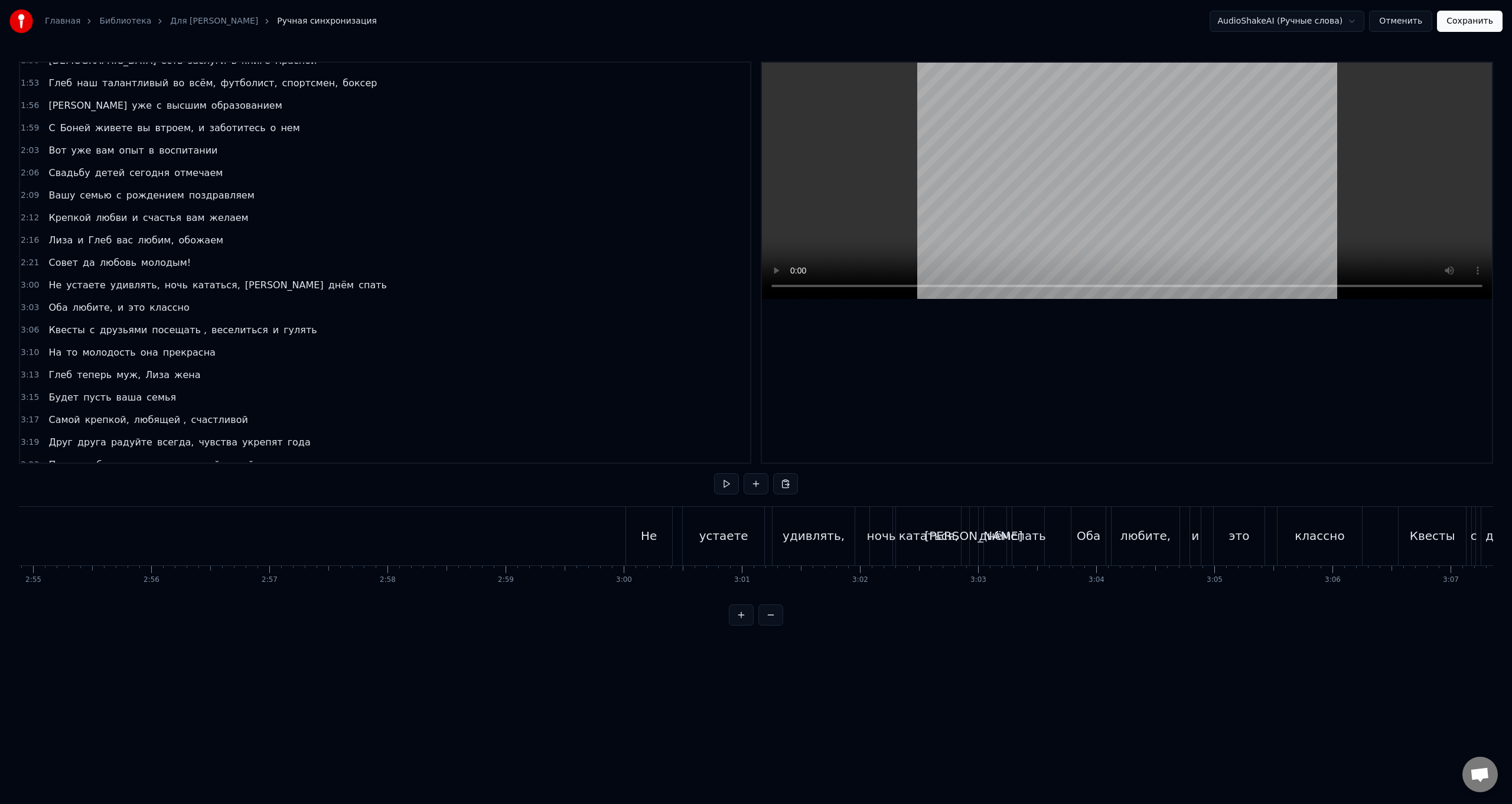
scroll to position [0, 20734]
click at [453, 321] on div "Не устаете удивлять, ночь кататься, а днём спать" at bounding box center [764, 536] width 422 height 58
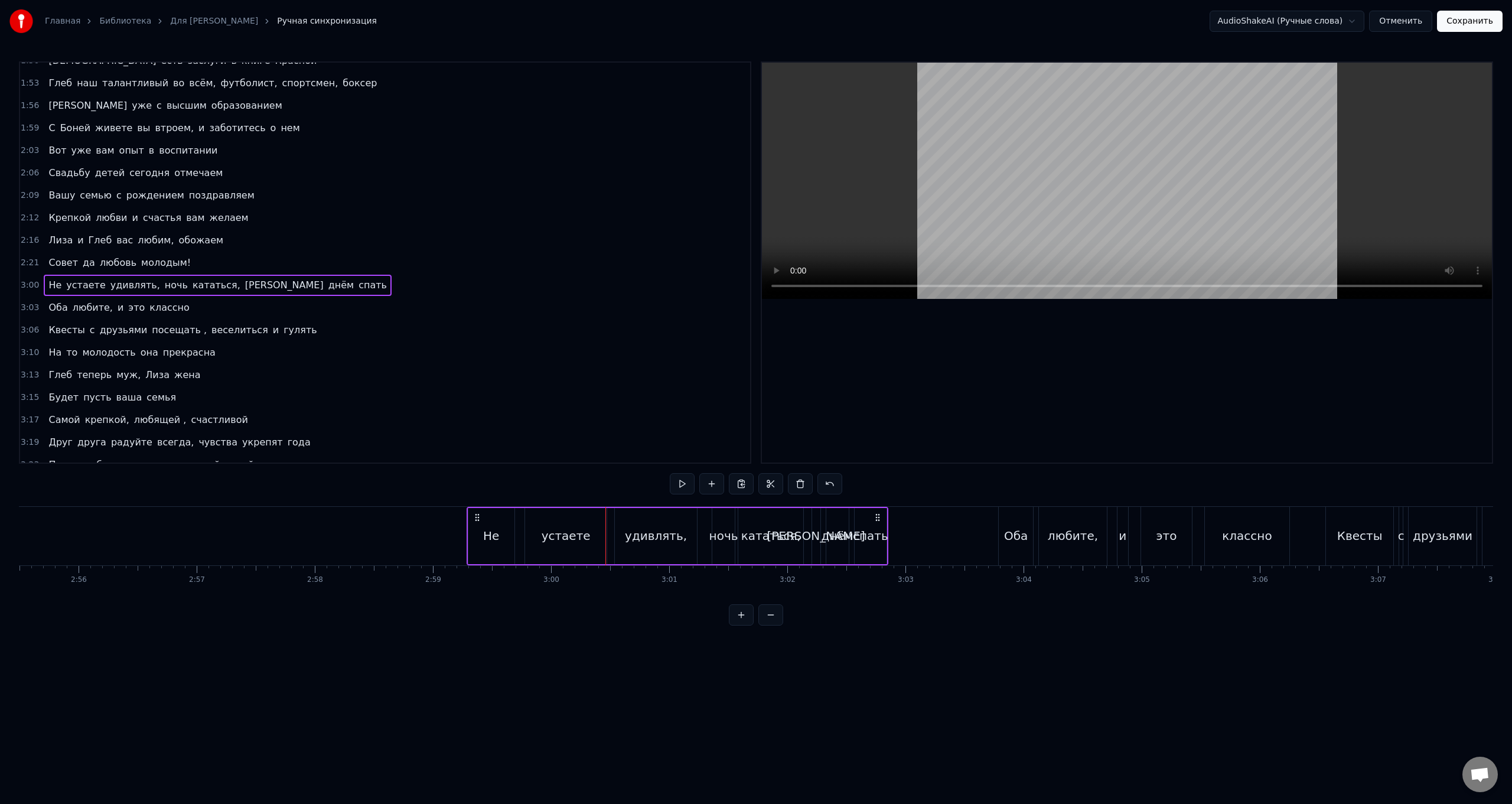
drag, startPoint x: 564, startPoint y: 517, endPoint x: 477, endPoint y: 515, distance: 87.0
click at [453, 321] on icon at bounding box center [477, 518] width 10 height 10
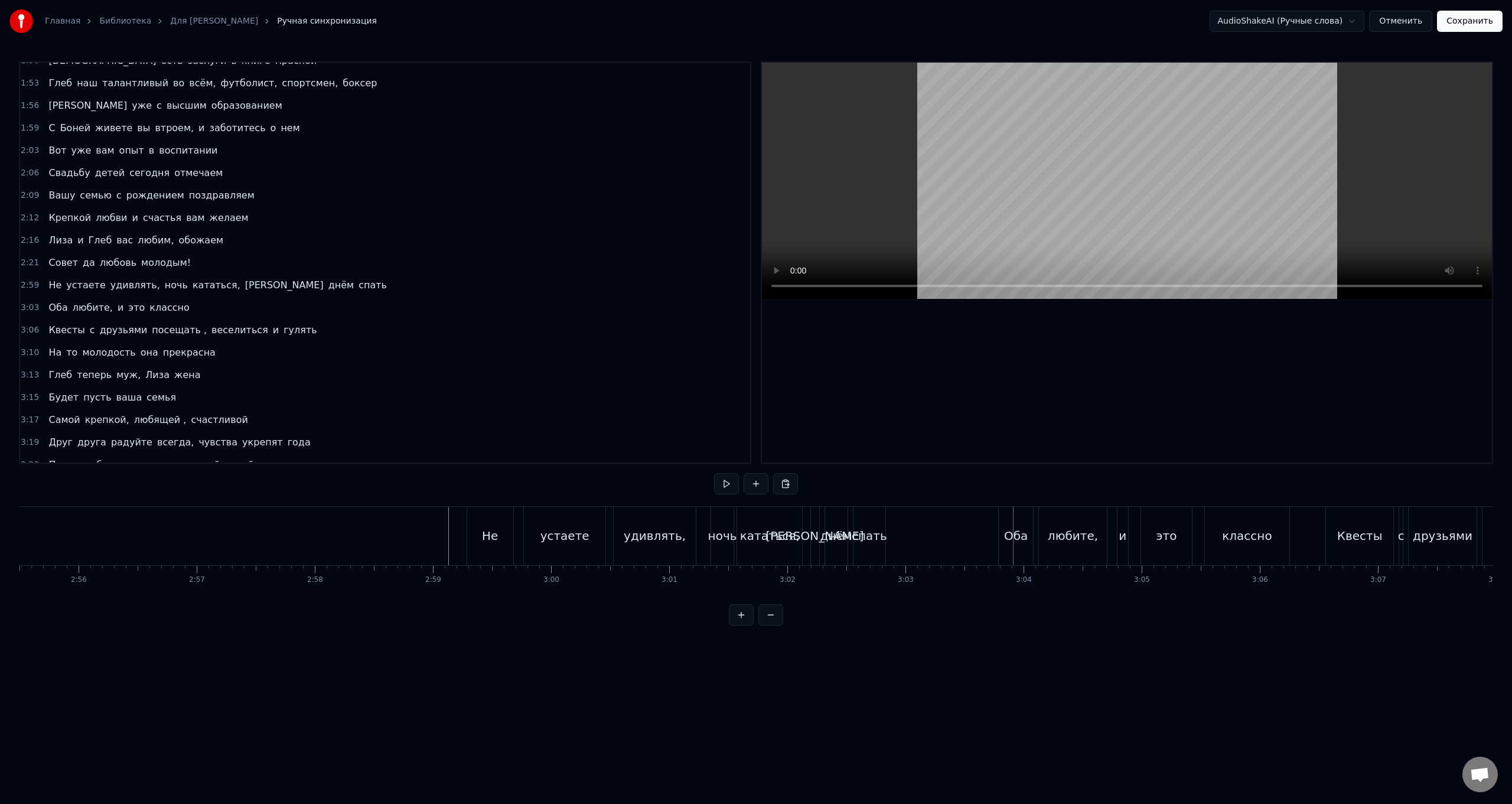
click at [453, 321] on div "Оба любите, и это классно" at bounding box center [1145, 536] width 294 height 58
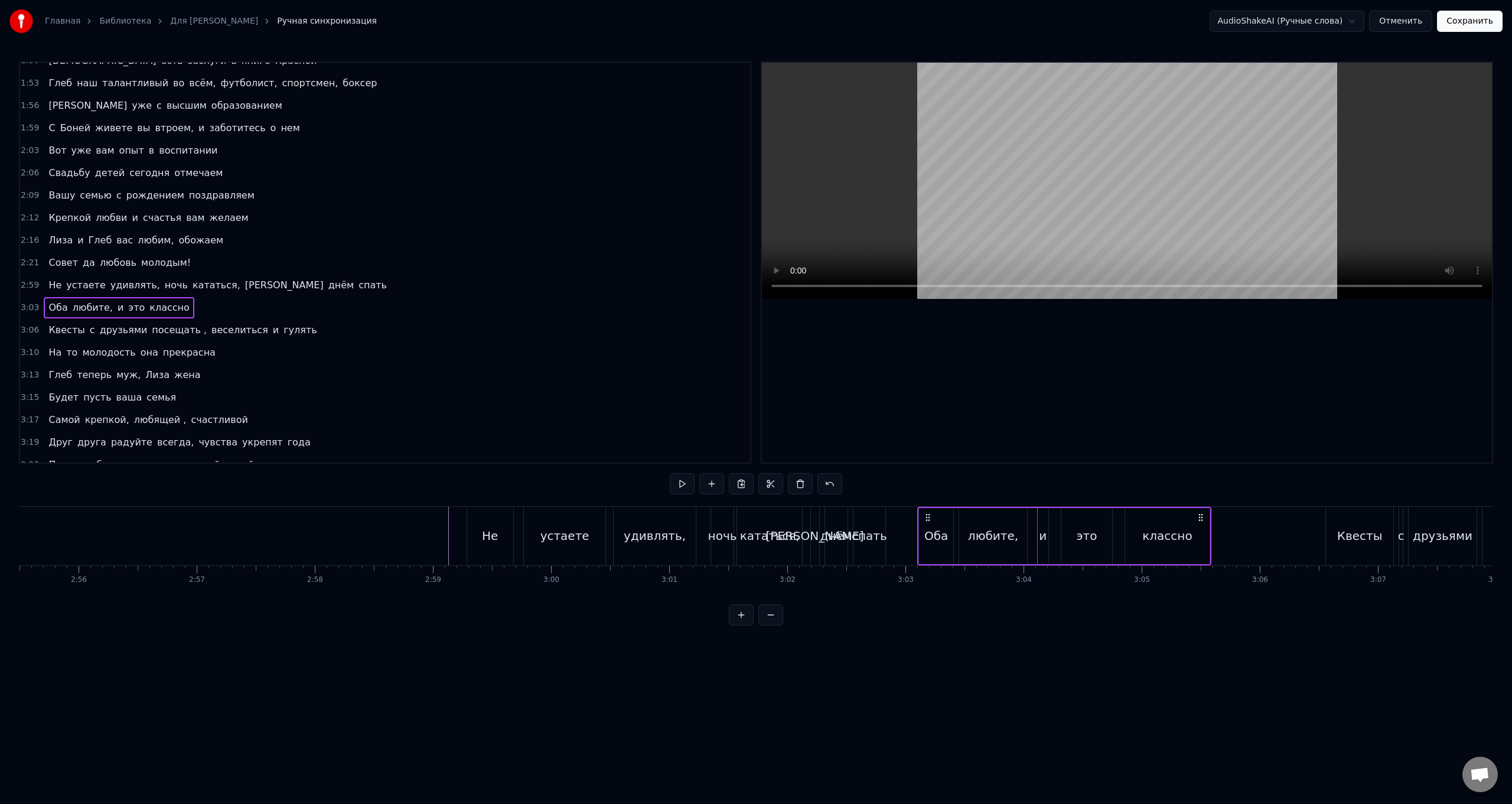
drag, startPoint x: 1008, startPoint y: 518, endPoint x: 927, endPoint y: 517, distance: 81.0
click at [453, 321] on icon at bounding box center [928, 518] width 10 height 10
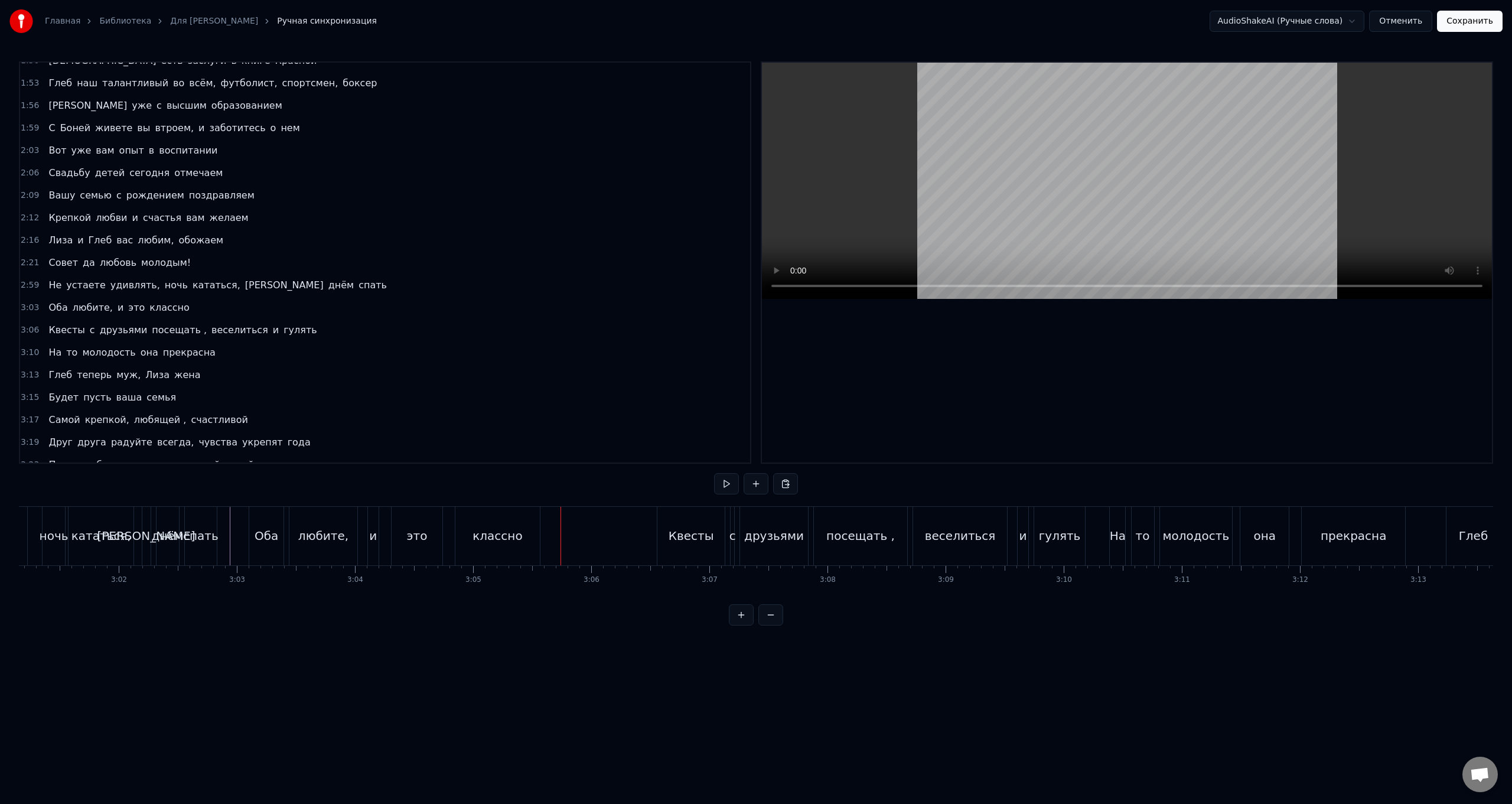
scroll to position [0, 21414]
click at [453, 321] on div "Квесты с друзьями посещать , веселиться и гулять" at bounding box center [861, 536] width 431 height 58
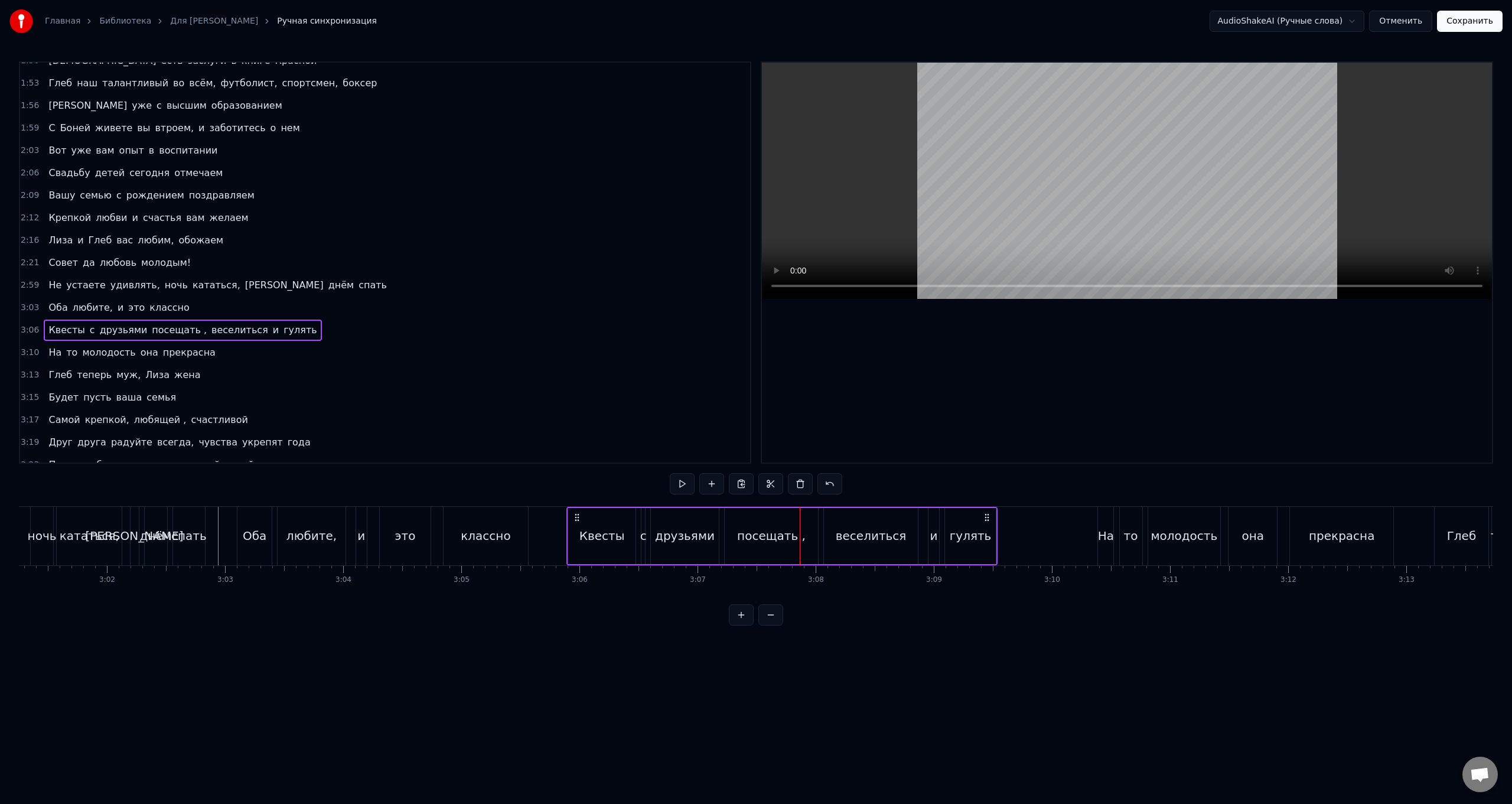
drag, startPoint x: 654, startPoint y: 517, endPoint x: 575, endPoint y: 512, distance: 79.2
click at [453, 321] on icon at bounding box center [577, 518] width 10 height 10
click at [453, 321] on div "На то молодость она прекрасна" at bounding box center [1247, 536] width 299 height 58
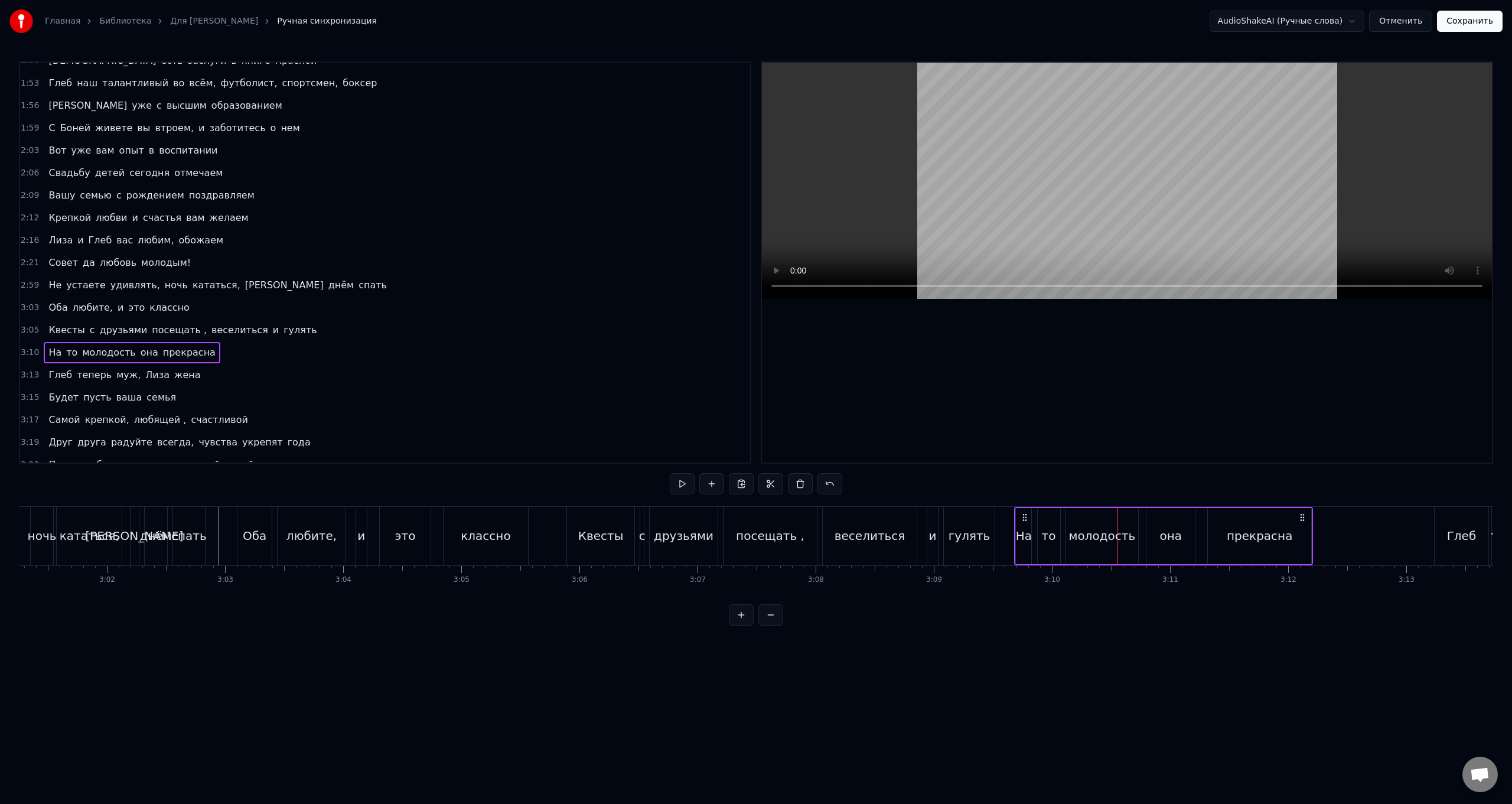
drag, startPoint x: 1107, startPoint y: 516, endPoint x: 1024, endPoint y: 515, distance: 83.0
click at [453, 321] on icon at bounding box center [1025, 518] width 10 height 10
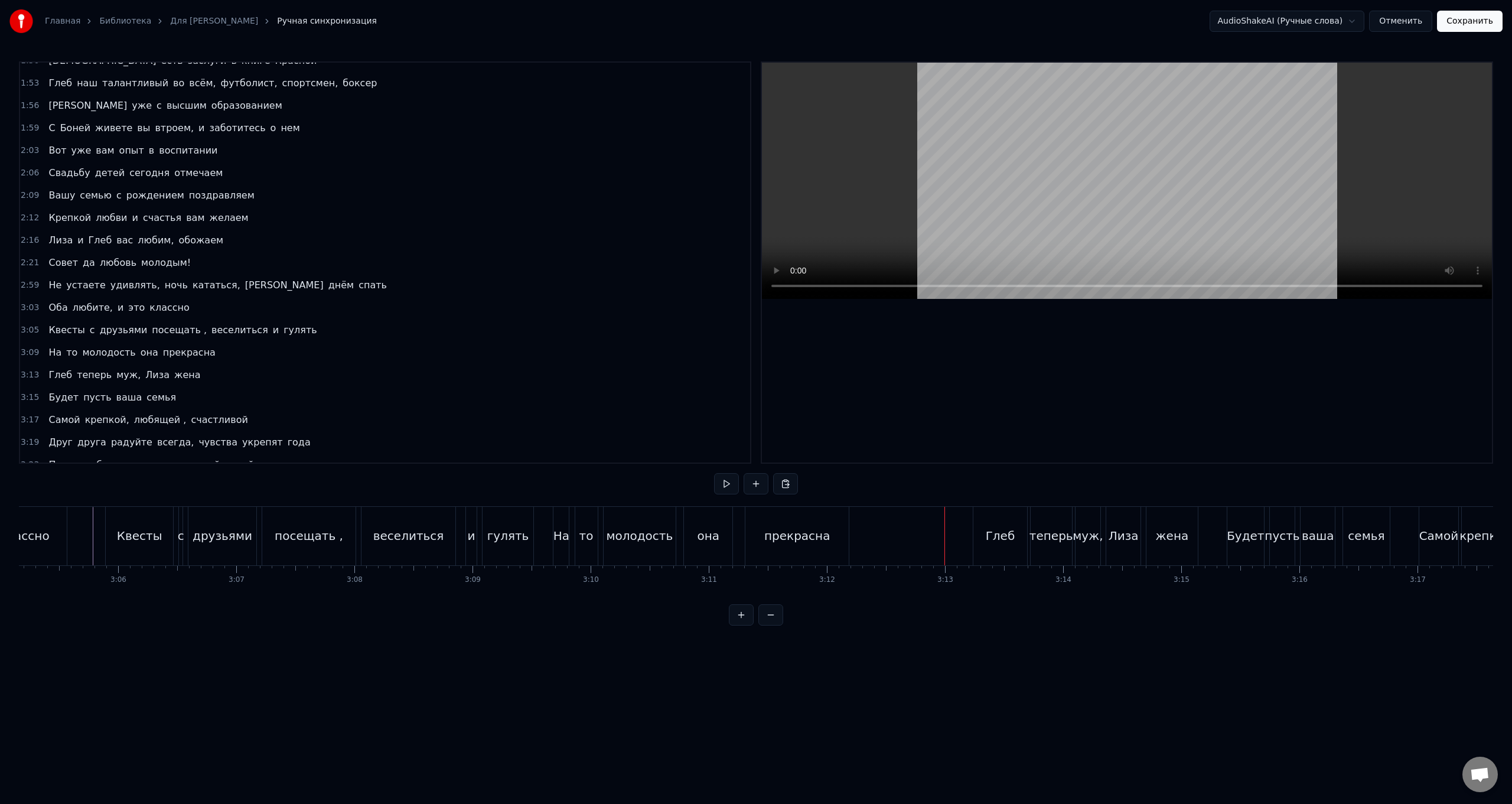
scroll to position [0, 21961]
click at [453, 321] on div "Глеб теперь муж, [PERSON_NAME] жена" at bounding box center [1001, 536] width 227 height 58
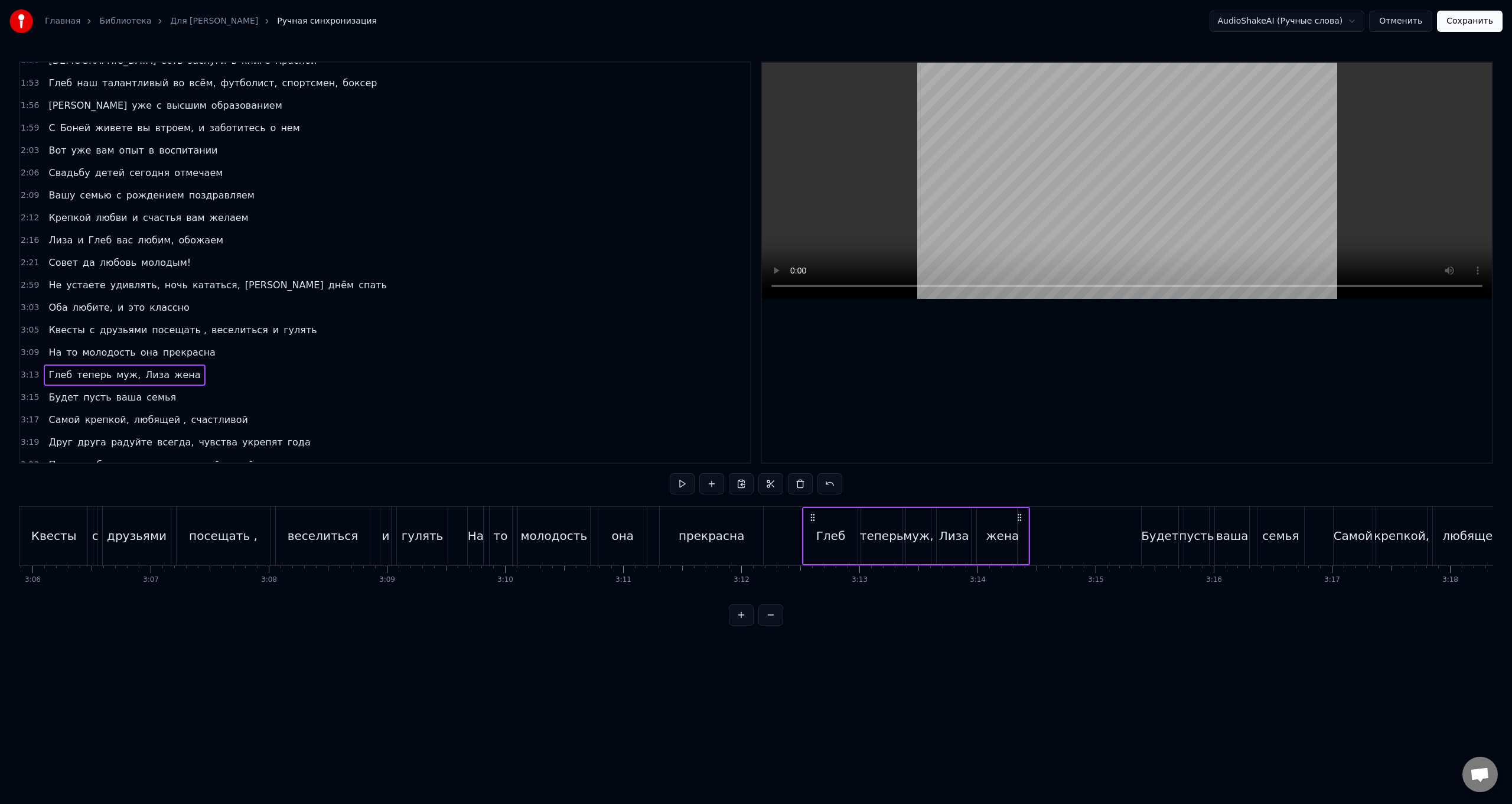
drag, startPoint x: 897, startPoint y: 518, endPoint x: 812, endPoint y: 512, distance: 85.2
click at [453, 321] on div "Глеб теперь муж, [PERSON_NAME] жена" at bounding box center [916, 536] width 227 height 58
click at [453, 321] on div "Будет пусть ваша семья" at bounding box center [1224, 536] width 166 height 58
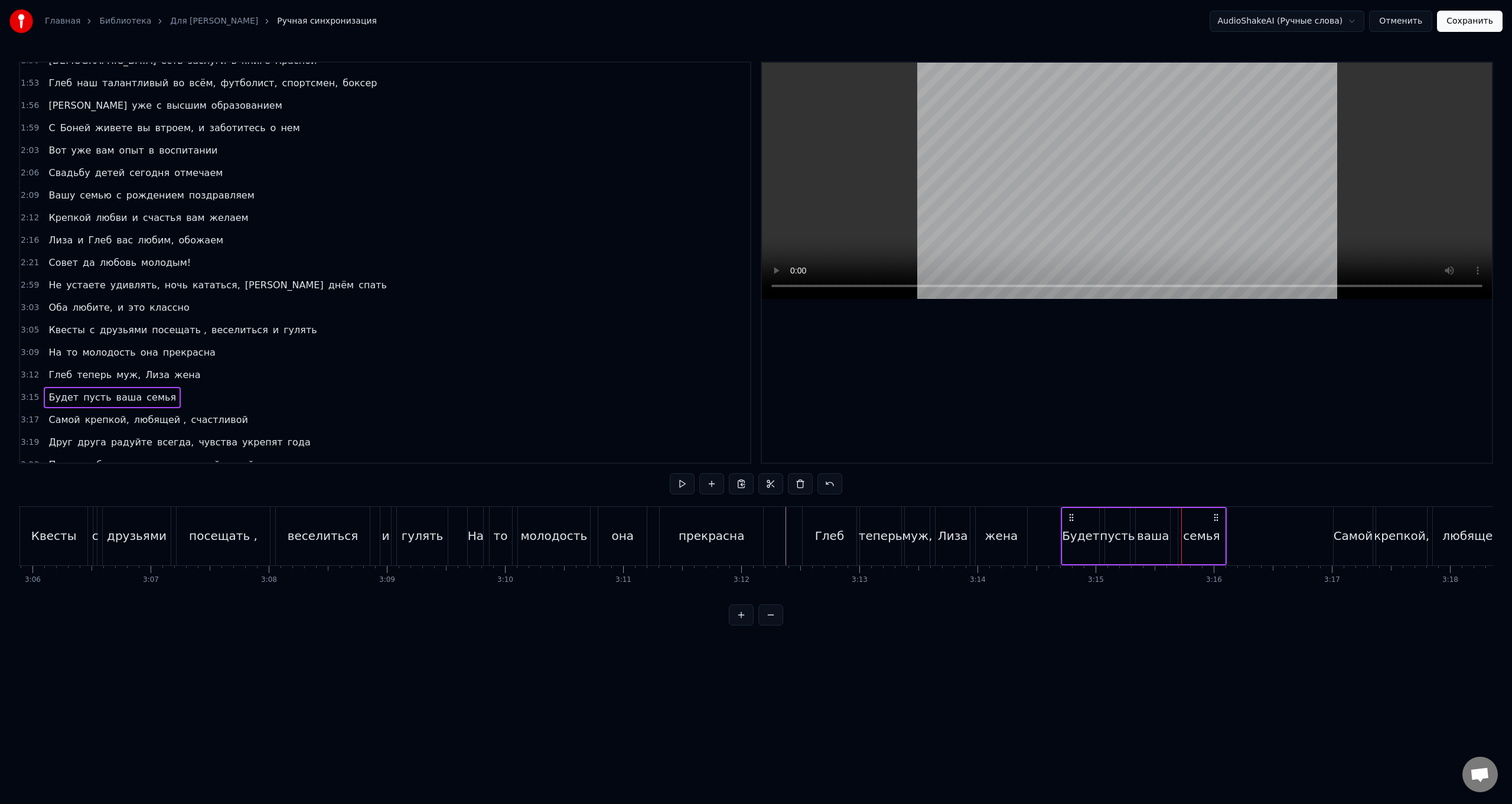
drag, startPoint x: 1152, startPoint y: 518, endPoint x: 1072, endPoint y: 515, distance: 80.1
click at [453, 321] on icon at bounding box center [1072, 518] width 10 height 10
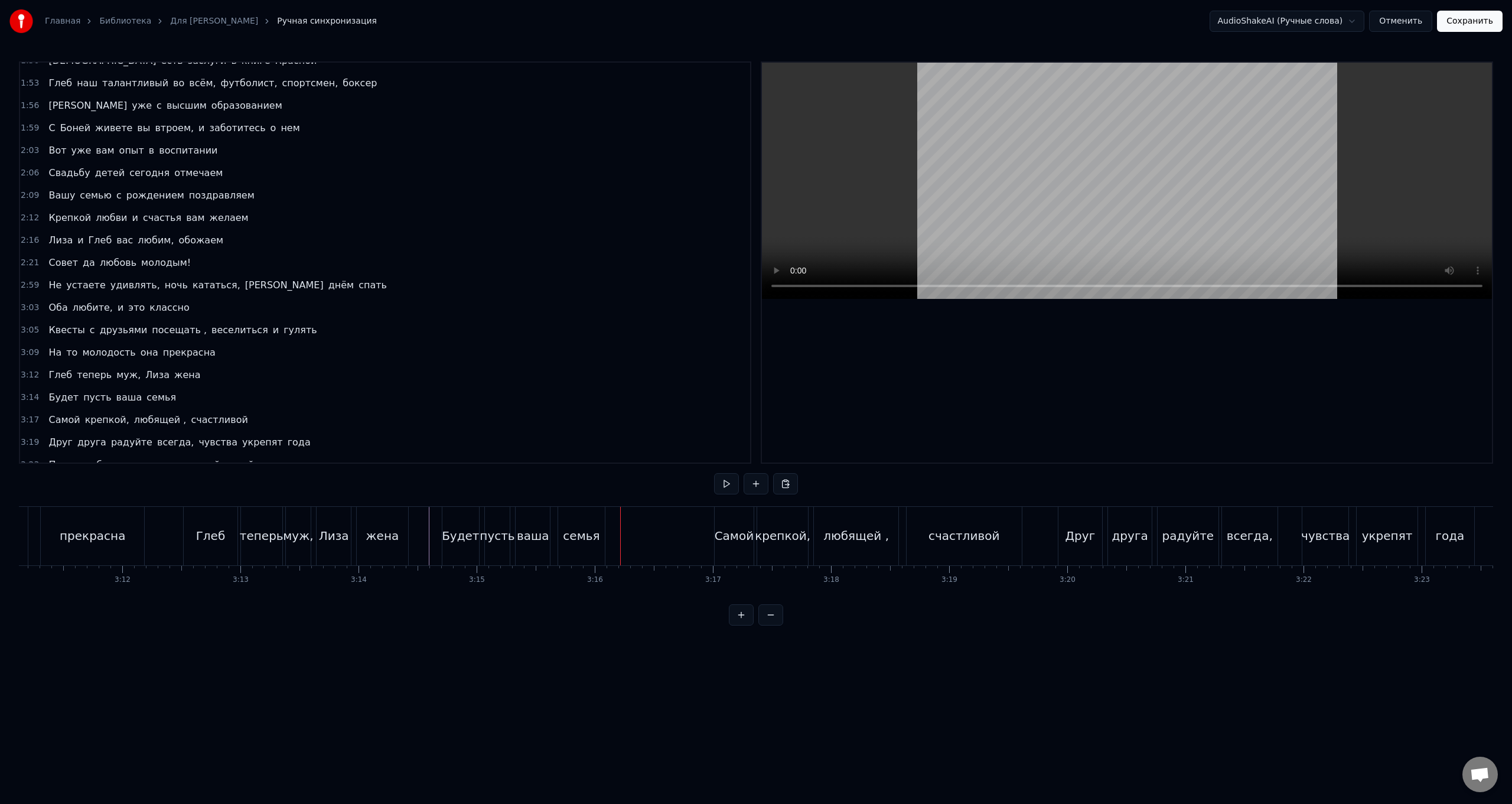
scroll to position [0, 22593]
click at [453, 321] on div "Самой крепкой, любящей , счастливой" at bounding box center [857, 536] width 310 height 58
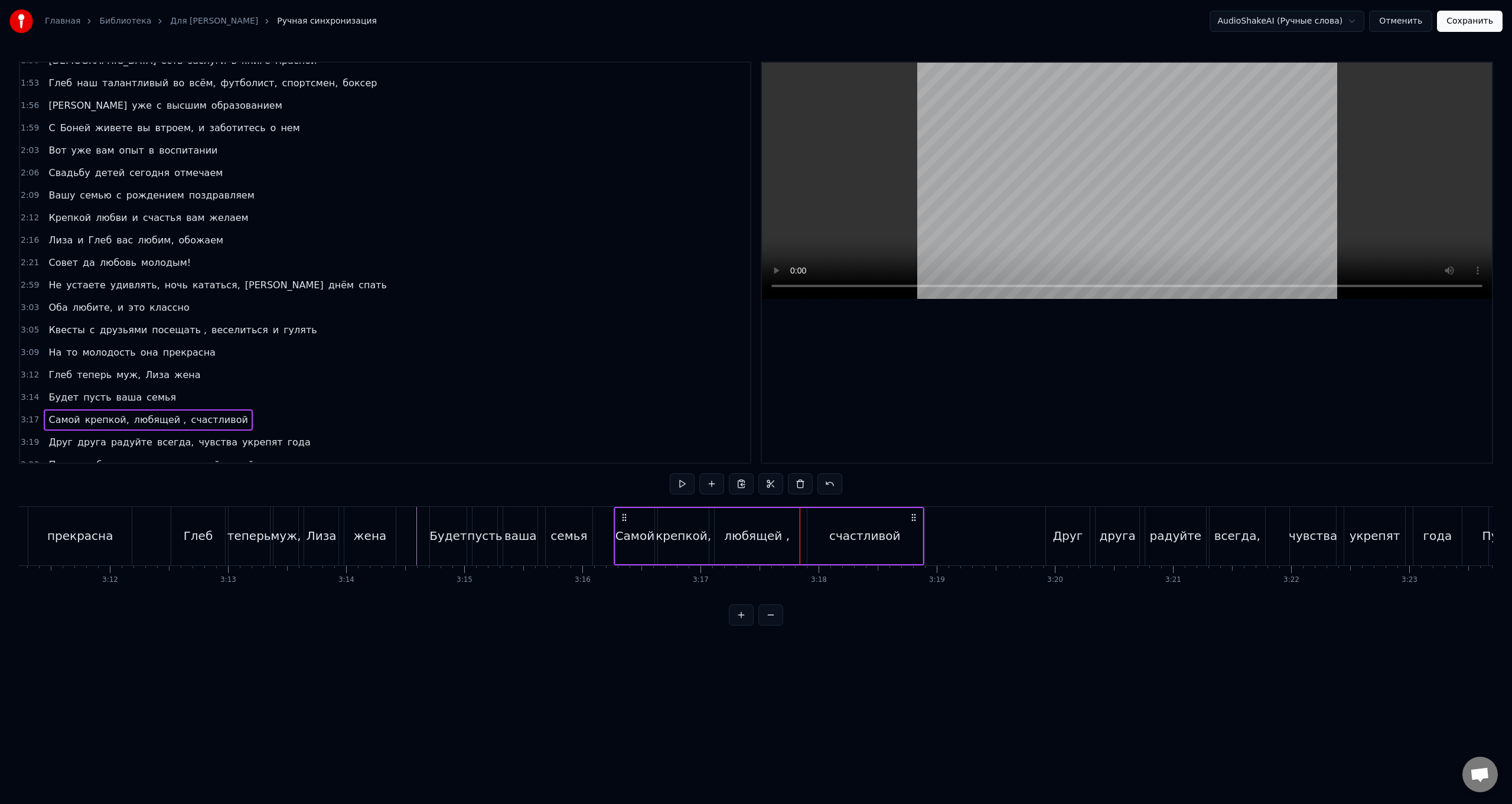
drag, startPoint x: 711, startPoint y: 516, endPoint x: 623, endPoint y: 511, distance: 88.1
click at [453, 321] on div "Самой крепкой, любящей , счастливой" at bounding box center [768, 536] width 310 height 58
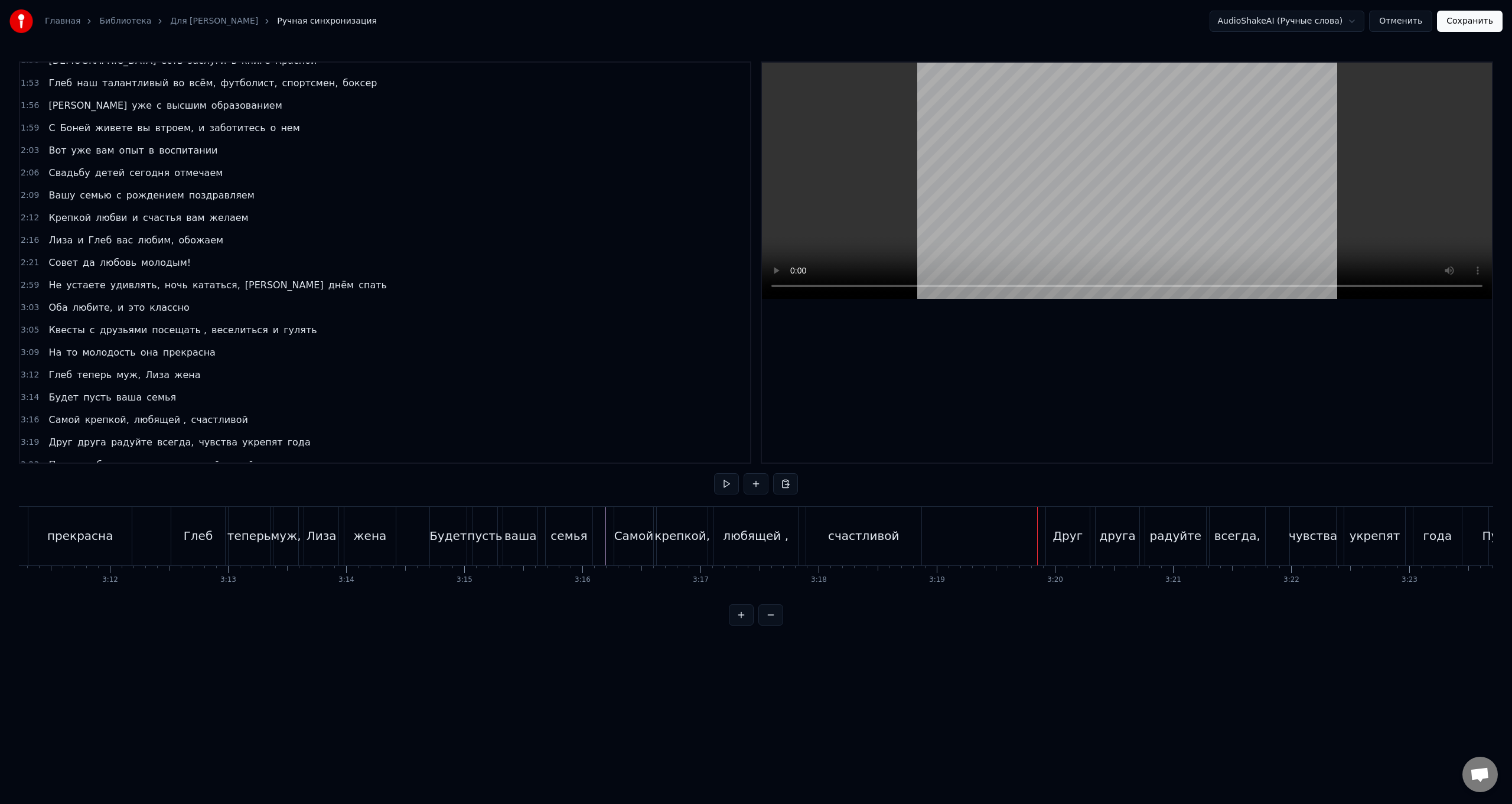
click at [453, 321] on div "Друг друга радуйте всегда, чувства укрепят года" at bounding box center [1255, 536] width 419 height 58
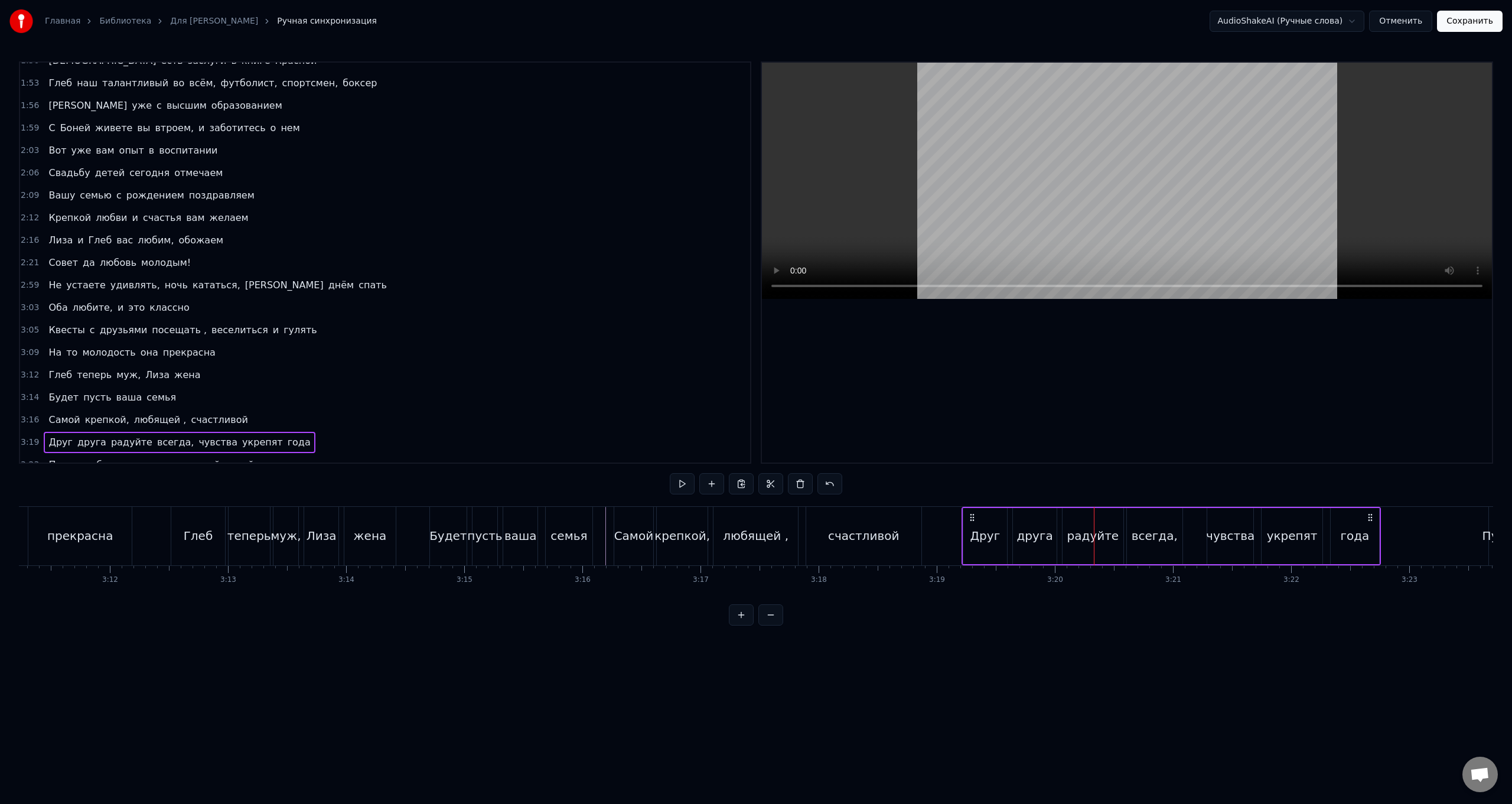
drag, startPoint x: 1056, startPoint y: 519, endPoint x: 973, endPoint y: 515, distance: 83.1
click at [453, 321] on icon at bounding box center [973, 518] width 10 height 10
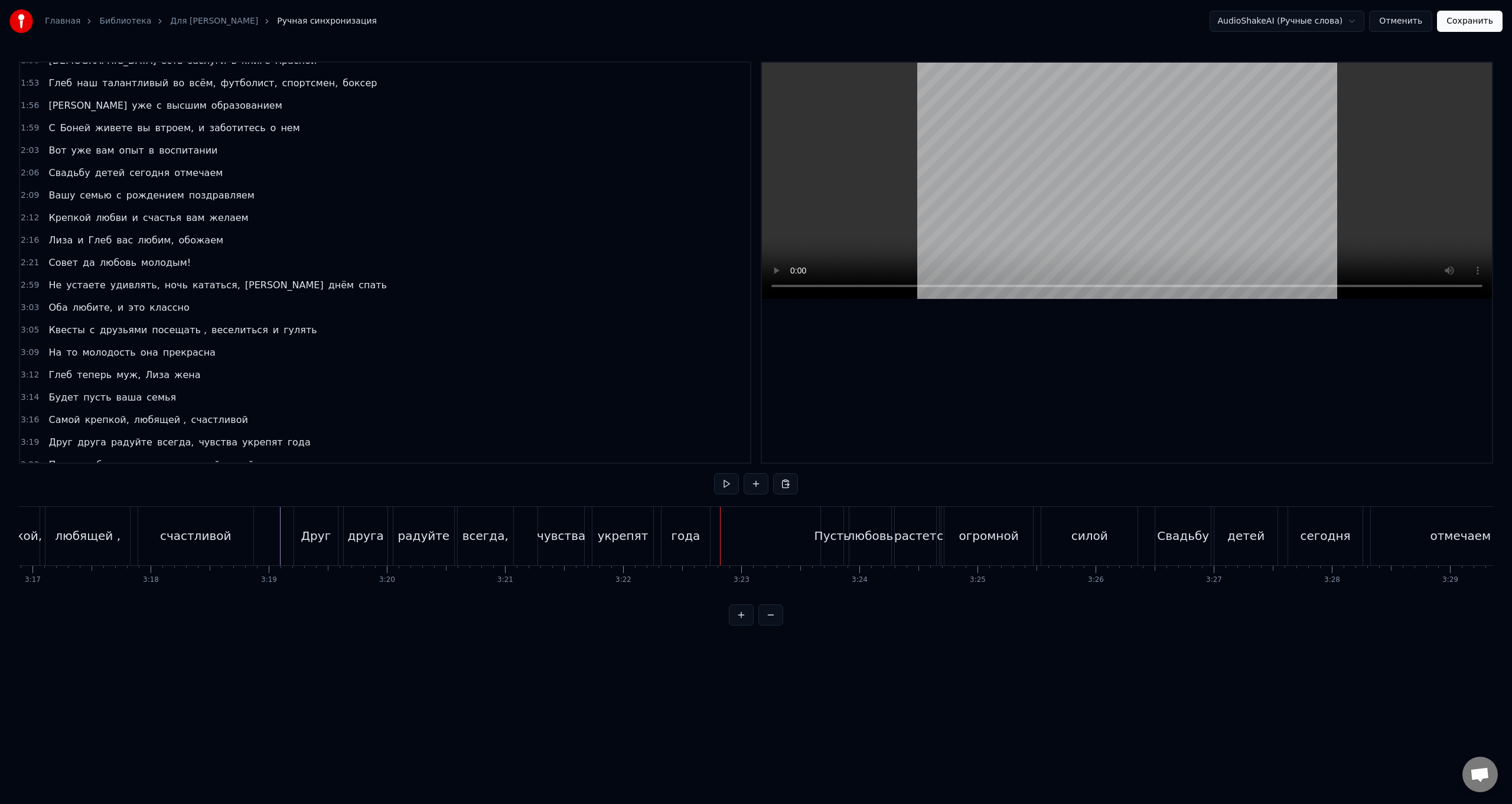
scroll to position [0, 23321]
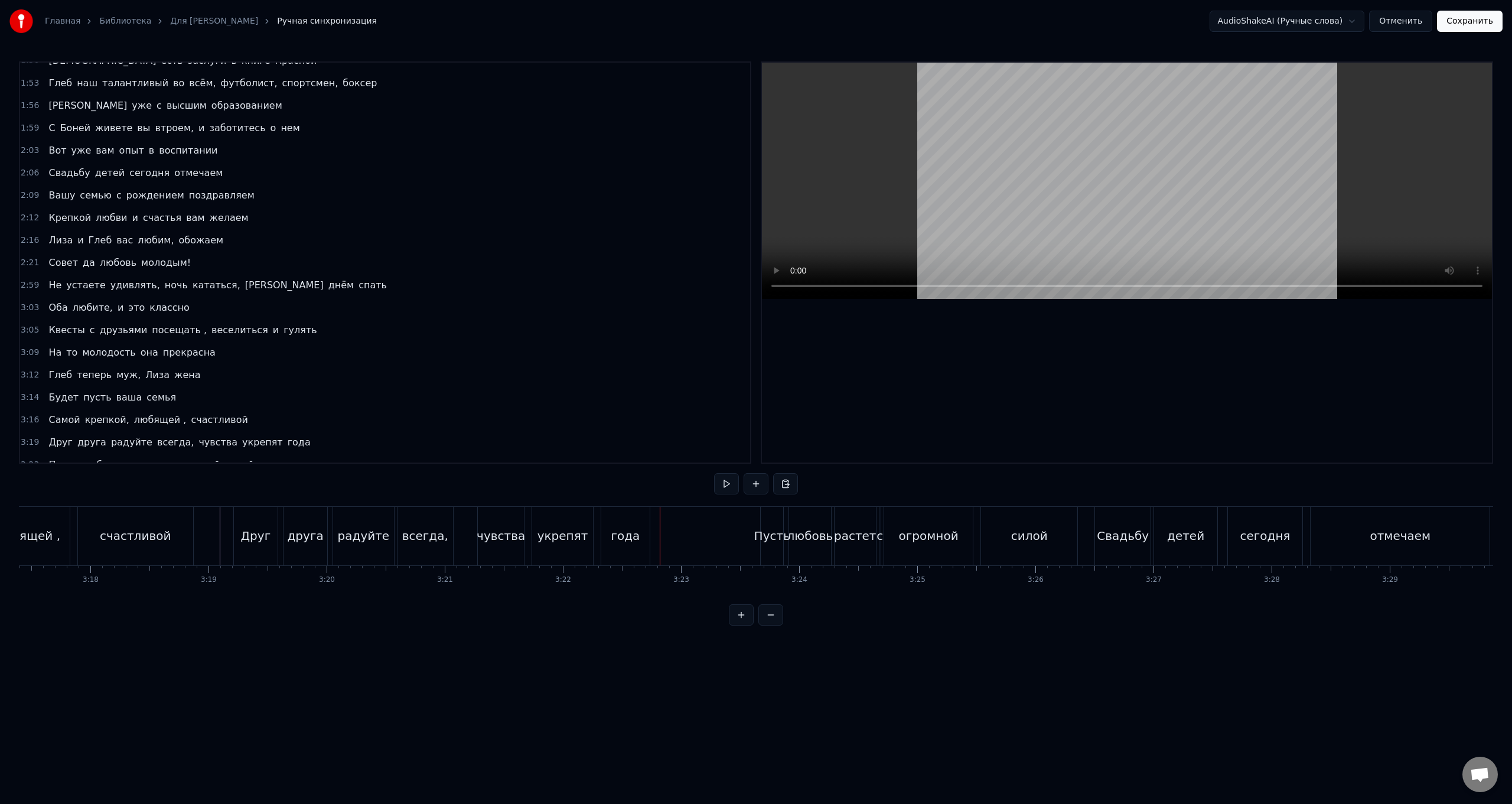
click at [453, 321] on div "Пусть любовь растет с огромной силой" at bounding box center [920, 536] width 320 height 58
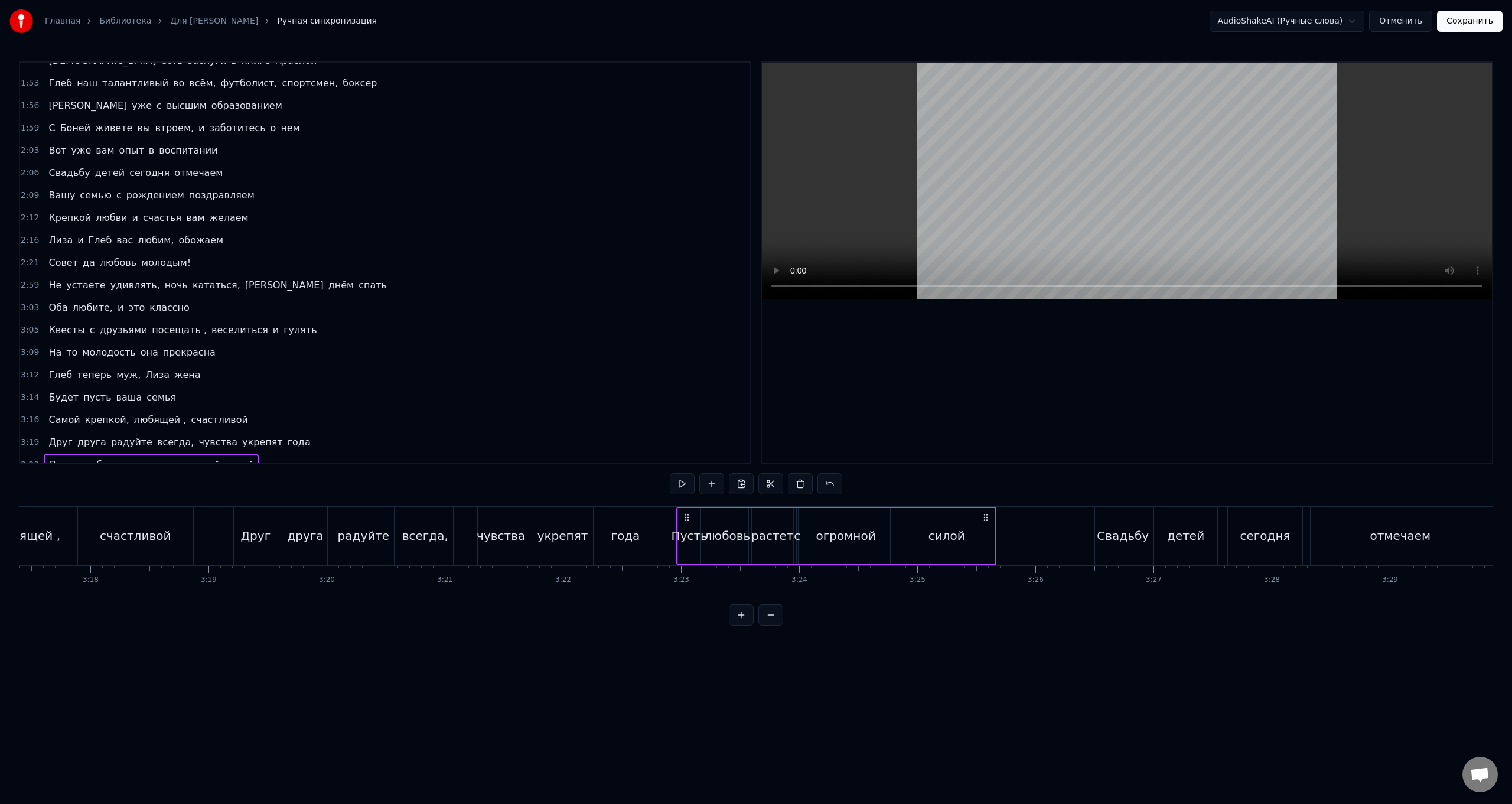
drag, startPoint x: 770, startPoint y: 518, endPoint x: 686, endPoint y: 517, distance: 84.0
click at [453, 321] on icon at bounding box center [687, 518] width 10 height 10
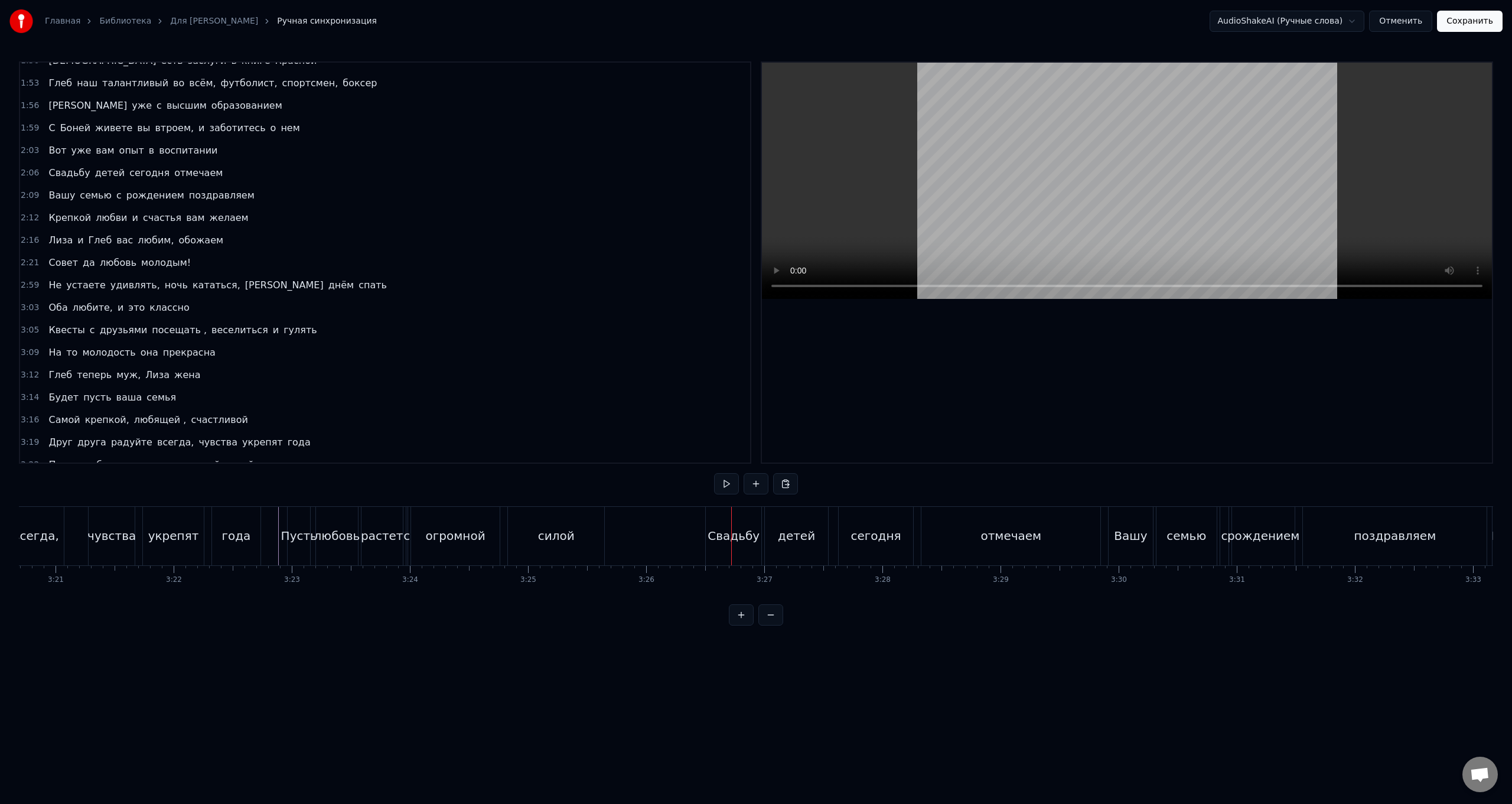
scroll to position [0, 23758]
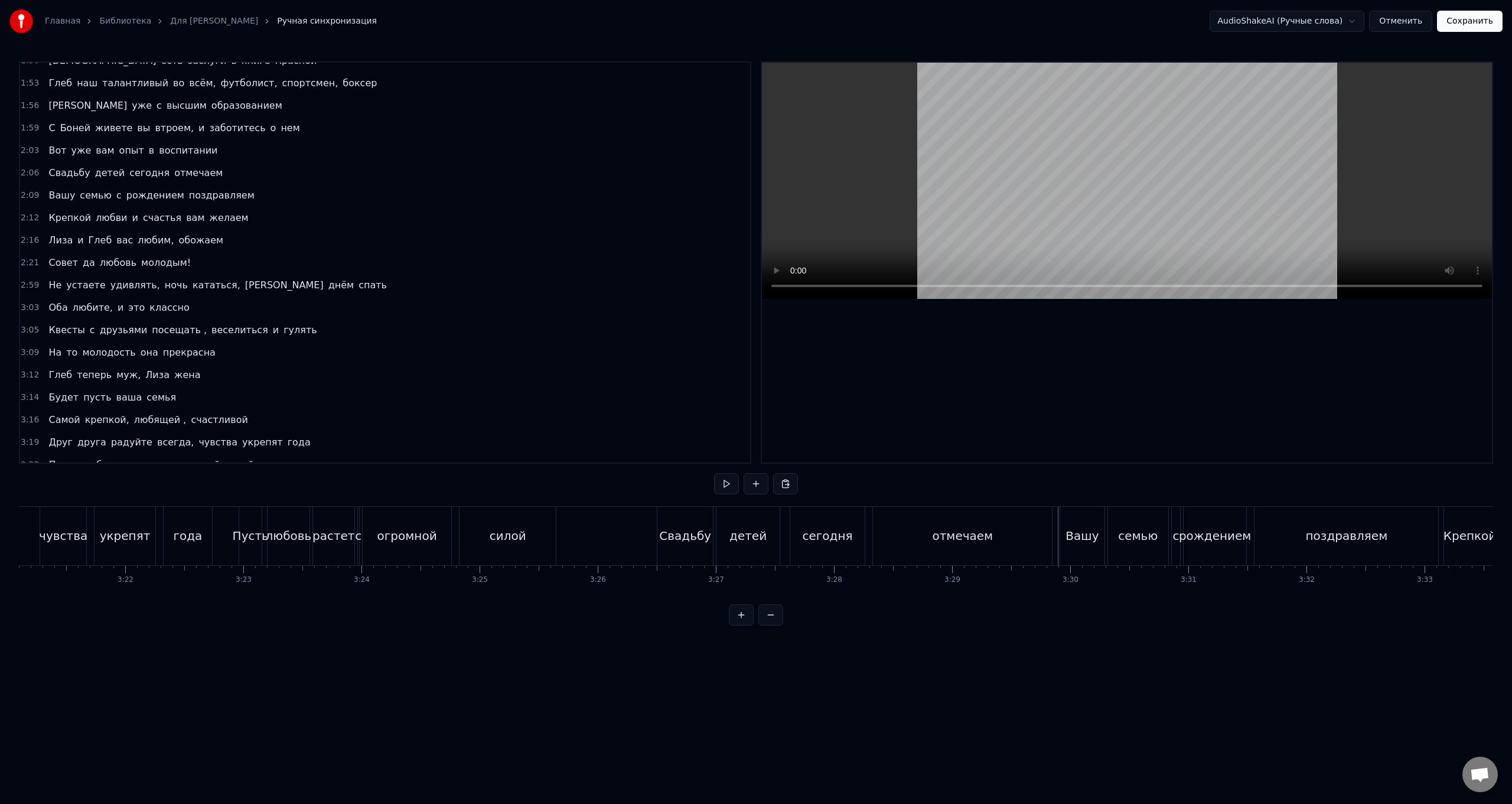
click at [453, 321] on div "Вашу" at bounding box center [1083, 536] width 45 height 58
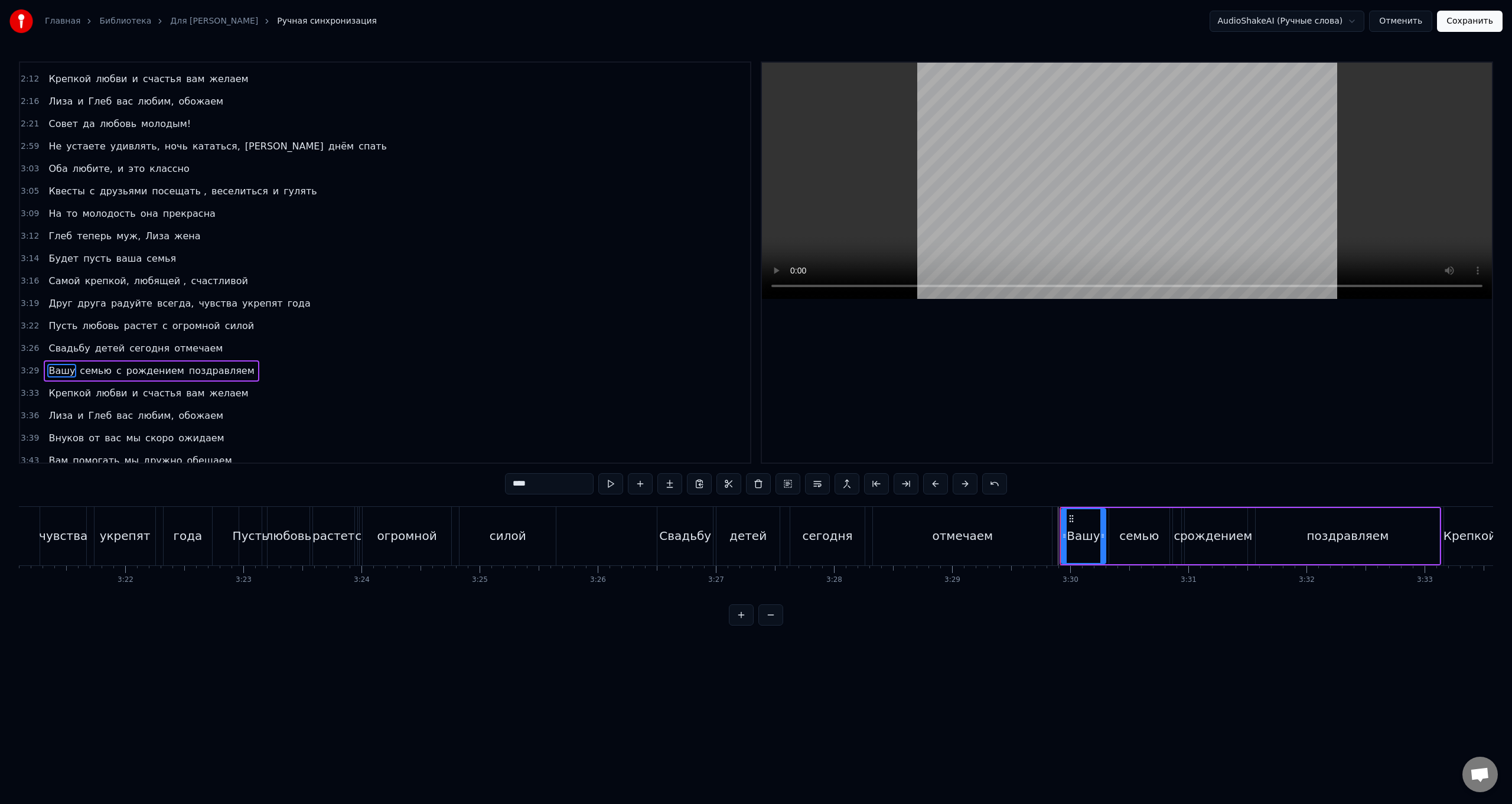
scroll to position [498, 0]
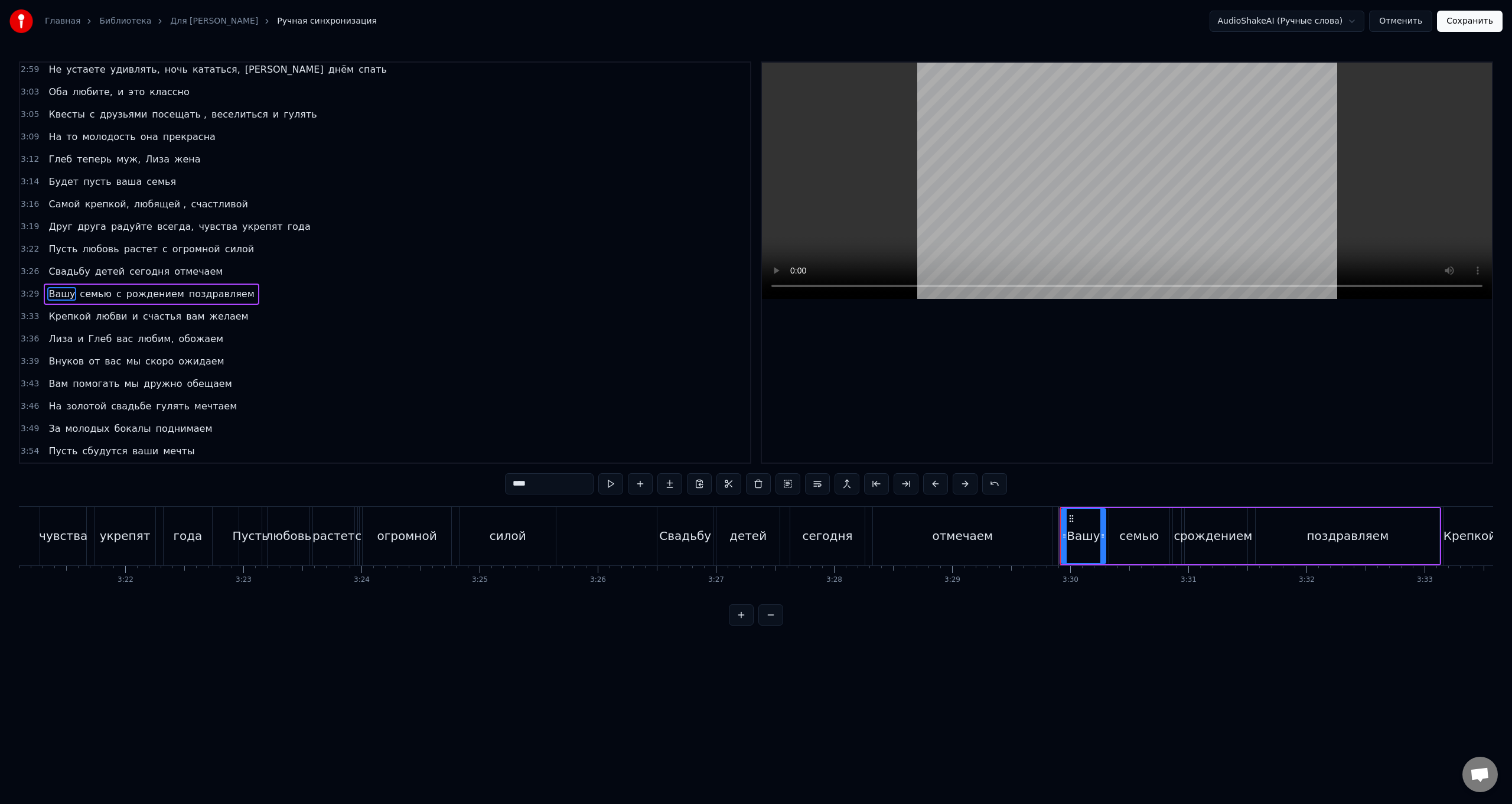
click at [453, 321] on div "Свадьбу детей сегодня отмечаем" at bounding box center [855, 536] width 398 height 58
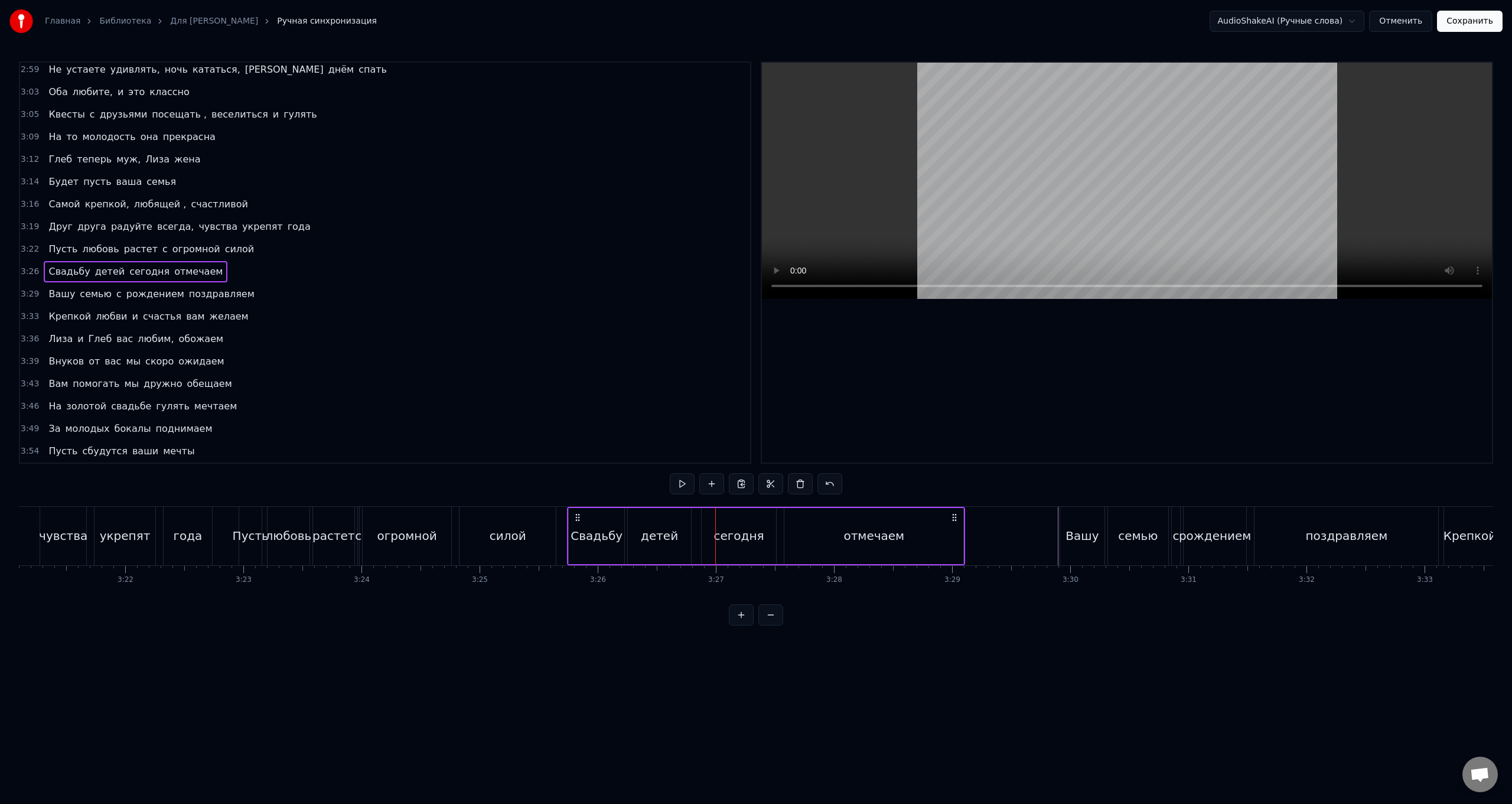
drag, startPoint x: 665, startPoint y: 518, endPoint x: 575, endPoint y: 514, distance: 90.1
click at [453, 321] on icon at bounding box center [578, 518] width 10 height 10
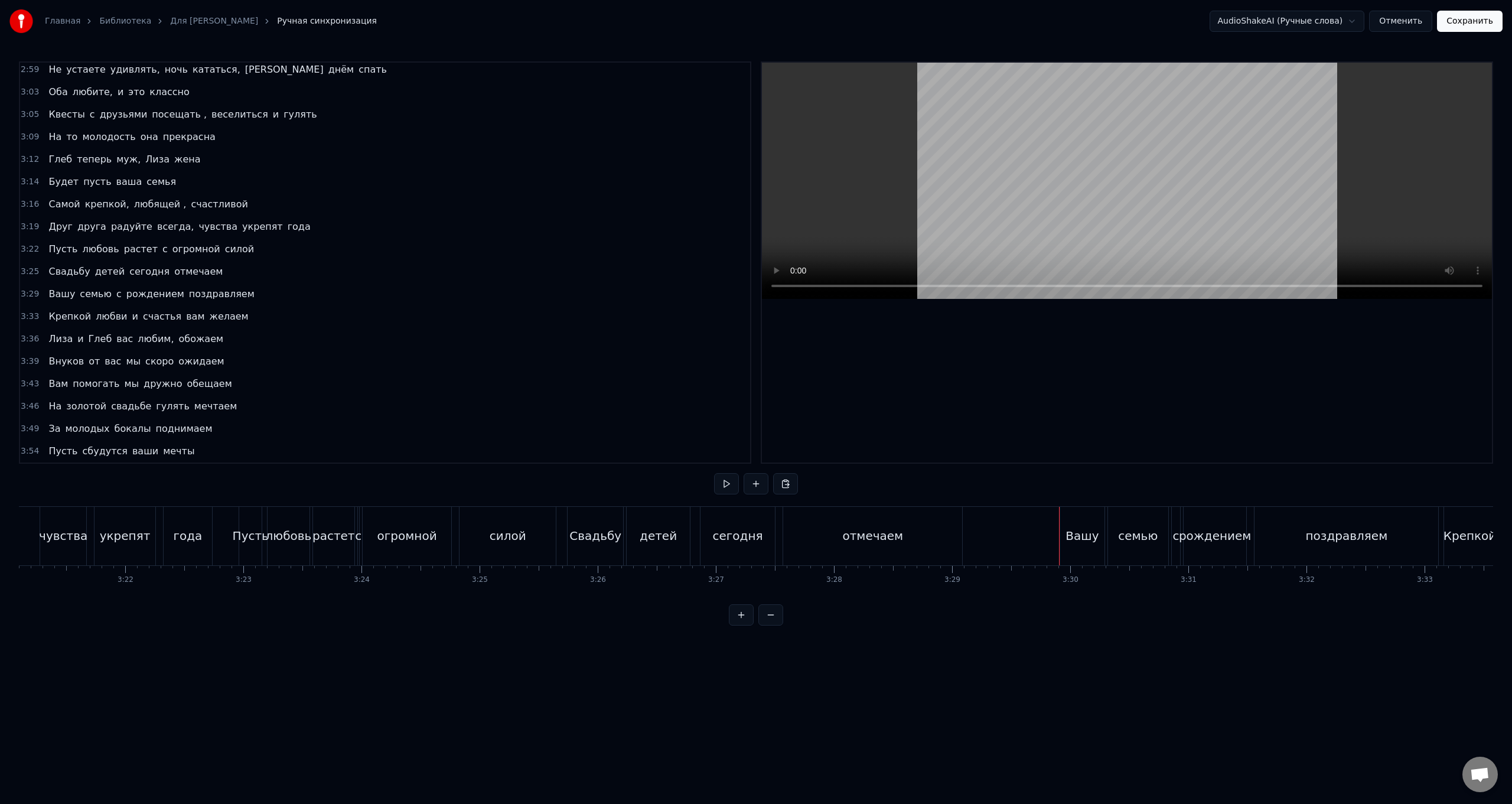
click at [453, 321] on div "Вашу семью с рождением поздравляем" at bounding box center [1251, 536] width 381 height 58
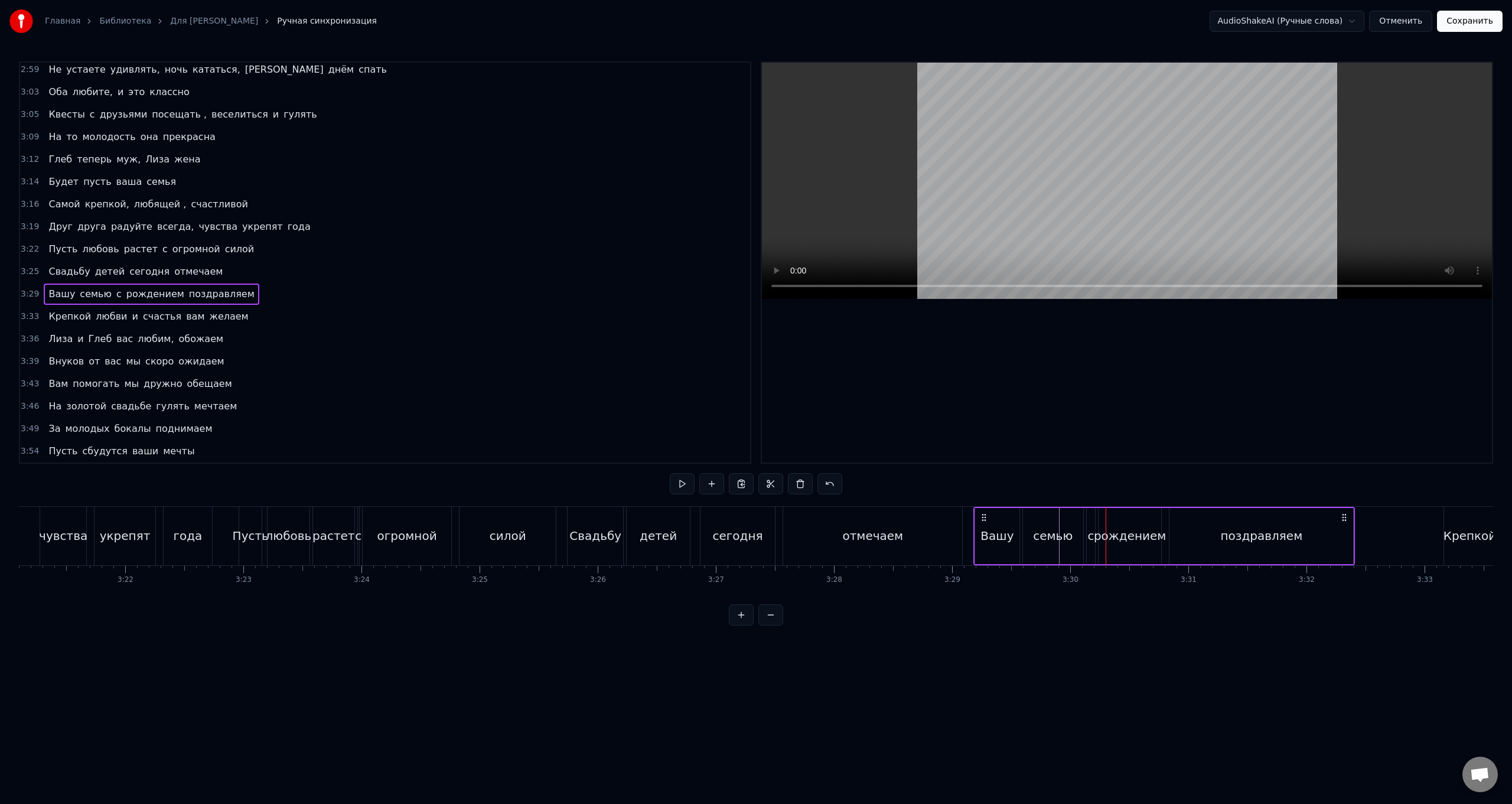
drag, startPoint x: 1070, startPoint y: 517, endPoint x: 983, endPoint y: 519, distance: 87.0
click at [453, 321] on icon at bounding box center [984, 518] width 10 height 10
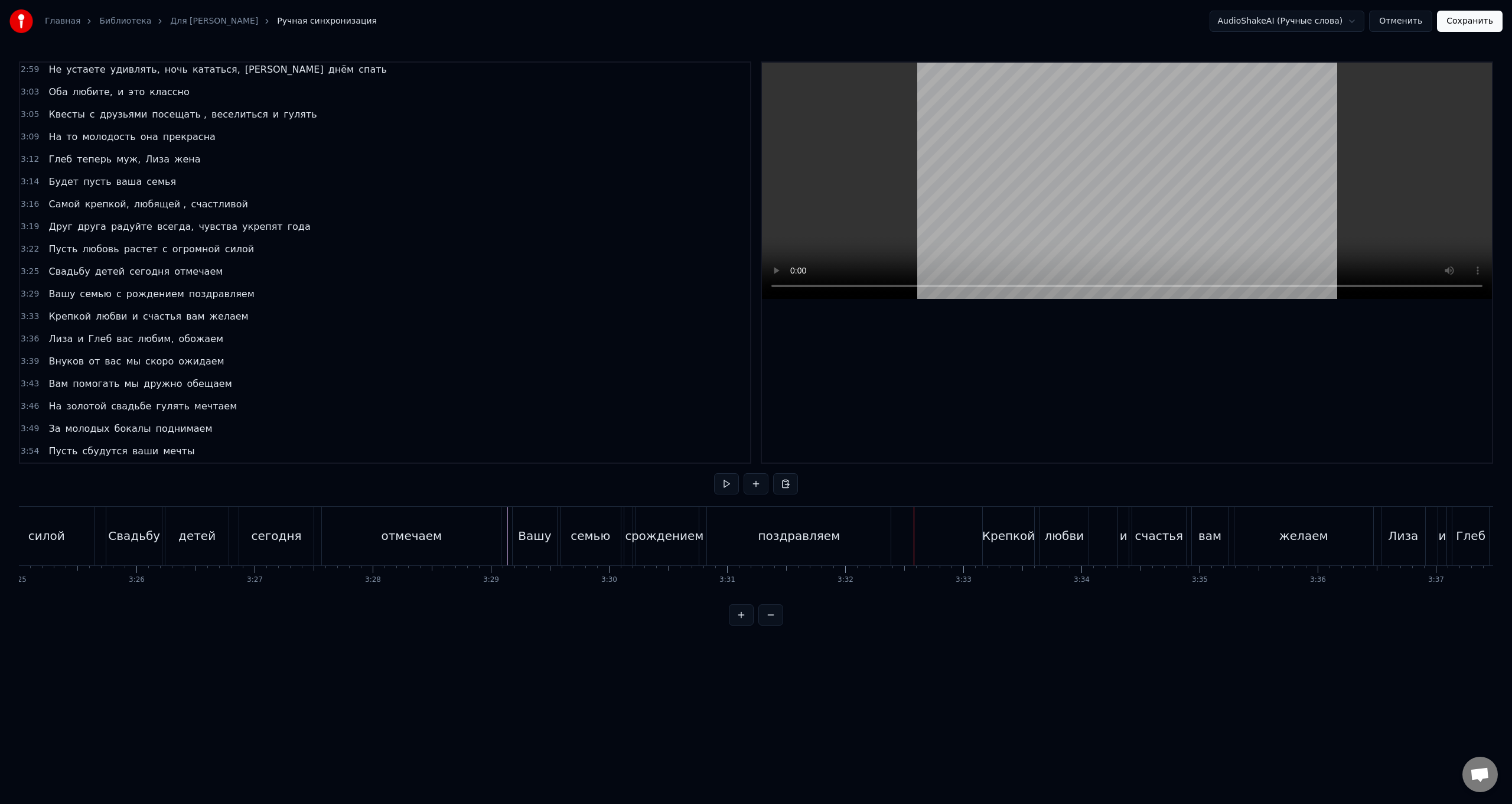
scroll to position [0, 24329]
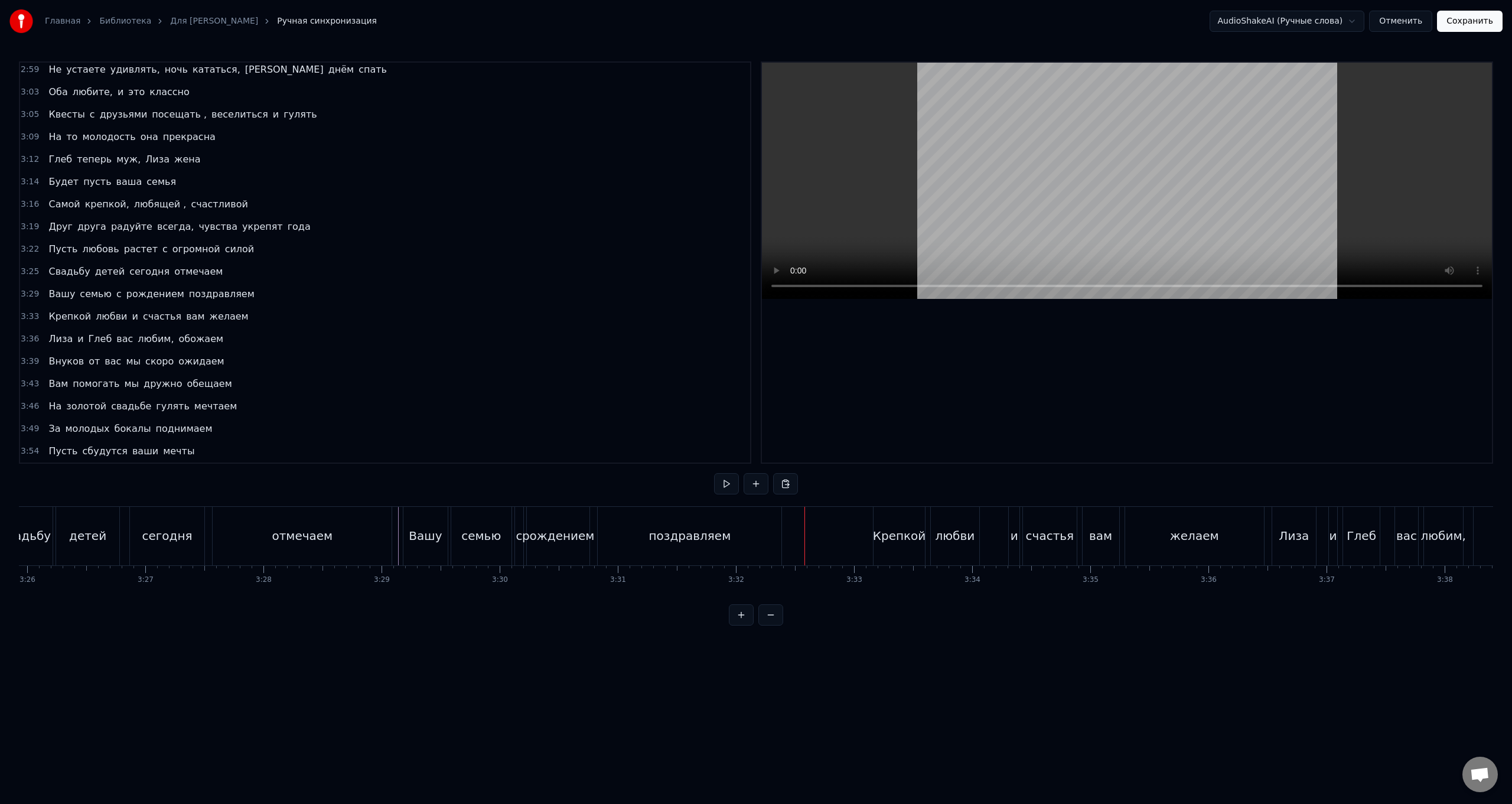
click at [453, 321] on div "Крепкой любви и счастья вам желаем" at bounding box center [1070, 536] width 394 height 58
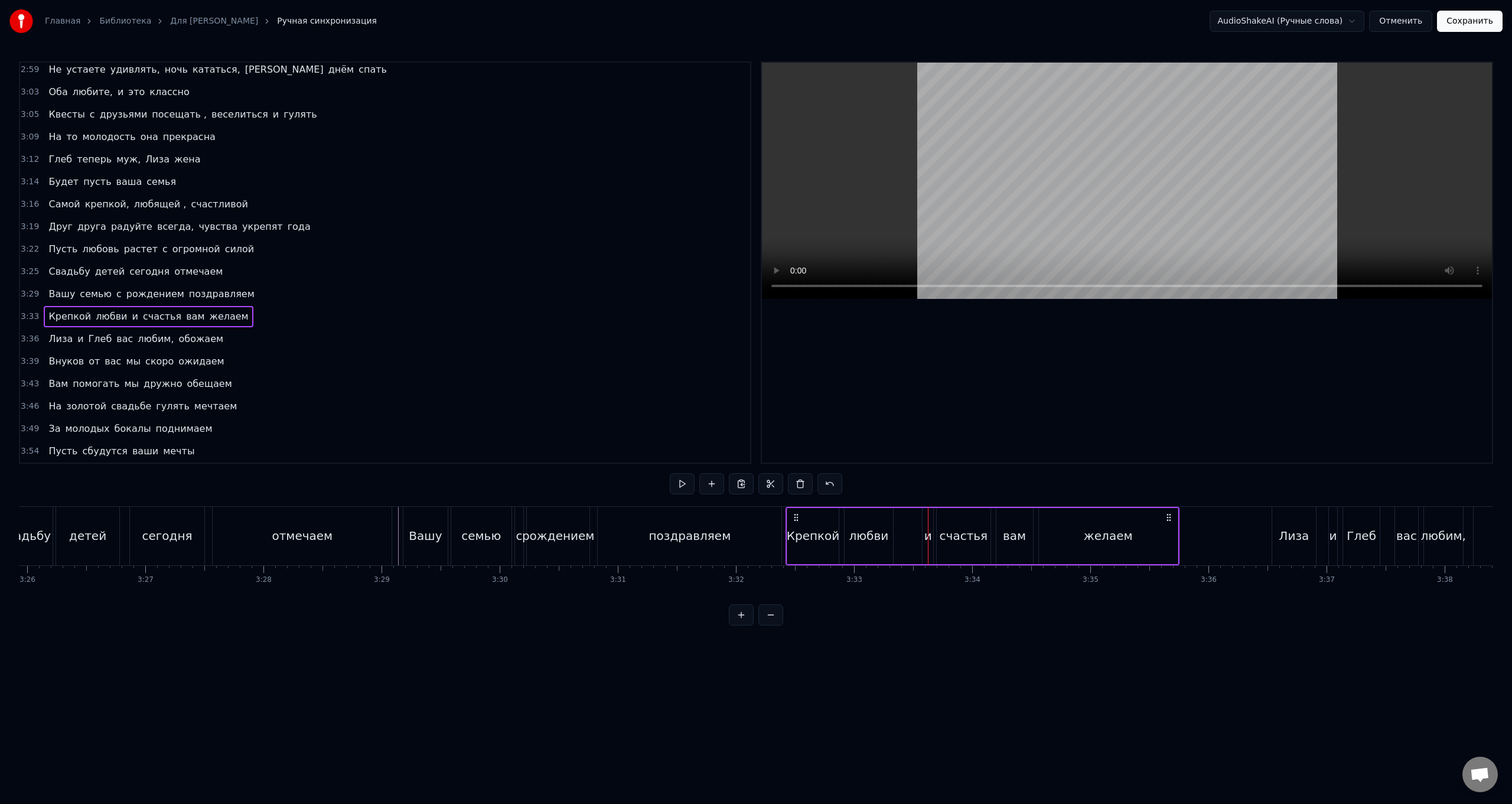
drag, startPoint x: 882, startPoint y: 515, endPoint x: 795, endPoint y: 513, distance: 87.0
click at [453, 321] on icon at bounding box center [796, 518] width 10 height 10
click at [453, 321] on div "[PERSON_NAME] и Глеб вас любим, обожаем" at bounding box center [1463, 536] width 381 height 58
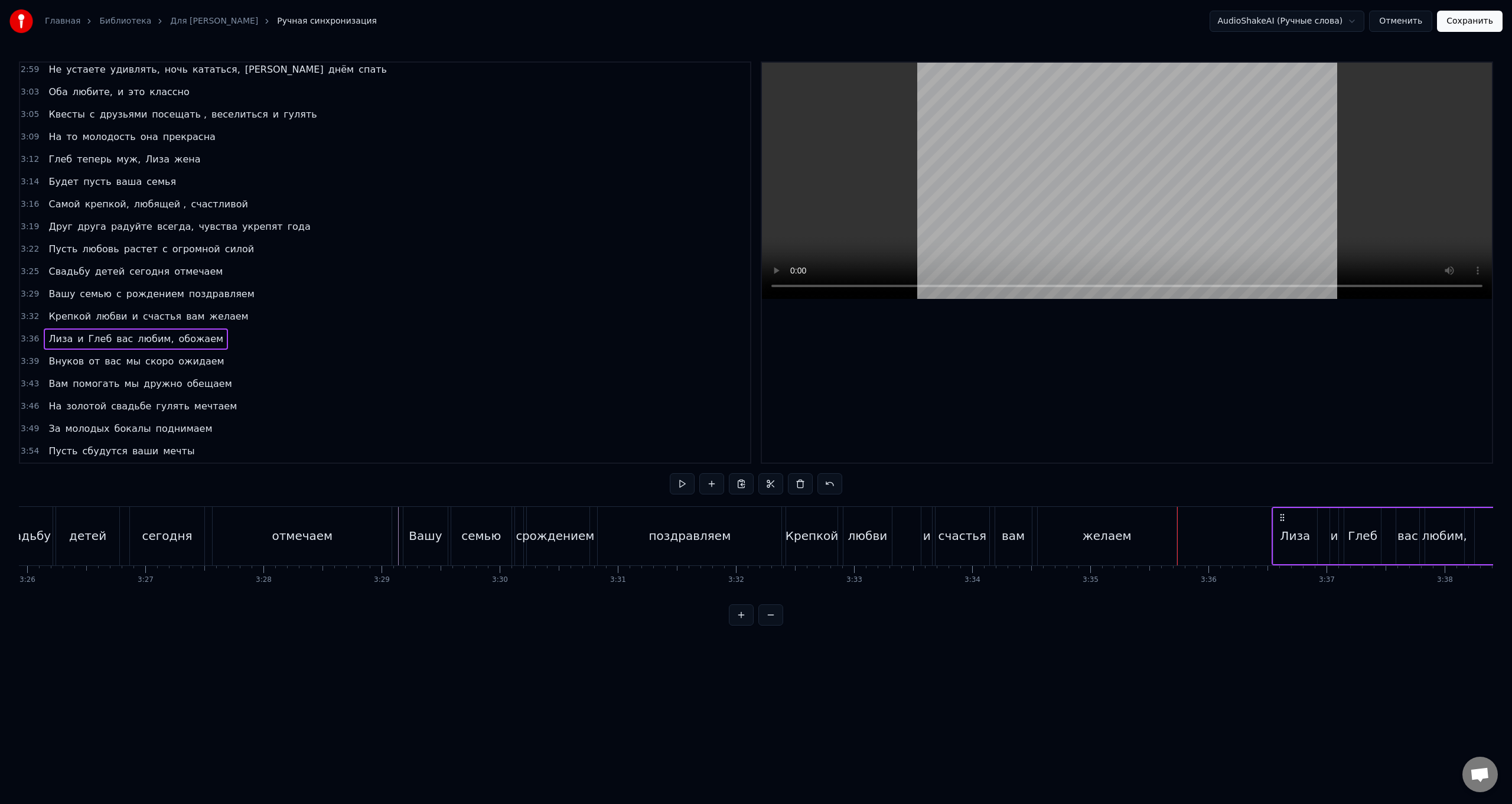
click at [453, 321] on div "[PERSON_NAME] и Глеб вас любим, обожаем" at bounding box center [1463, 536] width 381 height 58
drag, startPoint x: 1284, startPoint y: 518, endPoint x: 1271, endPoint y: 518, distance: 13.0
click at [453, 321] on div "[PERSON_NAME] и Глеб вас любим, обожаем" at bounding box center [1463, 536] width 381 height 58
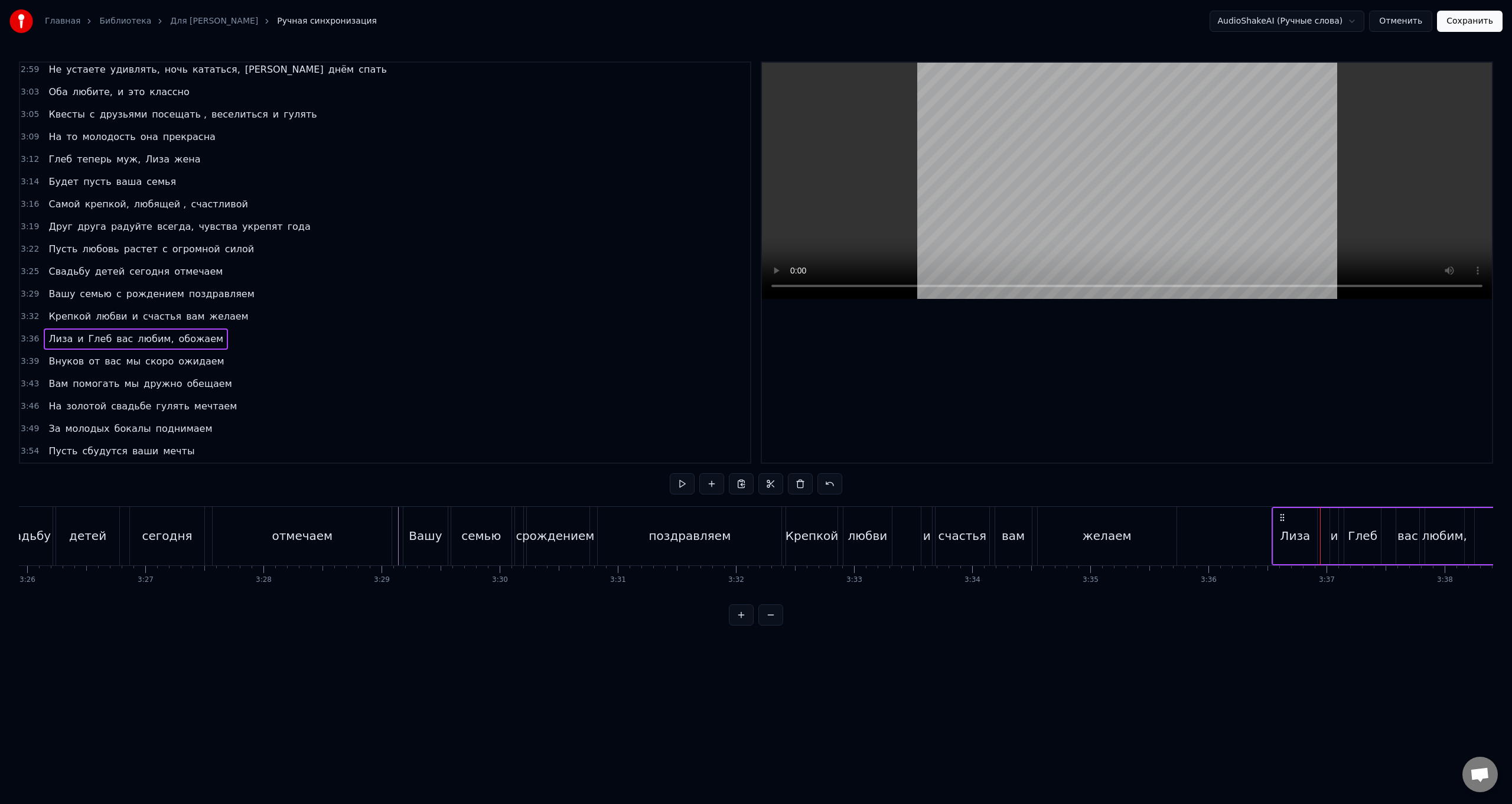
drag, startPoint x: 1282, startPoint y: 518, endPoint x: 1288, endPoint y: 517, distance: 6.1
click at [453, 321] on div "[PERSON_NAME] и Глеб вас любим, обожаем" at bounding box center [1463, 536] width 381 height 58
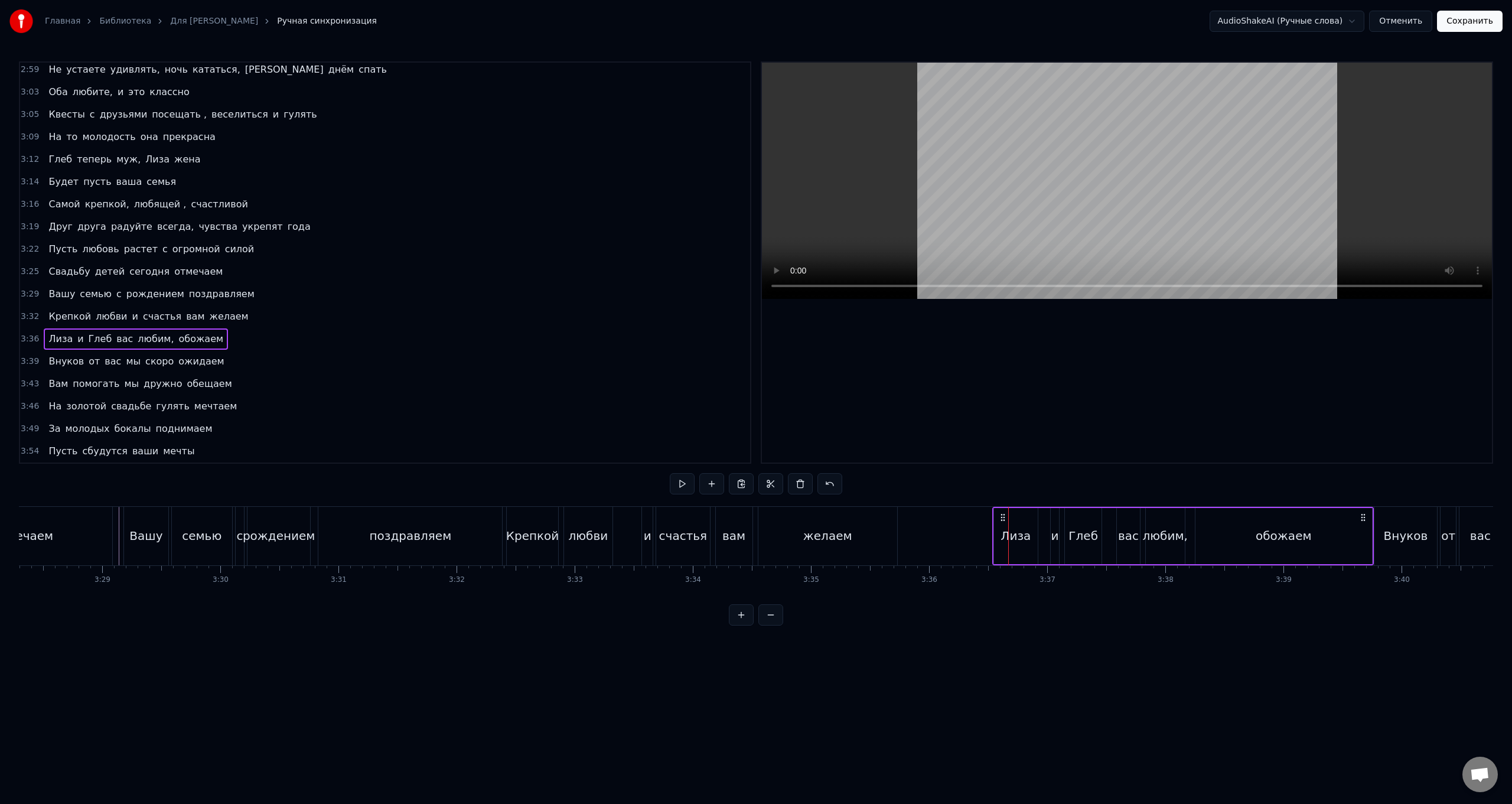
scroll to position [0, 24681]
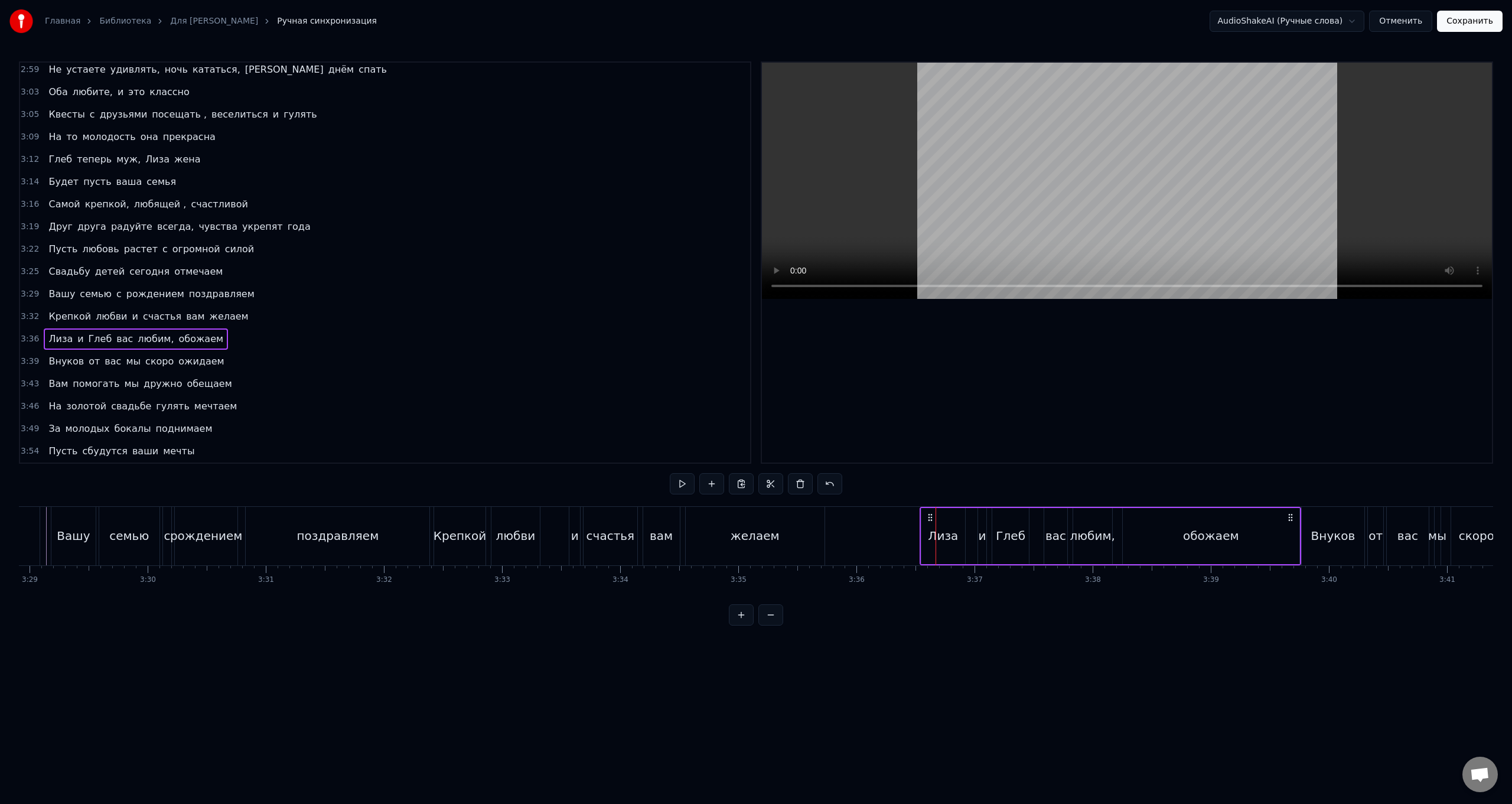
drag, startPoint x: 931, startPoint y: 518, endPoint x: 924, endPoint y: 518, distance: 7.0
click at [453, 321] on div "[PERSON_NAME] и Глеб вас любим, обожаем" at bounding box center [1110, 536] width 381 height 58
click at [453, 321] on circle at bounding box center [929, 517] width 1 height 1
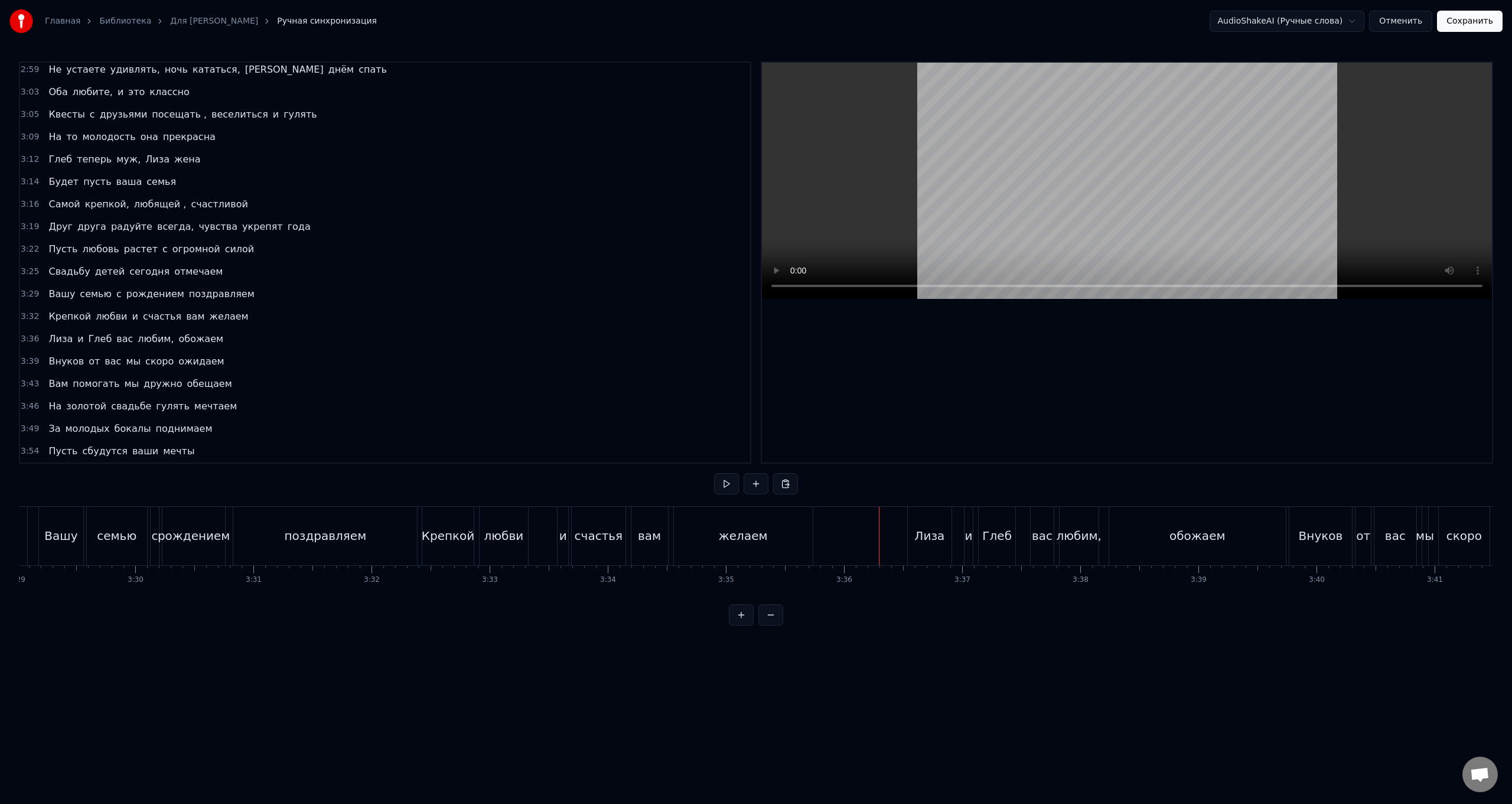
scroll to position [0, 24682]
click at [453, 321] on div "желаем" at bounding box center [755, 536] width 139 height 58
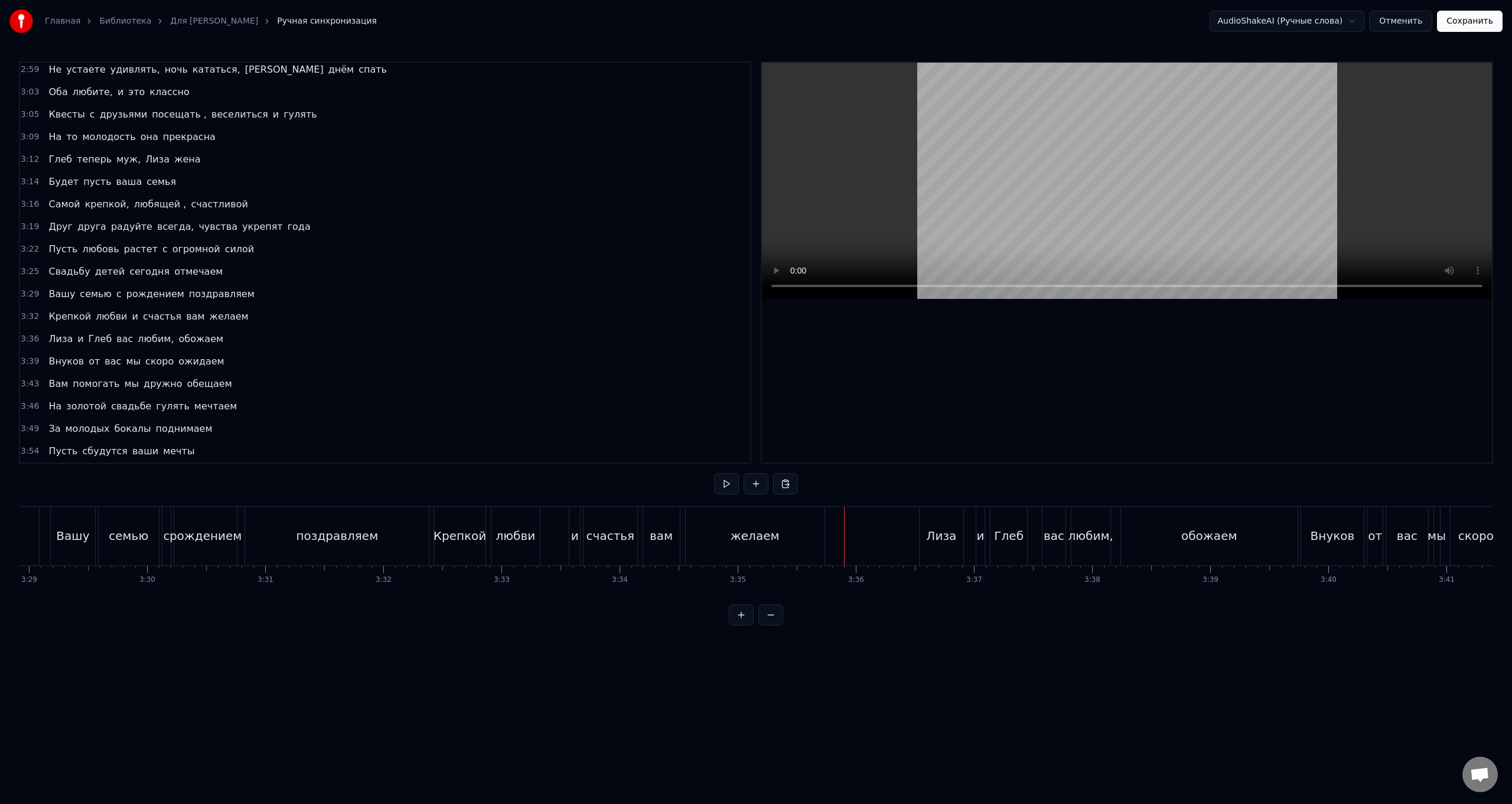
click at [453, 321] on div "[PERSON_NAME] и Глеб вас любим, обожаем" at bounding box center [1110, 536] width 381 height 58
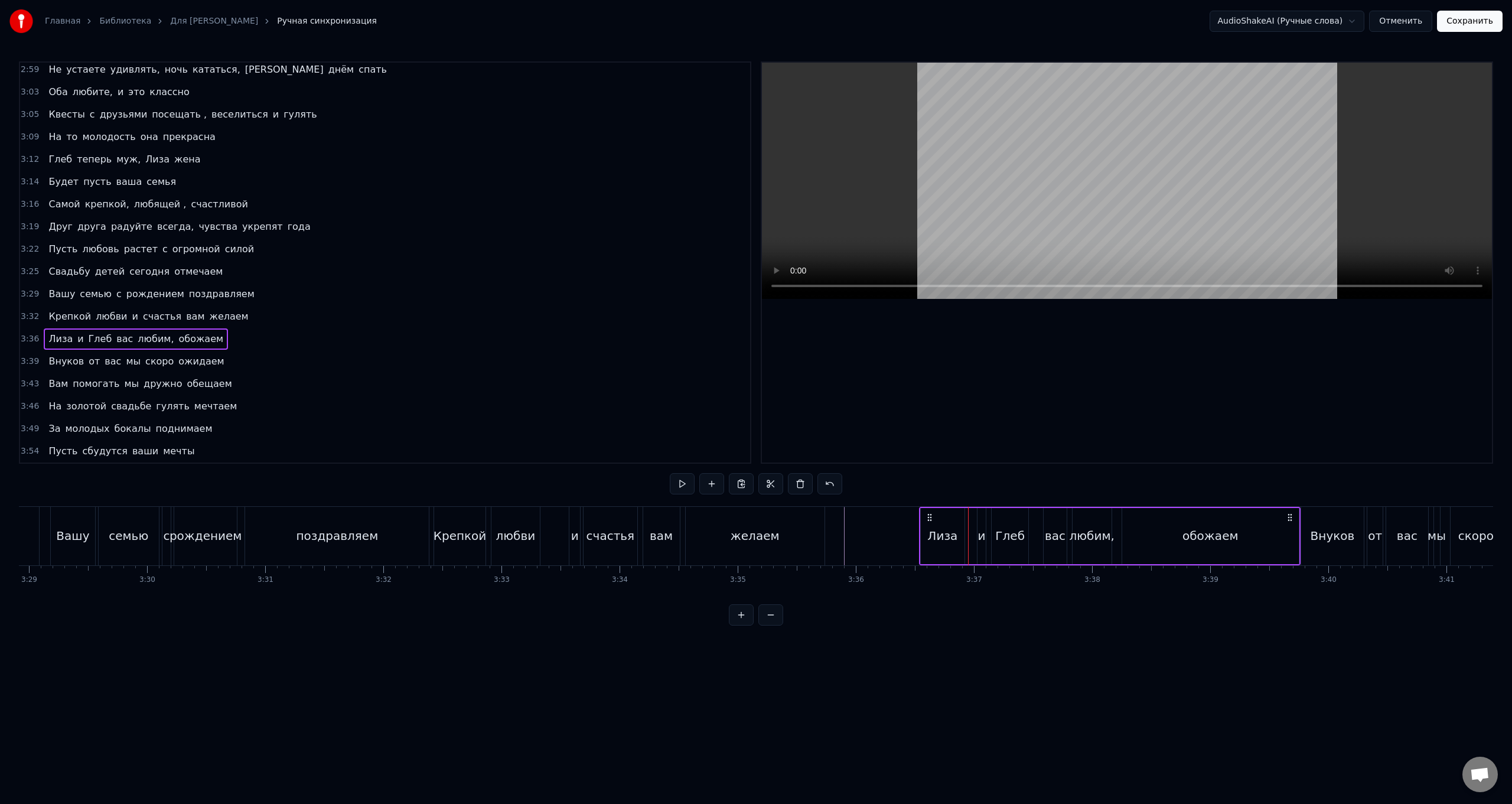
click at [453, 321] on icon at bounding box center [930, 518] width 10 height 10
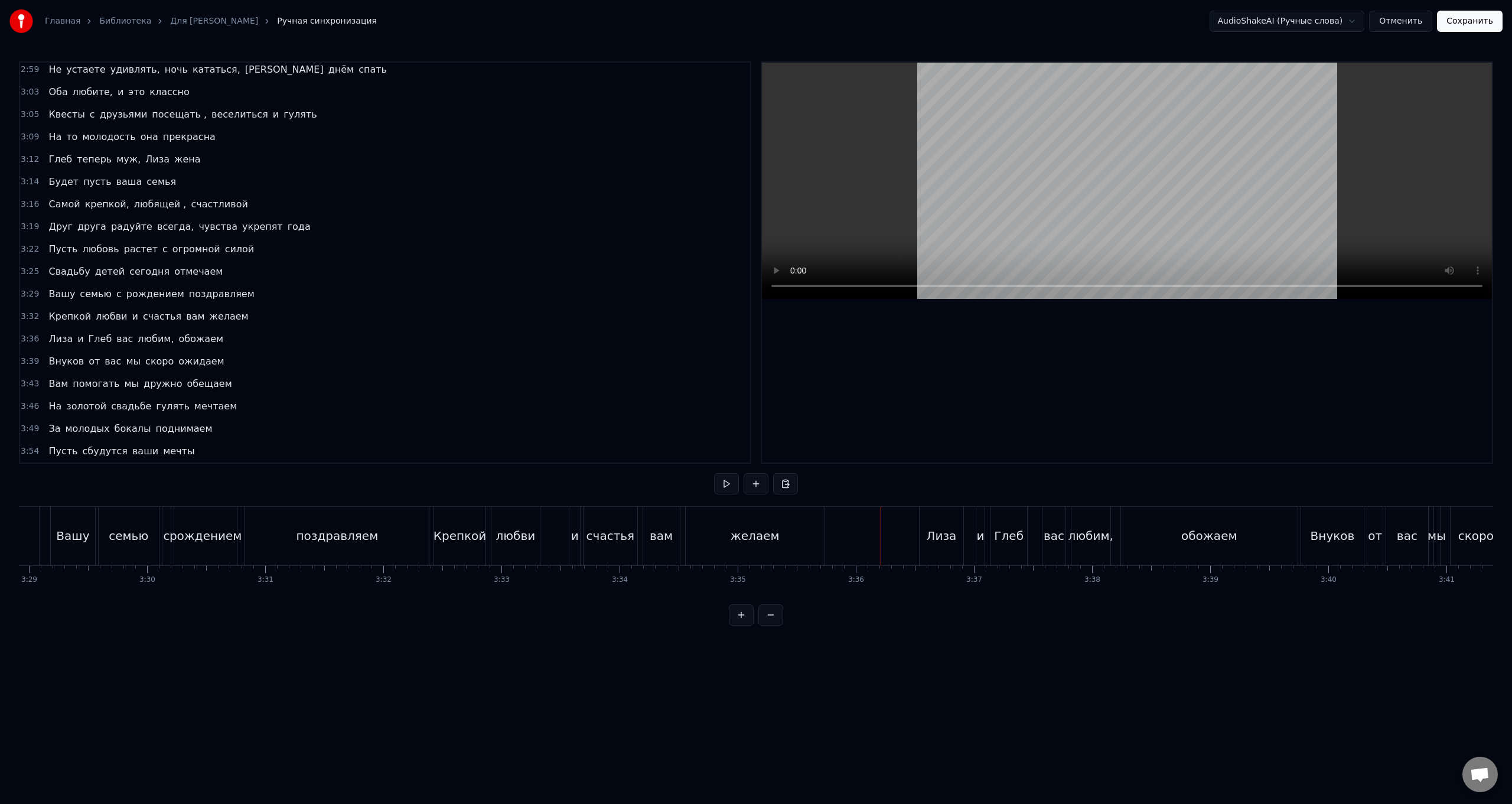
click at [202, 321] on span "обожаем" at bounding box center [201, 338] width 47 height 13
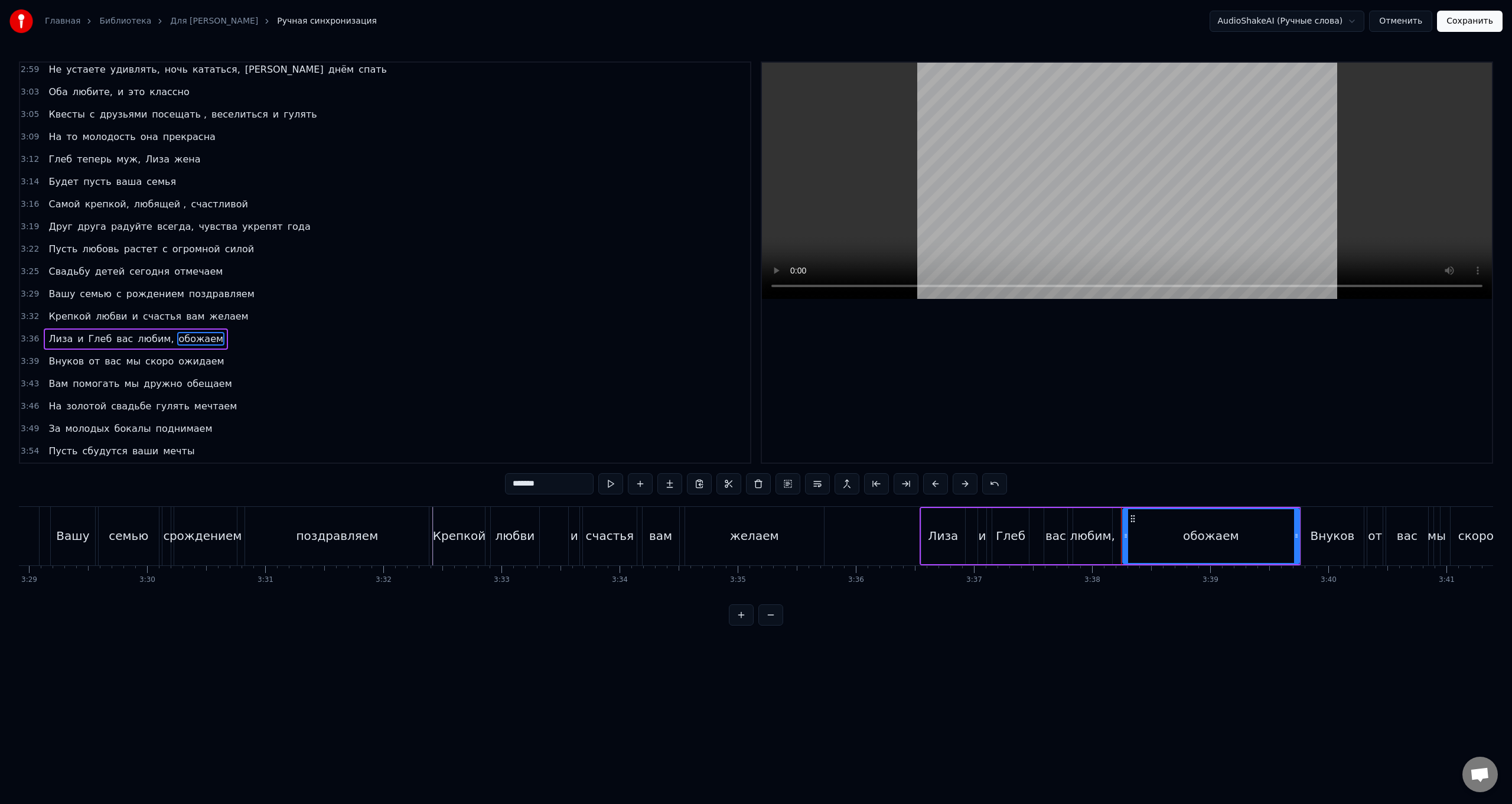
click at [205, 321] on div "[PERSON_NAME] и Глеб вас любим, обожаем" at bounding box center [135, 339] width 184 height 21
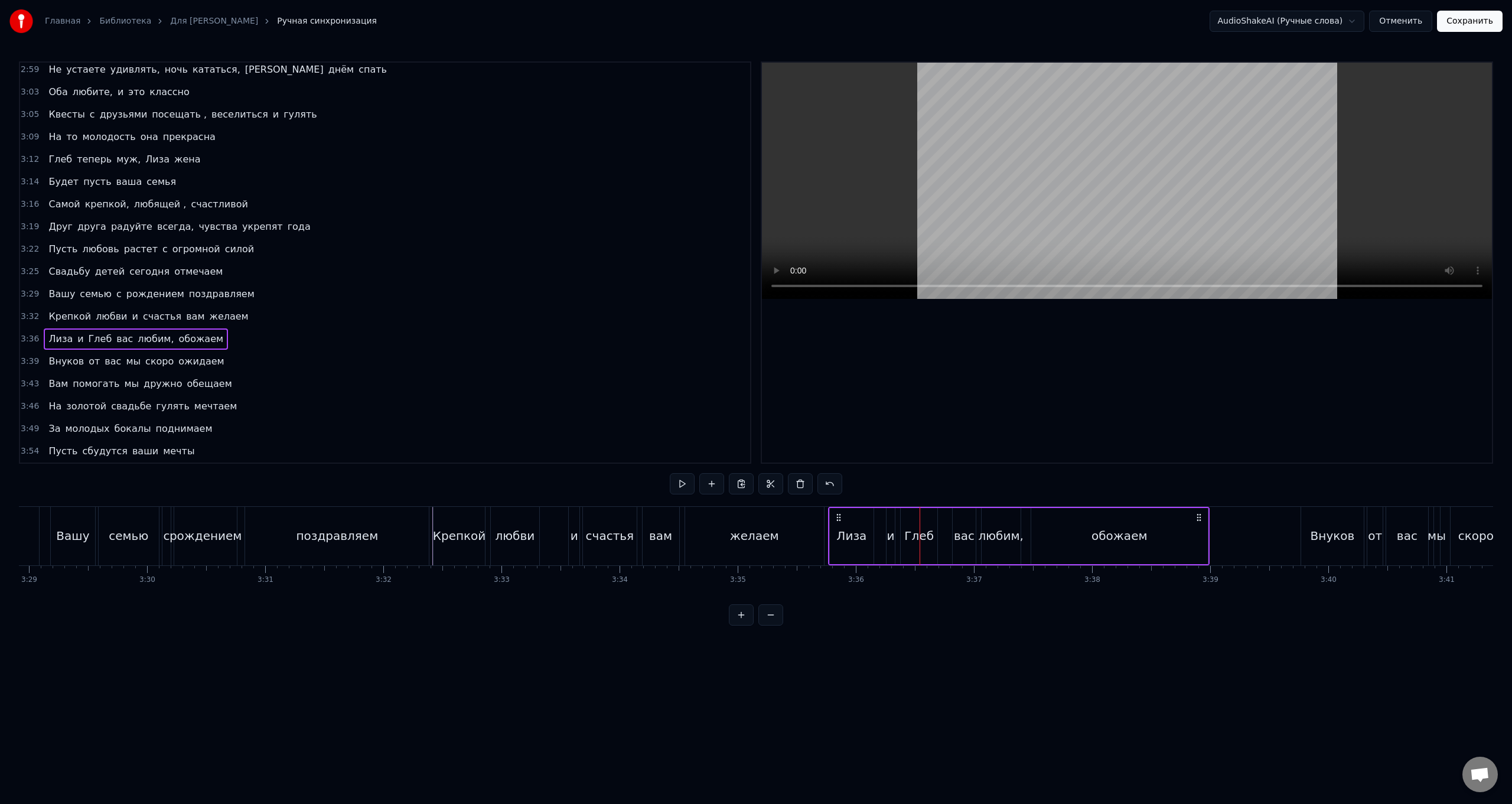
drag, startPoint x: 929, startPoint y: 518, endPoint x: 838, endPoint y: 514, distance: 91.1
click at [453, 321] on icon at bounding box center [839, 518] width 10 height 10
click at [204, 321] on div "Внуков от вас мы скоро ожидаем" at bounding box center [136, 362] width 185 height 21
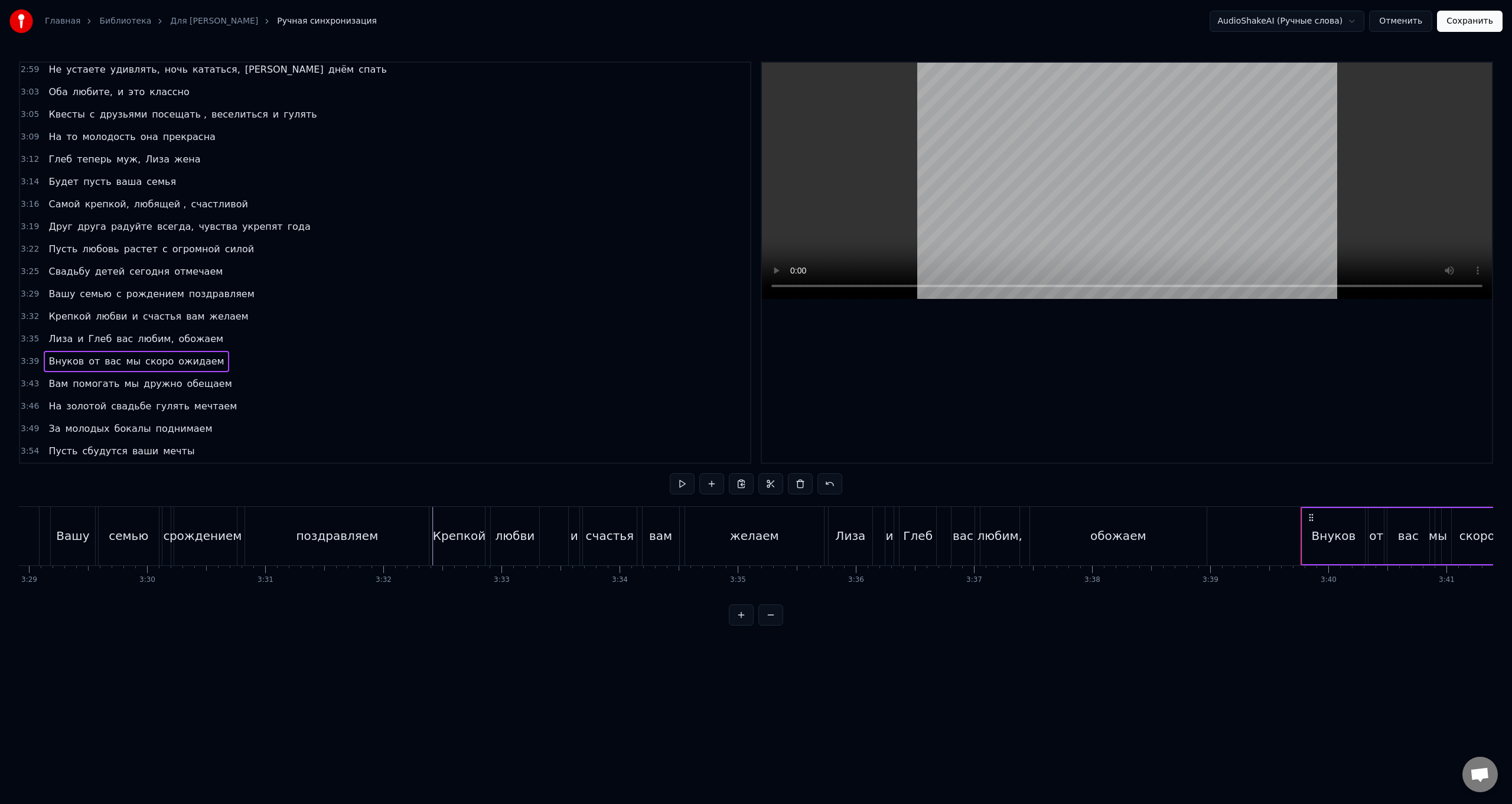
click at [453, 321] on div "Внуков от вас мы скоро ожидаем" at bounding box center [1499, 536] width 396 height 58
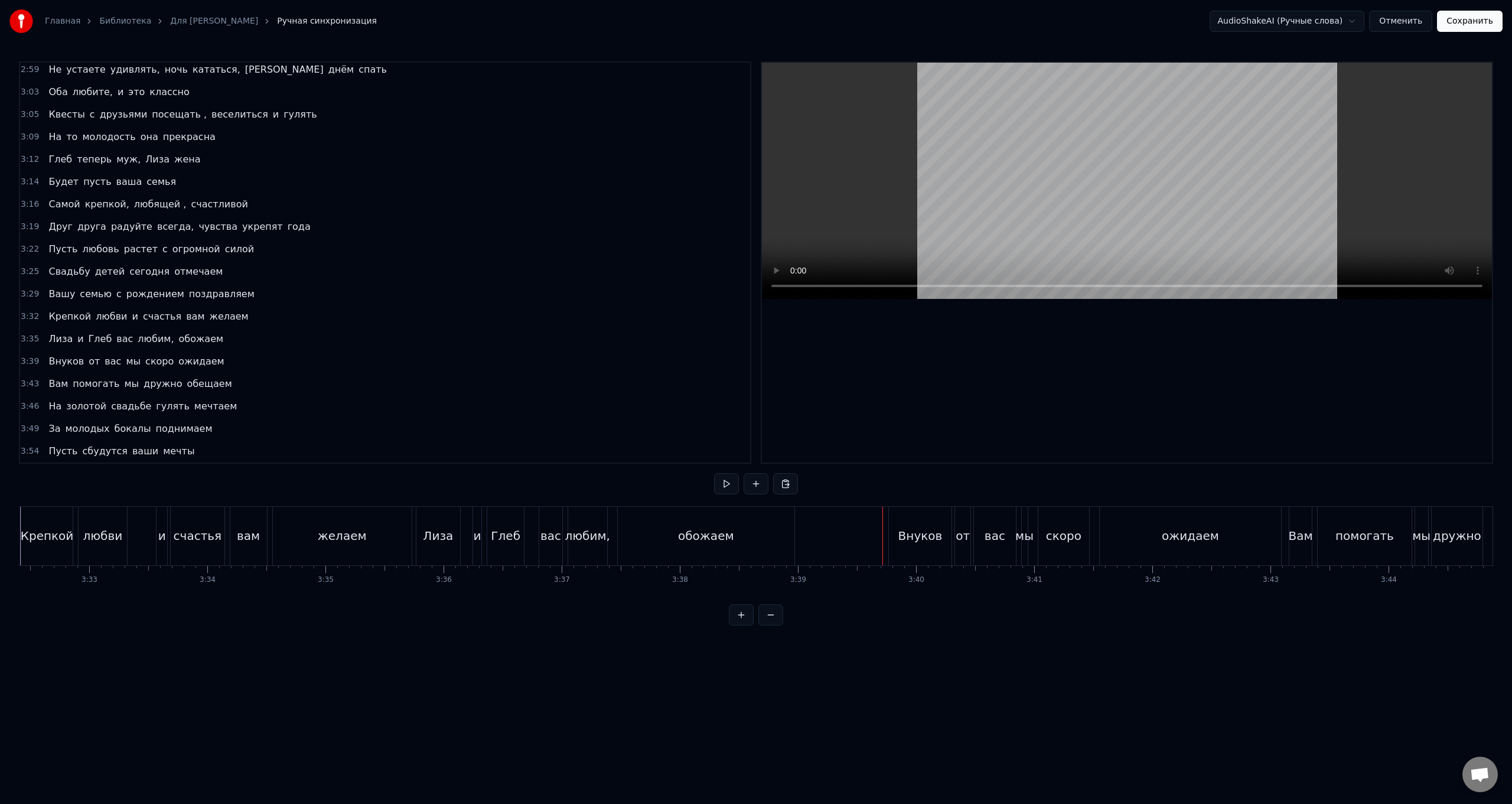
scroll to position [0, 25118]
click at [453, 321] on div "от" at bounding box center [939, 536] width 16 height 58
click at [453, 321] on div "Внуков от вас мы скоро ожидаем" at bounding box center [1062, 536] width 396 height 58
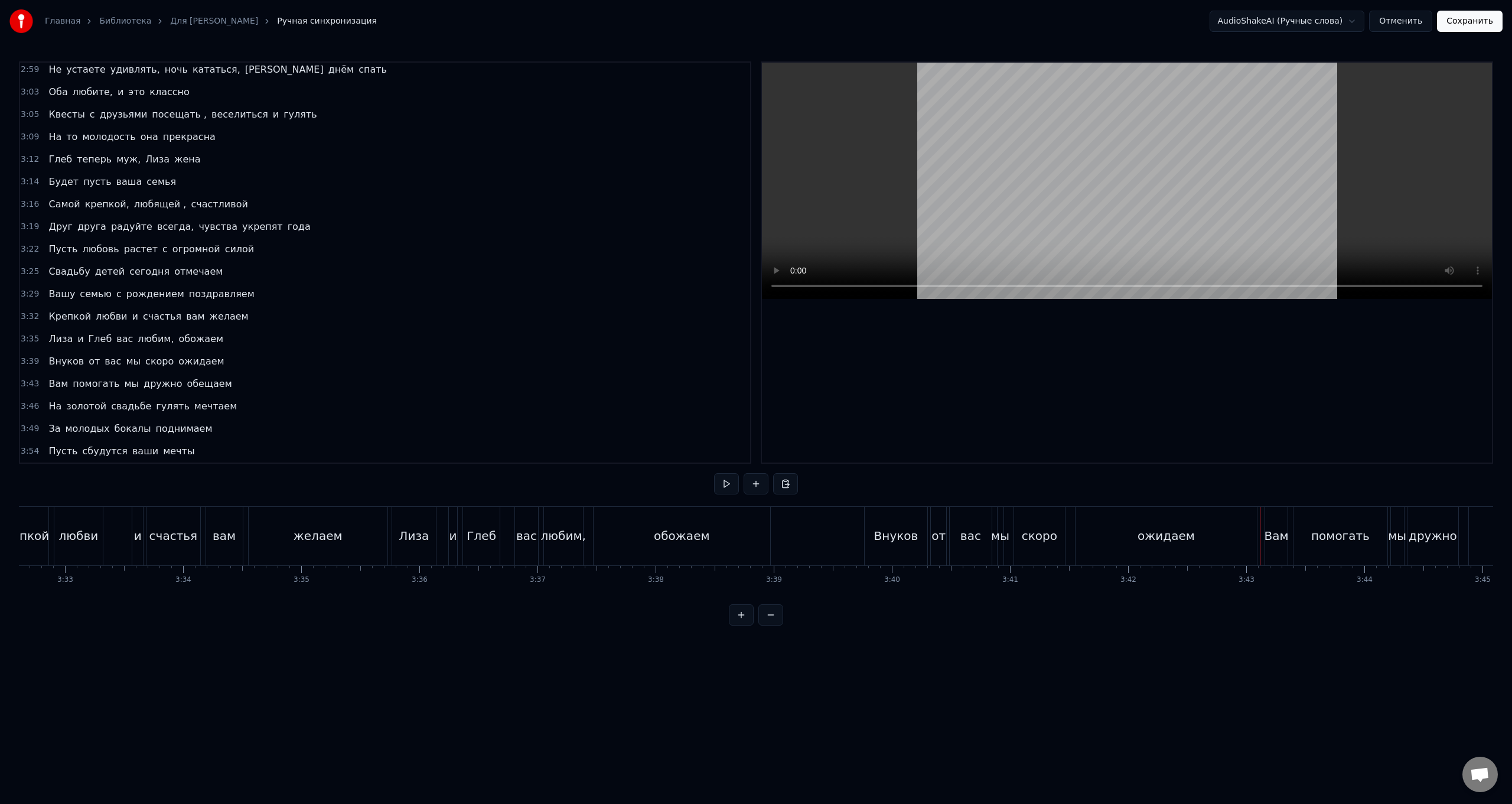
click at [453, 321] on div "Внуков от вас мы скоро ожидаем" at bounding box center [1062, 536] width 396 height 58
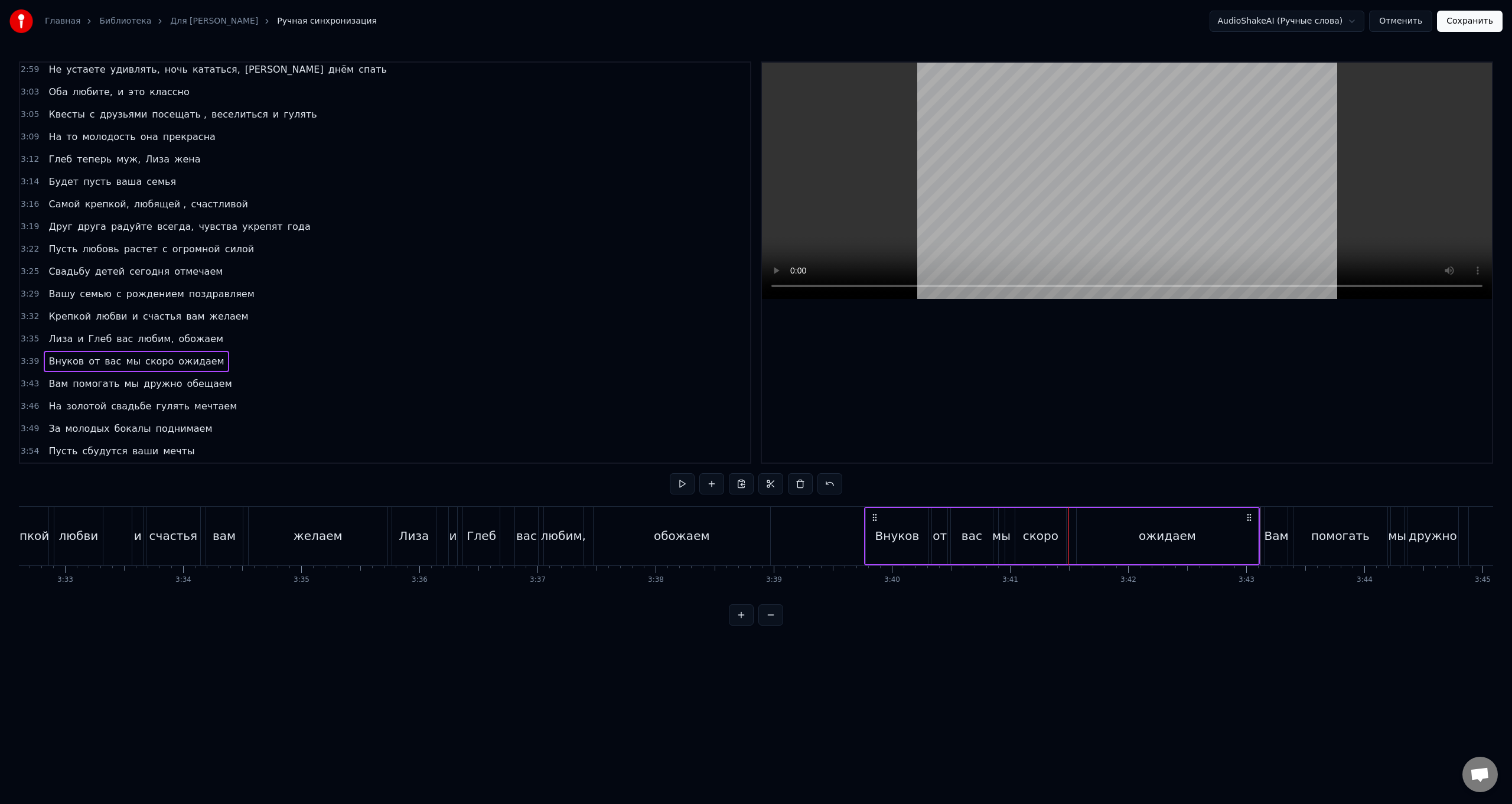
drag, startPoint x: 872, startPoint y: 516, endPoint x: 858, endPoint y: 516, distance: 14.0
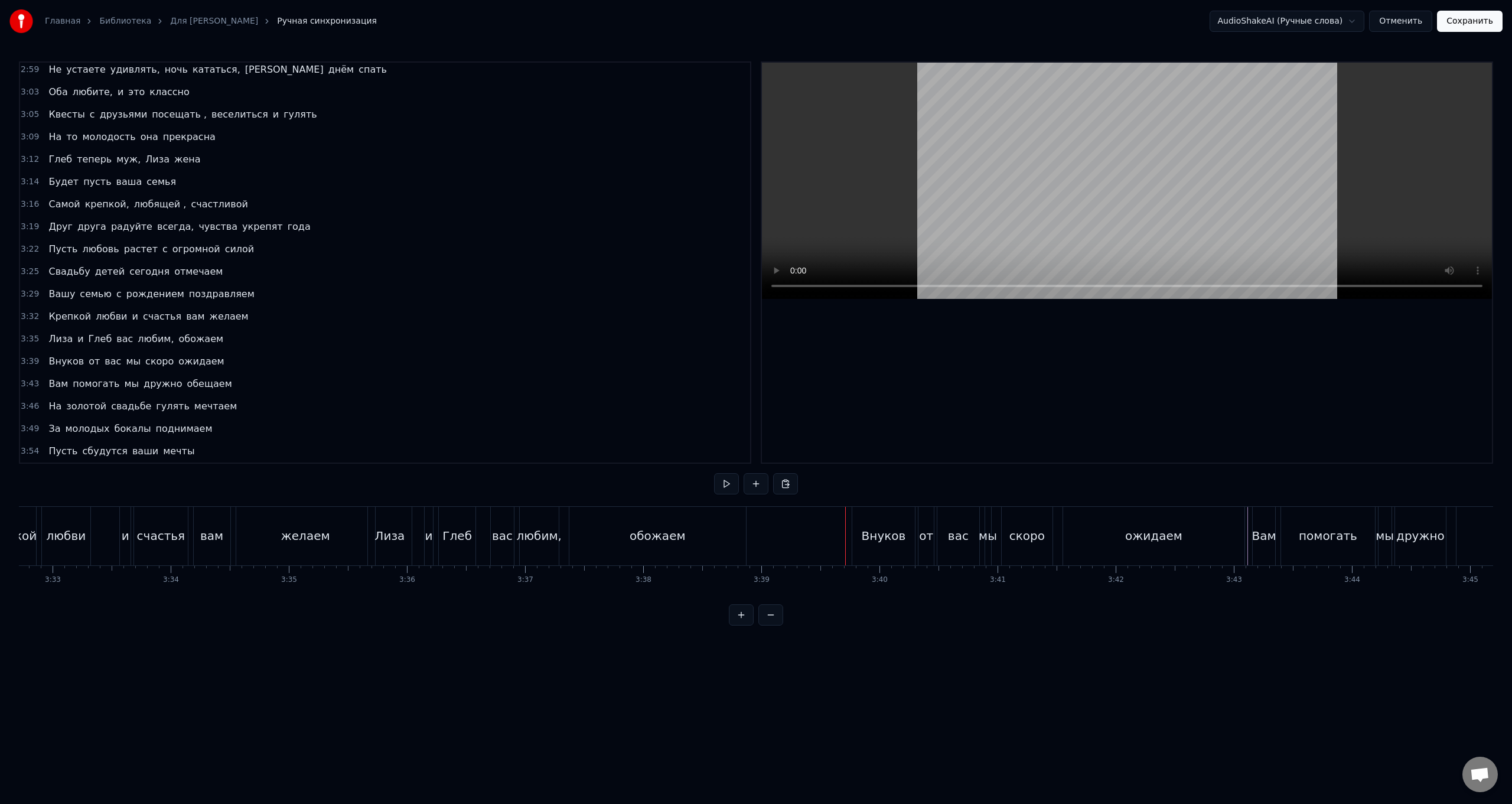
scroll to position [0, 25106]
click at [453, 321] on div "обожаем" at bounding box center [682, 536] width 177 height 58
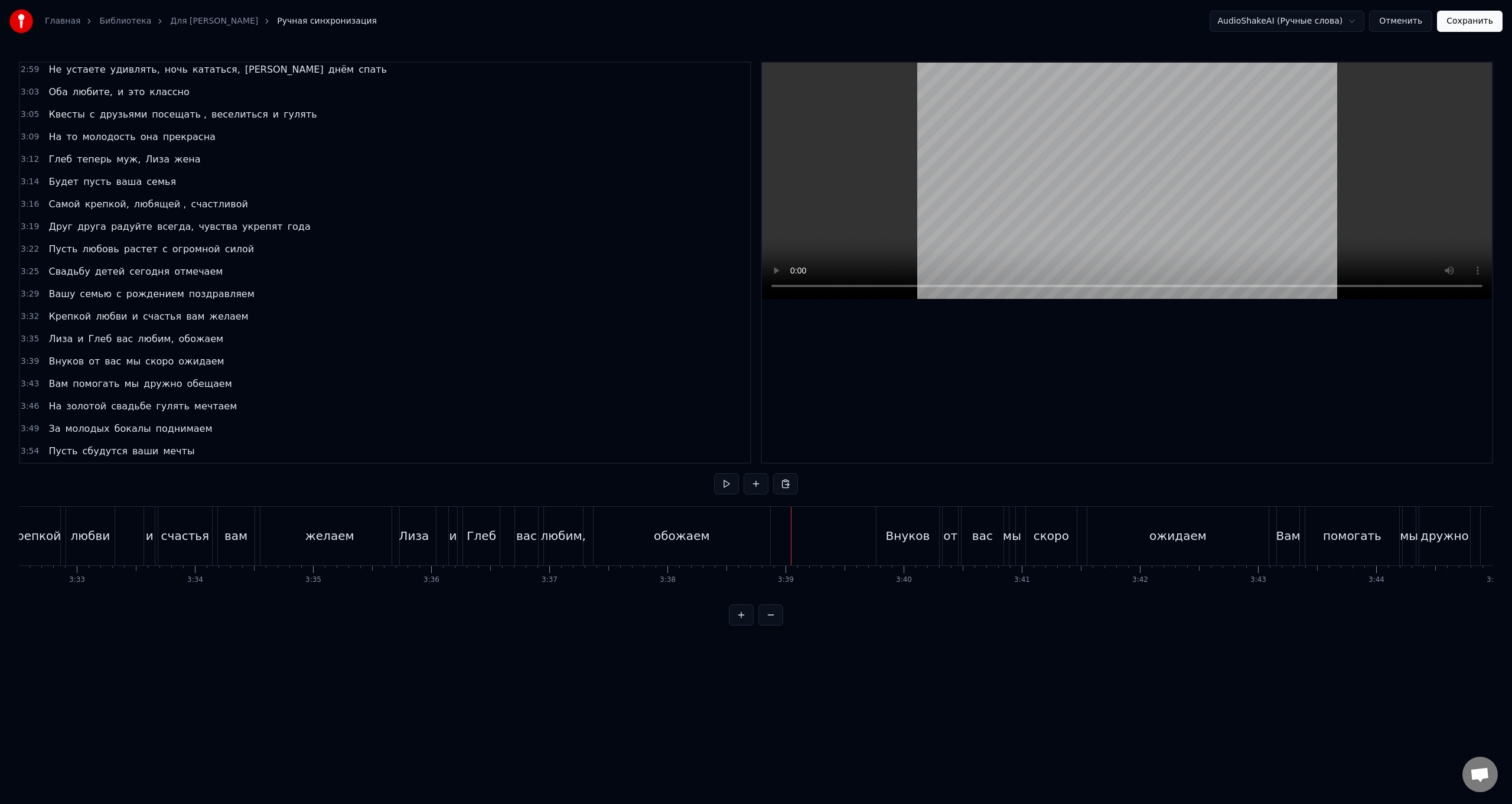
click at [398, 321] on div "Лиза" at bounding box center [414, 536] width 44 height 58
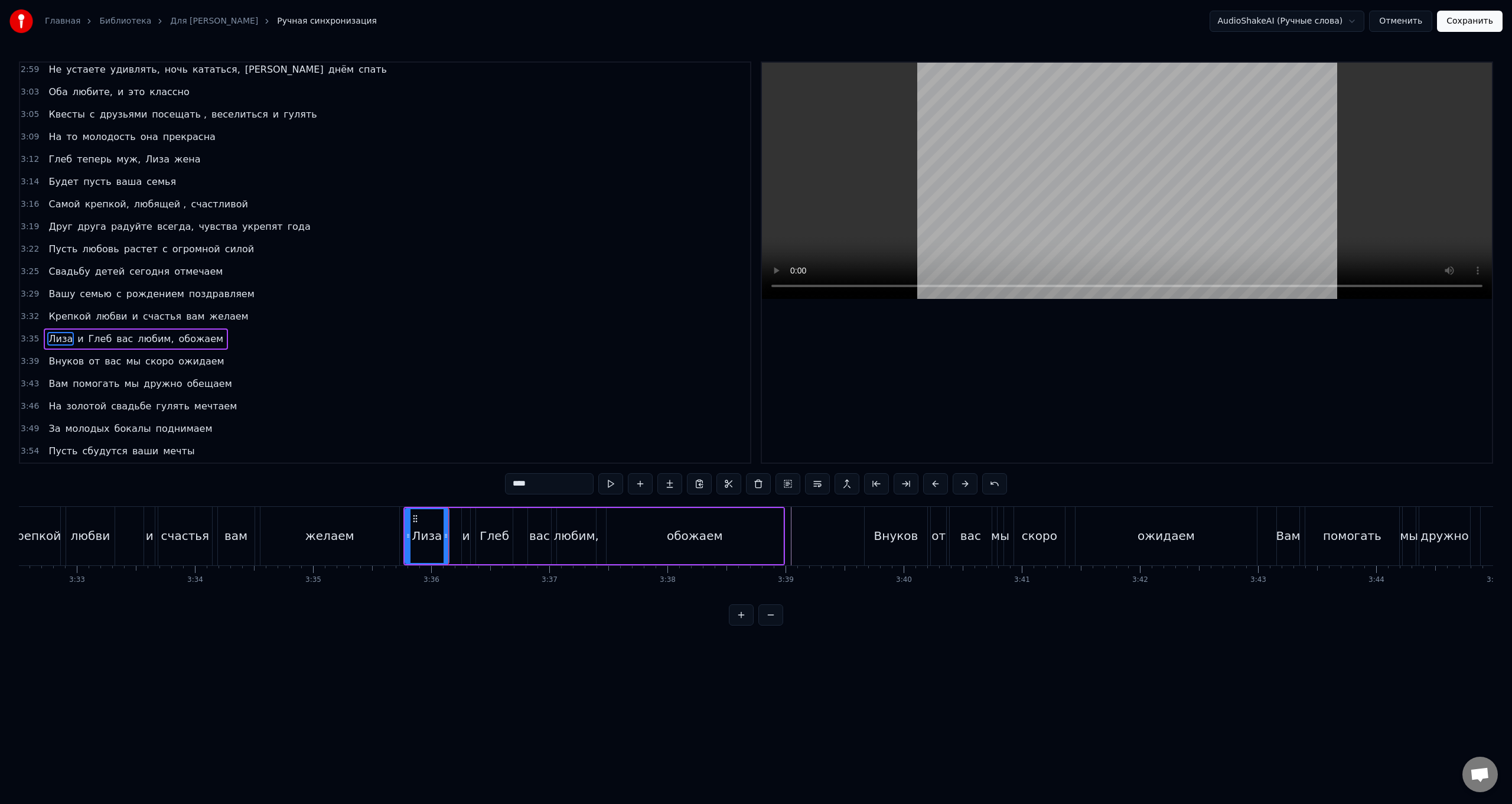
click at [392, 321] on div "желаем" at bounding box center [330, 536] width 139 height 58
type input "******"
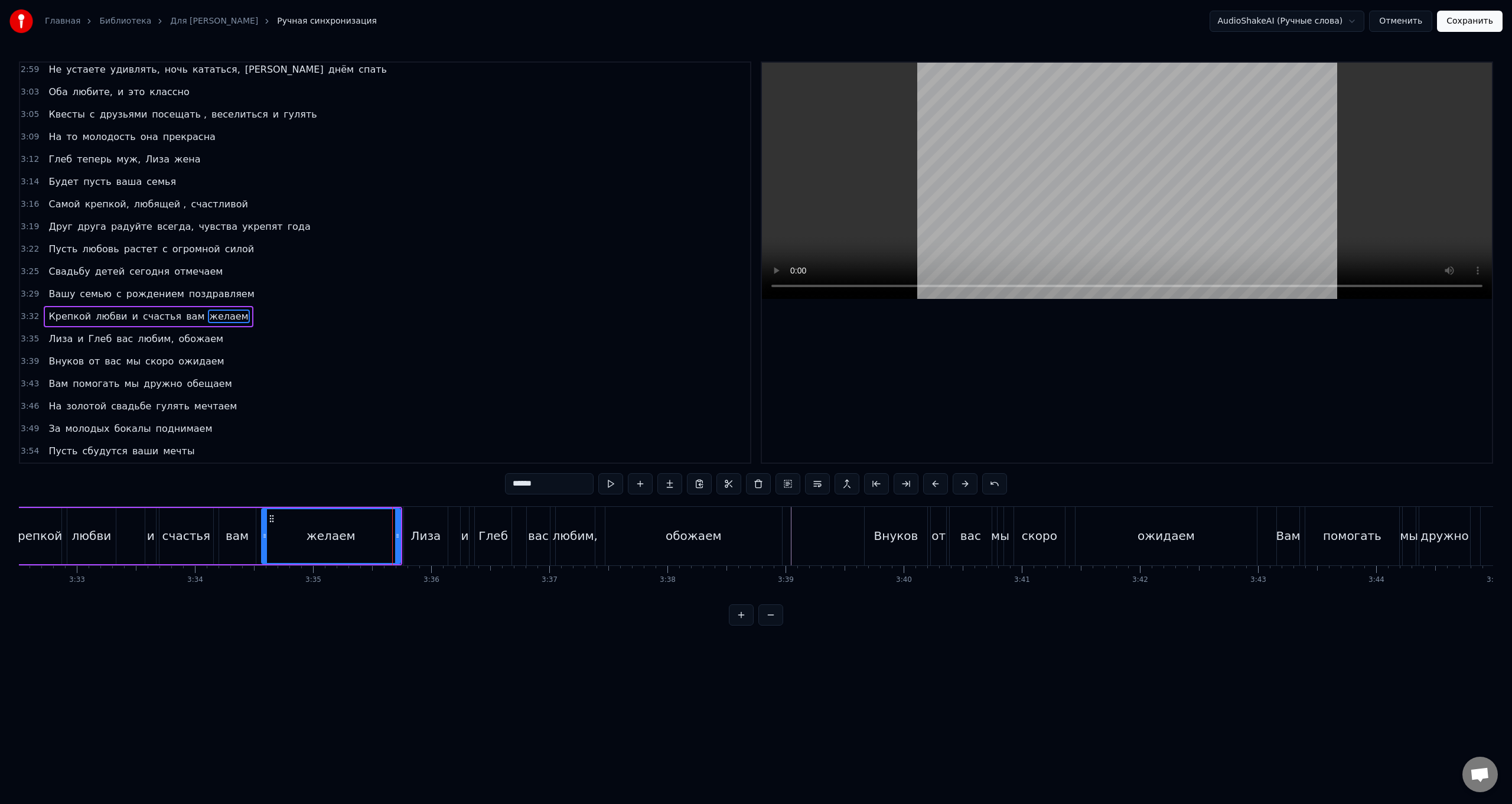
click at [241, 321] on div "3:35 [PERSON_NAME] и Глеб вас любим, обожаем" at bounding box center [385, 339] width 730 height 22
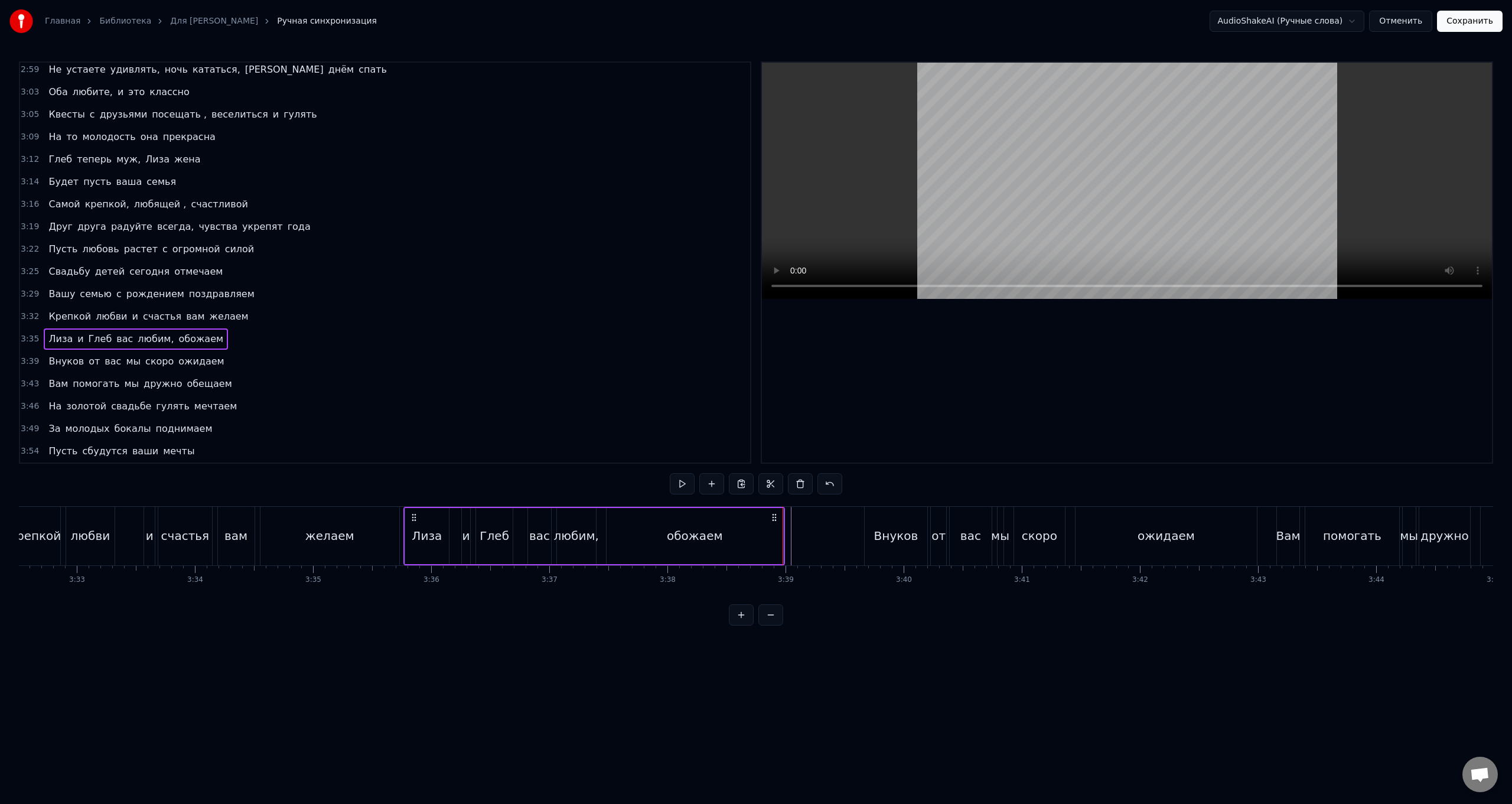
click at [453, 321] on div "Внуков от вас мы скоро ожидаем" at bounding box center [1062, 536] width 396 height 58
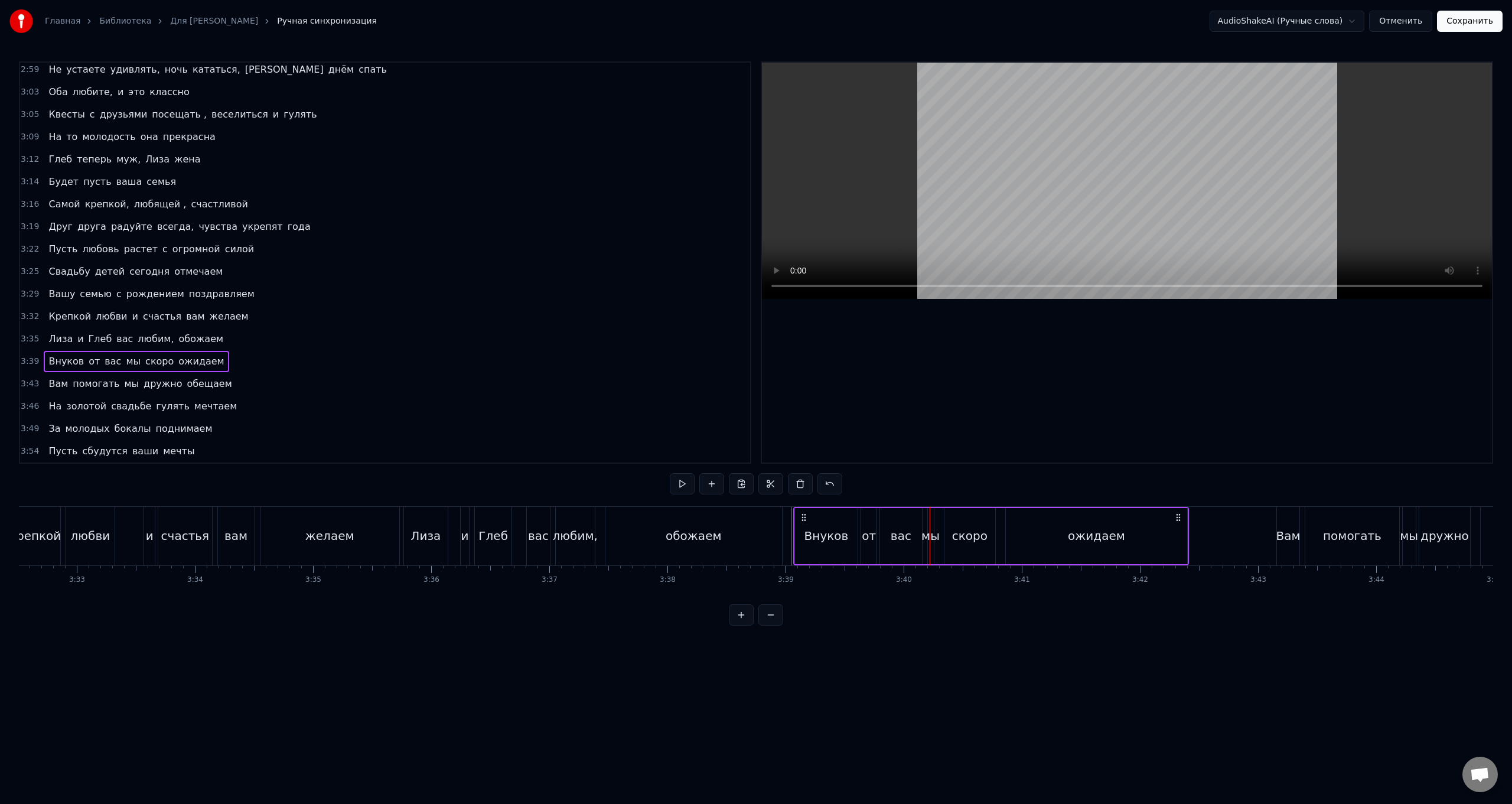
drag, startPoint x: 874, startPoint y: 518, endPoint x: 803, endPoint y: 513, distance: 71.2
click at [453, 321] on icon at bounding box center [804, 518] width 10 height 10
click at [453, 321] on div "Внуков от вас мы скоро ожидаем" at bounding box center [991, 536] width 396 height 58
click at [453, 321] on div "0:59 Свадьбу детей сегодня отмечаем 1:03 Вашу семью с рождением поздравляем 1:0…" at bounding box center [756, 343] width 1474 height 565
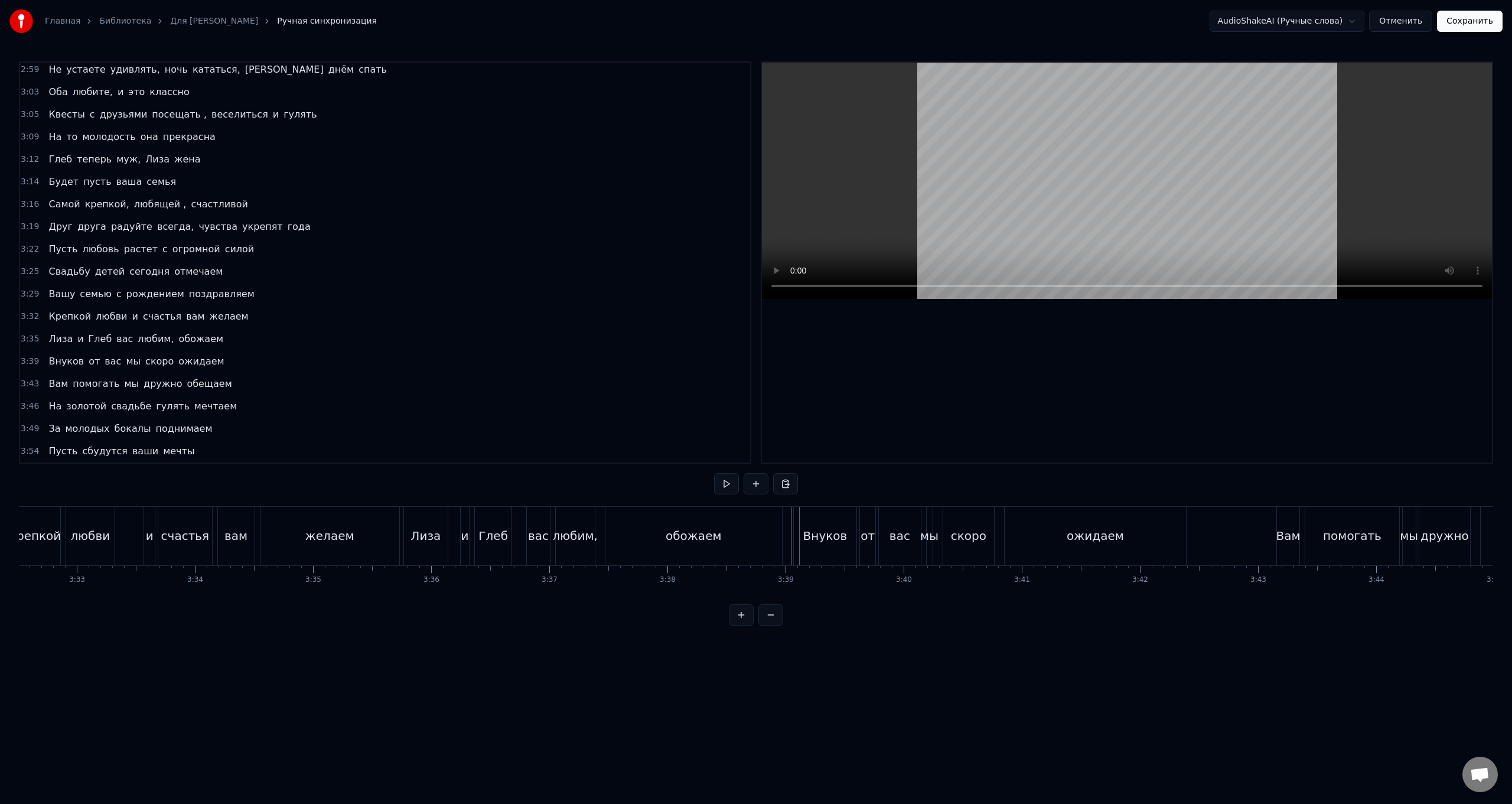
click at [453, 321] on div "0:59 Свадьбу детей сегодня отмечаем 1:03 Вашу семью с рождением поздравляем 1:0…" at bounding box center [756, 343] width 1474 height 565
click at [453, 321] on html "Главная Библиотека Для [PERSON_NAME] синхронизация AudioShakeAI (Ручные слова) …" at bounding box center [756, 322] width 1512 height 645
click at [453, 321] on div "Вам помогать мы дружно обещаем" at bounding box center [1471, 536] width 389 height 58
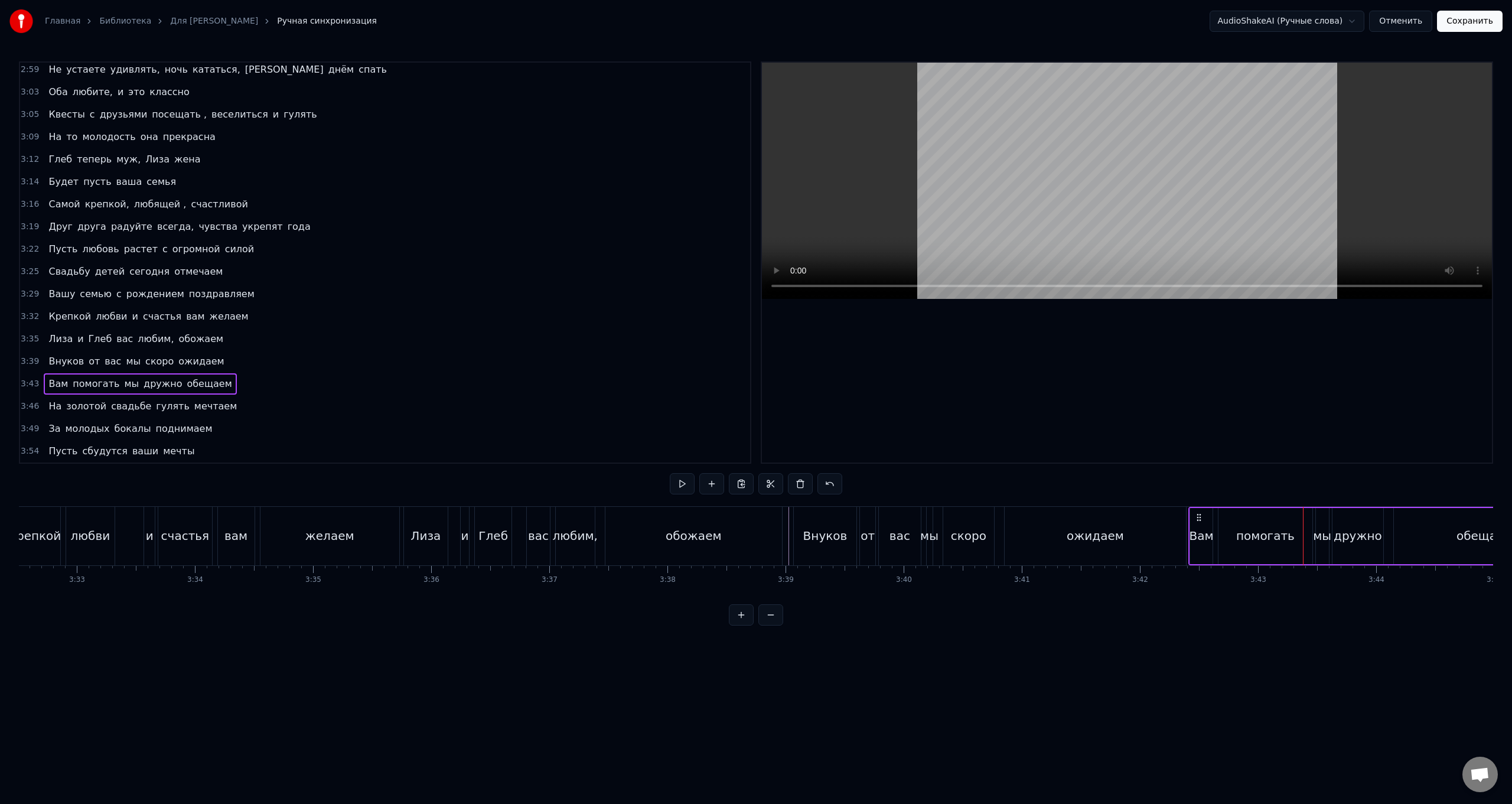
drag, startPoint x: 1286, startPoint y: 517, endPoint x: 1198, endPoint y: 515, distance: 88.0
click at [453, 321] on icon at bounding box center [1199, 518] width 10 height 10
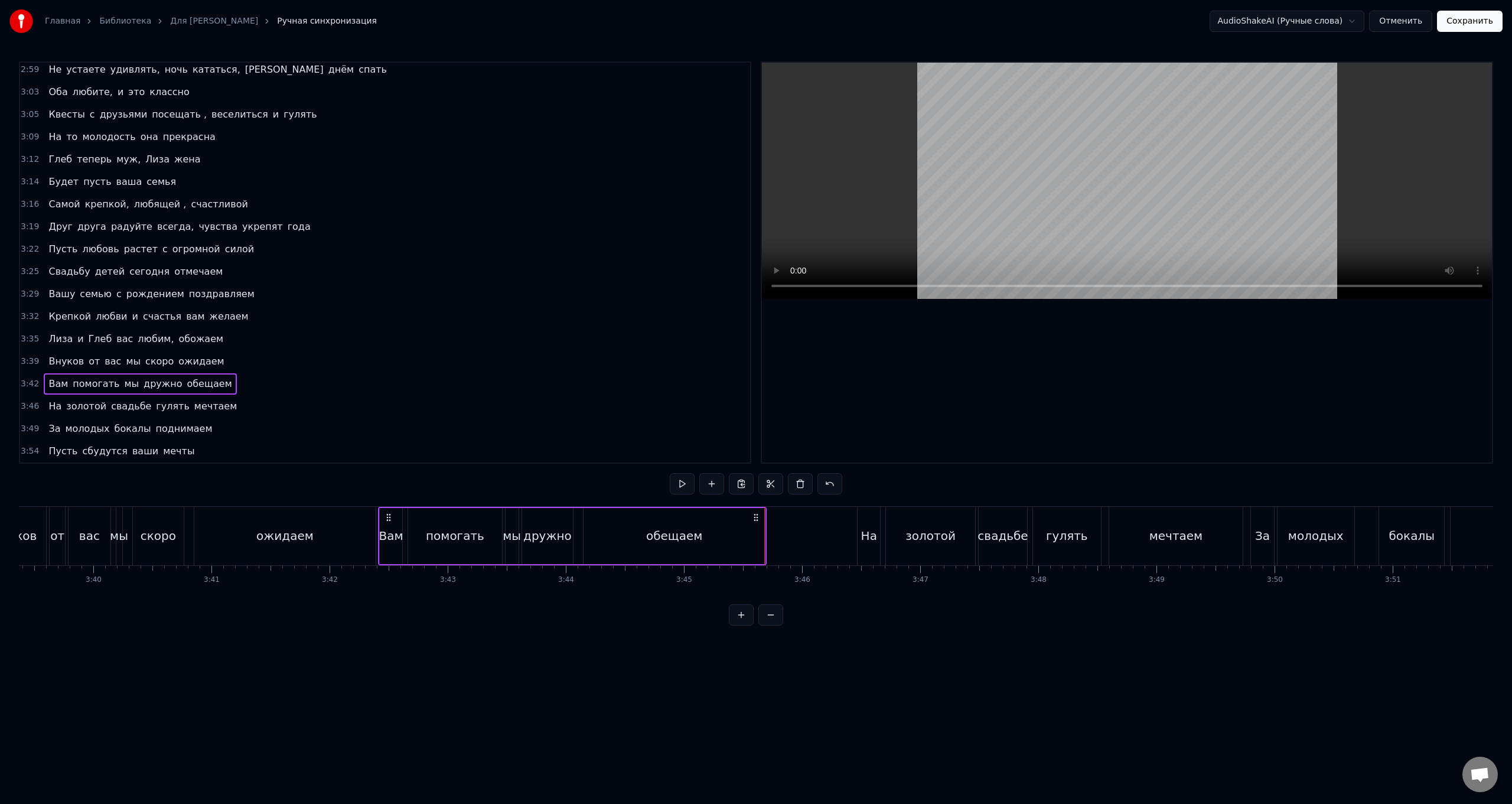
click at [453, 321] on div "На золотой свадьбе гулять мечтаем" at bounding box center [1052, 536] width 389 height 58
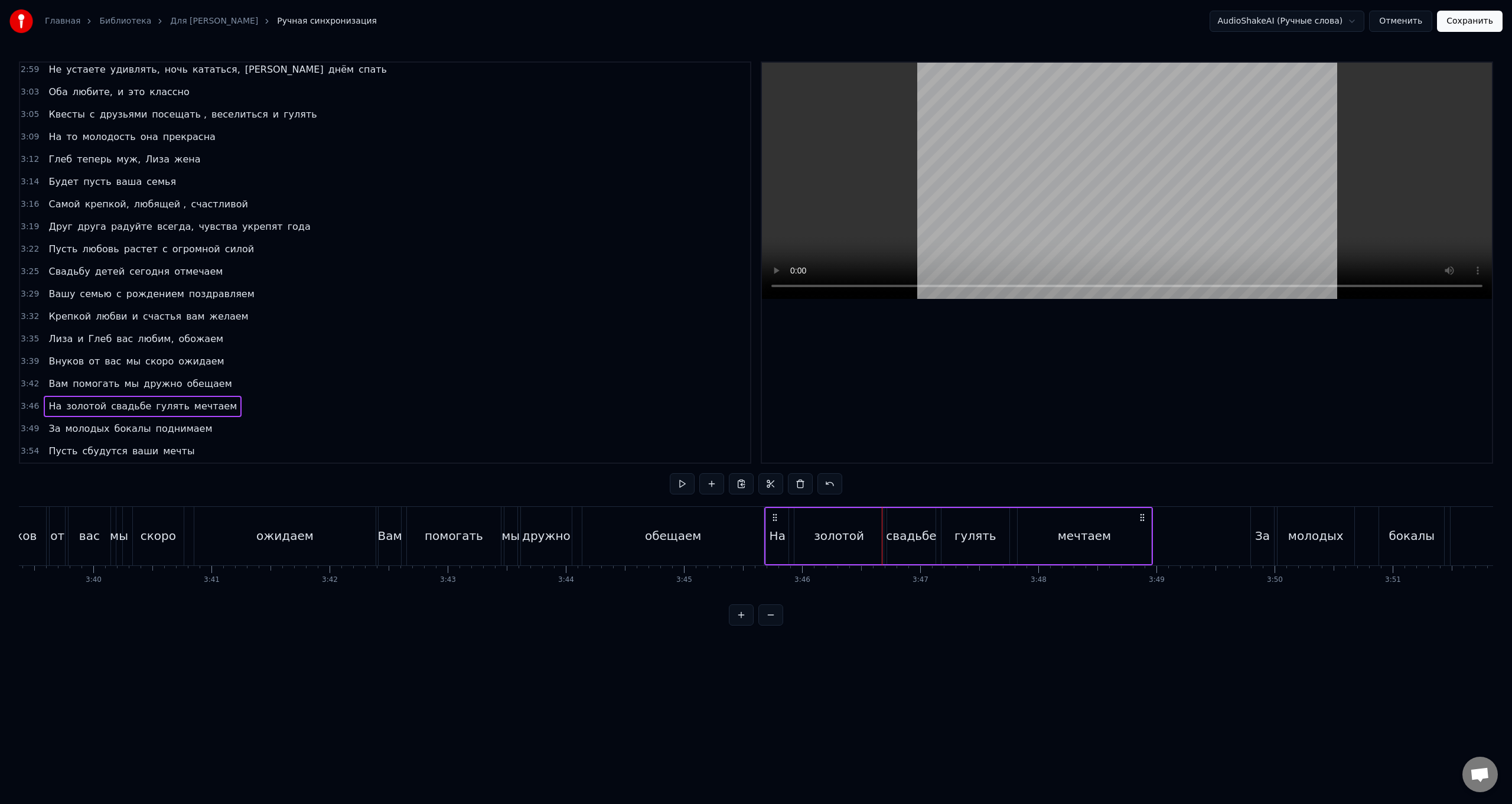
drag, startPoint x: 867, startPoint y: 518, endPoint x: 774, endPoint y: 512, distance: 93.2
click at [453, 321] on icon at bounding box center [775, 518] width 10 height 10
click at [453, 321] on div "За молодых бокалы поднимаем" at bounding box center [1466, 536] width 431 height 58
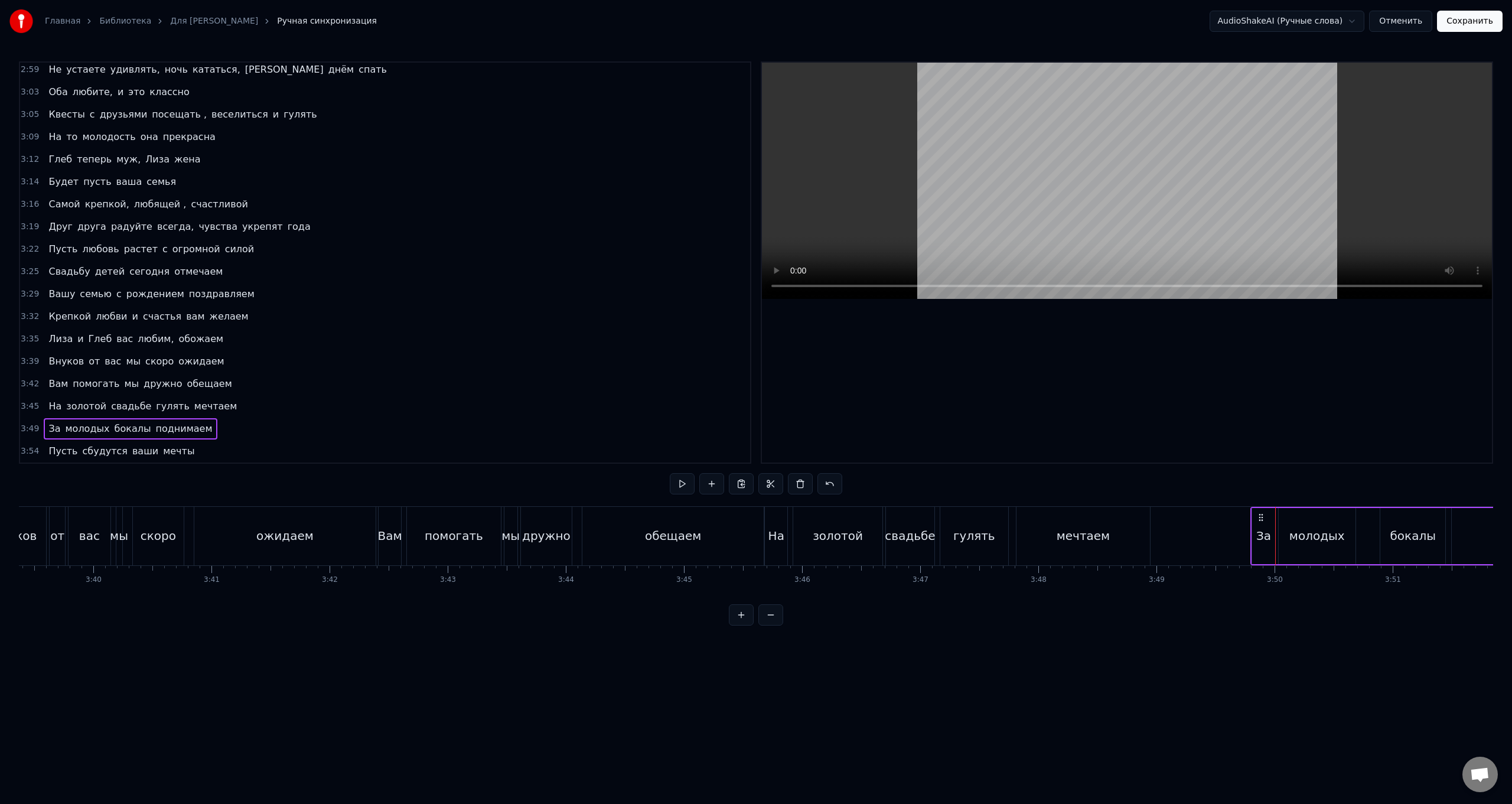
click at [453, 321] on div "За молодых бокалы поднимаем" at bounding box center [1466, 536] width 431 height 58
click at [453, 321] on icon at bounding box center [1261, 518] width 10 height 10
click at [453, 321] on div "На золотой свадьбе гулять мечтаем" at bounding box center [959, 536] width 389 height 58
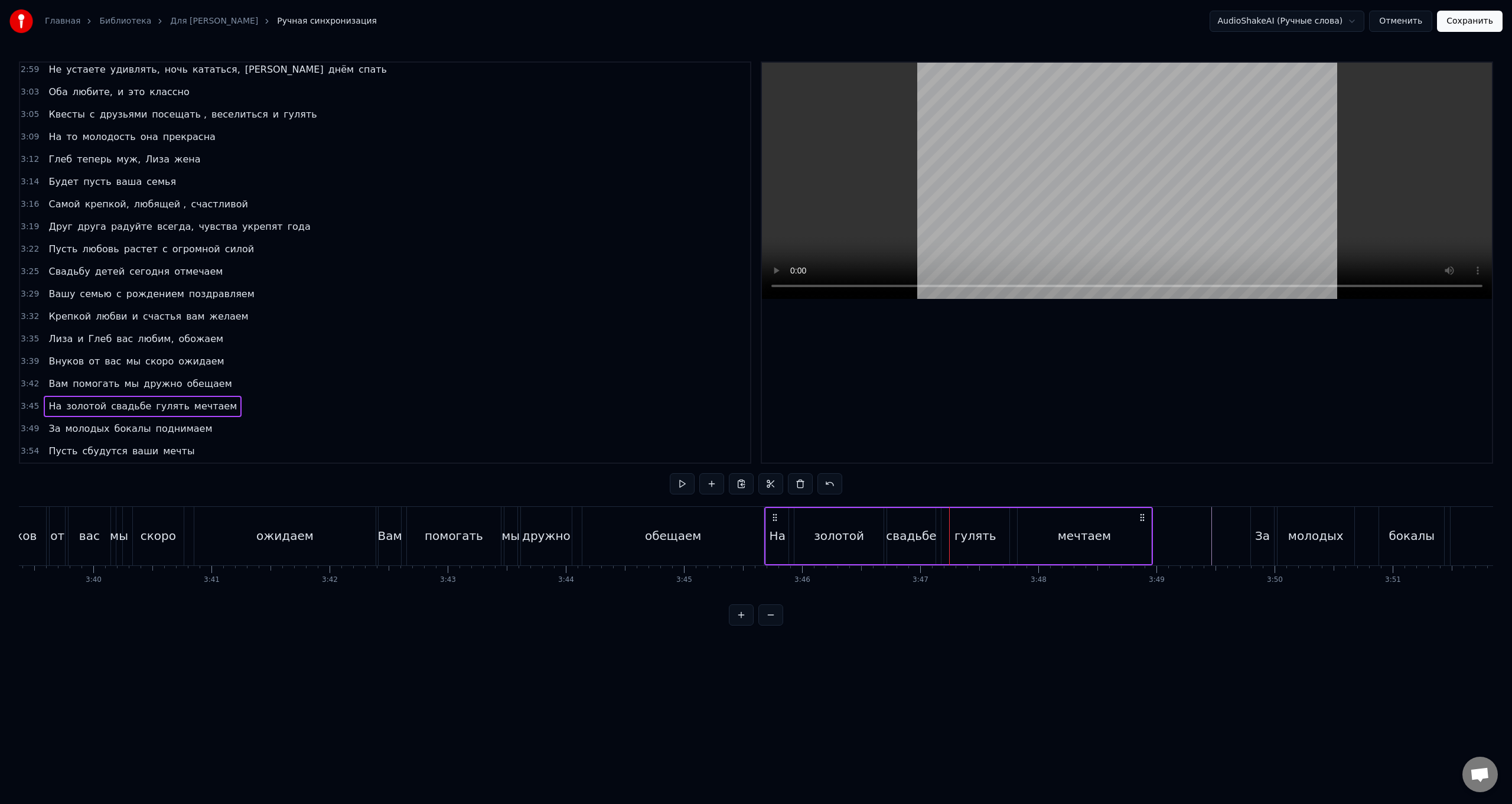
click at [453, 321] on icon at bounding box center [1143, 518] width 10 height 10
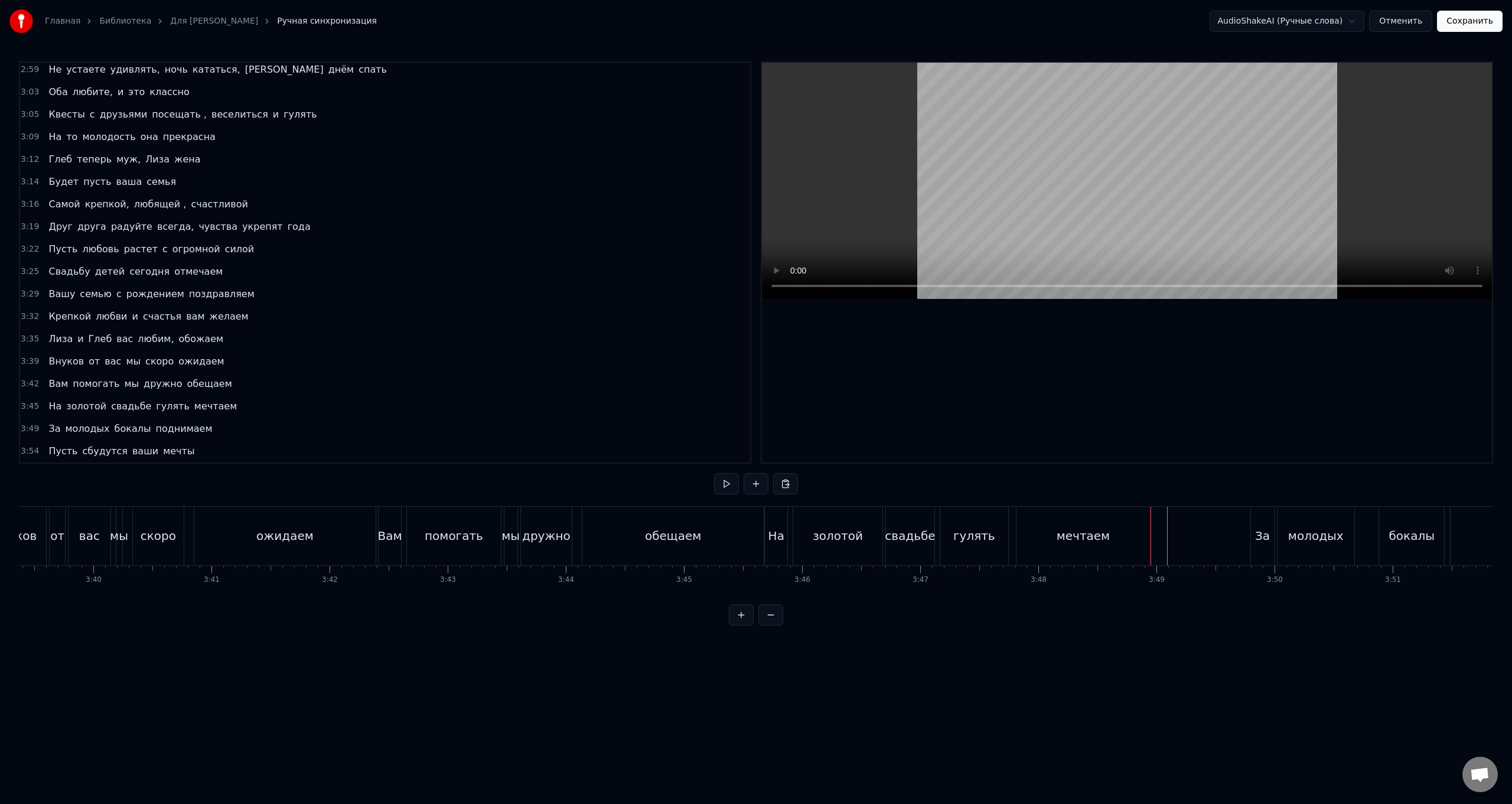
click at [453, 321] on div "мечтаем" at bounding box center [1084, 536] width 134 height 58
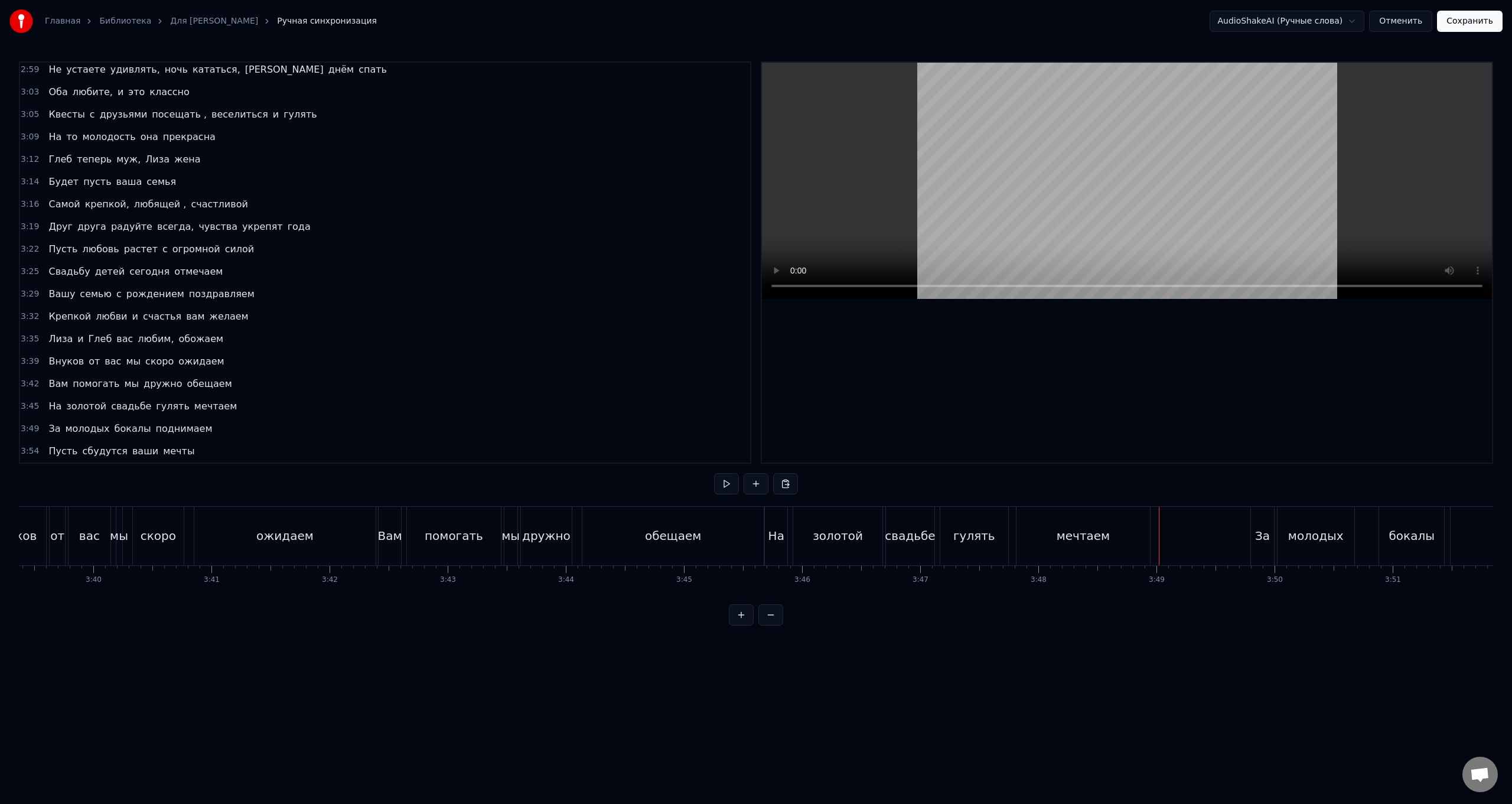
click at [453, 321] on div "За молодых бокалы поднимаем" at bounding box center [1466, 536] width 431 height 58
click at [211, 321] on div "На золотой свадьбе гулять мечтаем" at bounding box center [143, 407] width 198 height 21
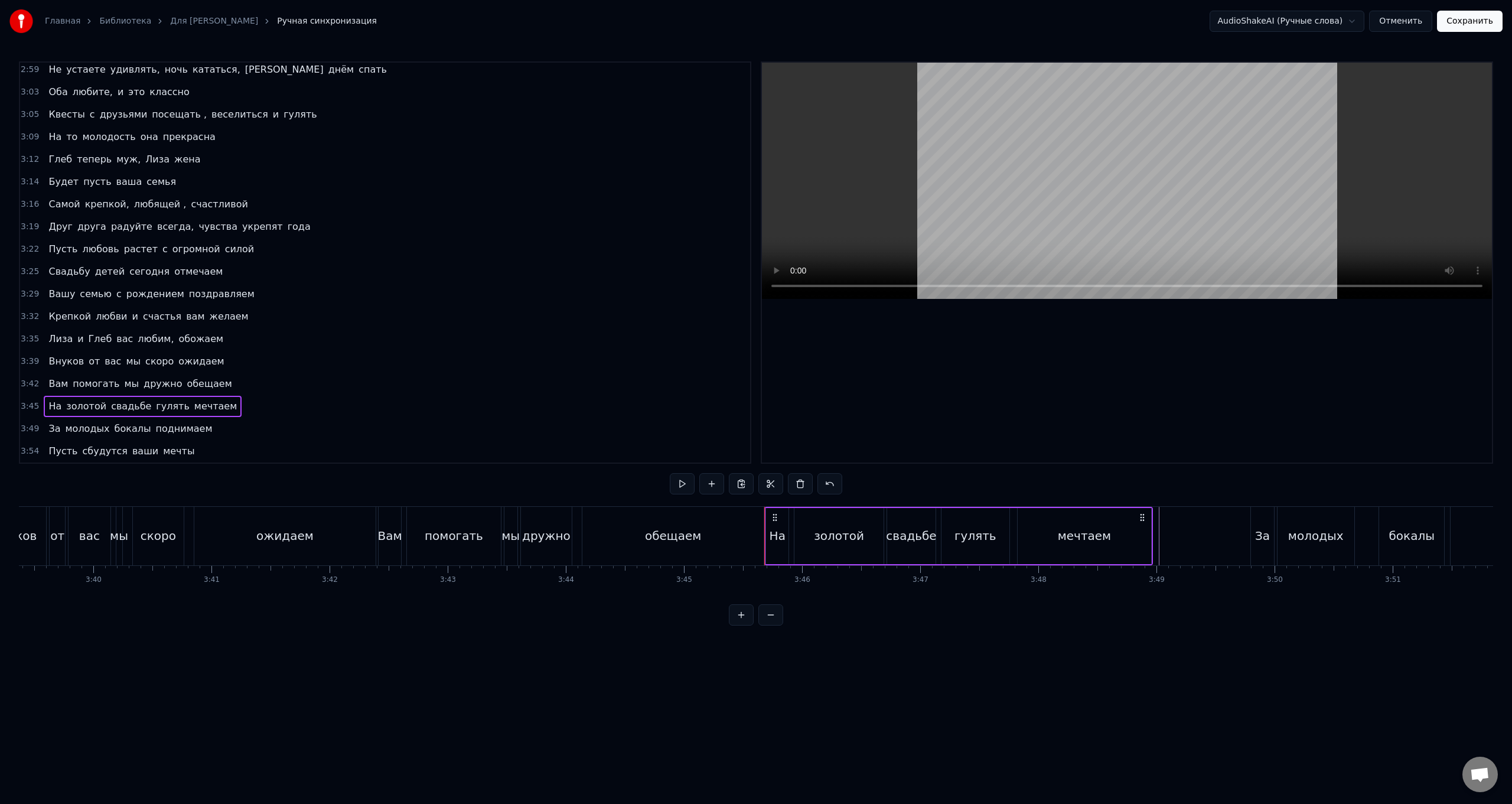
click at [453, 321] on icon at bounding box center [775, 518] width 10 height 10
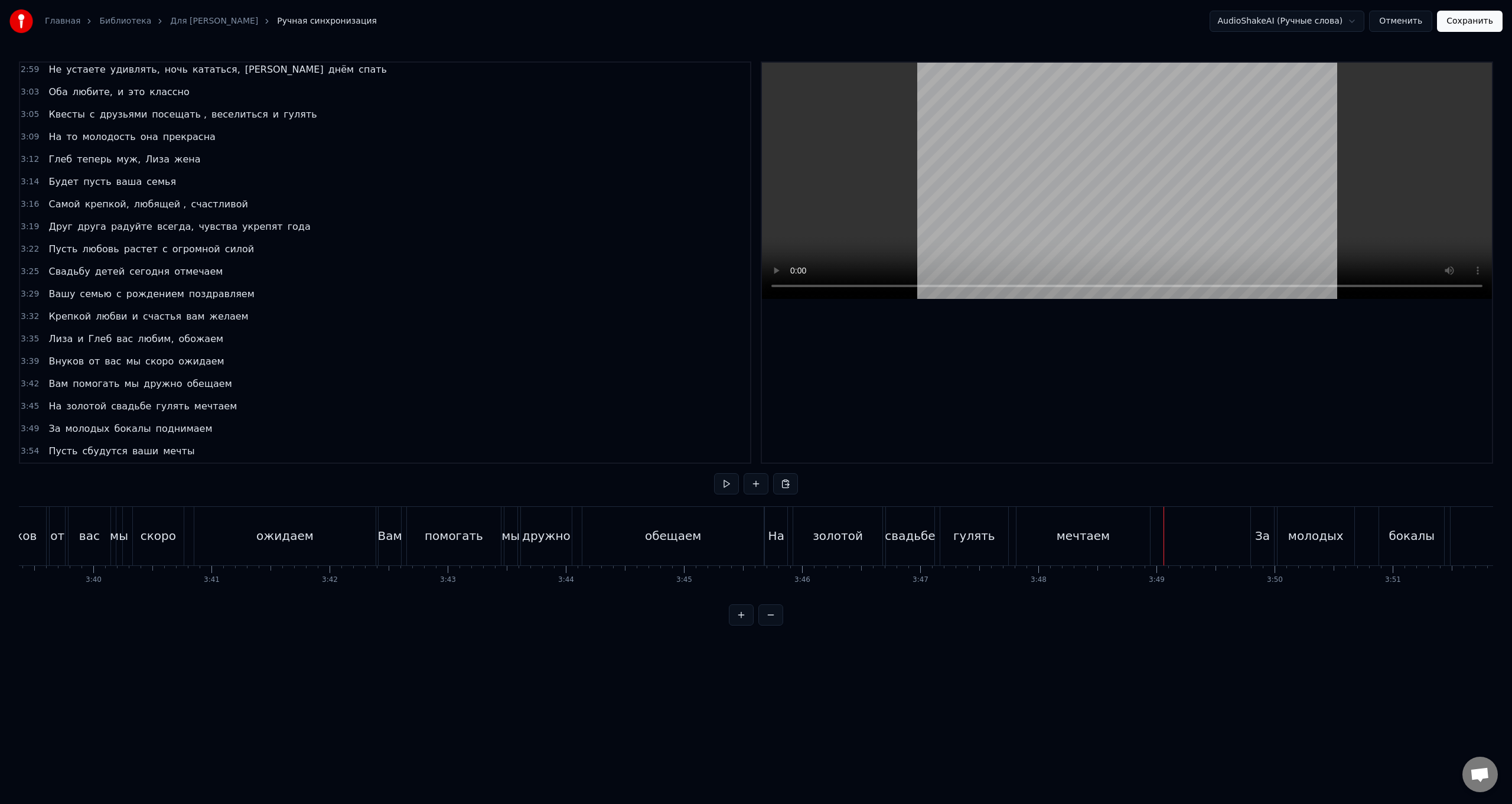
click at [453, 321] on div at bounding box center [1164, 536] width 1 height 58
click at [453, 321] on html "Главная Библиотека Для [PERSON_NAME] синхронизация AudioShakeAI (Ручные слова) …" at bounding box center [756, 322] width 1512 height 645
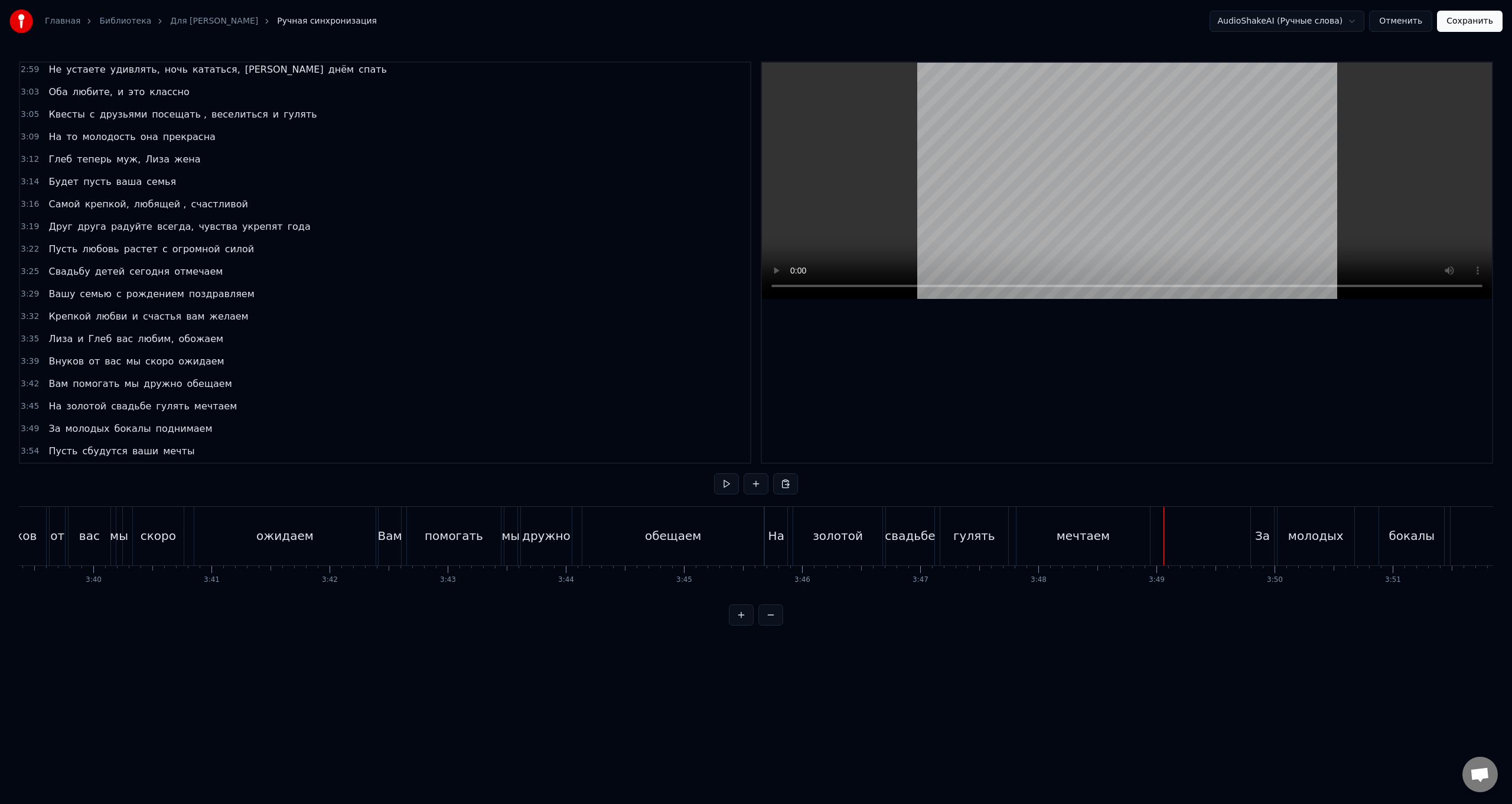
click at [453, 321] on div "молодых" at bounding box center [1316, 536] width 78 height 58
click at [453, 321] on div "За молодых бокалы поднимаем" at bounding box center [1466, 536] width 431 height 58
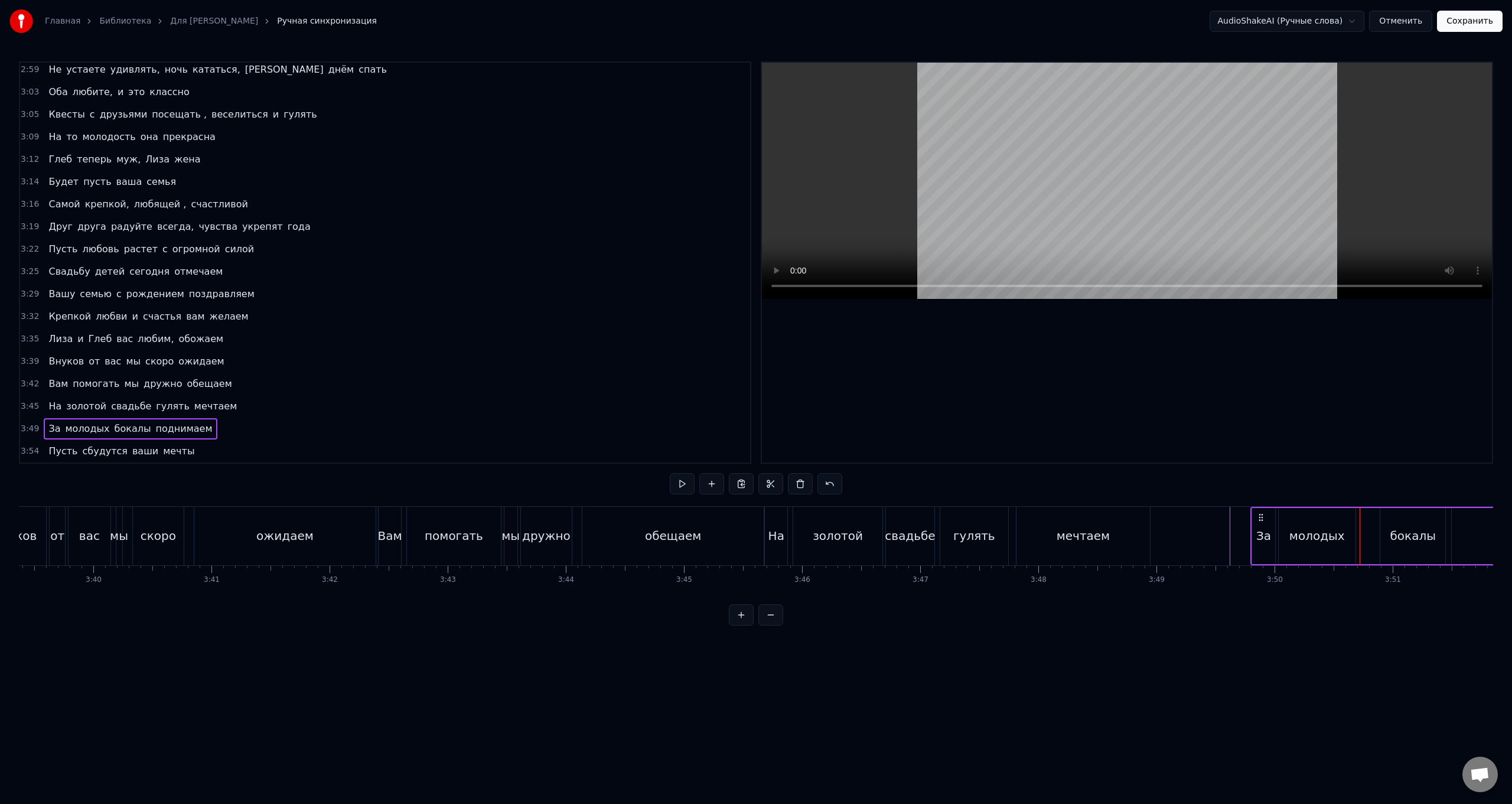
click at [453, 321] on icon at bounding box center [1261, 518] width 10 height 10
click at [453, 321] on div "мечтаем" at bounding box center [1084, 536] width 134 height 58
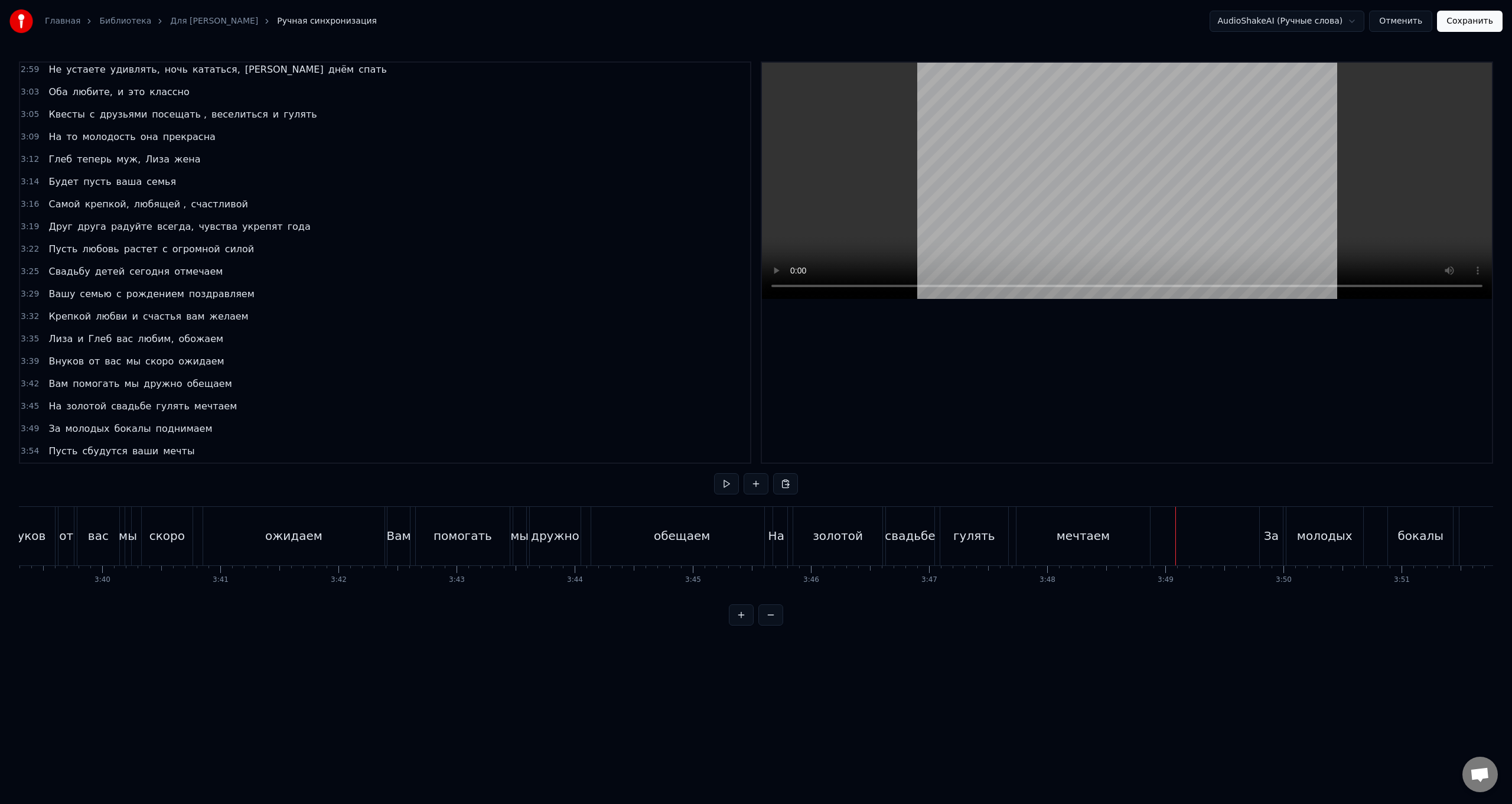
scroll to position [0, 25920]
click at [453, 321] on div "Вам помогать мы дружно обещаем" at bounding box center [569, 536] width 389 height 58
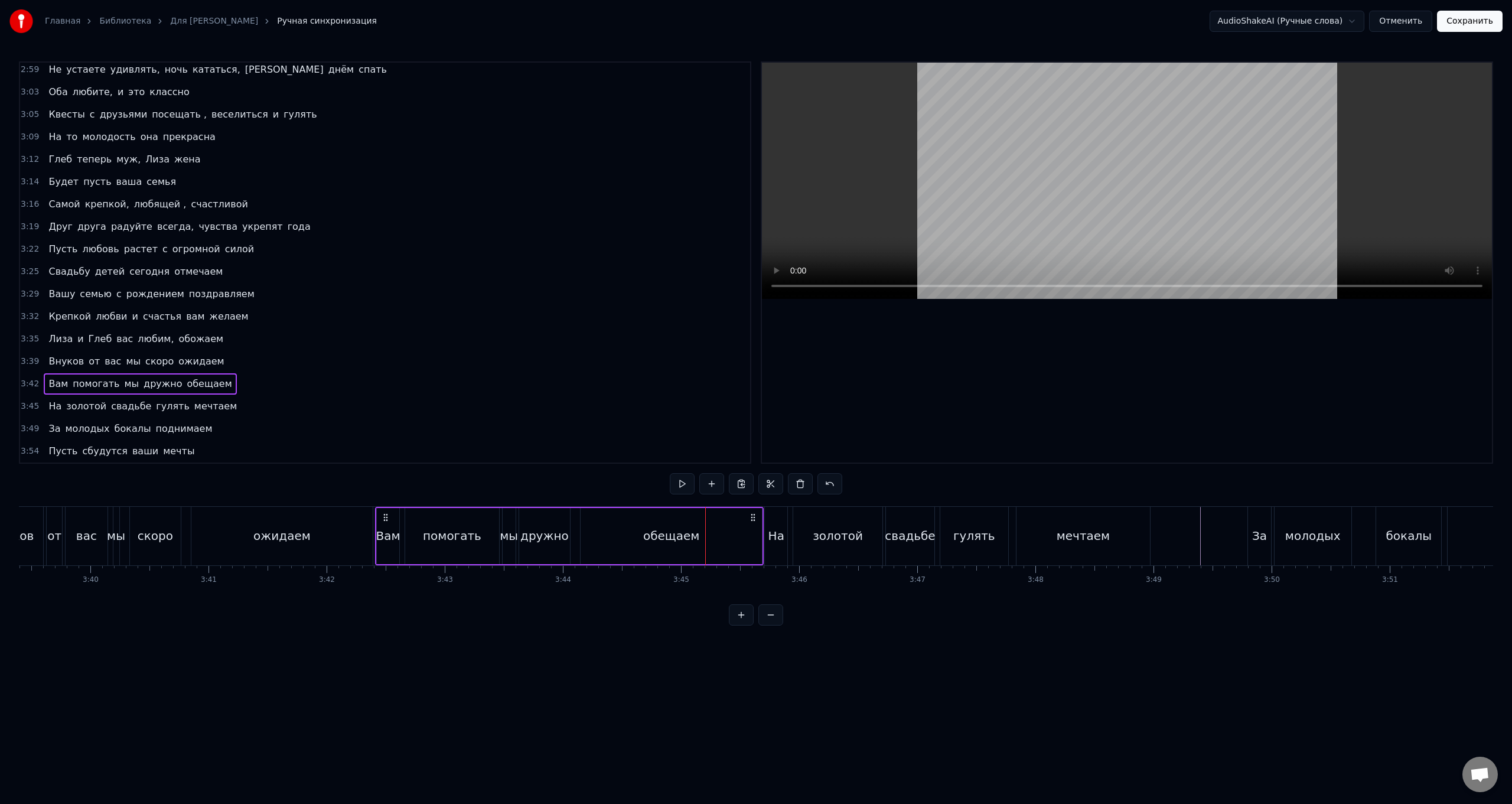
click at [453, 321] on div "На золотой свадьбе гулять мечтаем" at bounding box center [959, 536] width 389 height 58
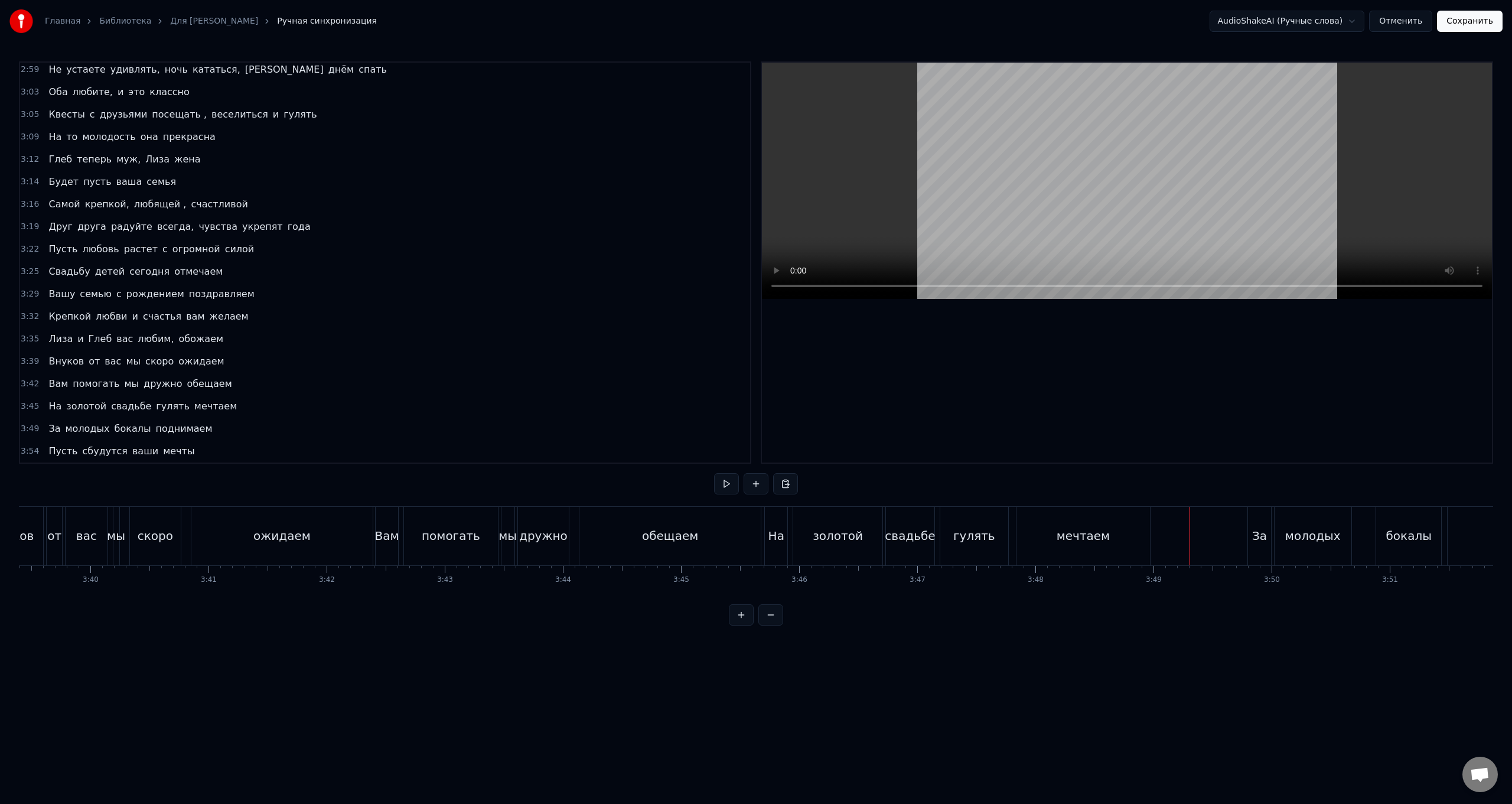
click at [453, 321] on div "За молодых бокалы поднимаем" at bounding box center [1463, 536] width 431 height 58
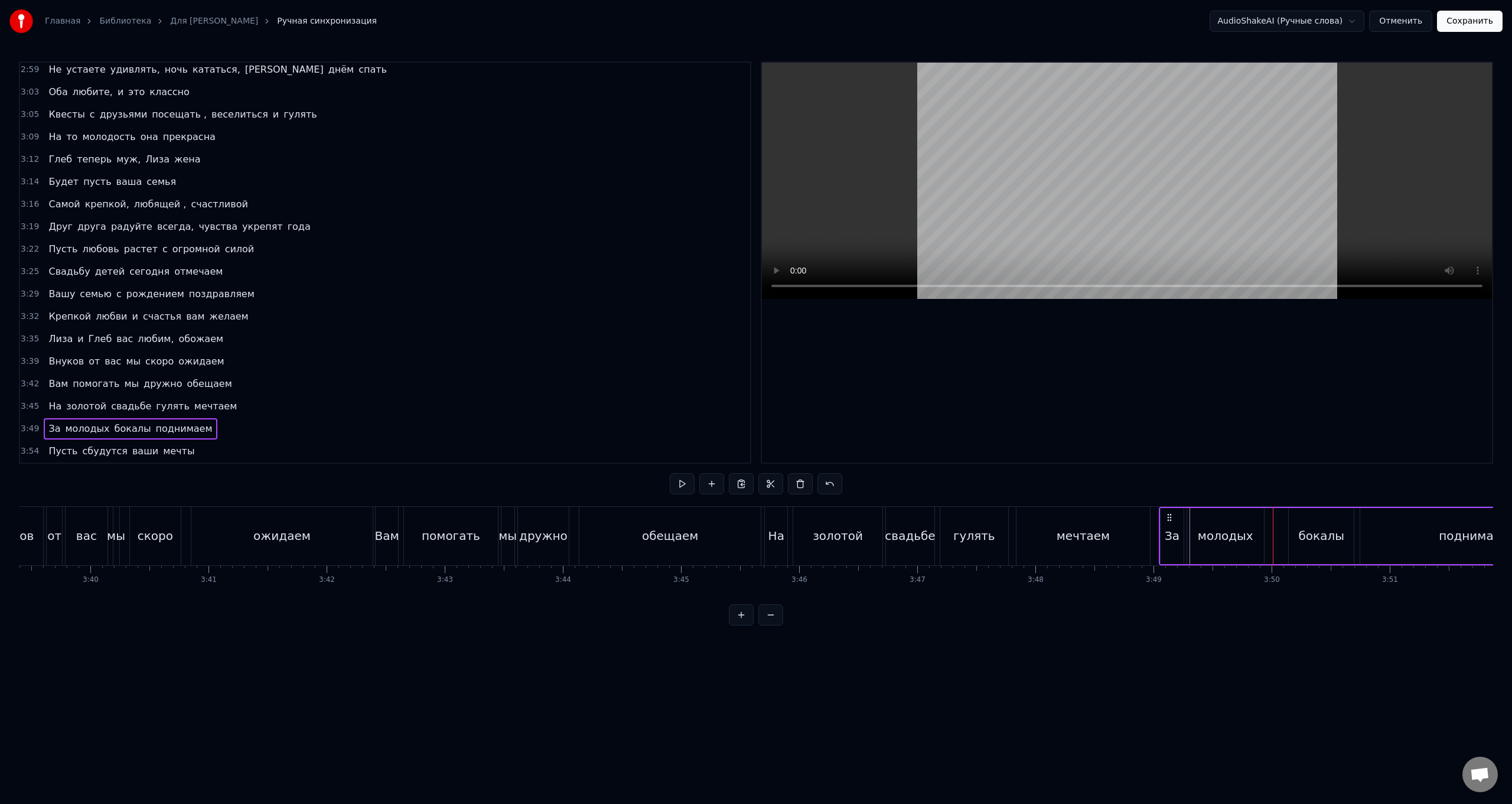
drag, startPoint x: 1258, startPoint y: 518, endPoint x: 1169, endPoint y: 518, distance: 89.0
click at [453, 321] on icon at bounding box center [1170, 518] width 10 height 10
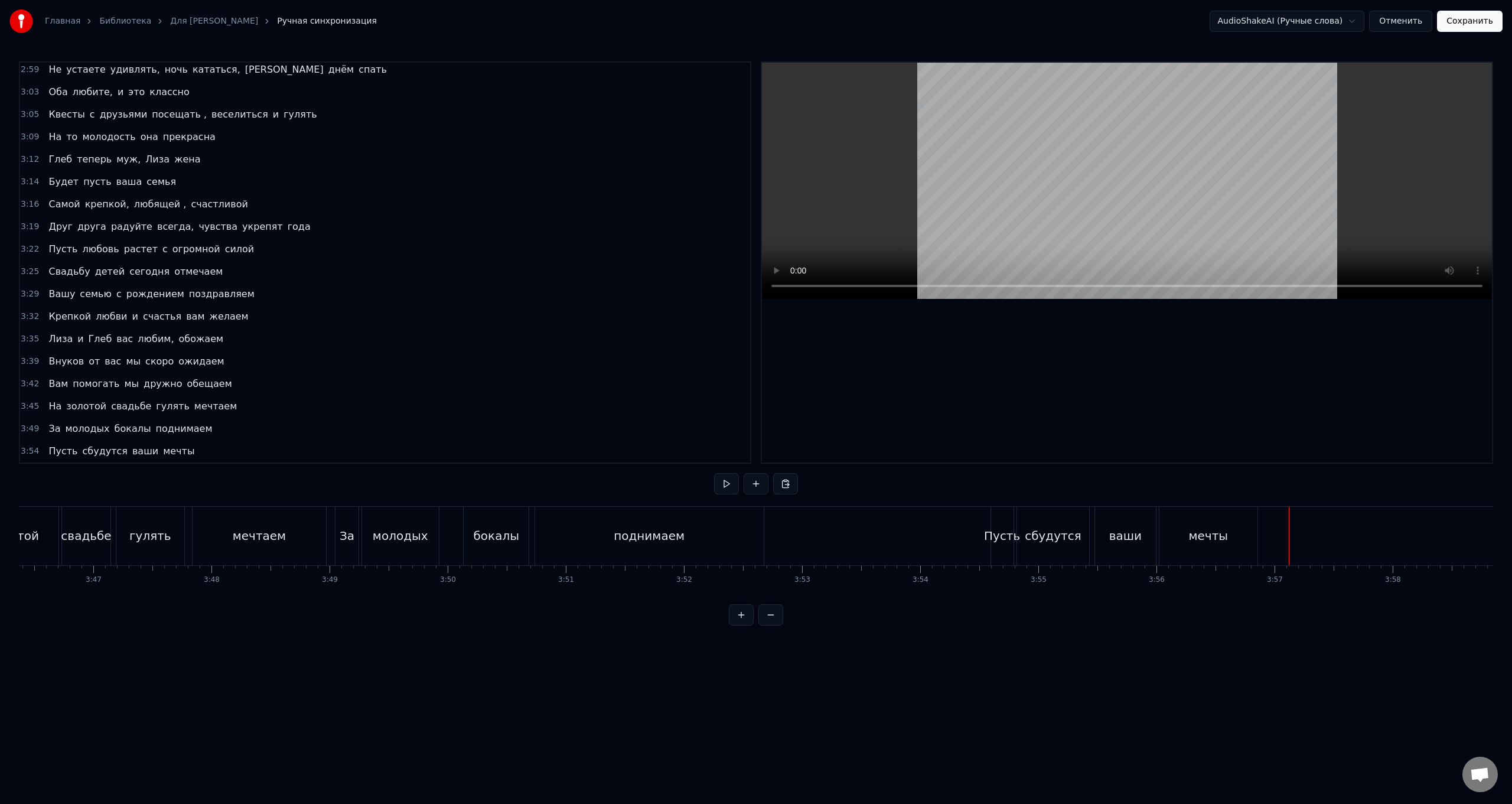
click at [453, 321] on div "Пусть сбудутся ваши мечты" at bounding box center [1126, 536] width 270 height 58
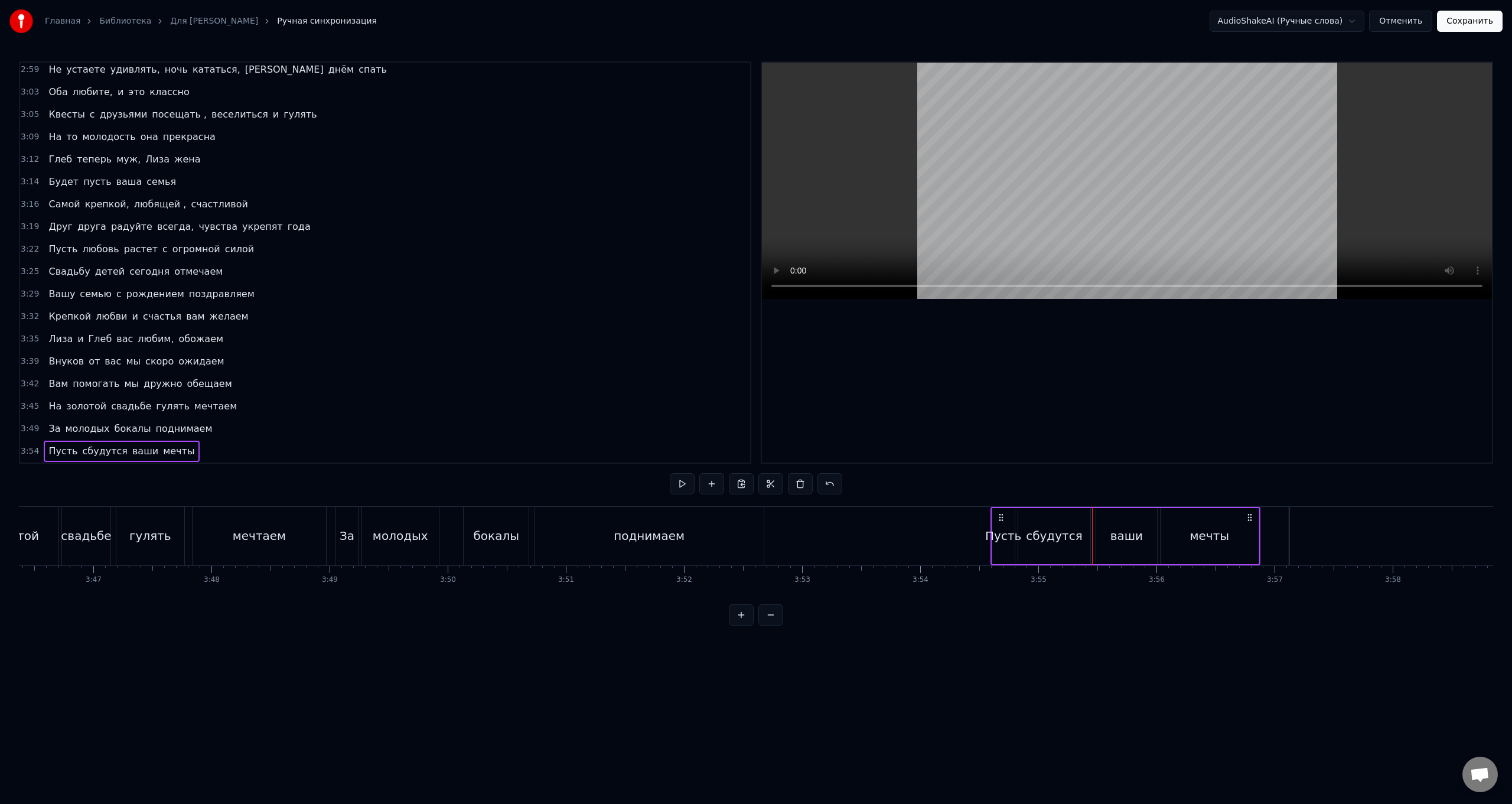
drag, startPoint x: 1002, startPoint y: 517, endPoint x: 976, endPoint y: 515, distance: 26.1
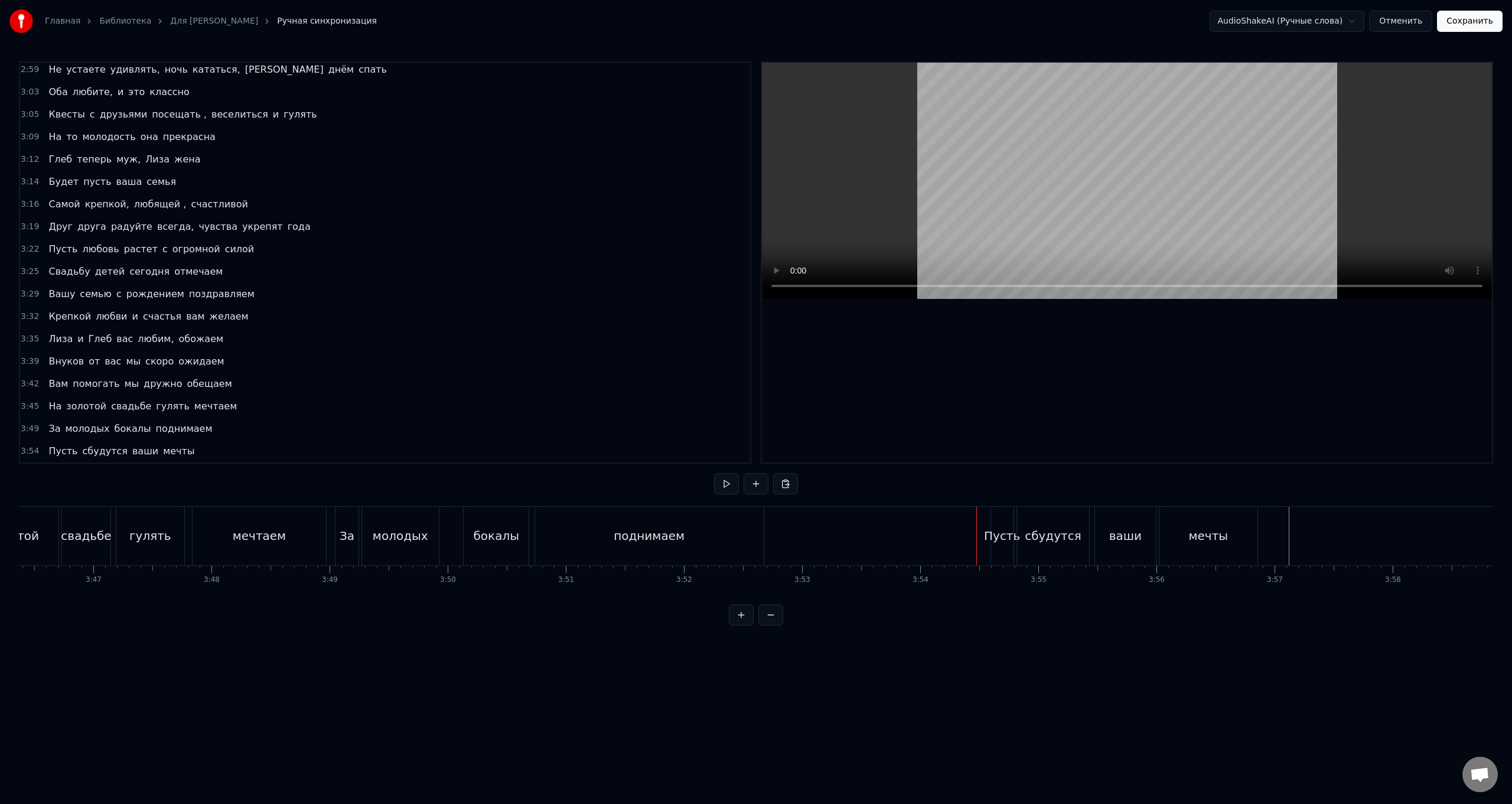
click at [453, 321] on div "сбудутся" at bounding box center [1062, 536] width 74 height 58
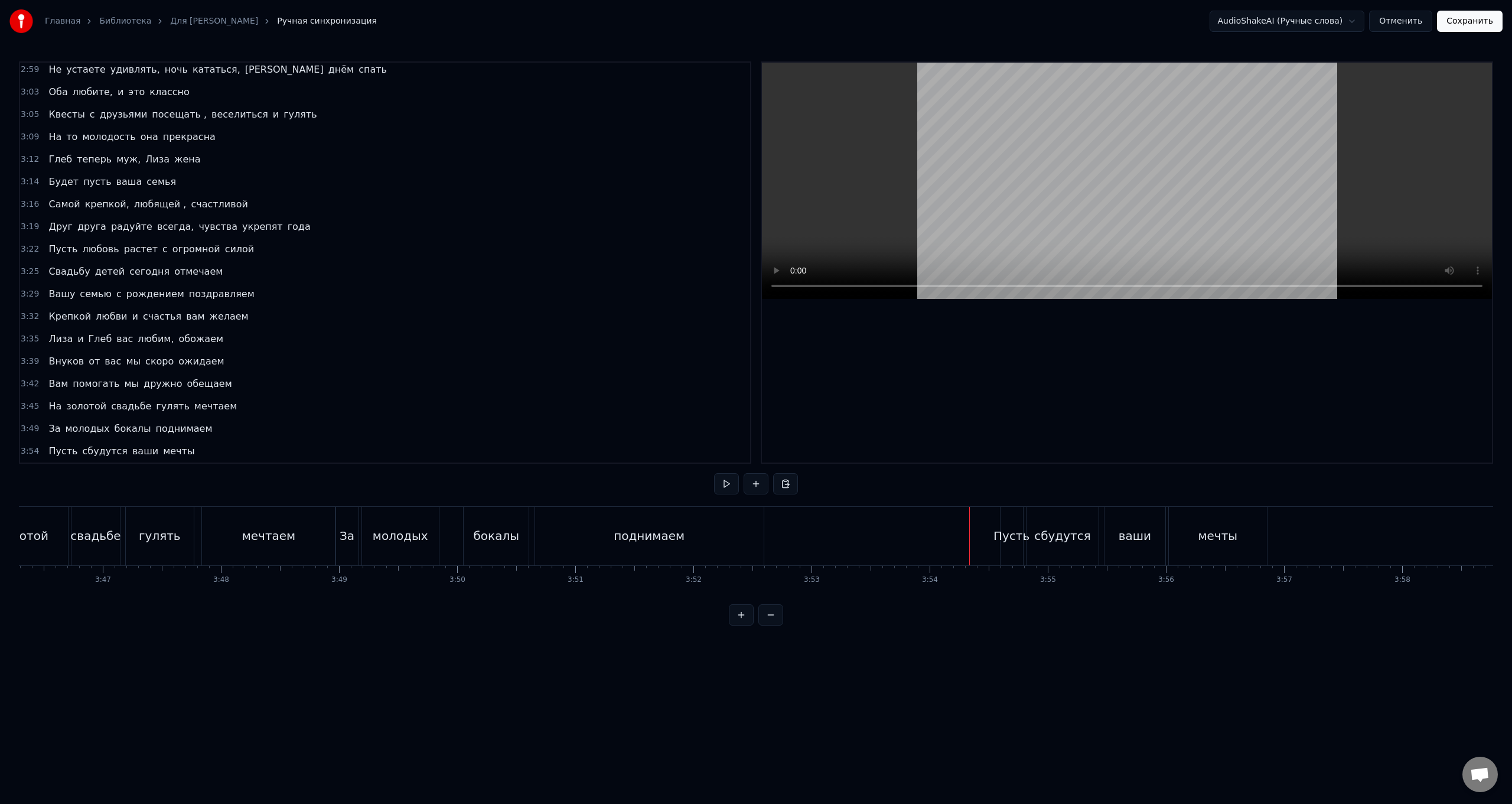
click at [453, 321] on div "сбудутся" at bounding box center [1062, 536] width 74 height 58
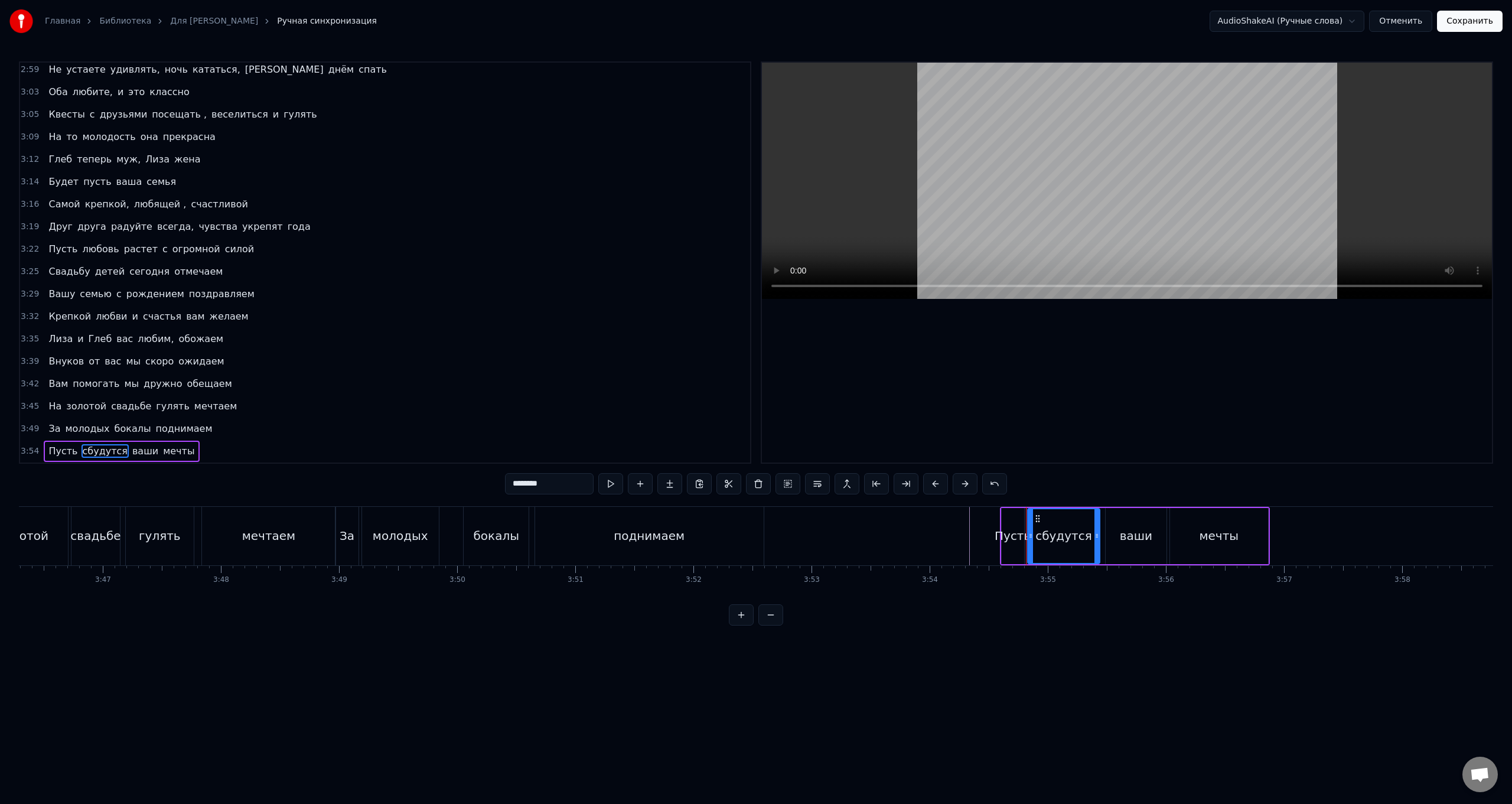
click at [453, 321] on div "Пусть сбудутся ваши мечты" at bounding box center [1135, 536] width 270 height 58
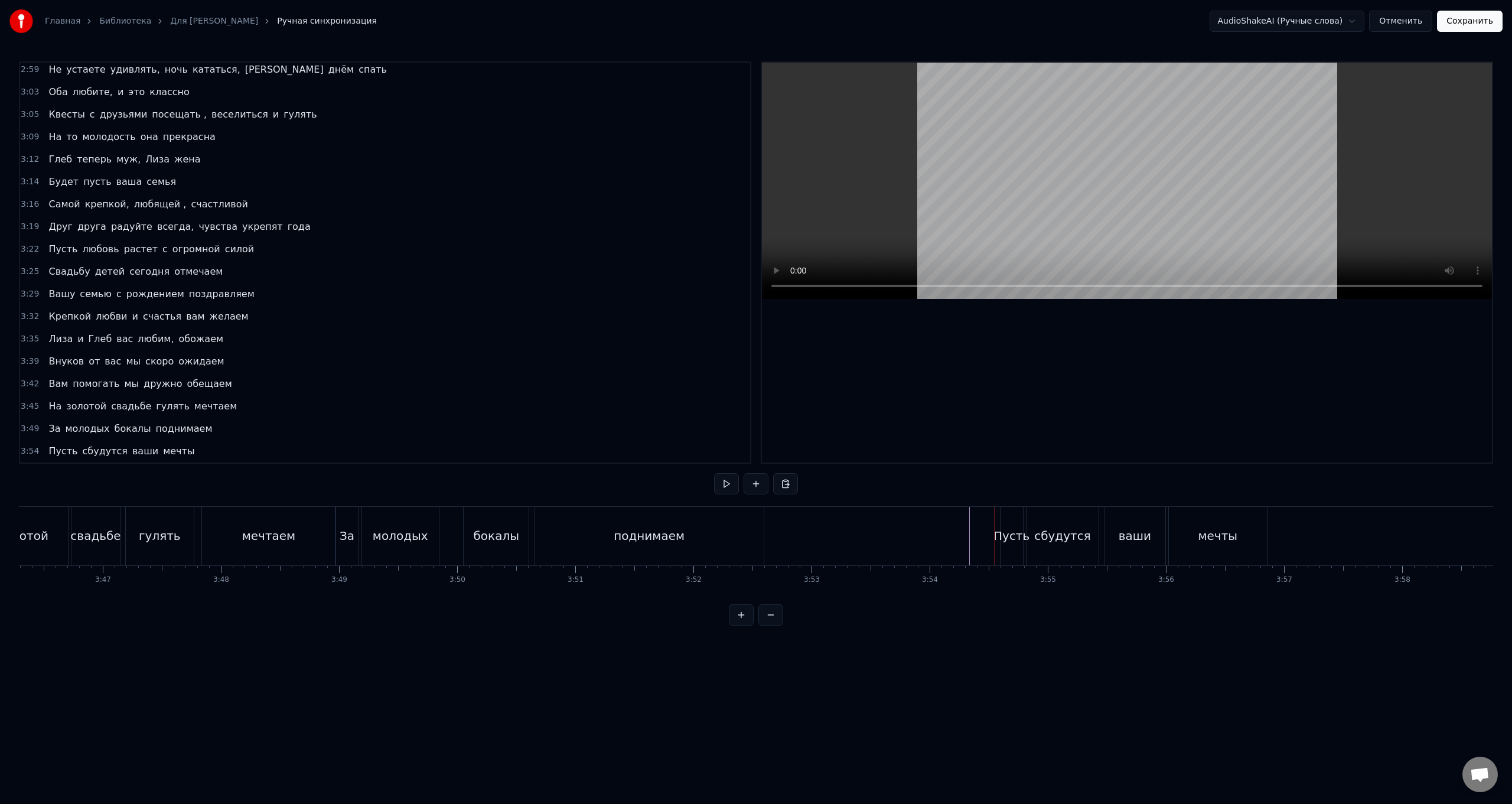
click at [453, 321] on div "Пусть сбудутся ваши мечты" at bounding box center [1135, 536] width 270 height 58
drag, startPoint x: 1008, startPoint y: 515, endPoint x: 1001, endPoint y: 515, distance: 7.0
click at [453, 321] on div "Пусть сбудутся ваши мечты" at bounding box center [1135, 536] width 270 height 58
click at [453, 321] on div "За молодых бокалы поднимаем" at bounding box center [550, 536] width 431 height 58
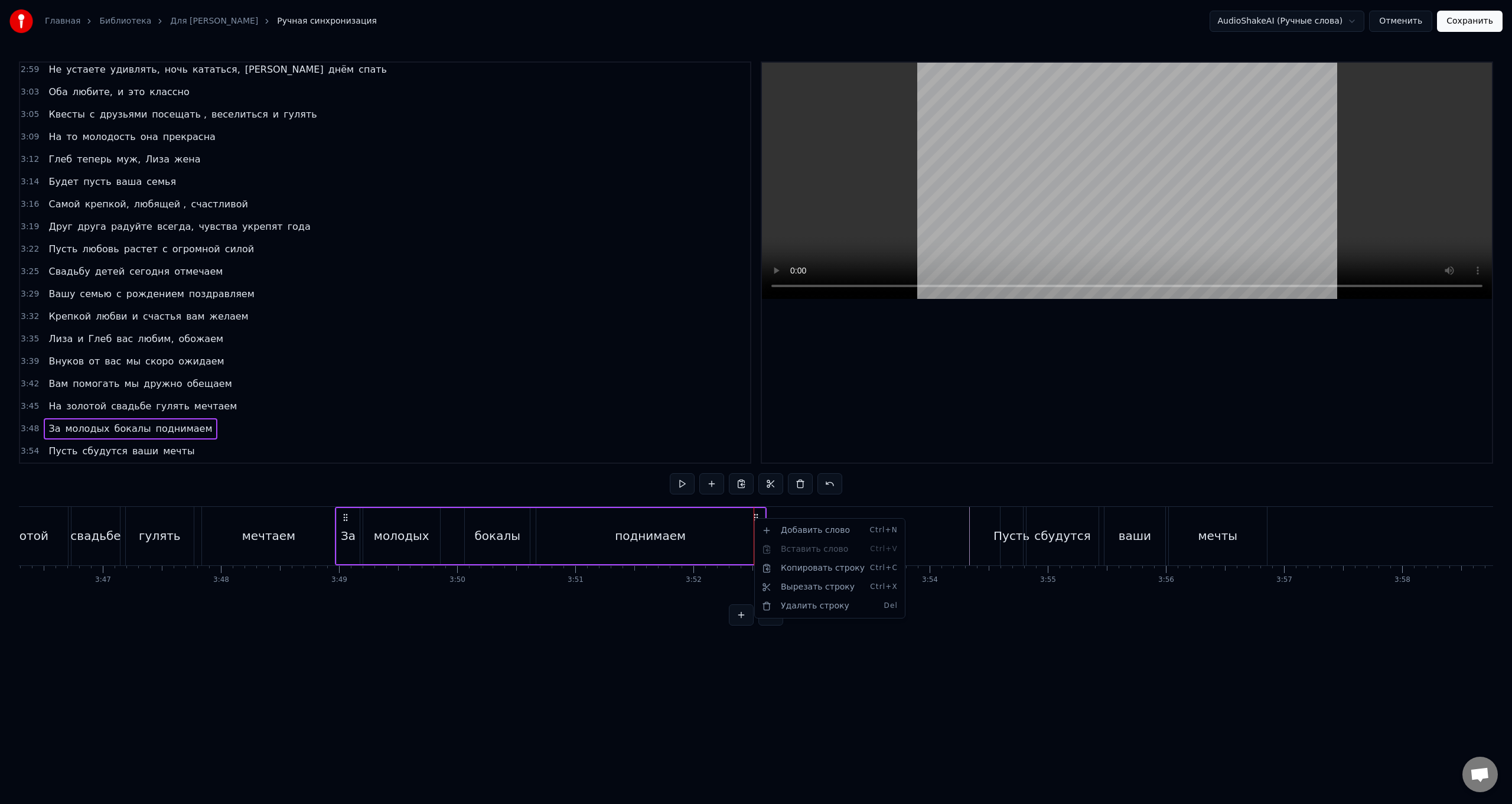
click at [453, 321] on html "Главная Библиотека Для [PERSON_NAME] синхронизация AudioShakeAI (Ручные слова) …" at bounding box center [756, 322] width 1512 height 645
click at [453, 321] on div "сбудутся" at bounding box center [1062, 536] width 74 height 58
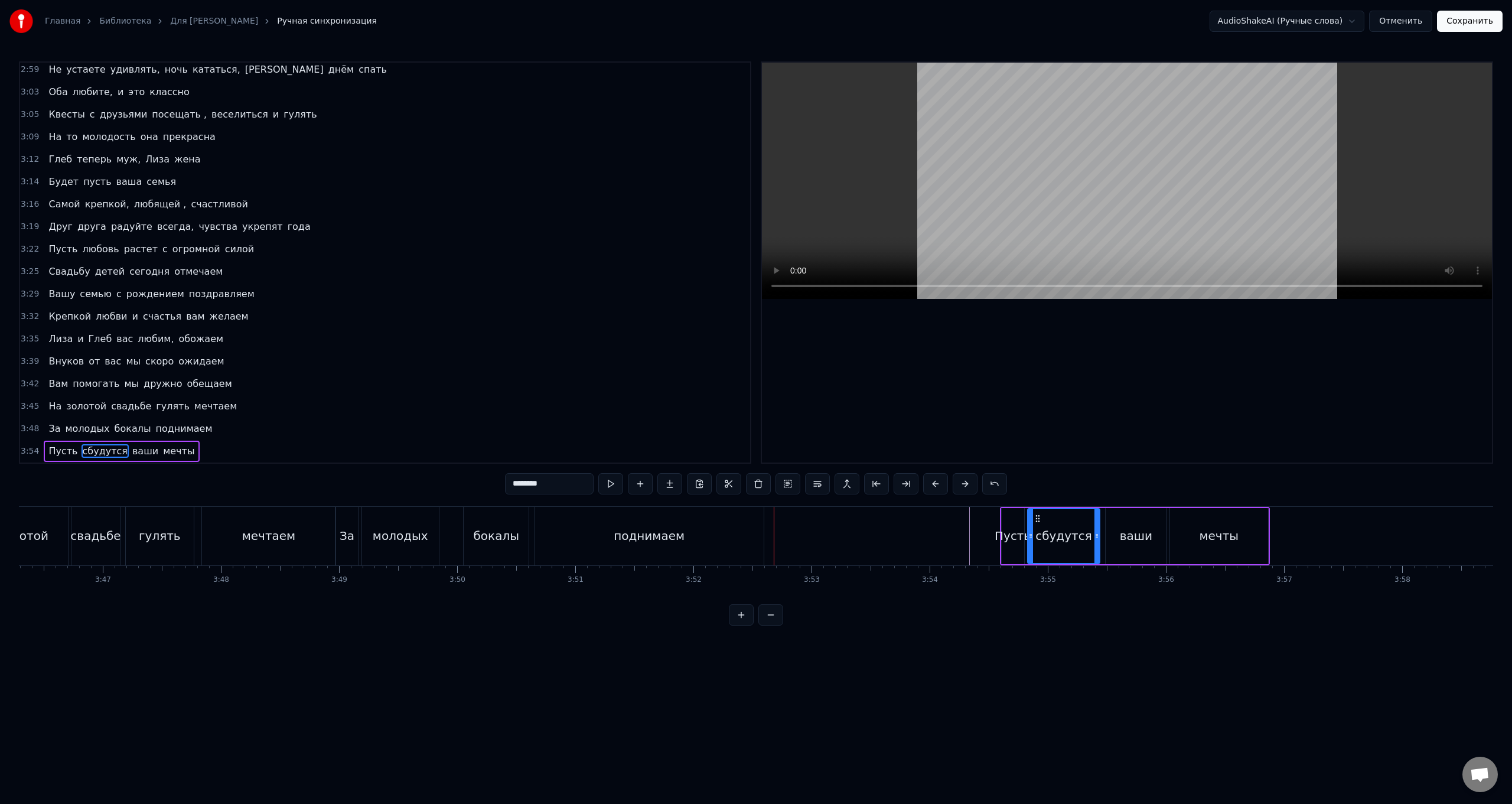
click at [453, 321] on div "Пусть" at bounding box center [1013, 535] width 36 height 18
type input "*****"
click at [453, 321] on div "Пусть" at bounding box center [1013, 535] width 36 height 18
click at [453, 321] on div "Пусть сбудутся ваши мечты" at bounding box center [1135, 536] width 270 height 58
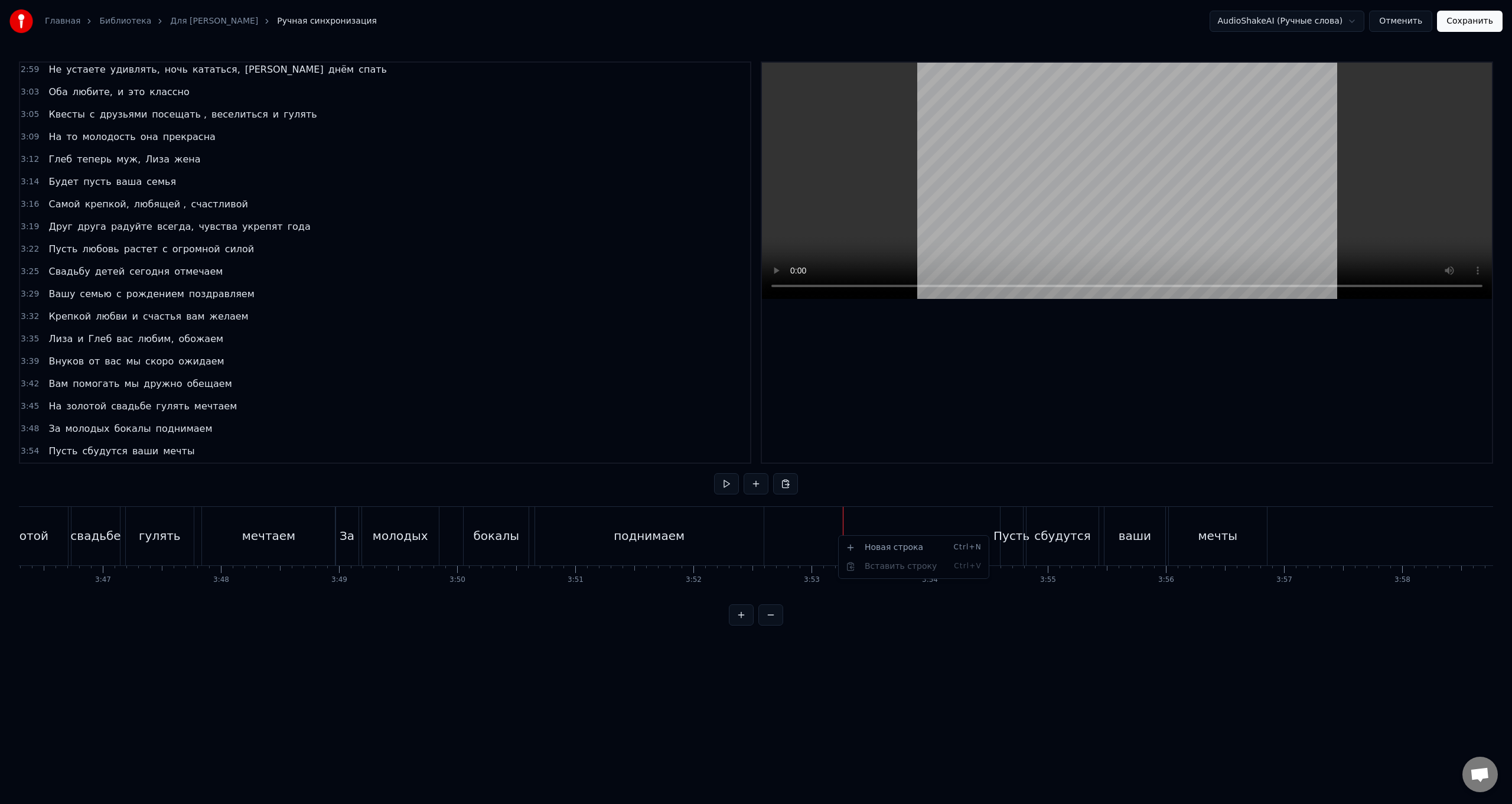
click at [453, 321] on div "Новая строка Ctrl+N Вставить строку Ctrl+V" at bounding box center [914, 557] width 151 height 44
click at [453, 321] on html "Главная Библиотека Для [PERSON_NAME] синхронизация AudioShakeAI (Ручные слова) …" at bounding box center [756, 322] width 1512 height 645
click at [453, 321] on div "Пусть сбудутся ваши мечты" at bounding box center [1135, 536] width 270 height 58
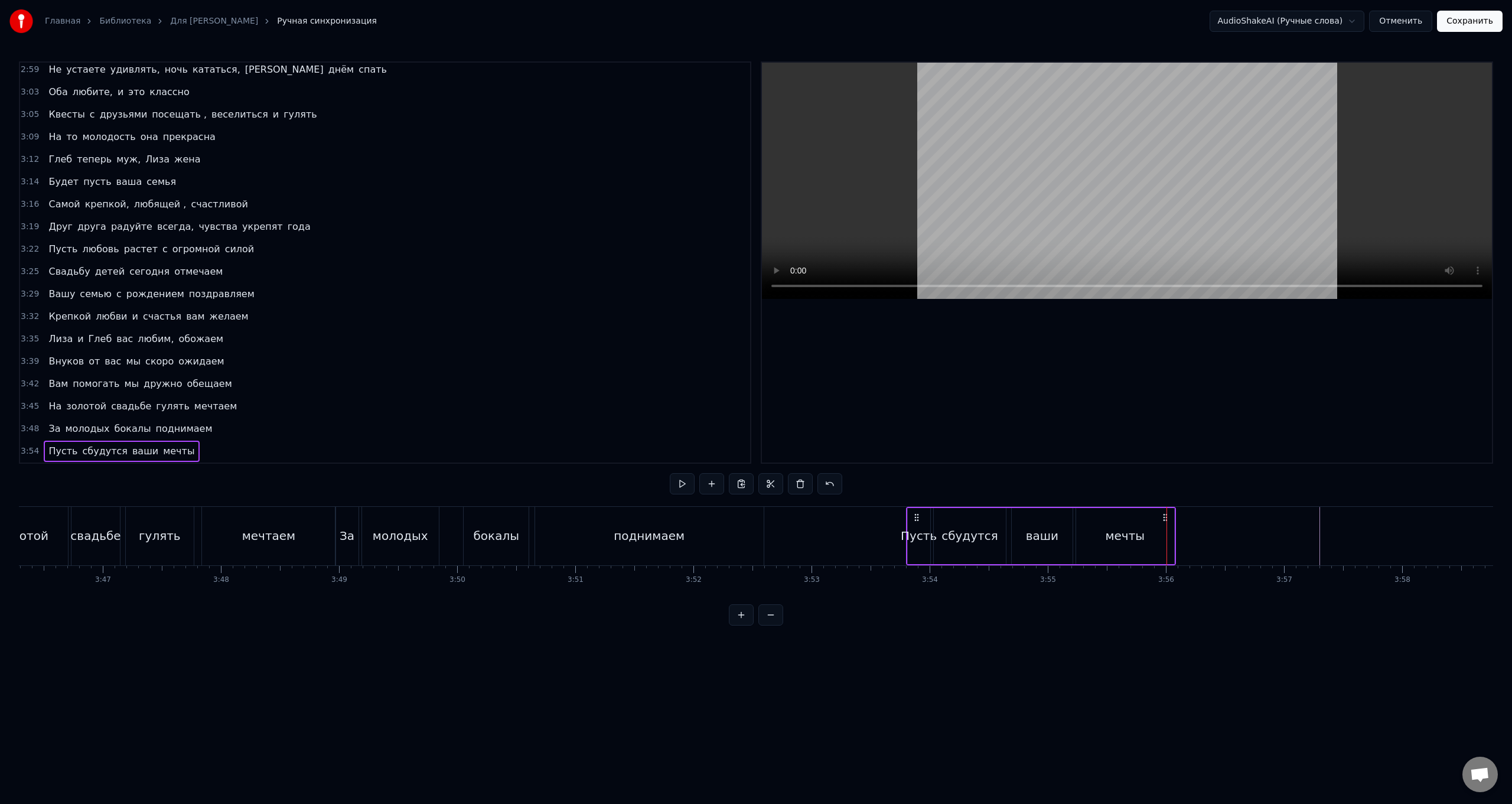
drag, startPoint x: 1011, startPoint y: 515, endPoint x: 917, endPoint y: 514, distance: 94.0
click at [453, 321] on icon at bounding box center [917, 518] width 10 height 10
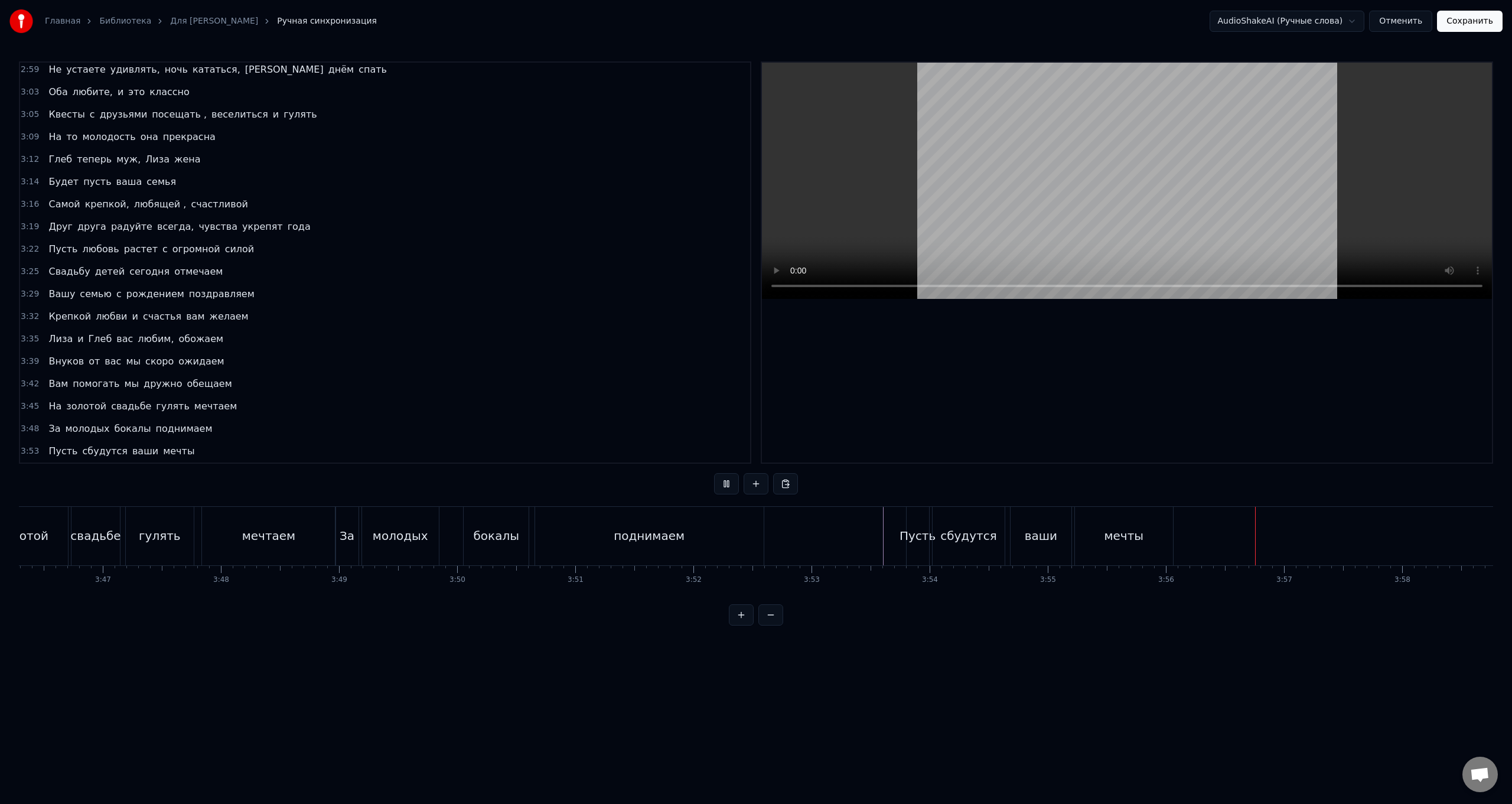
click at [453, 321] on div "сбудутся" at bounding box center [968, 536] width 72 height 58
click at [453, 321] on div "Пусть сбудутся ваши мечты" at bounding box center [1041, 536] width 270 height 58
drag, startPoint x: 915, startPoint y: 516, endPoint x: 920, endPoint y: 523, distance: 8.6
click at [453, 321] on div "Пусть сбудутся ваши мечты" at bounding box center [1045, 536] width 270 height 58
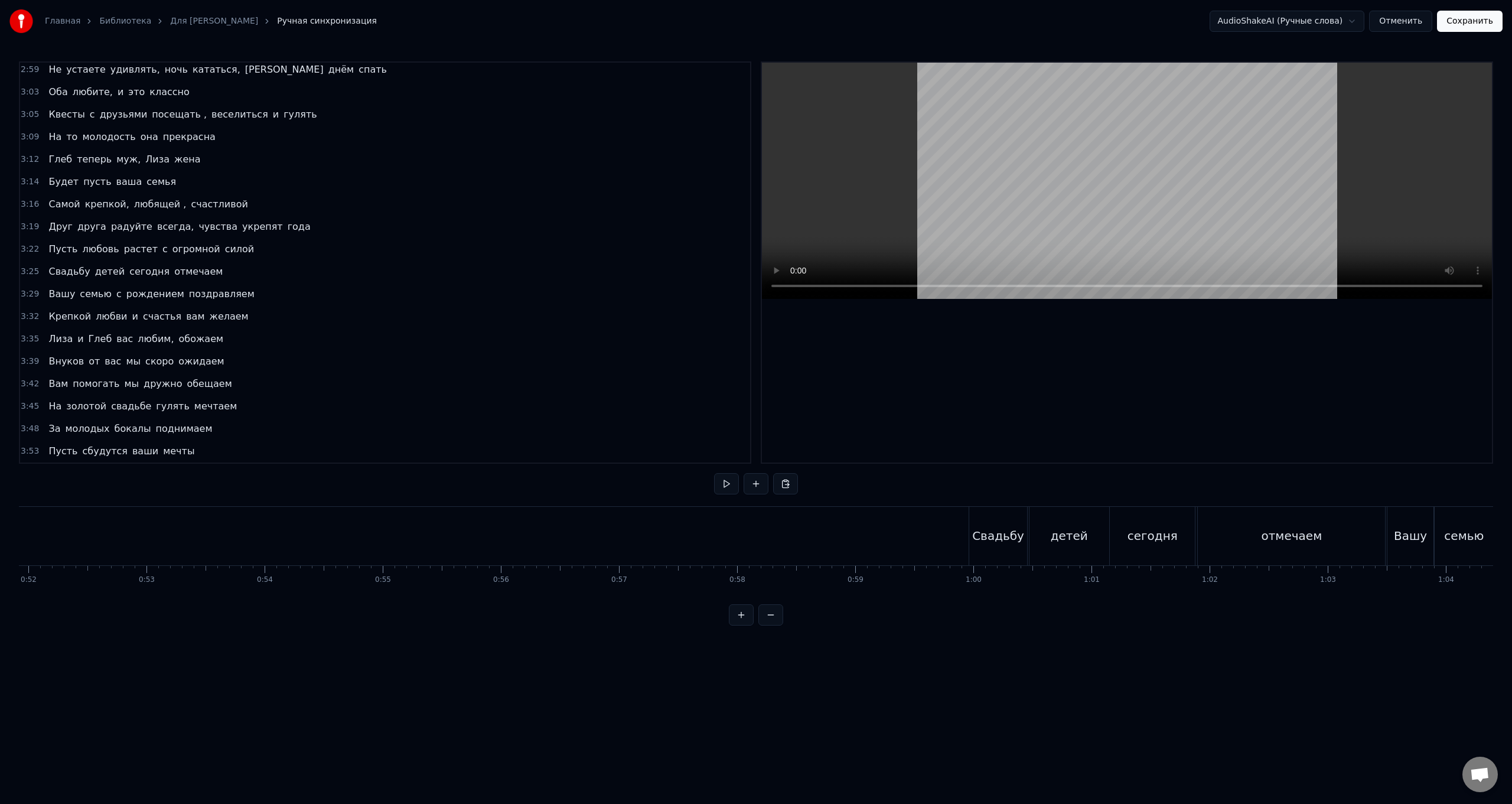
scroll to position [0, 6231]
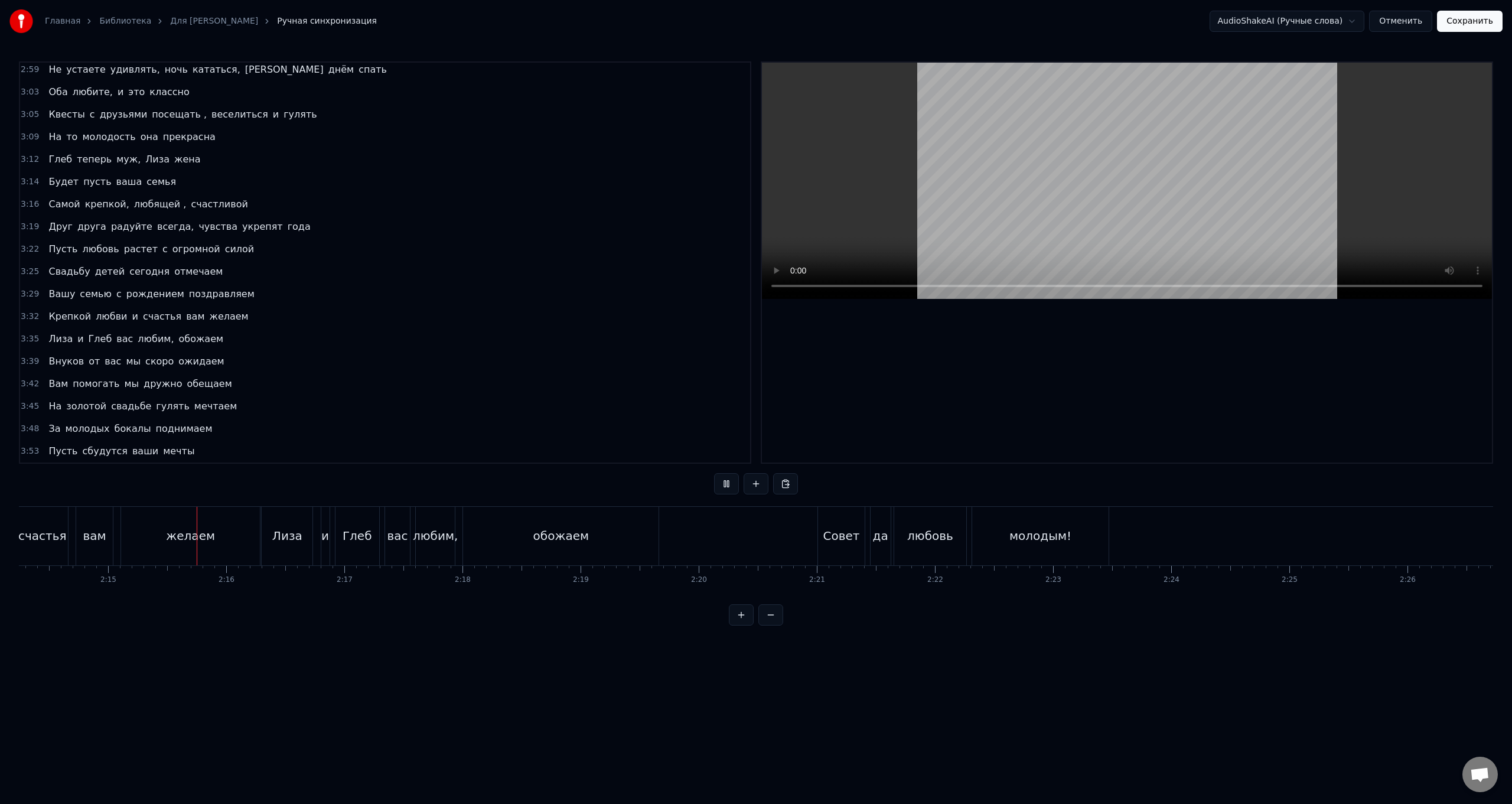
scroll to position [0, 15902]
click at [453, 21] on button "Сохранить" at bounding box center [1470, 21] width 66 height 21
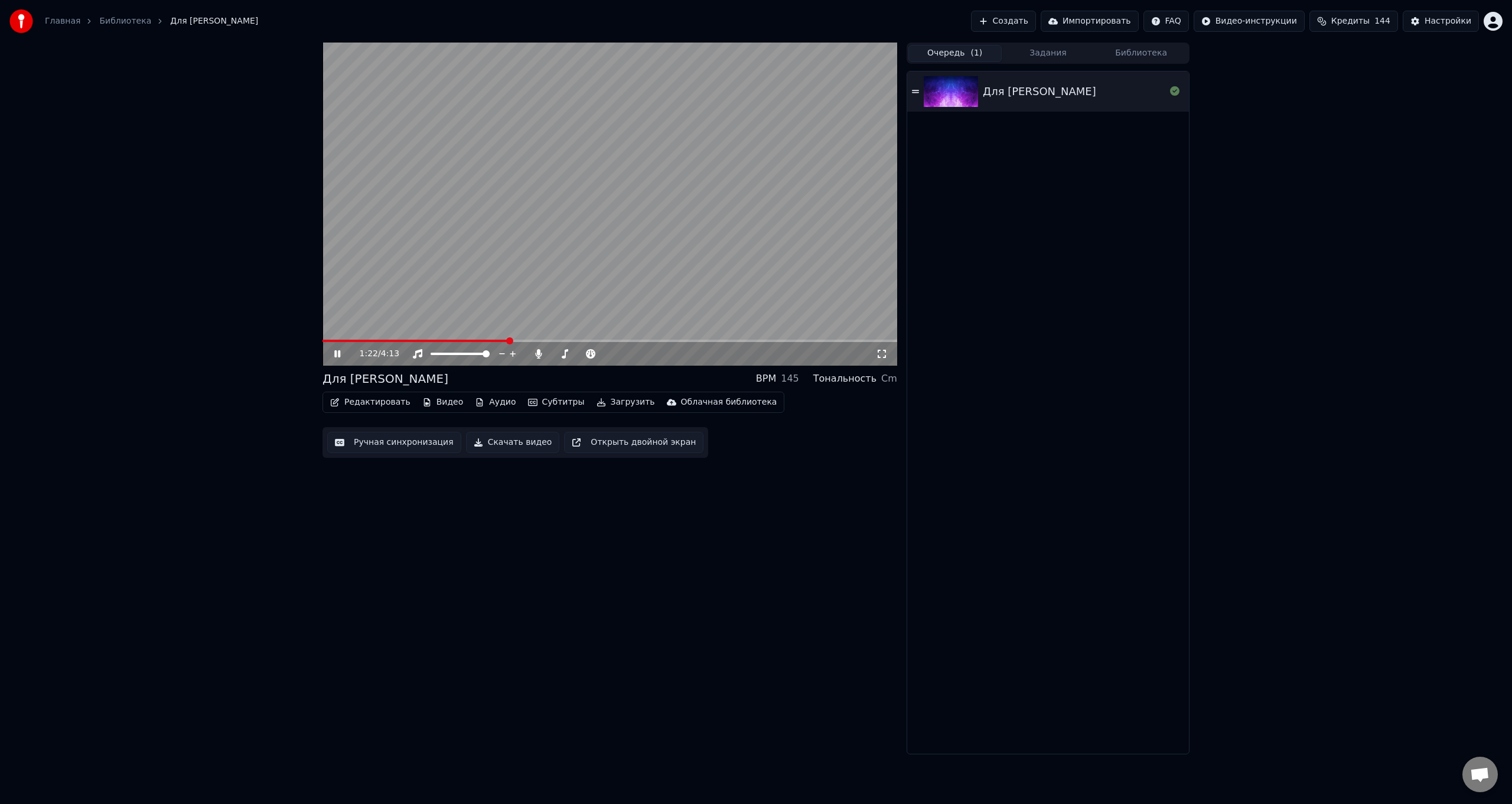
click at [453, 321] on span at bounding box center [610, 341] width 575 height 2
click at [453, 321] on button "Загрузить" at bounding box center [626, 402] width 68 height 16
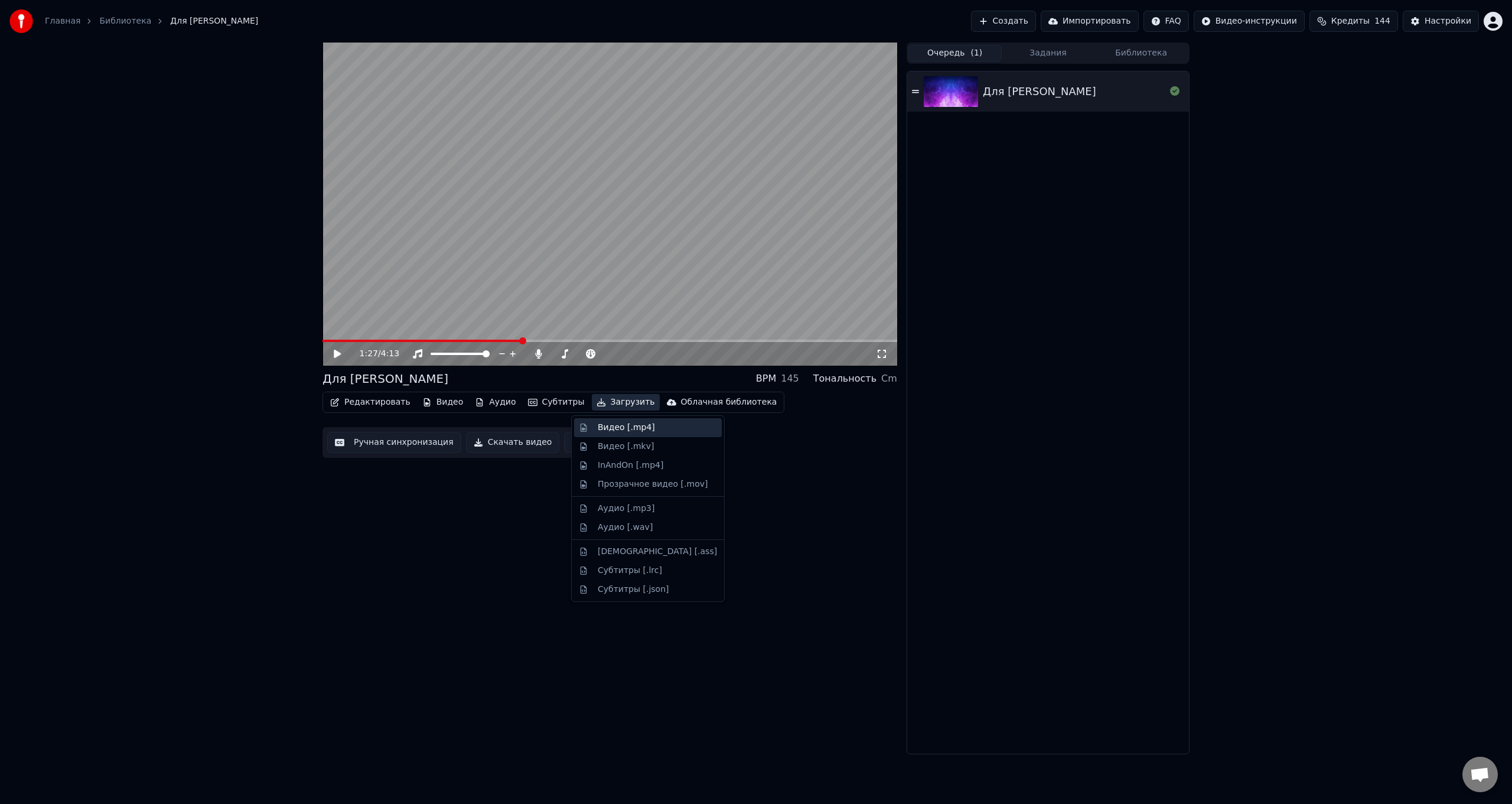
click at [453, 321] on div "Видео [.mp4]" at bounding box center [626, 427] width 57 height 12
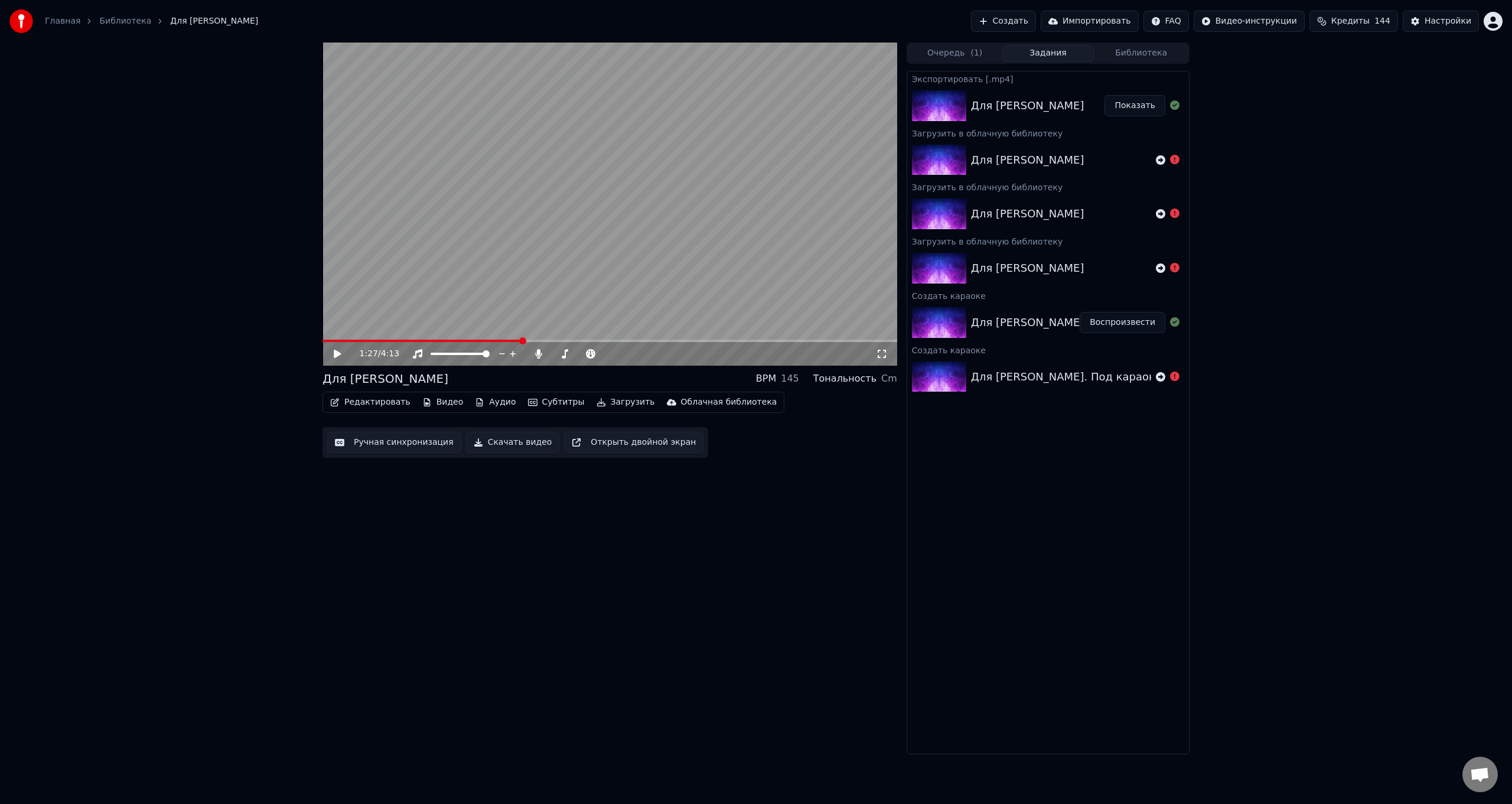
click at [453, 105] on button "Показать" at bounding box center [1135, 106] width 61 height 21
